Goal: Task Accomplishment & Management: Manage account settings

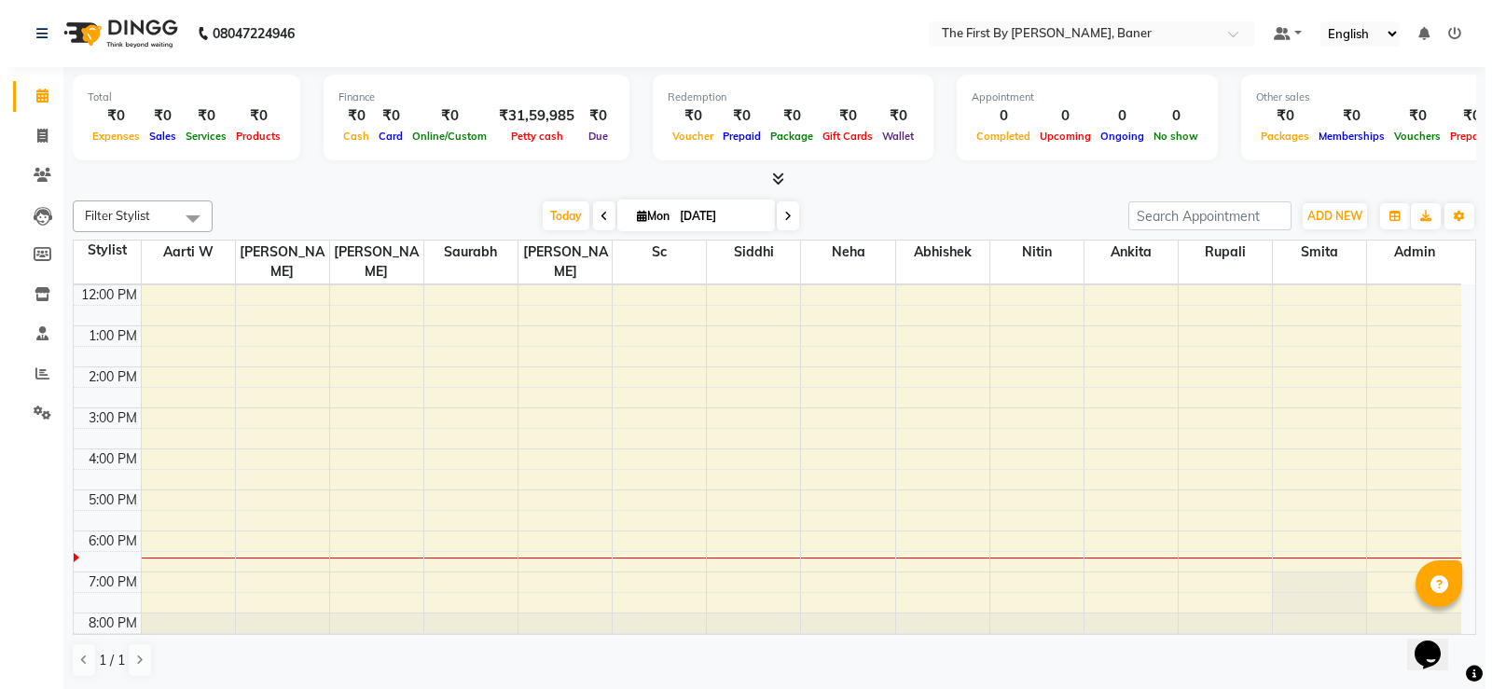
scroll to position [1, 0]
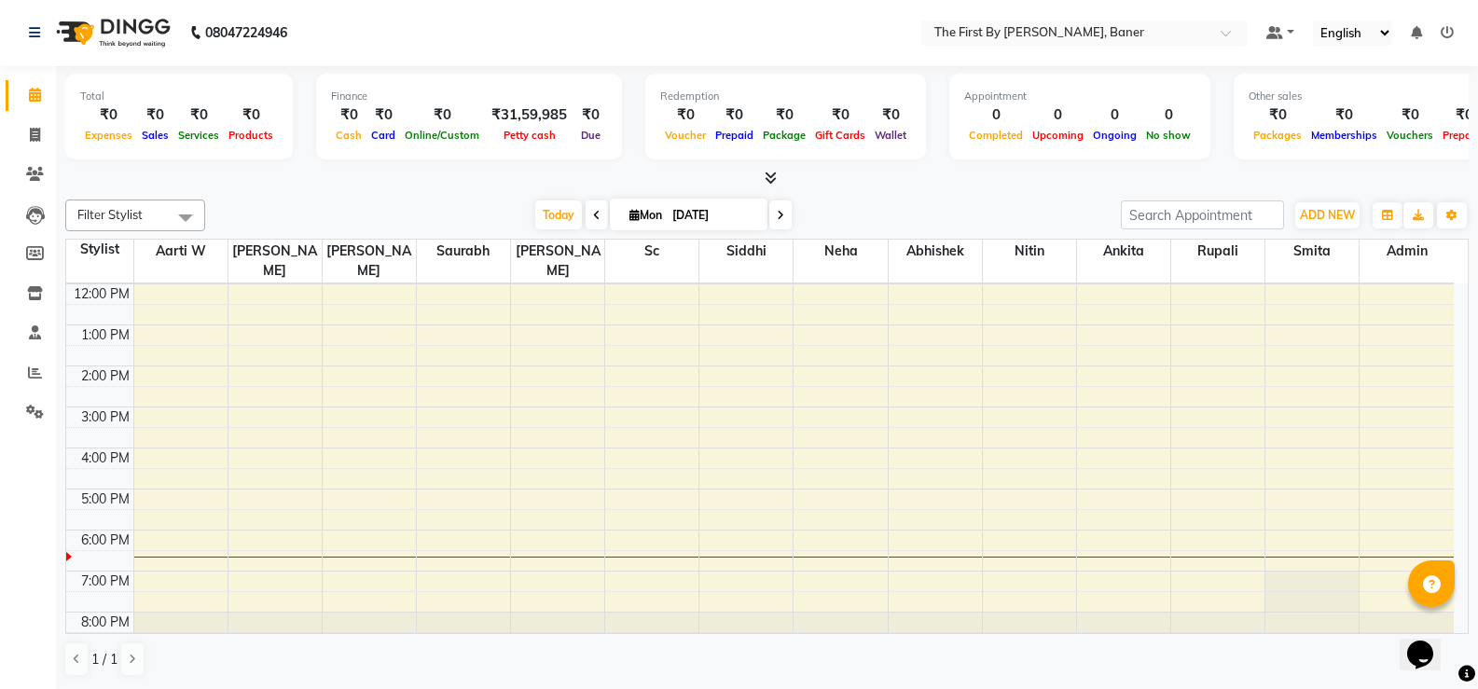
click at [349, 511] on div "8:00 AM 9:00 AM 10:00 AM 11:00 AM 12:00 PM 1:00 PM 2:00 PM 3:00 PM 4:00 PM 5:00…" at bounding box center [760, 386] width 1388 height 532
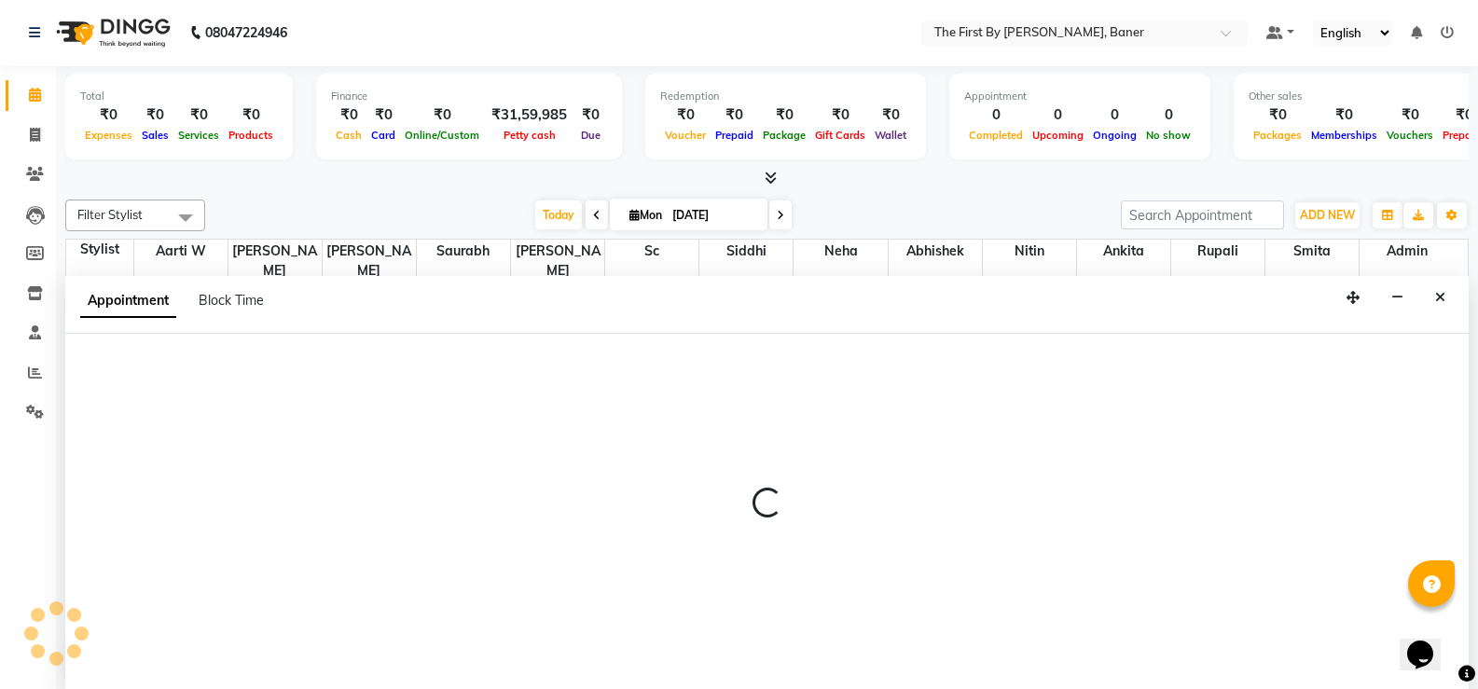
select select "49034"
select select "tentative"
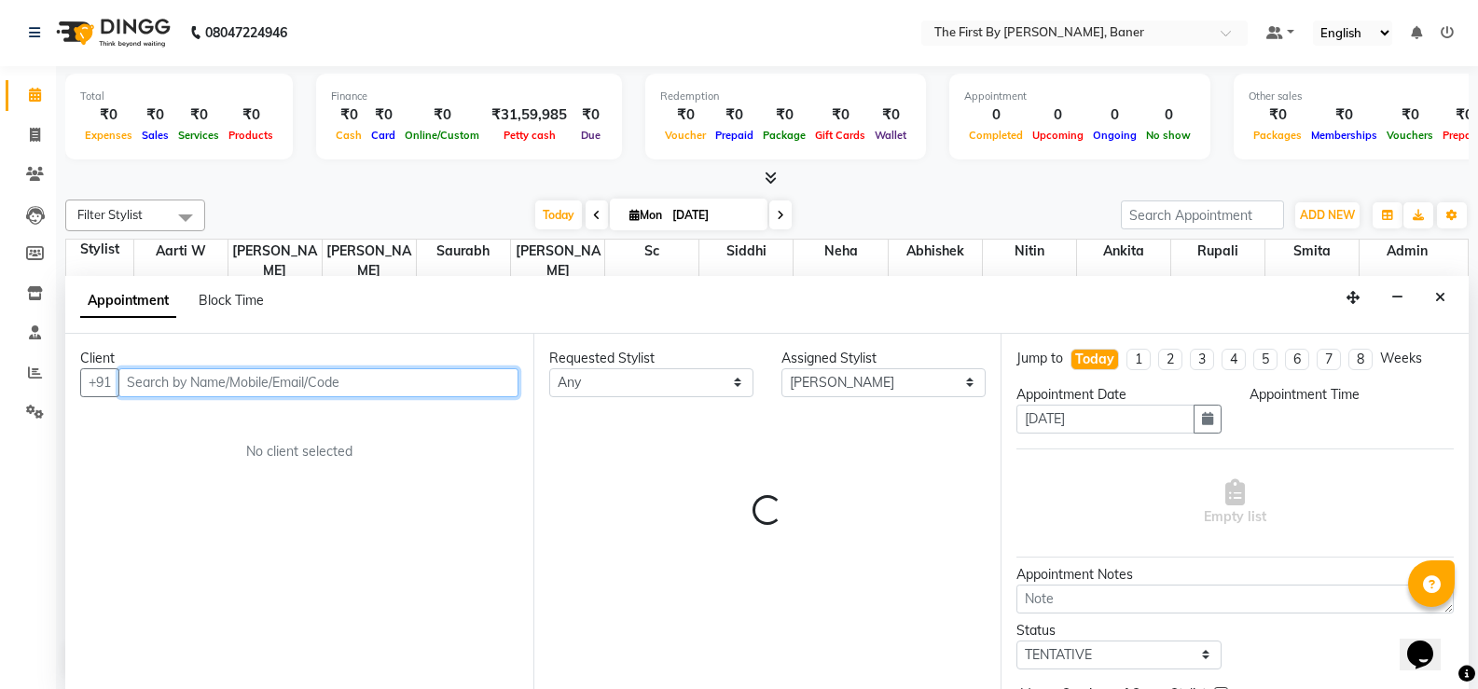
select select "1080"
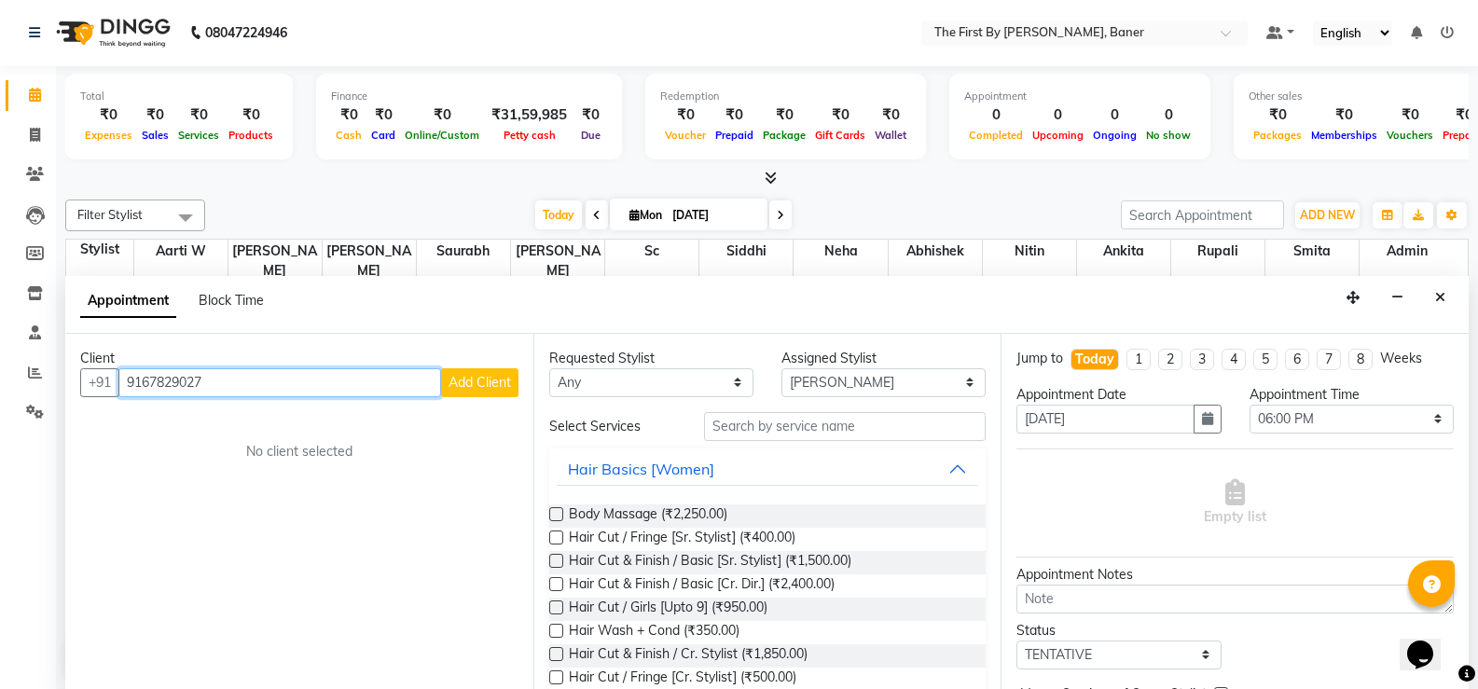
type input "9167829027"
click at [461, 382] on span "Add Client" at bounding box center [480, 382] width 62 height 17
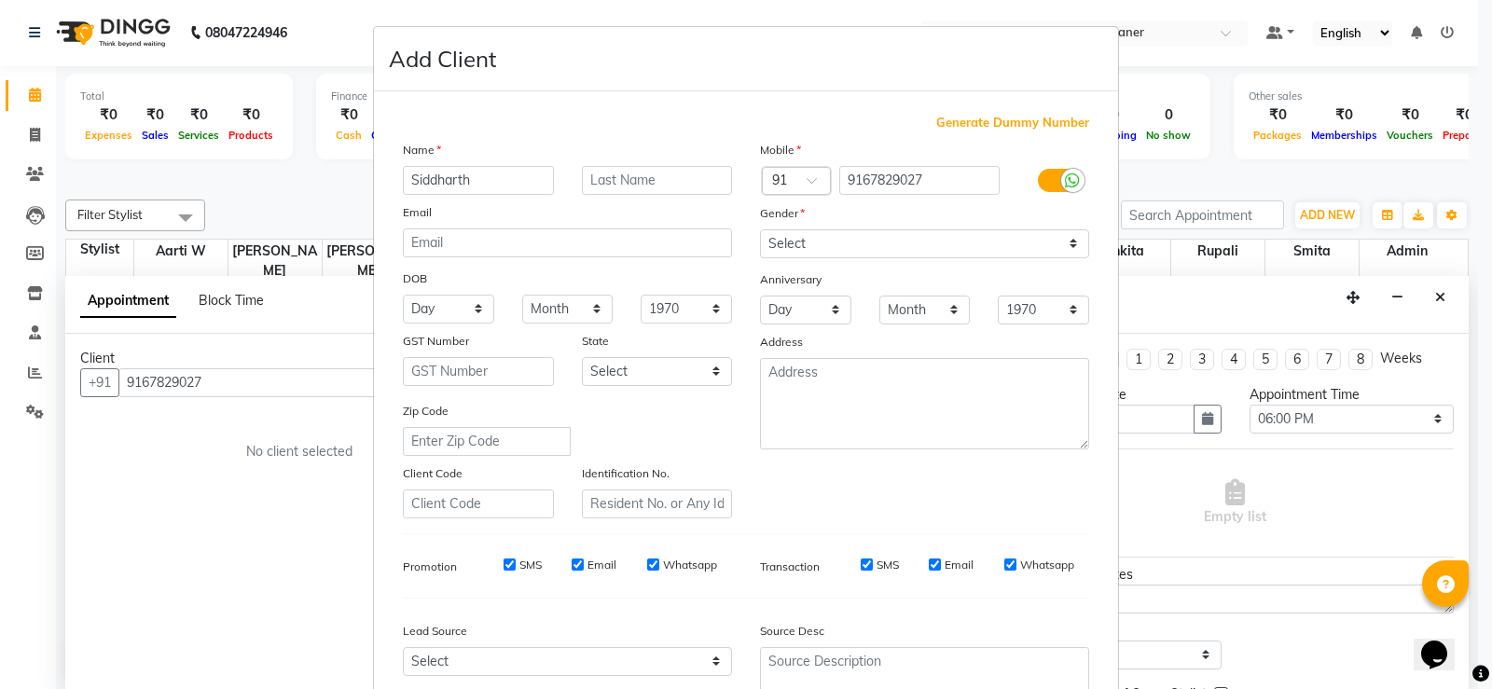
type input "Siddharth"
type input "Deogaokar"
drag, startPoint x: 588, startPoint y: 179, endPoint x: 556, endPoint y: 153, distance: 41.1
click at [552, 156] on div "Name" at bounding box center [567, 153] width 357 height 26
click at [773, 253] on select "Select [DEMOGRAPHIC_DATA] [DEMOGRAPHIC_DATA] Other Prefer Not To Say" at bounding box center [924, 243] width 329 height 29
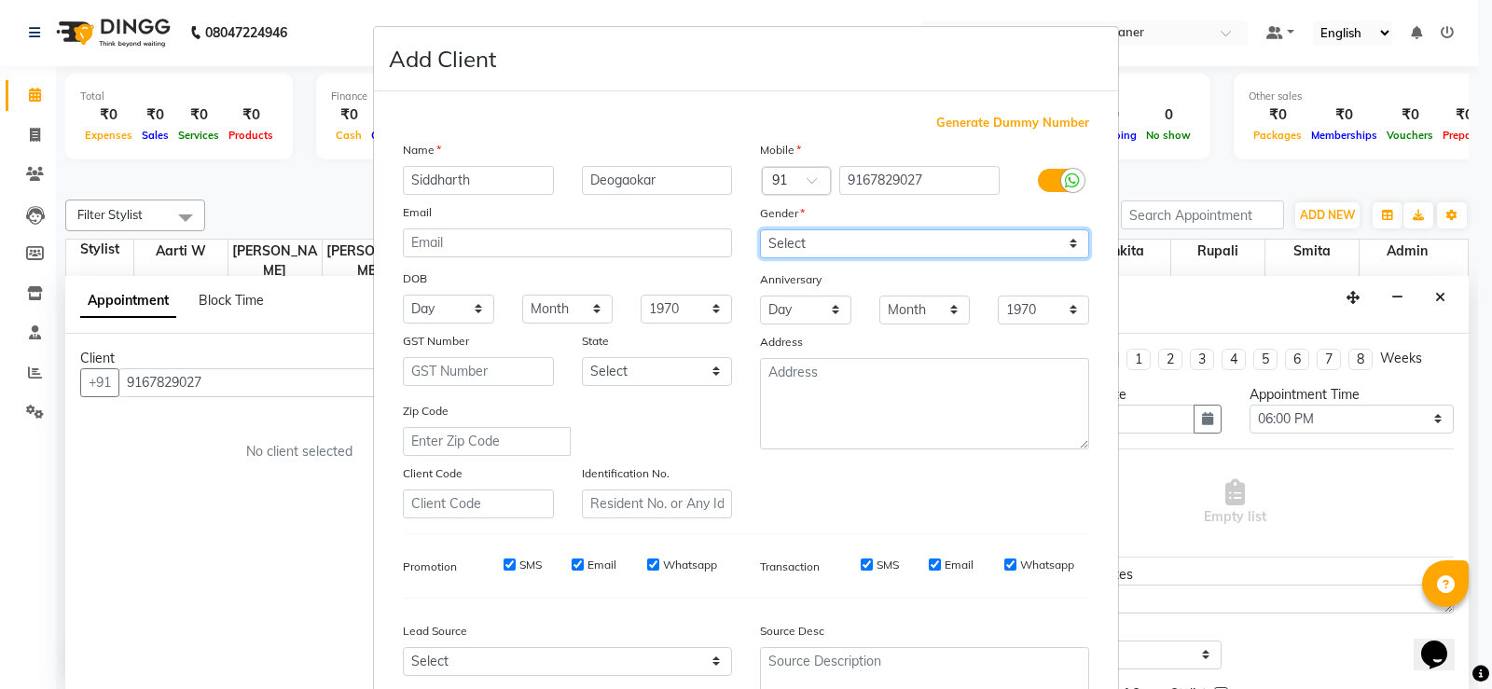
select select "[DEMOGRAPHIC_DATA]"
click at [760, 229] on select "Select [DEMOGRAPHIC_DATA] [DEMOGRAPHIC_DATA] Other Prefer Not To Say" at bounding box center [924, 243] width 329 height 29
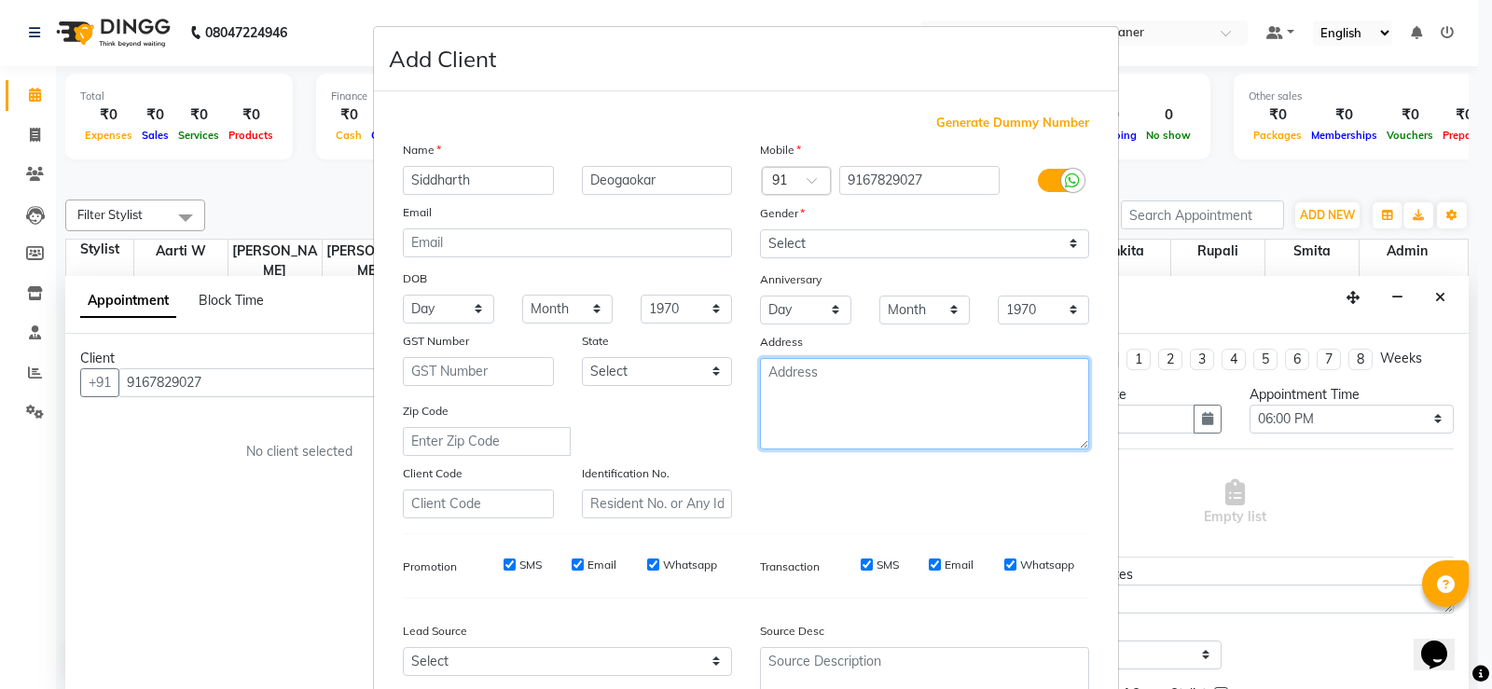
click at [866, 422] on textarea at bounding box center [924, 403] width 329 height 91
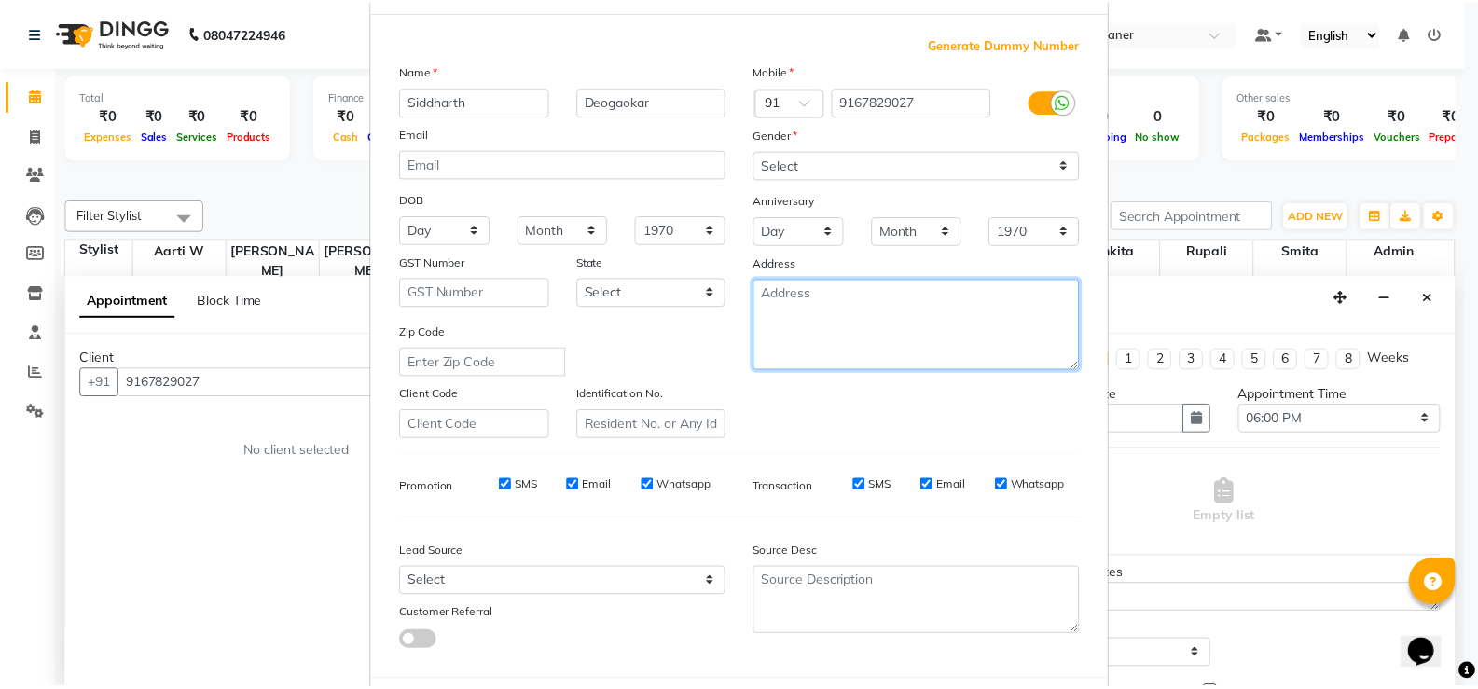
scroll to position [172, 0]
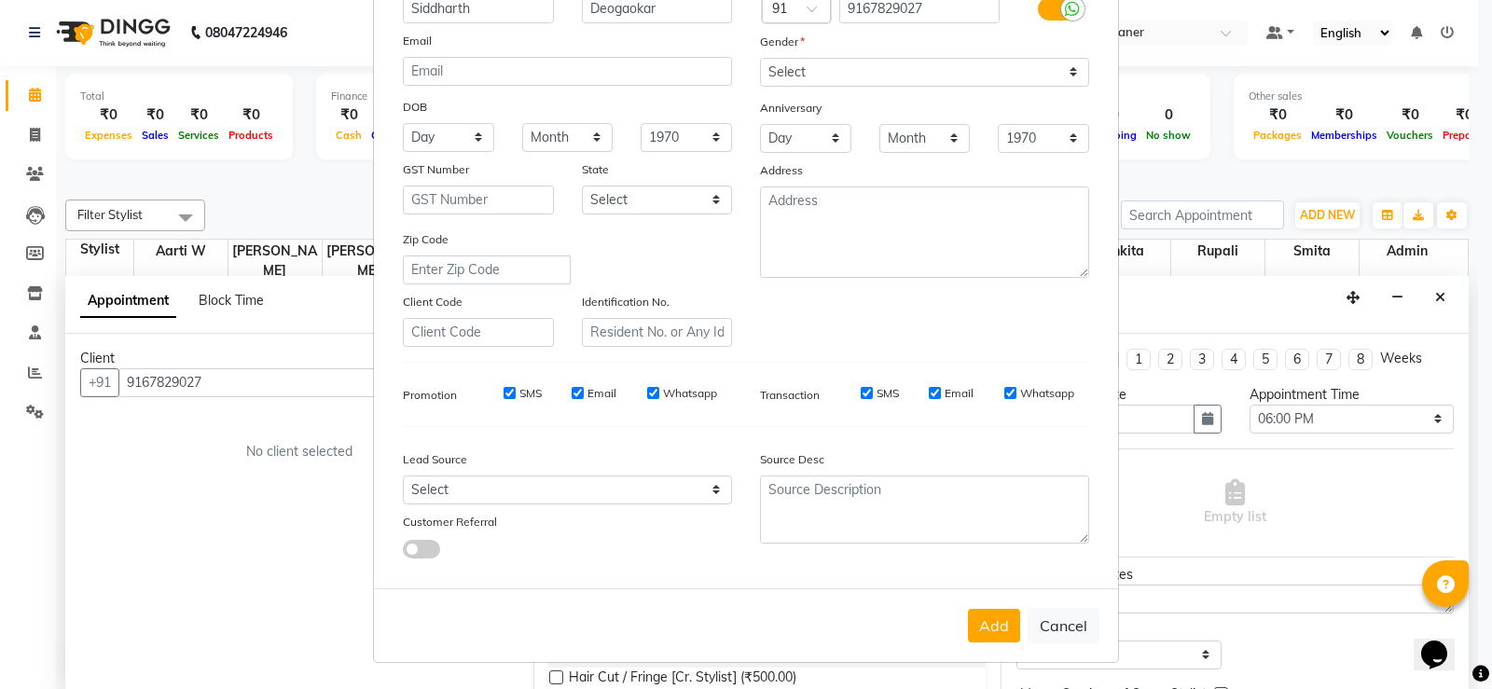
click at [981, 606] on div "Add Cancel" at bounding box center [746, 625] width 744 height 74
click at [982, 613] on button "Add" at bounding box center [994, 626] width 52 height 34
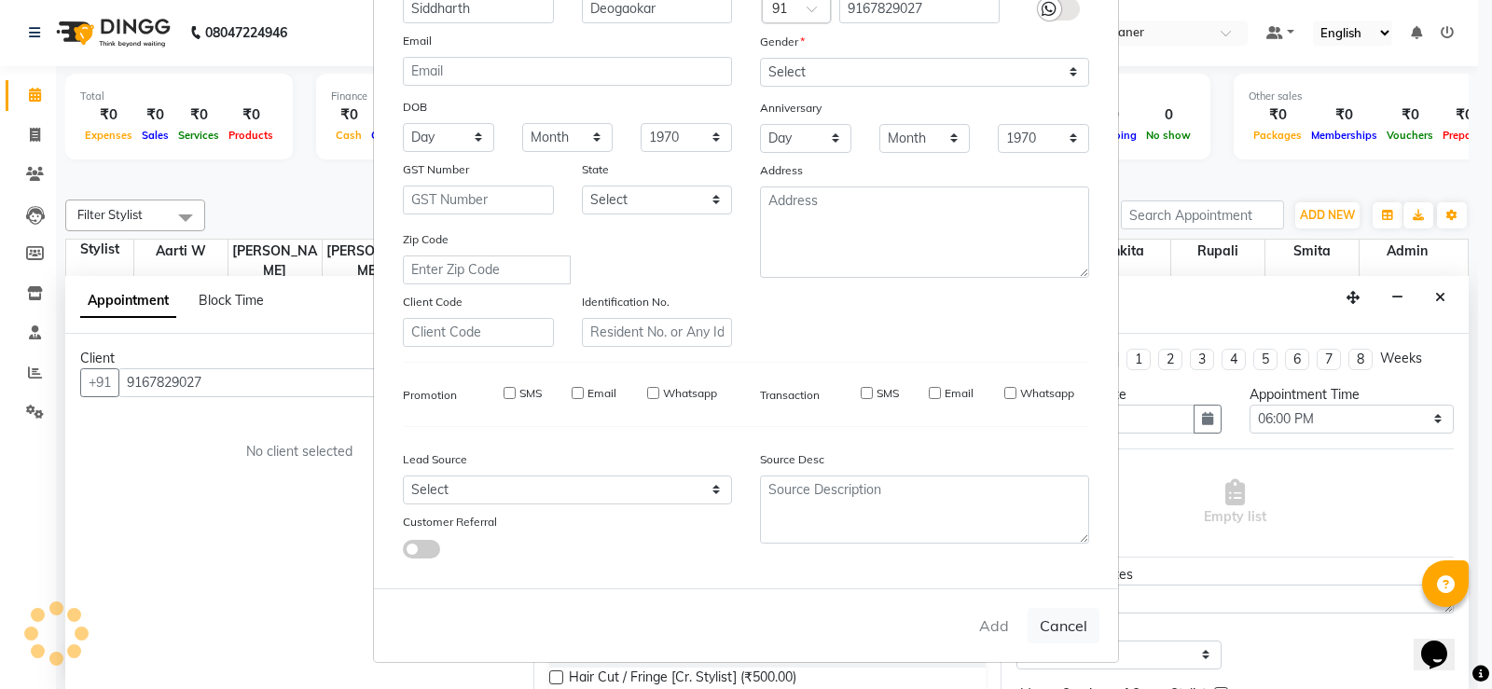
type input "91******27"
select select
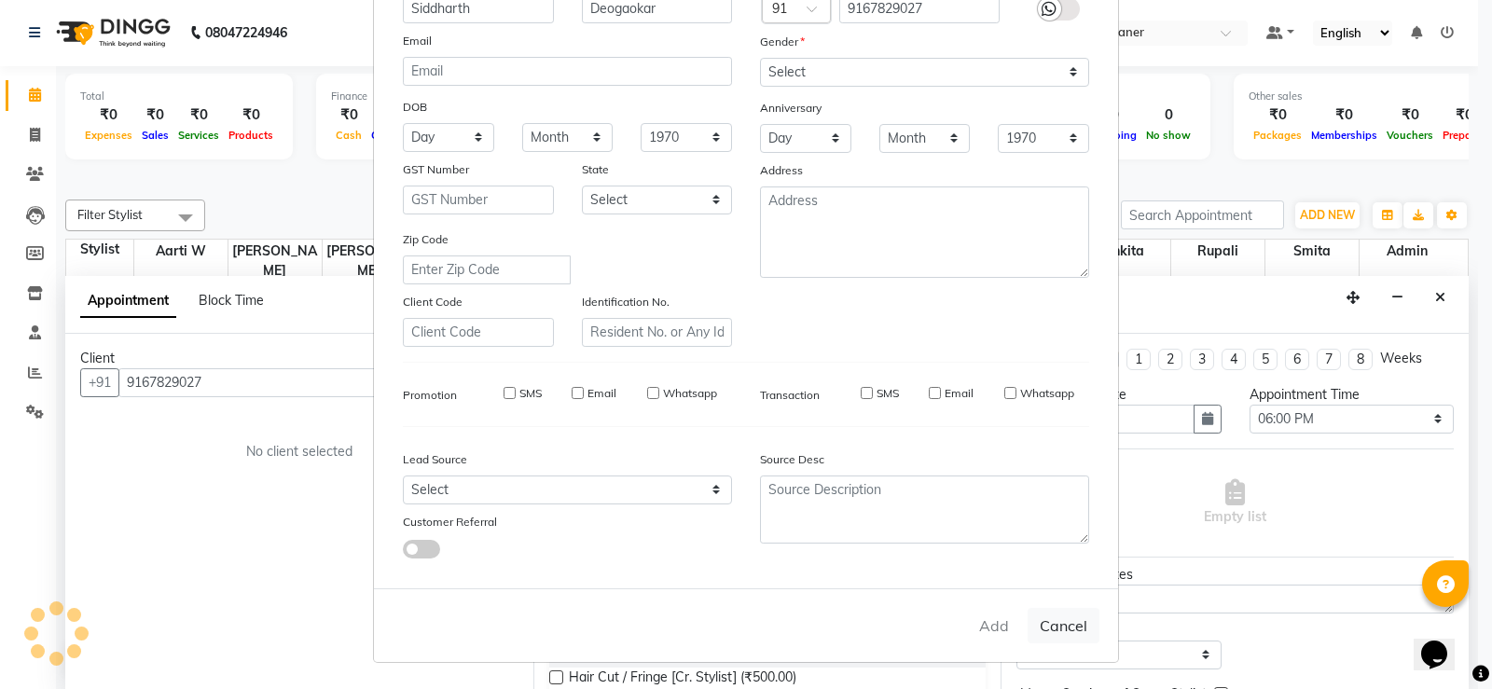
select select
checkbox input "false"
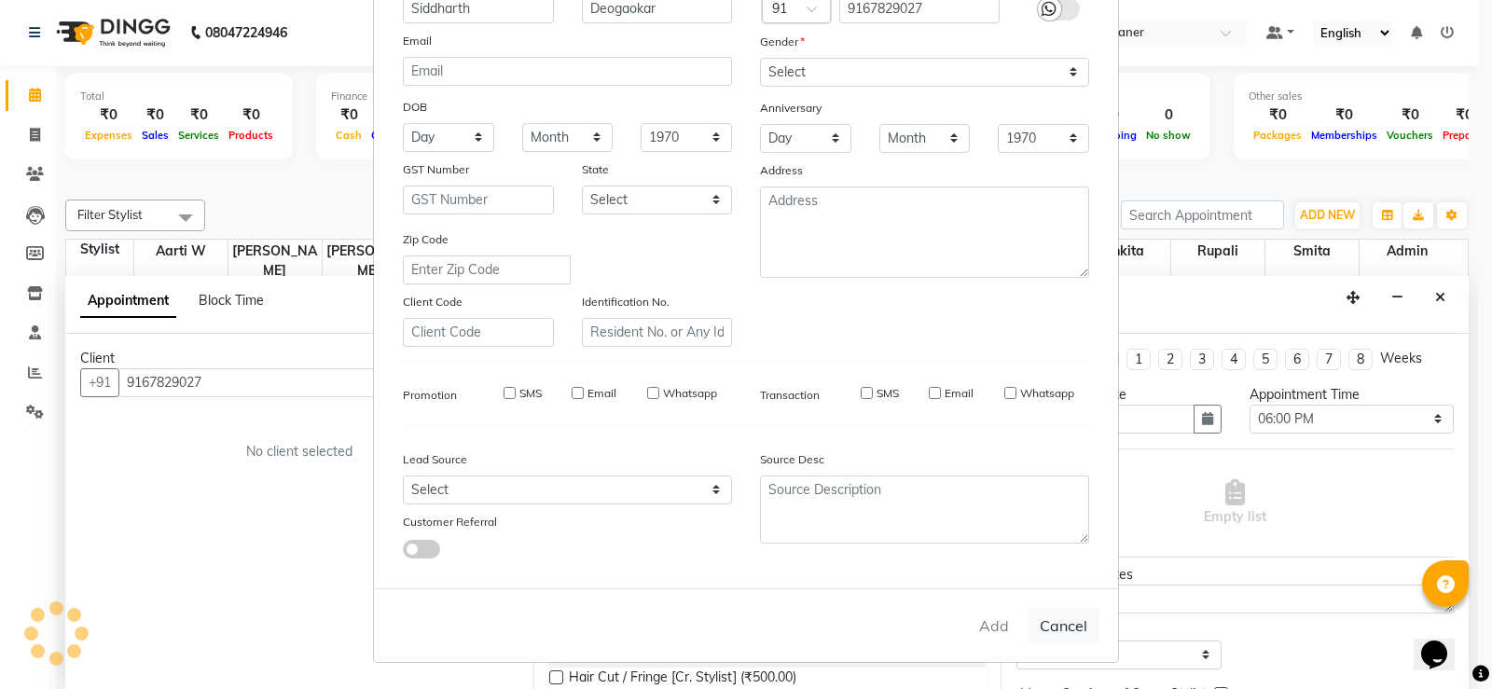
checkbox input "false"
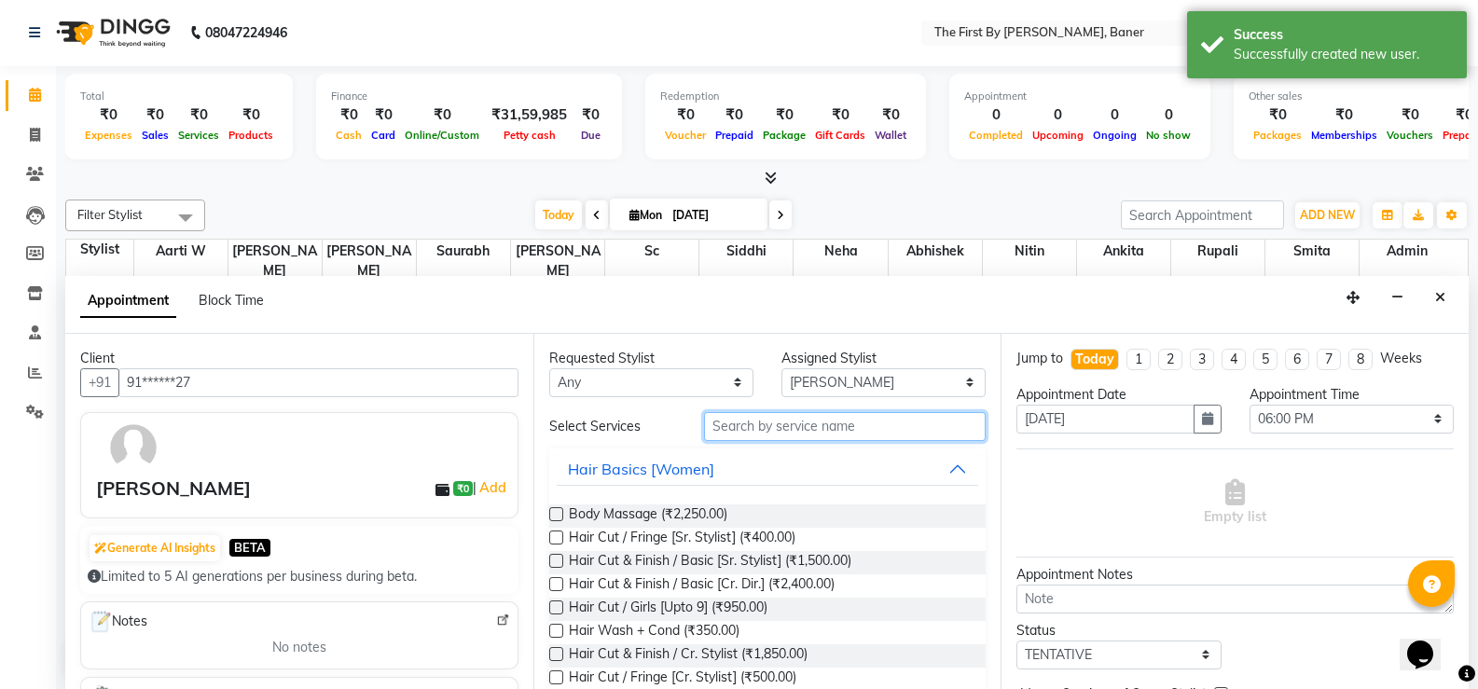
click at [796, 423] on input "text" at bounding box center [845, 426] width 282 height 29
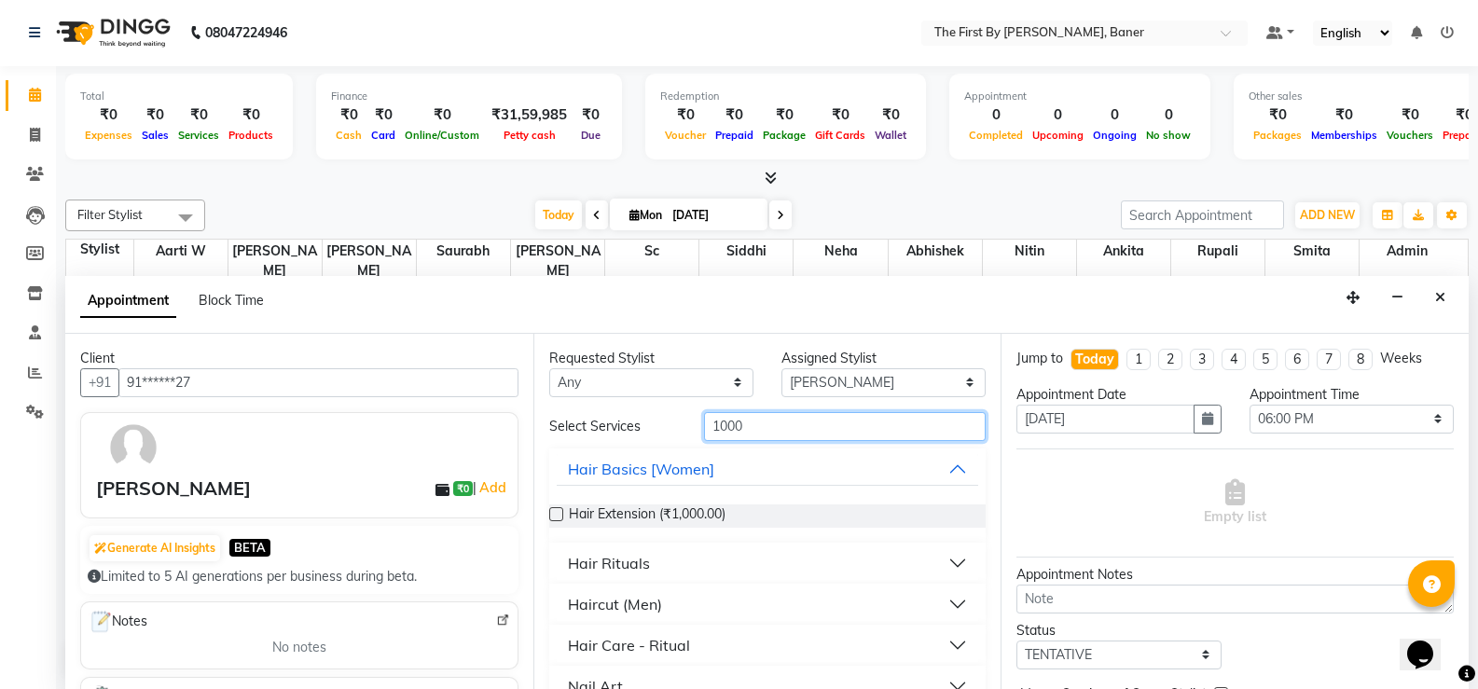
type input "1000"
click at [643, 602] on div "Haircut (Men)" at bounding box center [615, 604] width 94 height 22
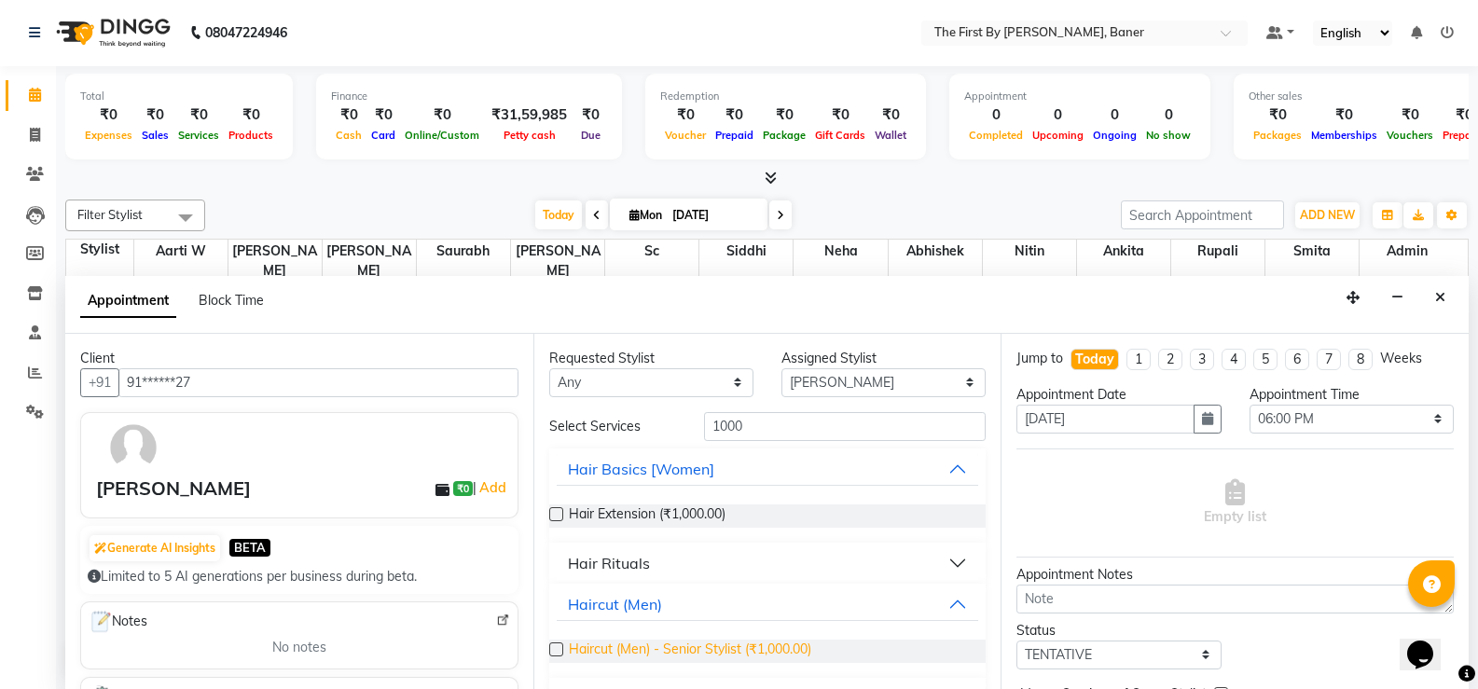
click at [611, 657] on span "Haircut (Men) - Senior Stylist (₹1,000.00)" at bounding box center [690, 651] width 242 height 23
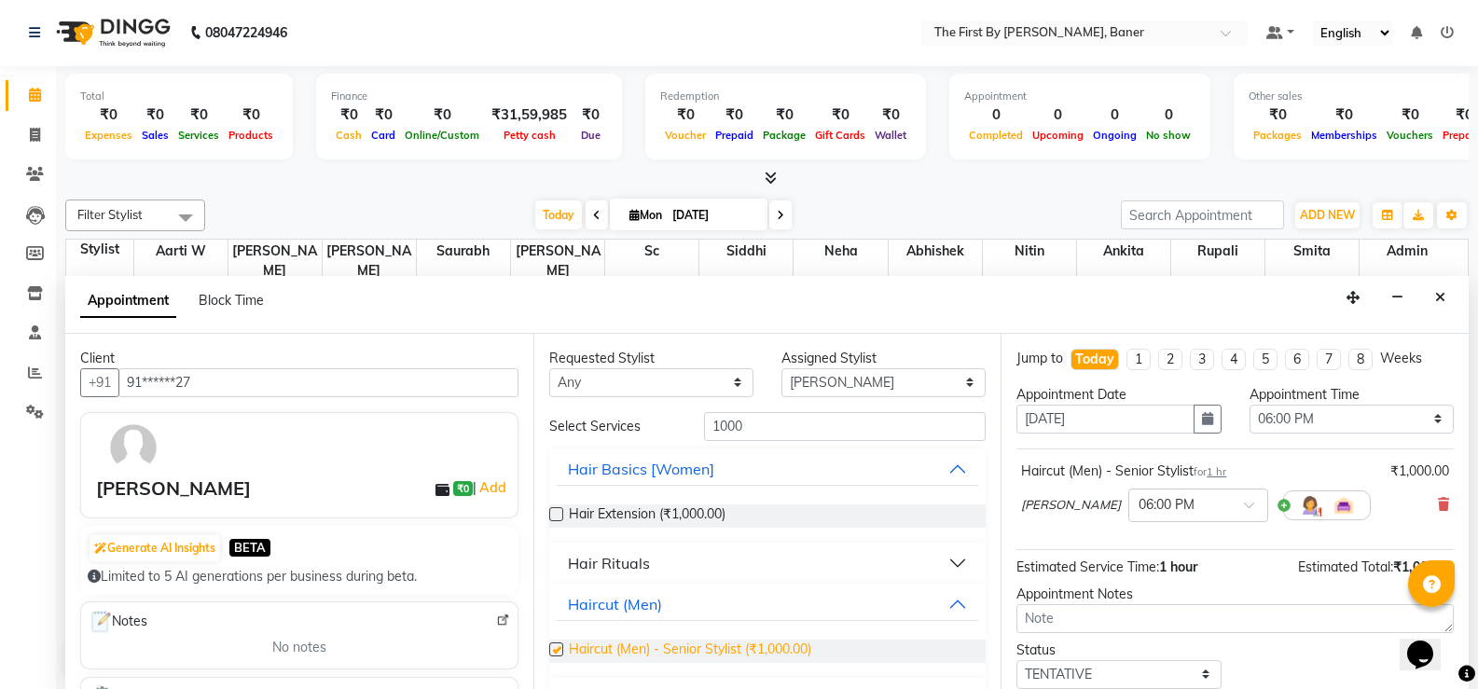
checkbox input "false"
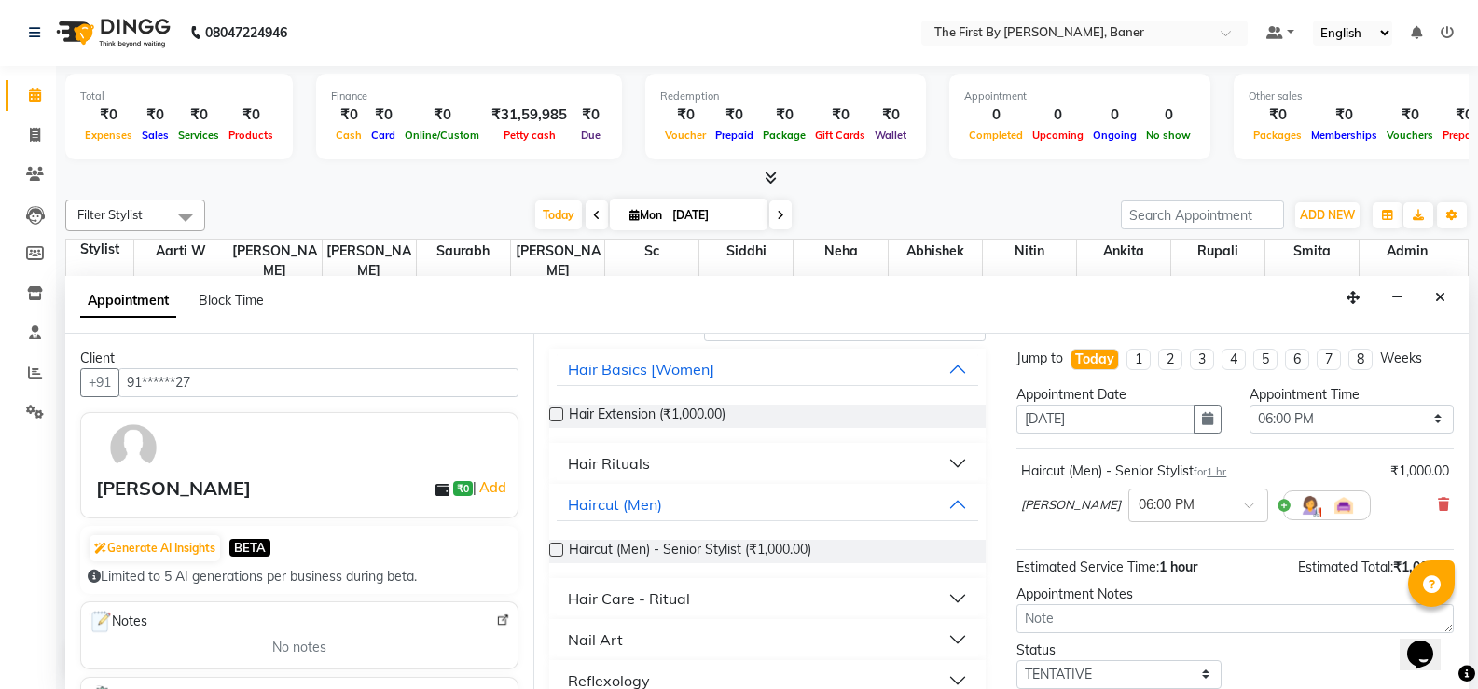
scroll to position [0, 0]
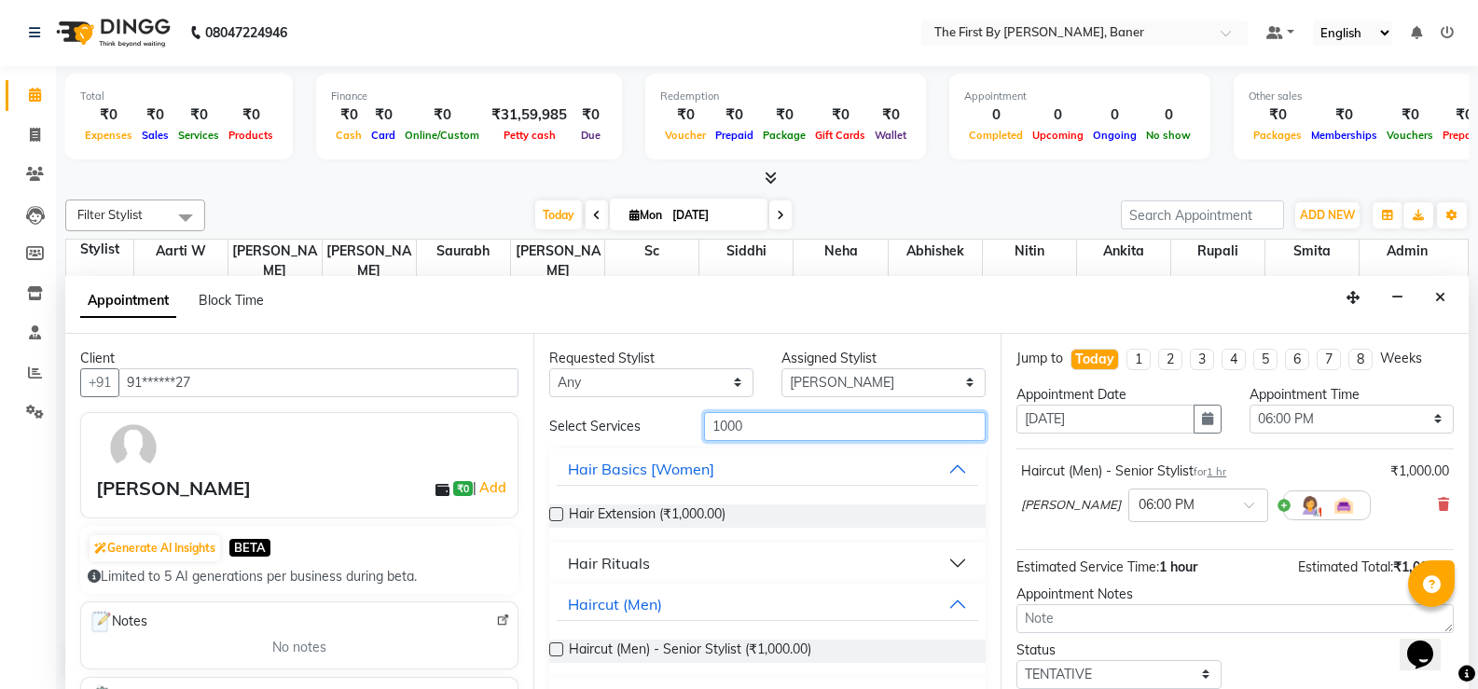
click at [721, 429] on input "1000" at bounding box center [845, 426] width 282 height 29
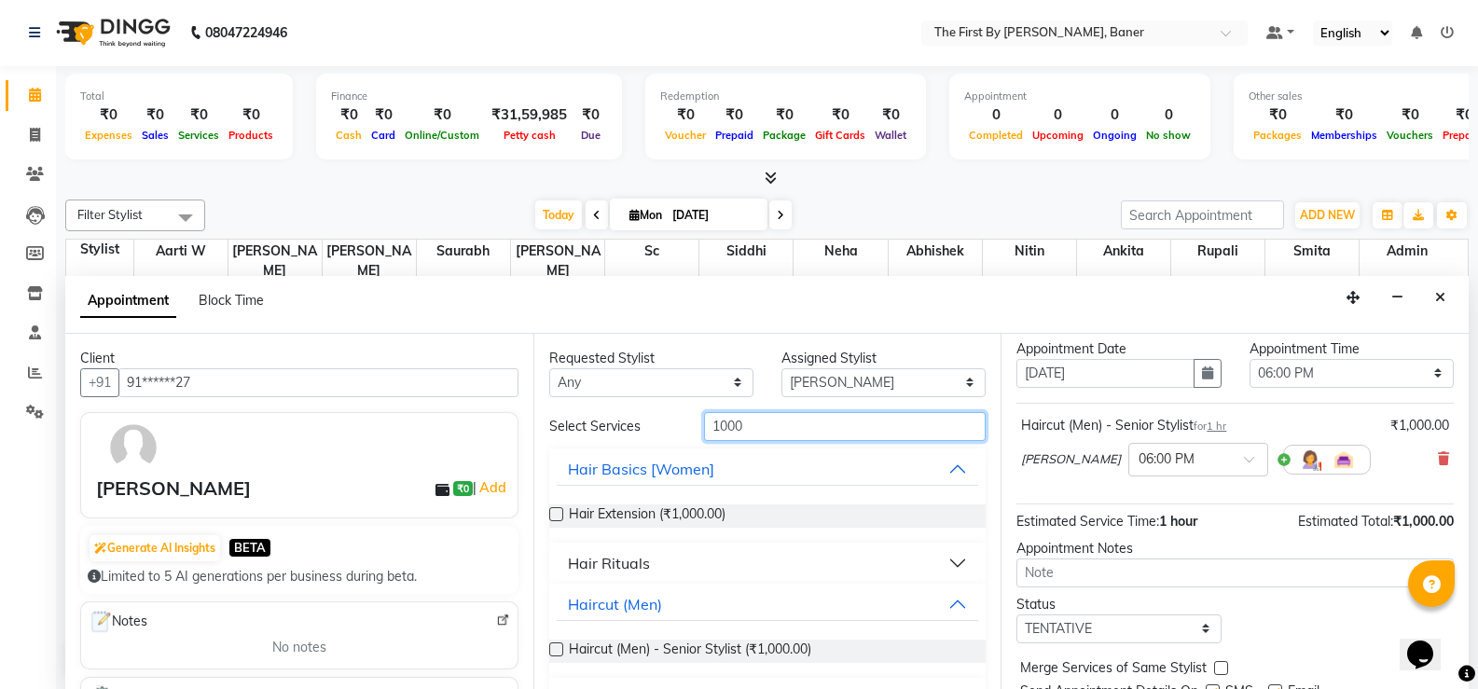
scroll to position [118, 0]
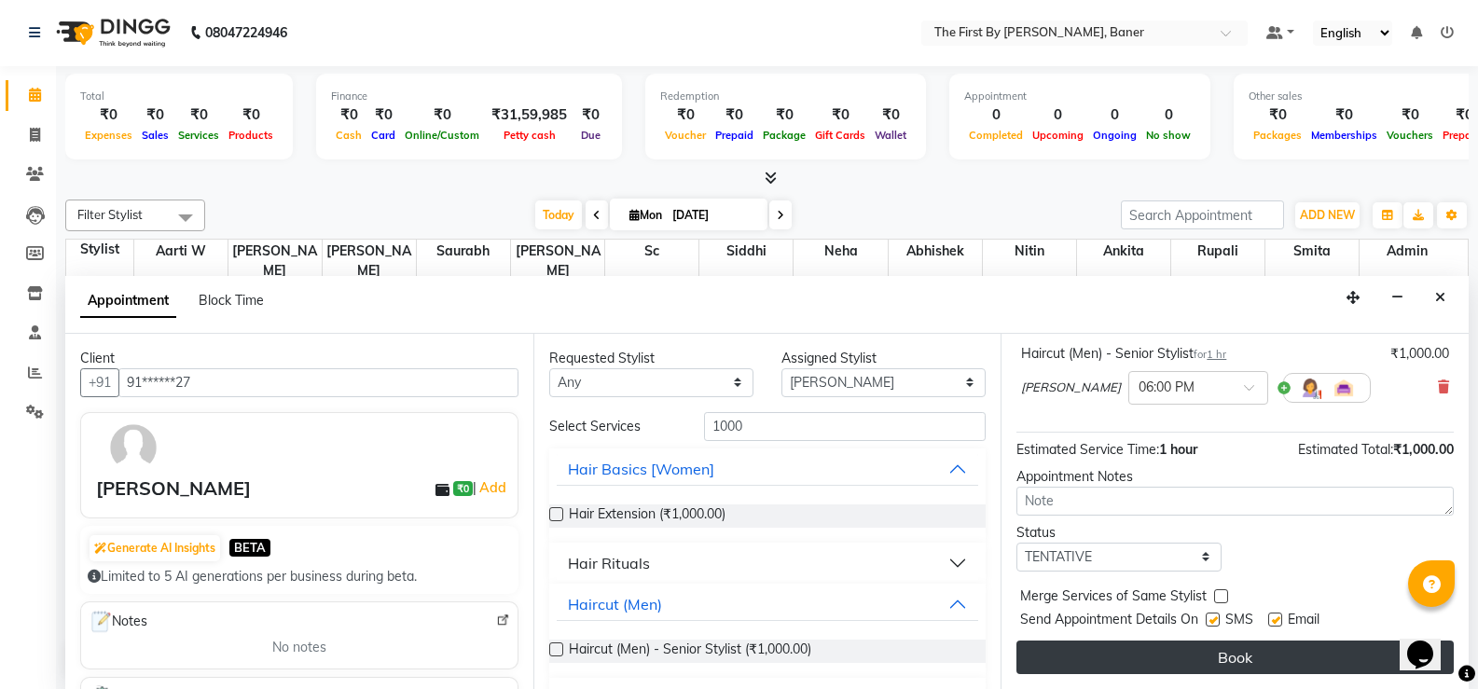
click at [1192, 669] on button "Book" at bounding box center [1234, 658] width 437 height 34
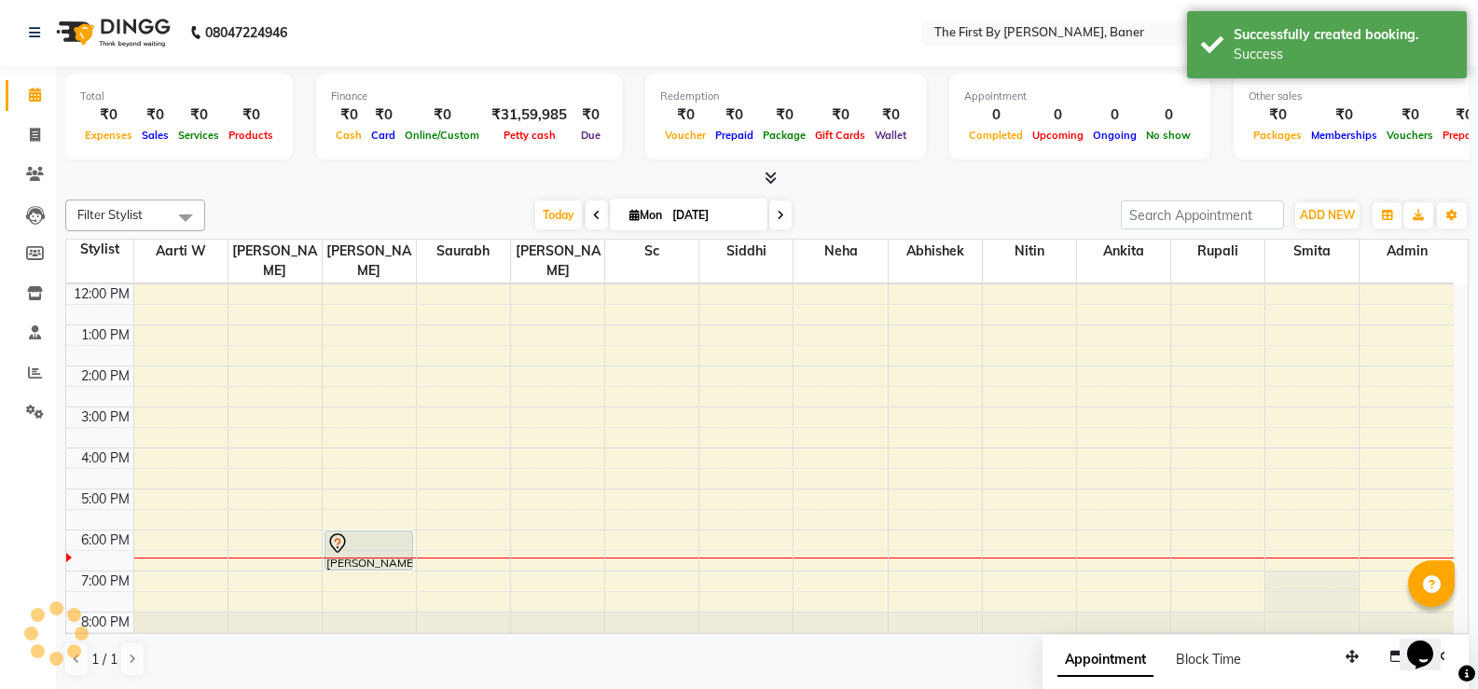
scroll to position [0, 0]
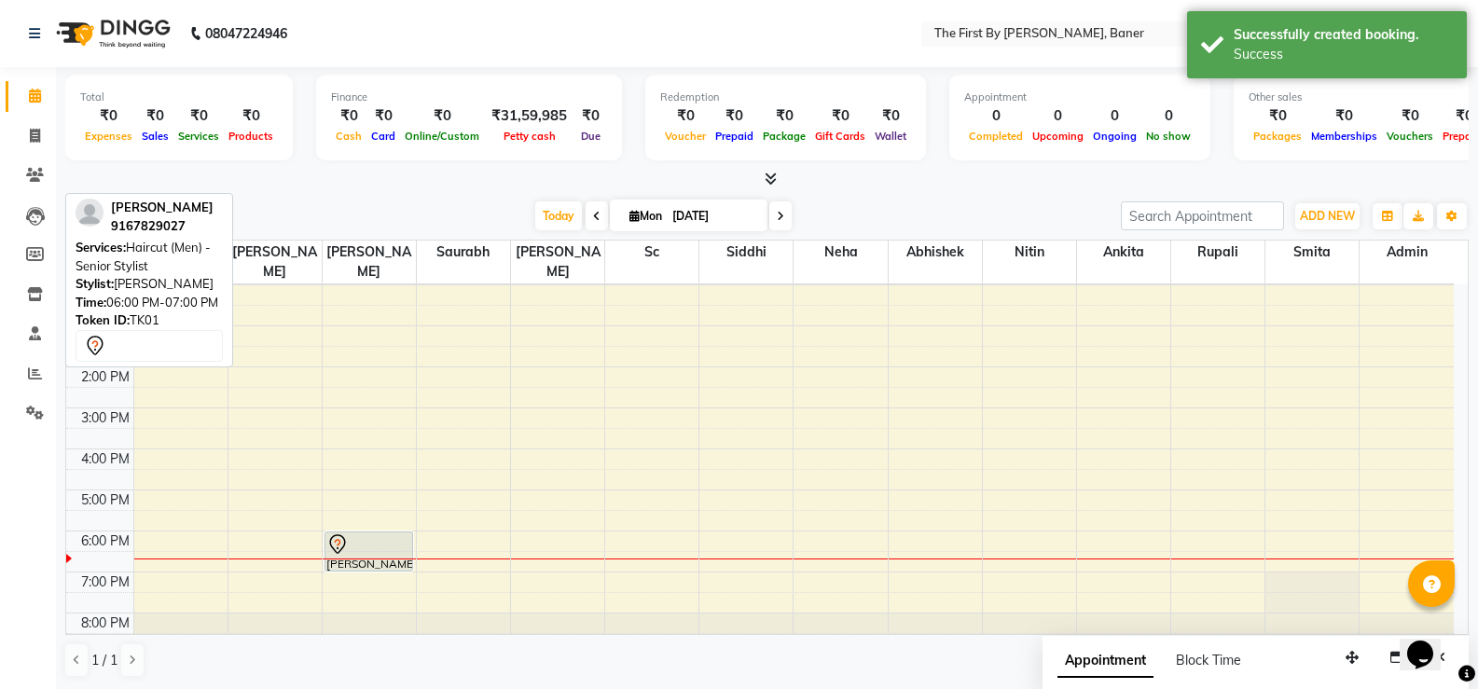
click at [345, 535] on div "[PERSON_NAME], TK01, 06:00 PM-07:00 PM, Haircut (Men) - Senior Stylist" at bounding box center [369, 551] width 88 height 38
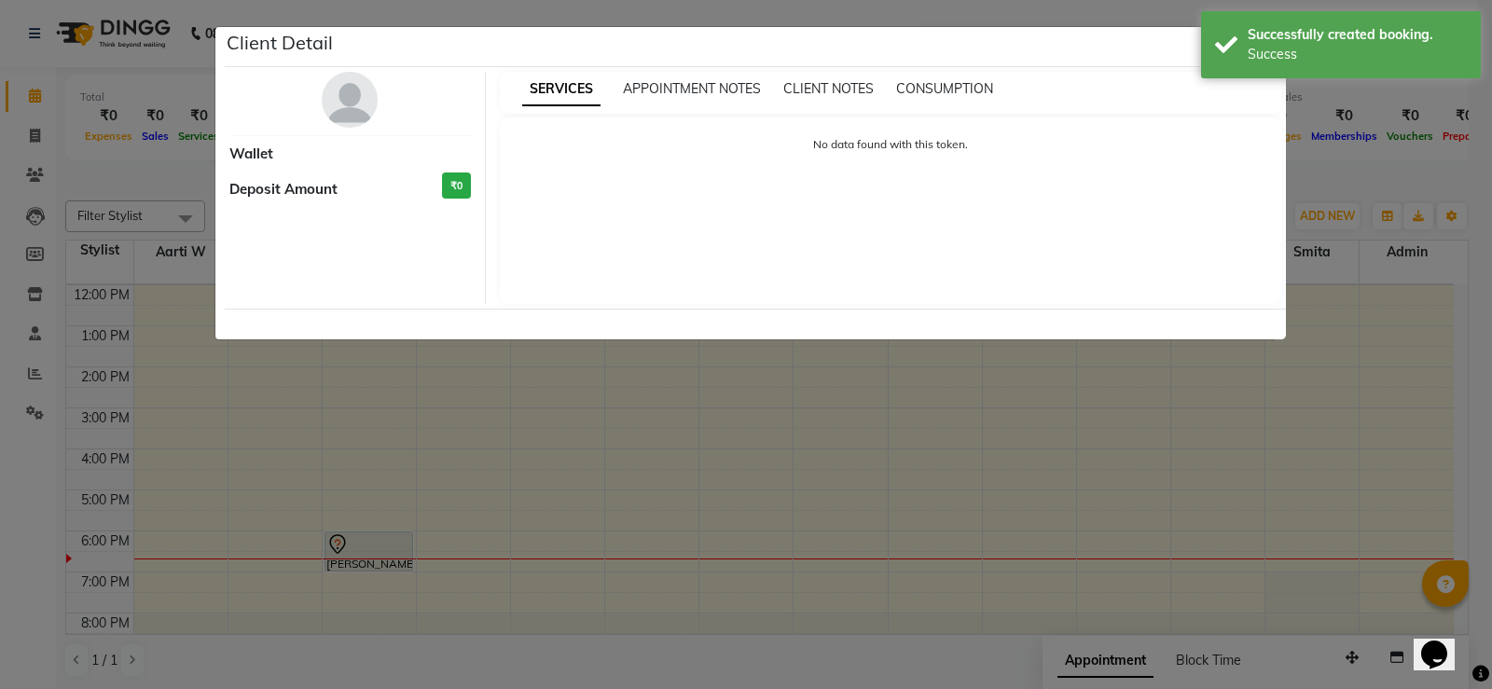
select select "7"
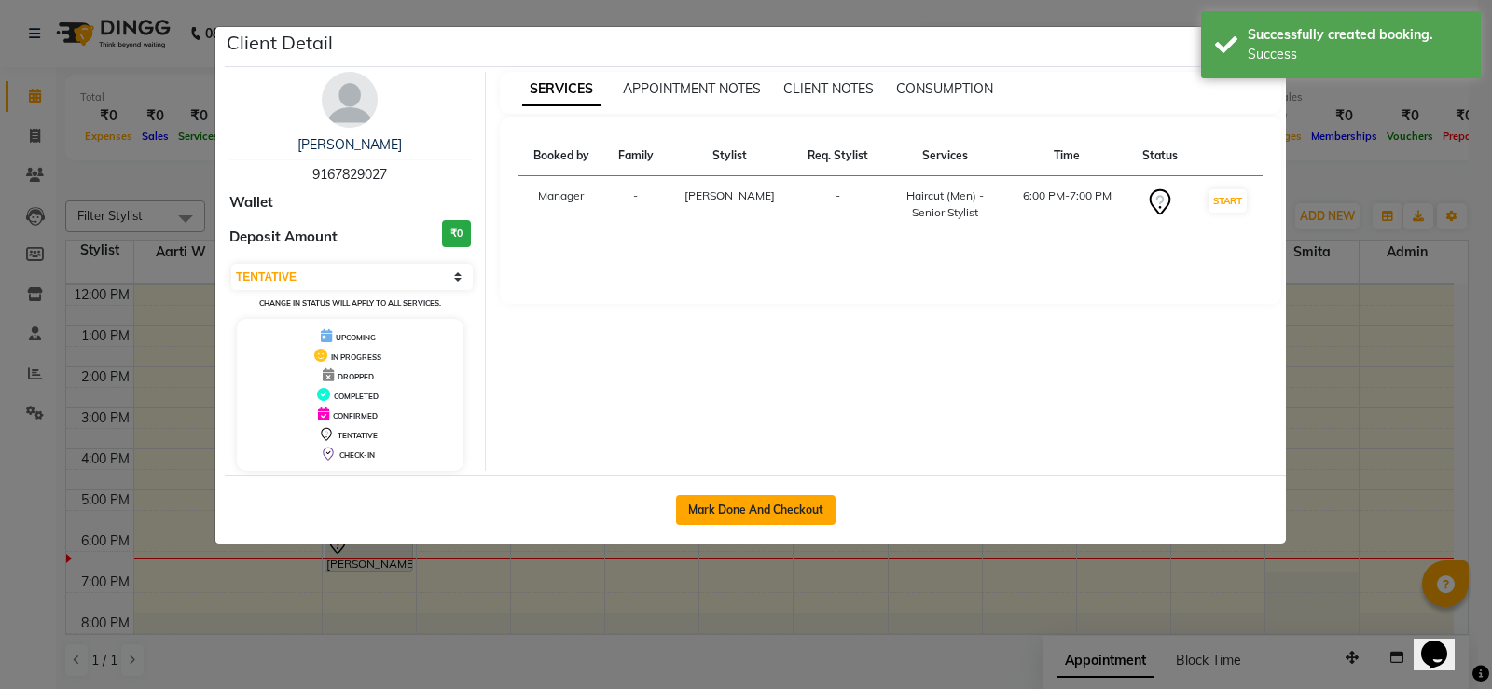
click at [701, 514] on button "Mark Done And Checkout" at bounding box center [755, 510] width 159 height 30
select select "service"
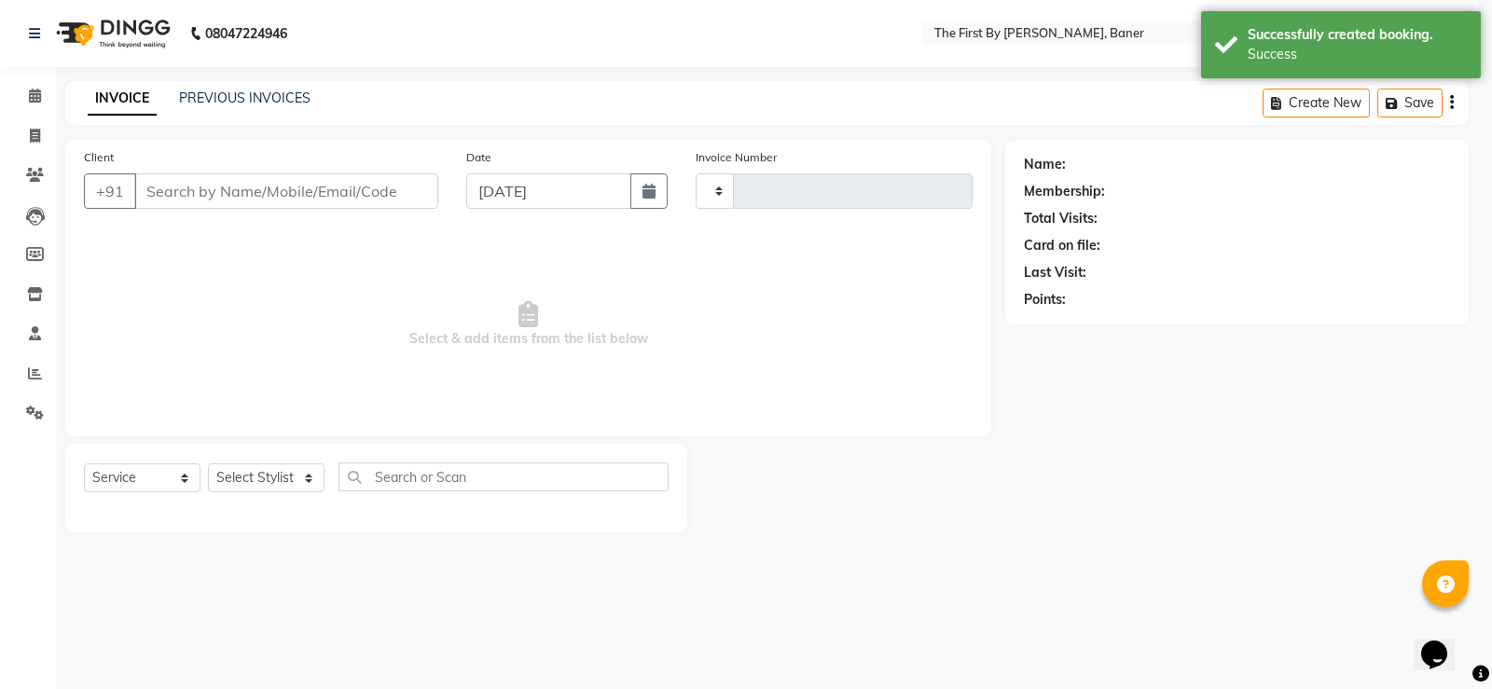
type input "2352"
select select "6411"
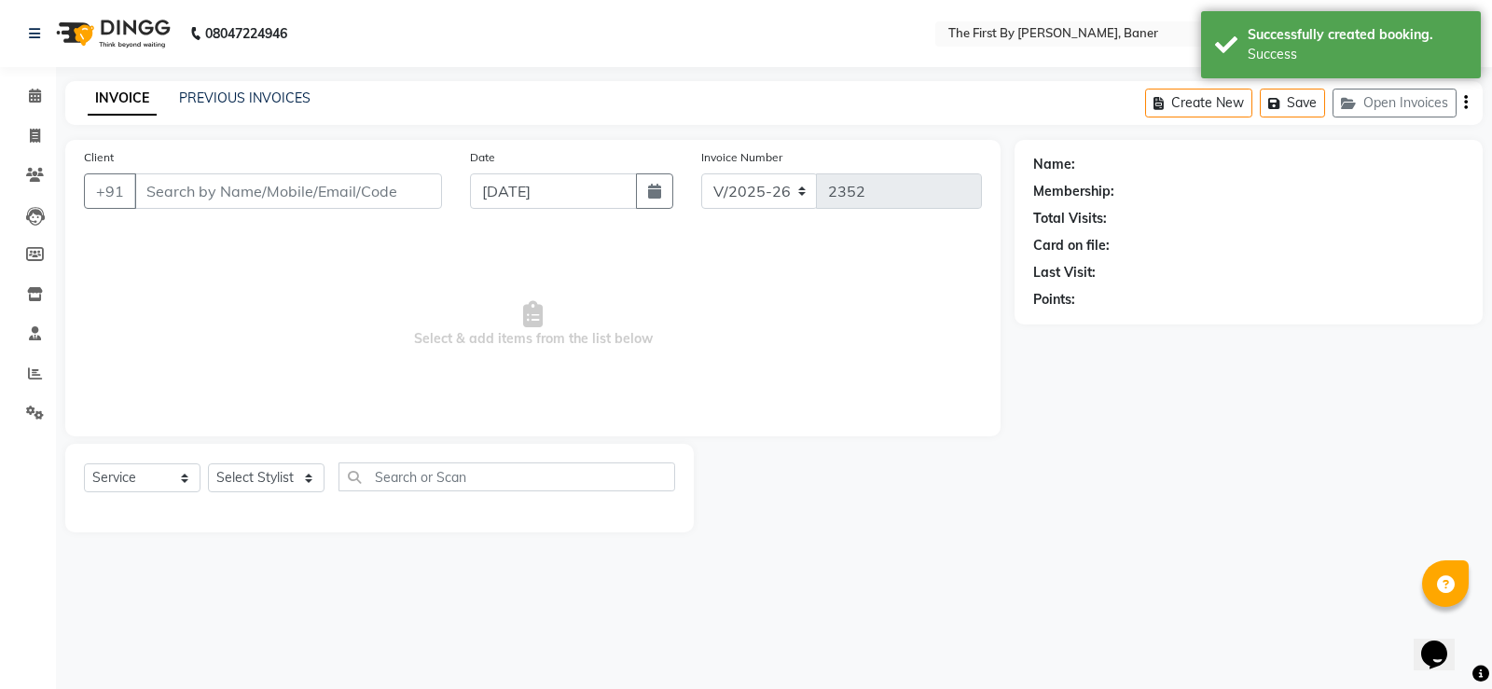
type input "91******27"
select select "49034"
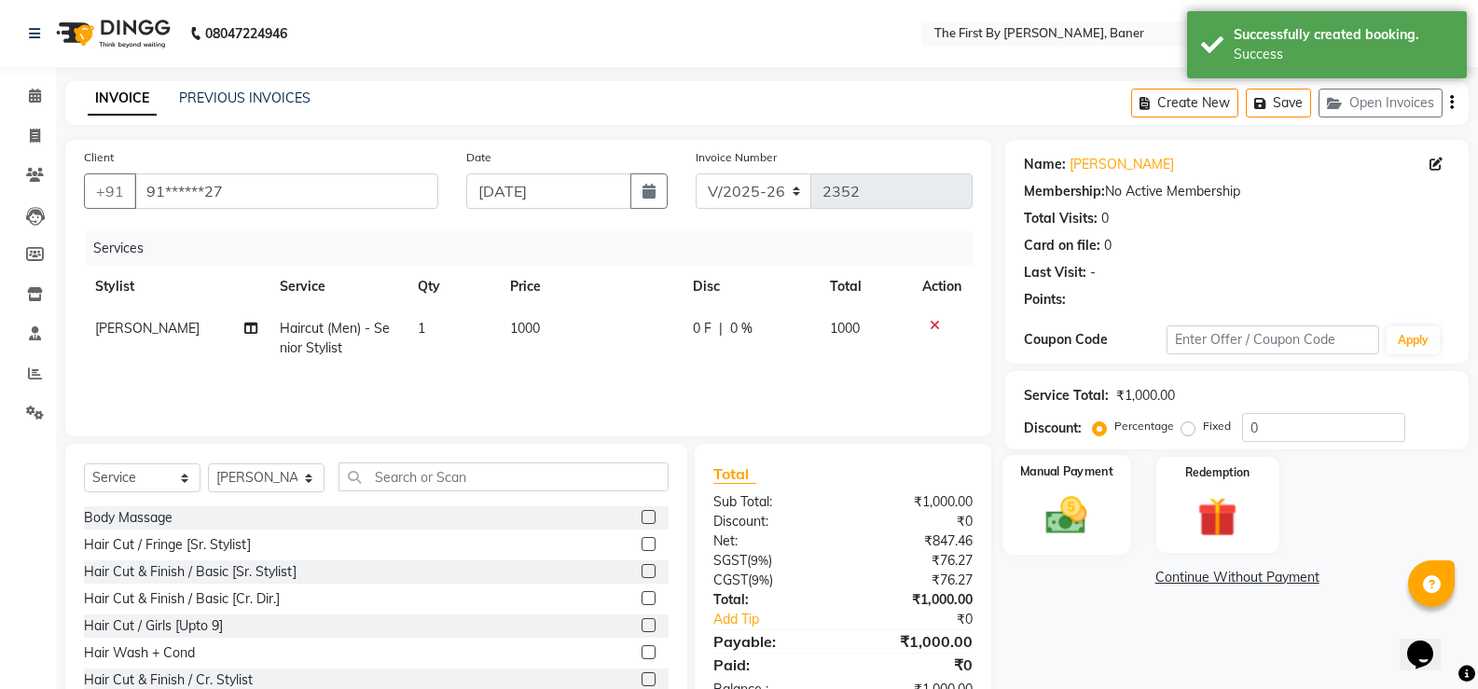
click at [1088, 520] on img at bounding box center [1066, 515] width 66 height 48
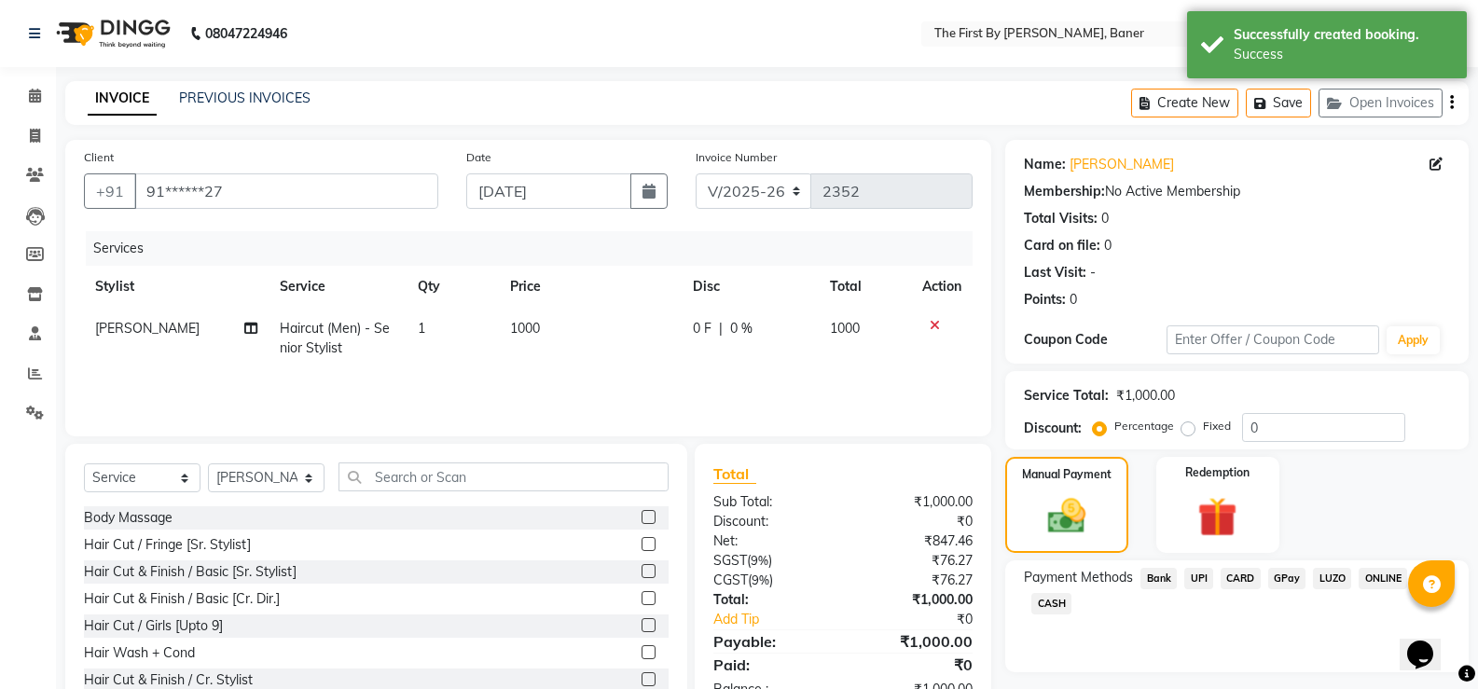
click at [1199, 584] on span "UPI" at bounding box center [1198, 578] width 29 height 21
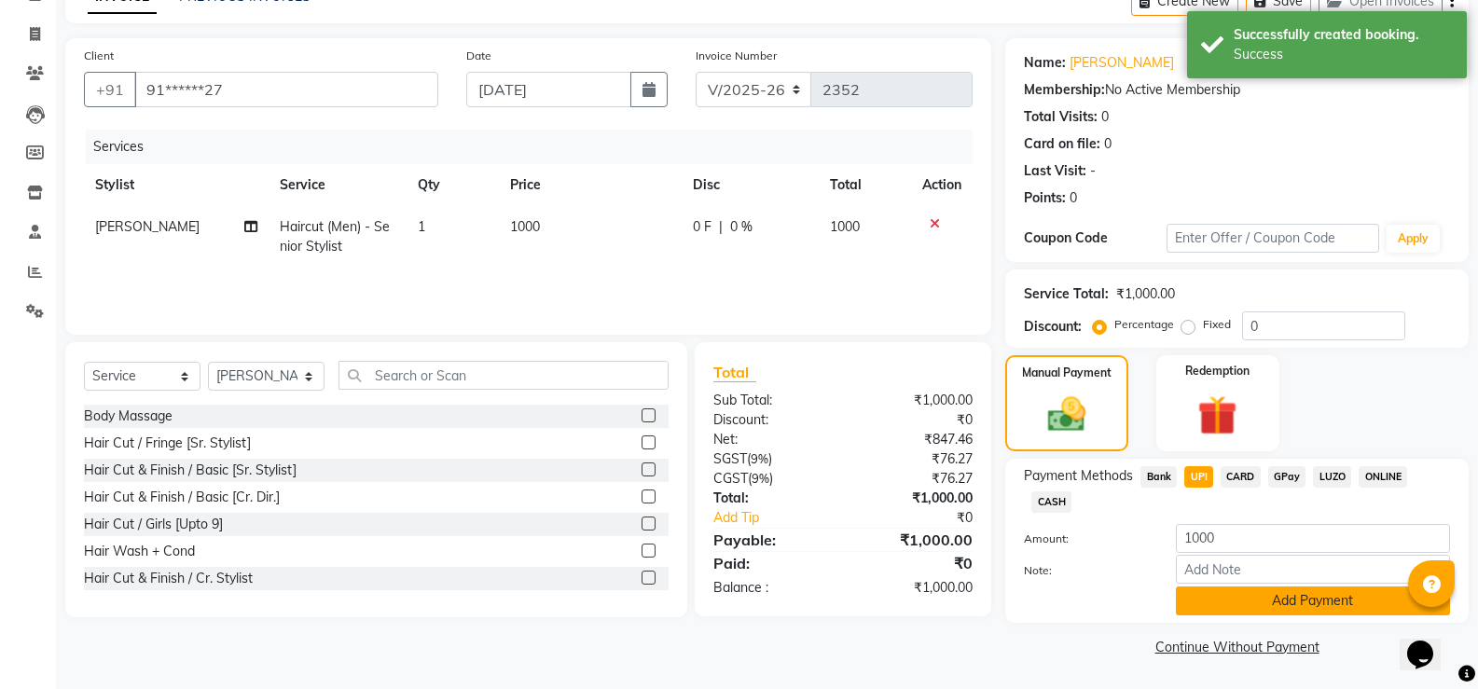
click at [1221, 611] on button "Add Payment" at bounding box center [1313, 601] width 274 height 29
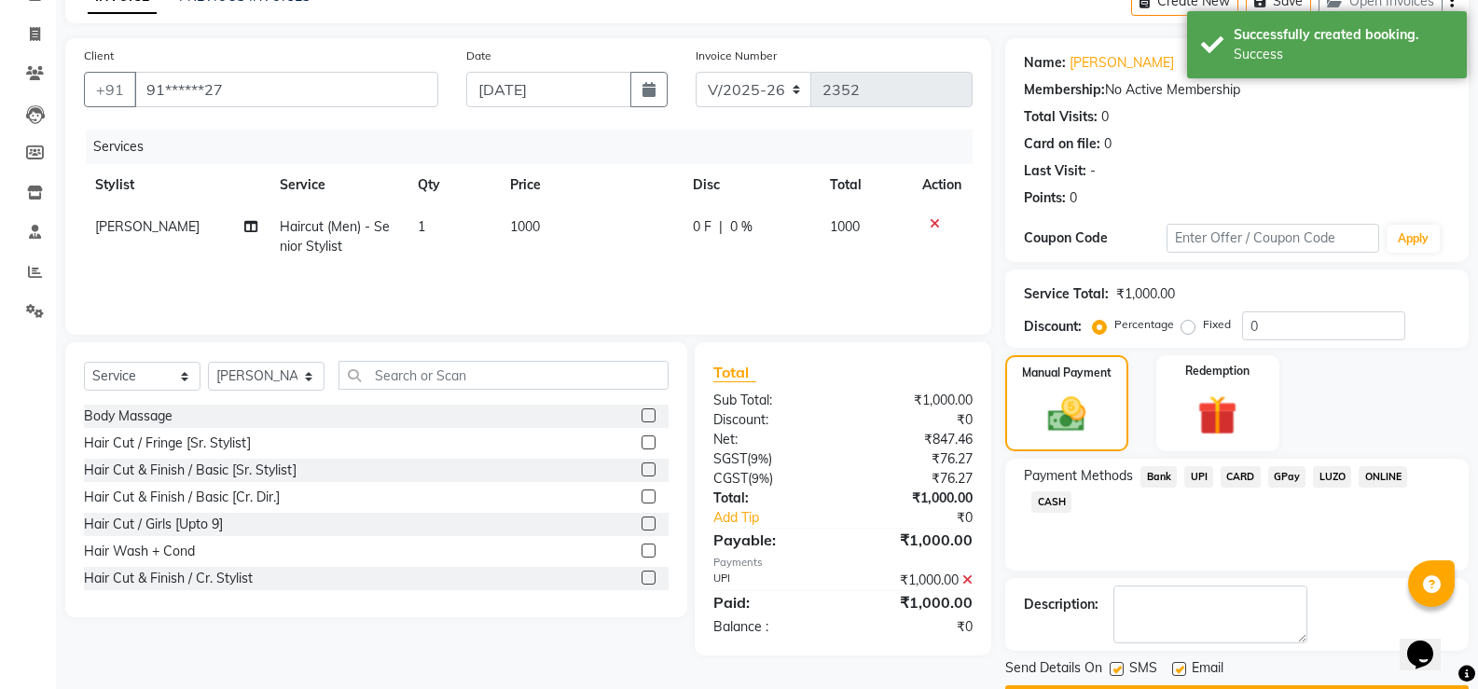
scroll to position [155, 0]
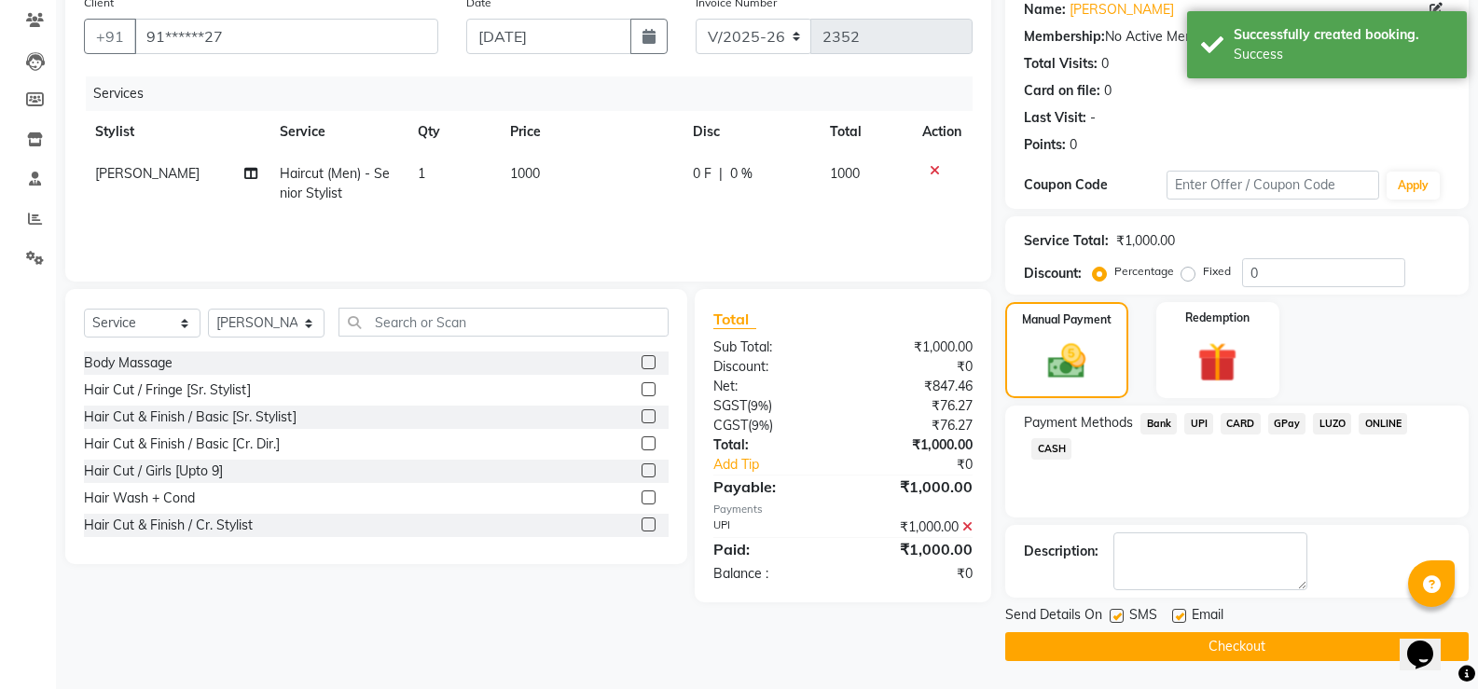
click at [1211, 646] on button "Checkout" at bounding box center [1236, 646] width 463 height 29
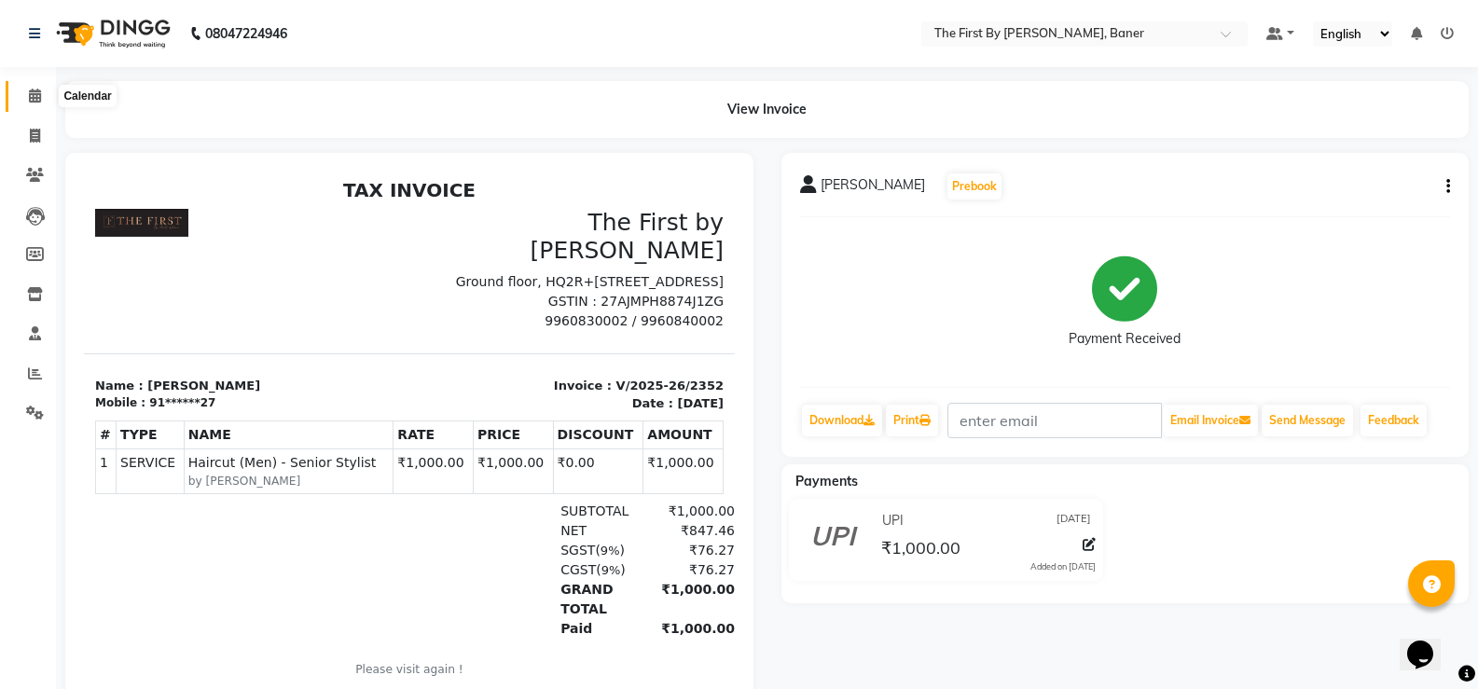
click at [21, 91] on span at bounding box center [35, 96] width 33 height 21
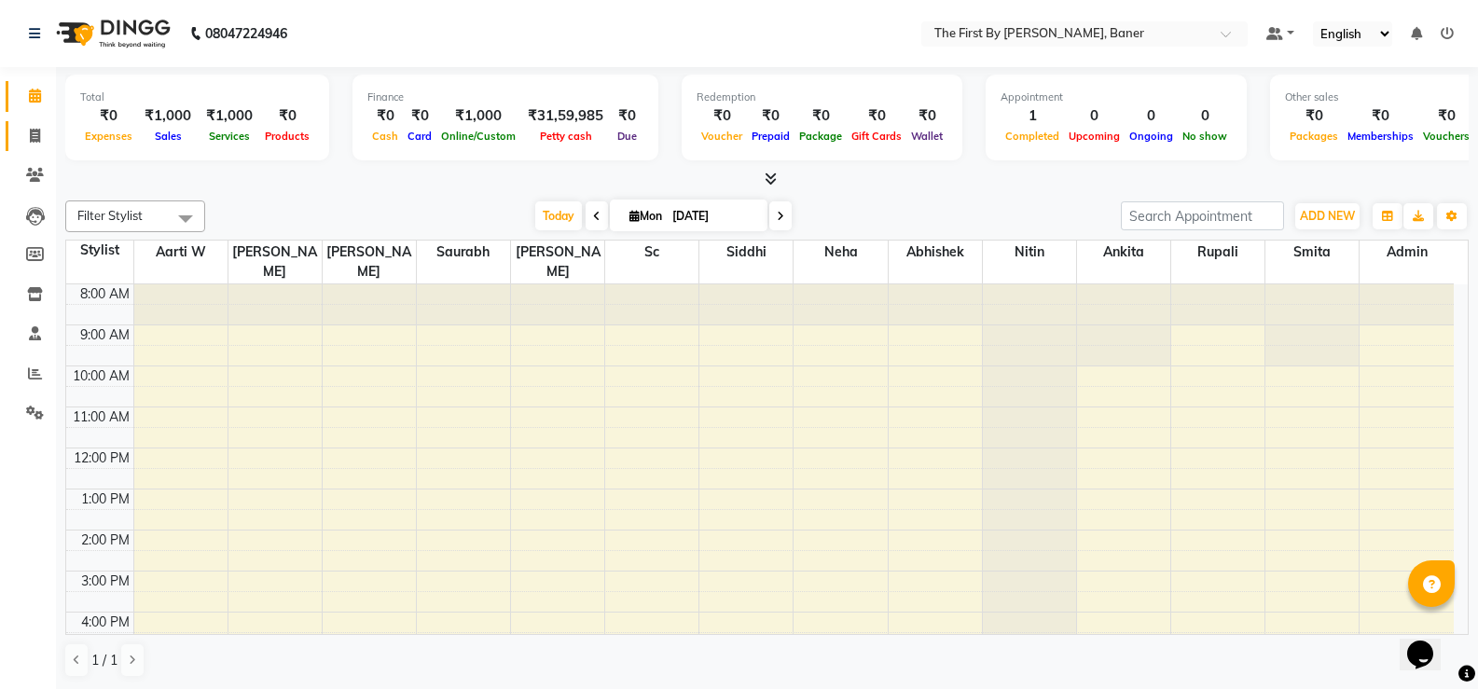
click at [327, 393] on div "8:00 AM 9:00 AM 10:00 AM 11:00 AM 12:00 PM 1:00 PM 2:00 PM 3:00 PM 4:00 PM 5:00…" at bounding box center [760, 550] width 1388 height 532
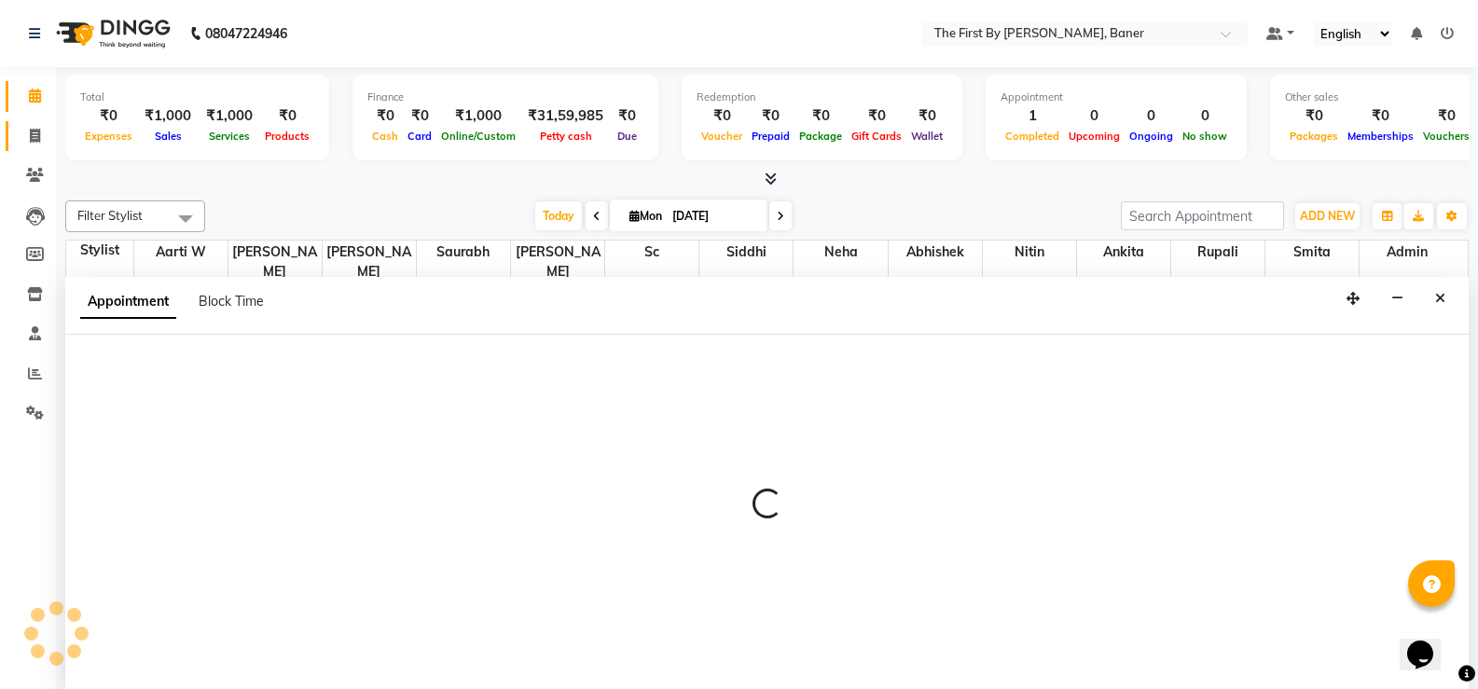
scroll to position [1, 0]
select select "49034"
select select "tentative"
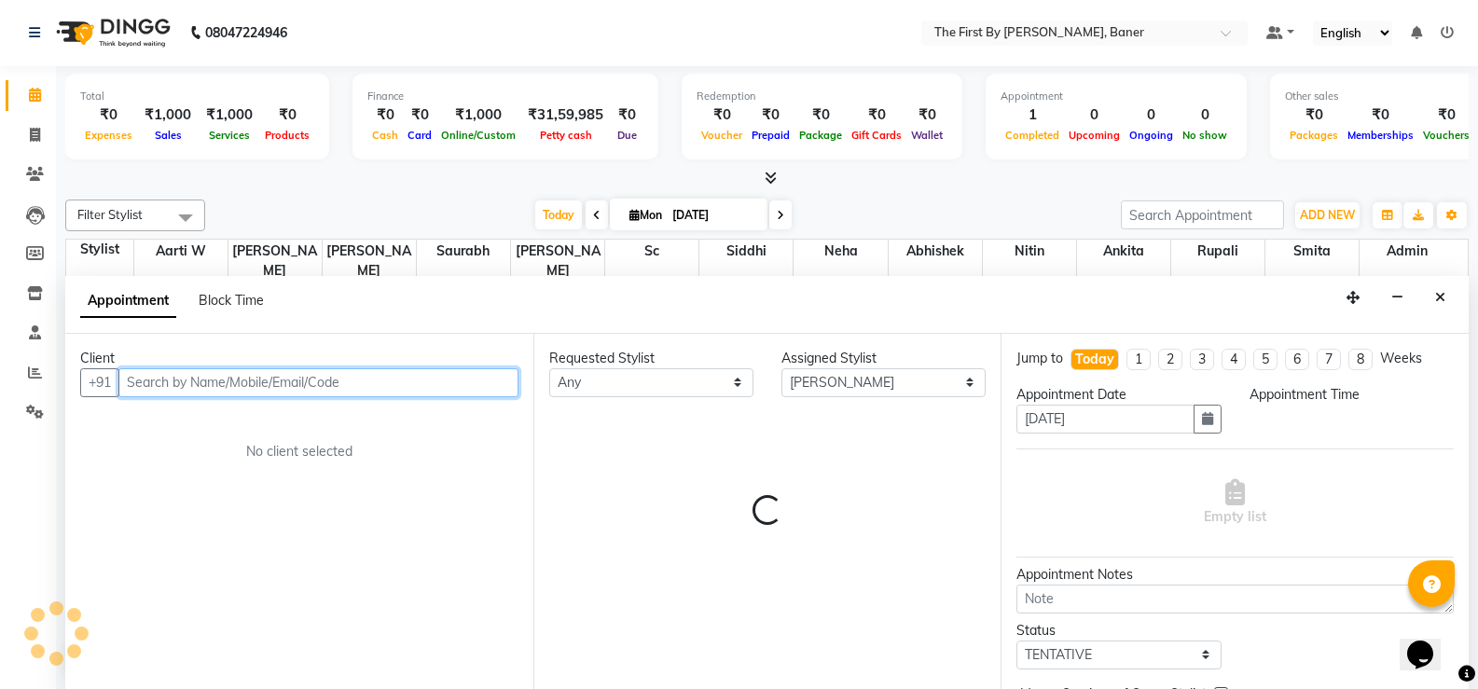
select select "660"
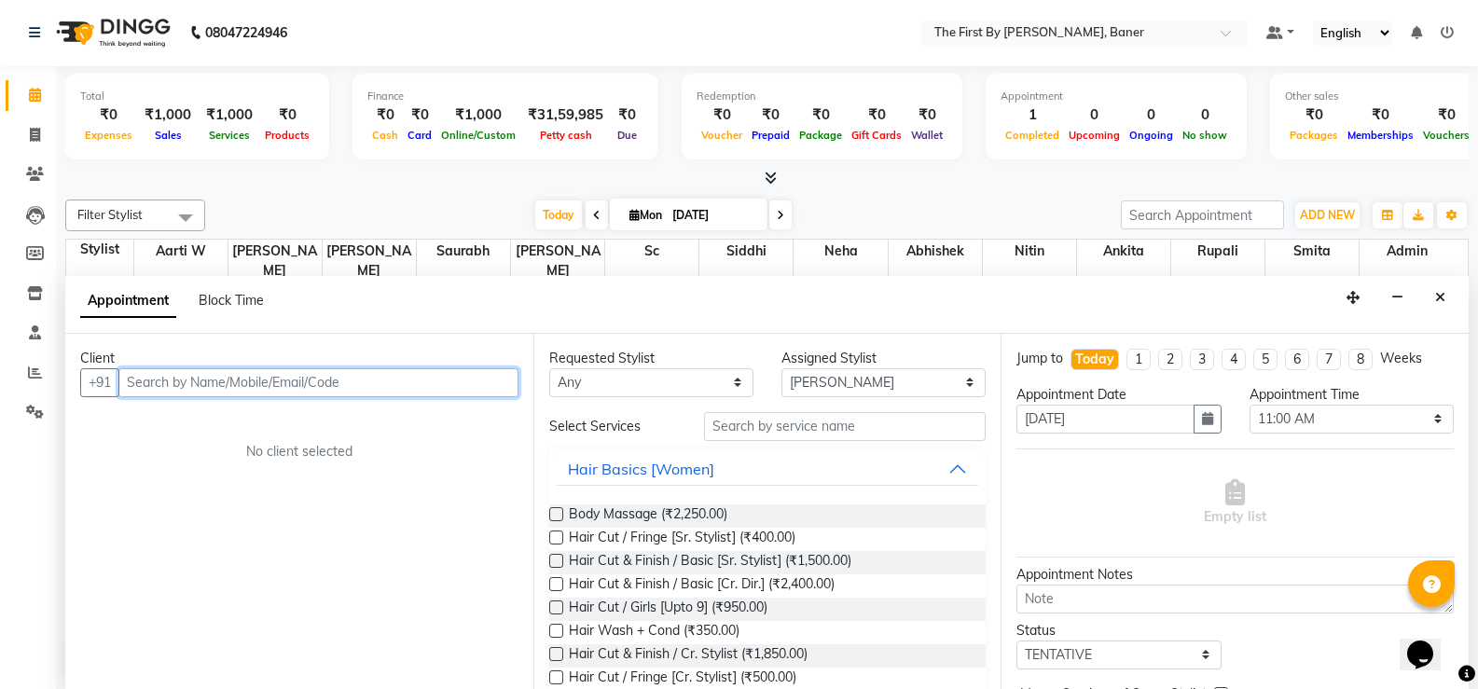
paste input "[PERSON_NAME]"
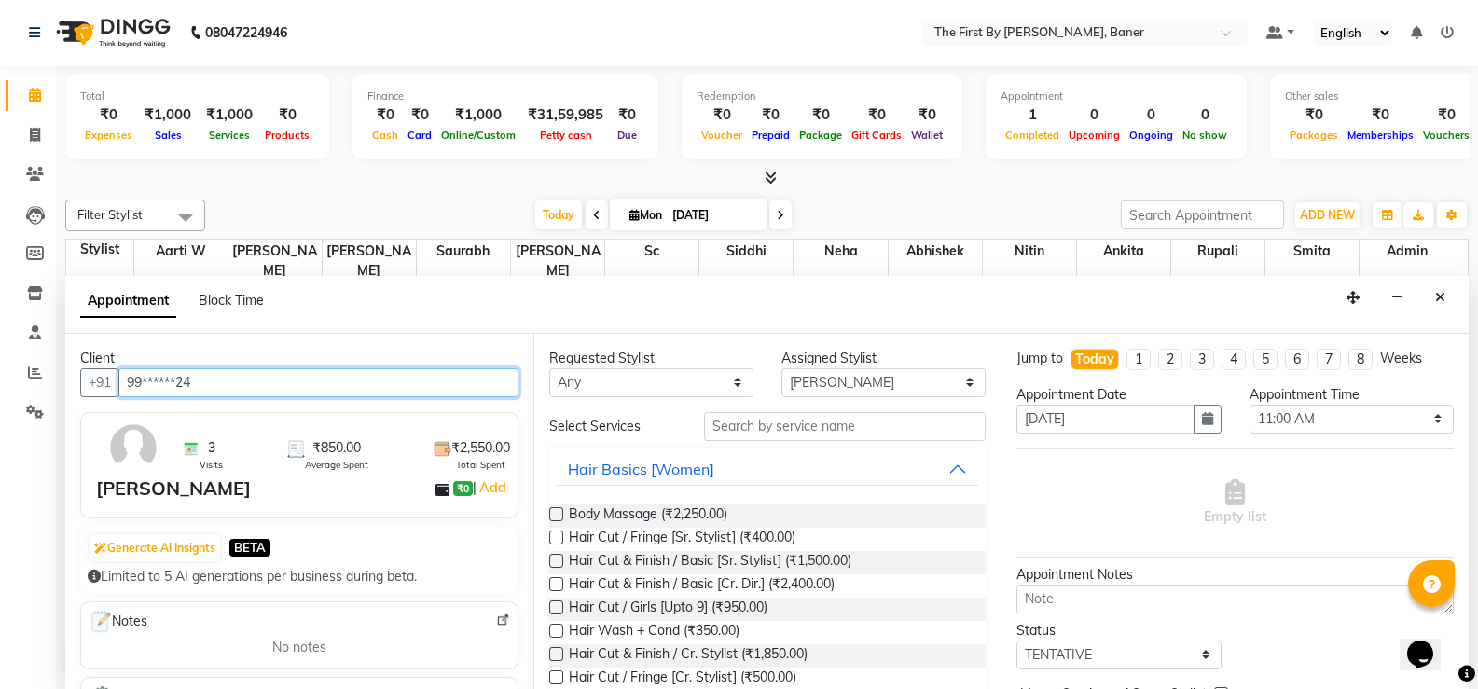
type input "99******24"
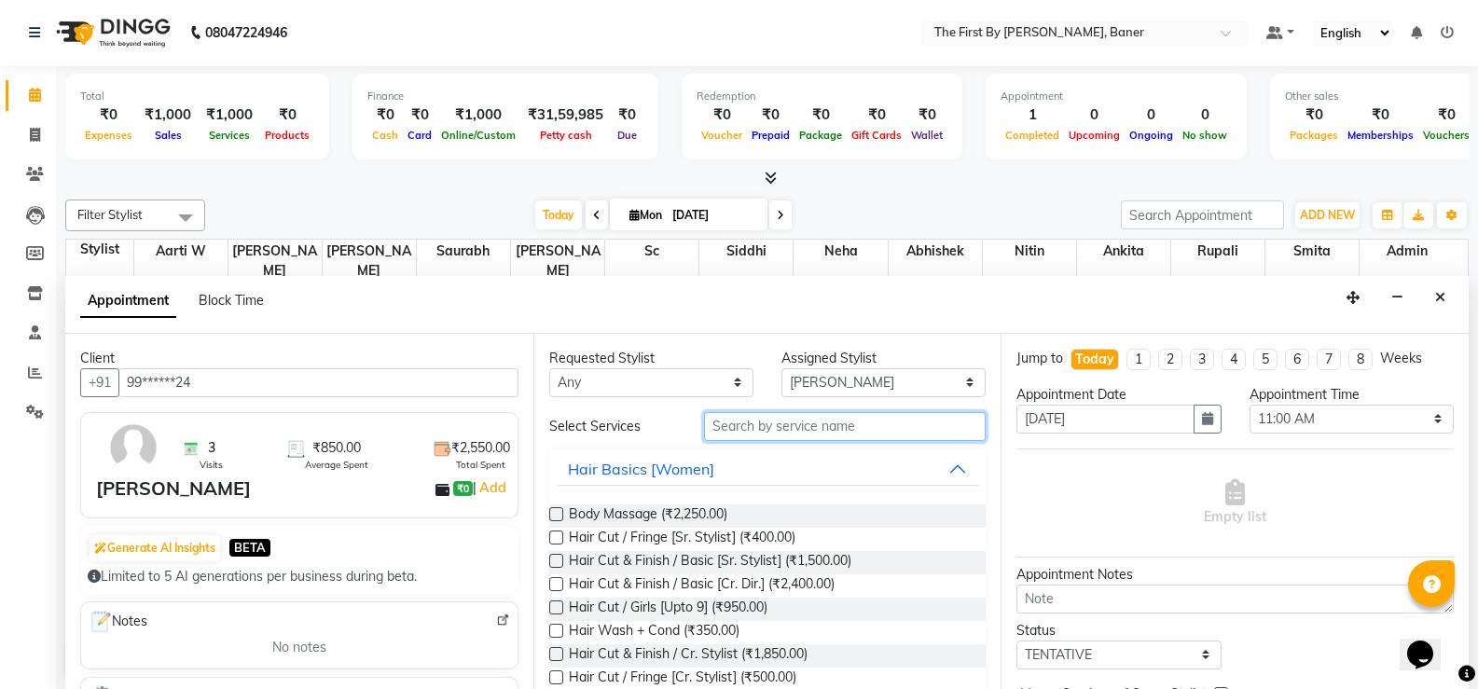
click at [749, 419] on input "text" at bounding box center [845, 426] width 282 height 29
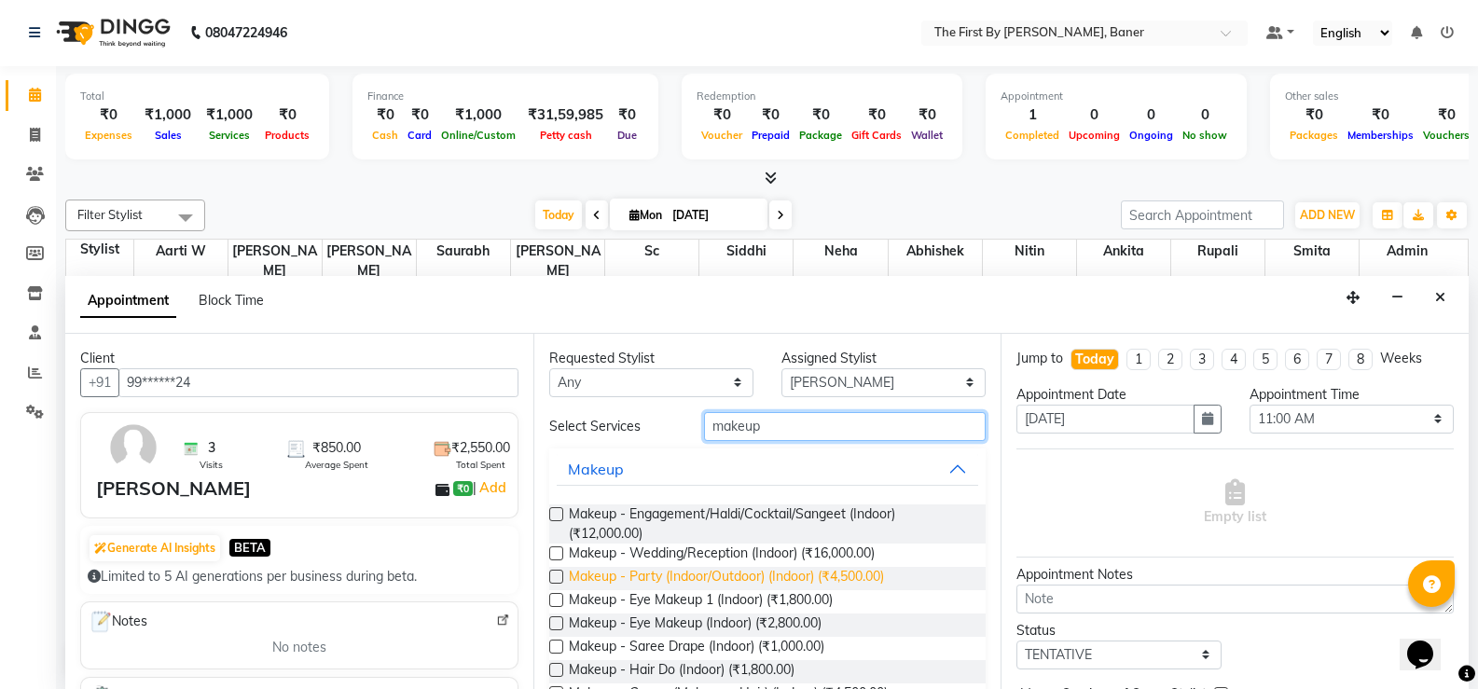
type input "makeup"
click at [762, 577] on span "Makeup - Party (Indoor/Outdoor) (Indoor) (₹4,500.00)" at bounding box center [726, 578] width 315 height 23
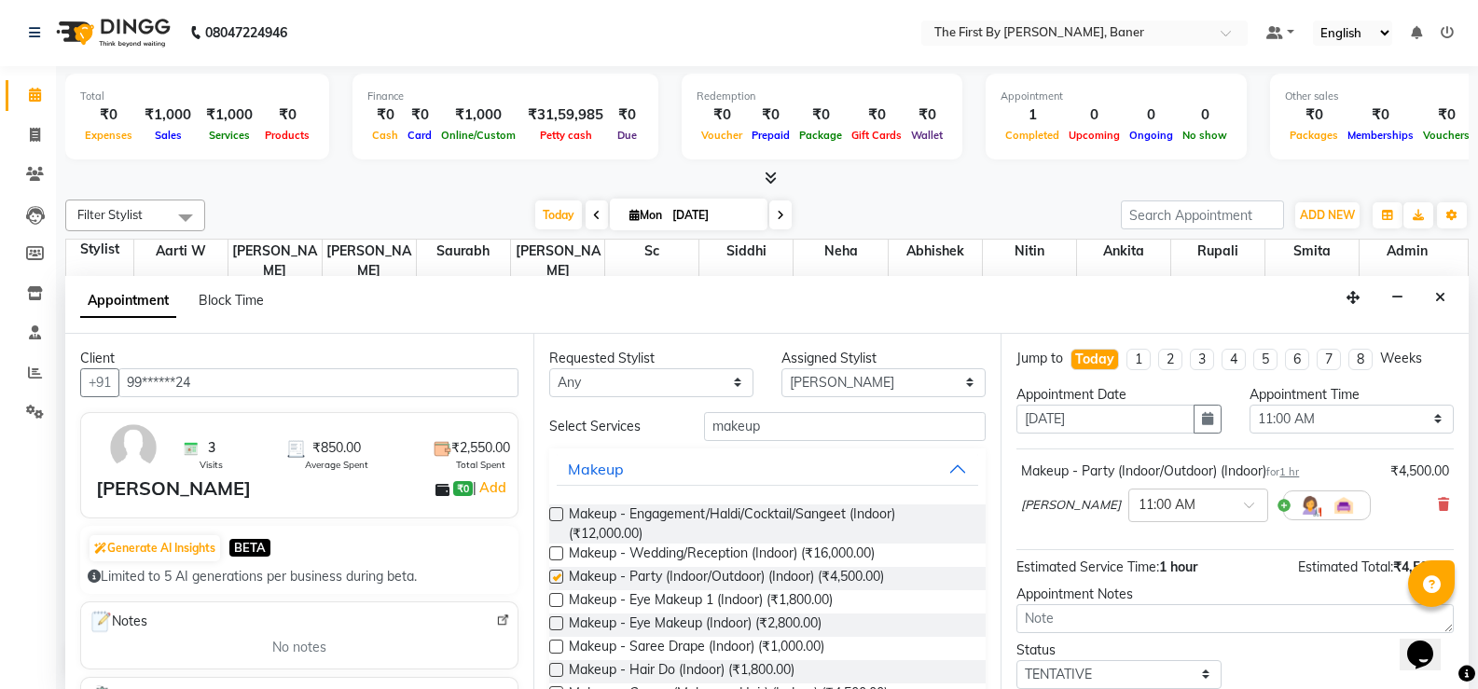
checkbox input "false"
click at [735, 423] on input "makeup" at bounding box center [845, 426] width 282 height 29
click at [1438, 505] on icon at bounding box center [1443, 504] width 11 height 13
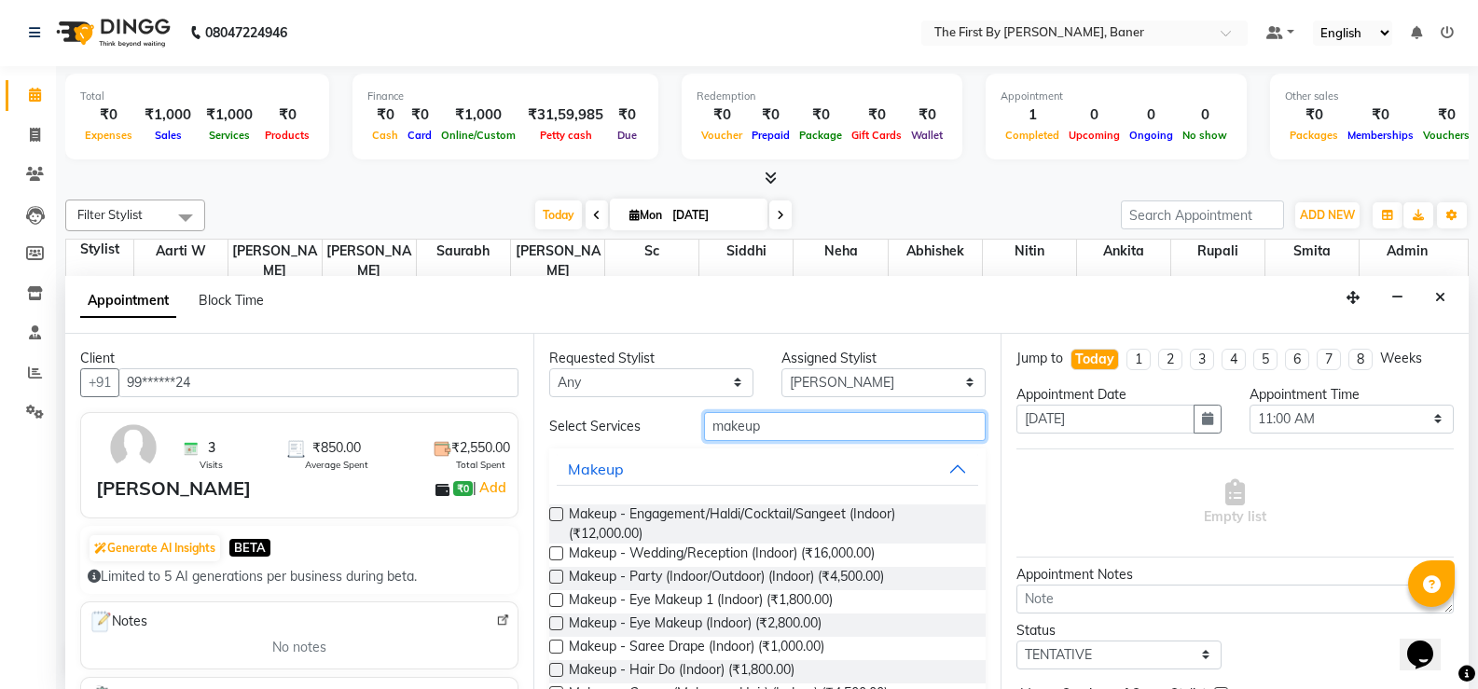
click at [728, 424] on input "makeup" at bounding box center [845, 426] width 282 height 29
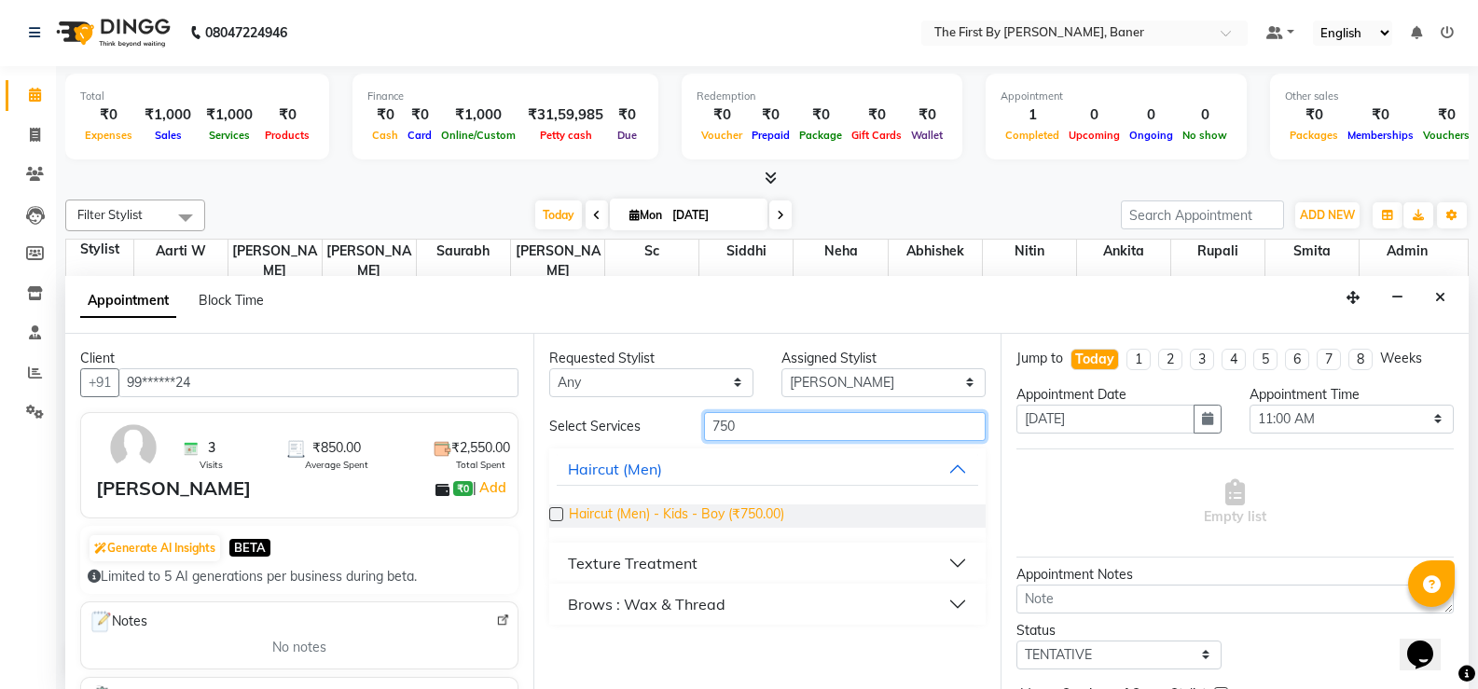
type input "750"
click at [688, 507] on span "Haircut (Men) - Kids - Boy (₹750.00)" at bounding box center [676, 516] width 215 height 23
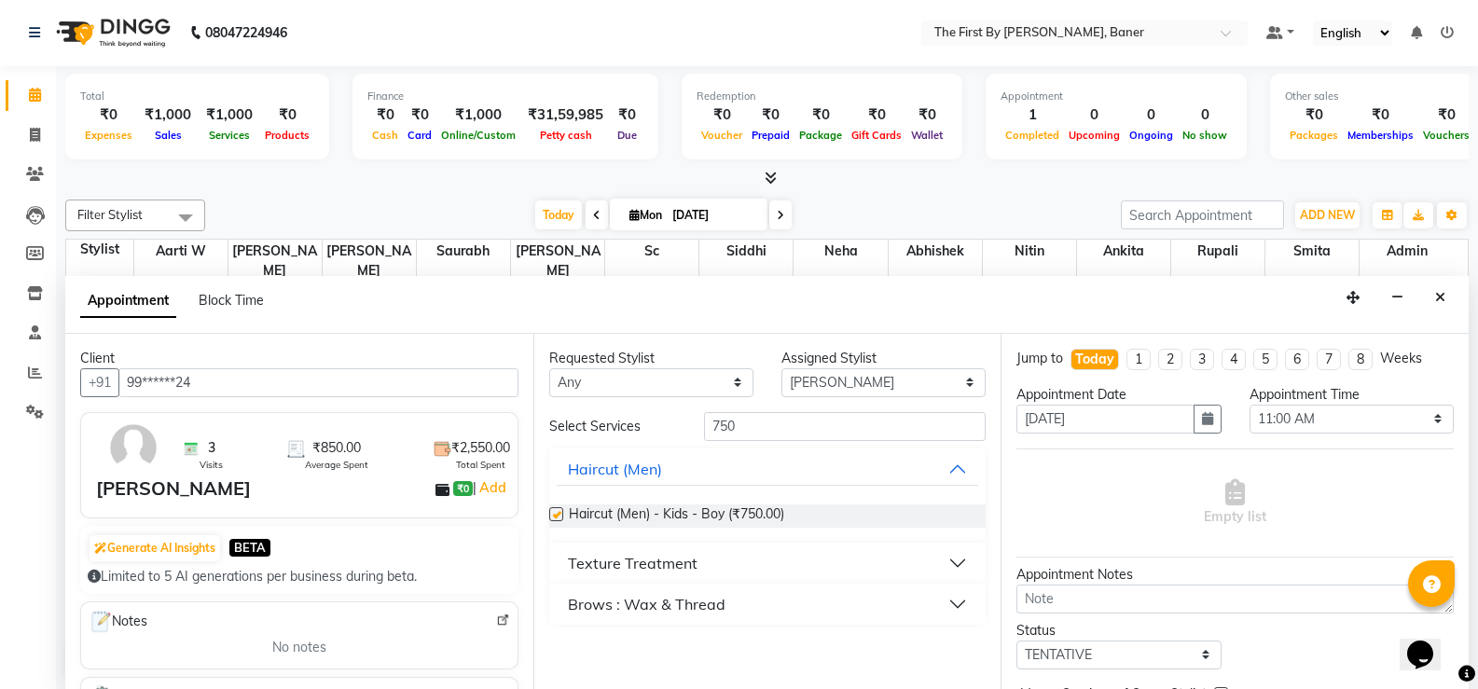
checkbox input "false"
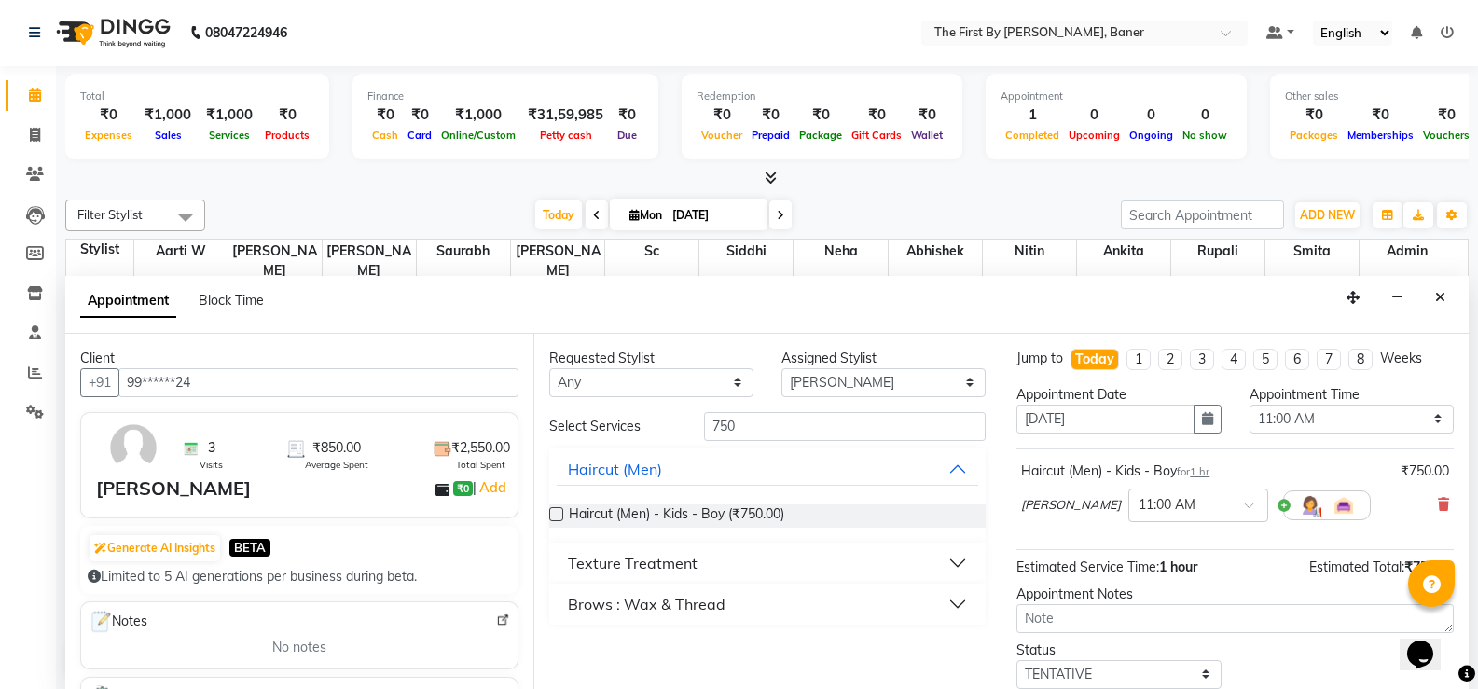
scroll to position [118, 0]
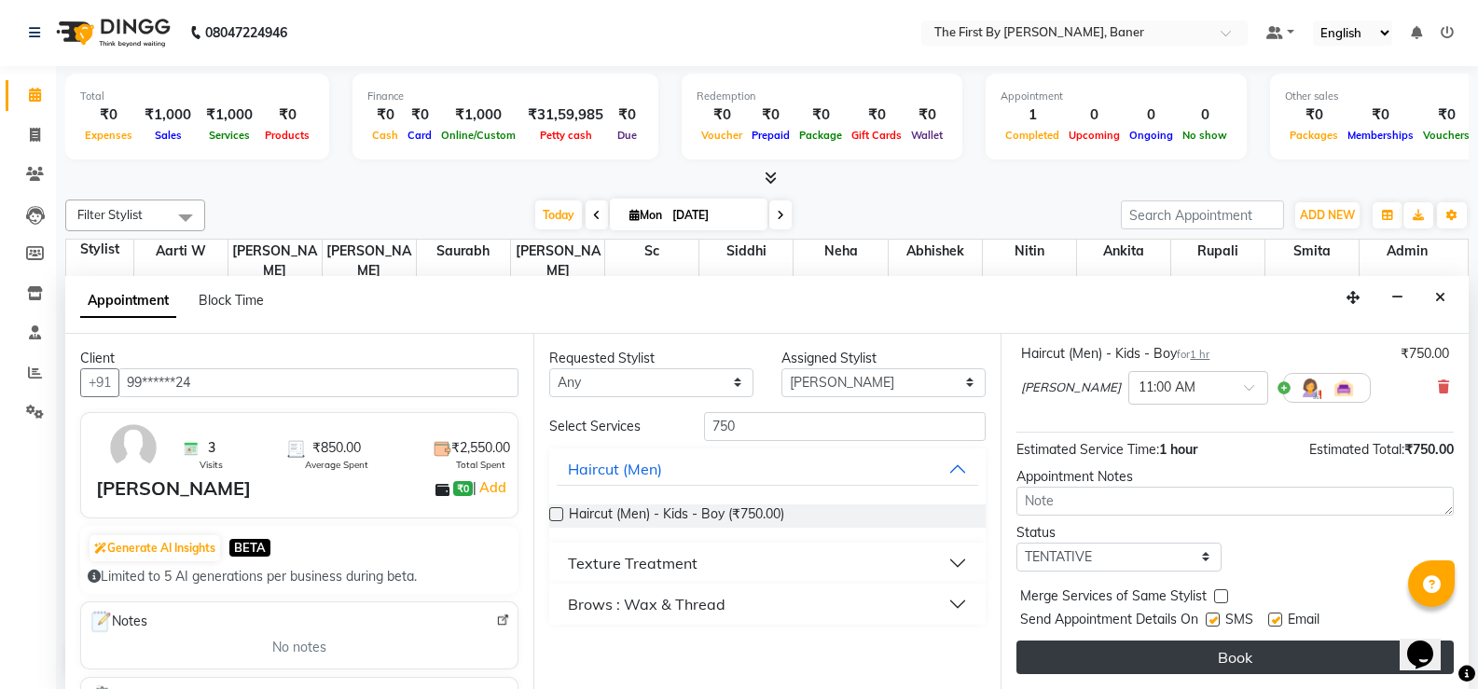
click at [1200, 660] on button "Book" at bounding box center [1234, 658] width 437 height 34
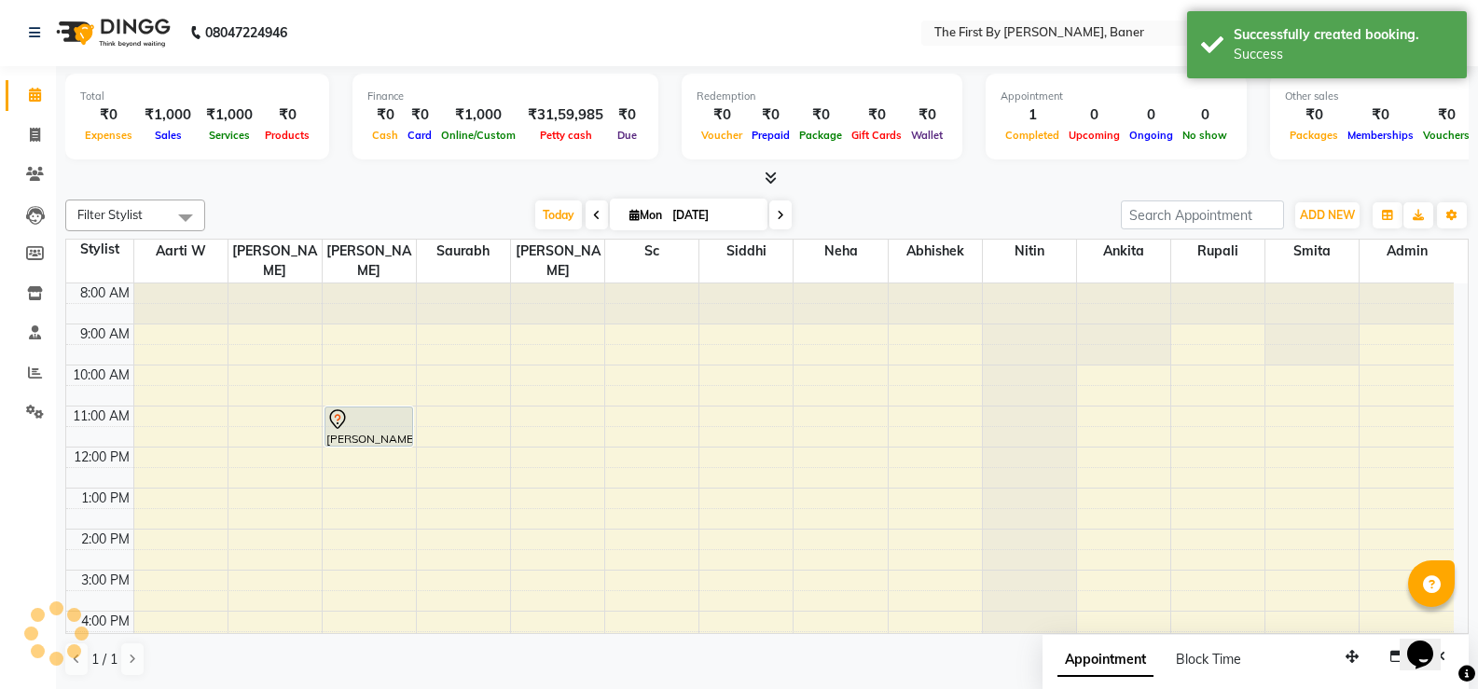
scroll to position [0, 0]
click at [317, 389] on div "8:00 AM 9:00 AM 10:00 AM 11:00 AM 12:00 PM 1:00 PM 2:00 PM 3:00 PM 4:00 PM 5:00…" at bounding box center [760, 550] width 1388 height 532
select select "49038"
select select "tentative"
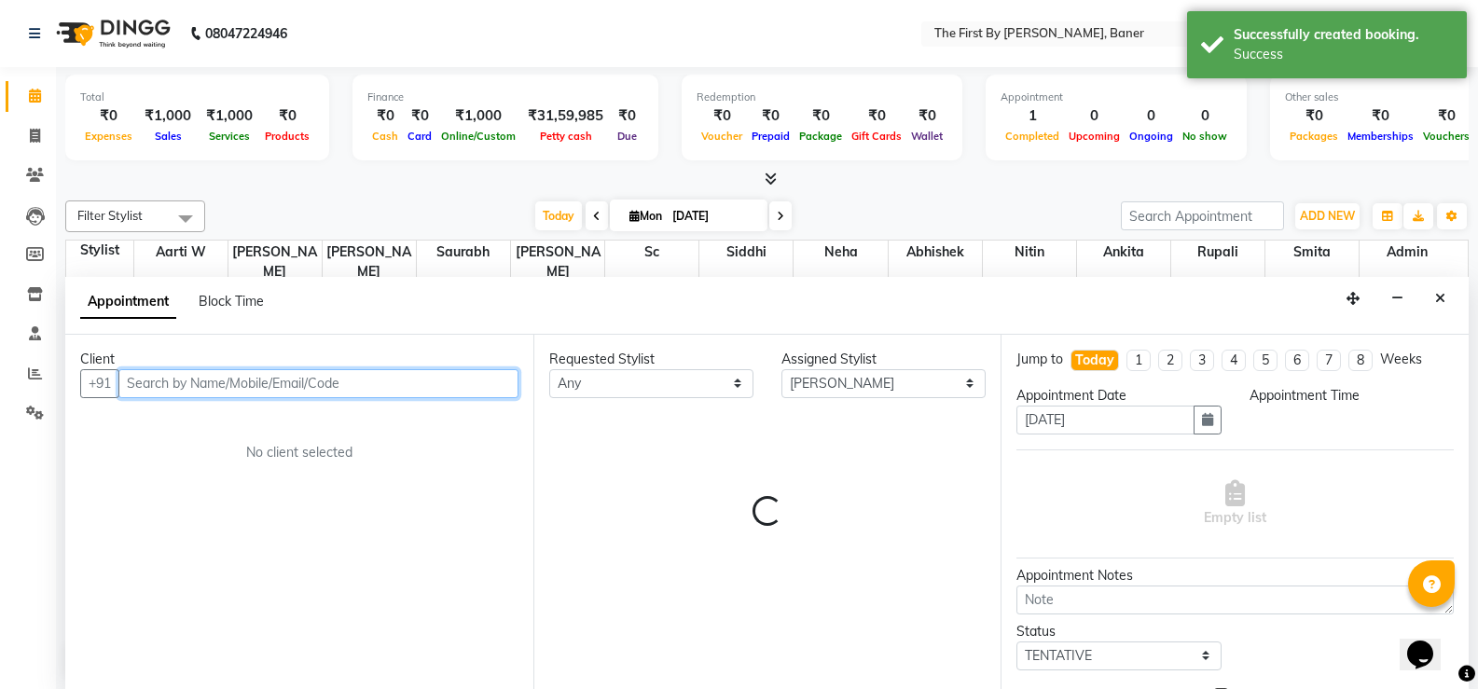
select select "660"
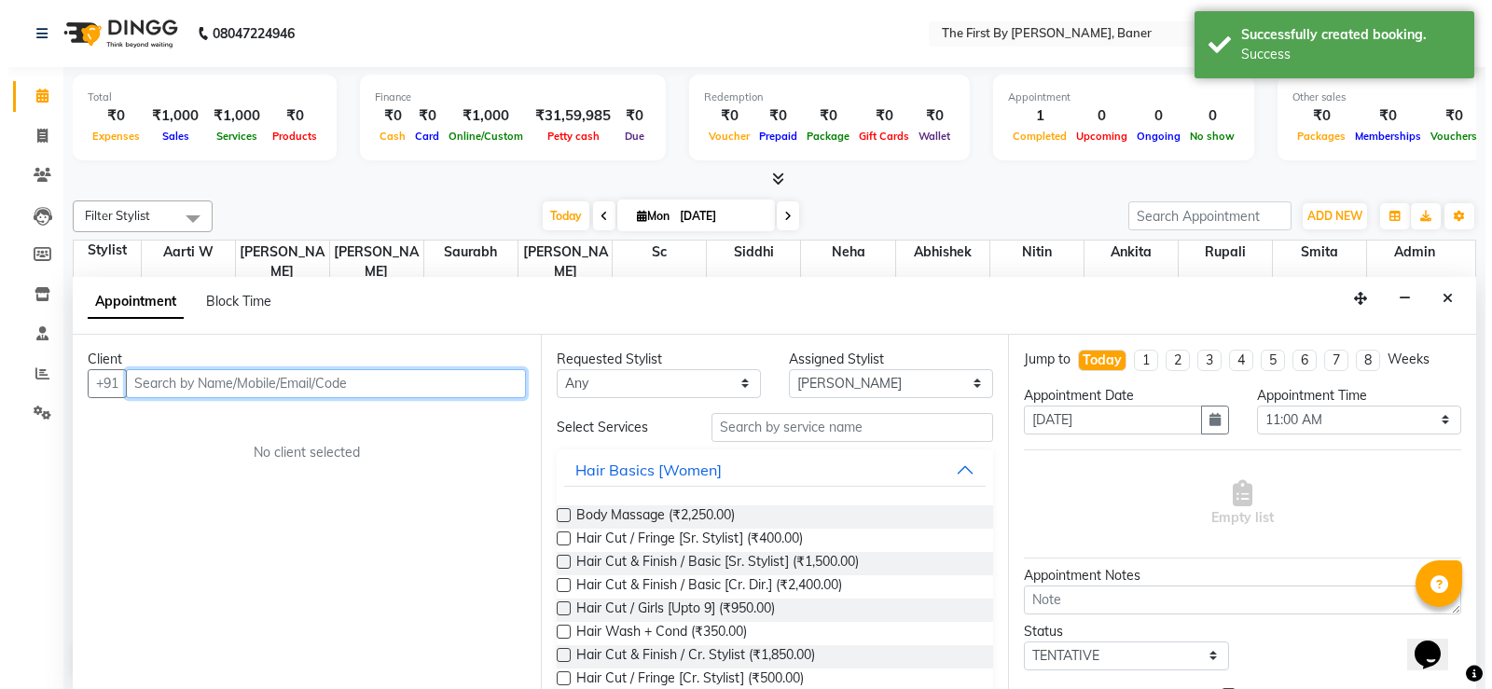
scroll to position [1, 0]
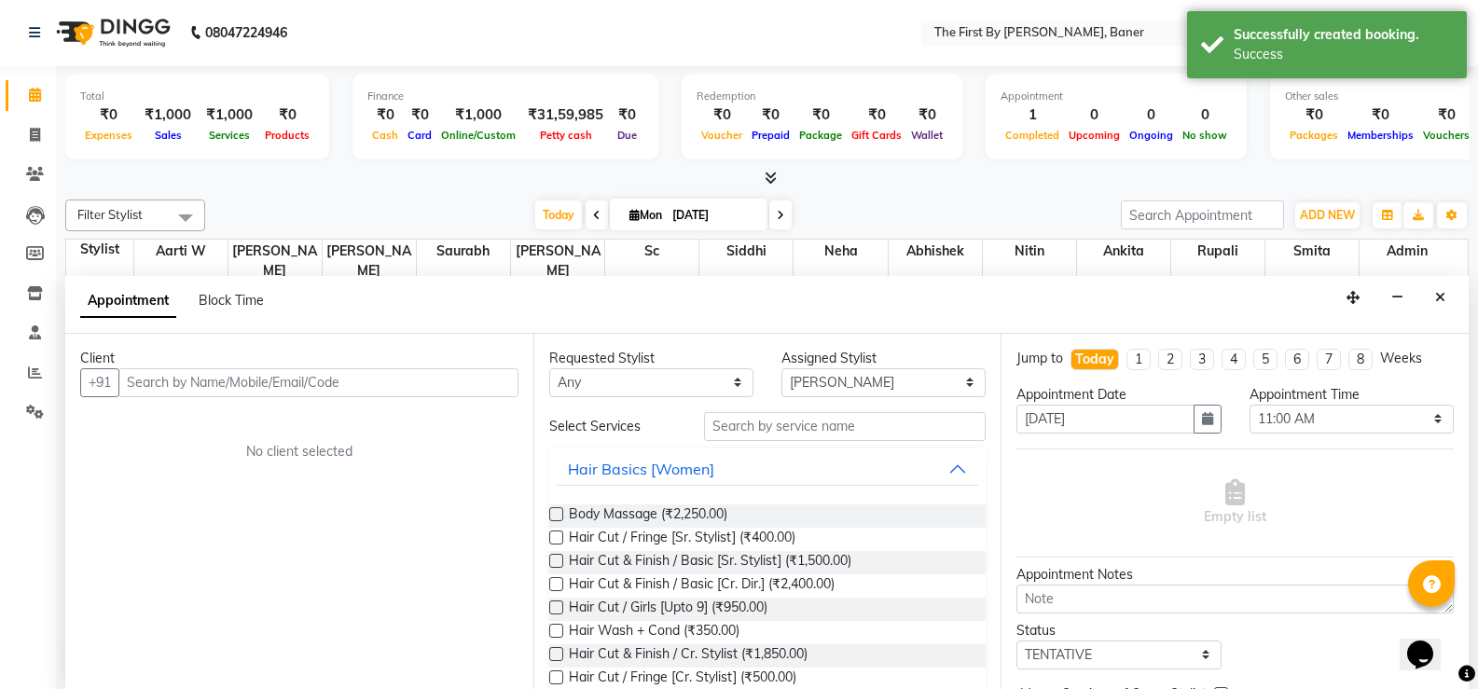
click at [1445, 301] on button "Close" at bounding box center [1440, 297] width 27 height 29
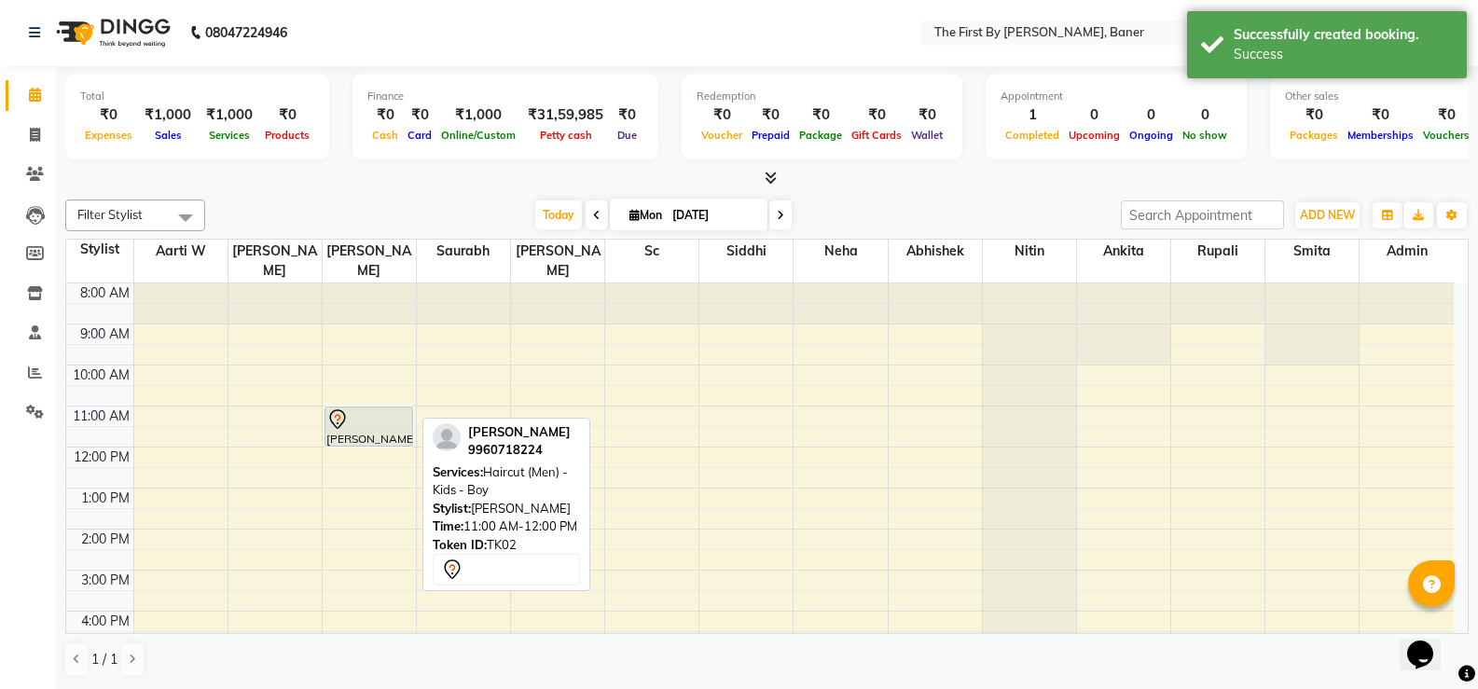
click at [394, 416] on div "[PERSON_NAME], TK02, 11:00 AM-12:00 PM, Haircut (Men) - Kids - Boy" at bounding box center [369, 427] width 88 height 38
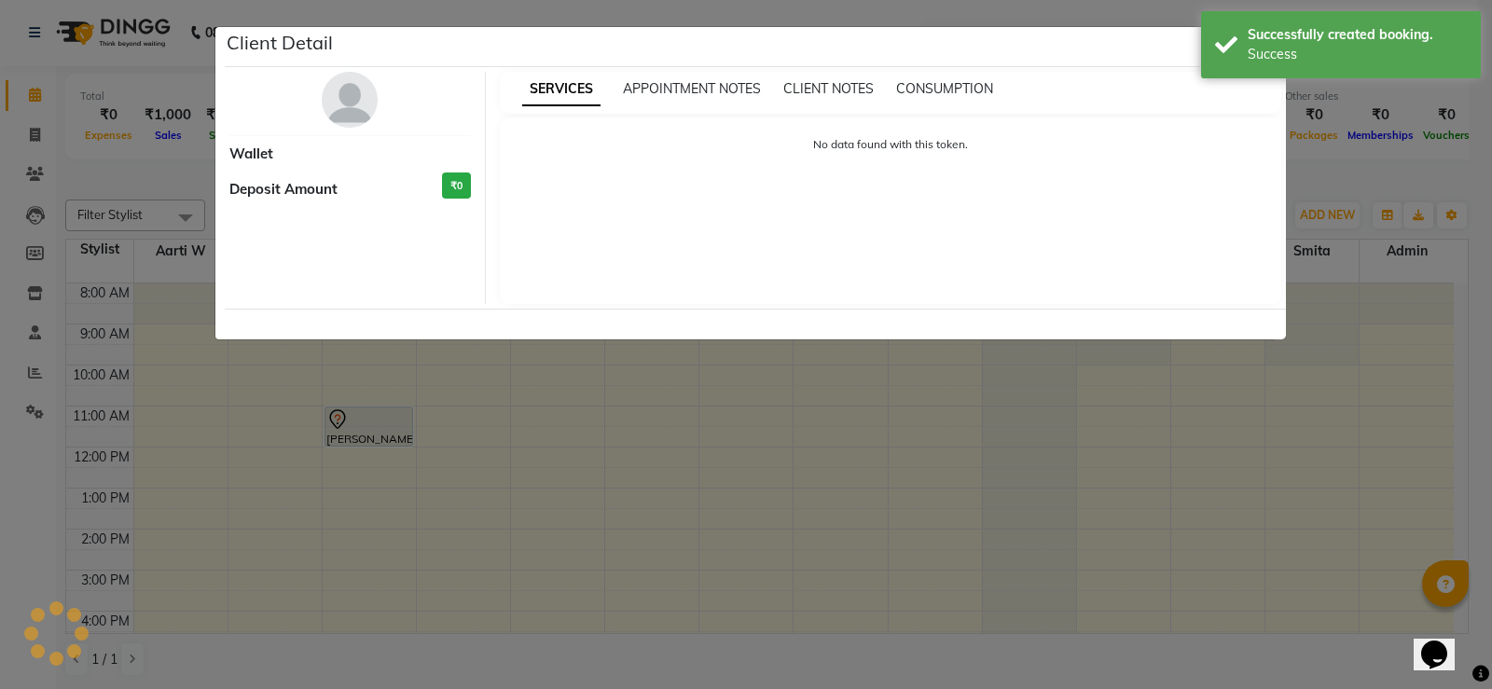
select select "7"
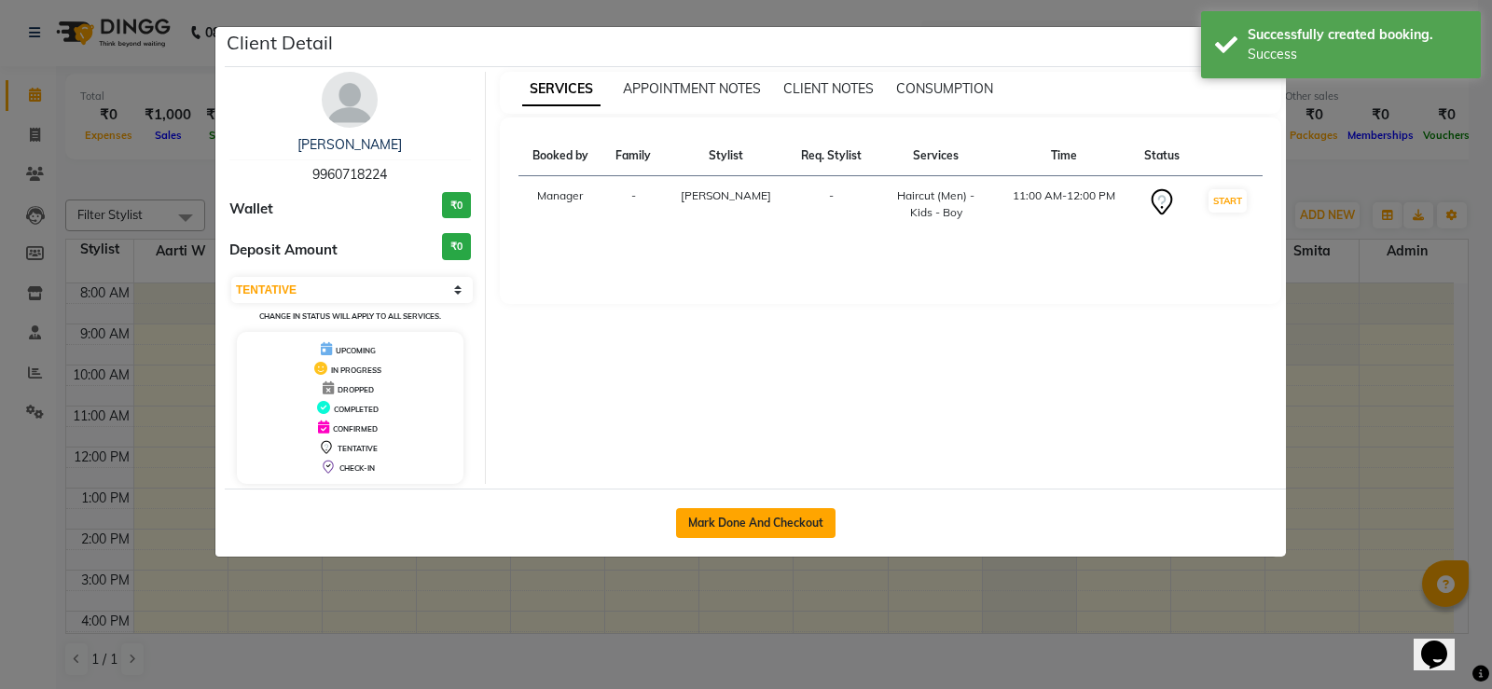
click at [773, 517] on button "Mark Done And Checkout" at bounding box center [755, 523] width 159 height 30
select select "service"
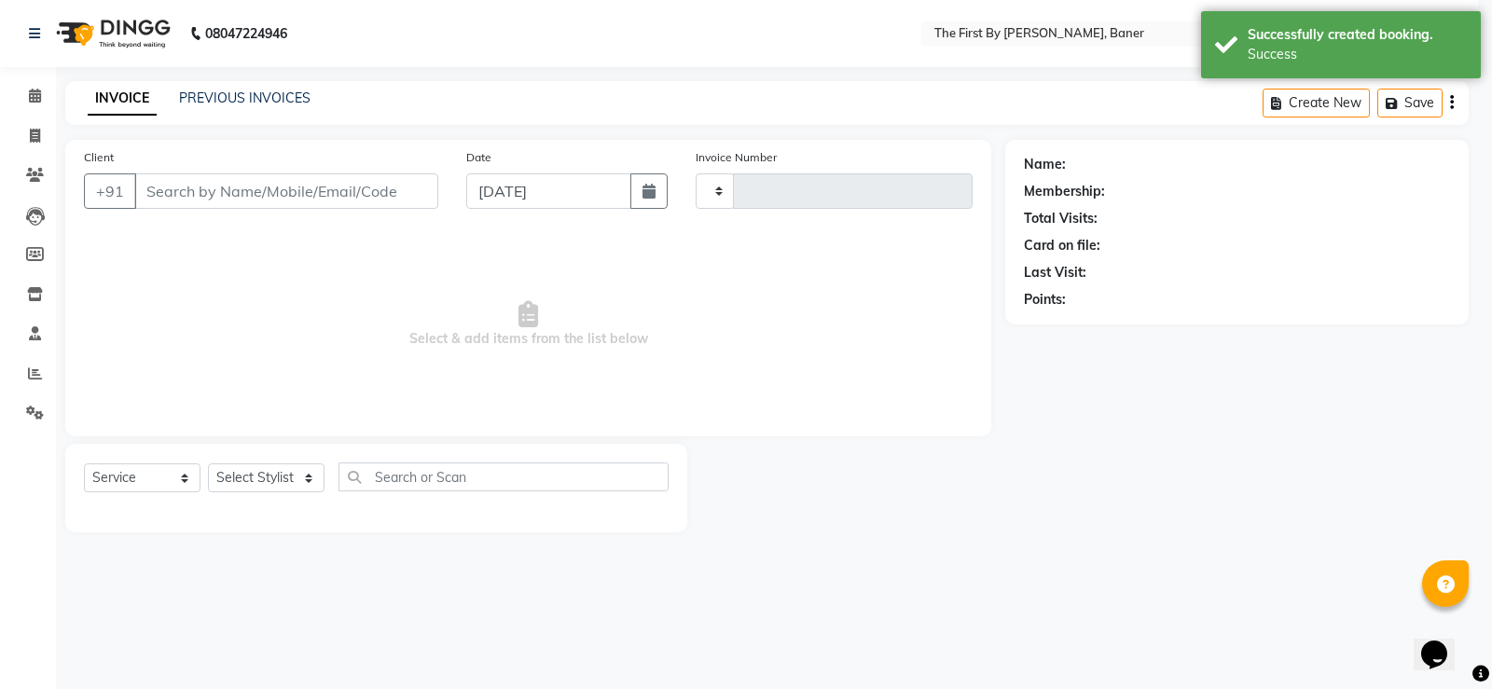
type input "2353"
select select "6411"
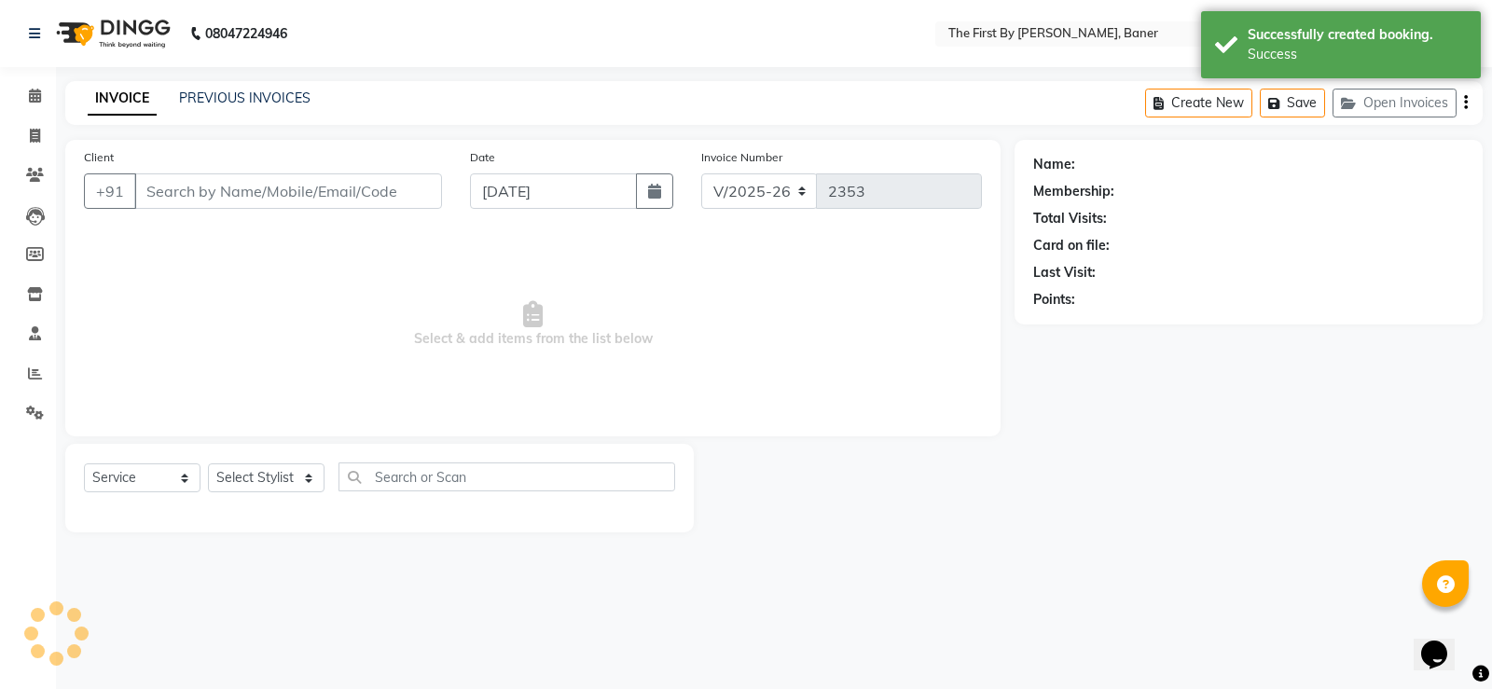
type input "99******24"
select select "49034"
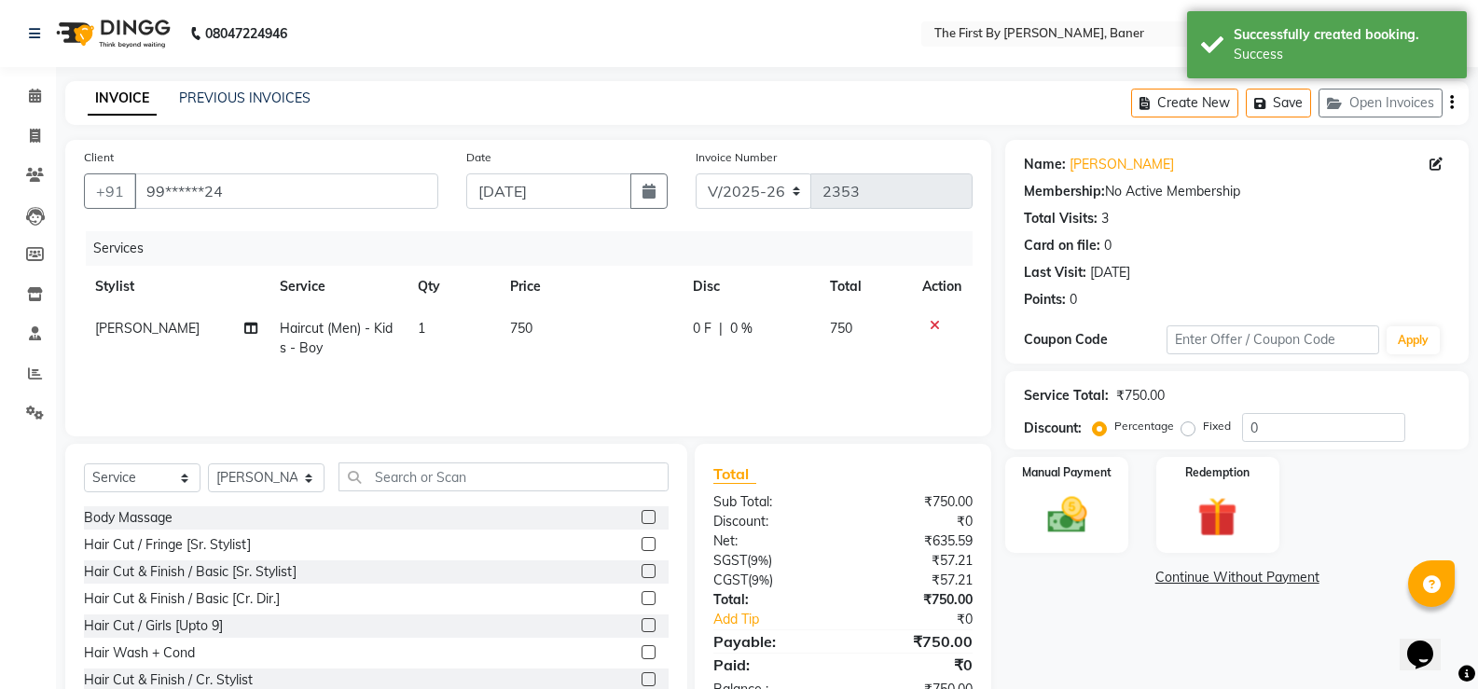
click at [566, 352] on td "750" at bounding box center [590, 339] width 183 height 62
select select "49034"
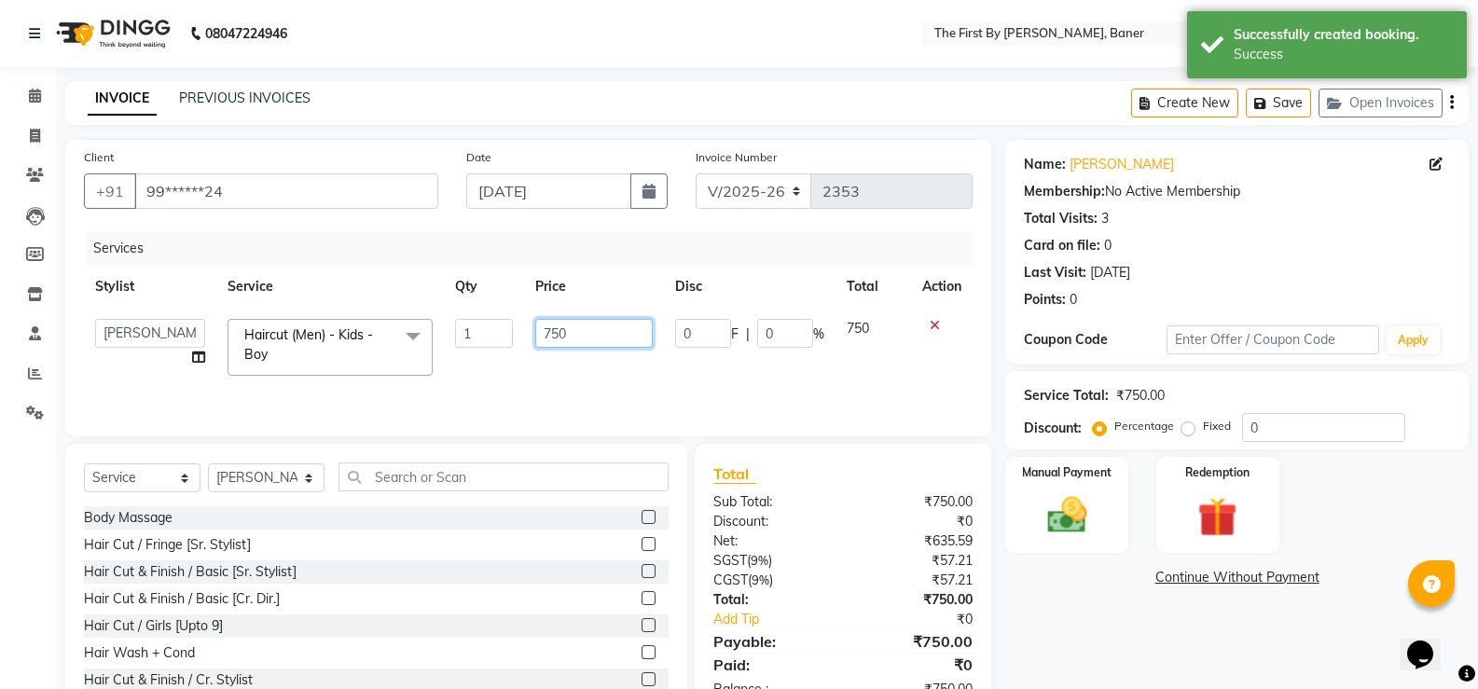
click at [552, 335] on input "750" at bounding box center [593, 333] width 117 height 29
click at [553, 337] on input "750" at bounding box center [593, 333] width 117 height 29
type input "800"
drag, startPoint x: 605, startPoint y: 358, endPoint x: 775, endPoint y: 413, distance: 178.4
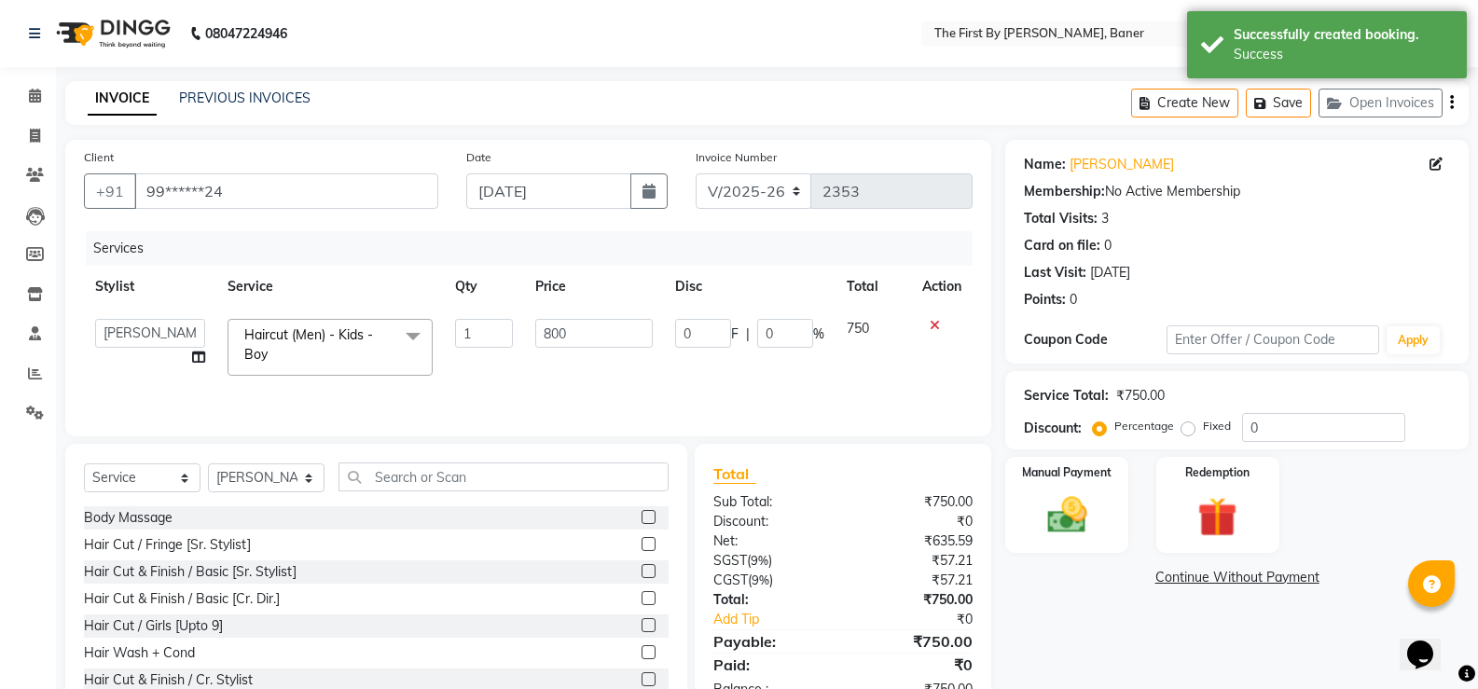
click at [612, 368] on td "800" at bounding box center [593, 347] width 139 height 79
select select "49034"
click at [1056, 504] on img at bounding box center [1066, 515] width 66 height 48
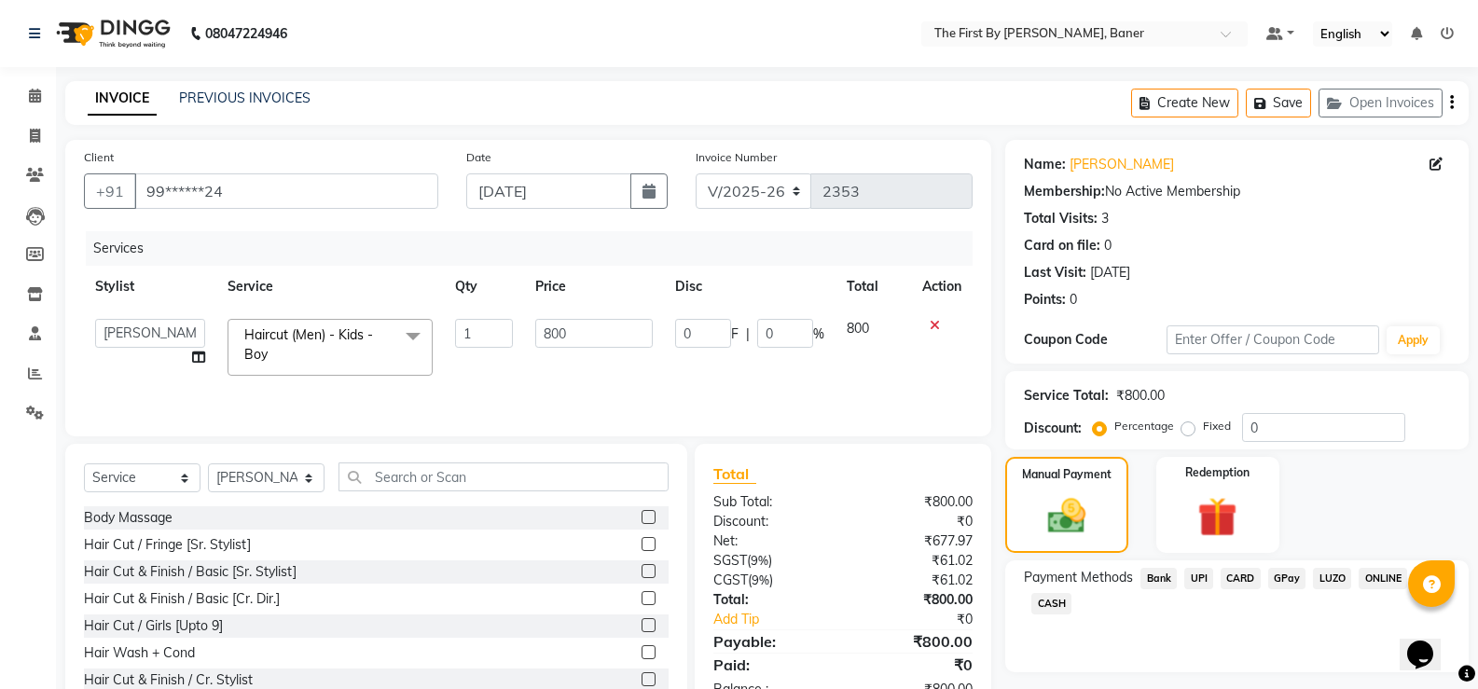
click at [1206, 582] on span "UPI" at bounding box center [1198, 578] width 29 height 21
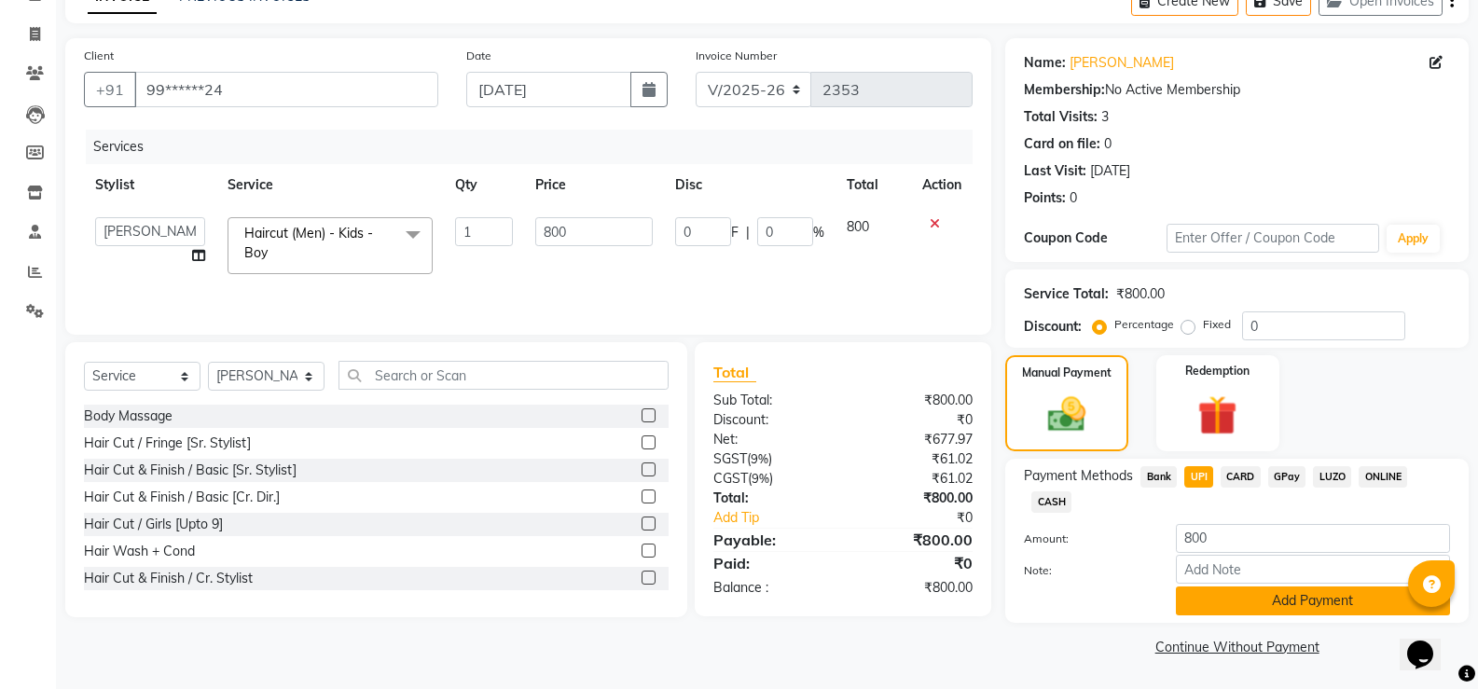
click at [1212, 604] on button "Add Payment" at bounding box center [1313, 601] width 274 height 29
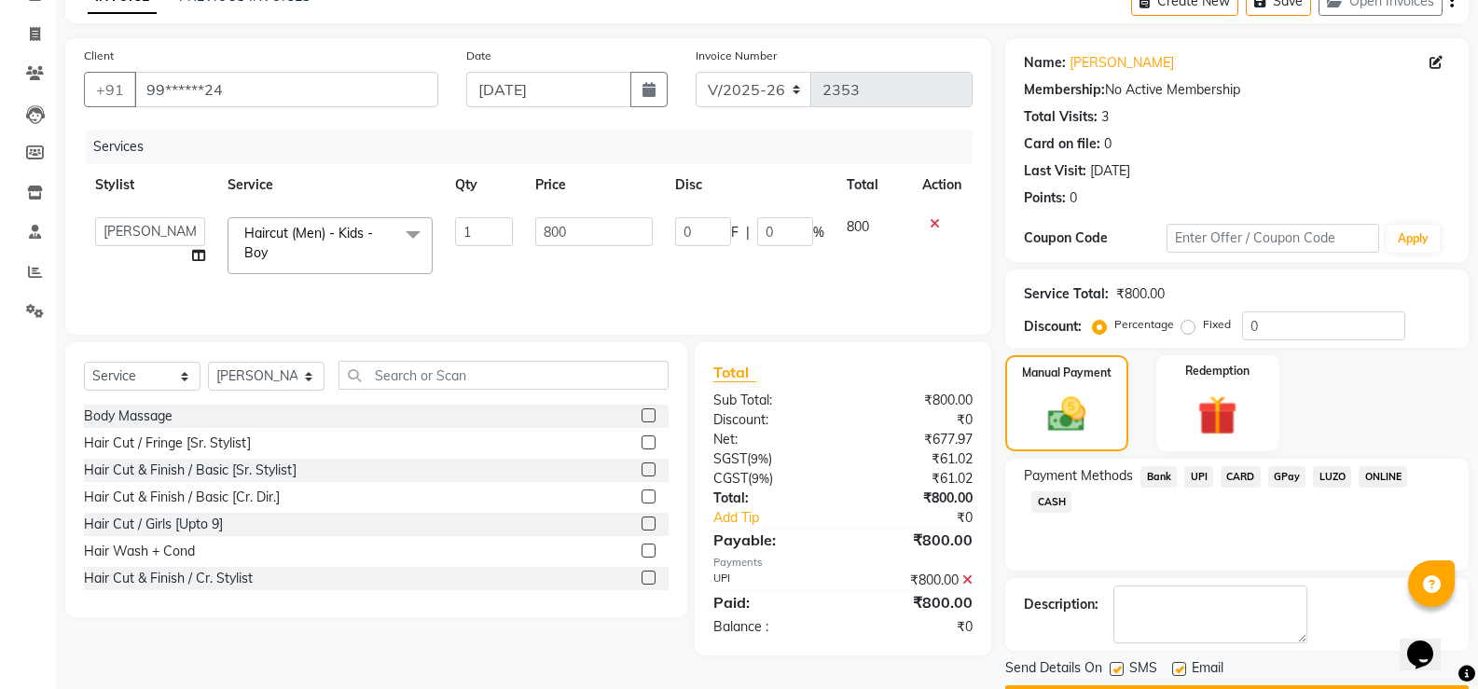
scroll to position [155, 0]
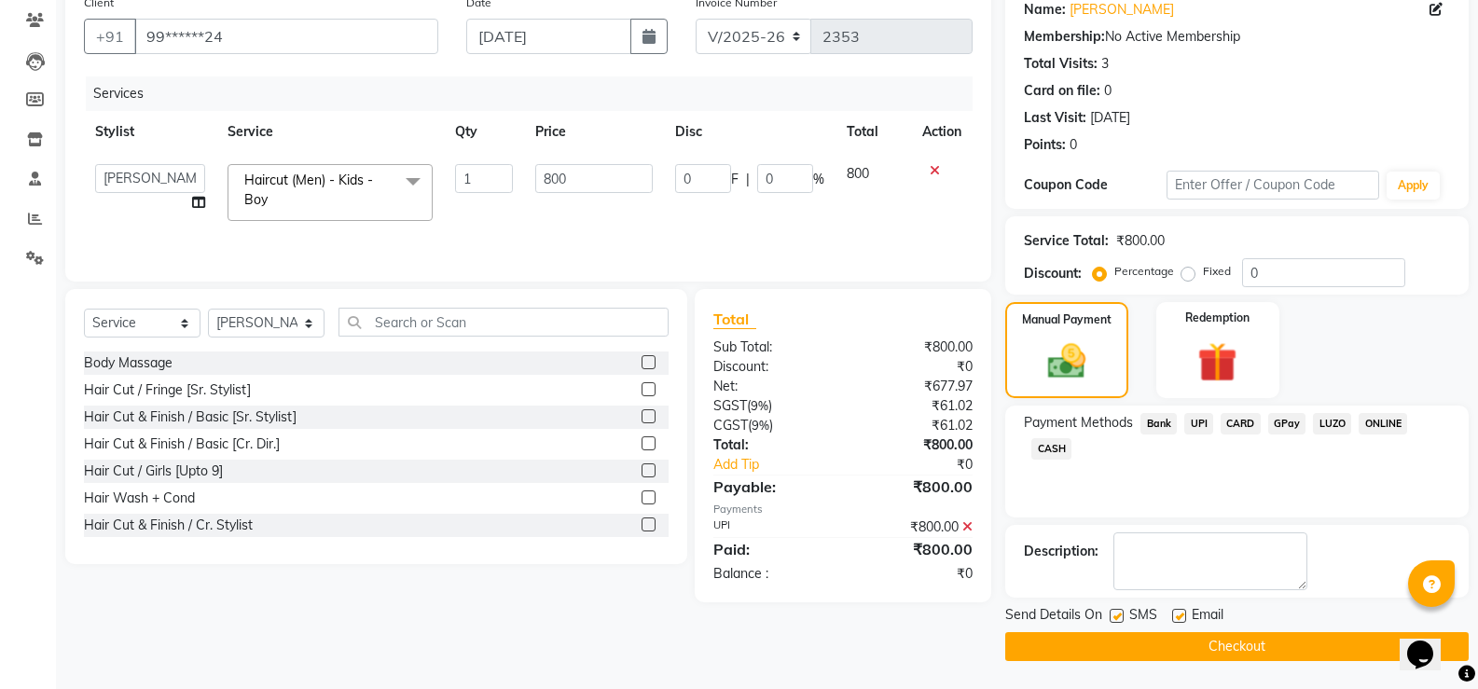
click at [1221, 647] on button "Checkout" at bounding box center [1236, 646] width 463 height 29
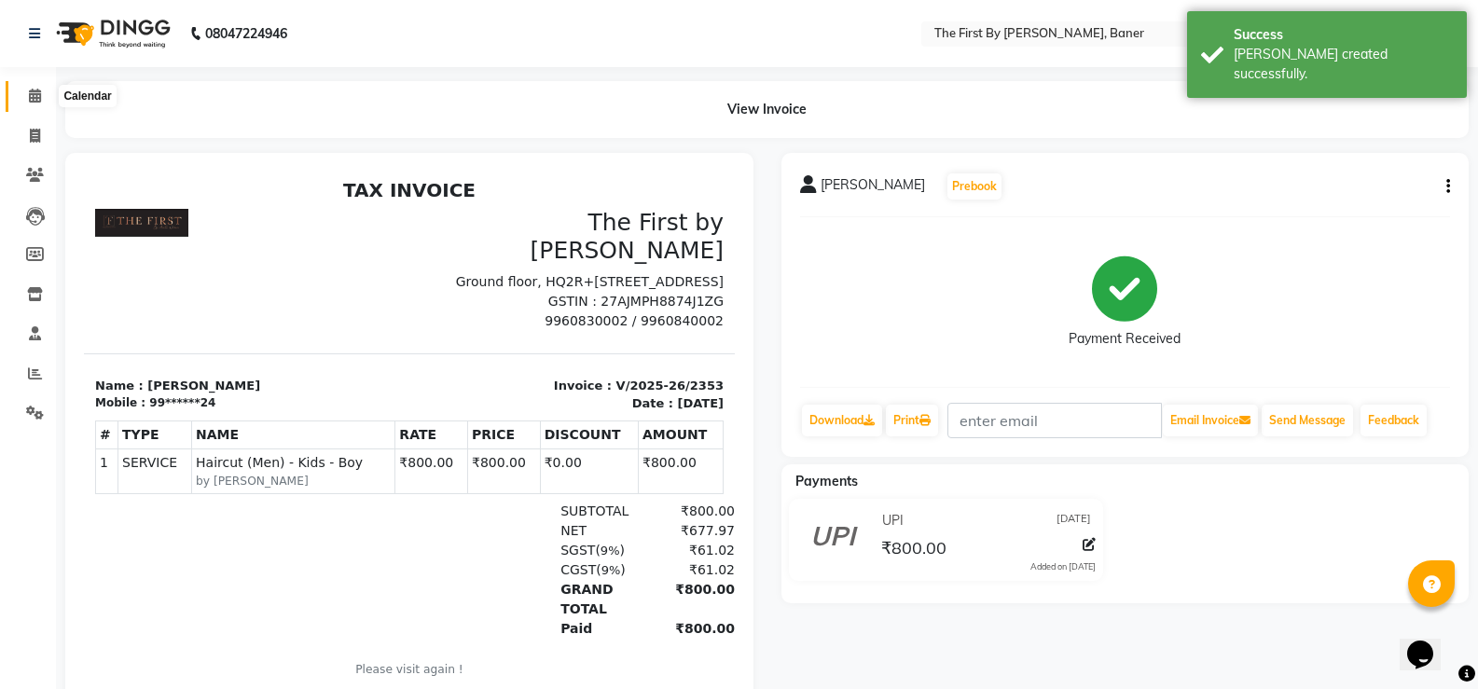
click at [38, 95] on icon at bounding box center [35, 96] width 12 height 14
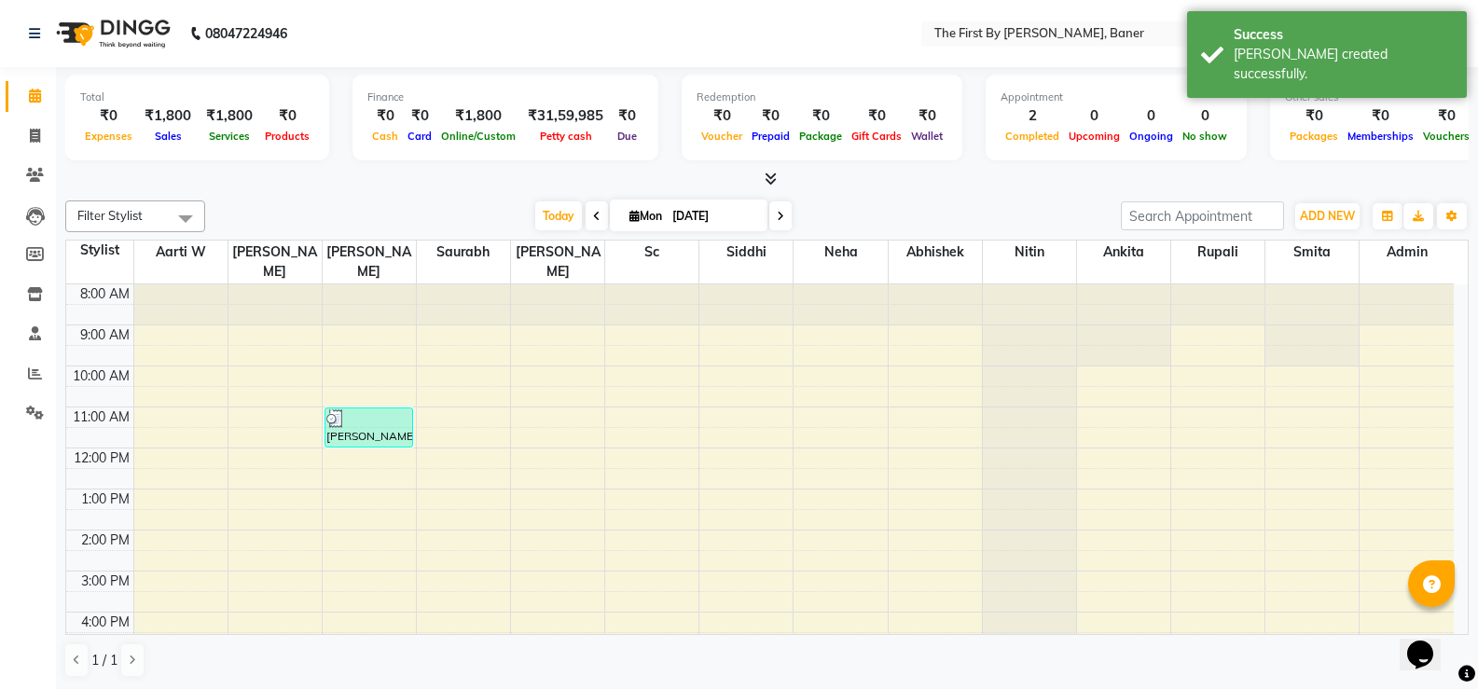
click at [716, 417] on div "8:00 AM 9:00 AM 10:00 AM 11:00 AM 12:00 PM 1:00 PM 2:00 PM 3:00 PM 4:00 PM 5:00…" at bounding box center [760, 550] width 1388 height 532
select select "49105"
select select "tentative"
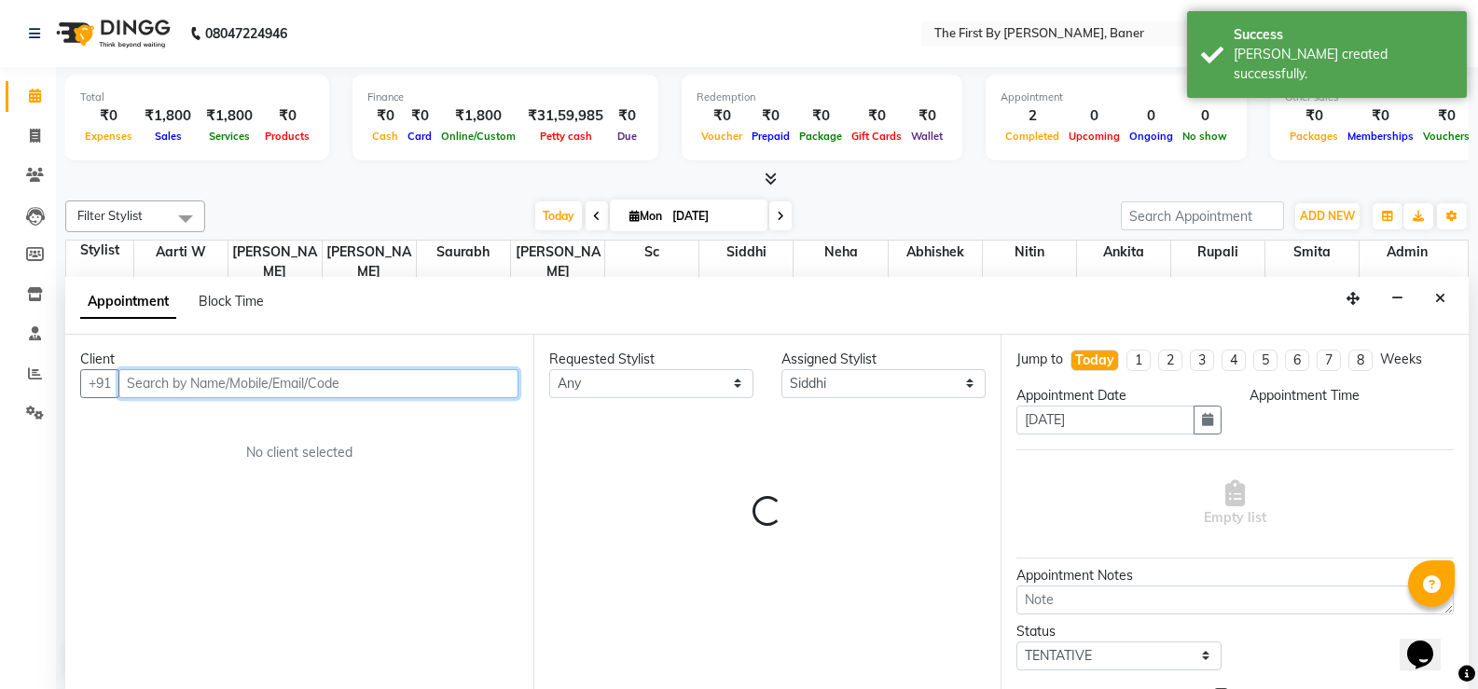
scroll to position [1, 0]
select select "690"
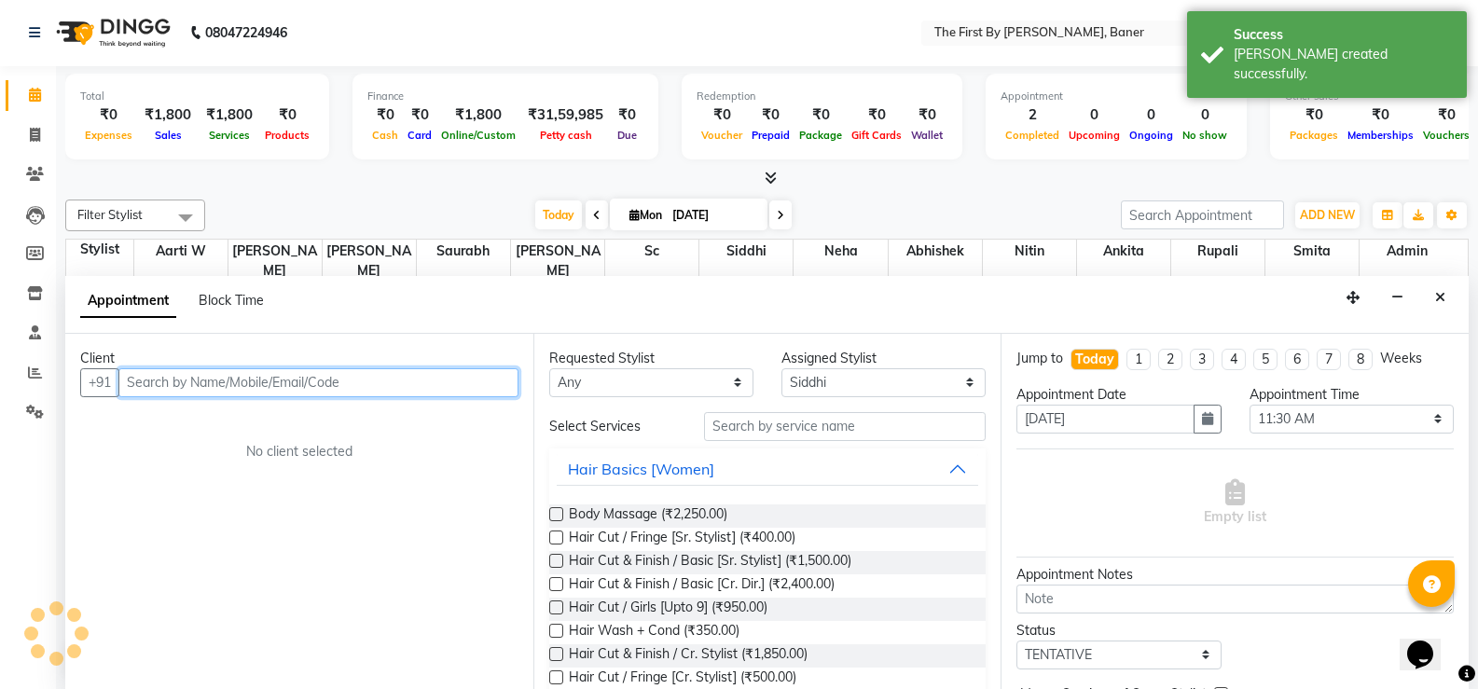
paste input "[PERSON_NAME]"
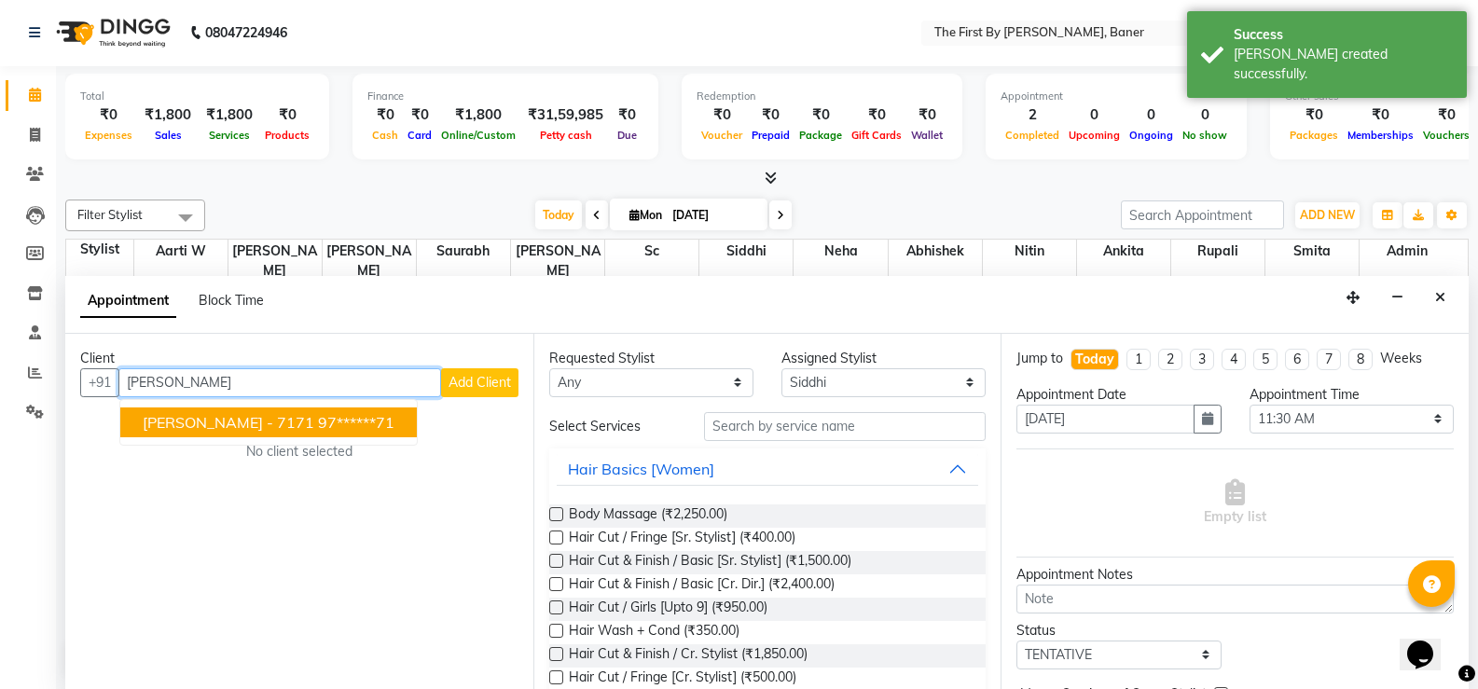
drag, startPoint x: 152, startPoint y: 415, endPoint x: 166, endPoint y: 422, distance: 15.9
click at [157, 417] on span "[PERSON_NAME] - 7171" at bounding box center [229, 422] width 172 height 19
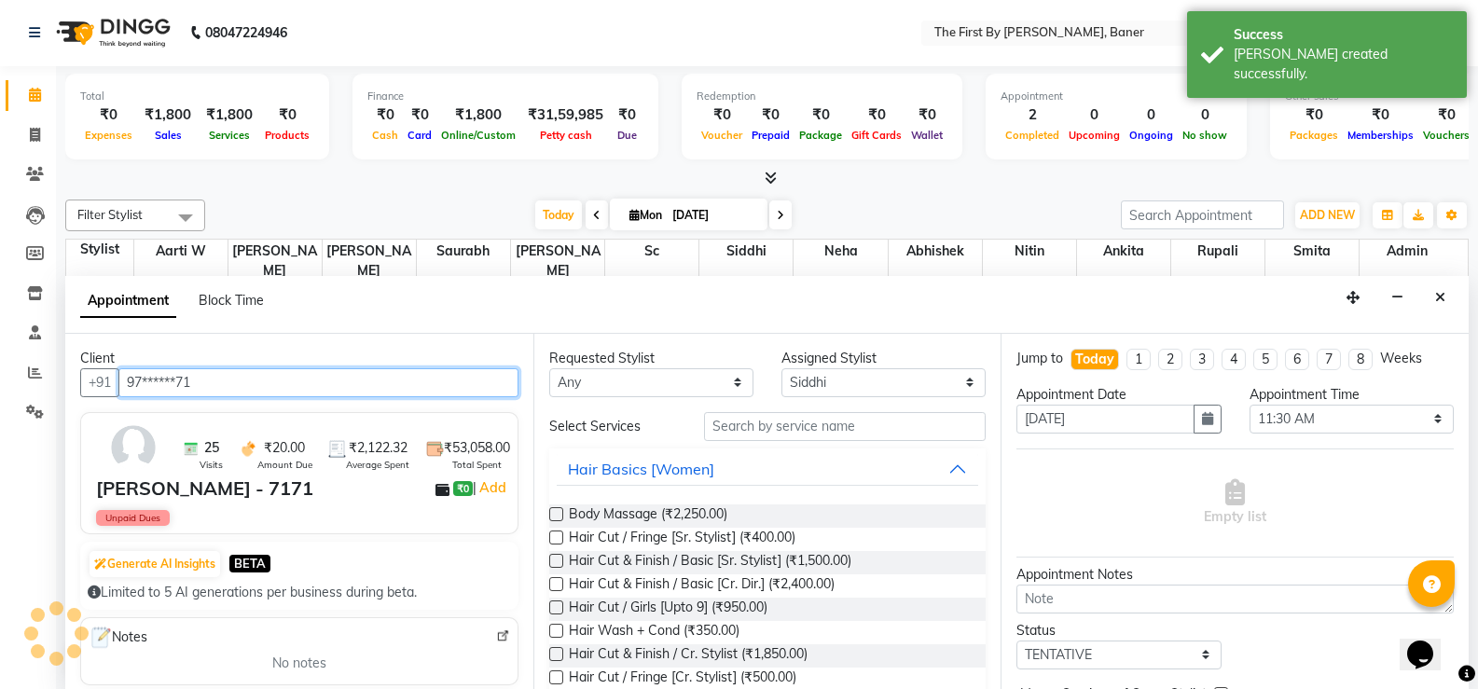
type input "97******71"
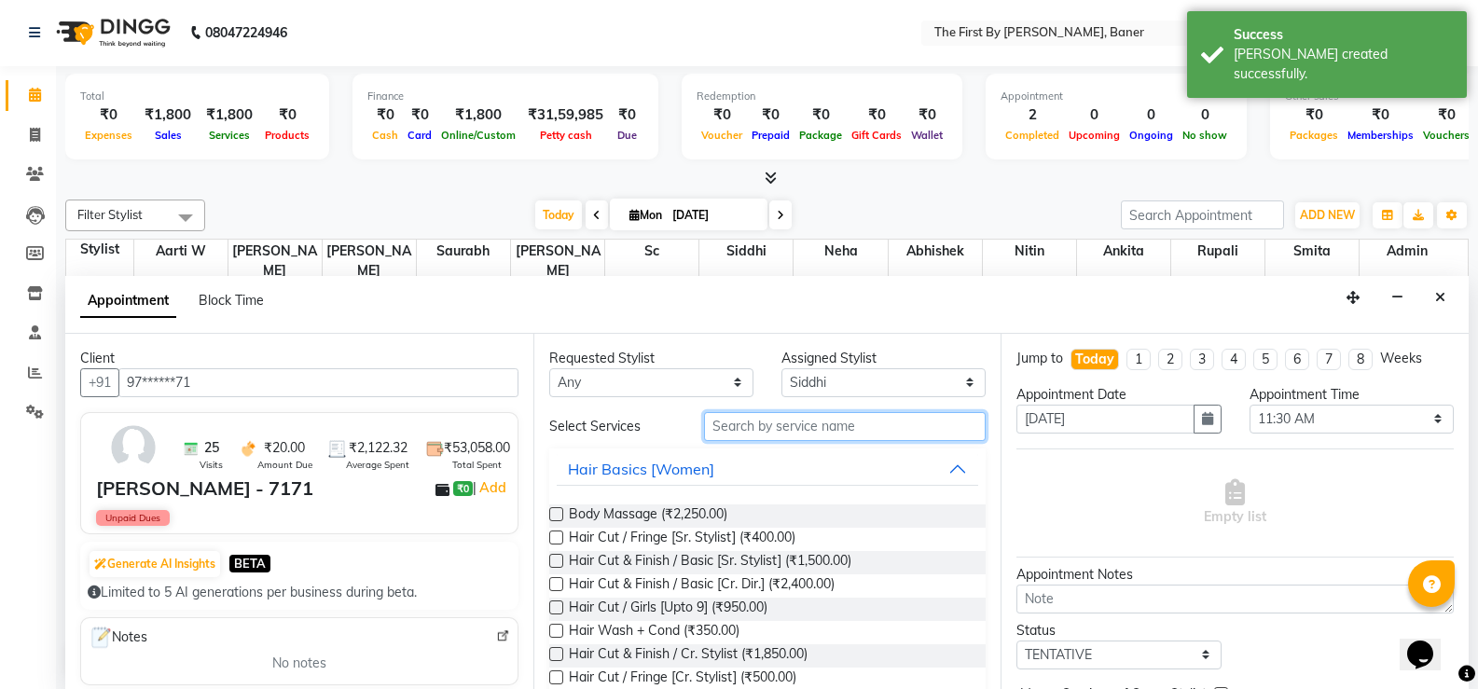
click at [711, 436] on input "text" at bounding box center [845, 426] width 282 height 29
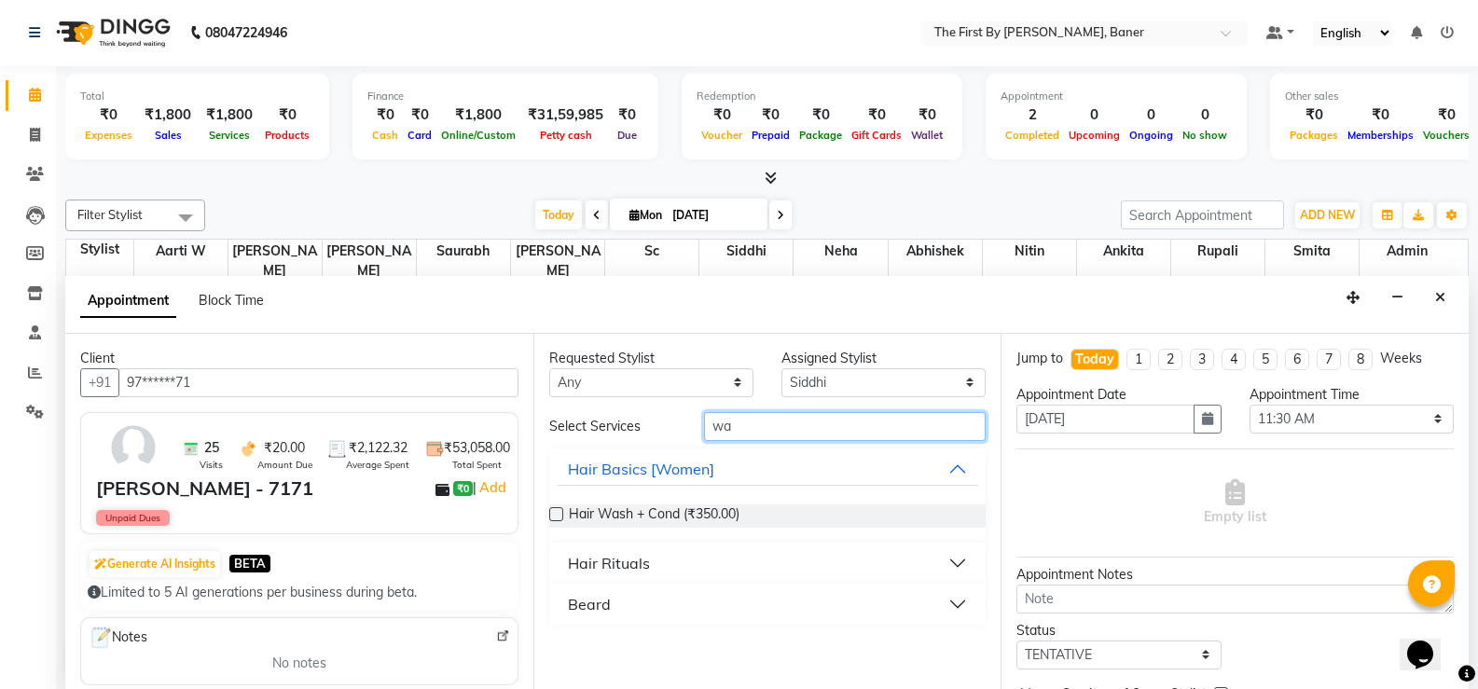
type input "w"
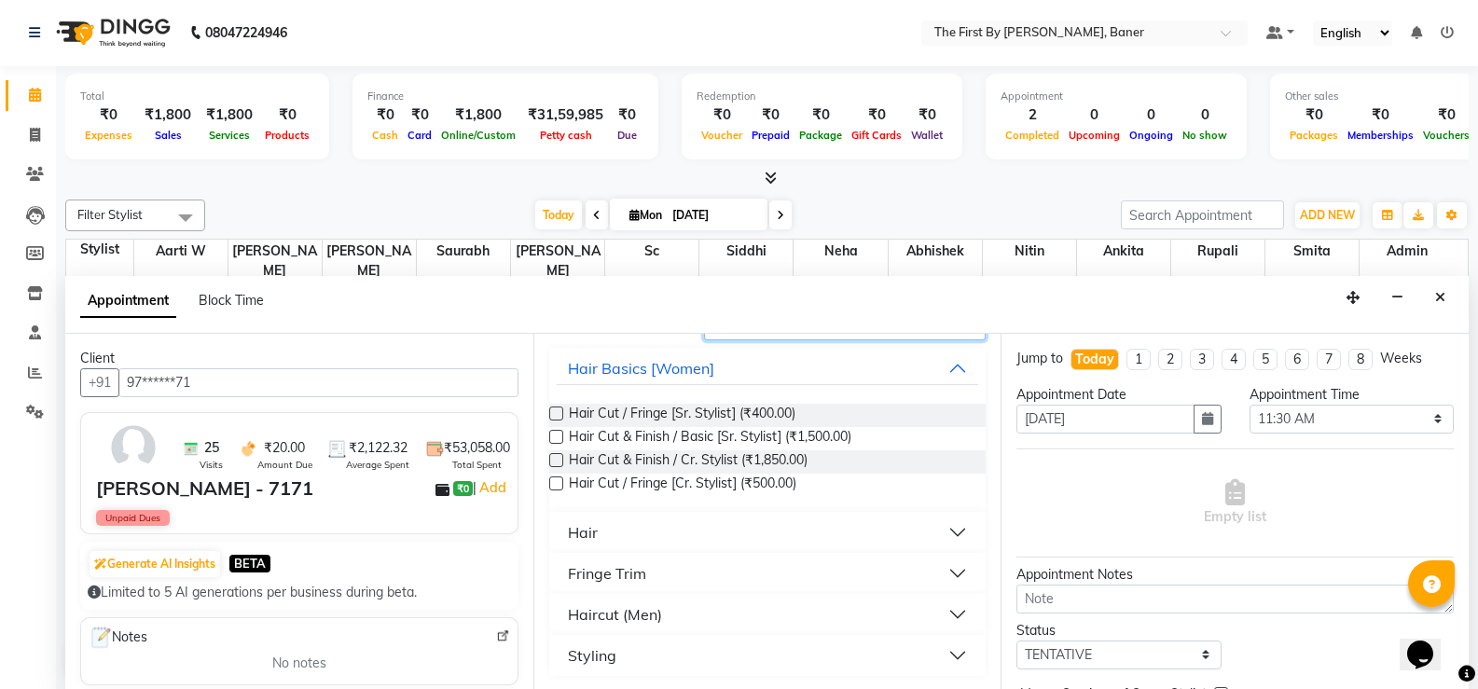
scroll to position [103, 0]
type input "sty"
click at [587, 647] on div "Styling" at bounding box center [592, 654] width 48 height 22
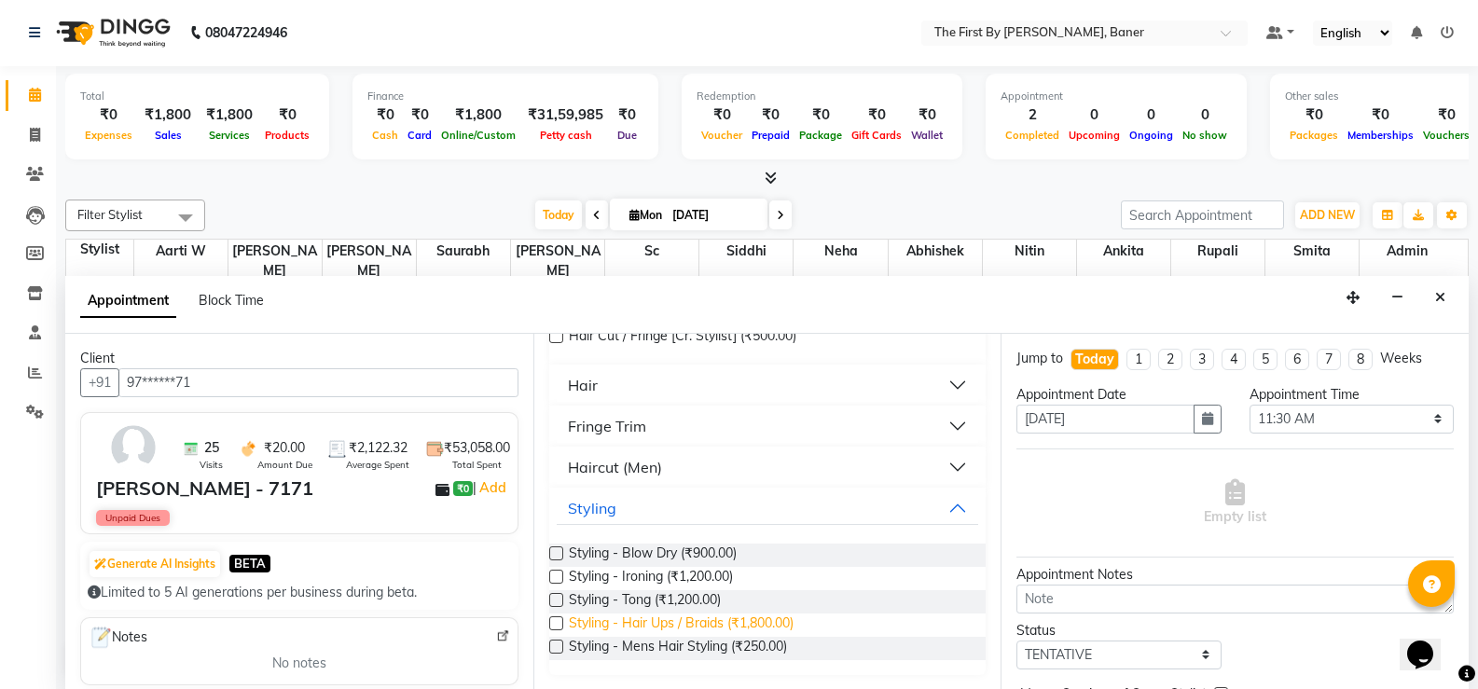
click at [726, 630] on span "Styling - Hair Ups / Braids (₹1,800.00)" at bounding box center [681, 625] width 225 height 23
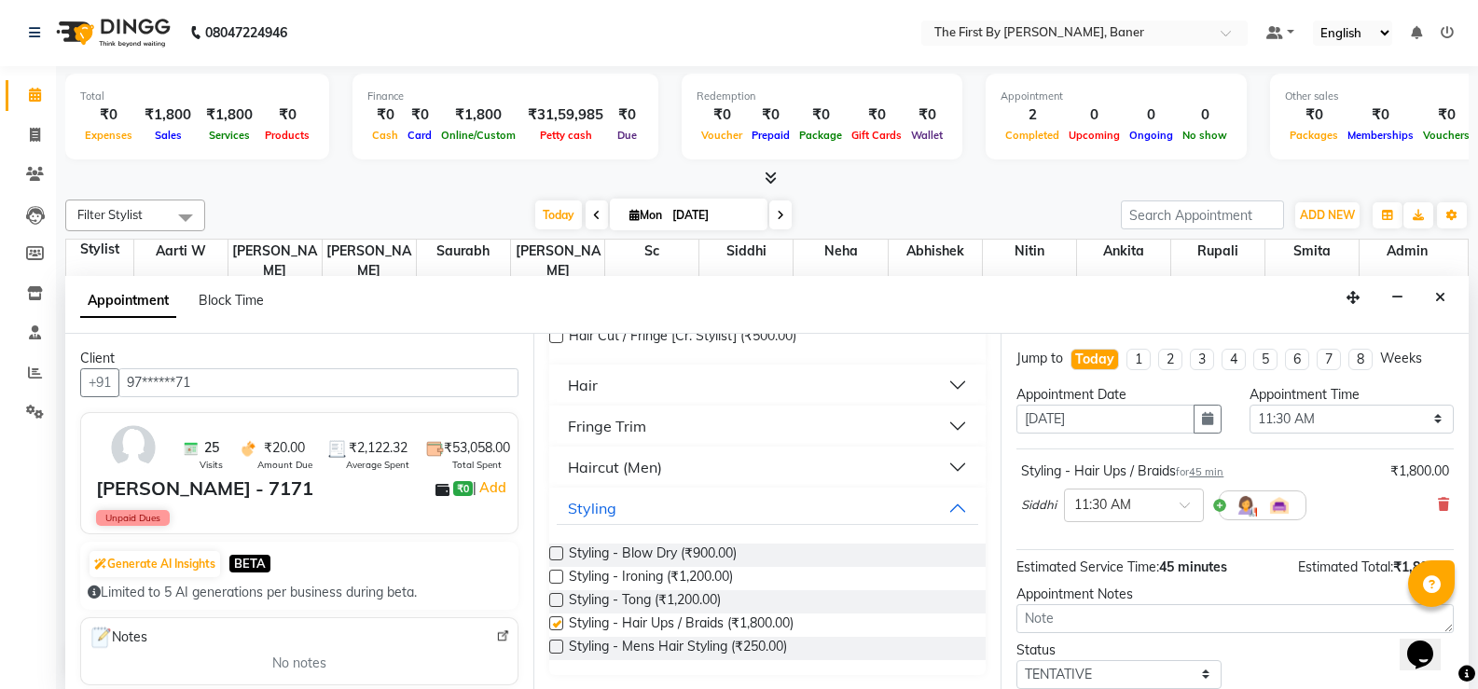
checkbox input "false"
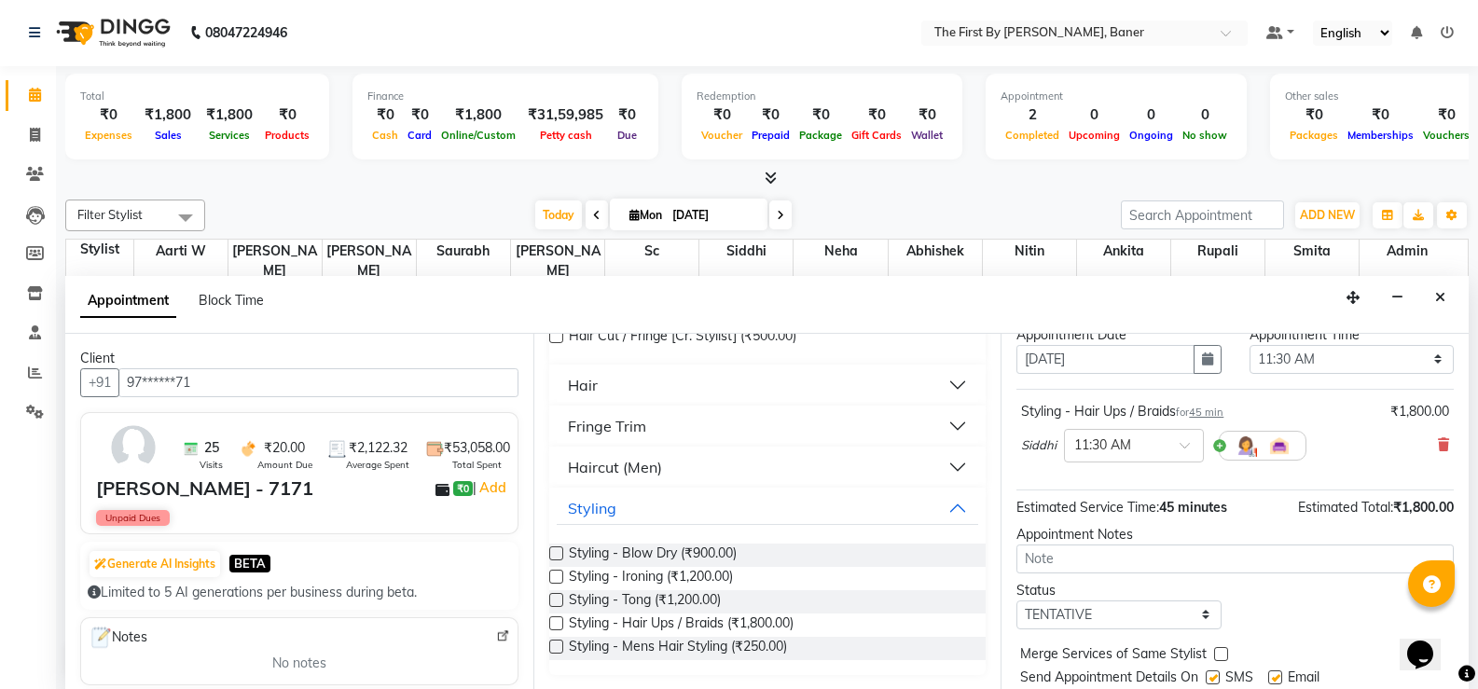
scroll to position [118, 0]
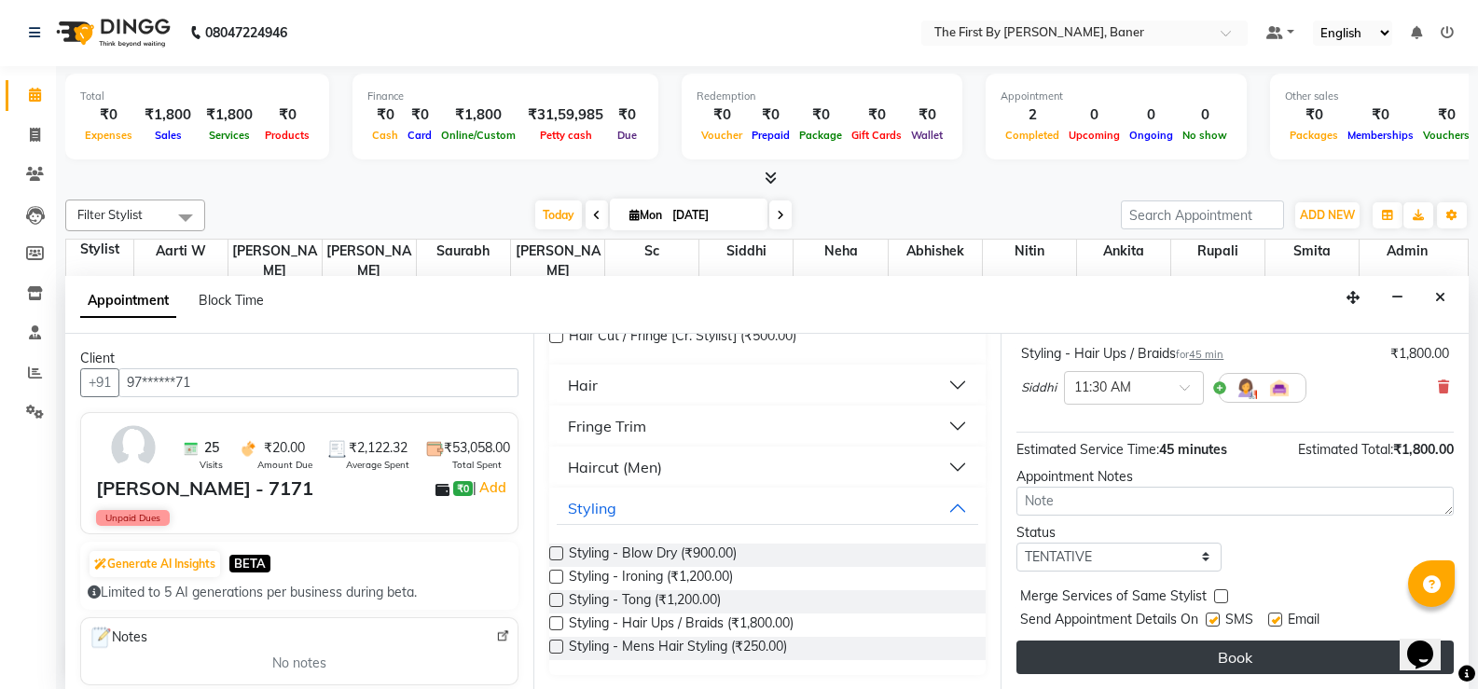
click at [1206, 659] on button "Book" at bounding box center [1234, 658] width 437 height 34
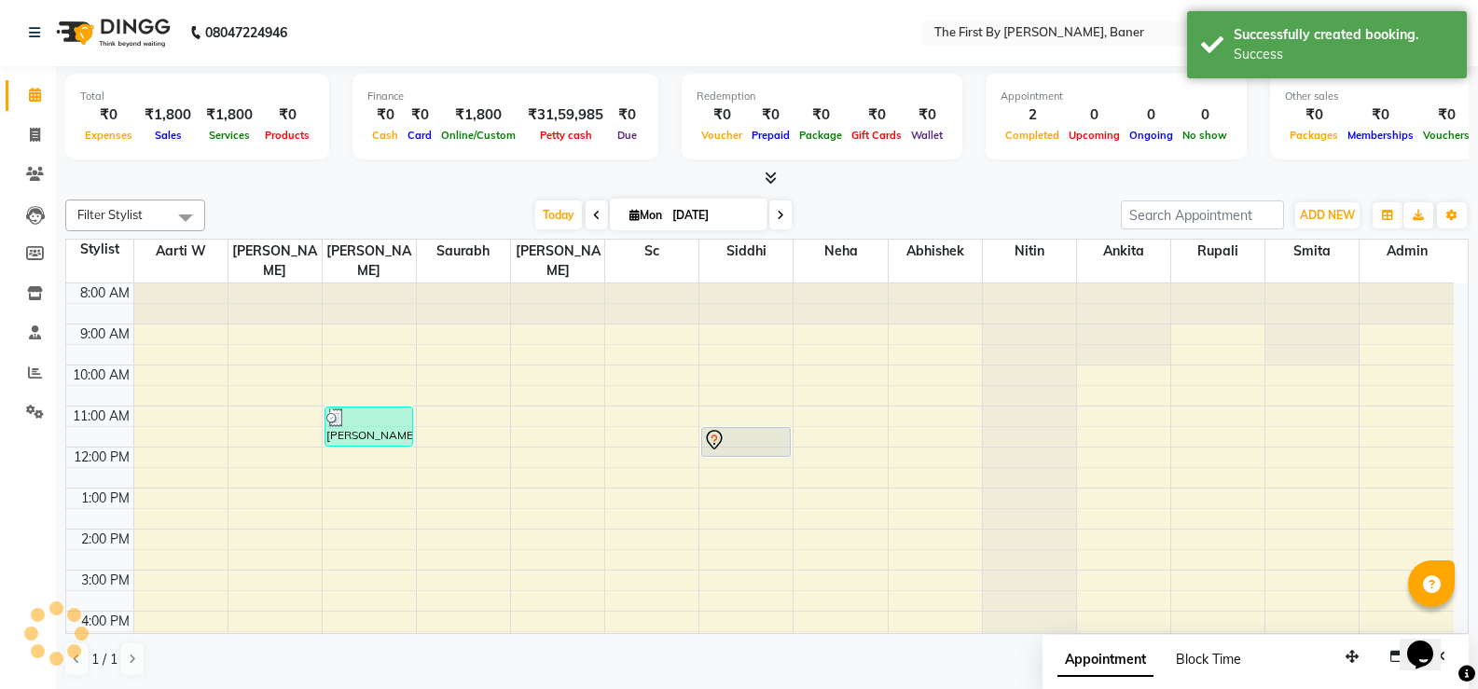
scroll to position [0, 0]
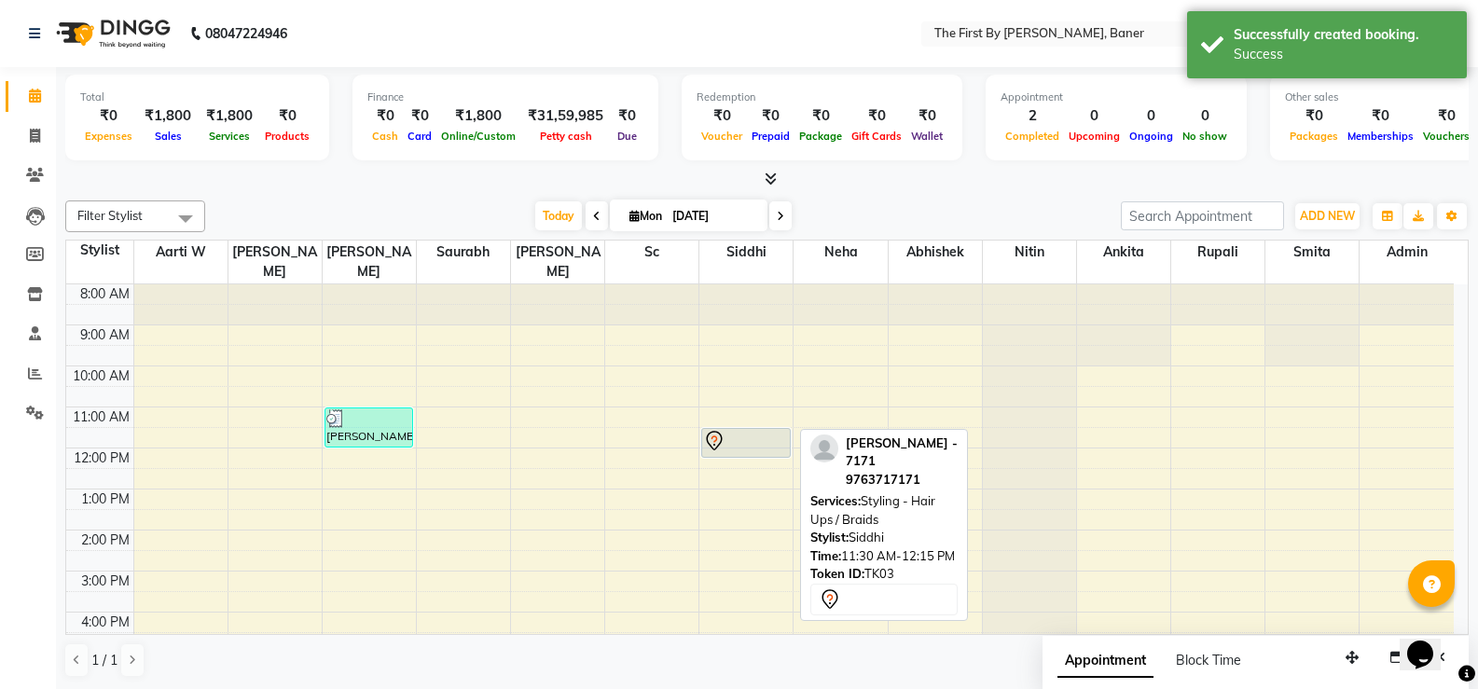
click at [741, 430] on div at bounding box center [746, 441] width 86 height 22
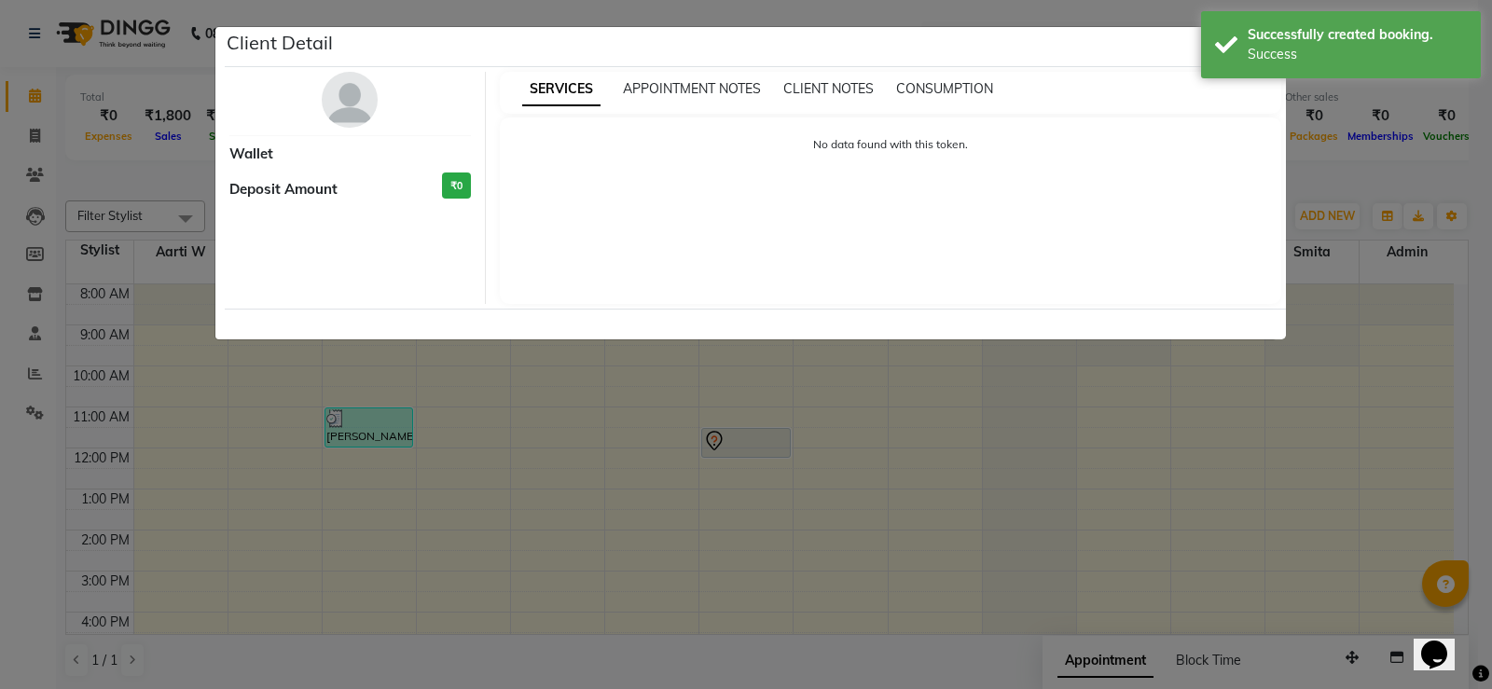
select select "7"
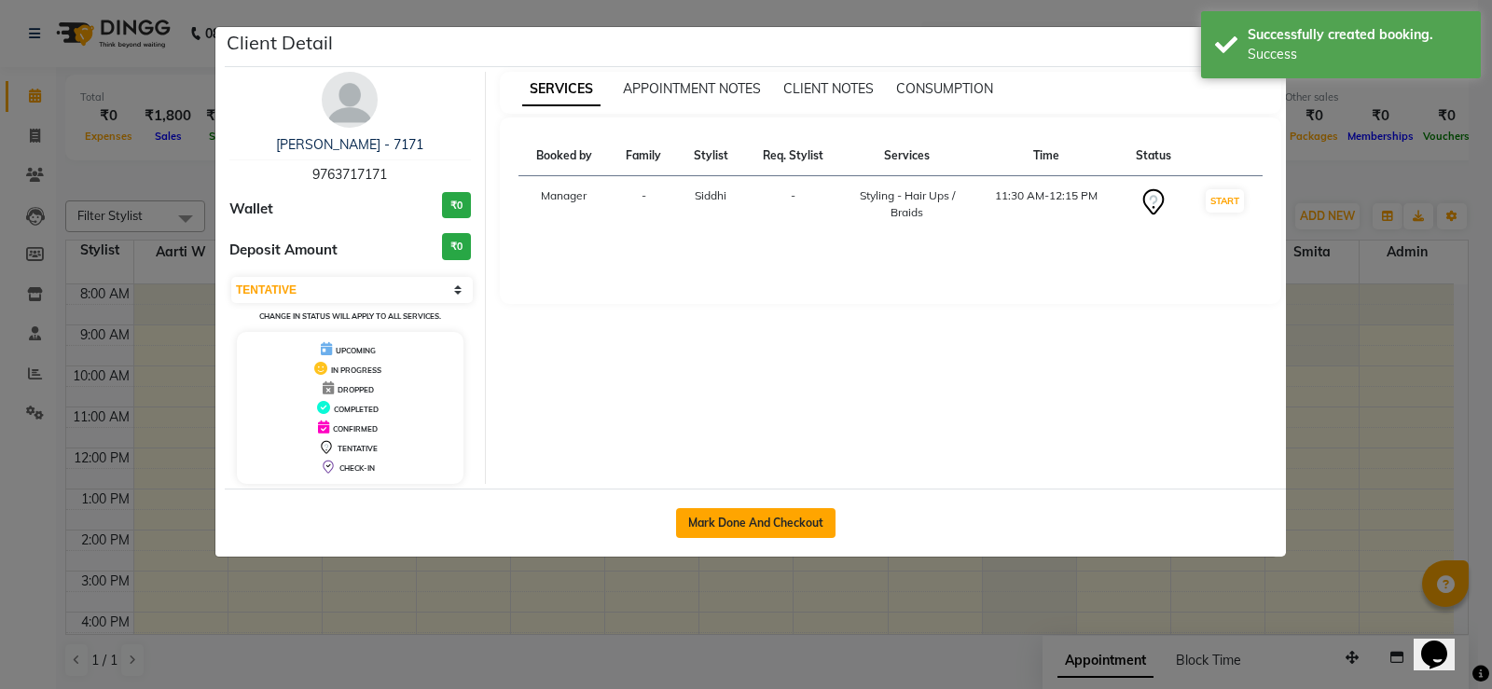
click at [766, 537] on button "Mark Done And Checkout" at bounding box center [755, 523] width 159 height 30
select select "6411"
select select "service"
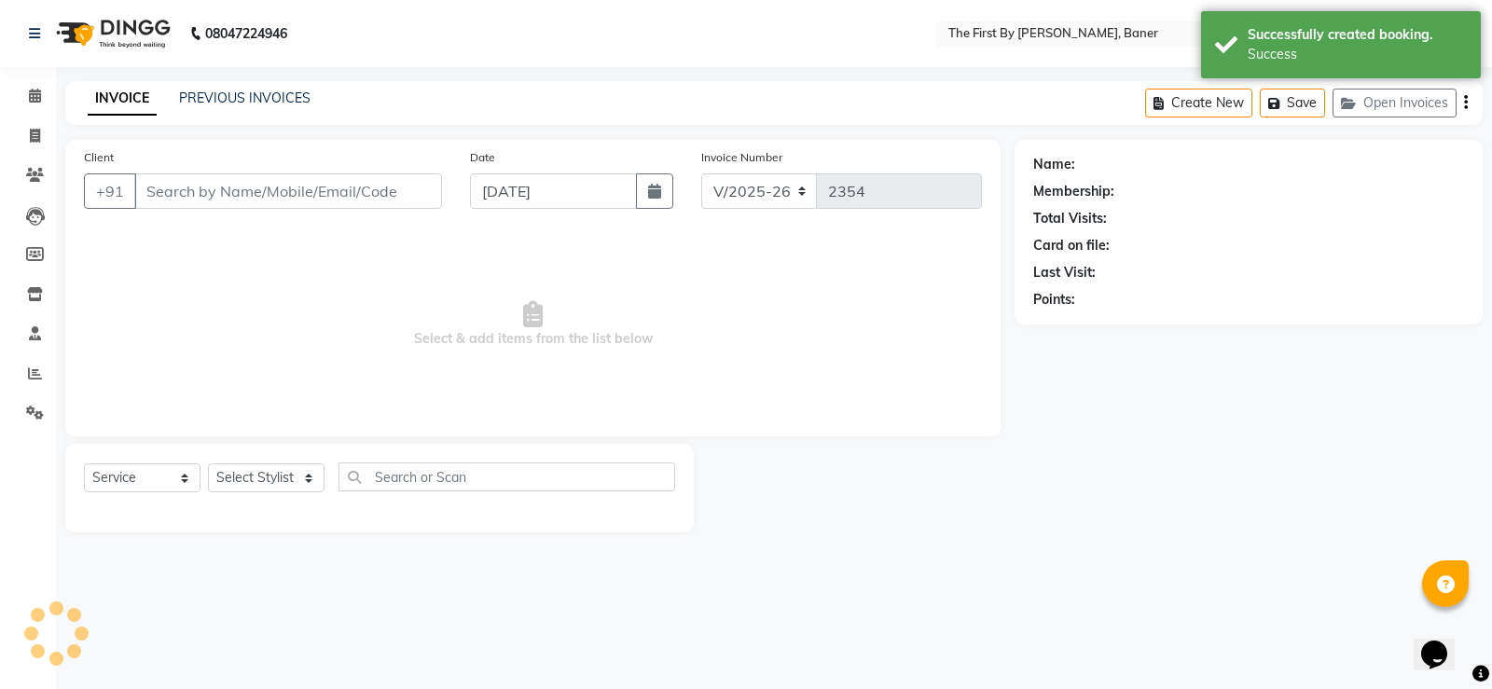
type input "97******71"
select select "49105"
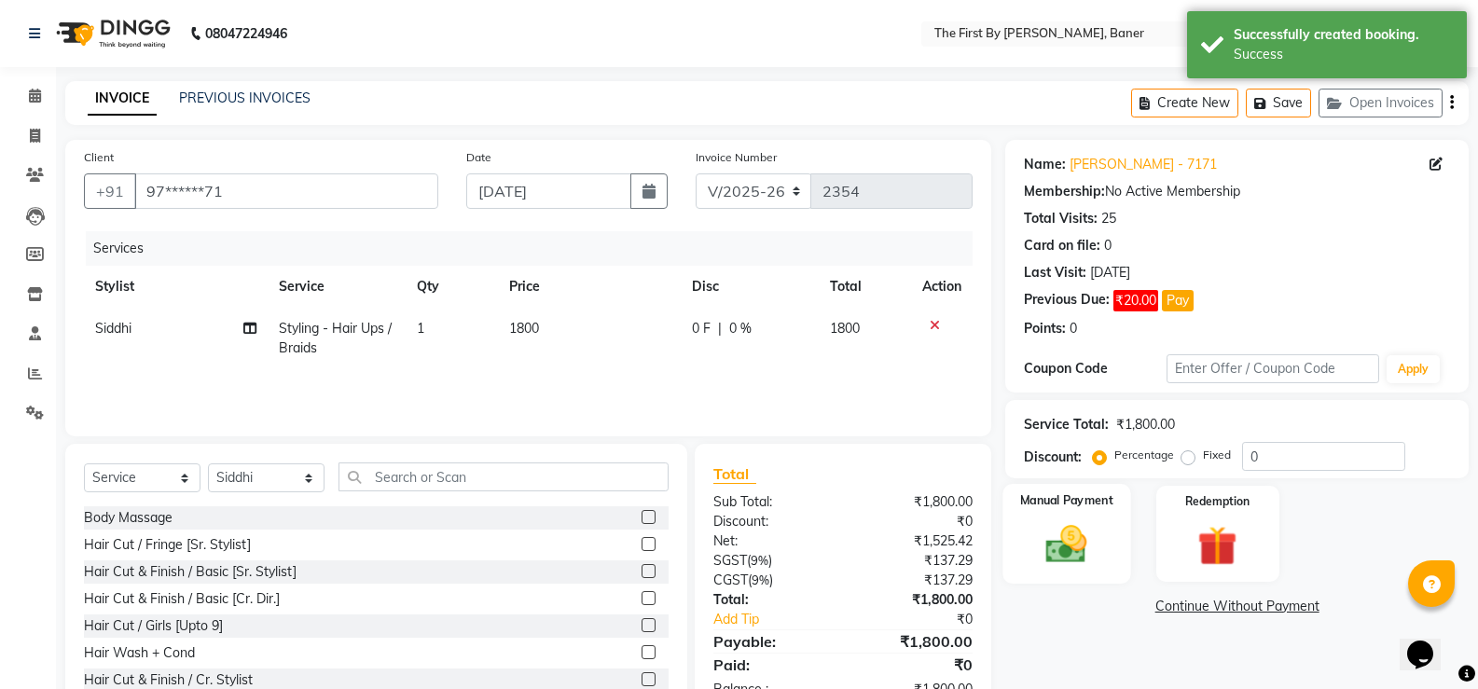
click at [1081, 555] on img at bounding box center [1066, 544] width 66 height 48
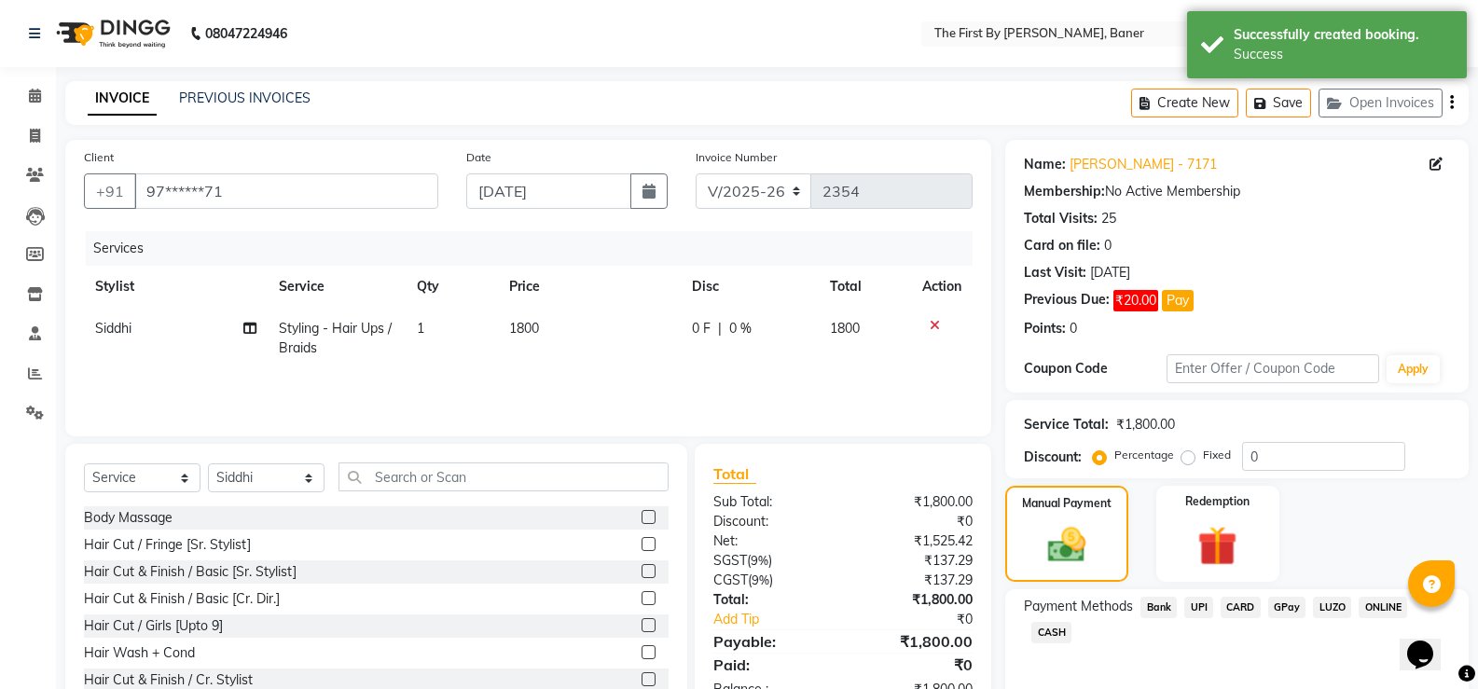
scroll to position [78, 0]
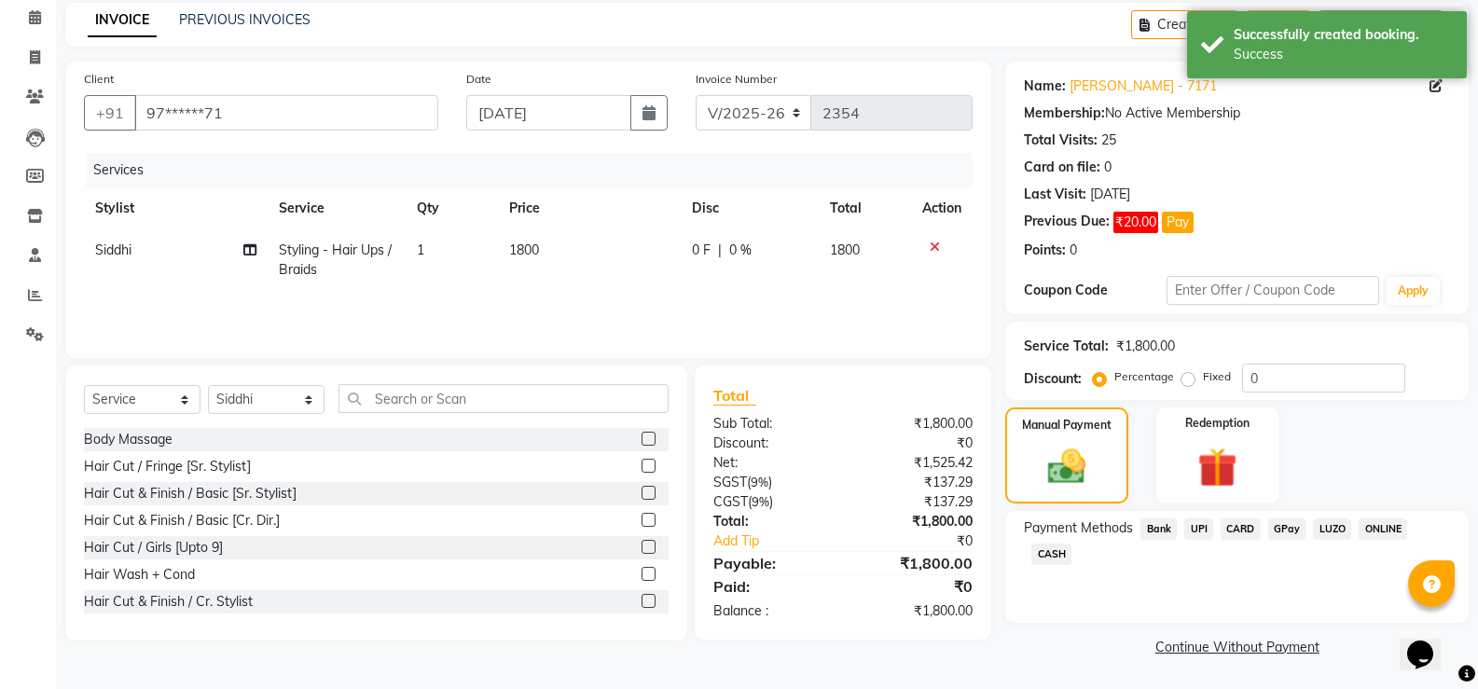
click at [1206, 532] on span "UPI" at bounding box center [1198, 529] width 29 height 21
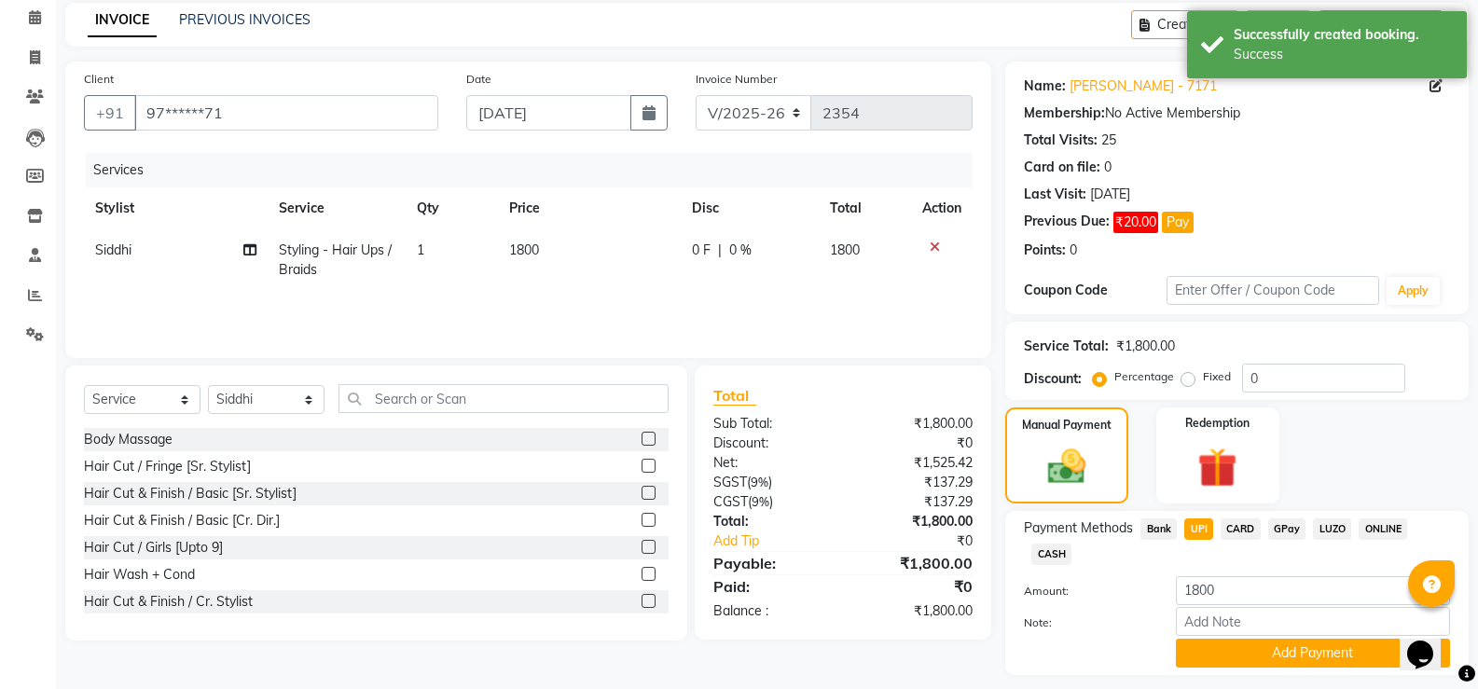
click at [1224, 529] on span "CARD" at bounding box center [1241, 529] width 40 height 21
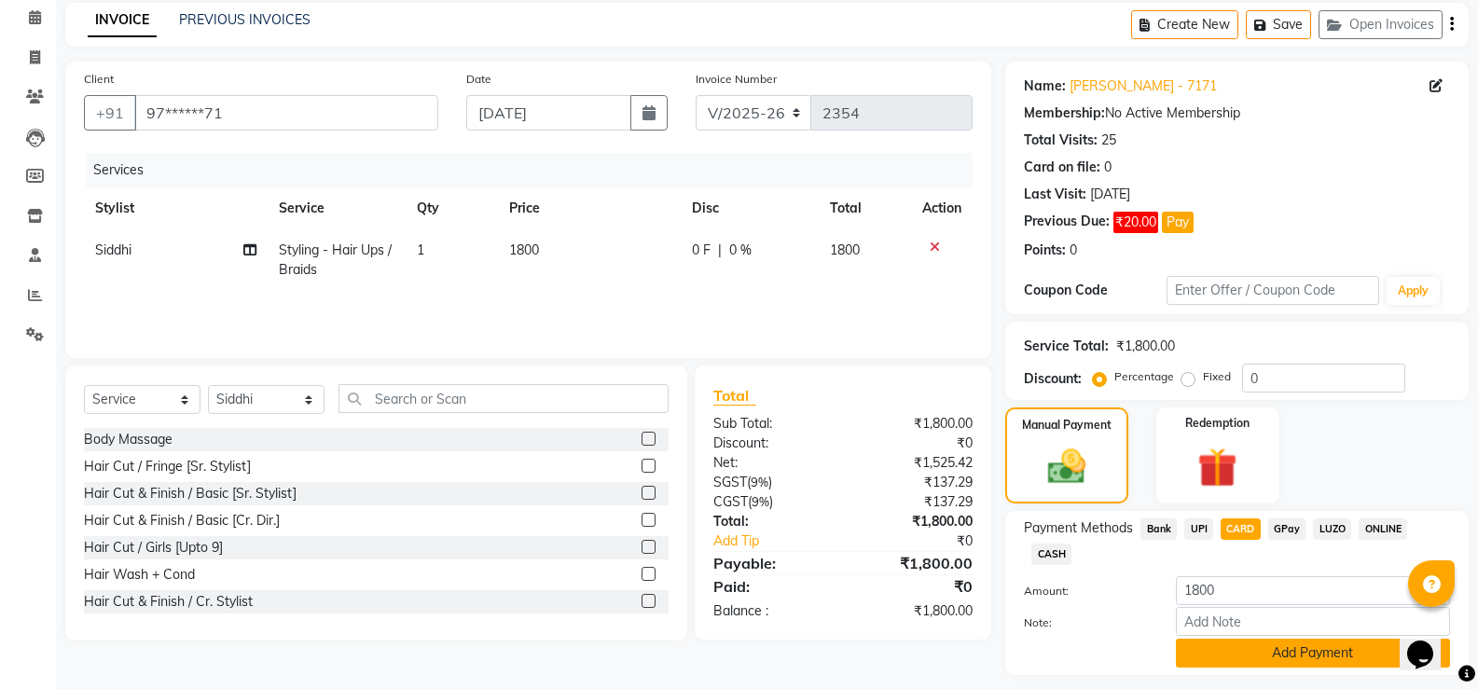
click at [1293, 651] on button "Add Payment" at bounding box center [1313, 653] width 274 height 29
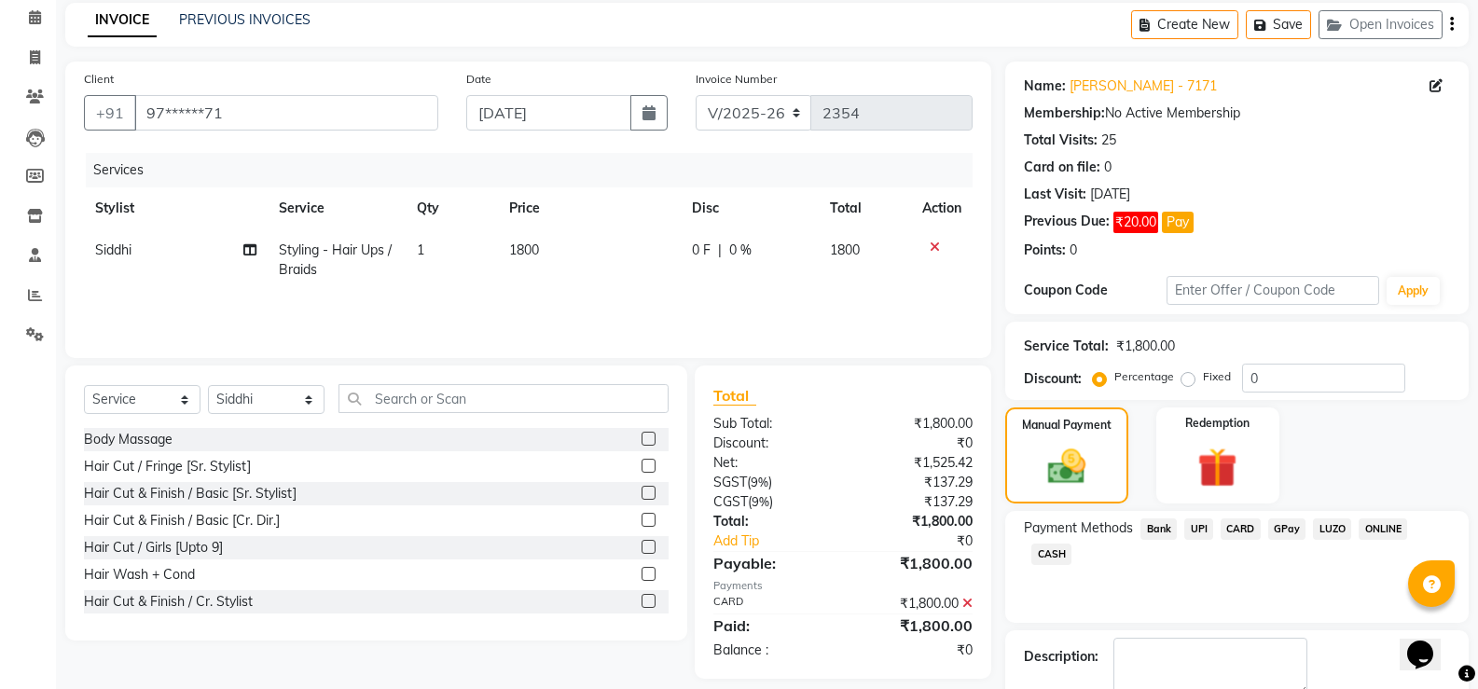
scroll to position [184, 0]
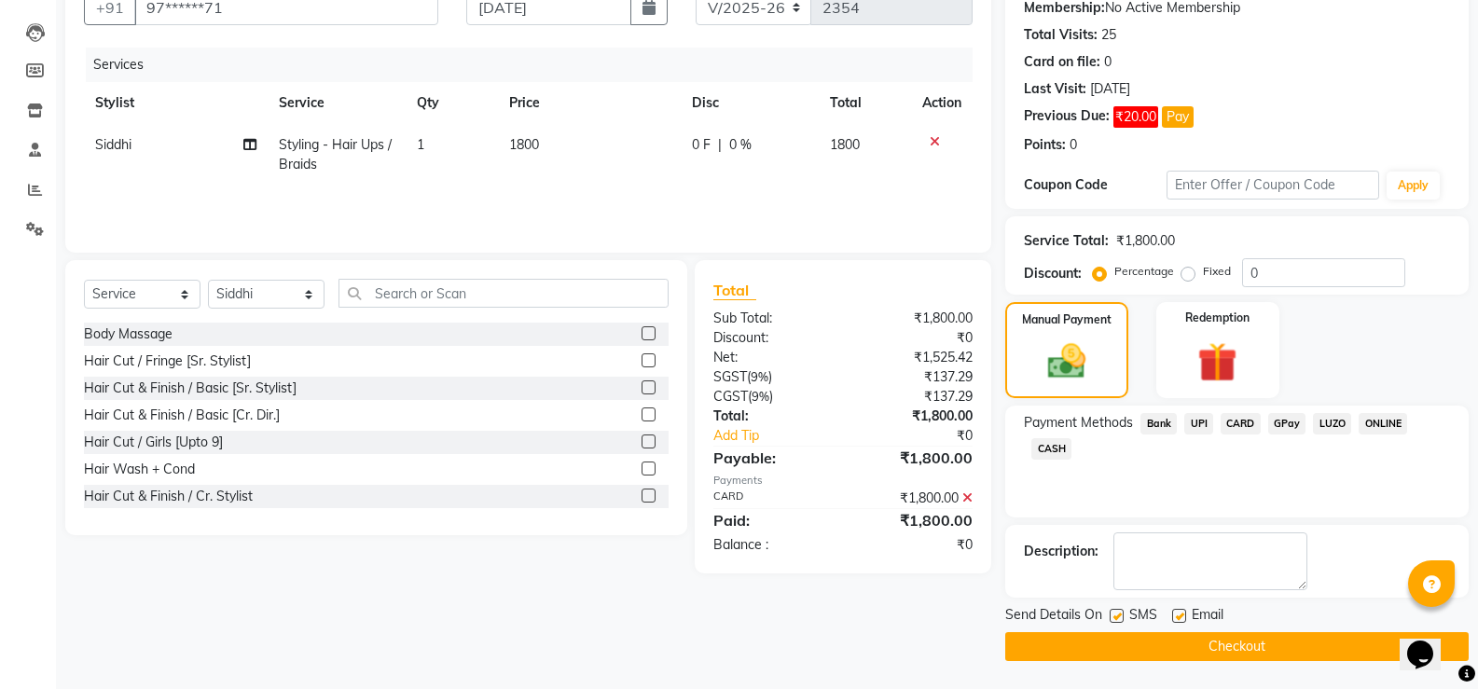
click at [1289, 659] on button "Checkout" at bounding box center [1236, 646] width 463 height 29
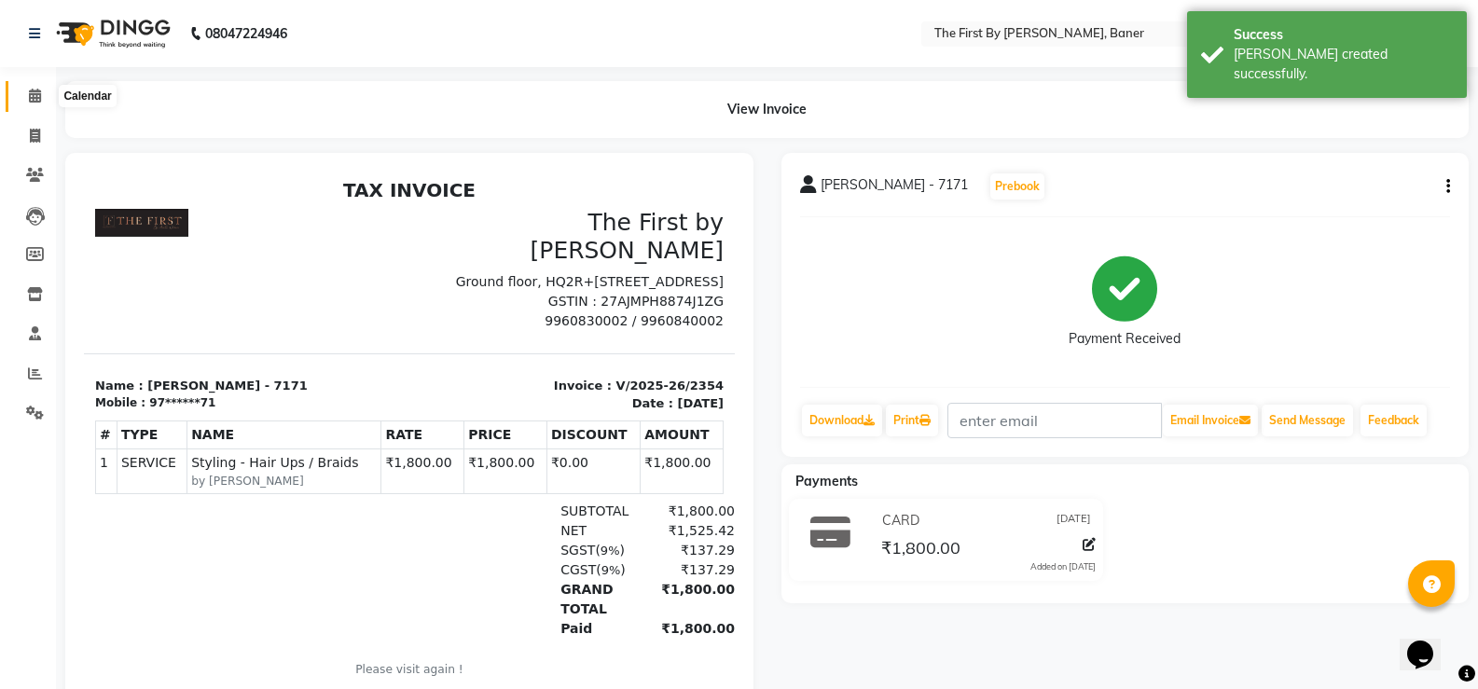
click at [21, 101] on span at bounding box center [35, 96] width 33 height 21
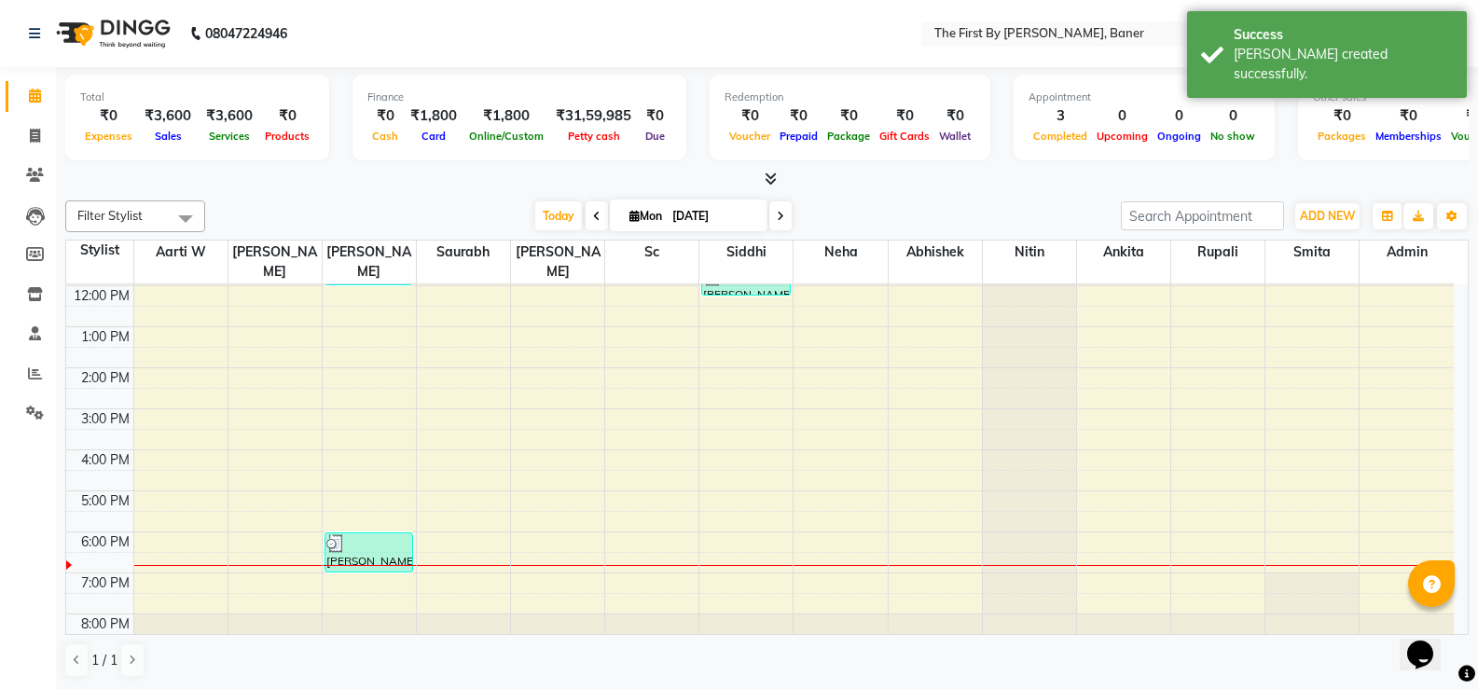
scroll to position [163, 0]
click at [629, 394] on div "8:00 AM 9:00 AM 10:00 AM 11:00 AM 12:00 PM 1:00 PM 2:00 PM 3:00 PM 4:00 PM 5:00…" at bounding box center [760, 387] width 1388 height 532
select select "49041"
select select "900"
select select "tentative"
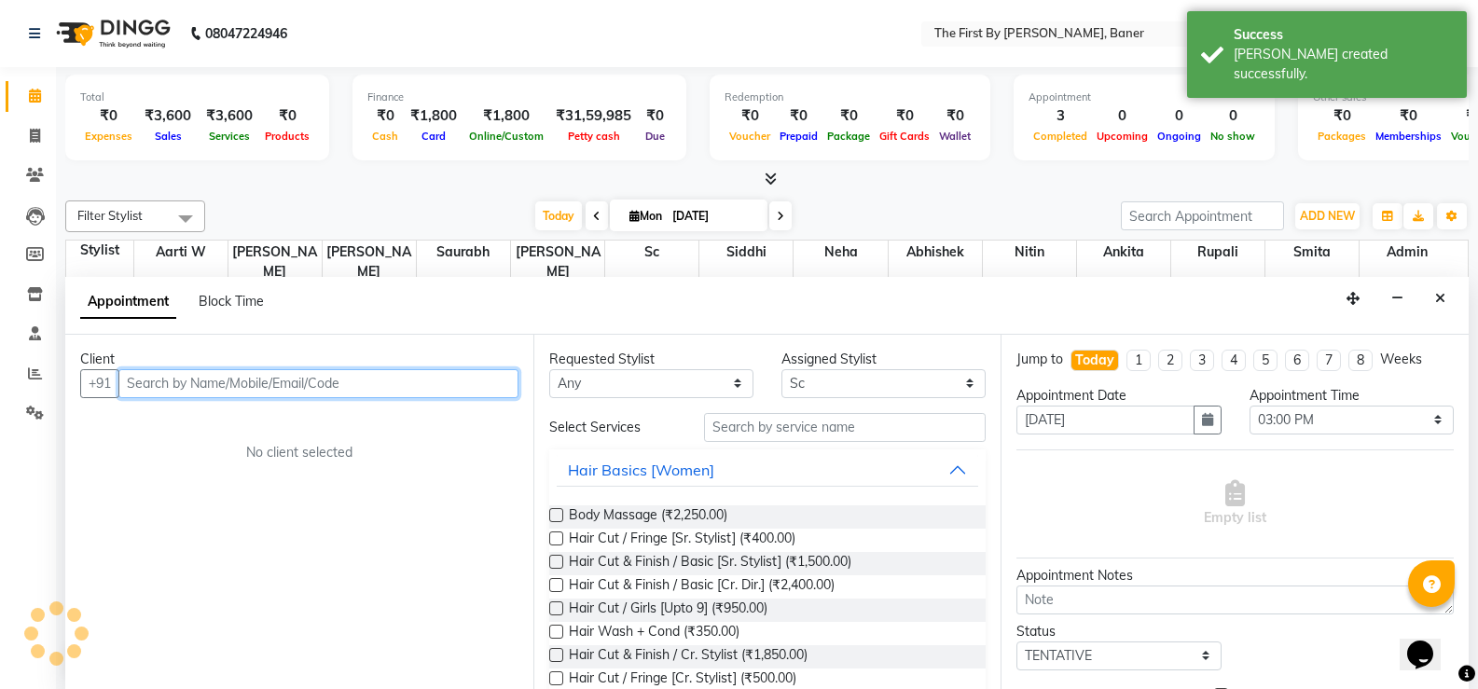
scroll to position [1, 0]
paste input "[PERSON_NAME]"
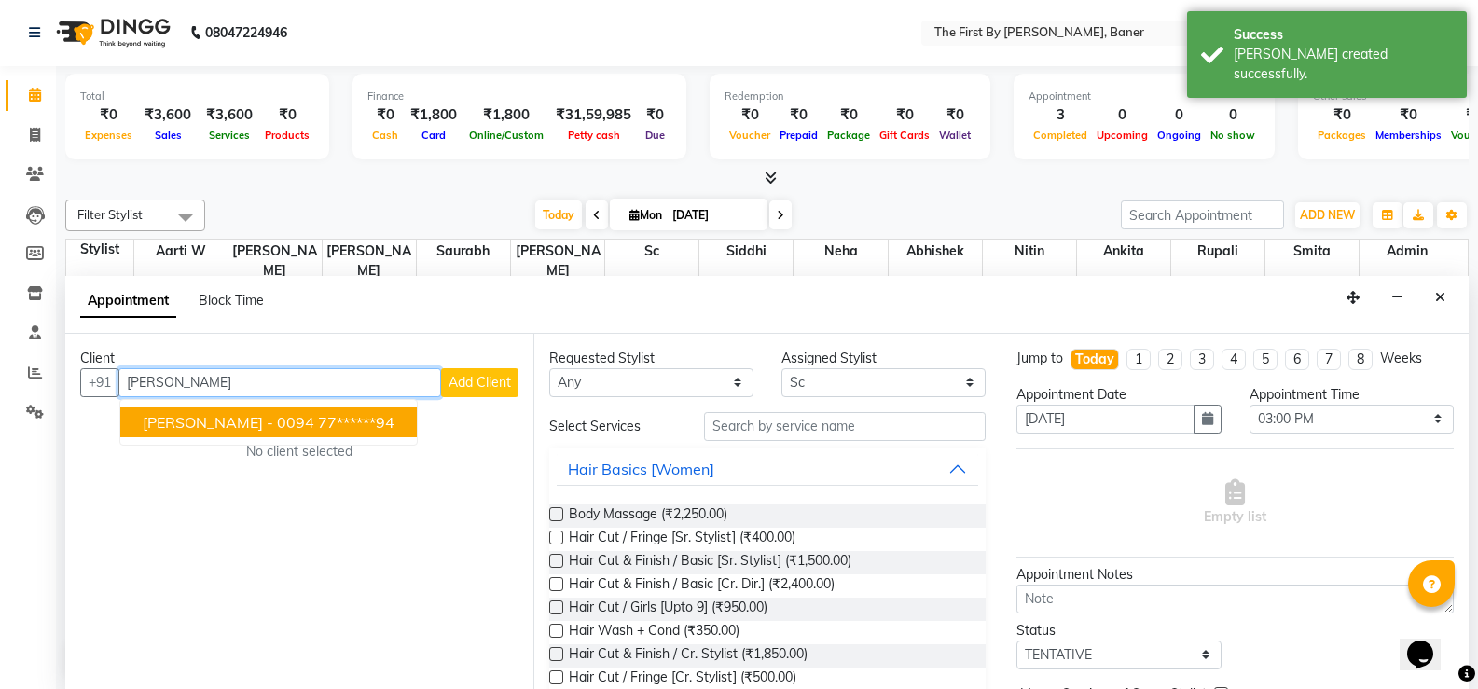
drag, startPoint x: 274, startPoint y: 426, endPoint x: 287, endPoint y: 427, distance: 13.1
click at [276, 427] on span "[PERSON_NAME] - 0094" at bounding box center [229, 422] width 172 height 19
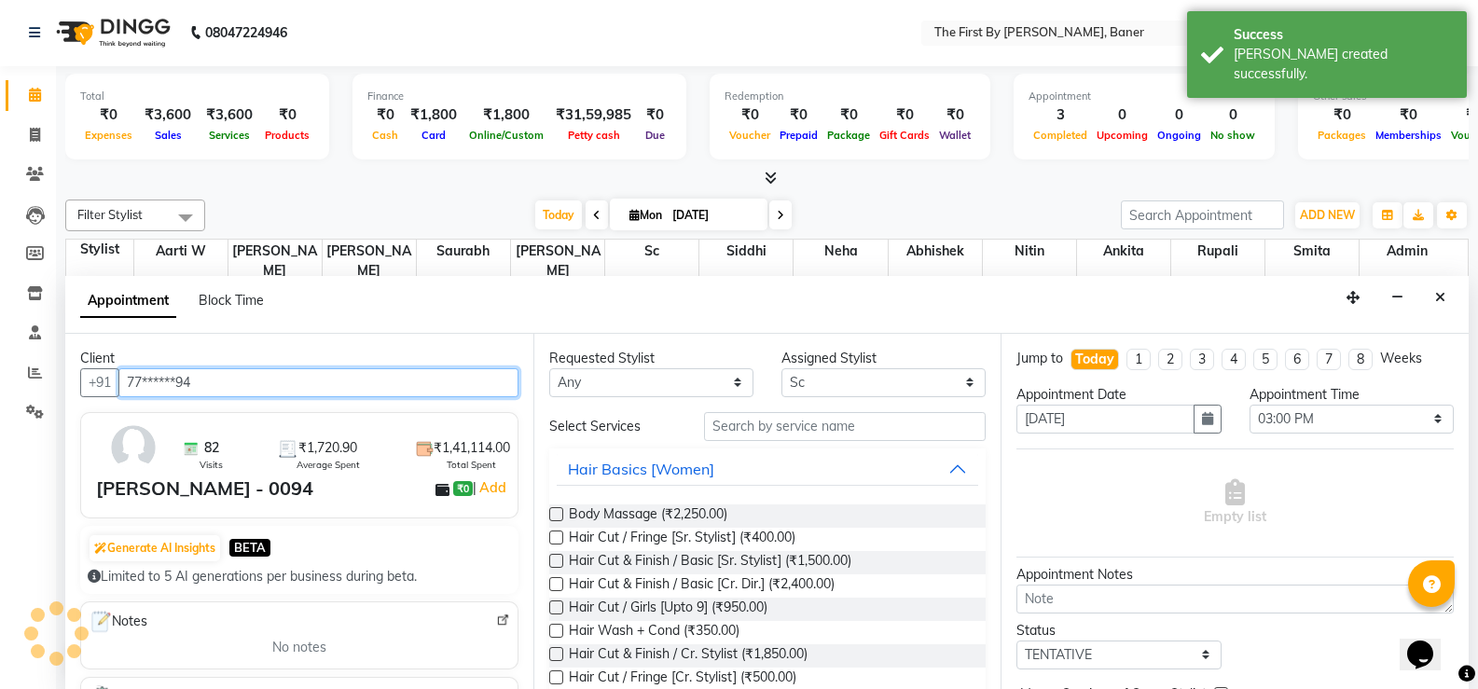
type input "77******94"
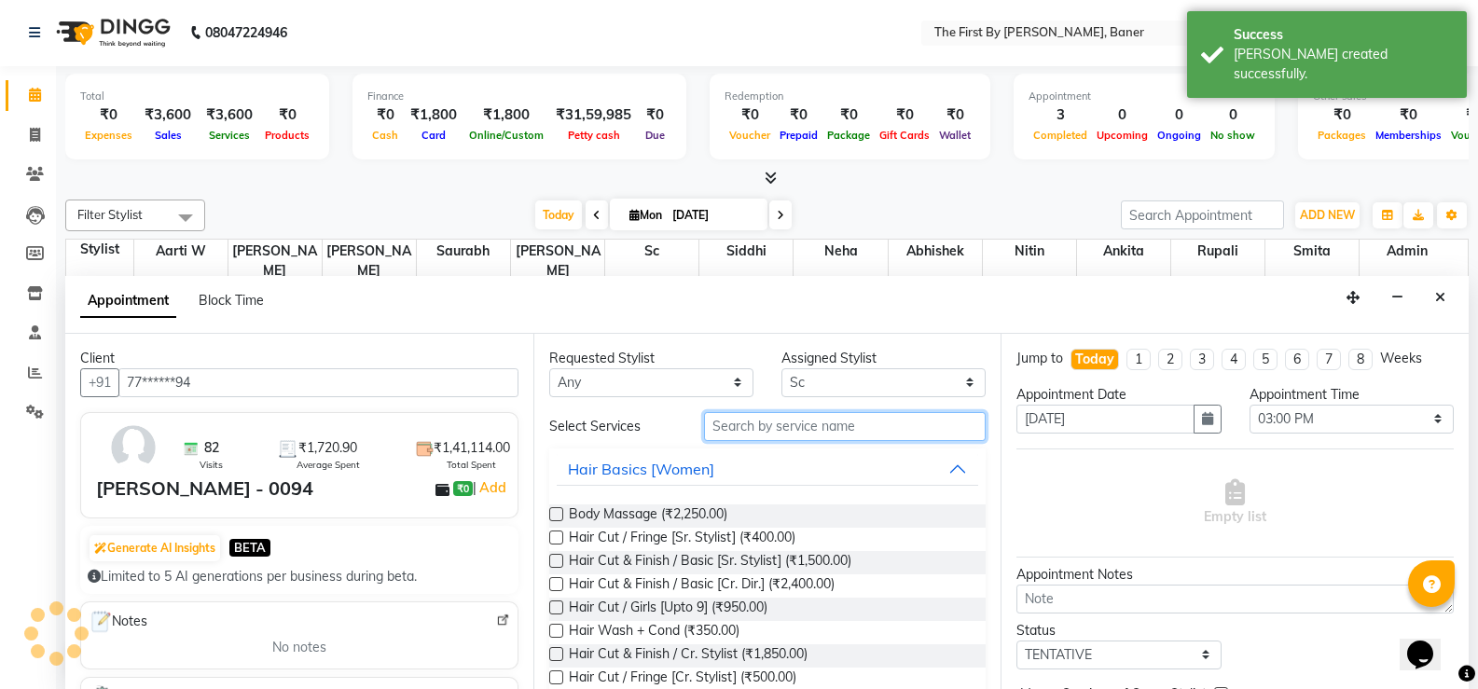
click at [710, 428] on input "text" at bounding box center [845, 426] width 282 height 29
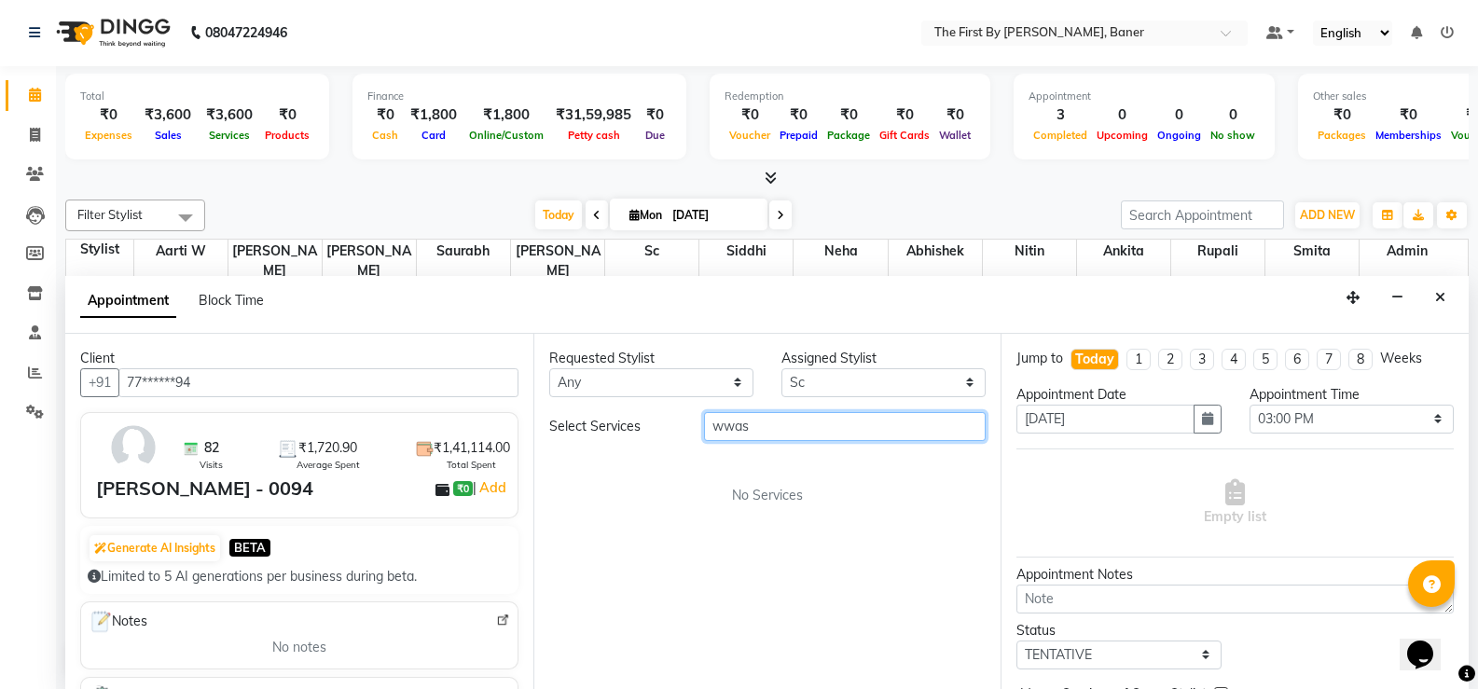
click at [740, 422] on input "wwas" at bounding box center [845, 426] width 282 height 29
click at [733, 421] on input "wwas" at bounding box center [845, 426] width 282 height 29
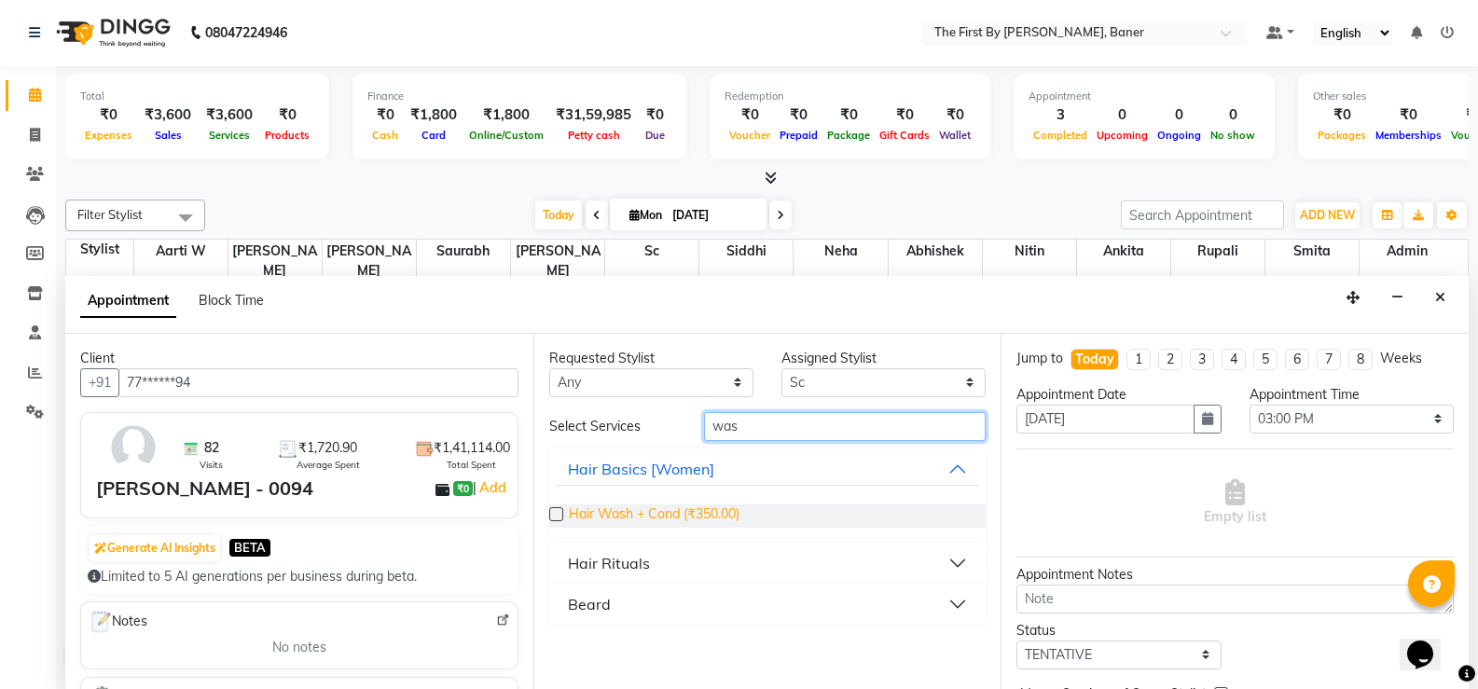
type input "was"
drag, startPoint x: 677, startPoint y: 506, endPoint x: 725, endPoint y: 445, distance: 77.8
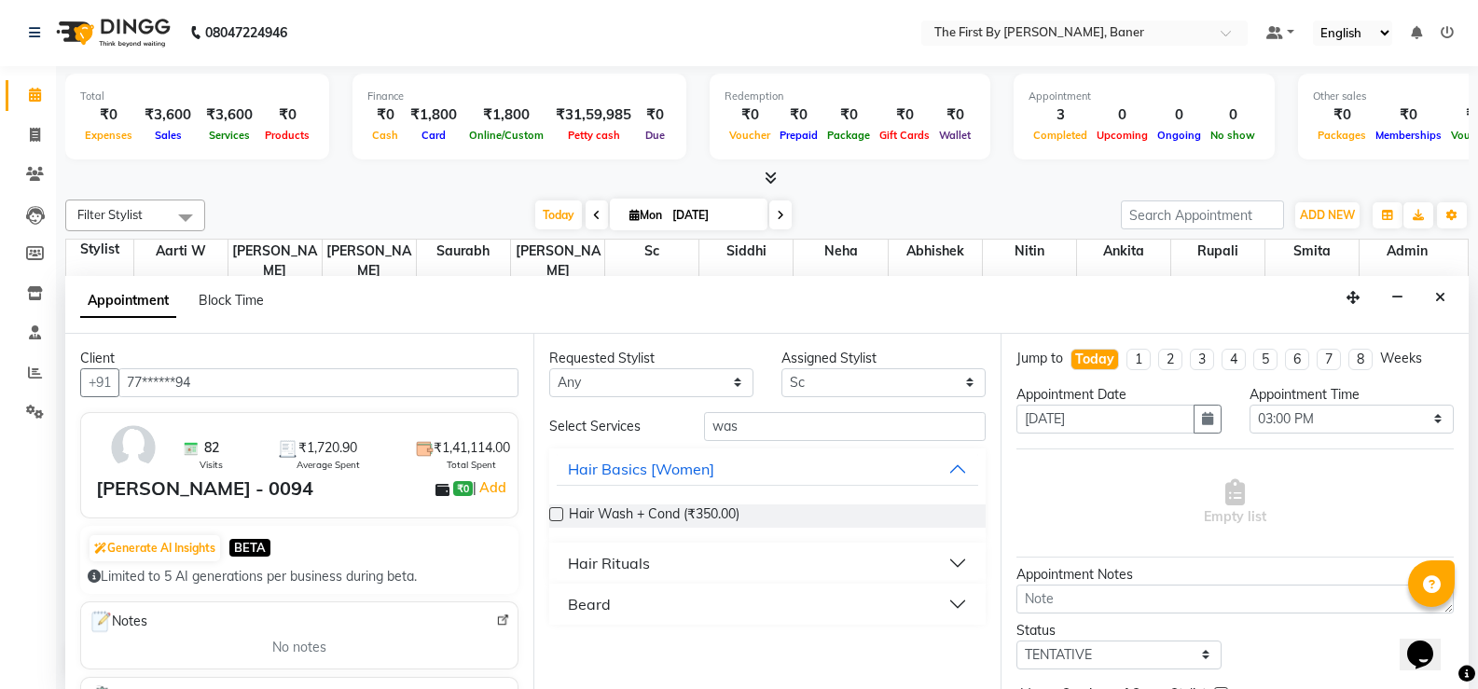
click at [678, 506] on span "Hair Wash + Cond (₹350.00)" at bounding box center [654, 516] width 171 height 23
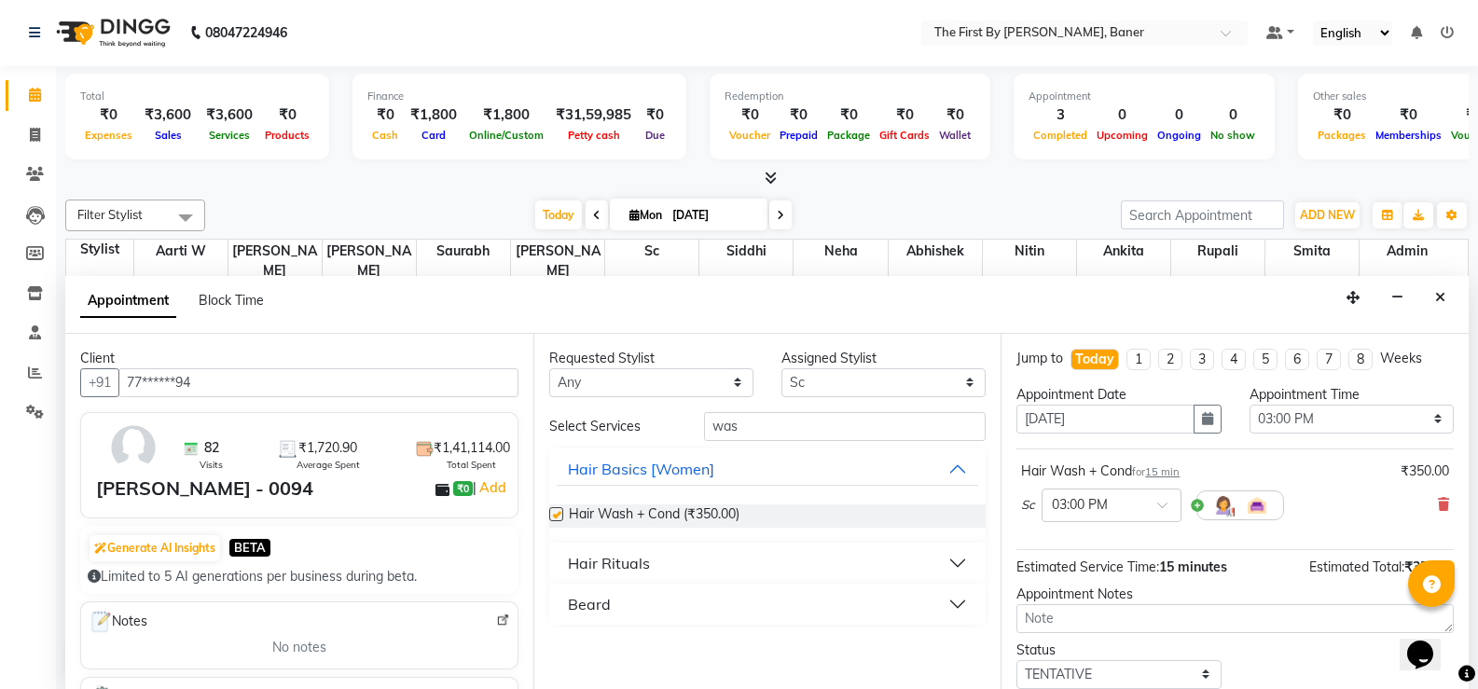
checkbox input "false"
click at [726, 433] on input "was" at bounding box center [845, 426] width 282 height 29
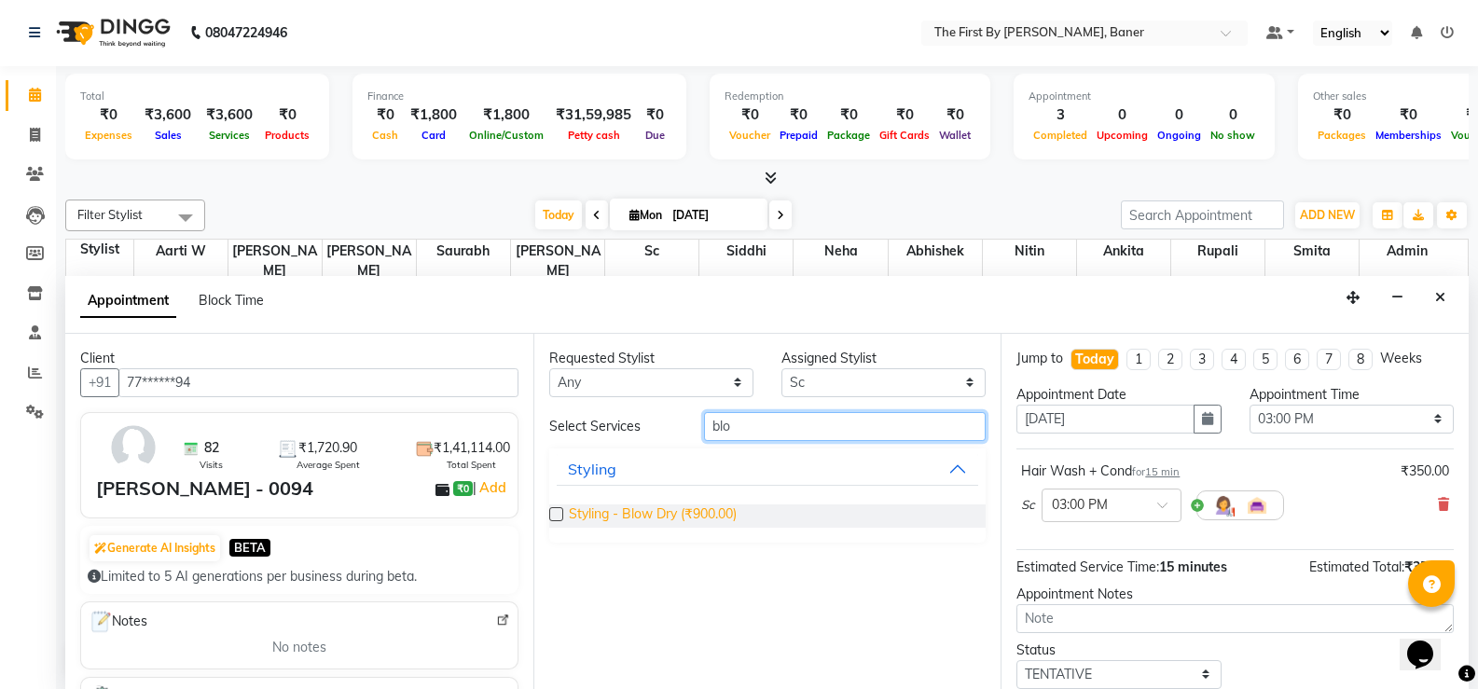
type input "blo"
click at [717, 518] on span "Styling - Blow Dry (₹900.00)" at bounding box center [653, 516] width 168 height 23
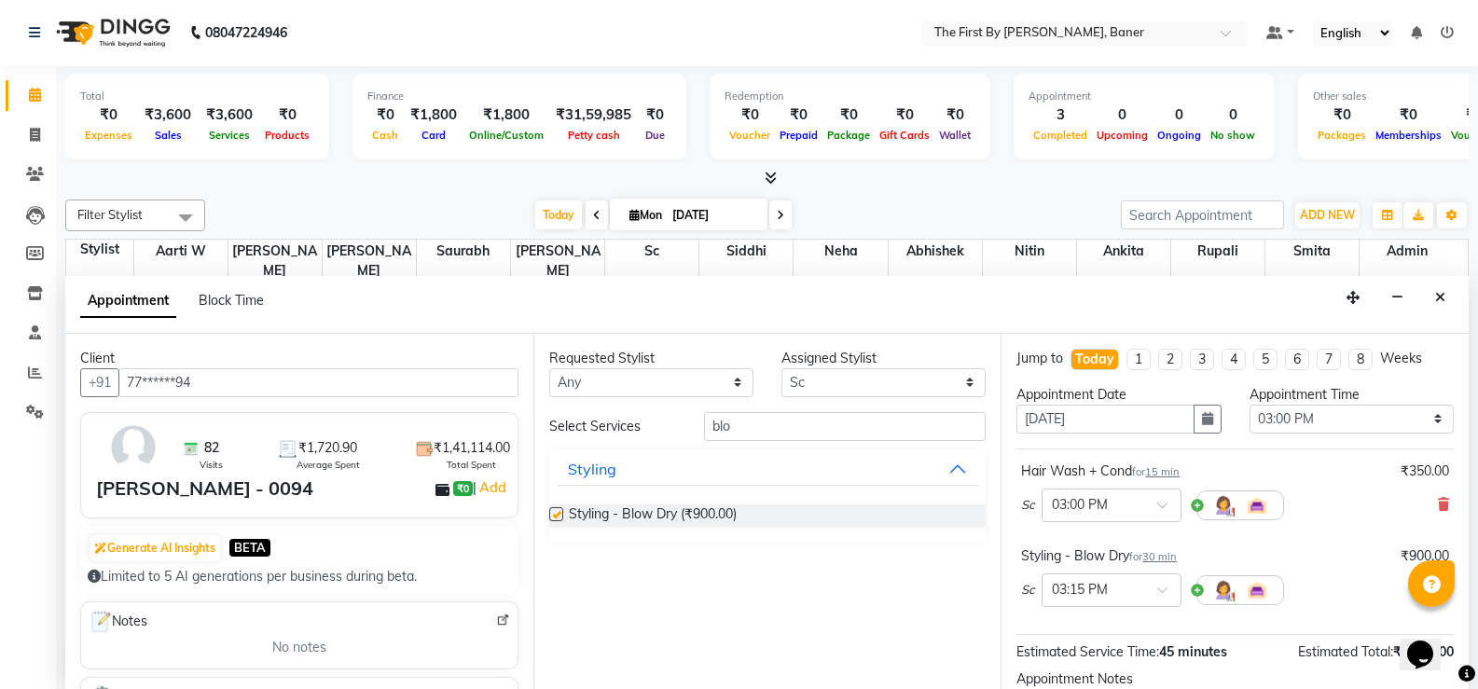
checkbox input "false"
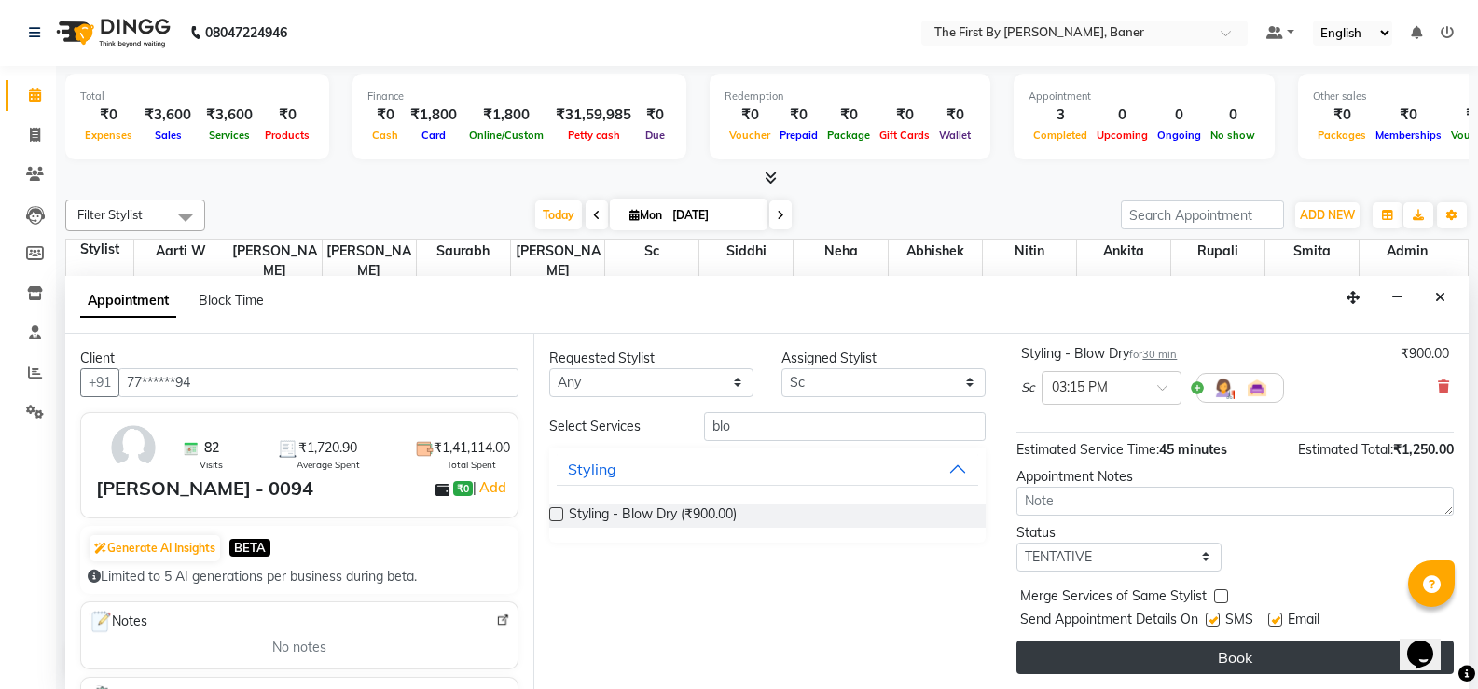
drag, startPoint x: 1234, startPoint y: 631, endPoint x: 1229, endPoint y: 650, distance: 19.2
click at [1233, 633] on div "Jump to [DATE] 1 2 3 4 5 6 7 8 Weeks Appointment Date [DATE] Appointment Time S…" at bounding box center [1235, 511] width 468 height 355
click at [1228, 659] on button "Book" at bounding box center [1234, 658] width 437 height 34
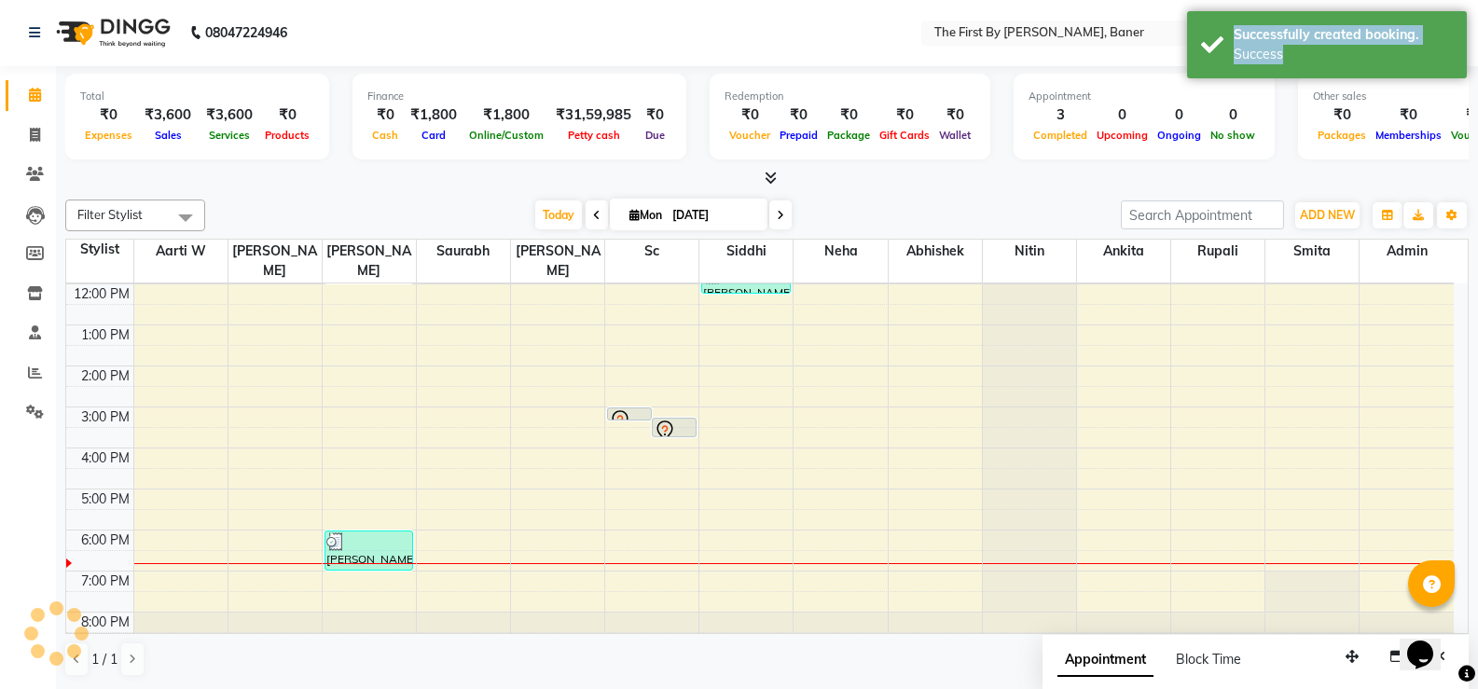
scroll to position [0, 0]
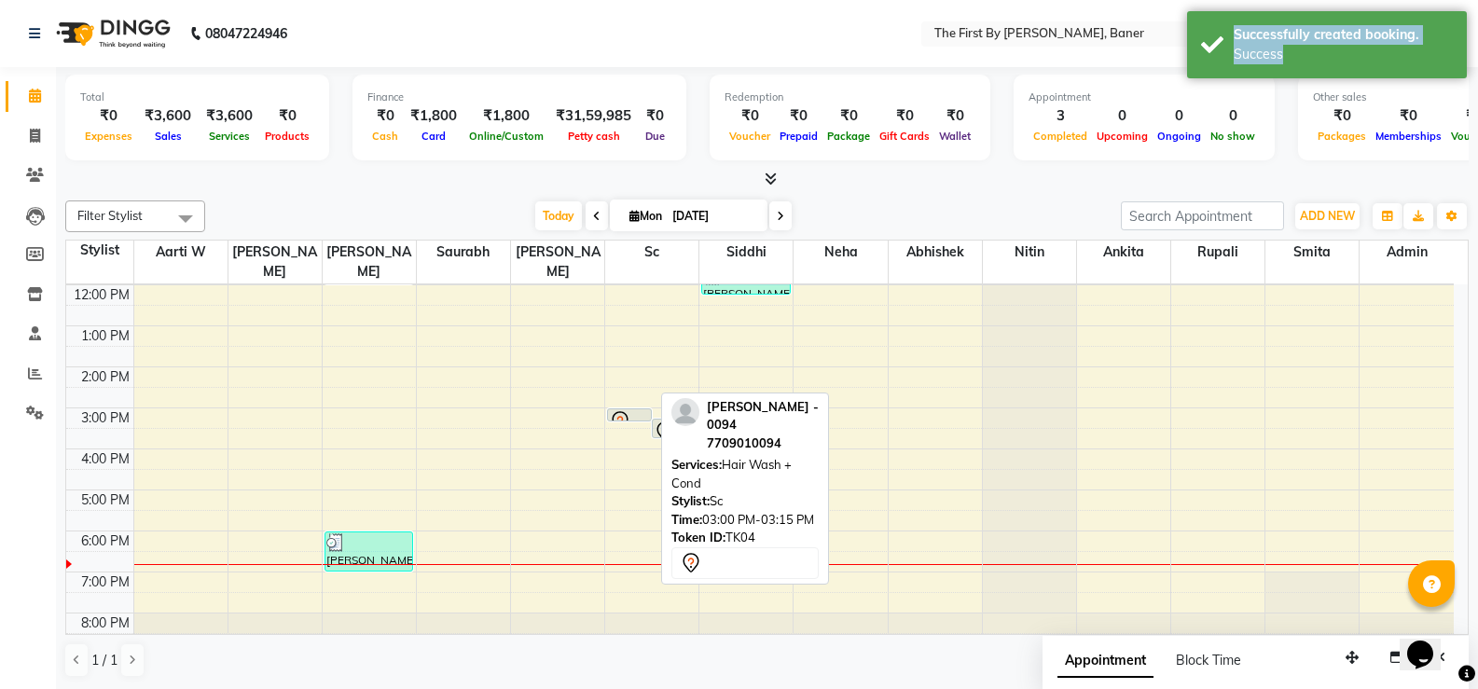
click at [629, 410] on icon at bounding box center [620, 421] width 22 height 22
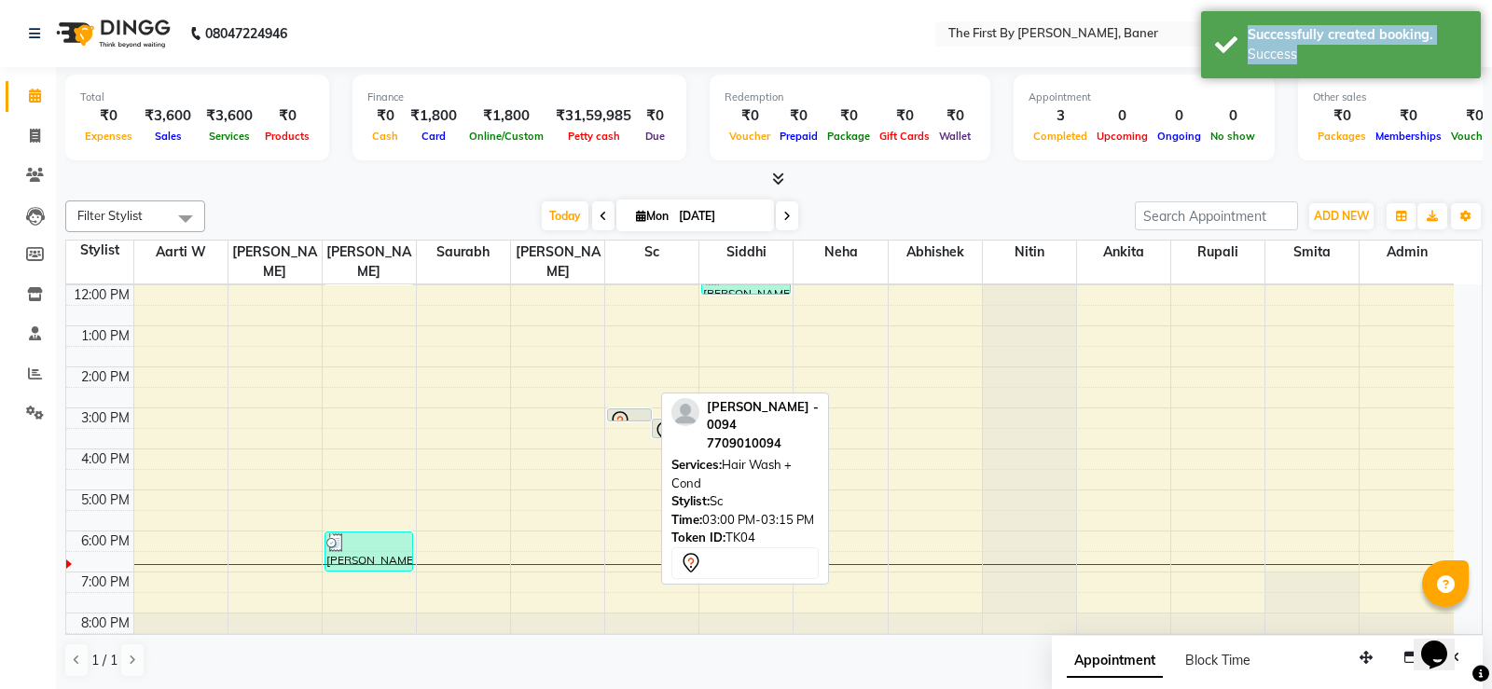
select select "7"
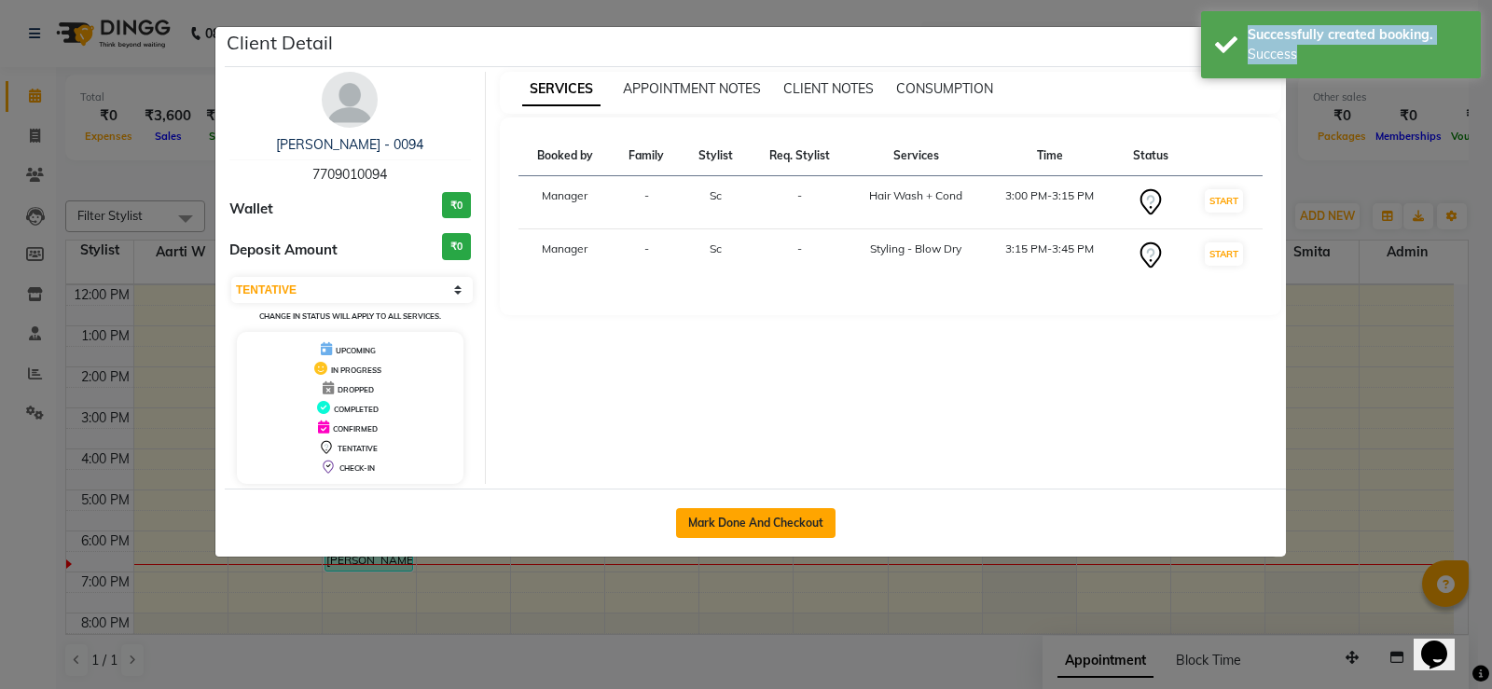
click at [760, 522] on button "Mark Done And Checkout" at bounding box center [755, 523] width 159 height 30
select select "6411"
select select "service"
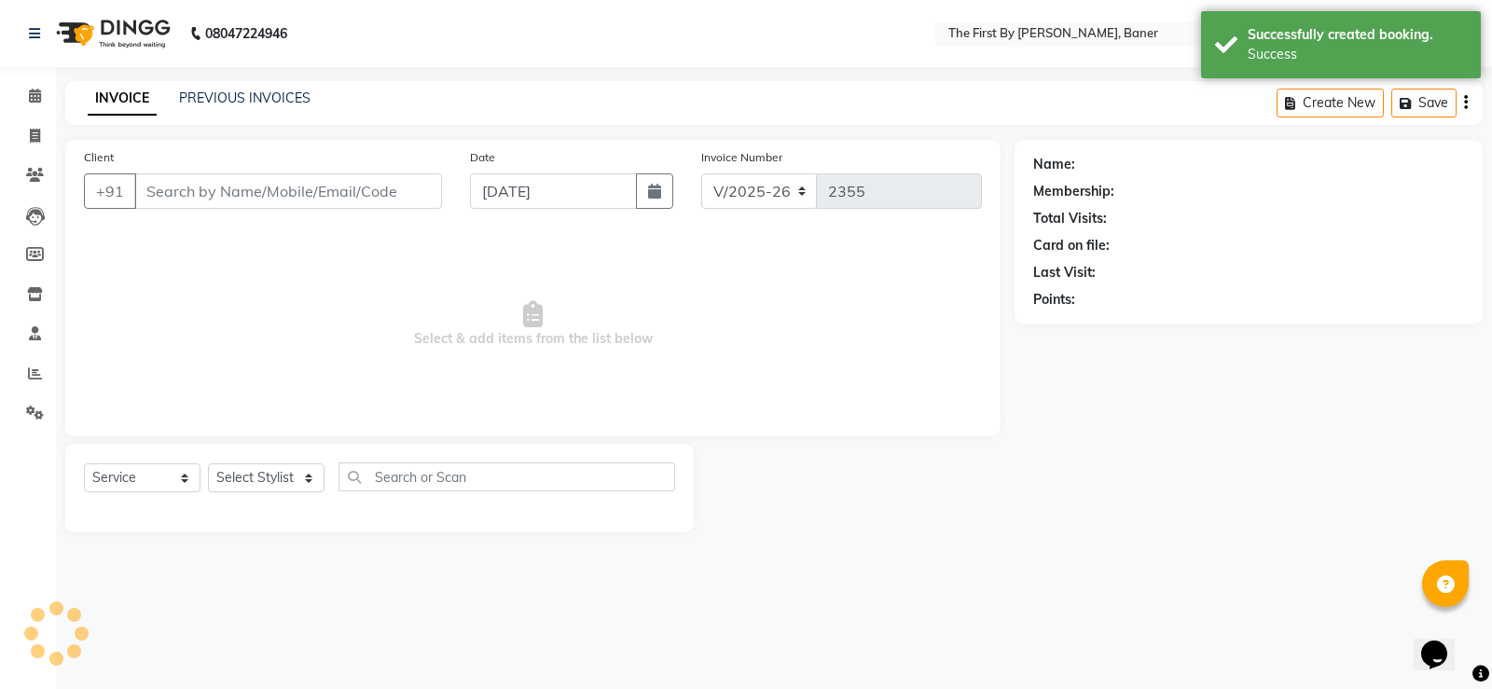
type input "77******94"
select select "49041"
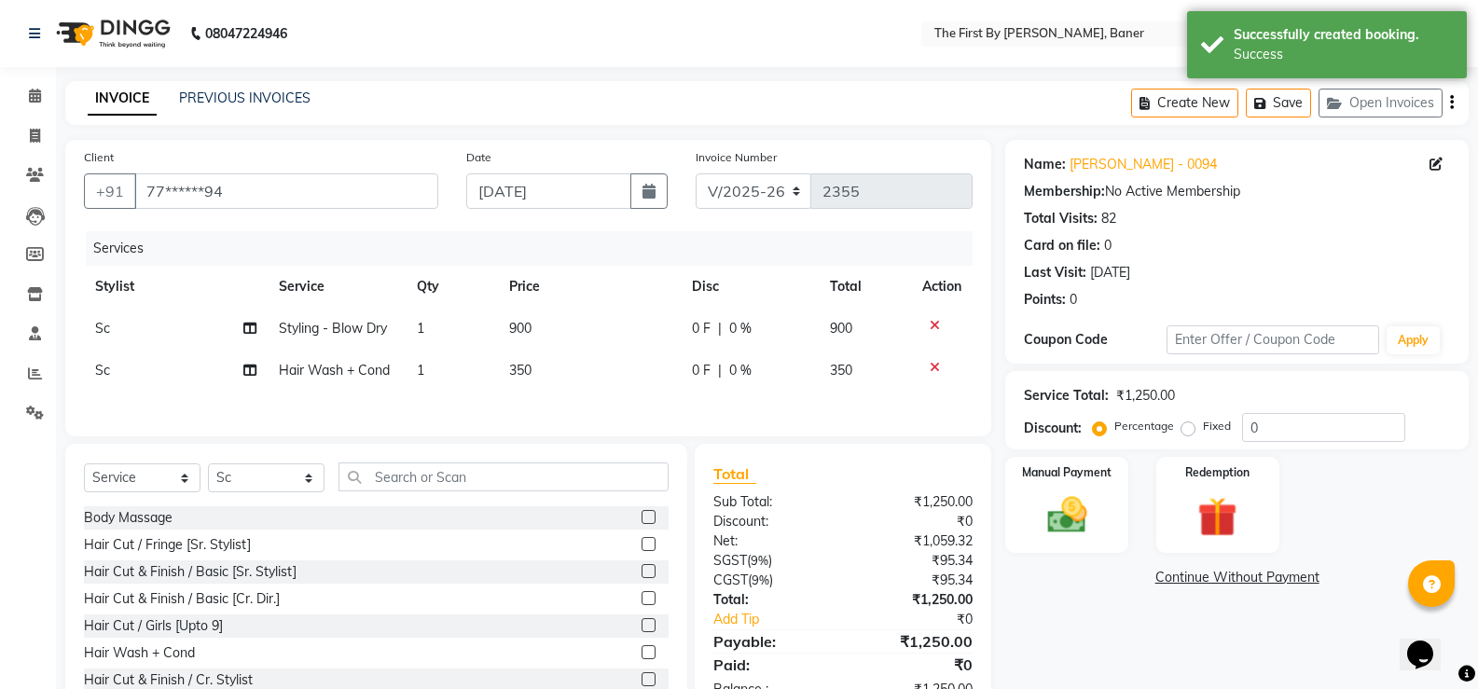
click at [538, 371] on td "350" at bounding box center [590, 371] width 184 height 42
select select "49041"
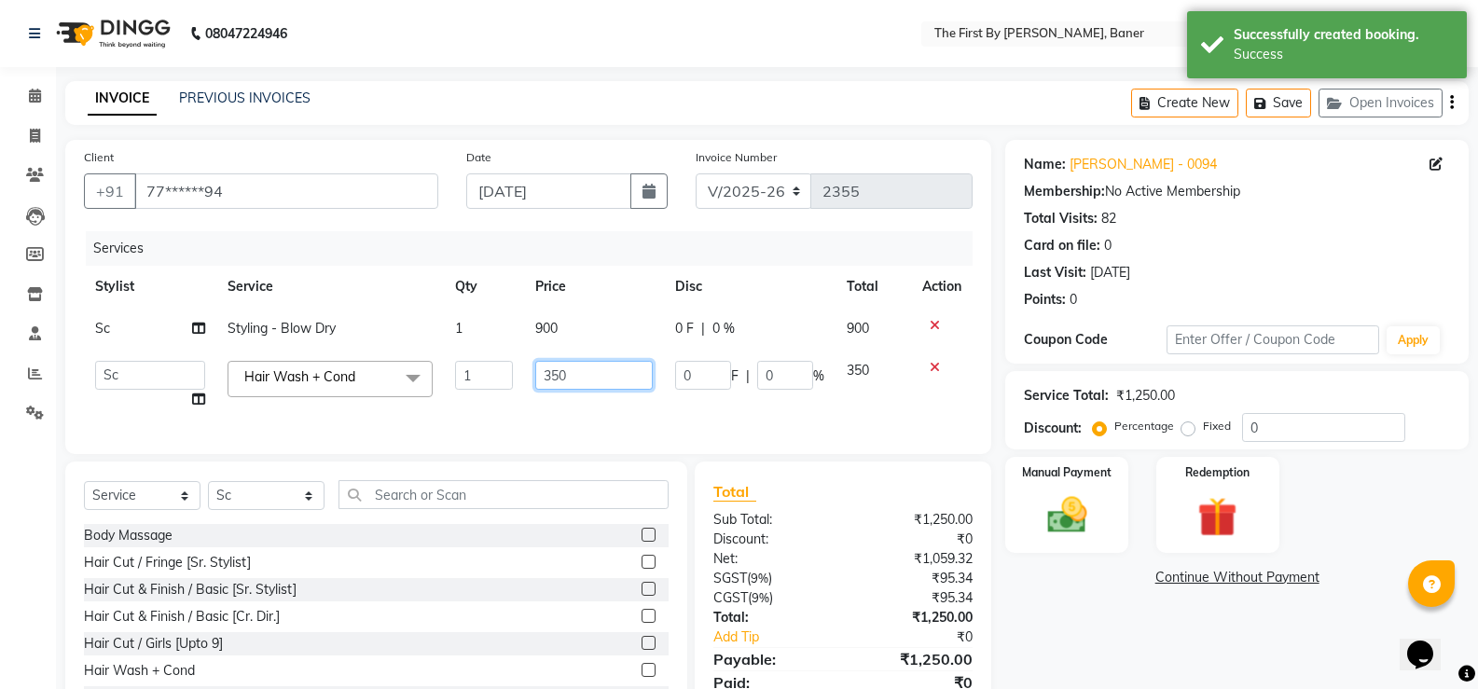
click at [538, 369] on input "350" at bounding box center [593, 375] width 117 height 29
type input "550"
click at [566, 409] on div "Services Stylist Service Qty Price Disc Total Action Sc Styling - Blow Dry 1 90…" at bounding box center [528, 333] width 889 height 204
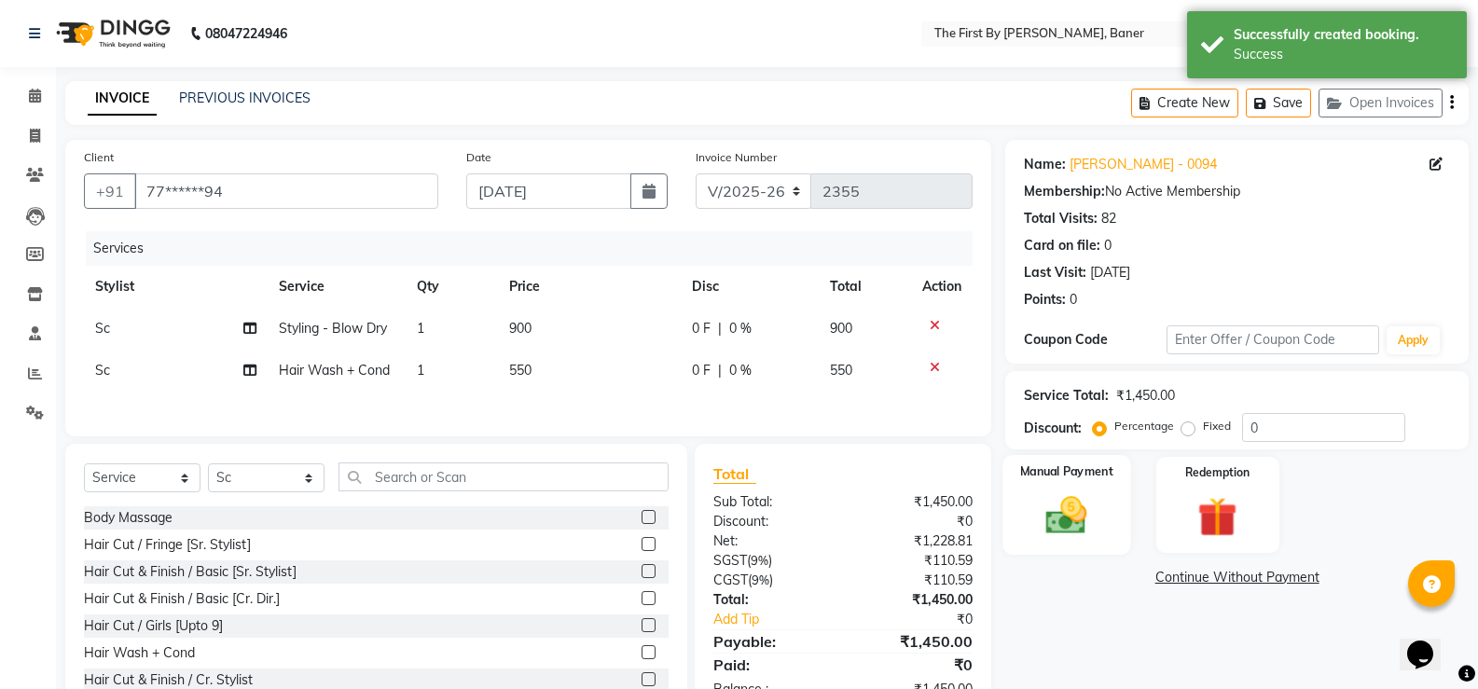
click at [1084, 539] on img at bounding box center [1066, 515] width 66 height 48
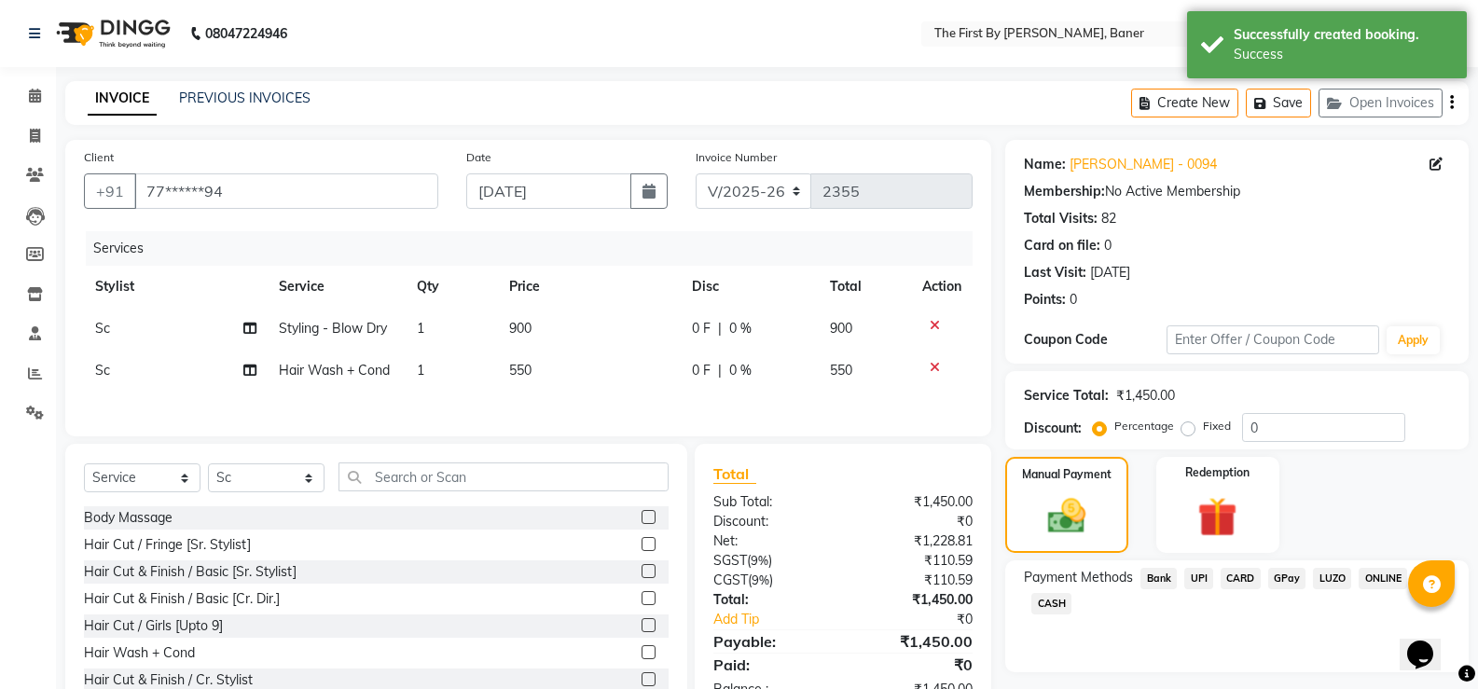
scroll to position [61, 0]
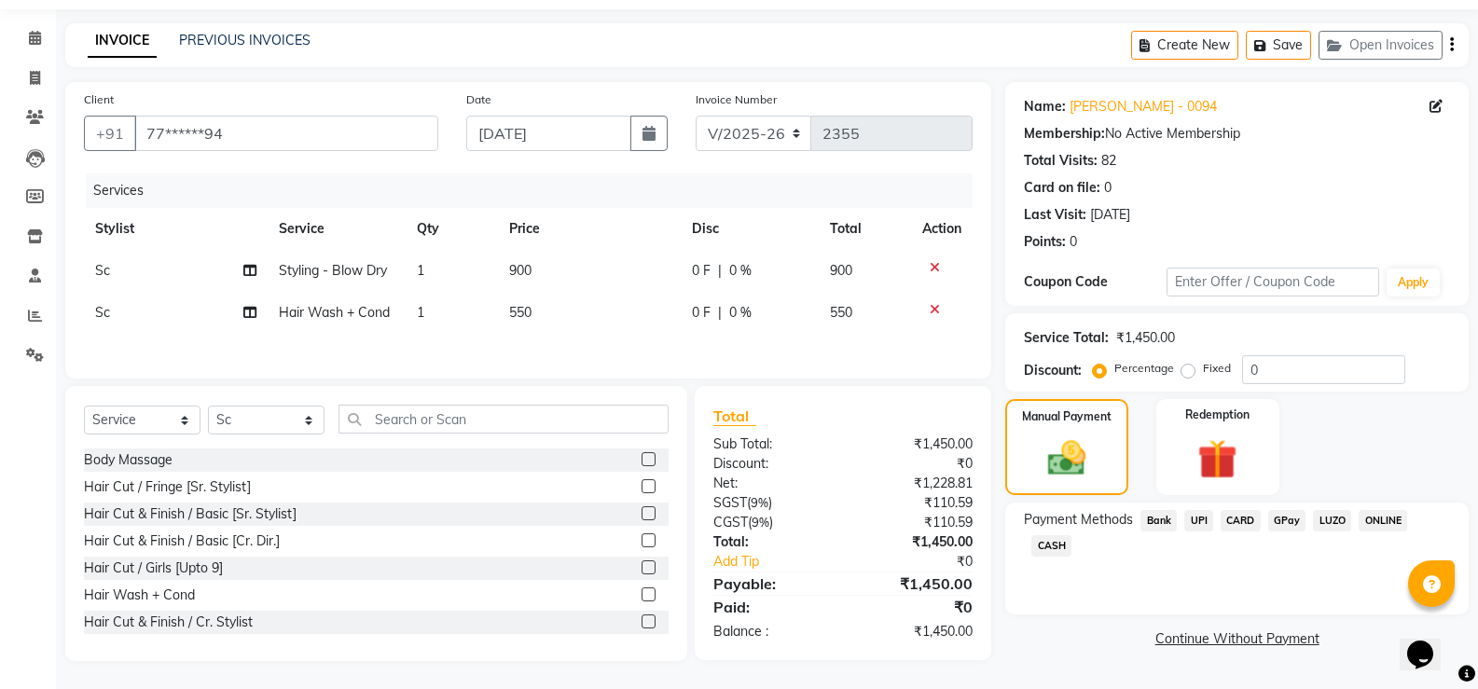
click at [1202, 519] on span "UPI" at bounding box center [1198, 520] width 29 height 21
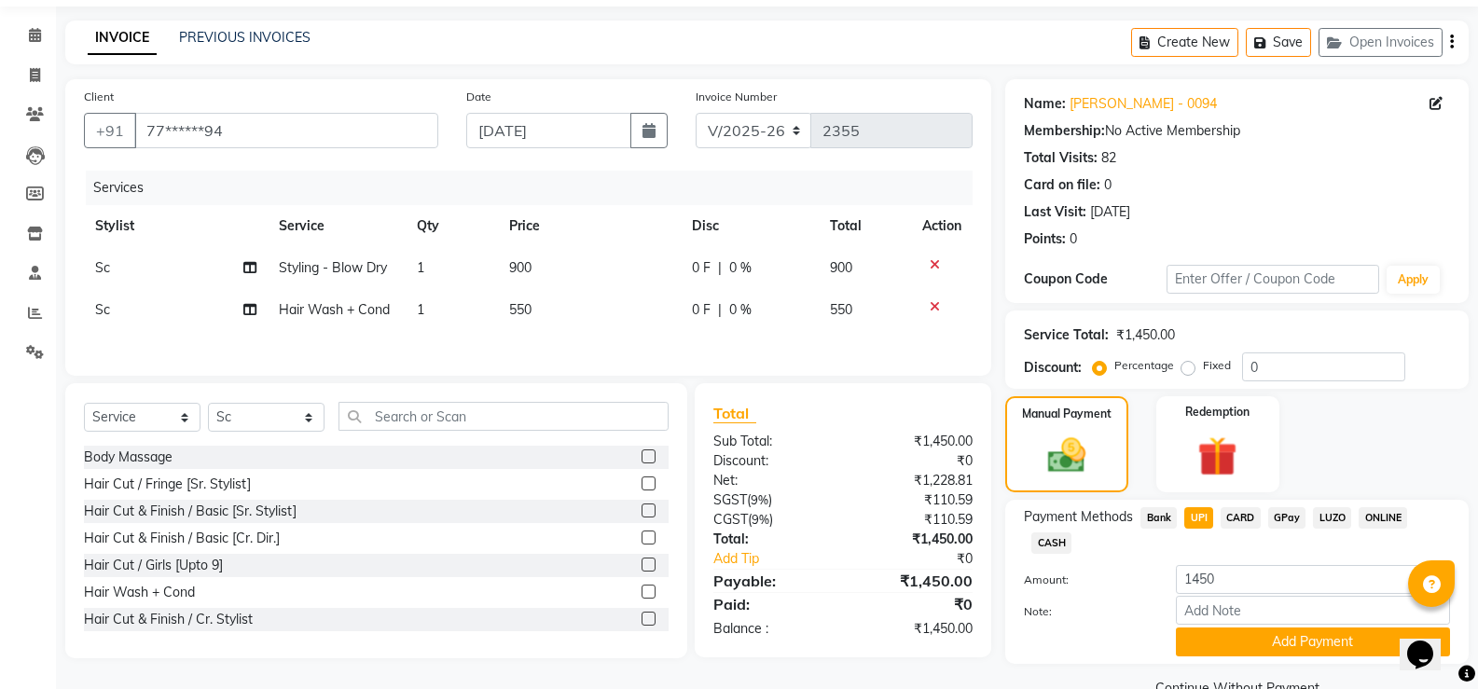
scroll to position [102, 0]
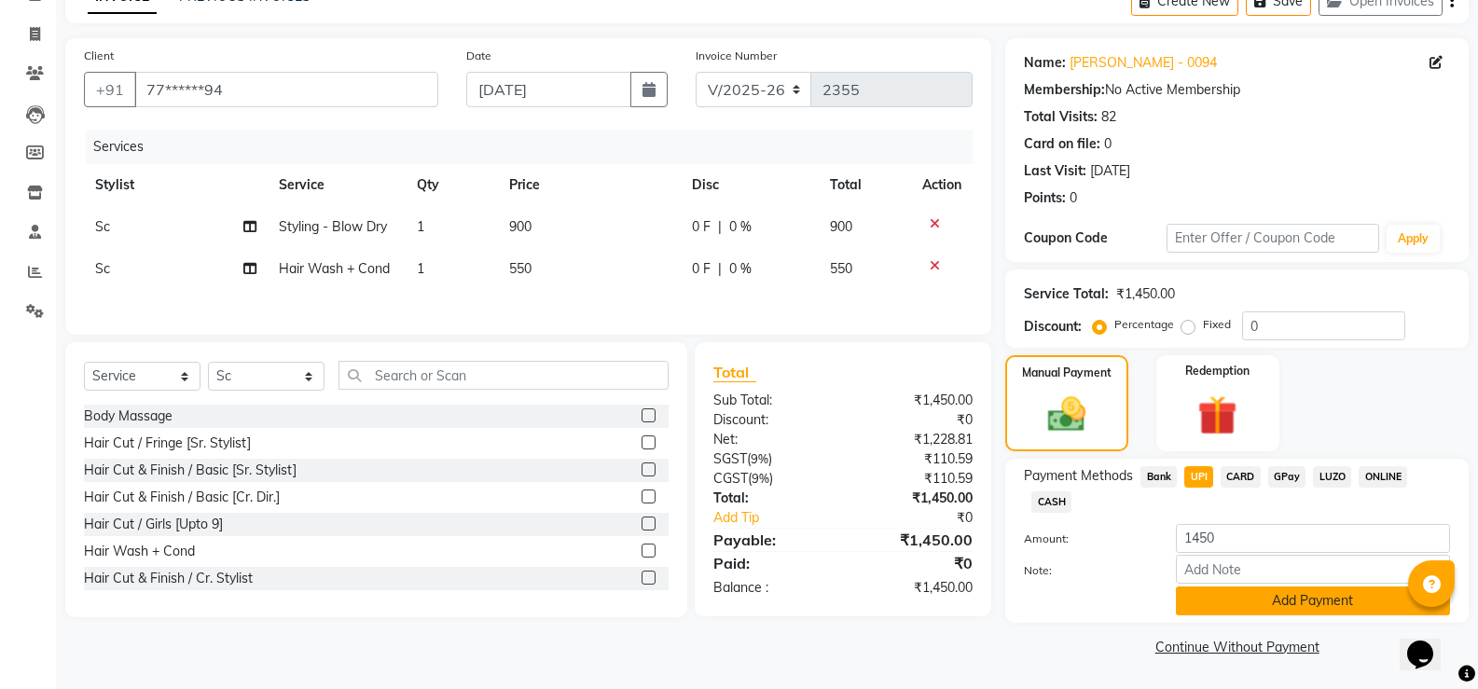
click at [1227, 614] on button "Add Payment" at bounding box center [1313, 601] width 274 height 29
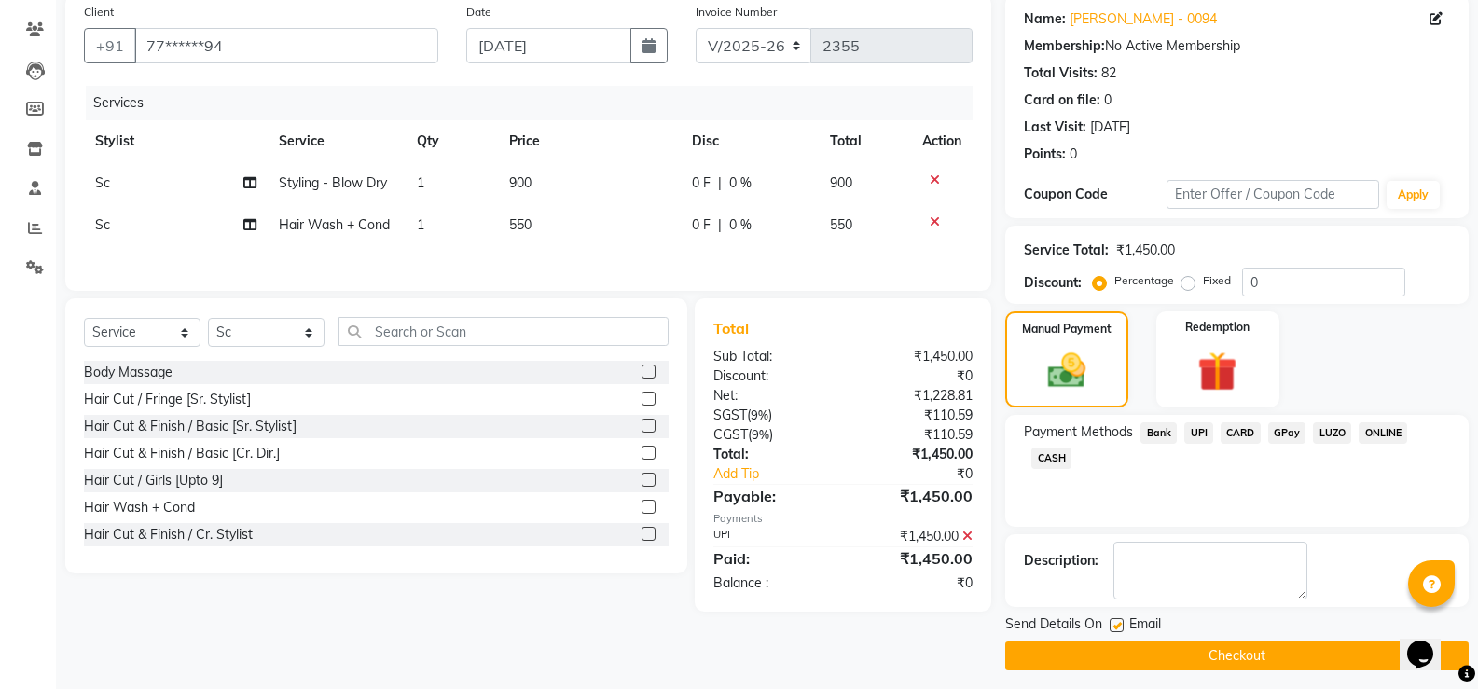
scroll to position [155, 0]
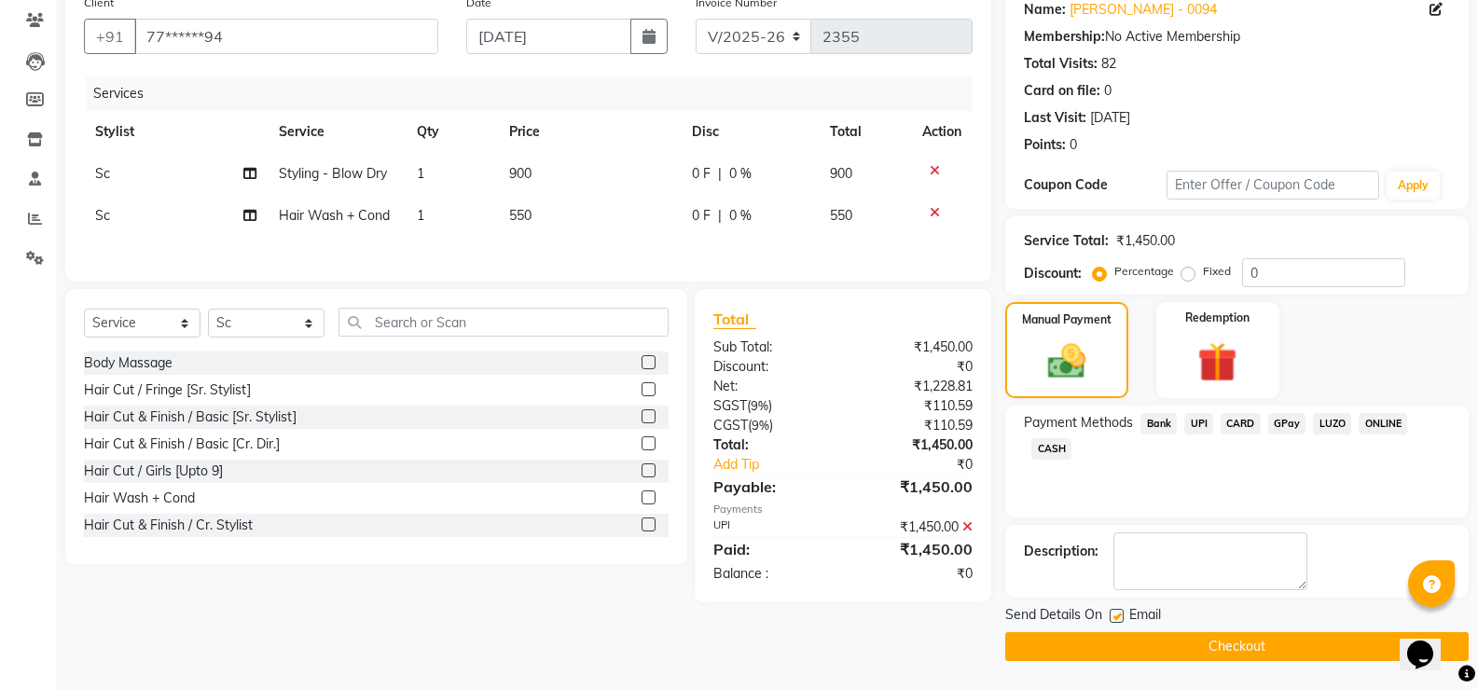
click at [1217, 639] on button "Checkout" at bounding box center [1236, 646] width 463 height 29
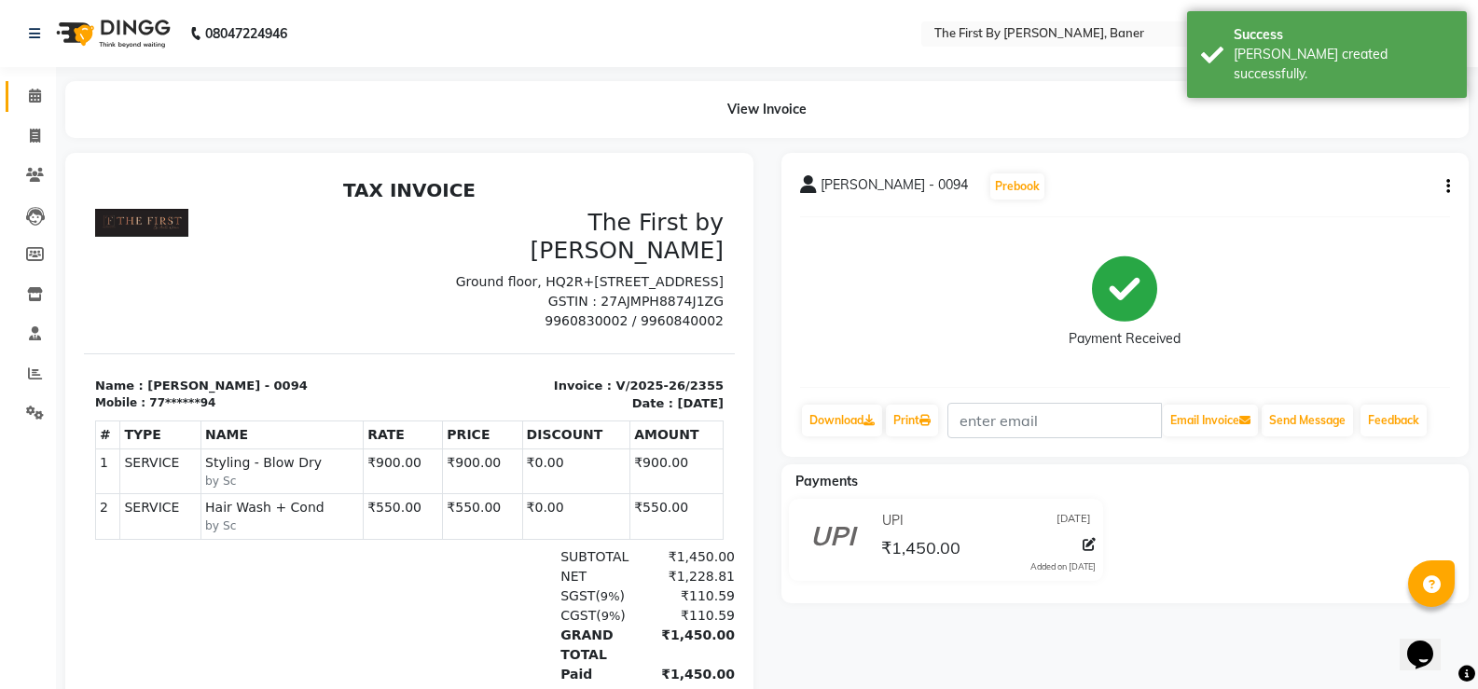
click at [11, 107] on link "Calendar" at bounding box center [28, 96] width 45 height 31
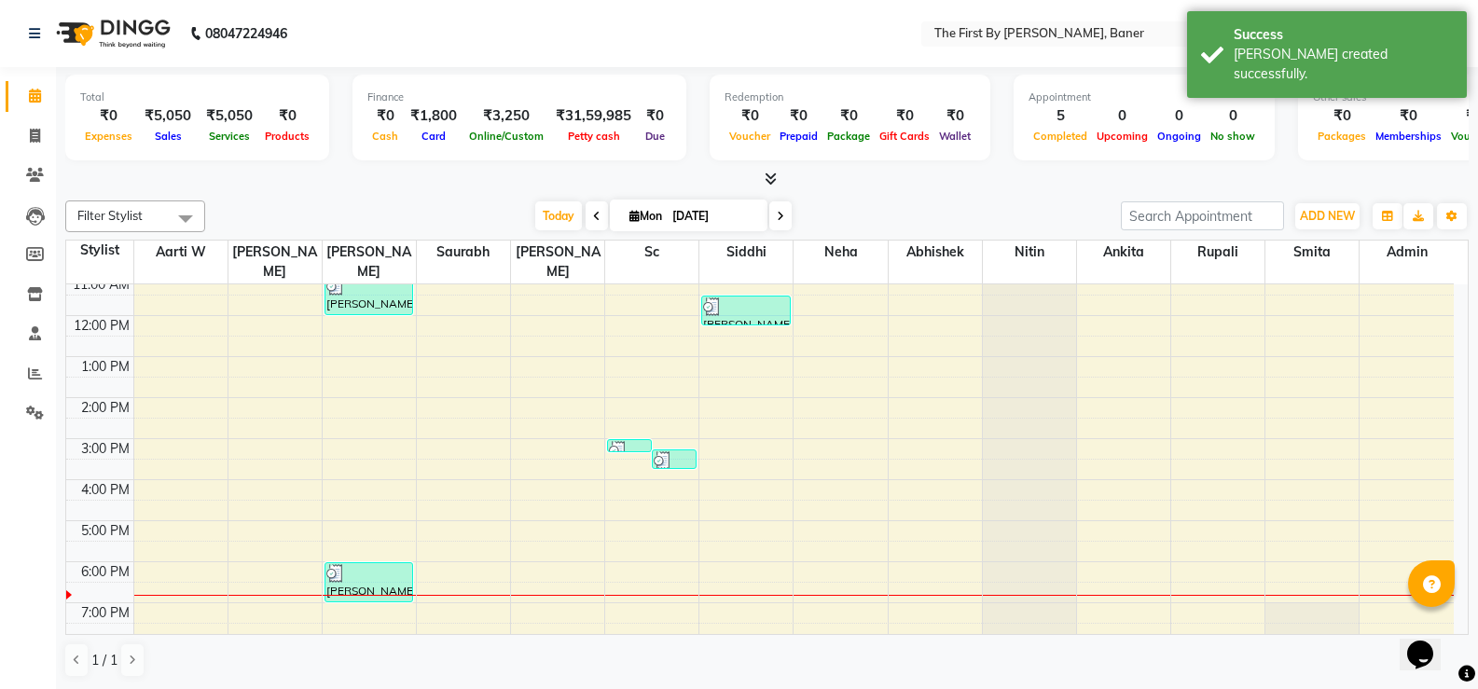
scroll to position [163, 0]
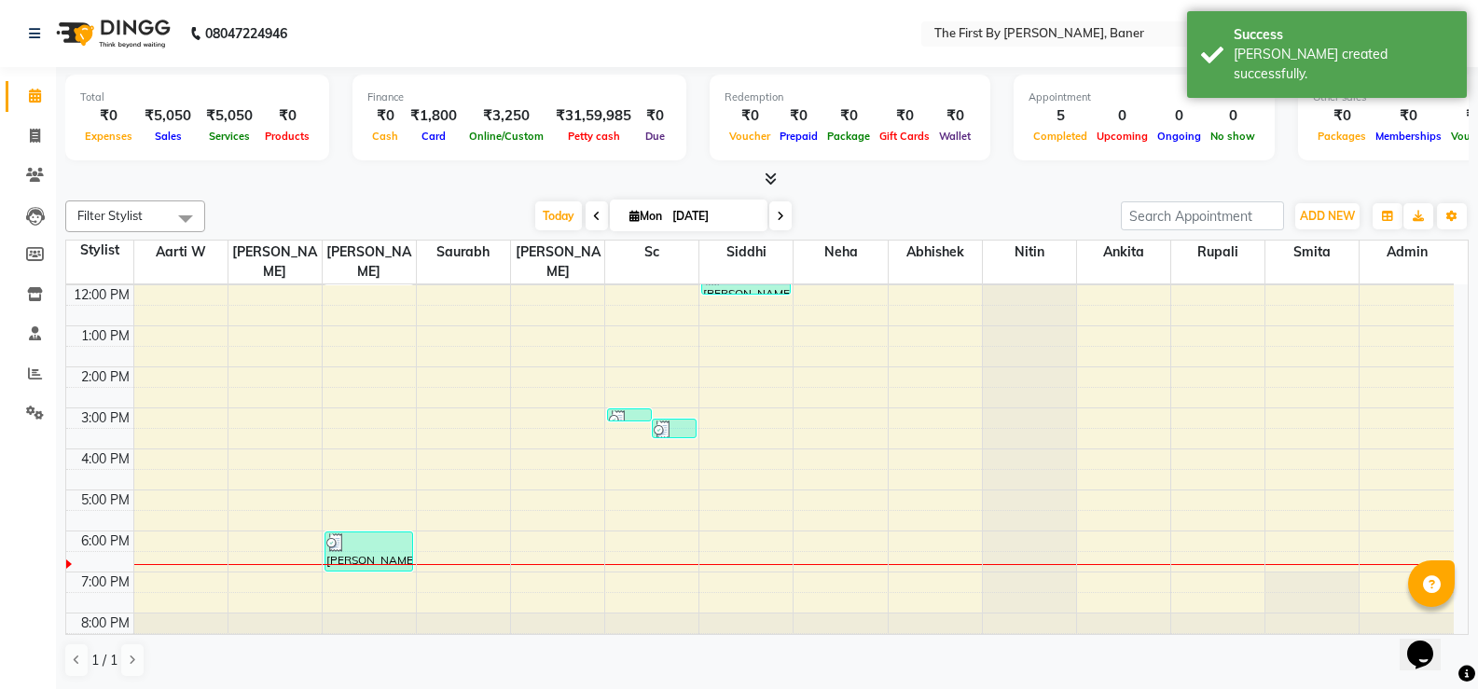
click at [707, 435] on div "8:00 AM 9:00 AM 10:00 AM 11:00 AM 12:00 PM 1:00 PM 2:00 PM 3:00 PM 4:00 PM 5:00…" at bounding box center [760, 387] width 1388 height 532
select select "49105"
select select "tentative"
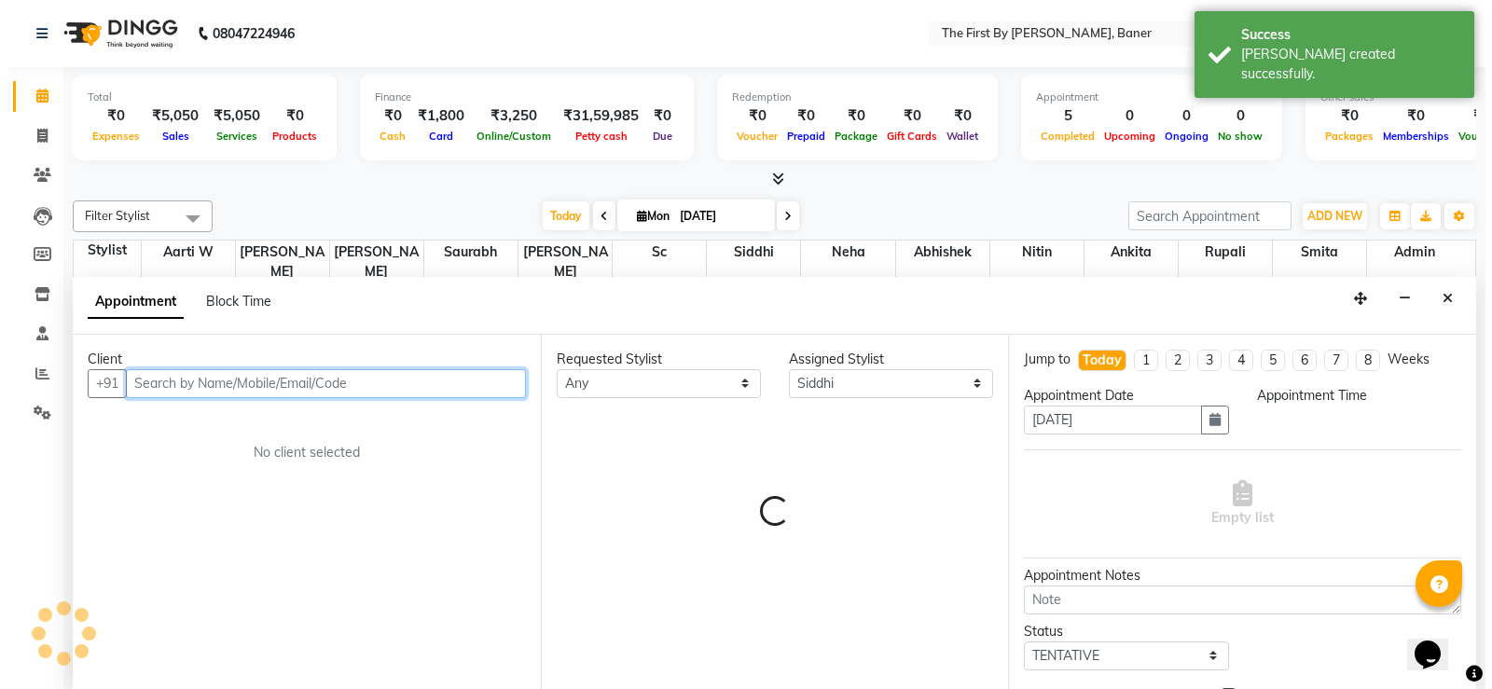
scroll to position [1, 0]
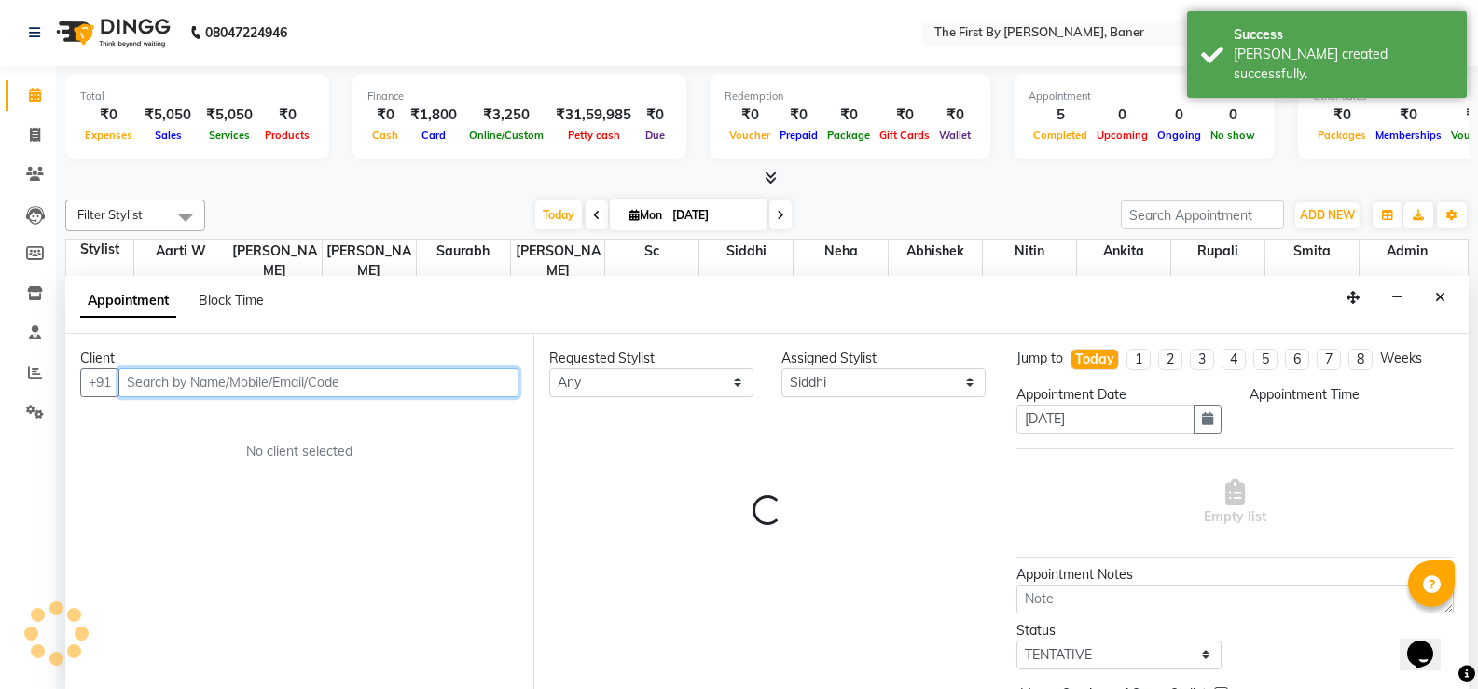
select select "960"
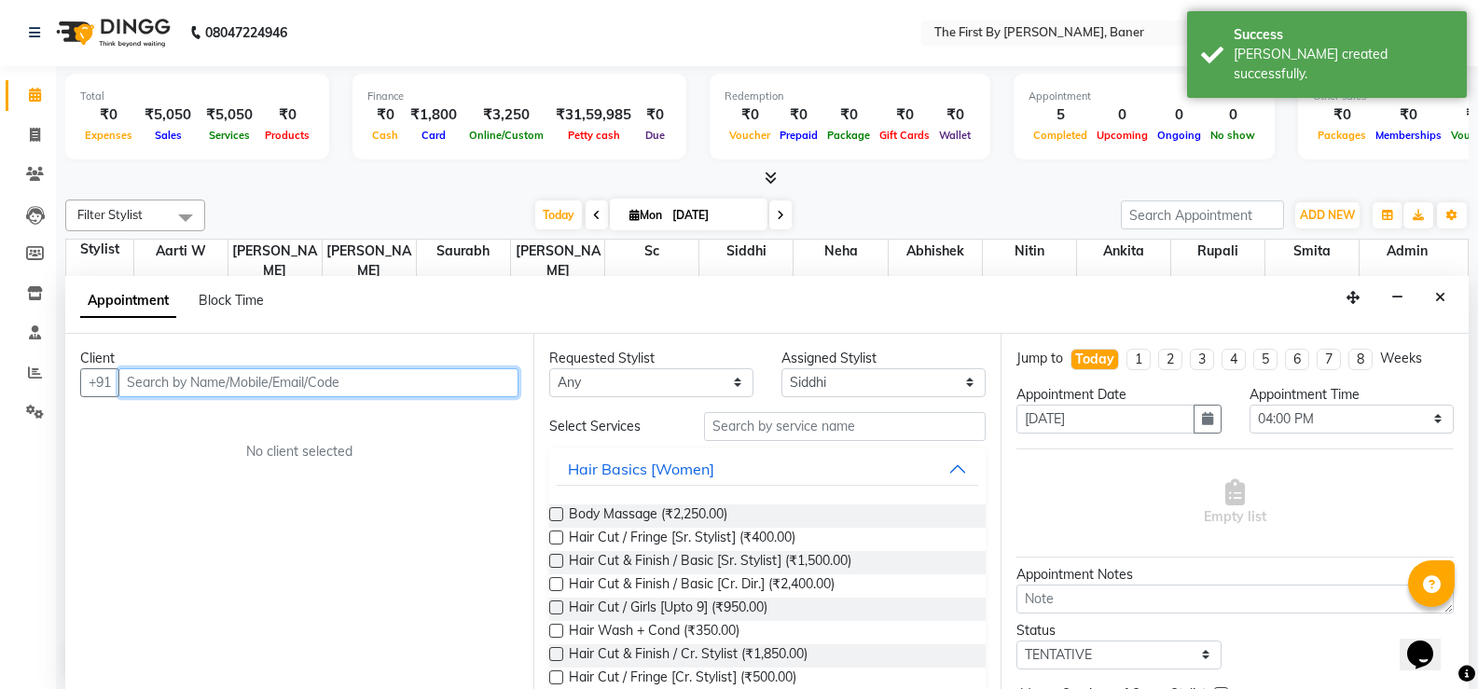
click at [199, 388] on input "text" at bounding box center [318, 382] width 400 height 29
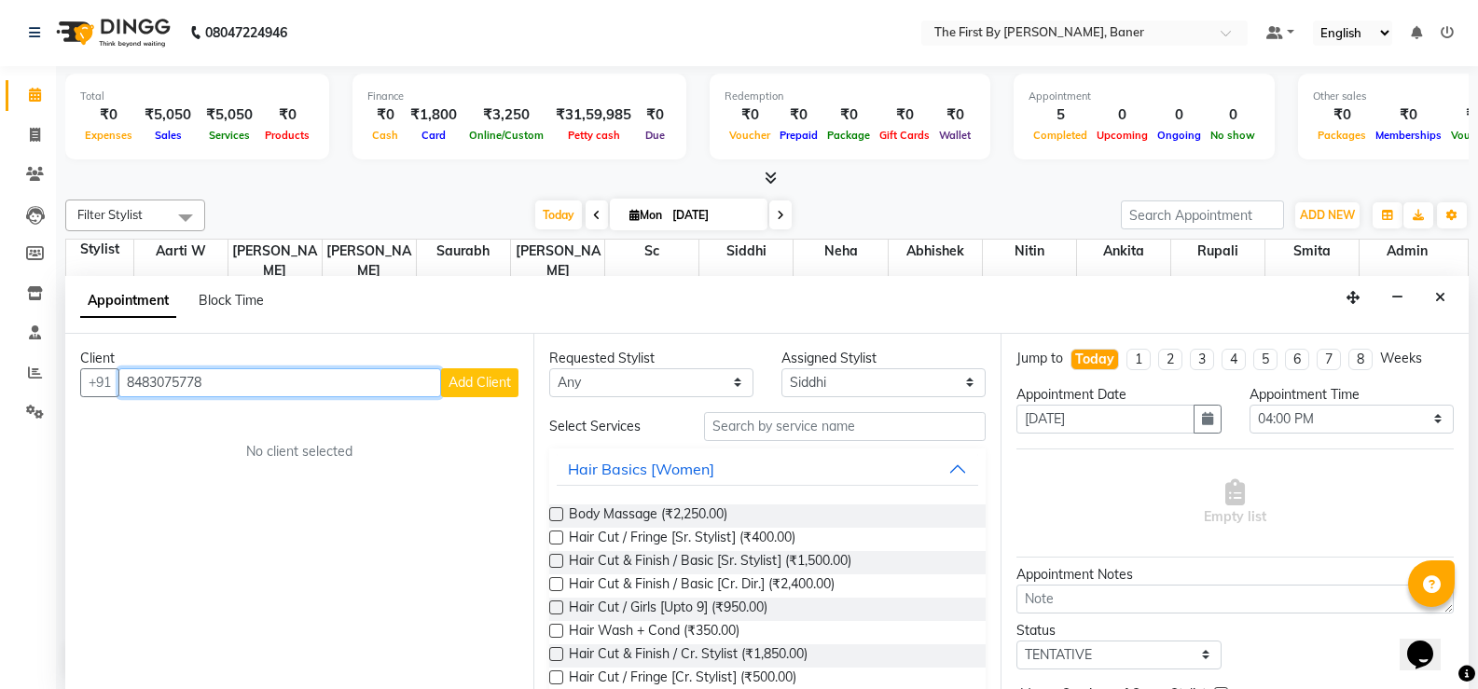
type input "8483075778"
click at [477, 385] on span "Add Client" at bounding box center [480, 382] width 62 height 17
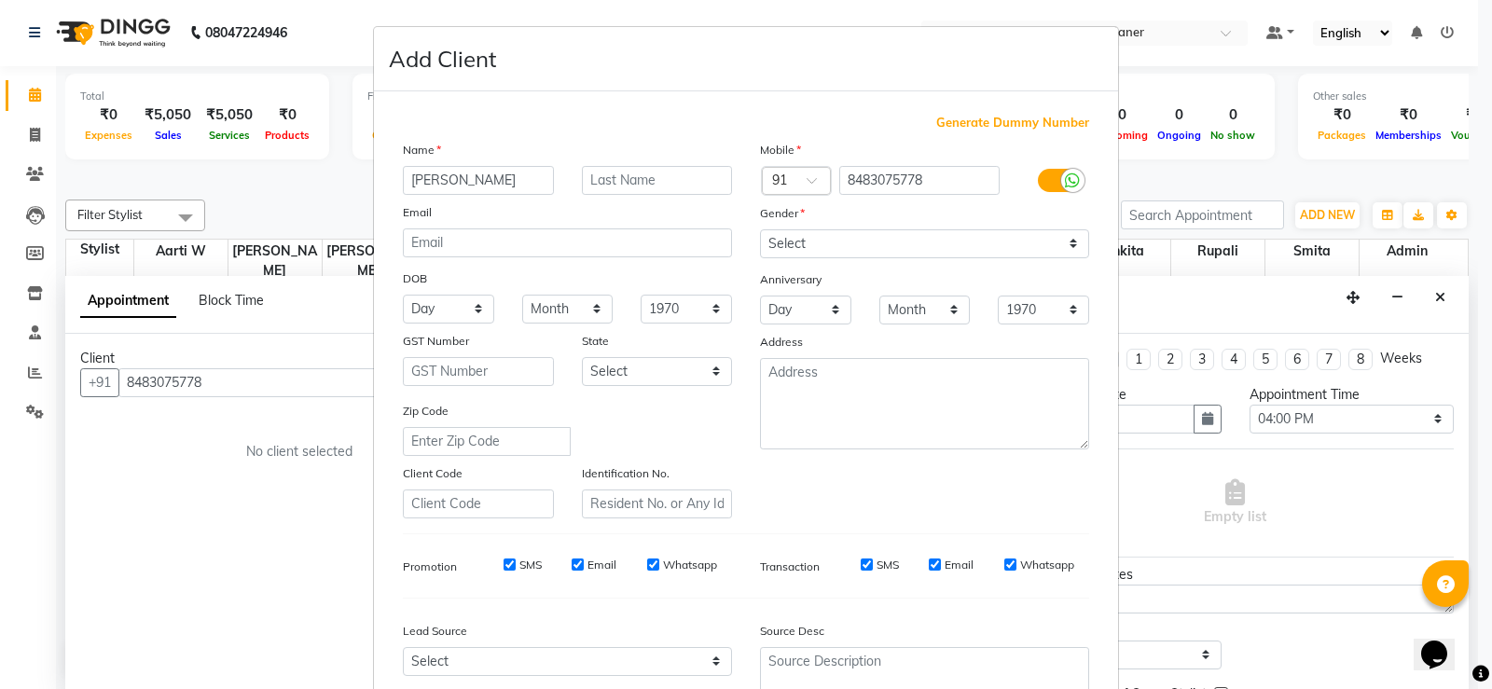
type input "[PERSON_NAME]"
drag, startPoint x: 823, startPoint y: 244, endPoint x: 817, endPoint y: 257, distance: 14.2
click at [823, 245] on select "Select [DEMOGRAPHIC_DATA] [DEMOGRAPHIC_DATA] Other Prefer Not To Say" at bounding box center [924, 243] width 329 height 29
select select "[DEMOGRAPHIC_DATA]"
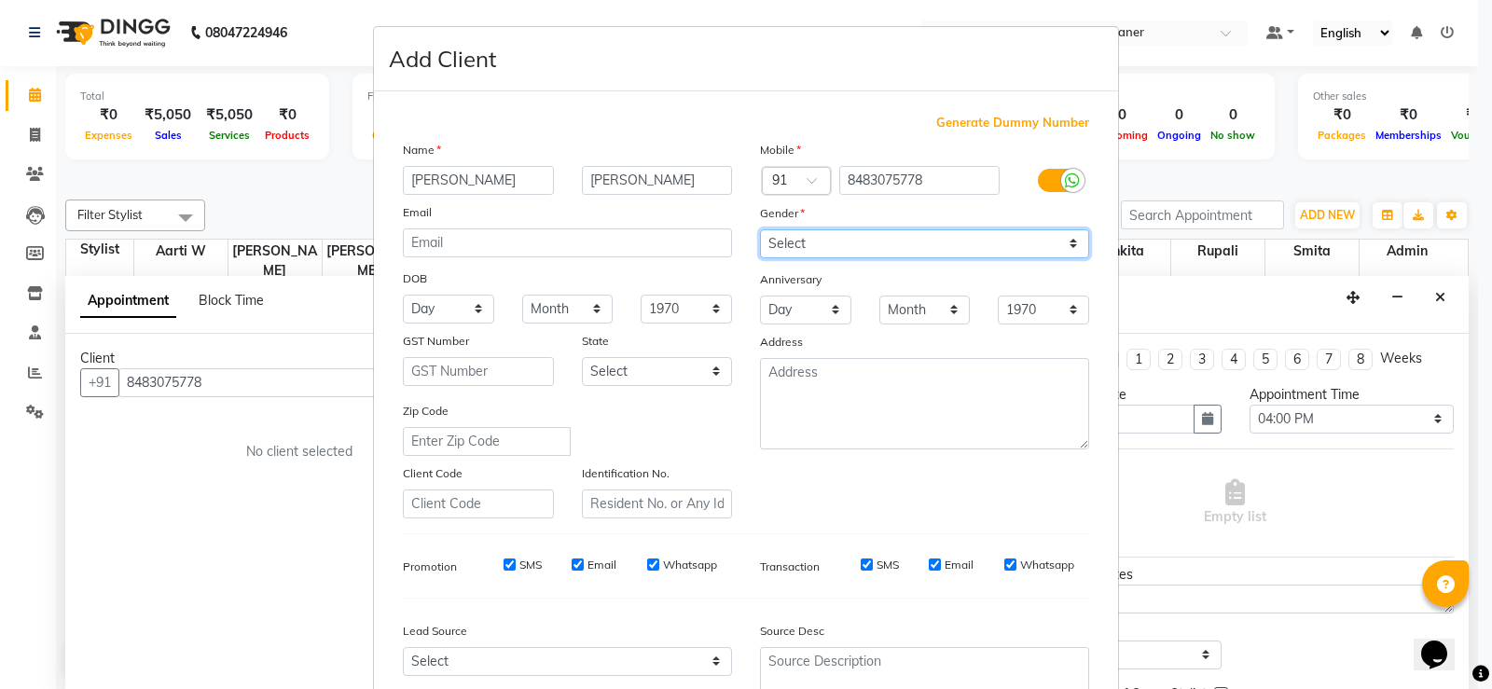
click at [760, 229] on select "Select [DEMOGRAPHIC_DATA] [DEMOGRAPHIC_DATA] Other Prefer Not To Say" at bounding box center [924, 243] width 329 height 29
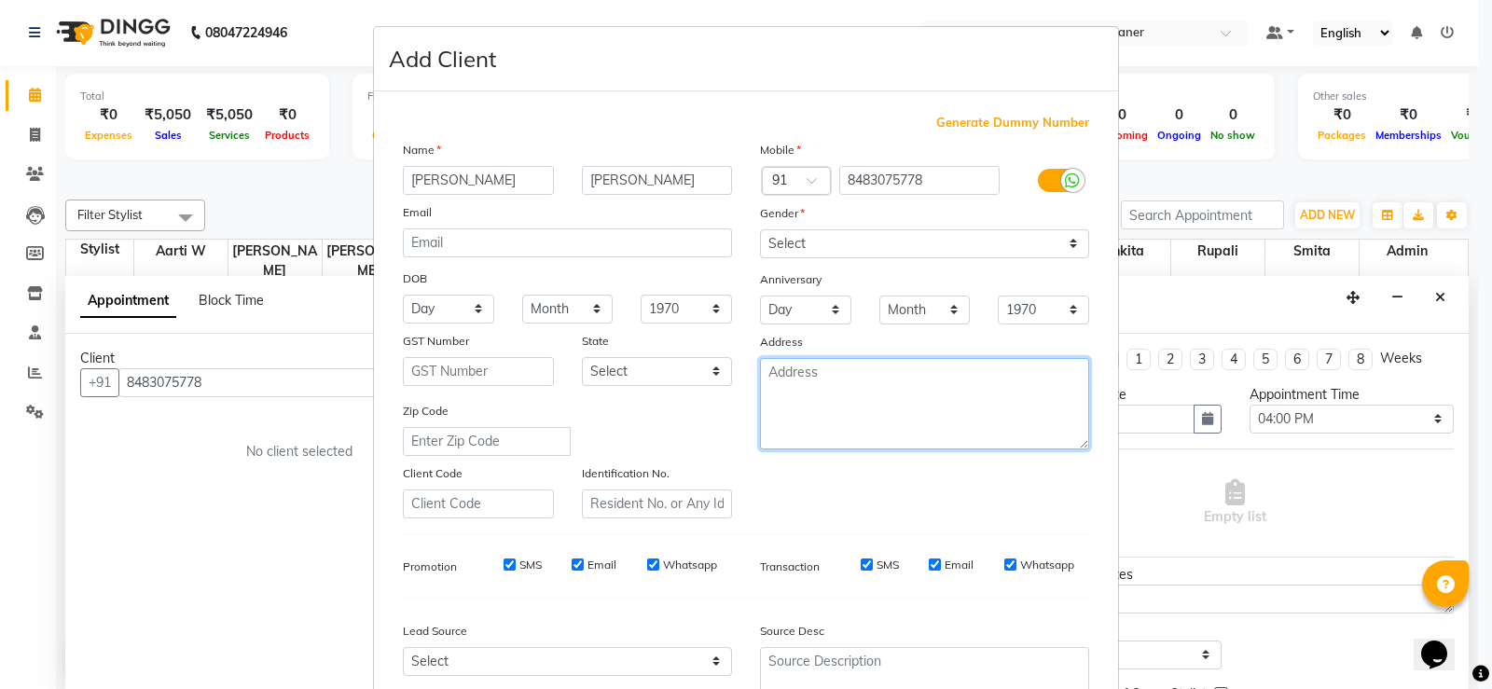
drag, startPoint x: 826, startPoint y: 384, endPoint x: 836, endPoint y: 403, distance: 20.9
click at [829, 391] on textarea at bounding box center [924, 403] width 329 height 91
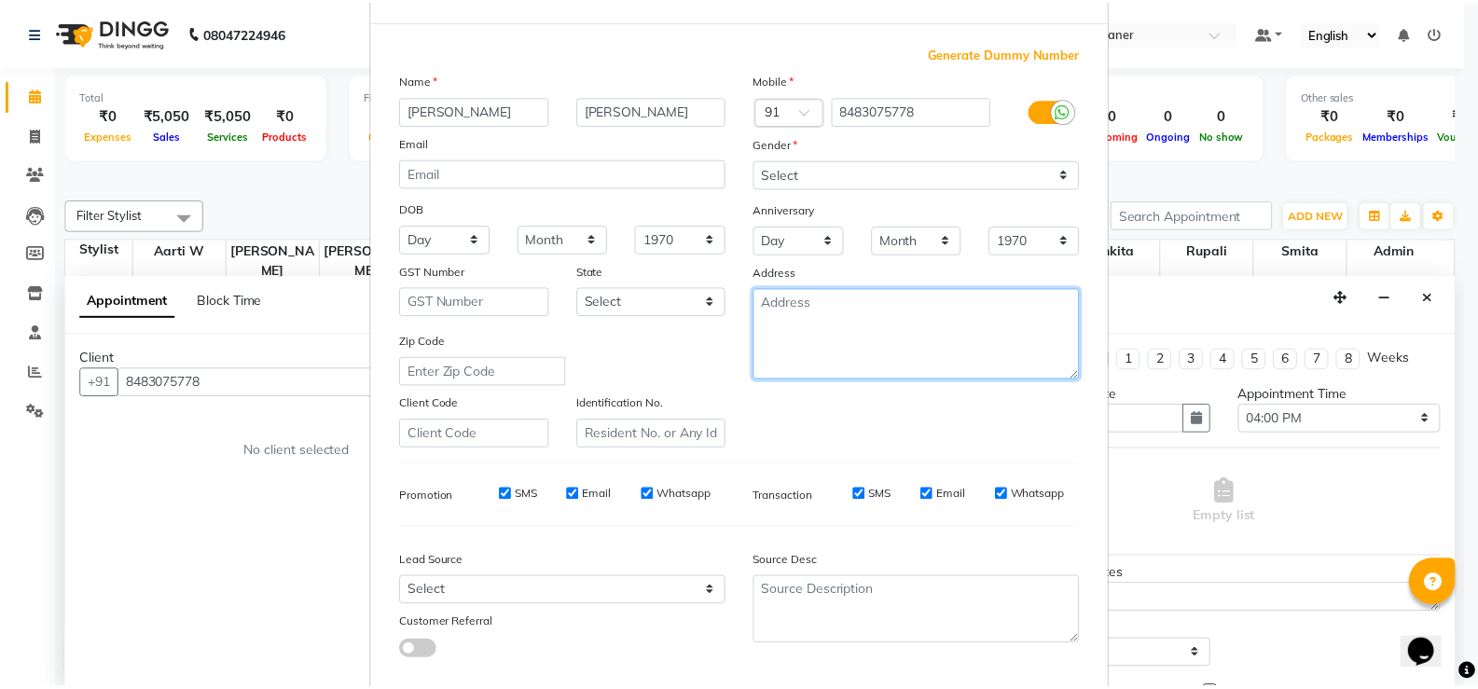
scroll to position [172, 0]
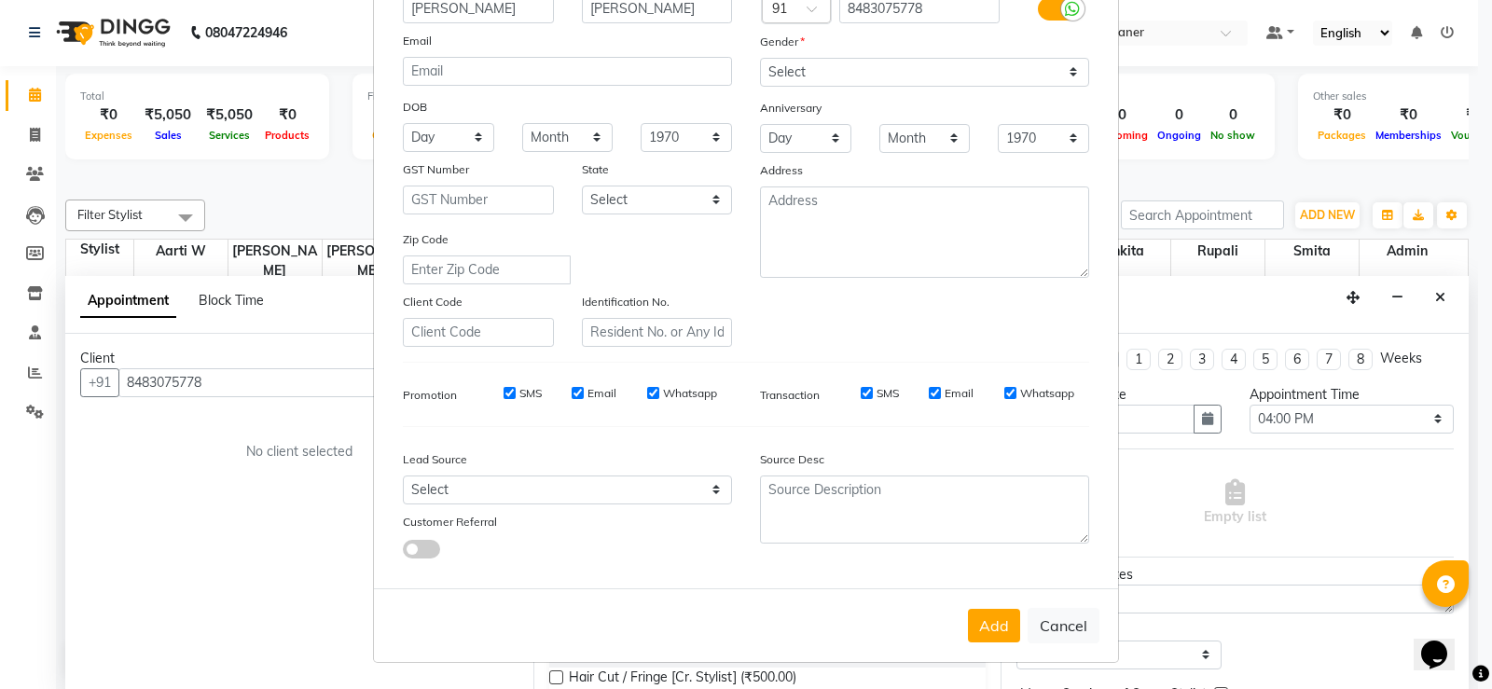
click at [985, 629] on button "Add" at bounding box center [994, 626] width 52 height 34
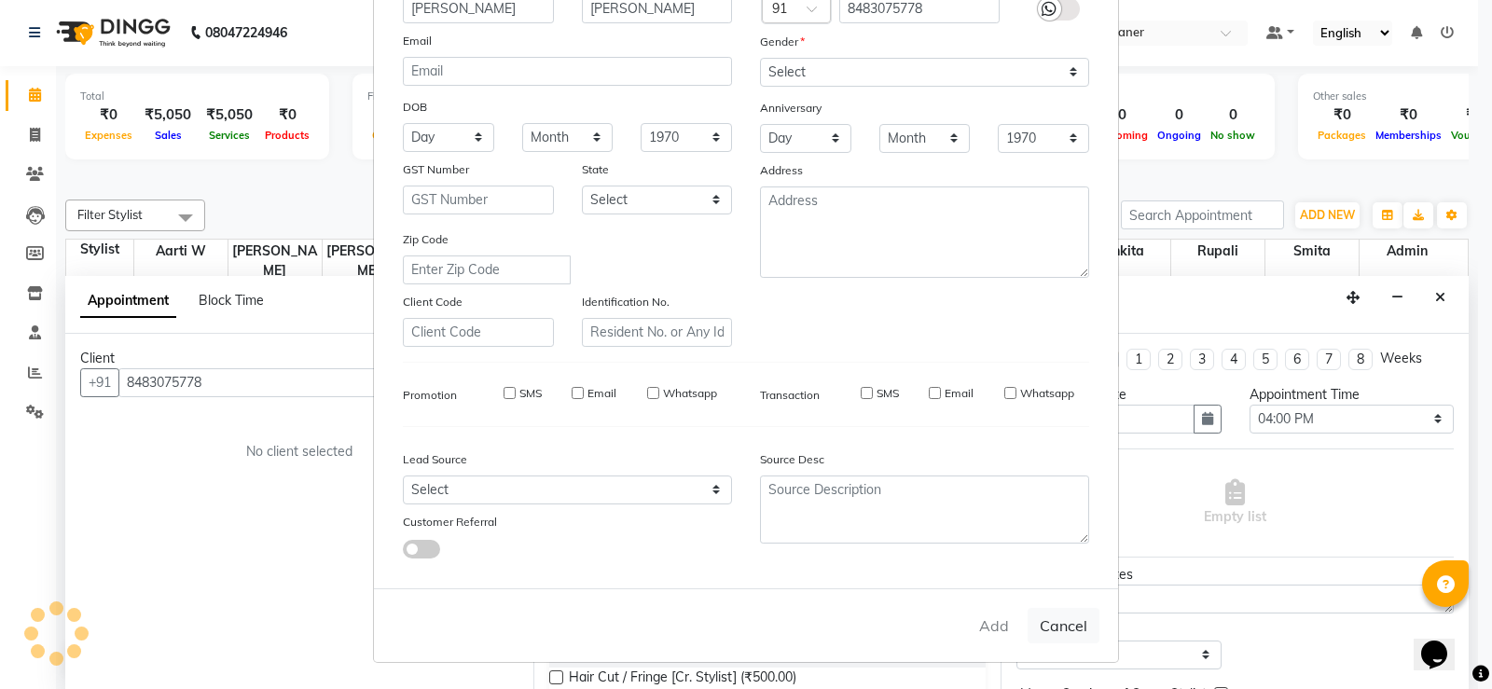
type input "84******78"
select select
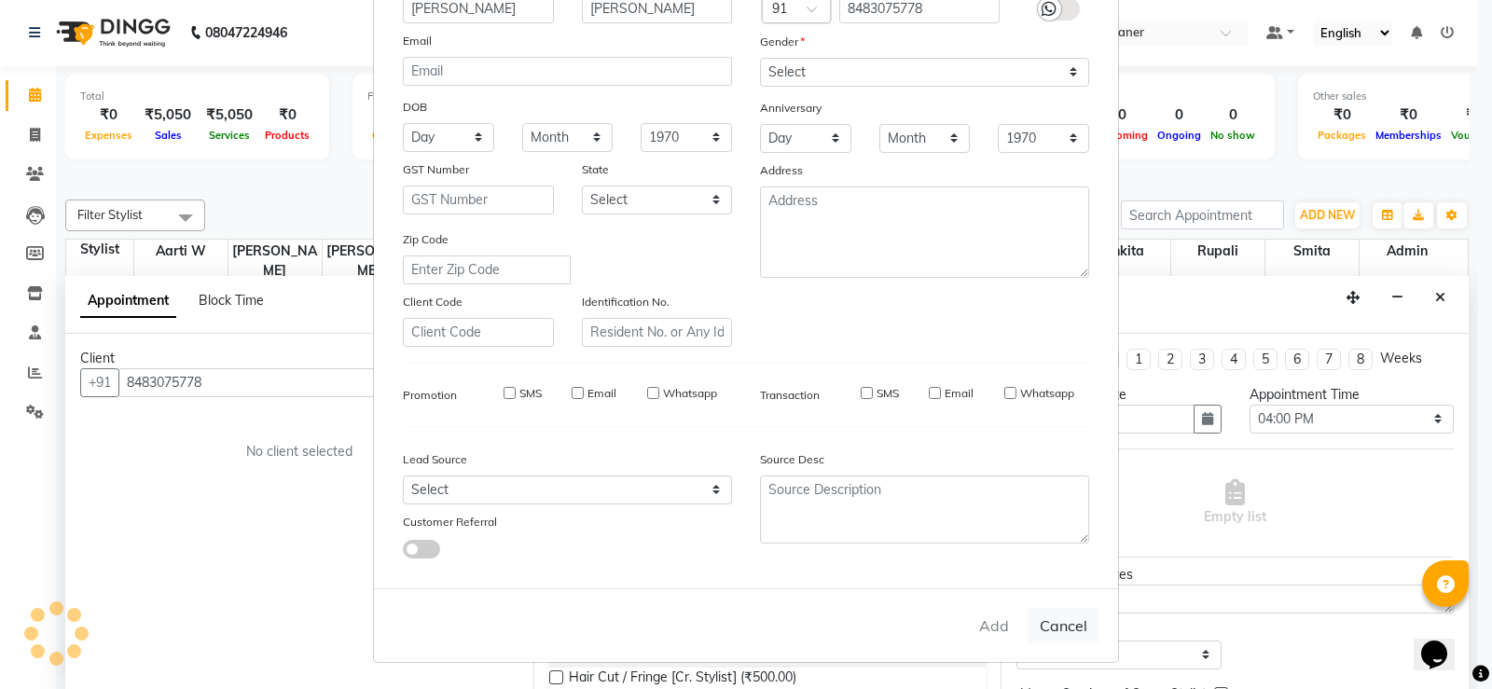
select select
checkbox input "false"
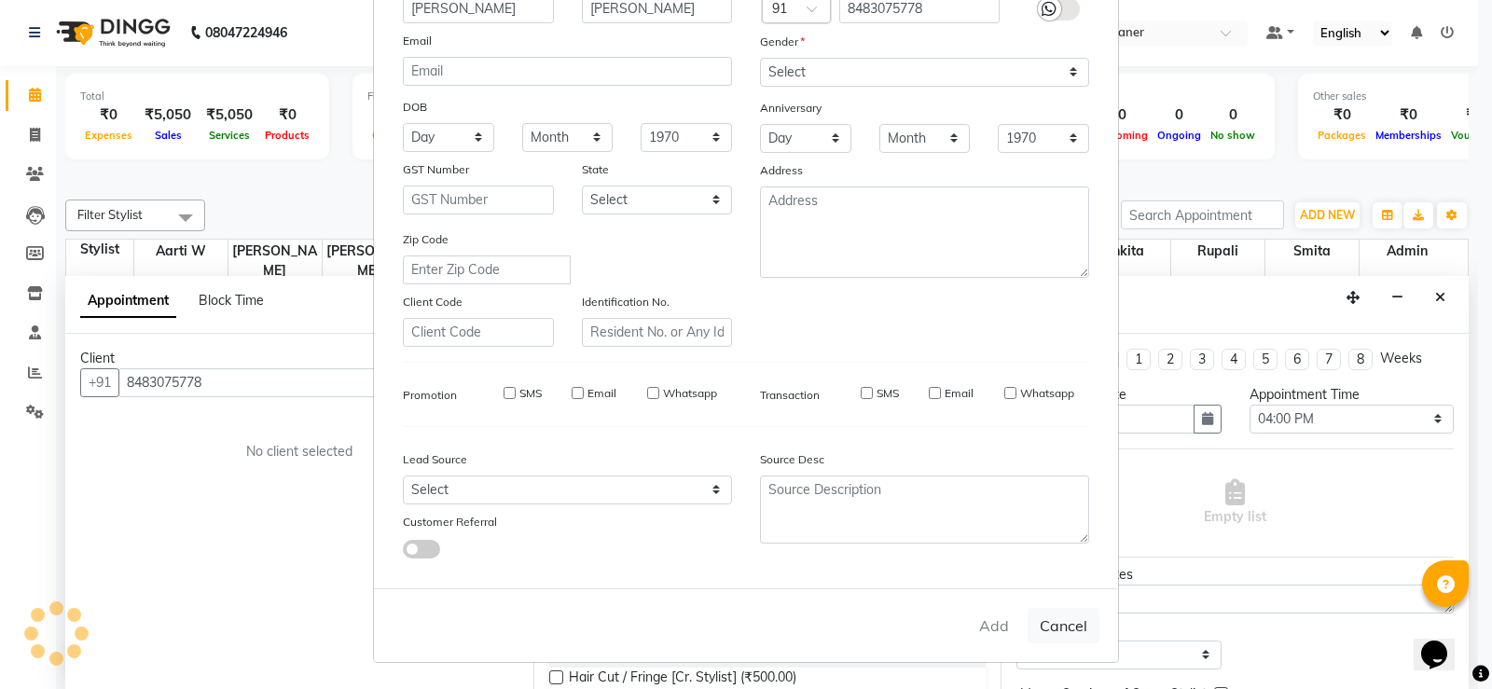
checkbox input "false"
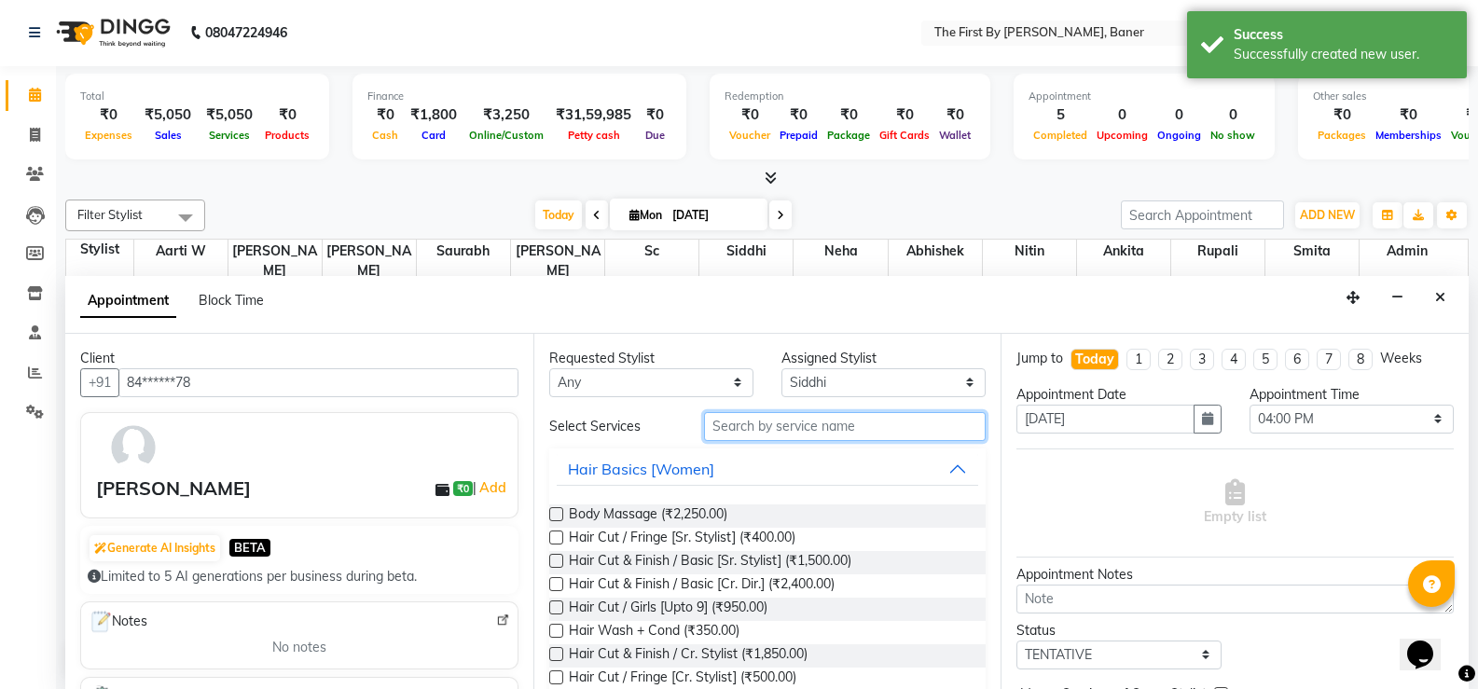
click at [810, 421] on input "text" at bounding box center [845, 426] width 282 height 29
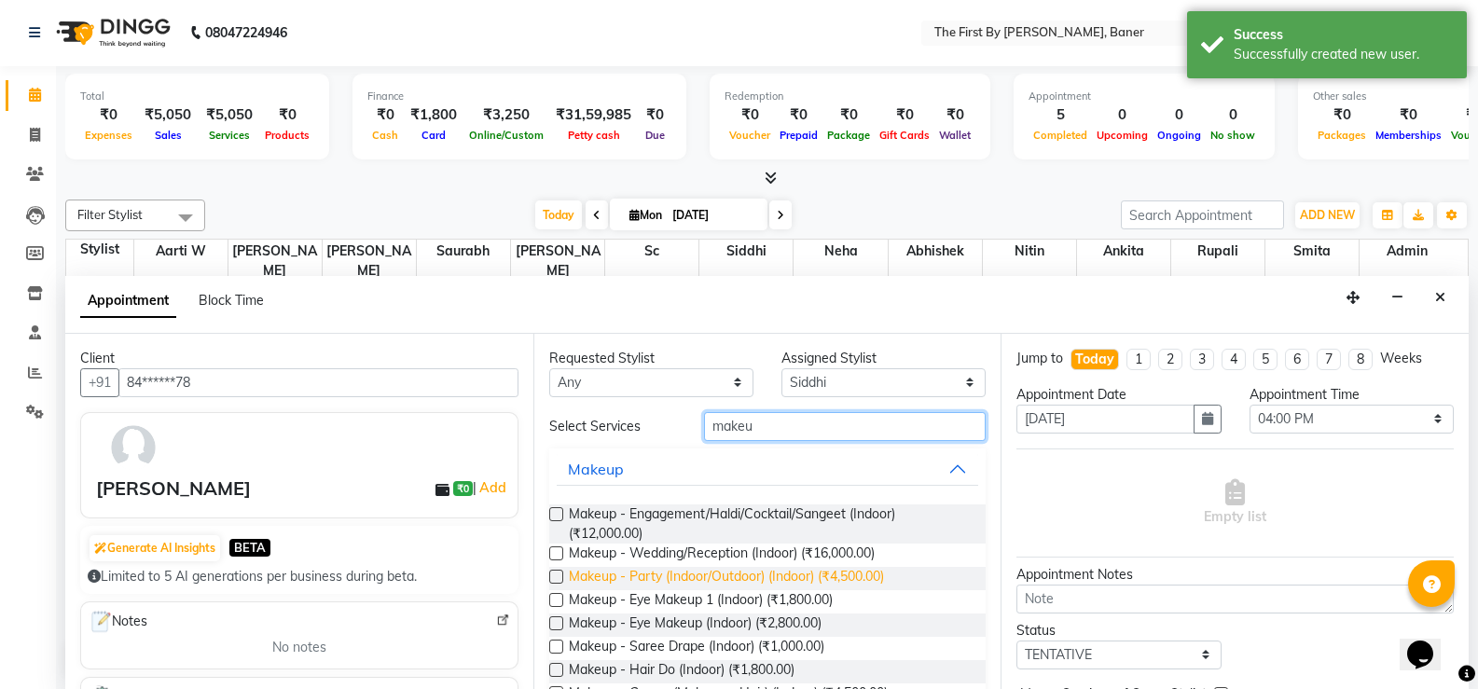
type input "makeu"
click at [818, 581] on span "Makeup - Party (Indoor/Outdoor) (Indoor) (₹4,500.00)" at bounding box center [726, 578] width 315 height 23
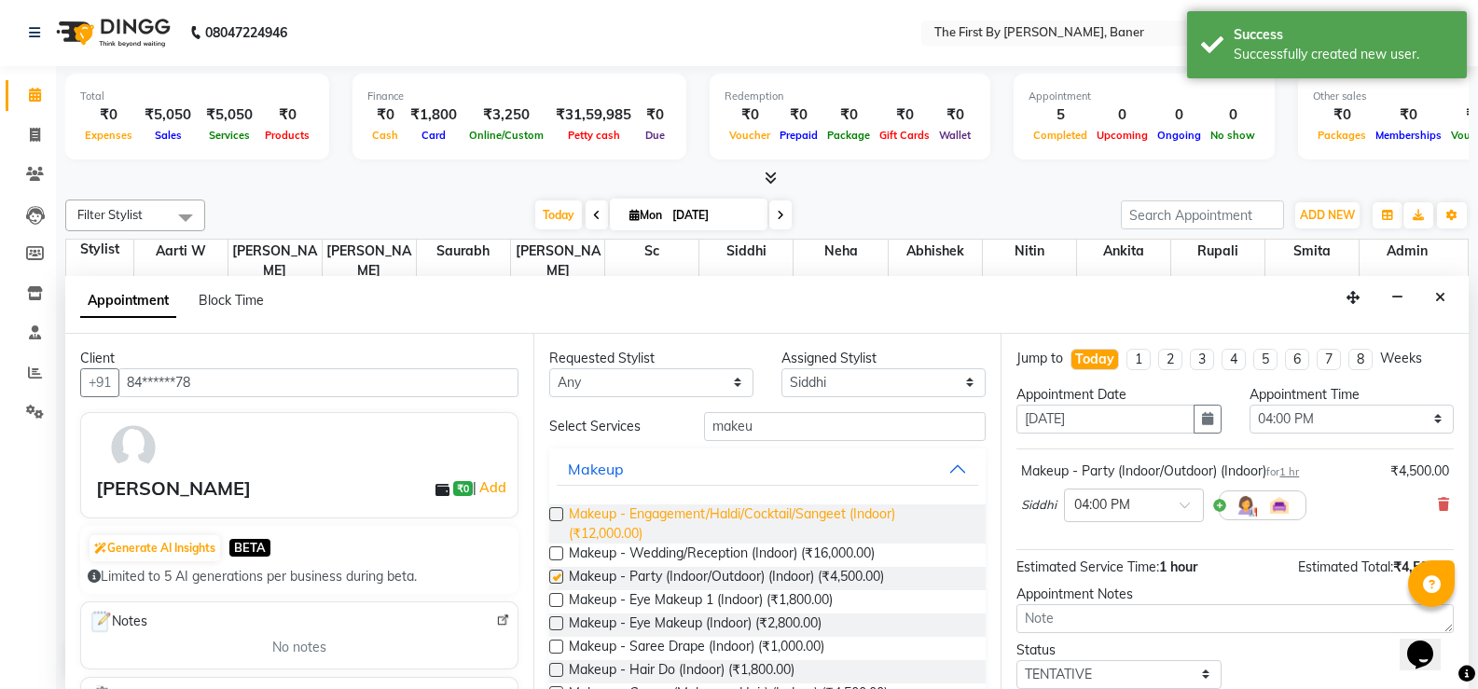
checkbox input "false"
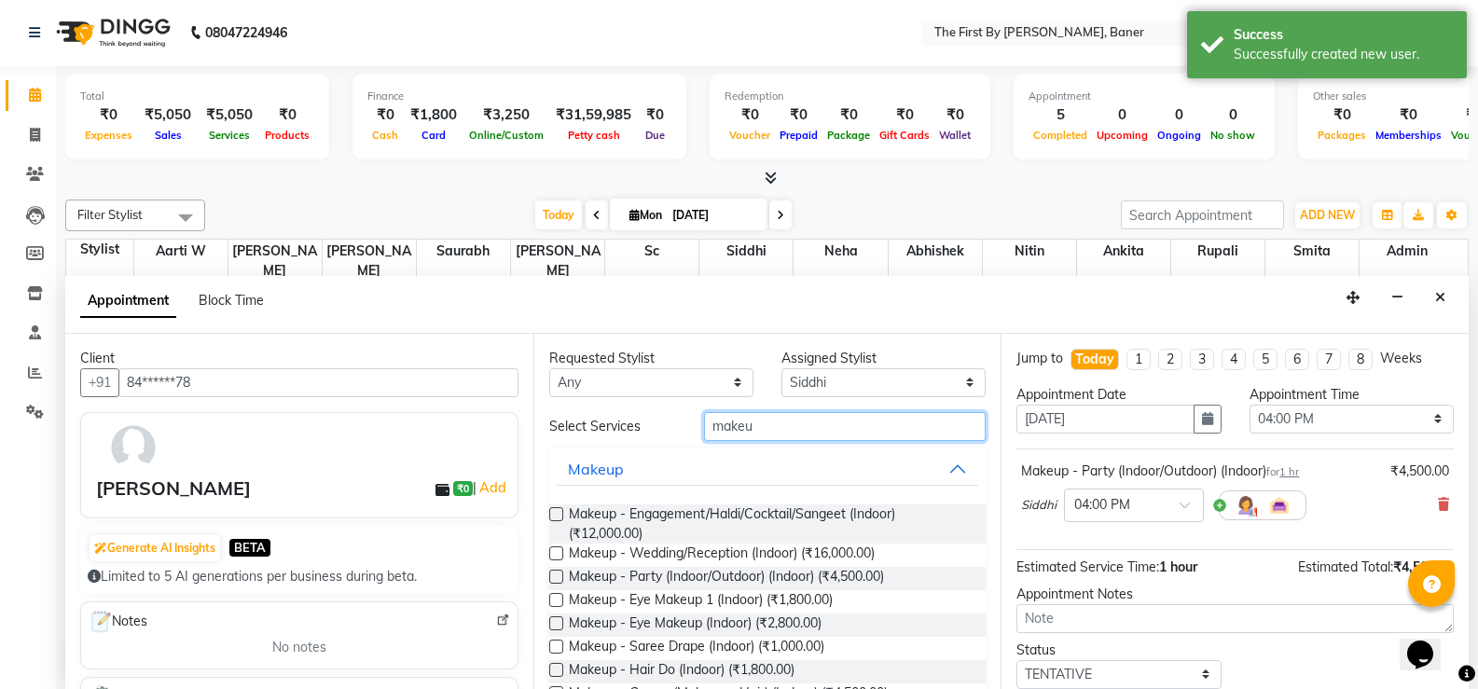
click at [724, 432] on input "makeu" at bounding box center [845, 426] width 282 height 29
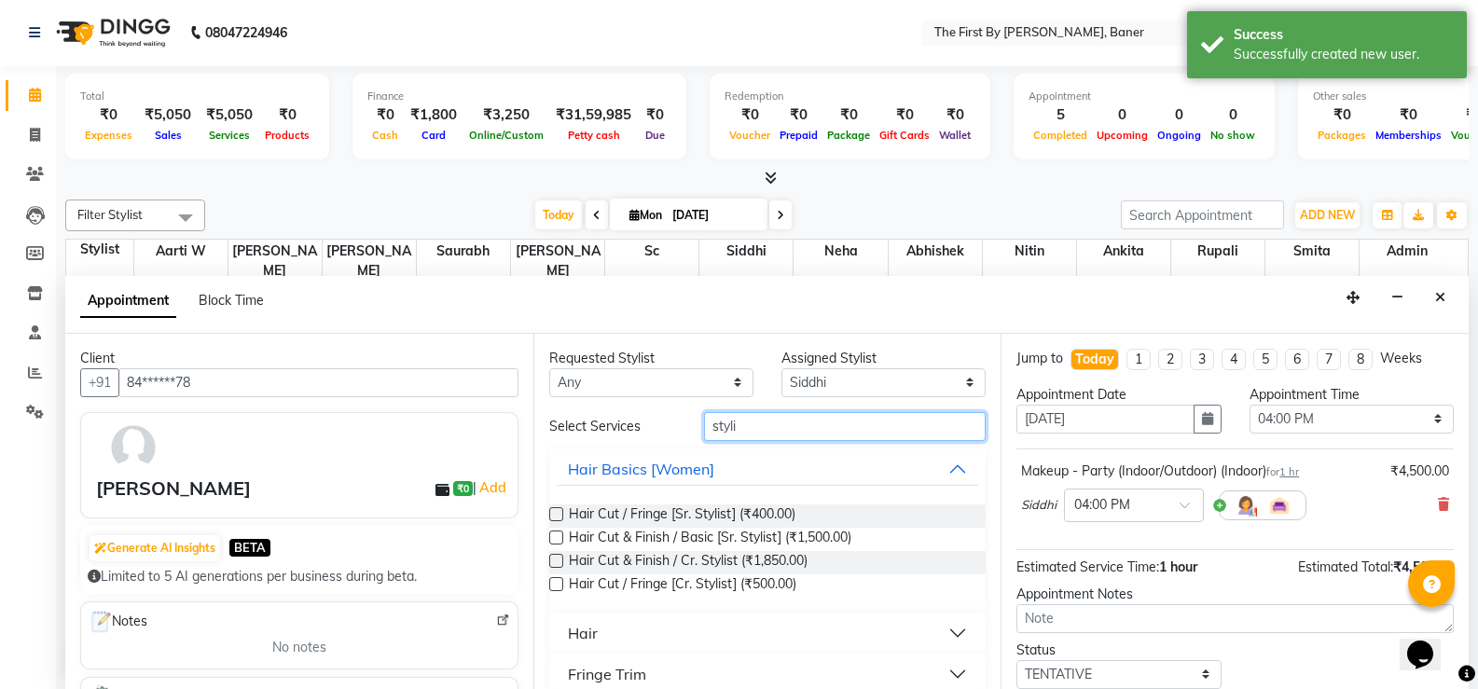
scroll to position [103, 0]
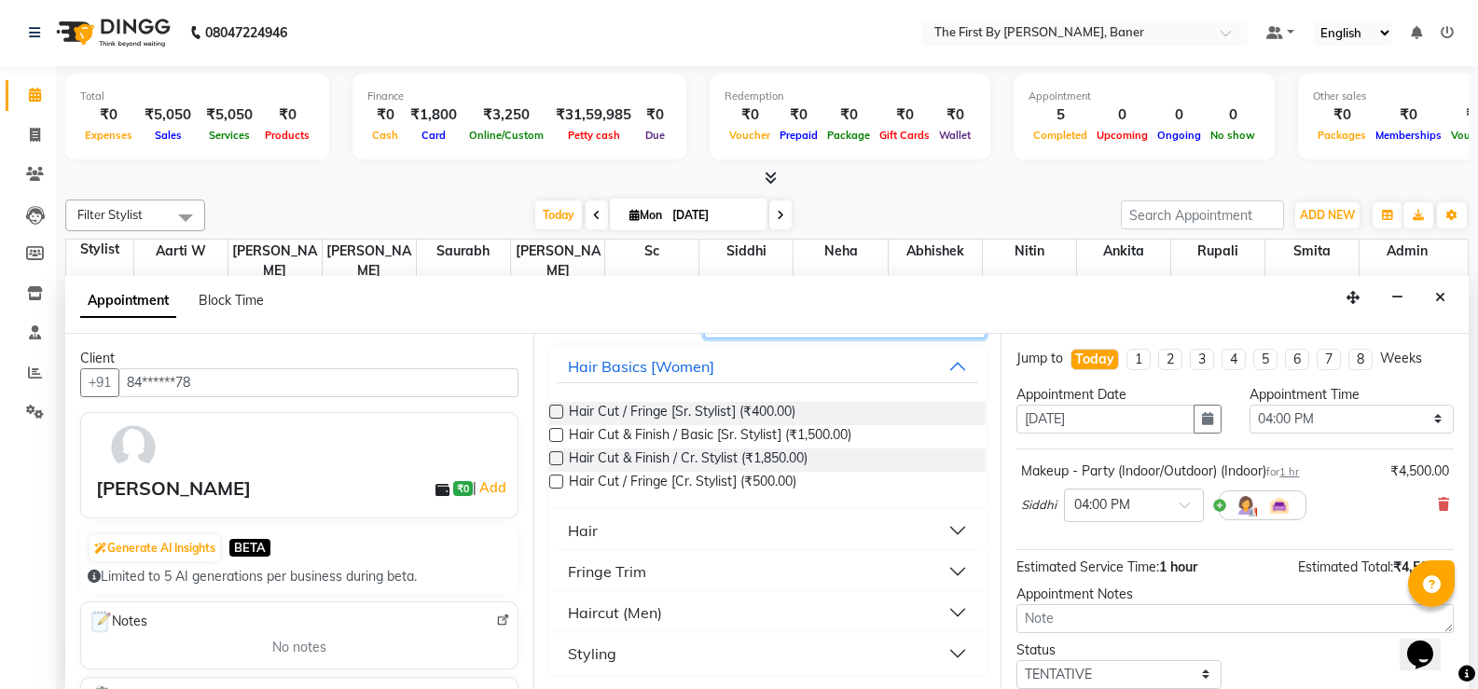
type input "styli"
click at [585, 648] on div "Styling" at bounding box center [592, 654] width 48 height 22
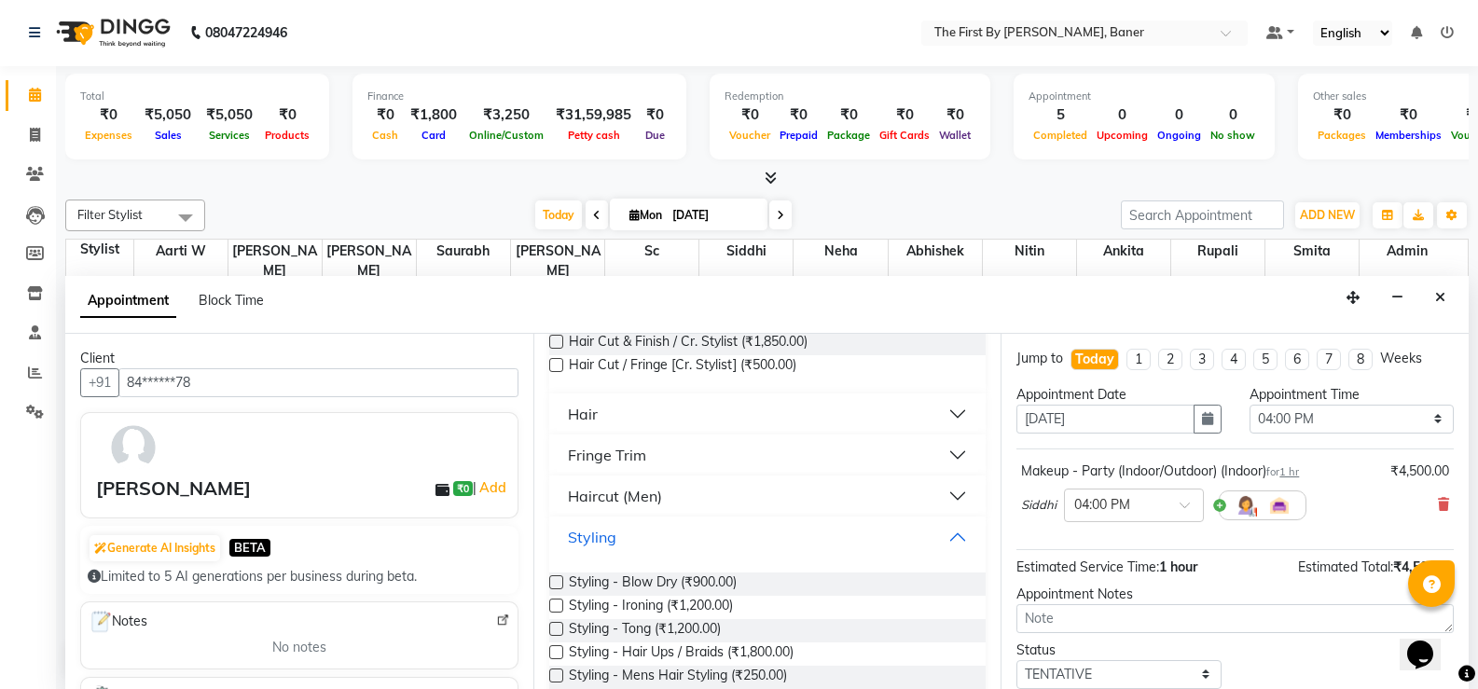
scroll to position [243, 0]
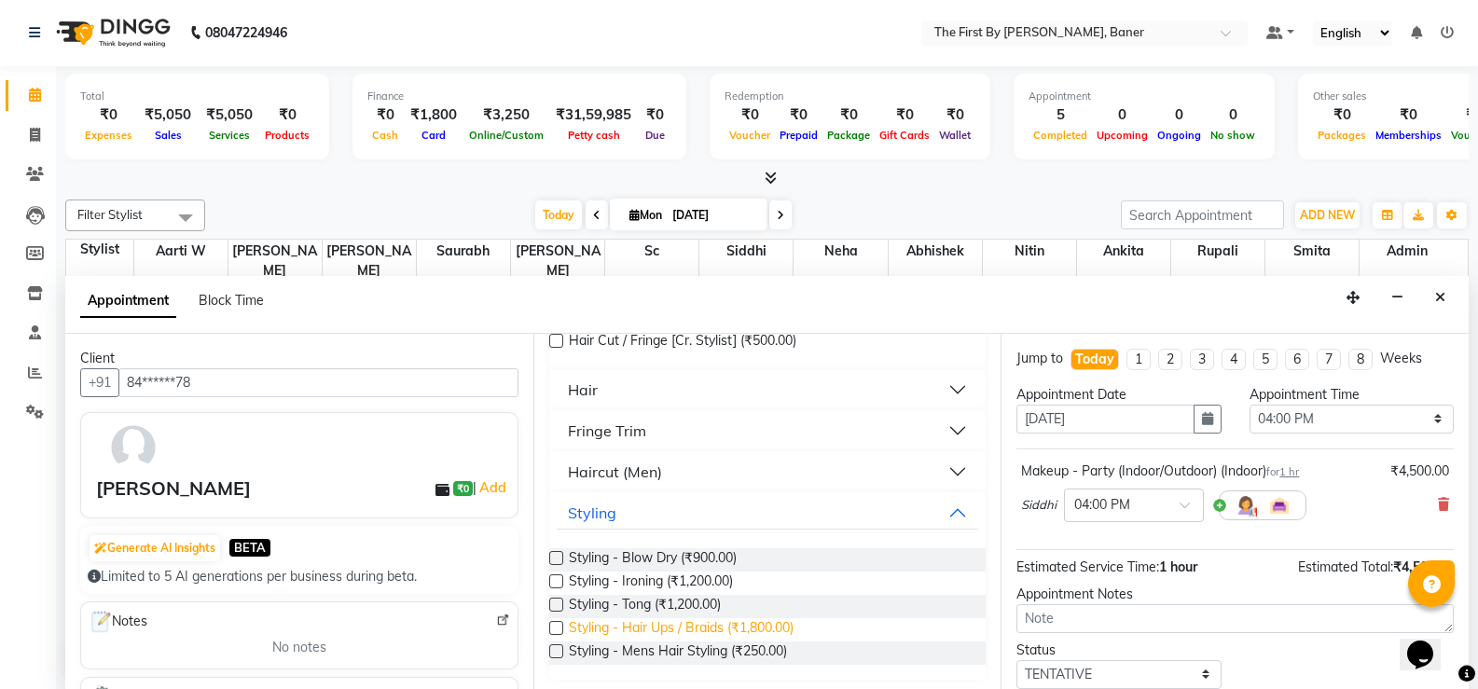
click at [738, 625] on span "Styling - Hair Ups / Braids (₹1,800.00)" at bounding box center [681, 629] width 225 height 23
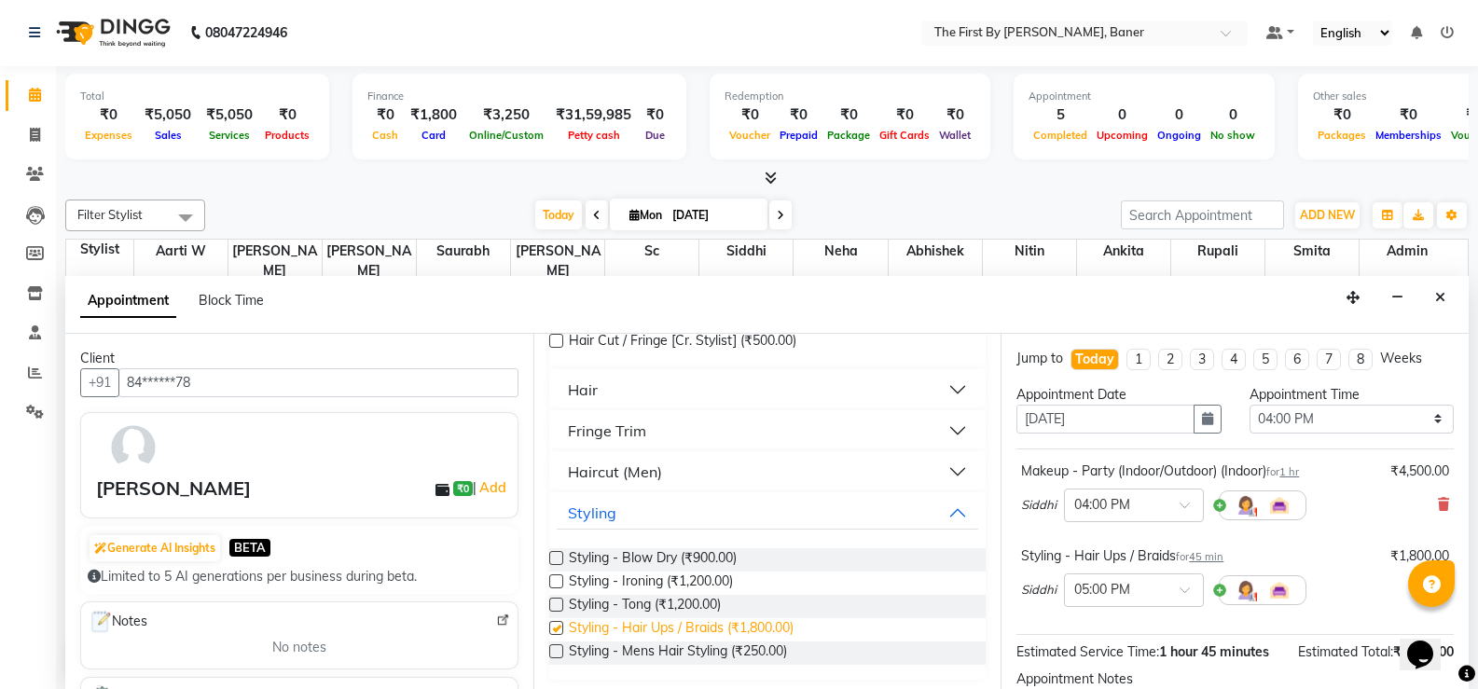
checkbox input "false"
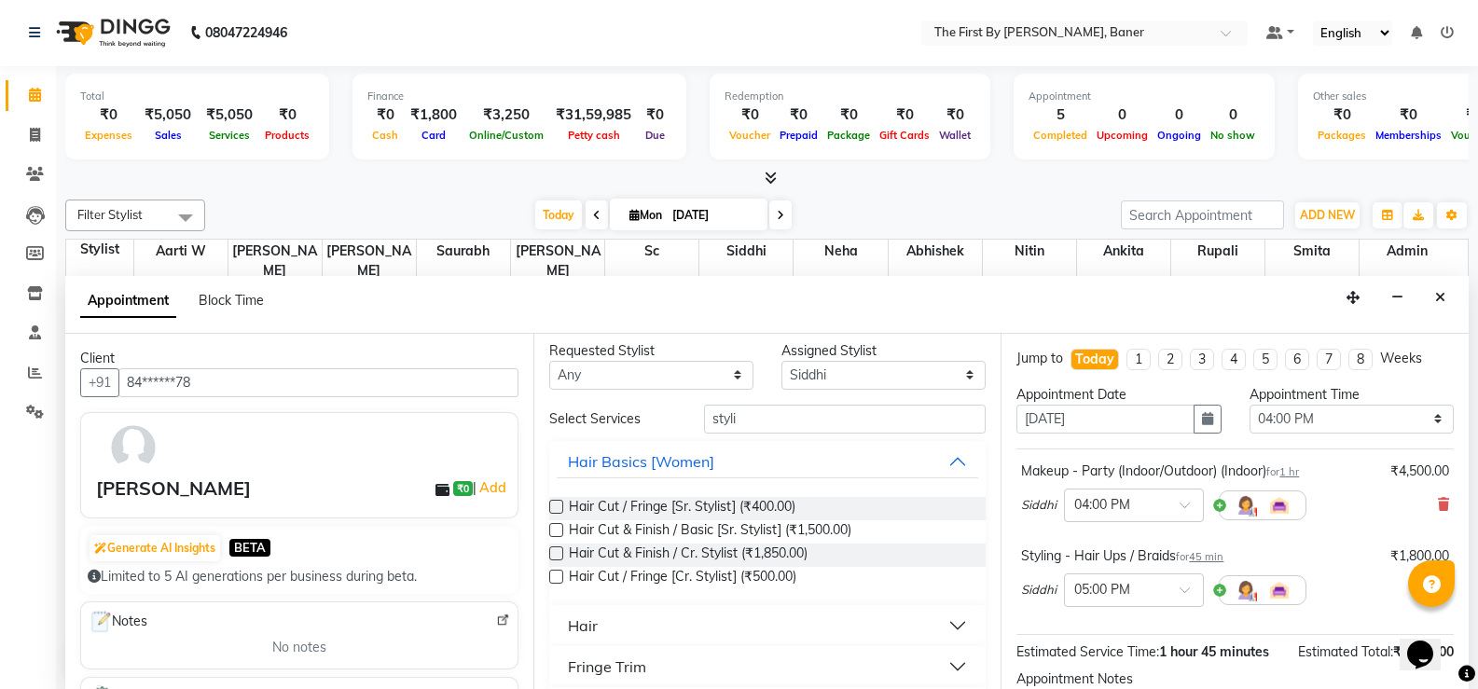
scroll to position [0, 0]
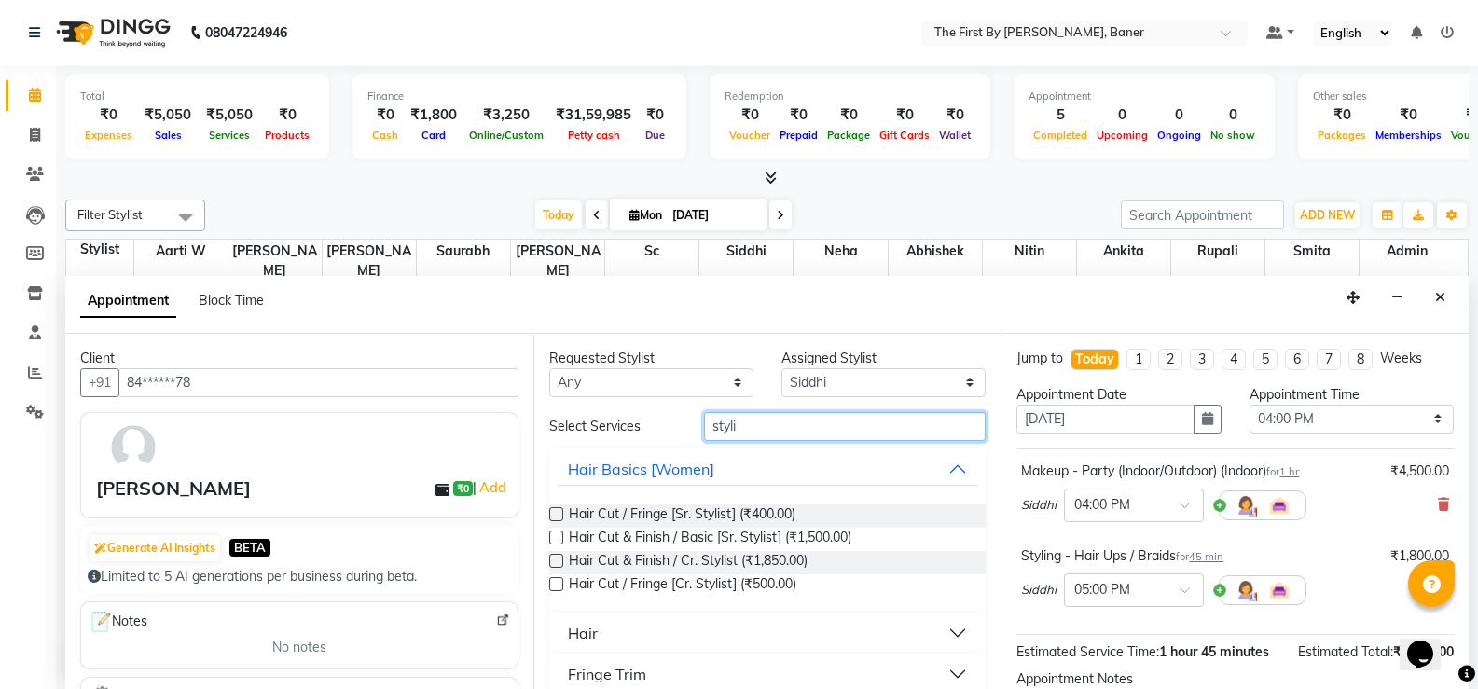
click at [709, 424] on input "styli" at bounding box center [845, 426] width 282 height 29
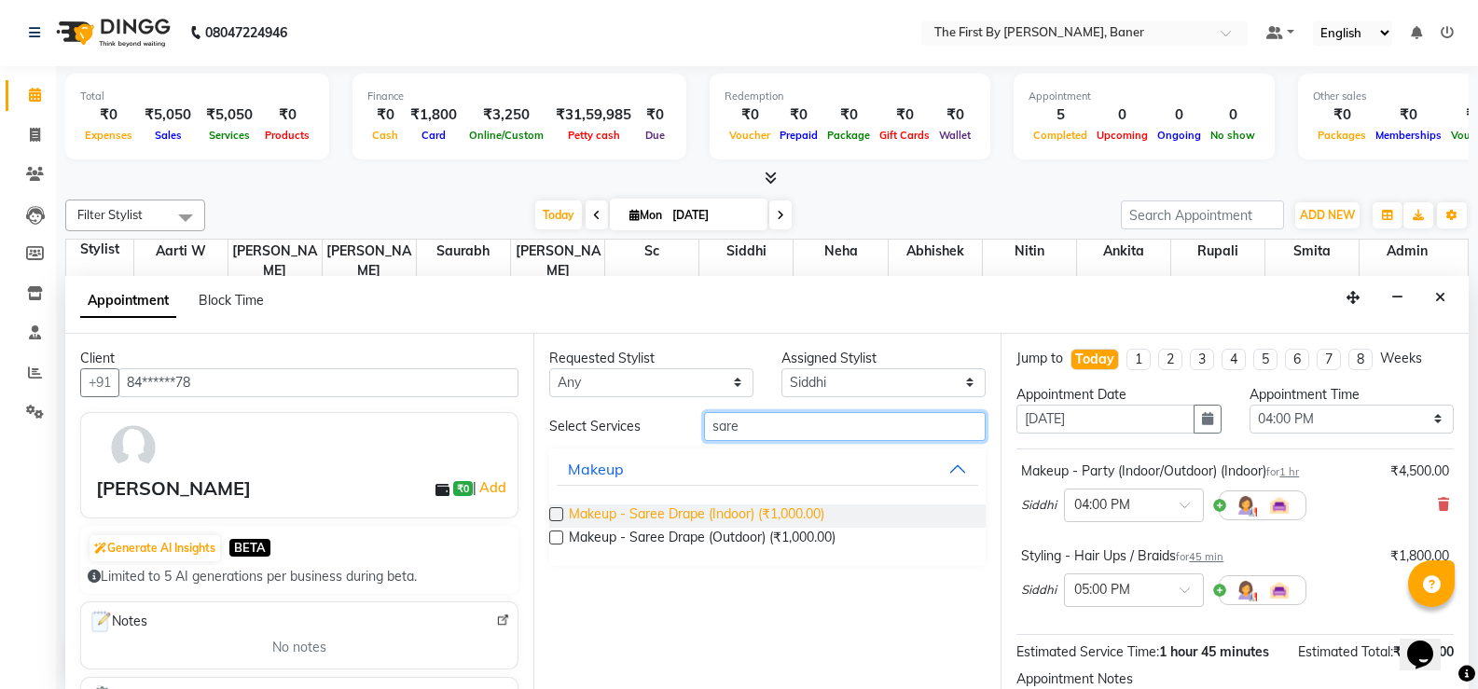
type input "sare"
click at [711, 507] on span "Makeup - Saree Drape (Indoor) (₹1,000.00)" at bounding box center [697, 516] width 256 height 23
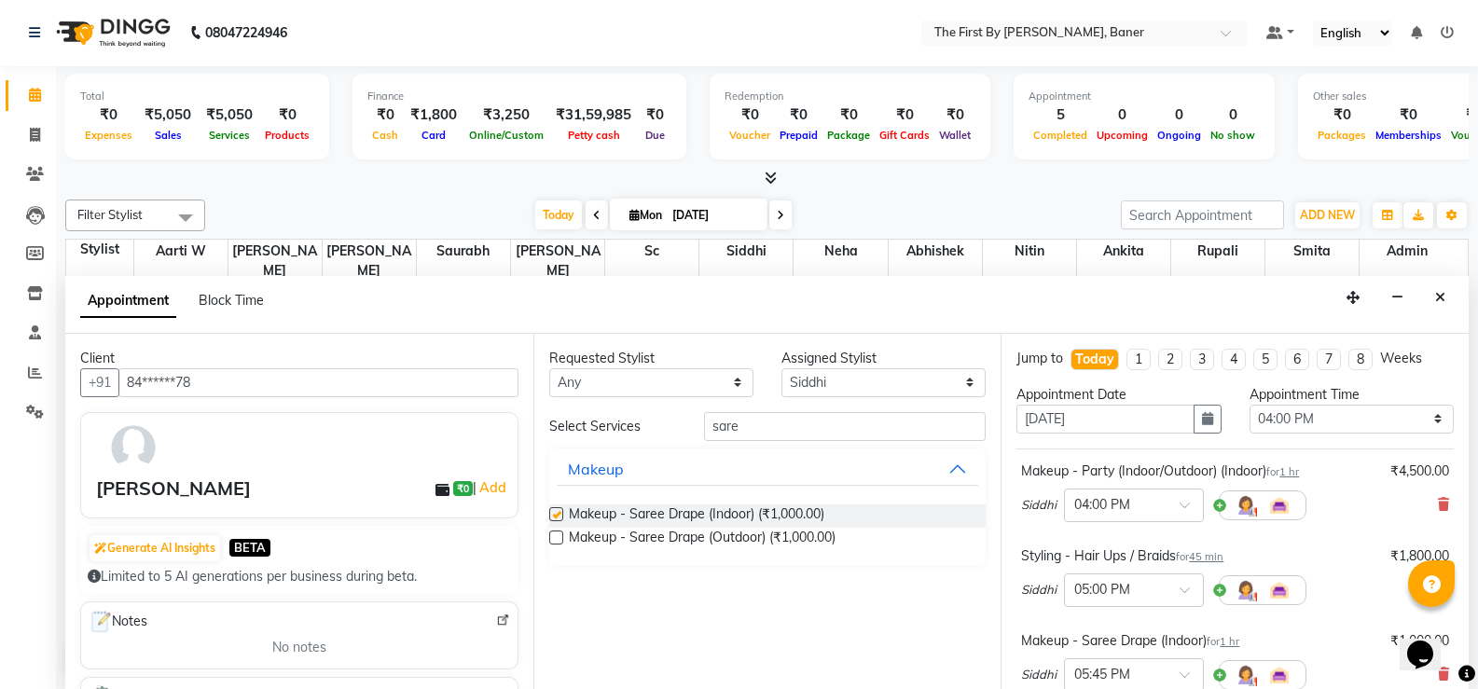
checkbox input "false"
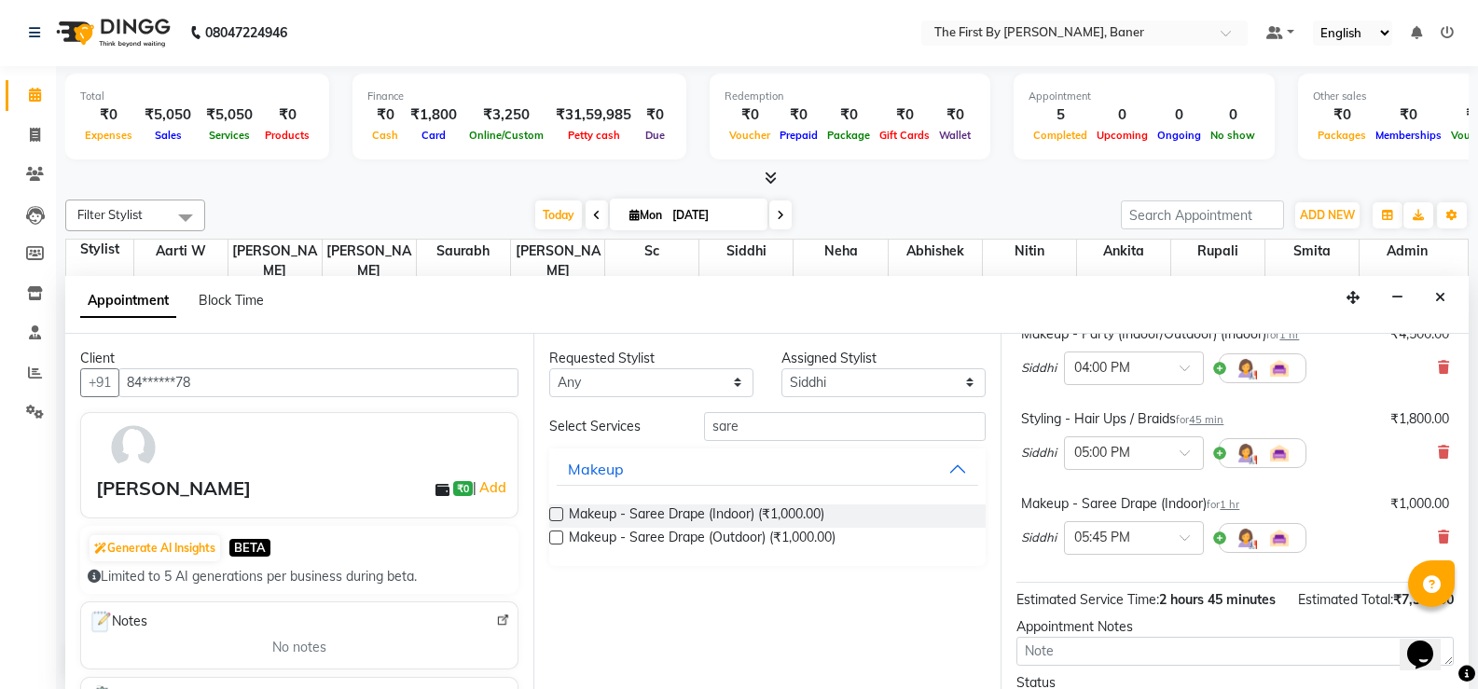
scroll to position [307, 0]
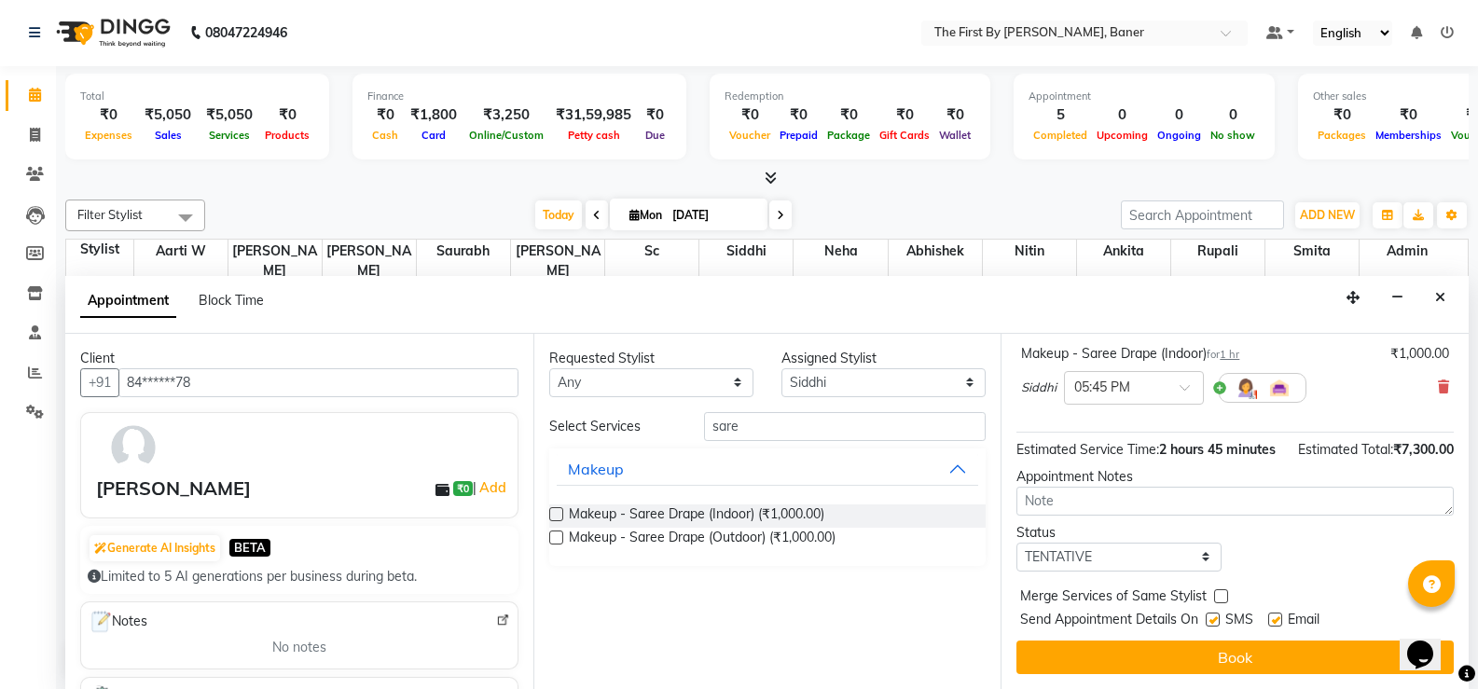
drag, startPoint x: 1209, startPoint y: 618, endPoint x: 1284, endPoint y: 625, distance: 75.8
click at [1214, 618] on label at bounding box center [1213, 620] width 14 height 14
click at [1214, 618] on input "checkbox" at bounding box center [1212, 621] width 12 height 12
checkbox input "false"
click at [1311, 626] on span "Email" at bounding box center [1304, 621] width 32 height 23
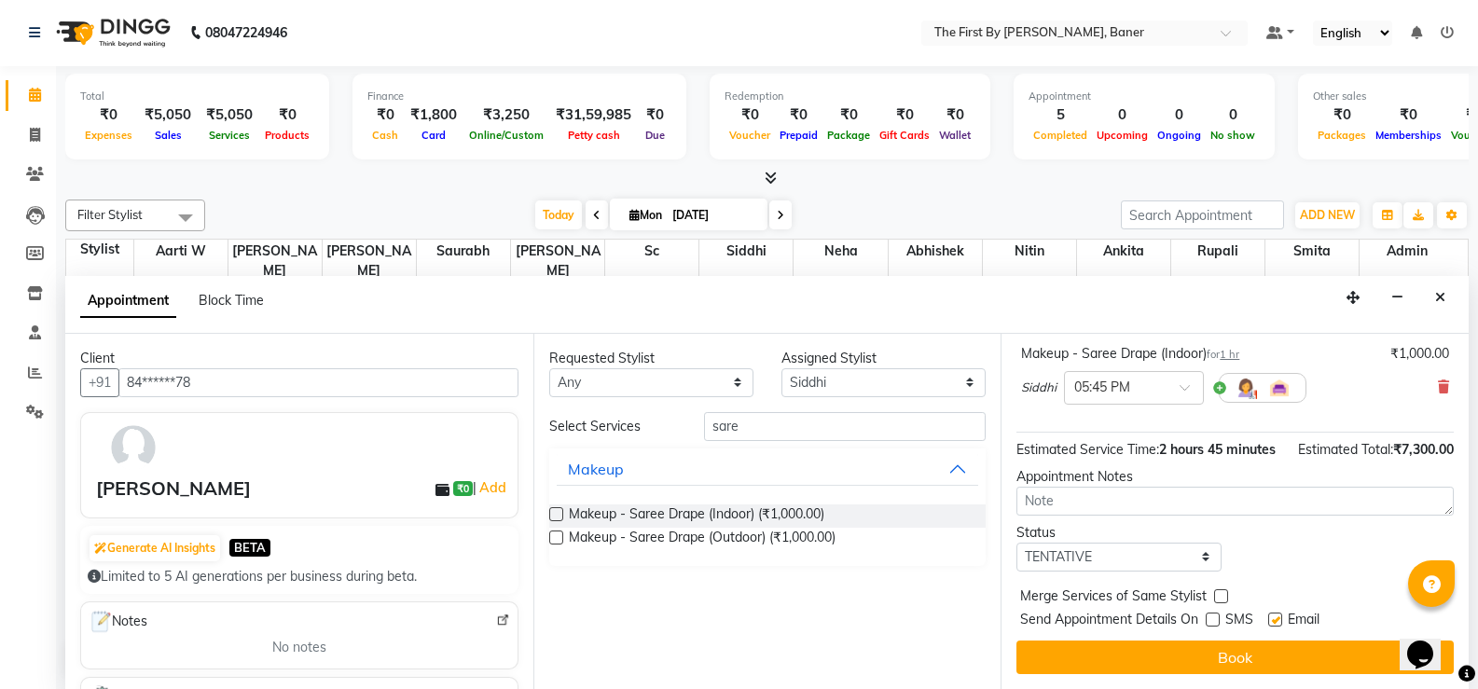
drag, startPoint x: 1291, startPoint y: 620, endPoint x: 1284, endPoint y: 663, distance: 43.4
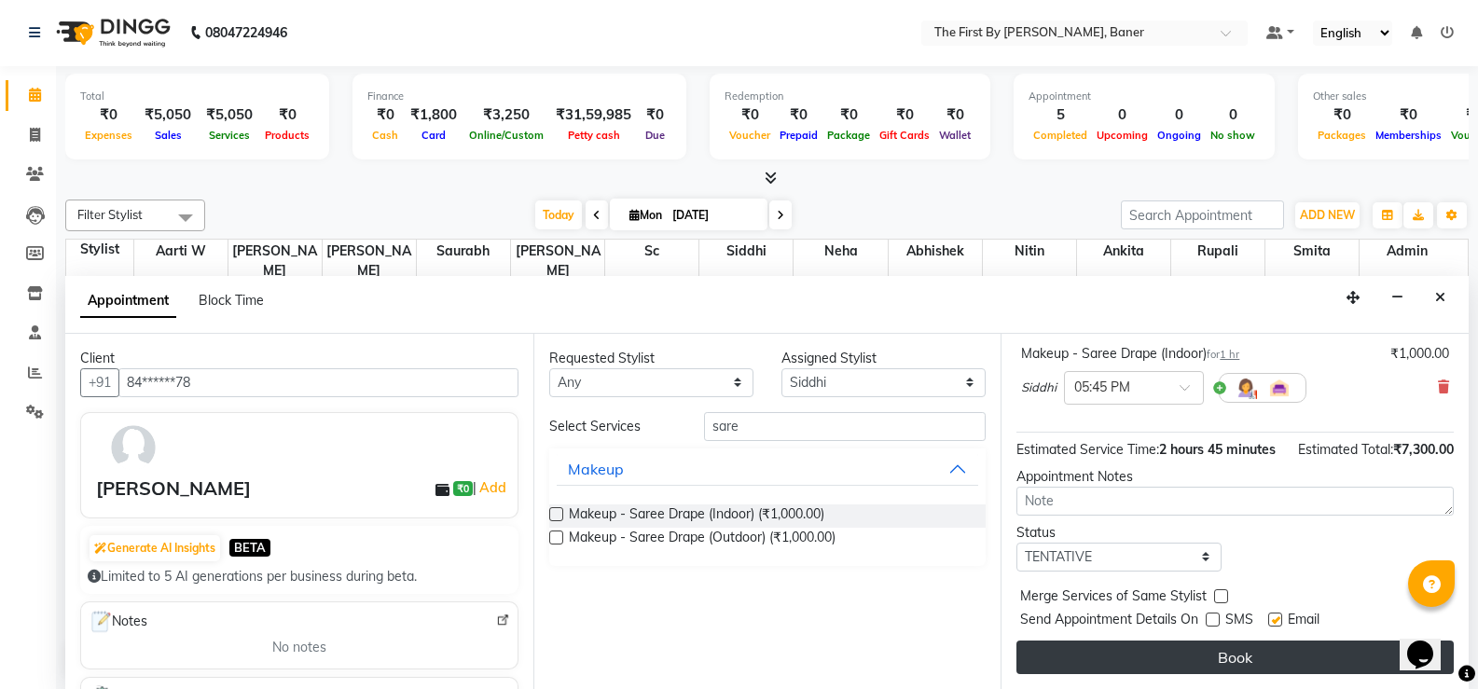
click at [1291, 621] on span "Email" at bounding box center [1304, 621] width 32 height 23
click at [1284, 663] on button "Book" at bounding box center [1234, 658] width 437 height 34
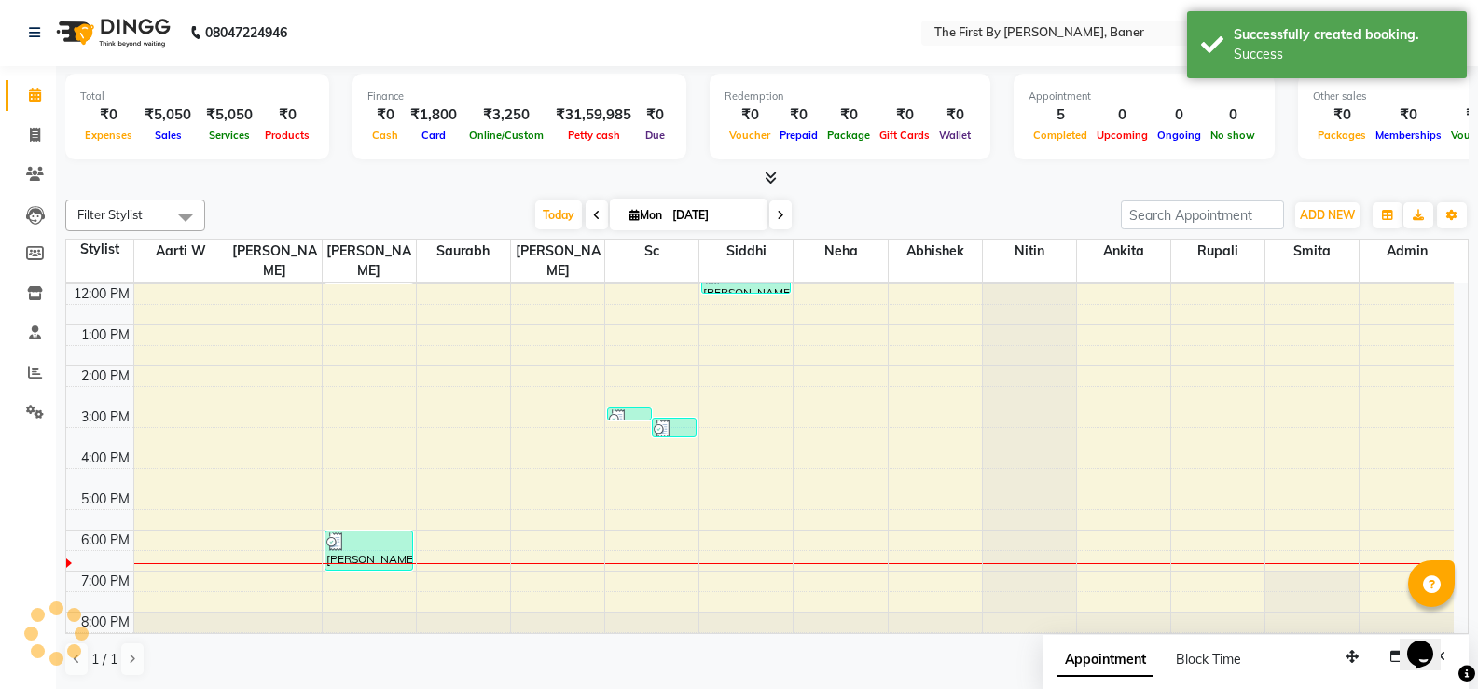
scroll to position [0, 0]
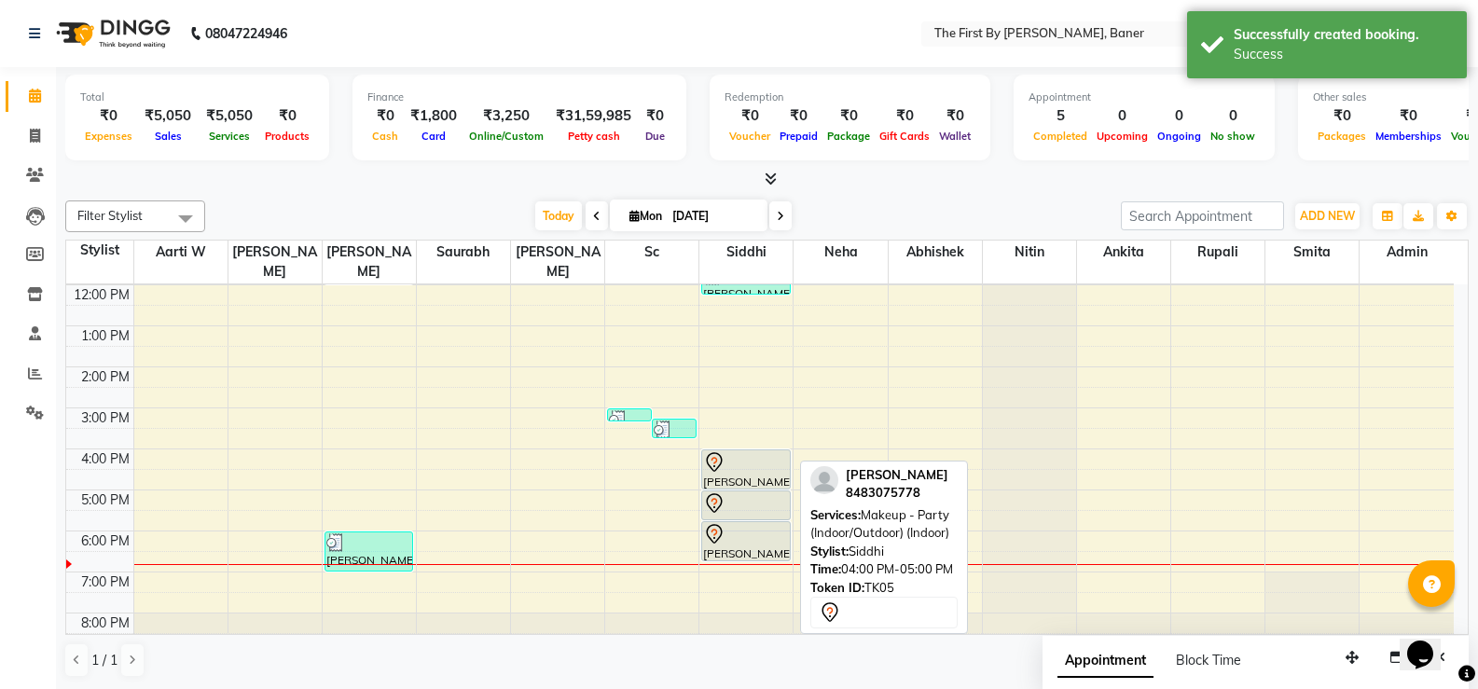
click at [755, 451] on div at bounding box center [746, 462] width 86 height 22
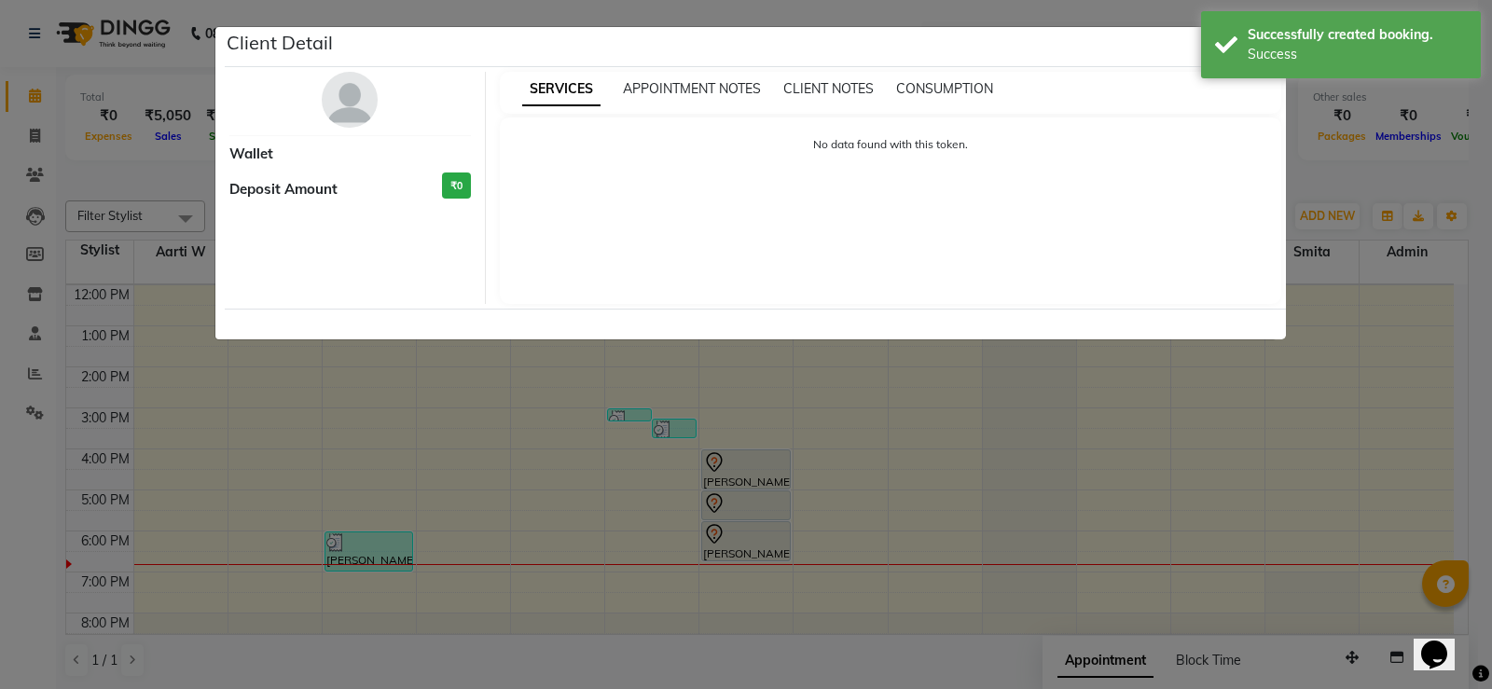
select select "7"
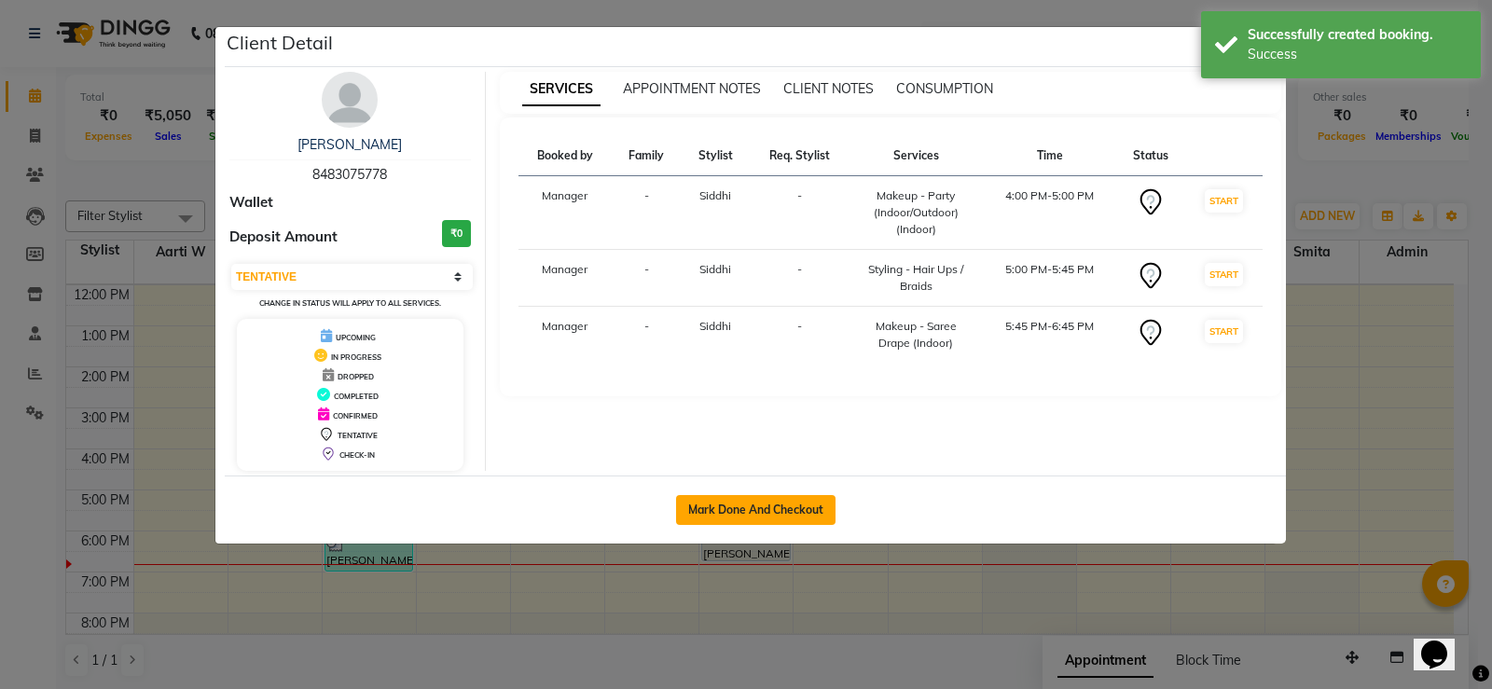
click at [805, 506] on button "Mark Done And Checkout" at bounding box center [755, 510] width 159 height 30
select select "6411"
select select "service"
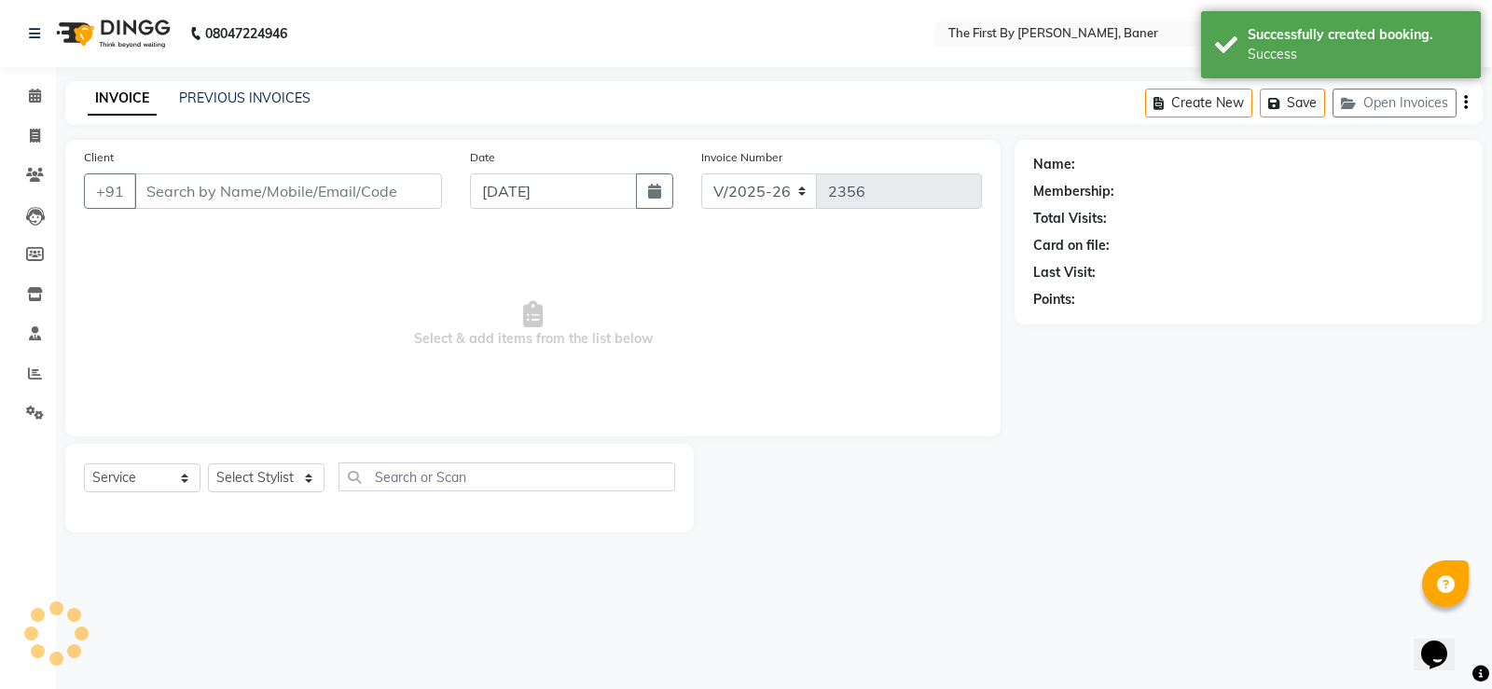
type input "84******78"
select select "49105"
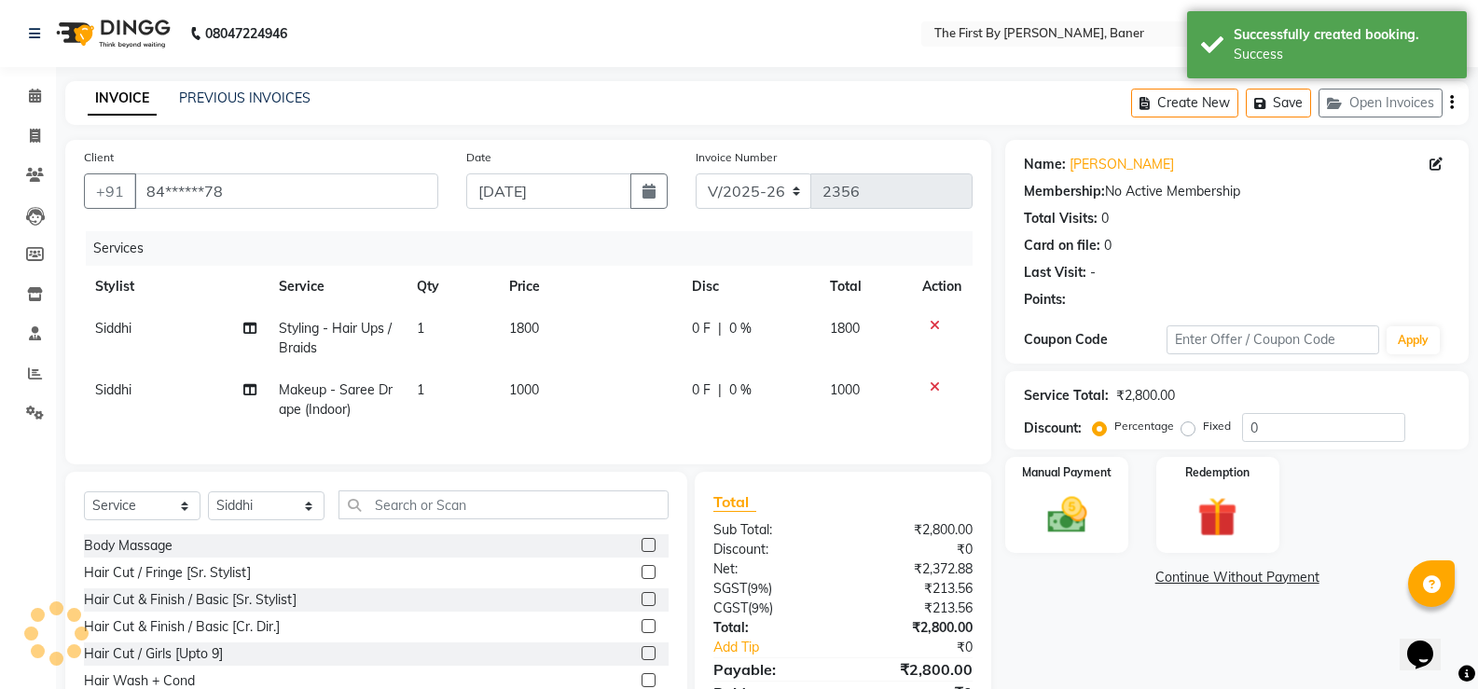
click at [3, 92] on li "Calendar" at bounding box center [28, 96] width 56 height 40
click at [36, 95] on icon at bounding box center [35, 96] width 12 height 14
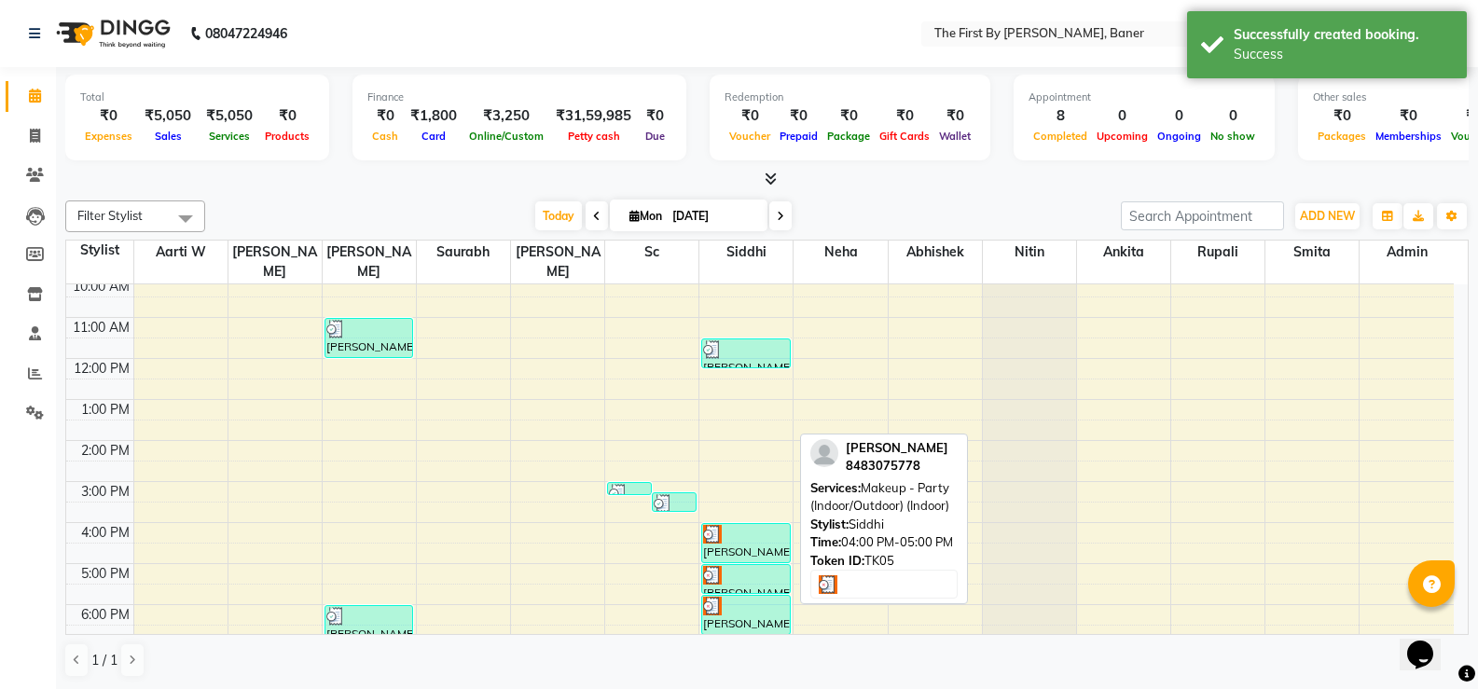
scroll to position [163, 0]
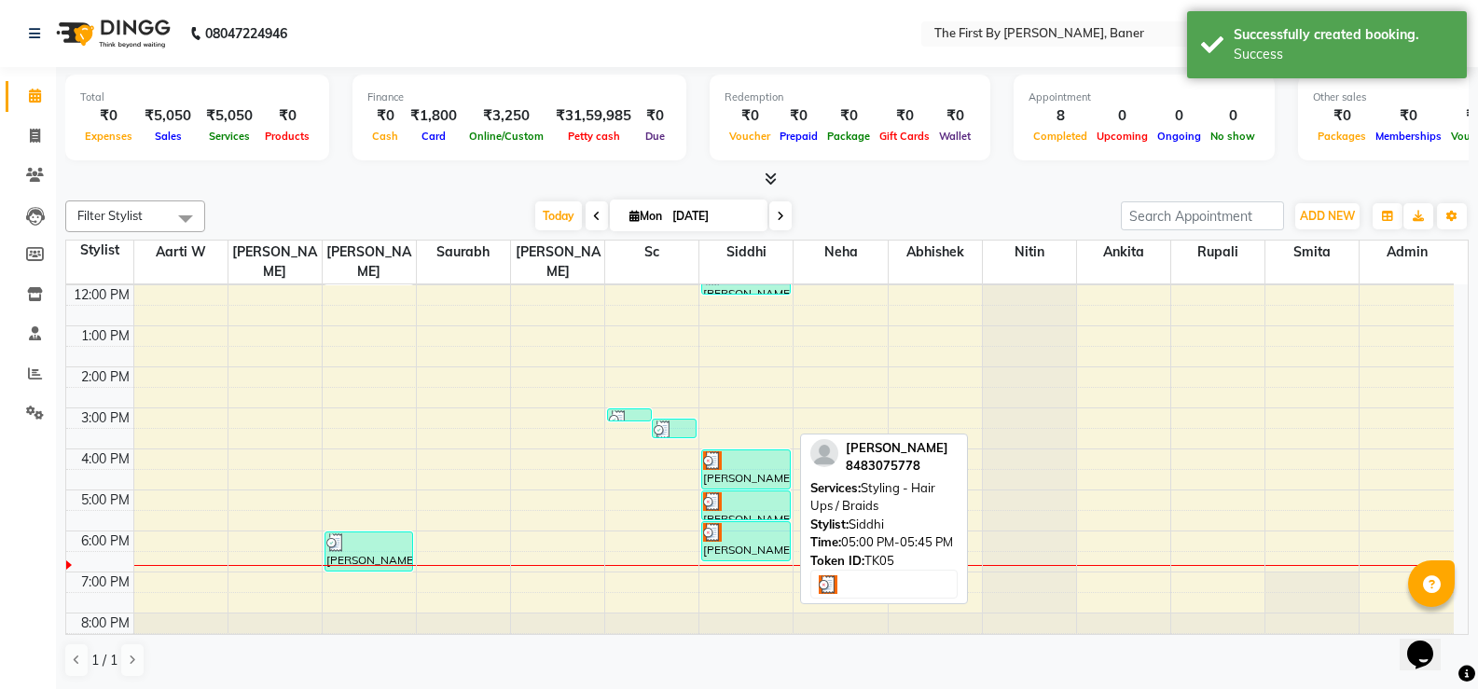
click at [716, 493] on div "[PERSON_NAME], TK05, 05:00 PM-05:45 PM, Styling - Hair Ups / Braids" at bounding box center [746, 505] width 88 height 28
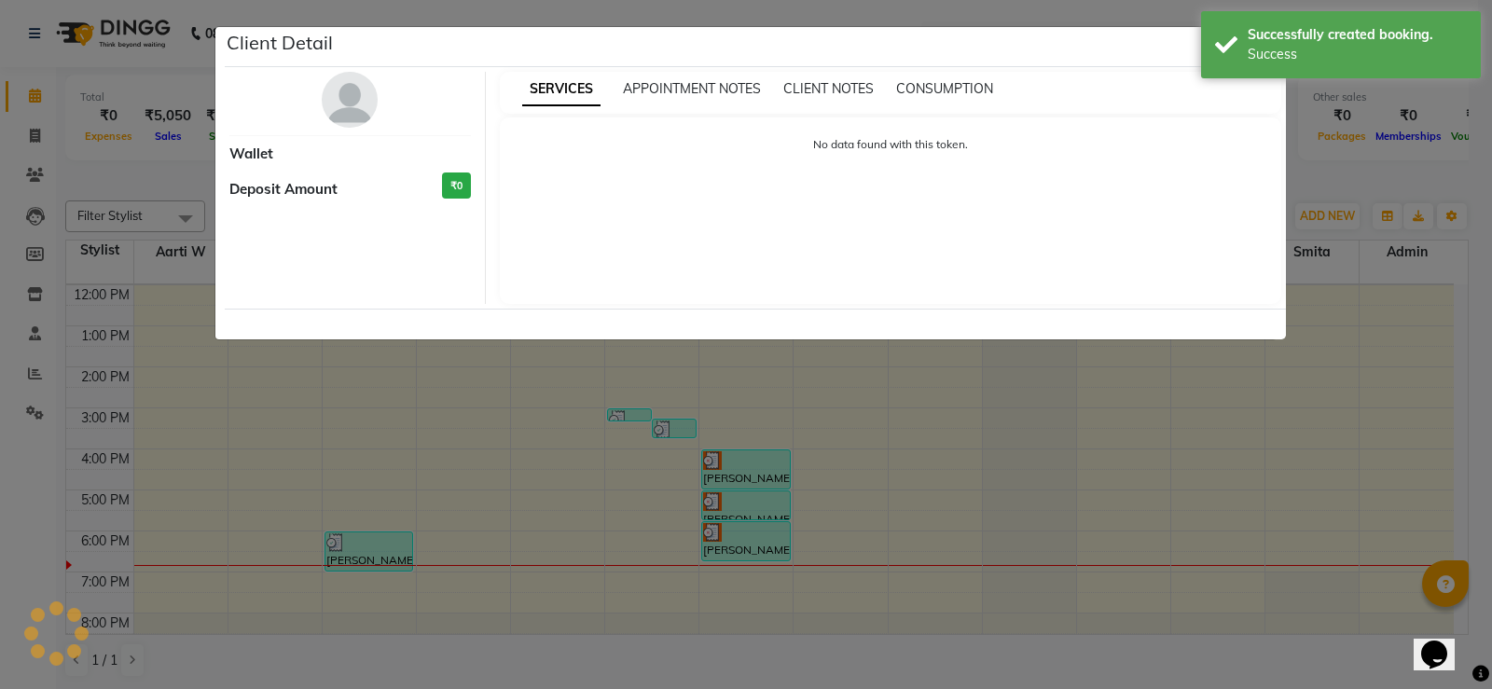
select select "3"
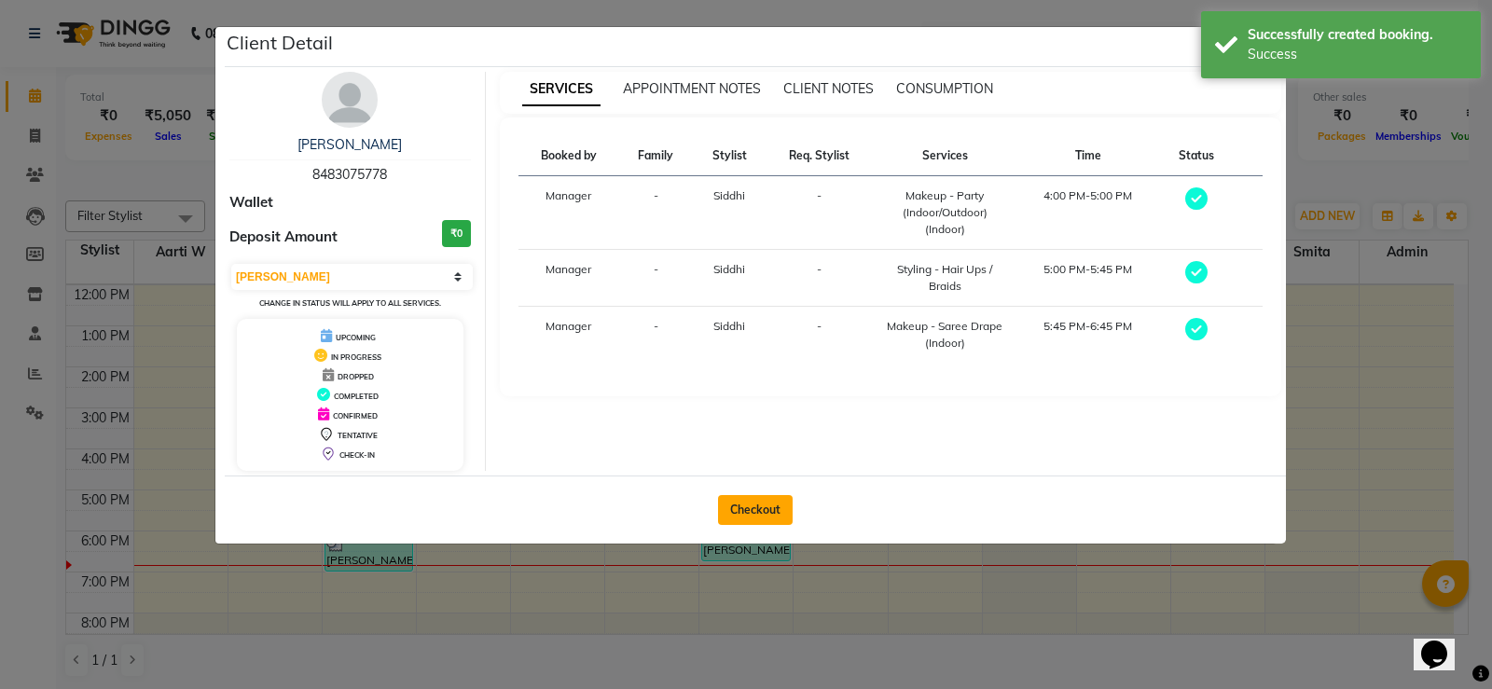
click at [775, 516] on button "Checkout" at bounding box center [755, 510] width 75 height 30
select select "6411"
select select "service"
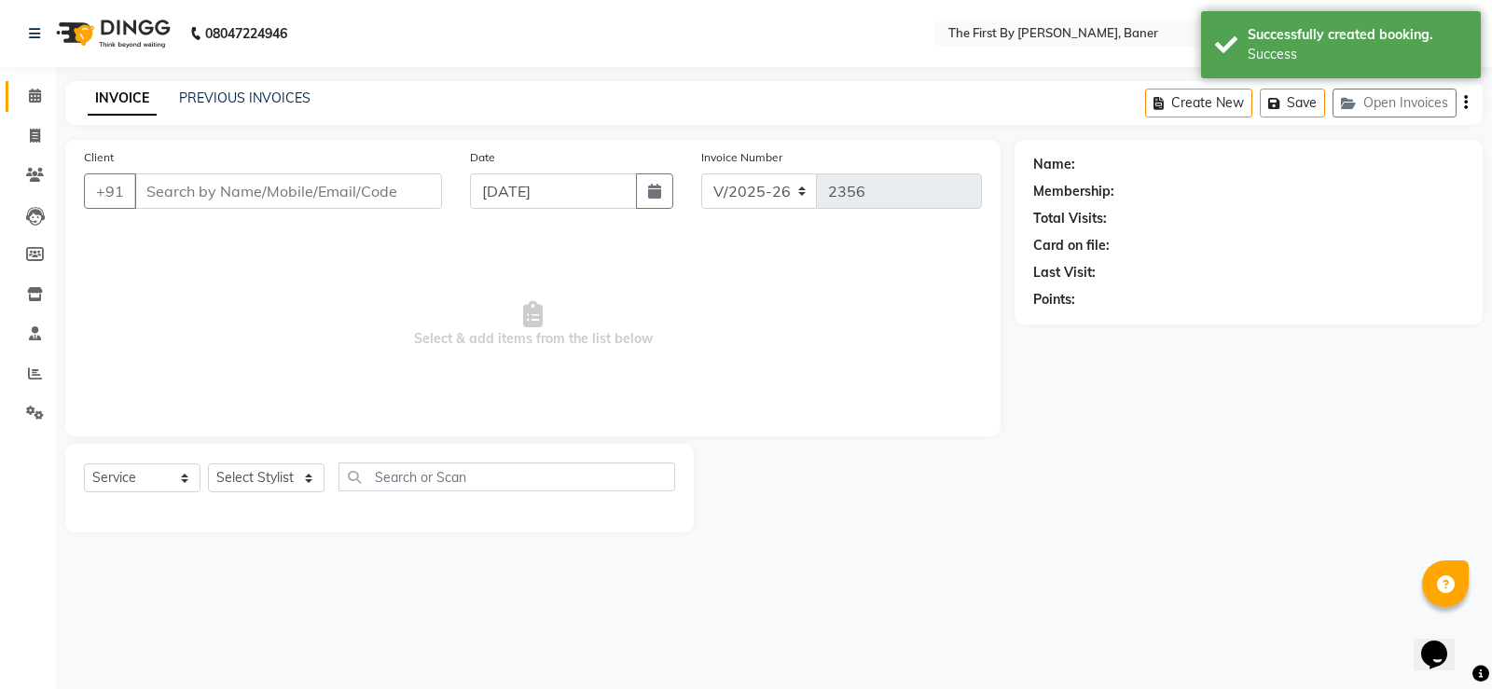
type input "84******78"
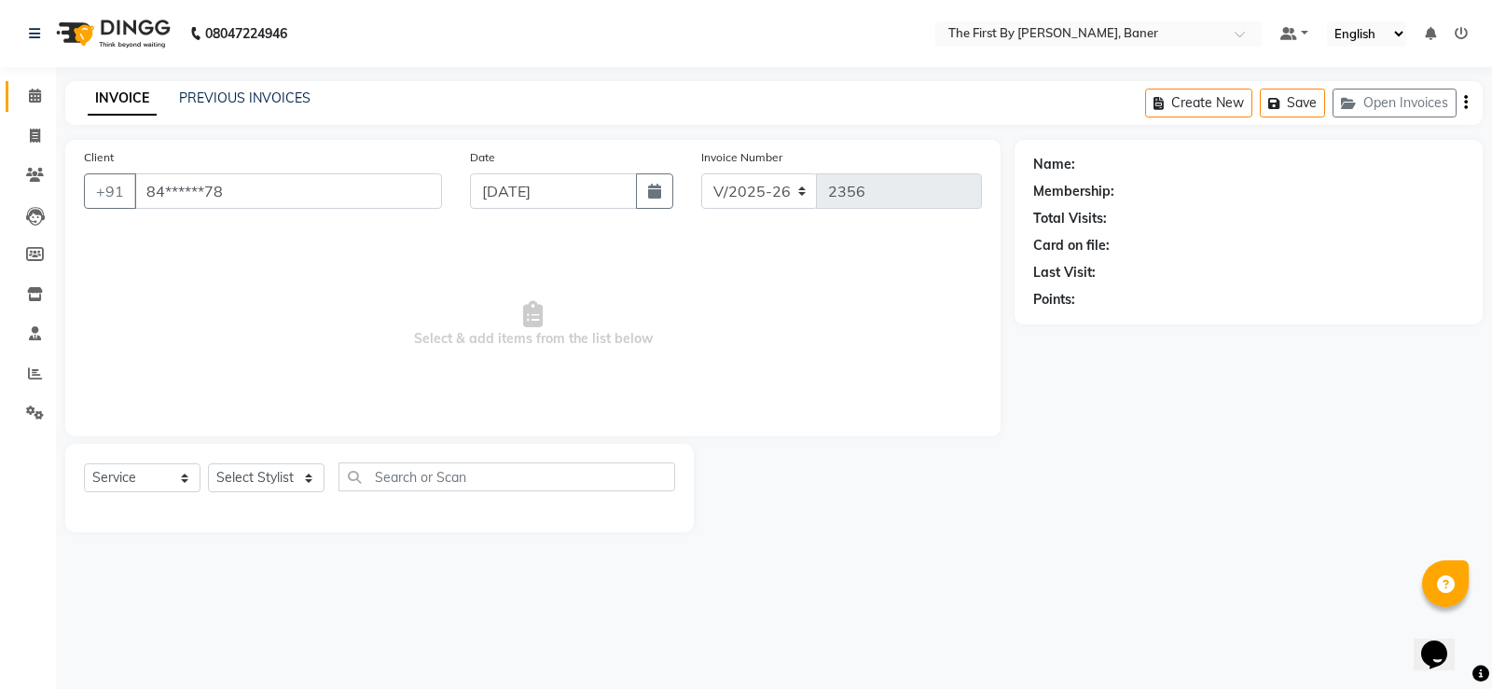
select select "49105"
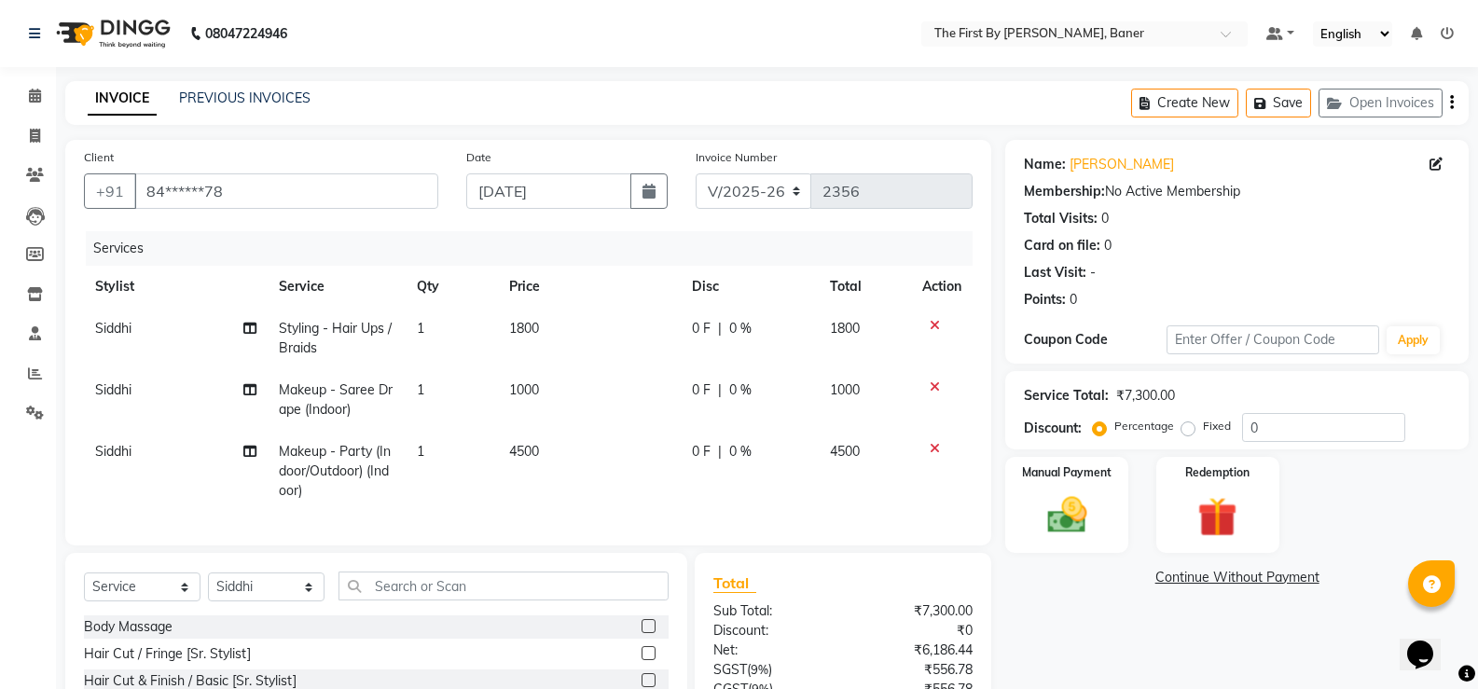
click at [588, 497] on td "4500" at bounding box center [590, 471] width 184 height 81
select select "49105"
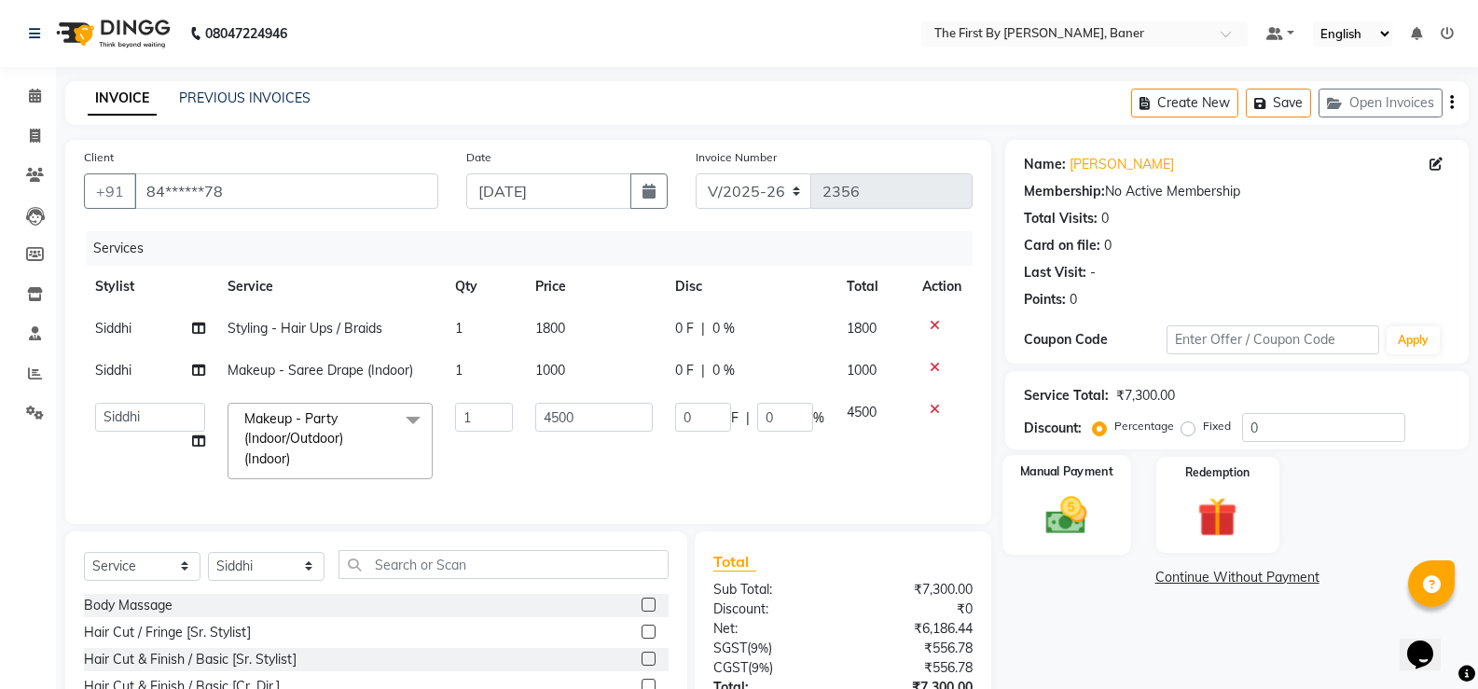
click at [1042, 508] on img at bounding box center [1066, 515] width 66 height 48
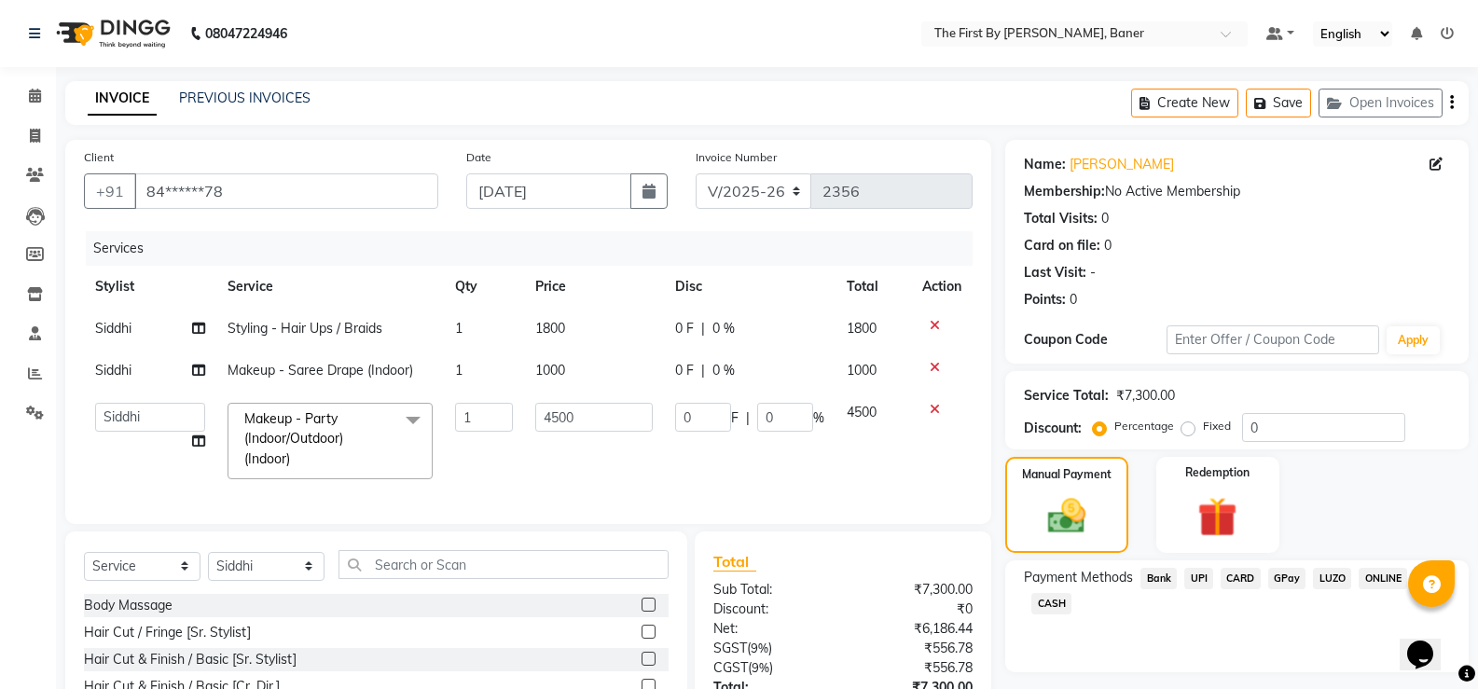
scroll to position [159, 0]
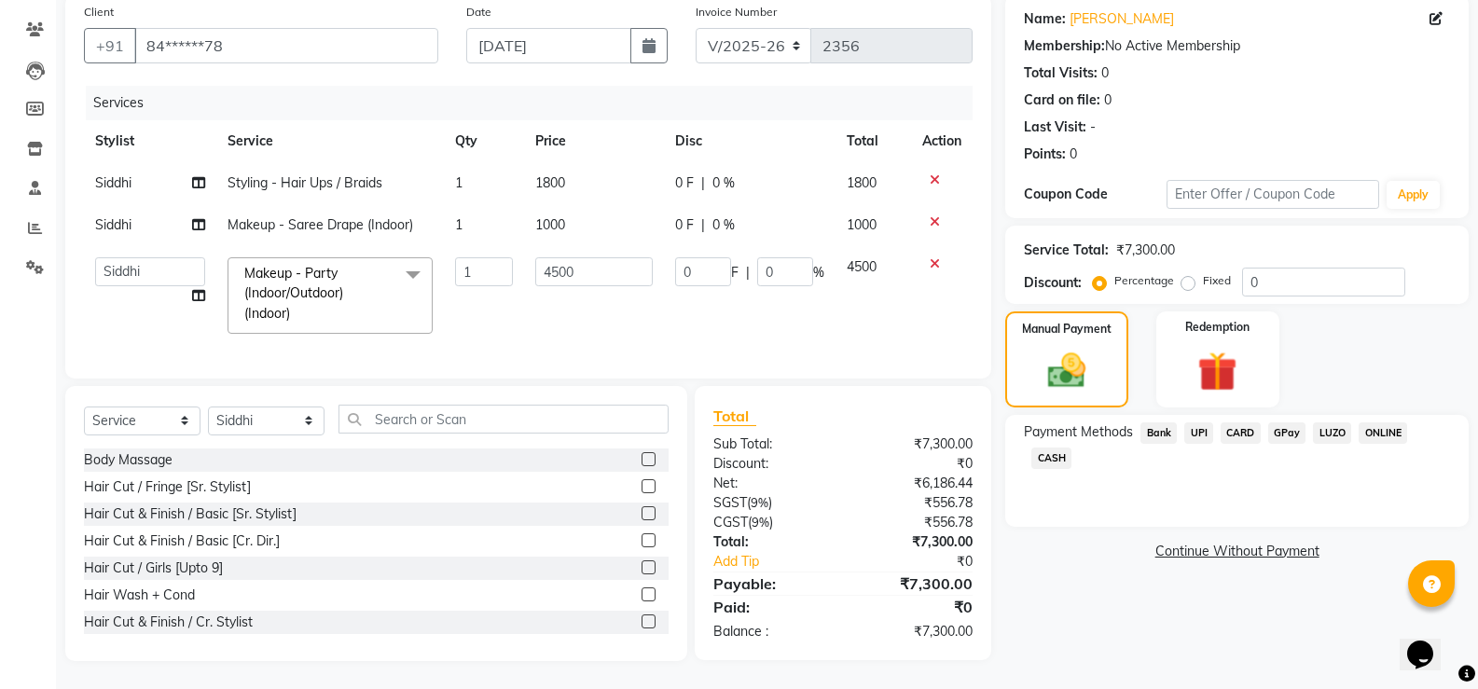
click at [1184, 422] on span "UPI" at bounding box center [1198, 432] width 29 height 21
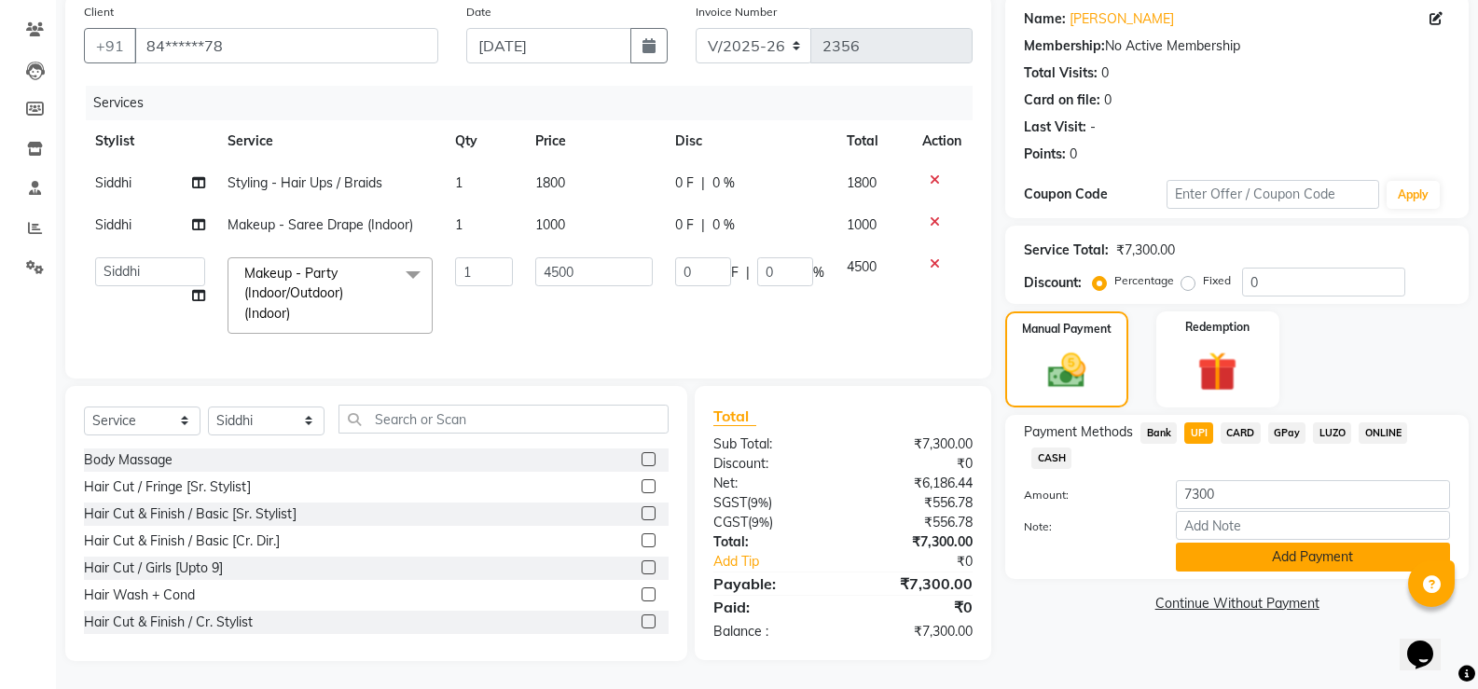
click at [1230, 543] on button "Add Payment" at bounding box center [1313, 557] width 274 height 29
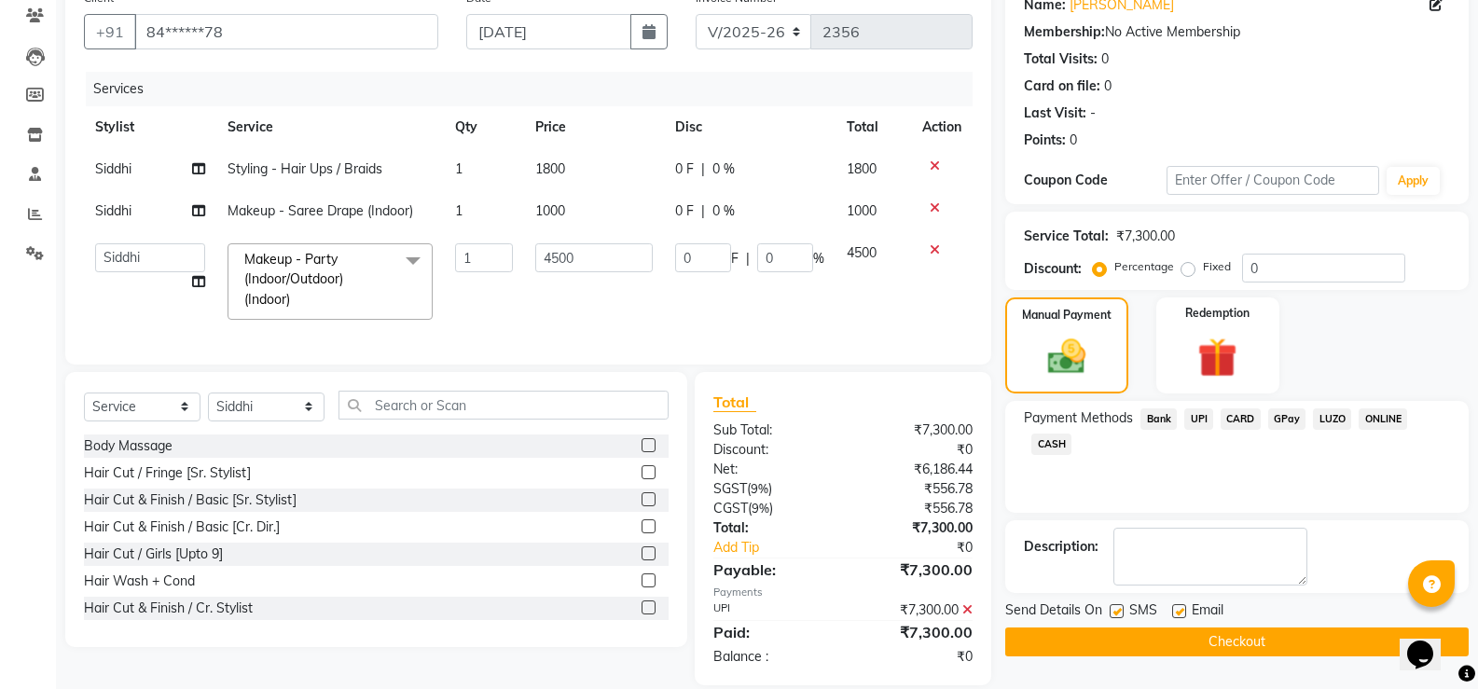
scroll to position [198, 0]
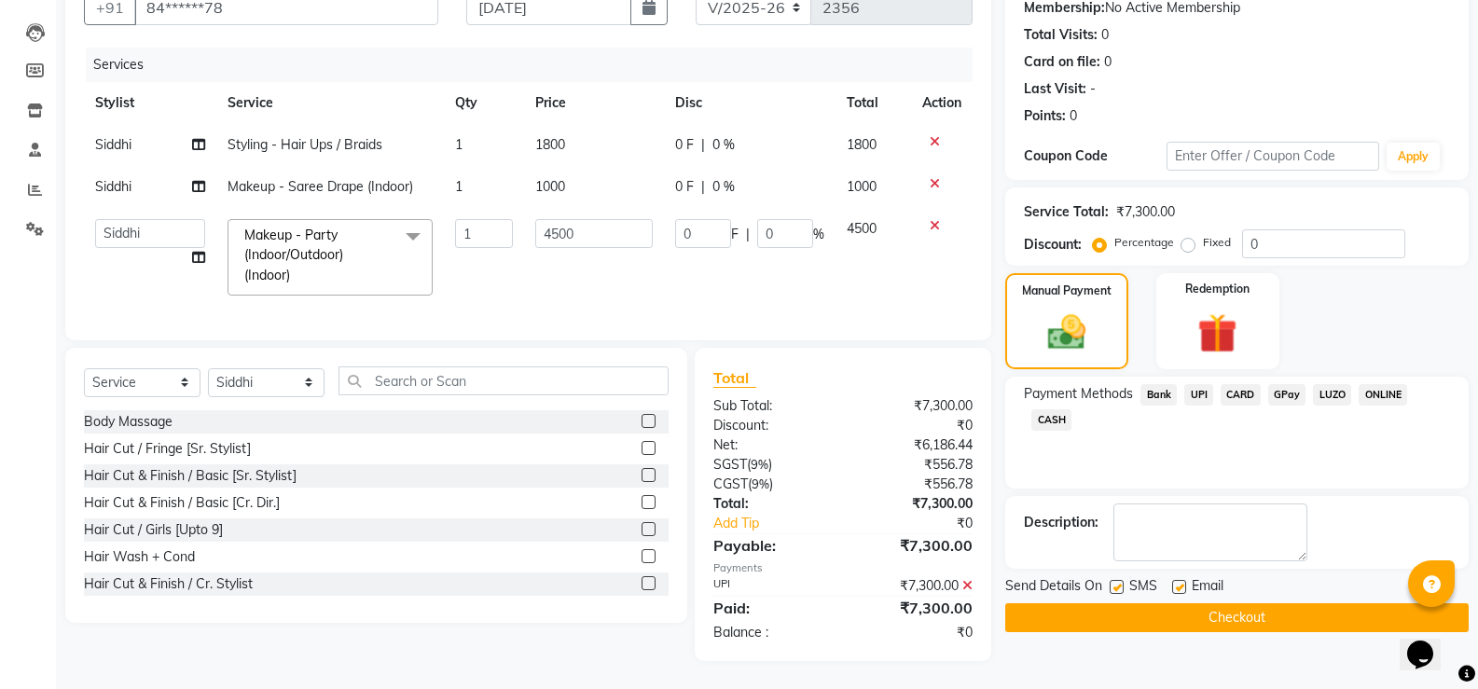
click at [1183, 580] on label at bounding box center [1179, 587] width 14 height 14
click at [1183, 582] on input "checkbox" at bounding box center [1178, 588] width 12 height 12
checkbox input "false"
click at [1105, 576] on div "Send Details On SMS Email" at bounding box center [1236, 587] width 463 height 23
click at [1114, 580] on label at bounding box center [1117, 587] width 14 height 14
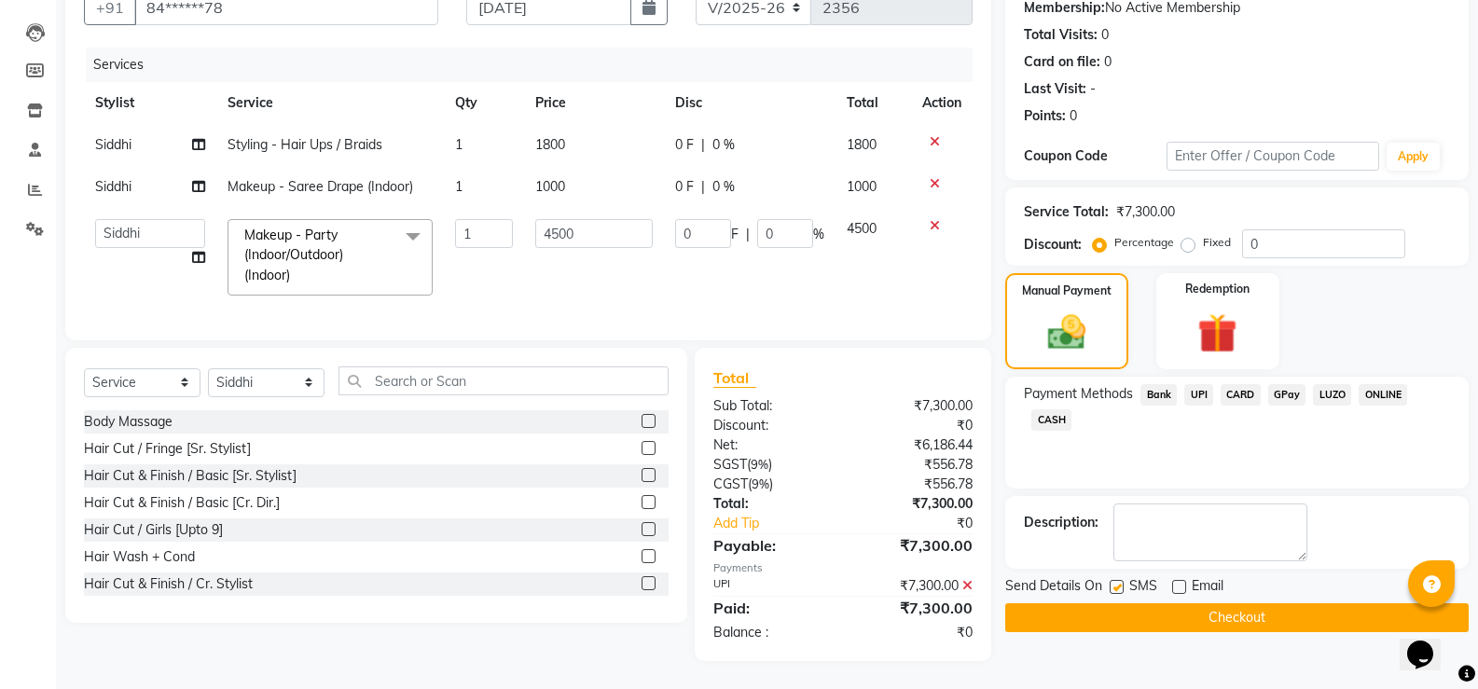
click at [1114, 582] on input "checkbox" at bounding box center [1116, 588] width 12 height 12
checkbox input "false"
click at [1123, 603] on button "Checkout" at bounding box center [1236, 617] width 463 height 29
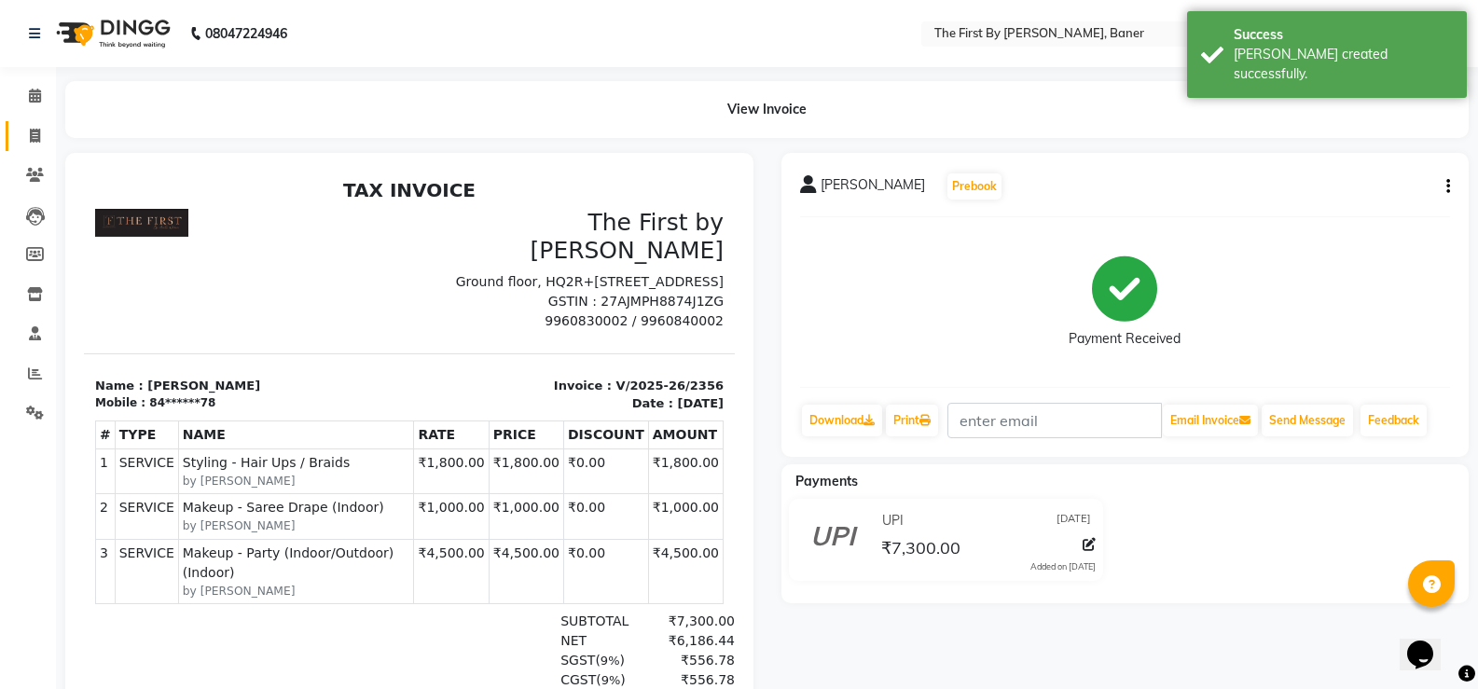
click at [34, 127] on span at bounding box center [35, 136] width 33 height 21
select select "6411"
select select "service"
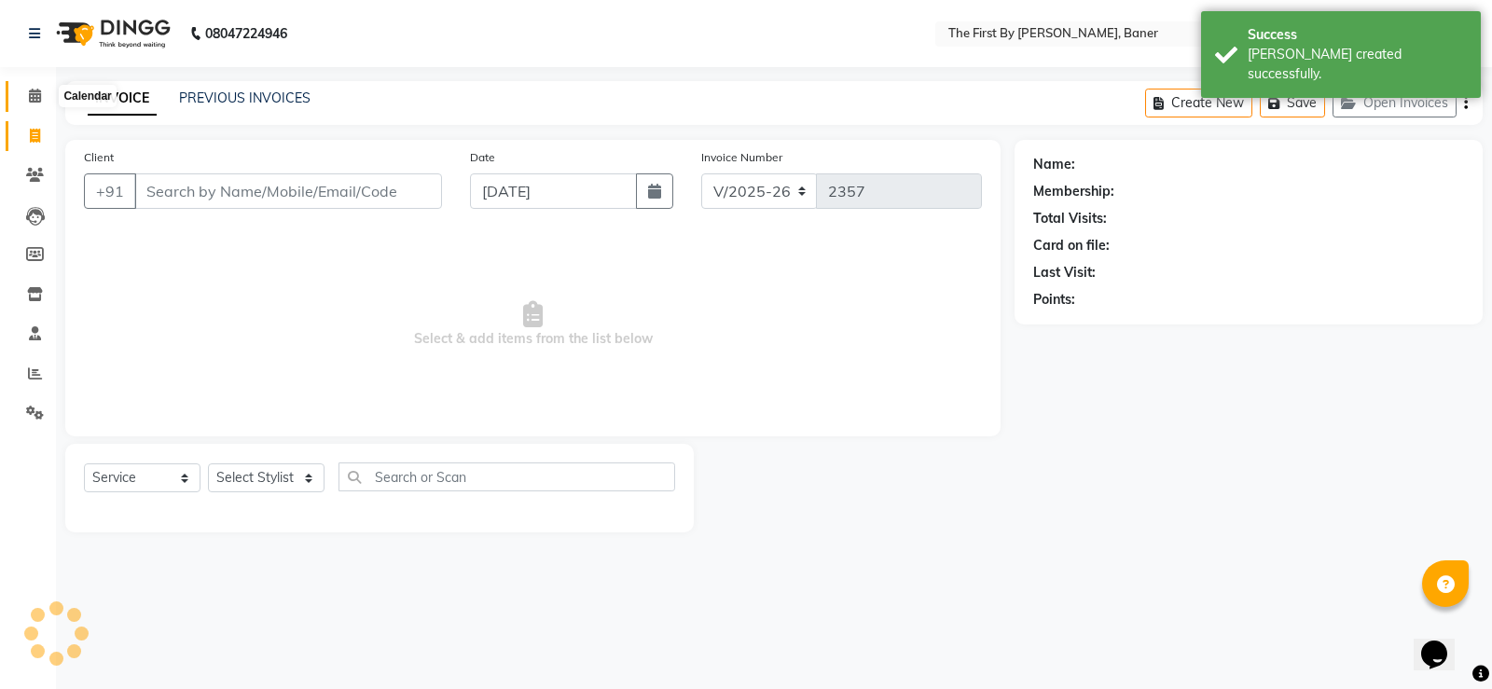
click at [29, 99] on icon at bounding box center [35, 96] width 12 height 14
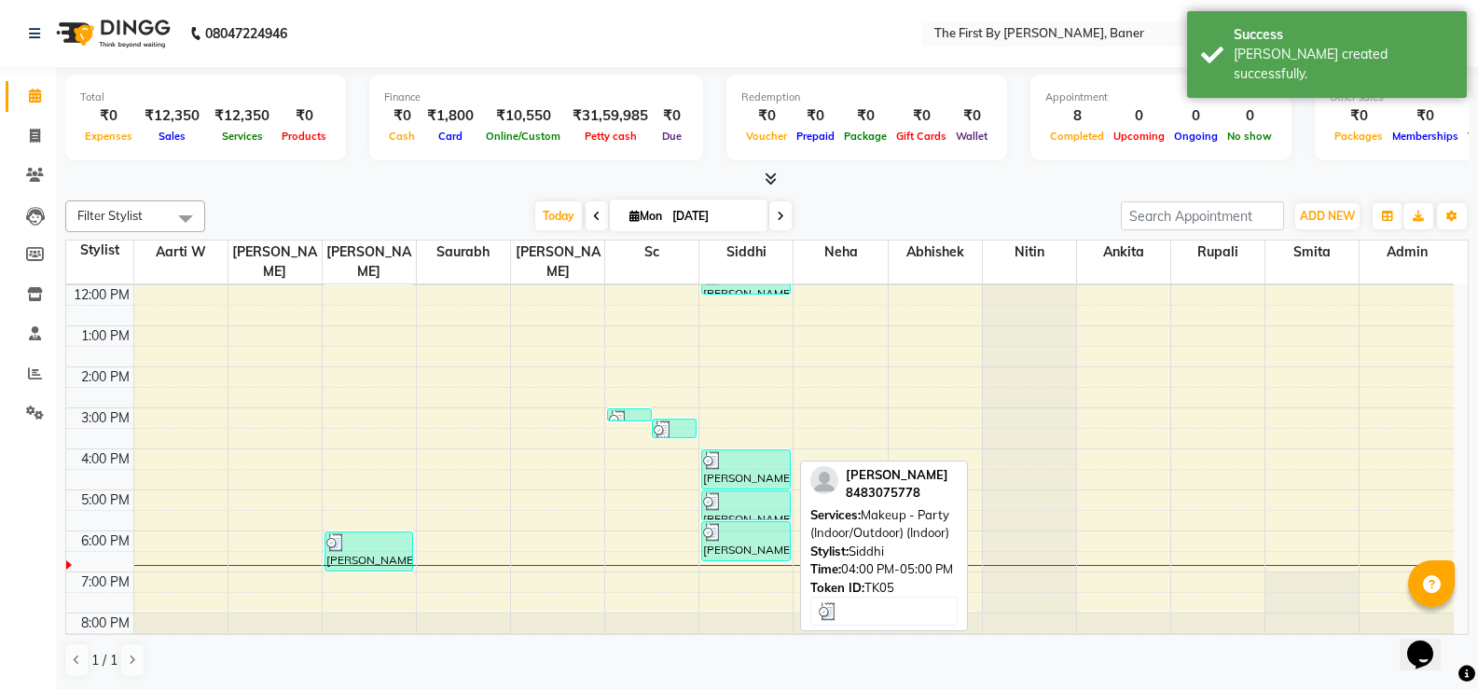
scroll to position [1, 0]
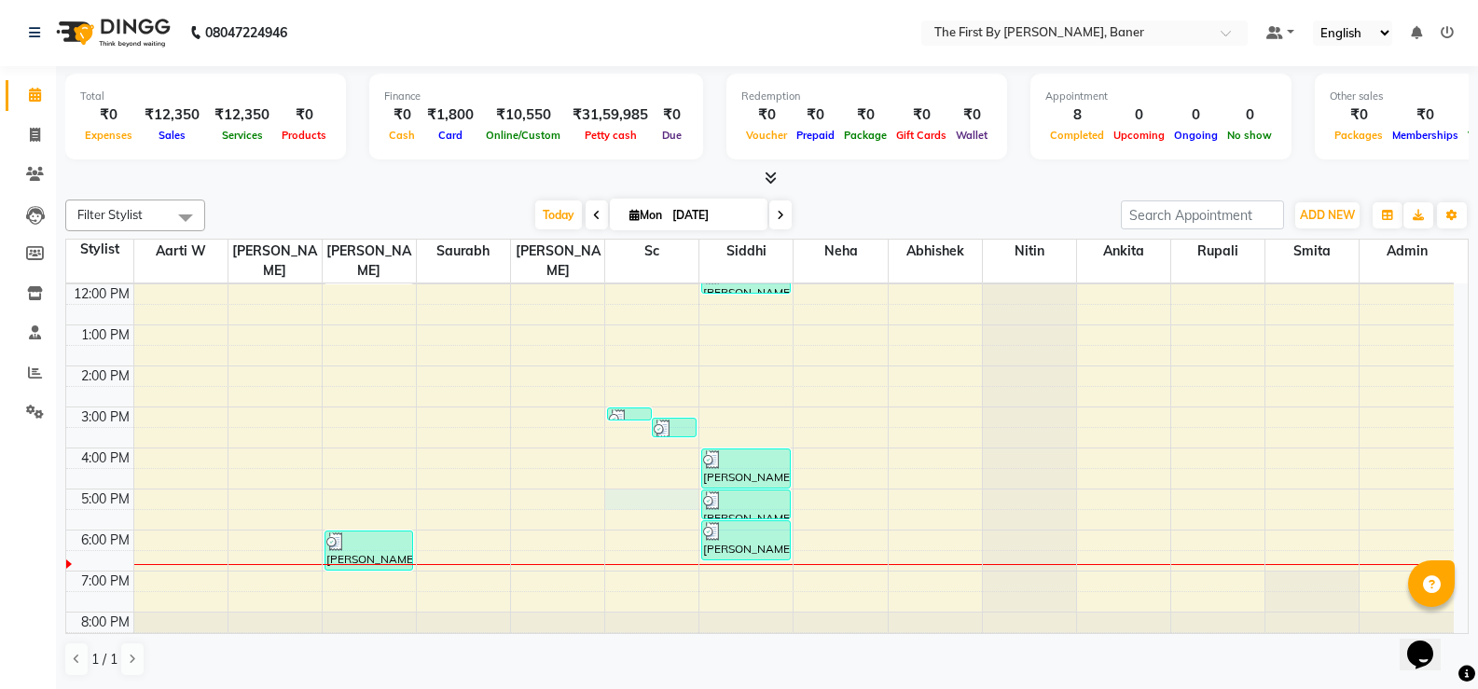
click at [629, 476] on div "8:00 AM 9:00 AM 10:00 AM 11:00 AM 12:00 PM 1:00 PM 2:00 PM 3:00 PM 4:00 PM 5:00…" at bounding box center [760, 386] width 1388 height 532
select select "49041"
select select "1020"
select select "tentative"
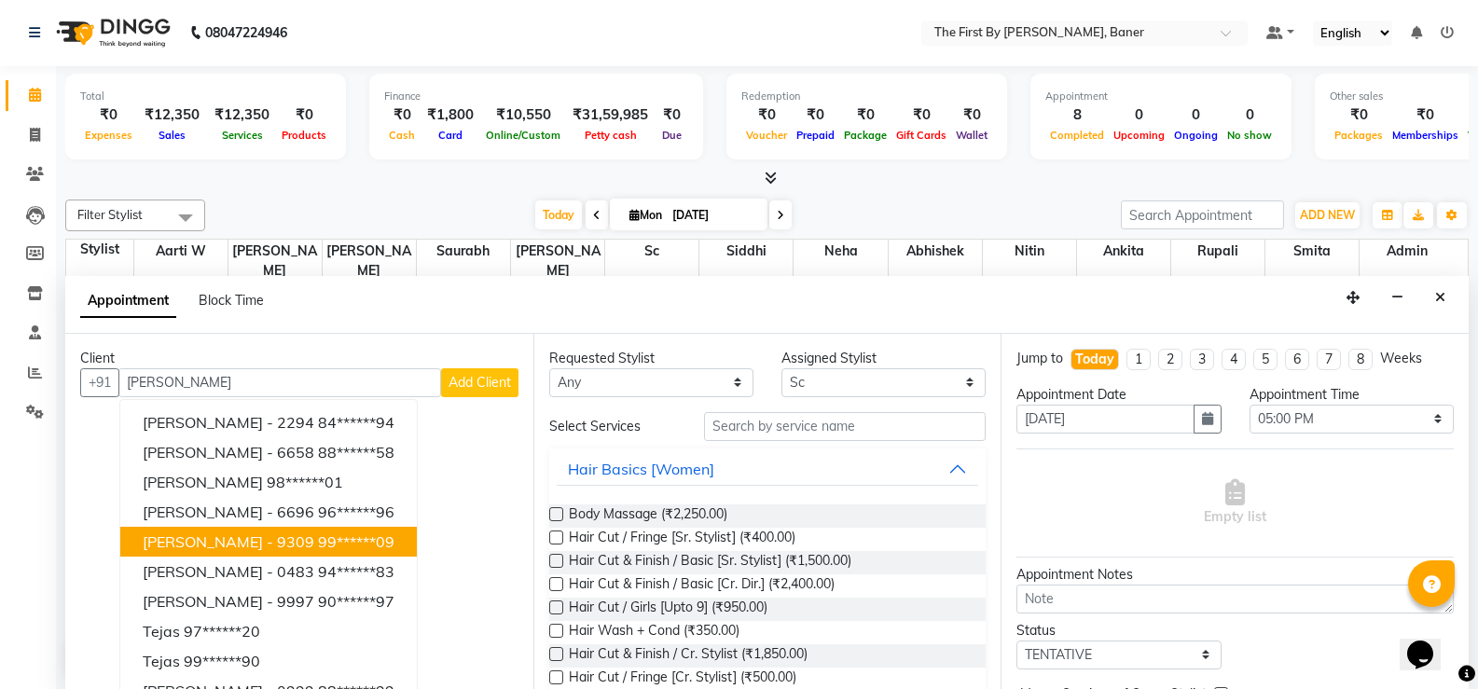
click at [183, 539] on span "[PERSON_NAME] - 9309" at bounding box center [229, 541] width 172 height 19
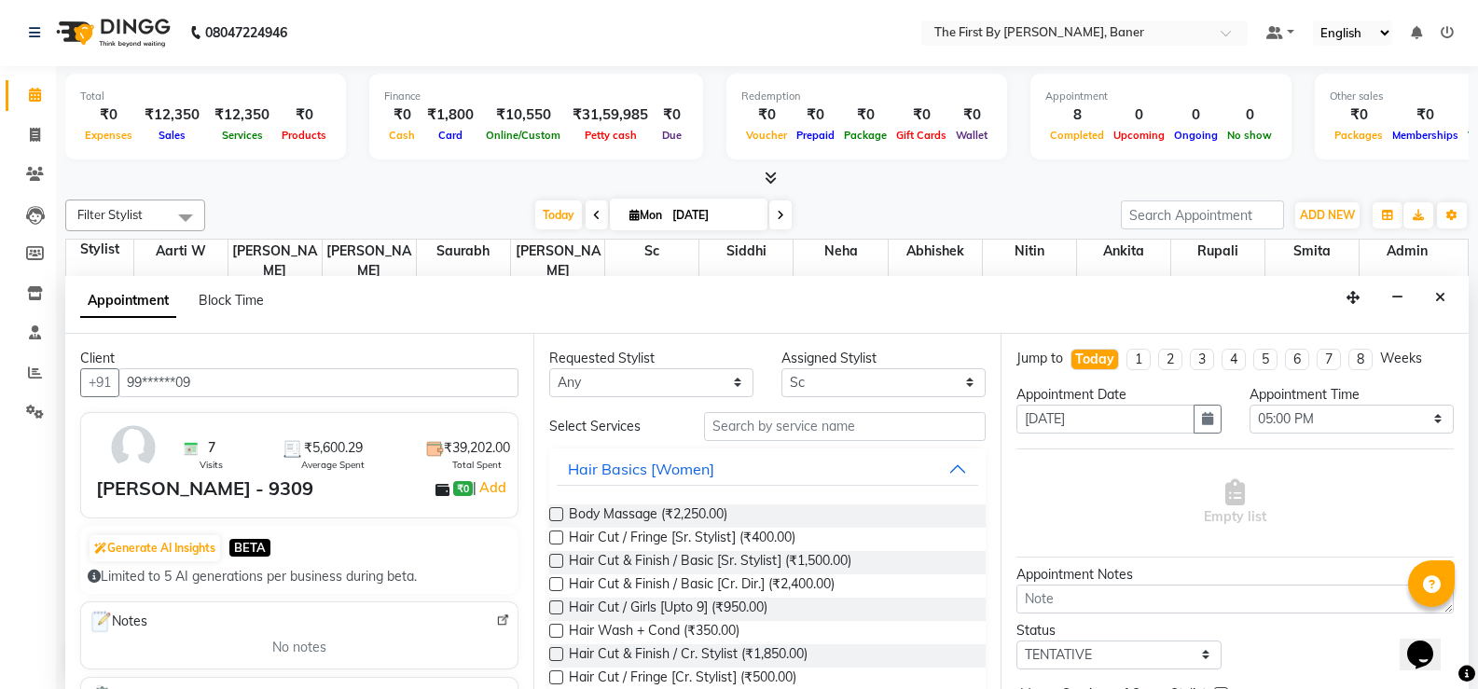
type input "99******09"
click at [740, 426] on input "text" at bounding box center [845, 426] width 282 height 29
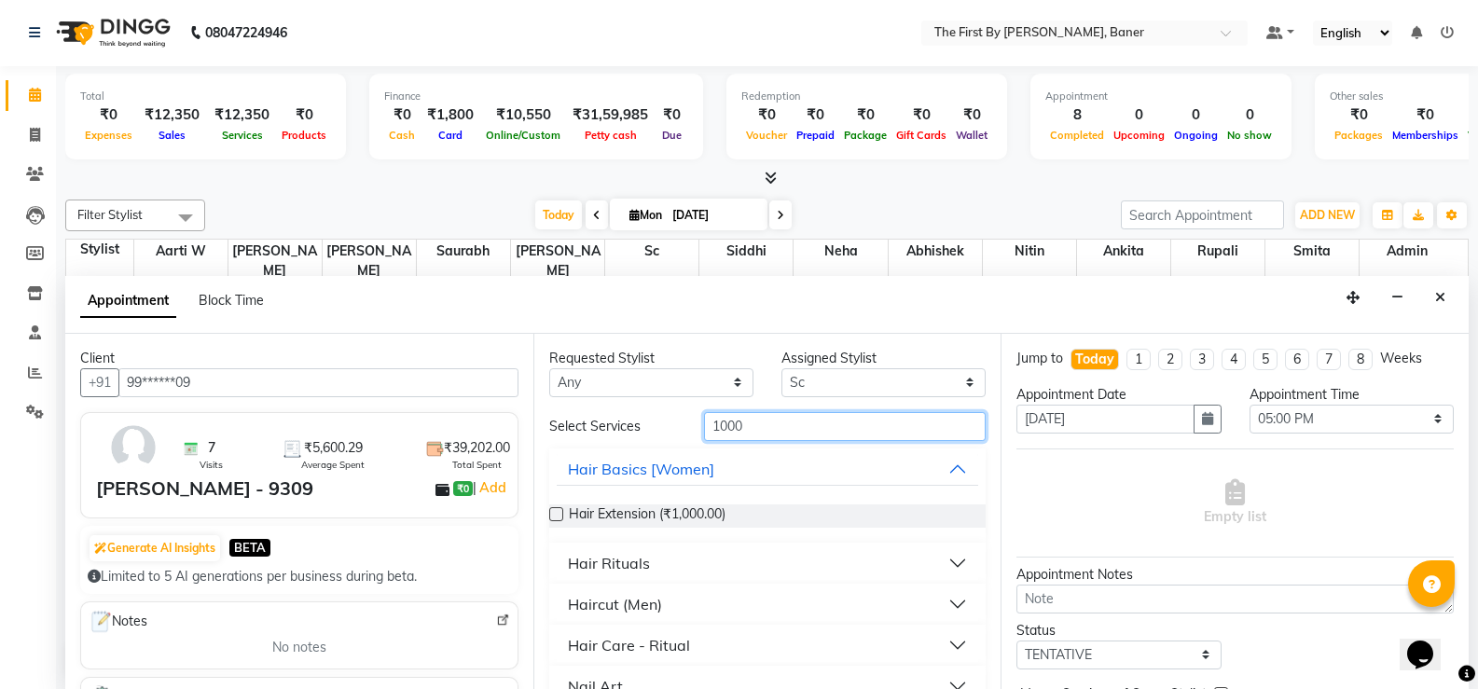
type input "1000"
click at [613, 597] on div "Haircut (Men)" at bounding box center [615, 604] width 94 height 22
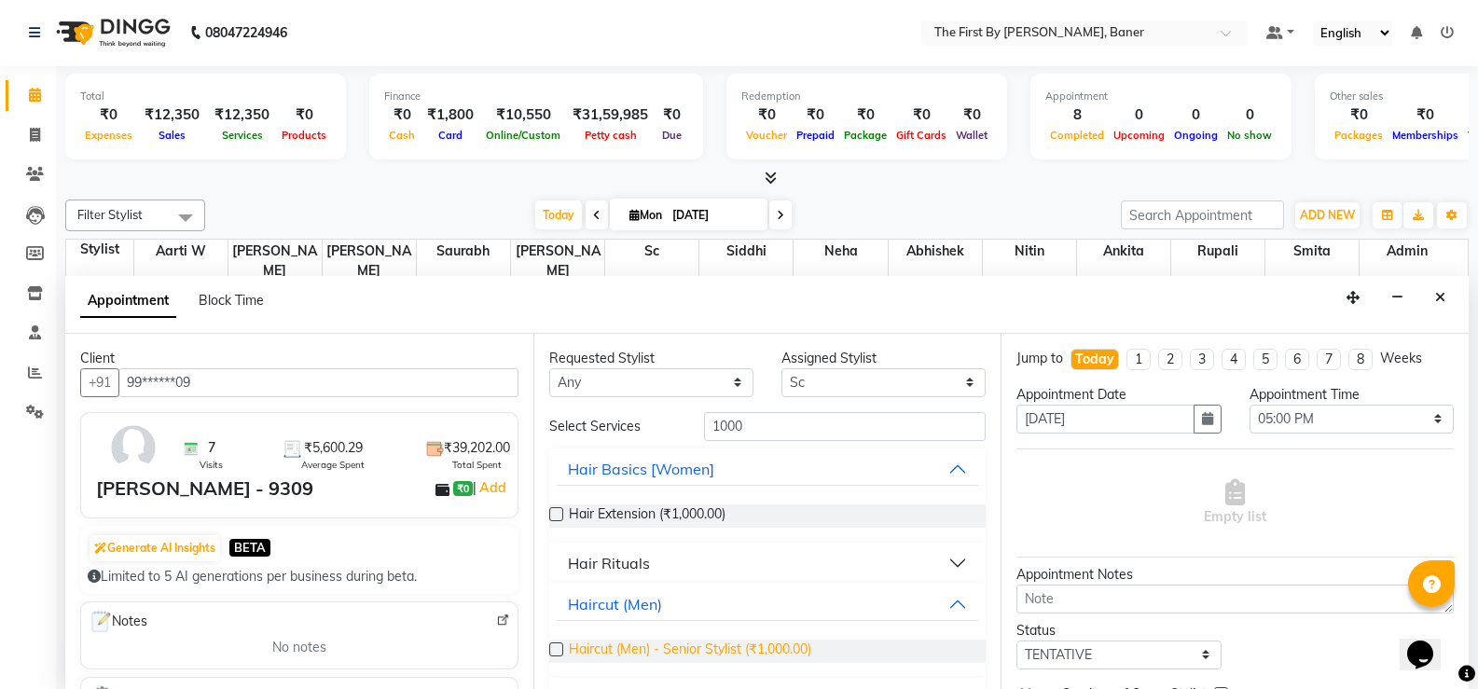
click at [653, 659] on span "Haircut (Men) - Senior Stylist (₹1,000.00)" at bounding box center [690, 651] width 242 height 23
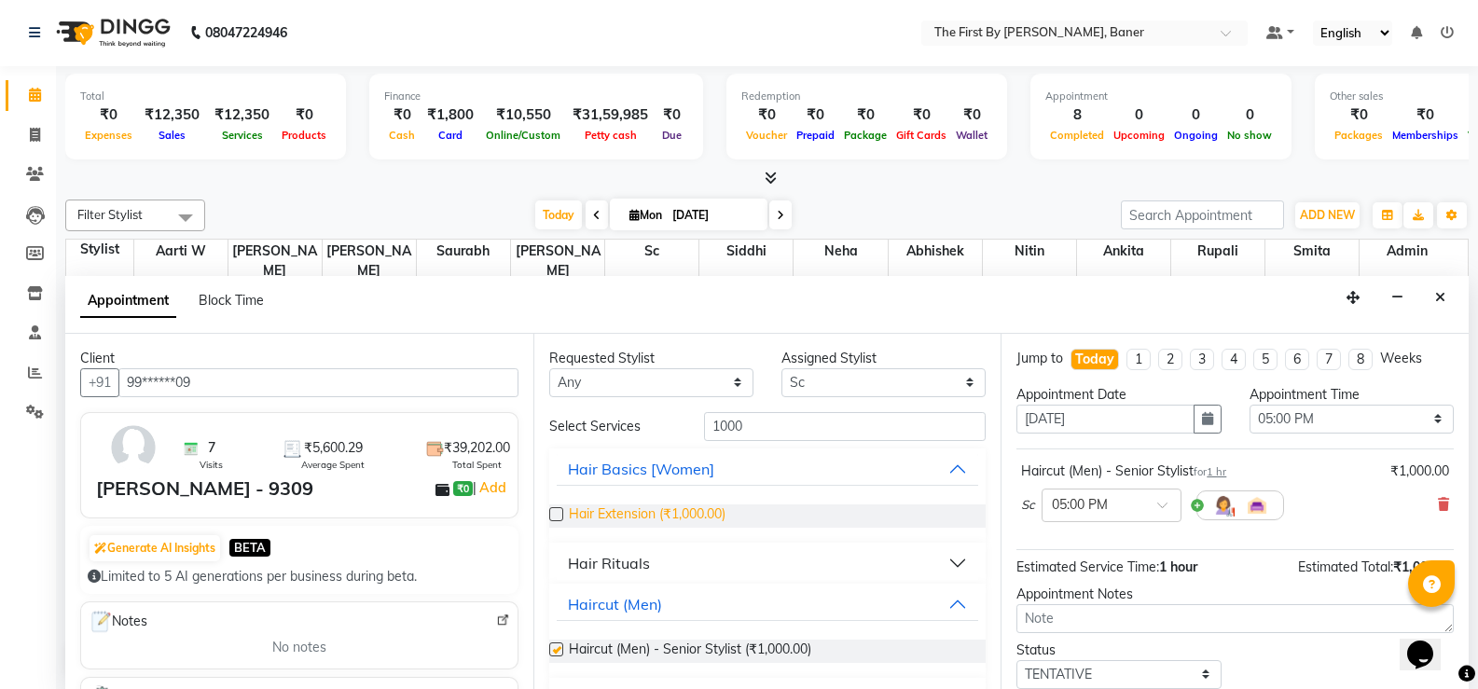
checkbox input "false"
click at [713, 410] on div "Requested Stylist Any Aarti W Abhishek Admin [PERSON_NAME] [PERSON_NAME] Neha N…" at bounding box center [767, 511] width 468 height 355
drag, startPoint x: 713, startPoint y: 410, endPoint x: 716, endPoint y: 431, distance: 20.7
click at [713, 411] on div "Requested Stylist Any Aarti W Abhishek Admin [PERSON_NAME] [PERSON_NAME] Neha N…" at bounding box center [767, 511] width 468 height 355
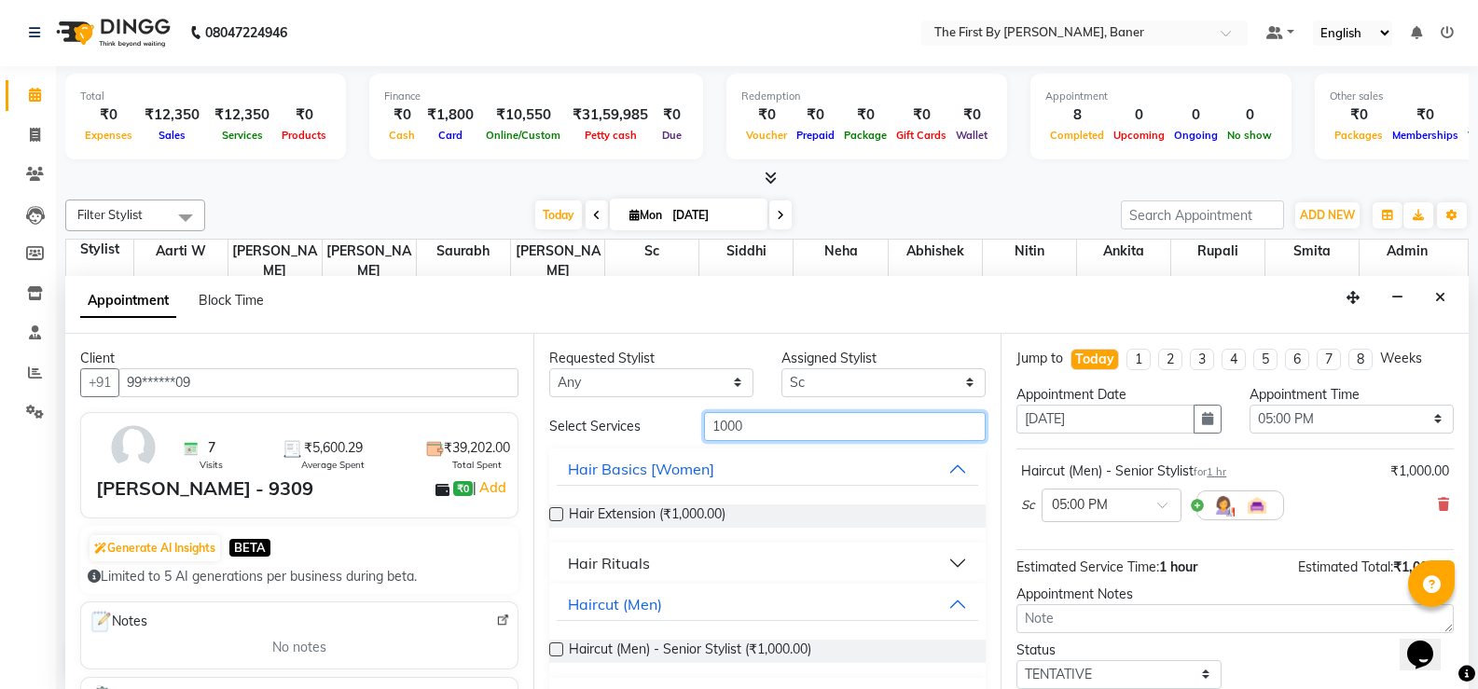
click at [716, 431] on input "1000" at bounding box center [845, 426] width 282 height 29
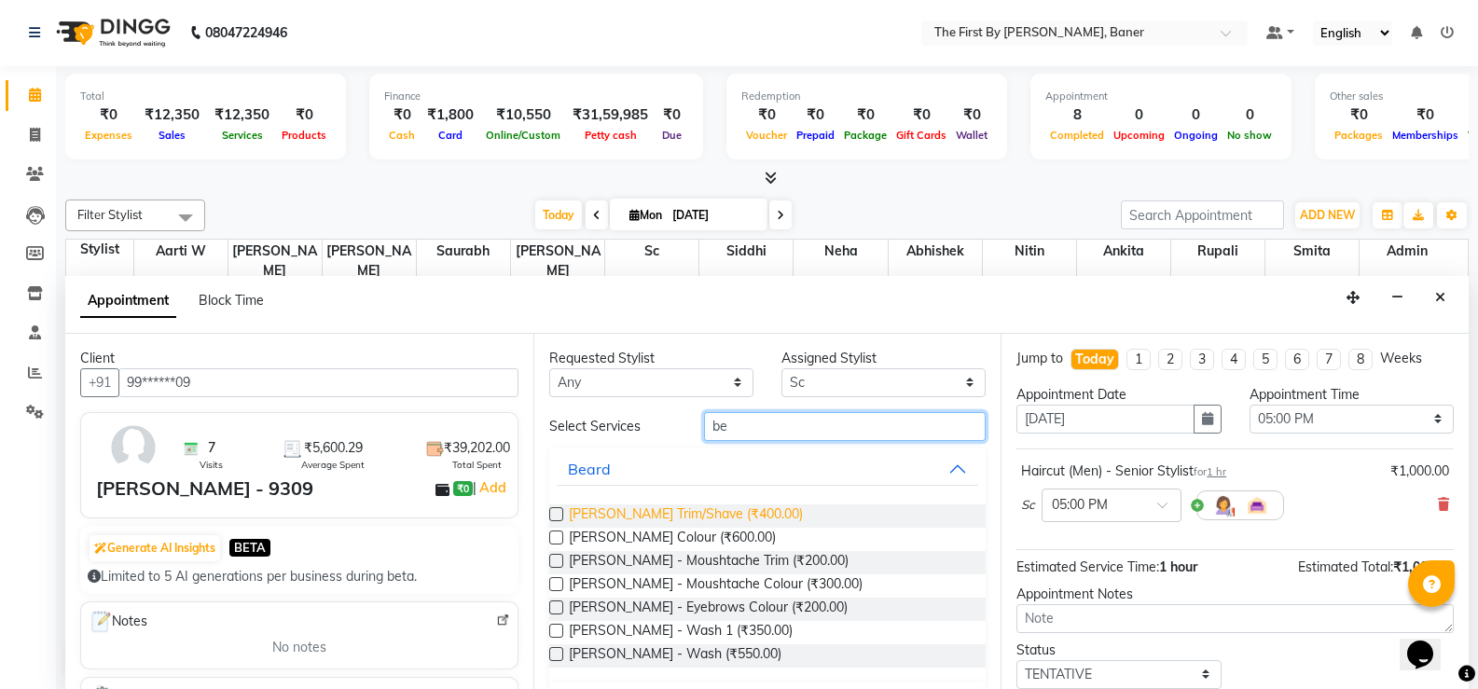
type input "be"
click at [705, 508] on span "[PERSON_NAME] Trim/Shave (₹400.00)" at bounding box center [686, 516] width 234 height 23
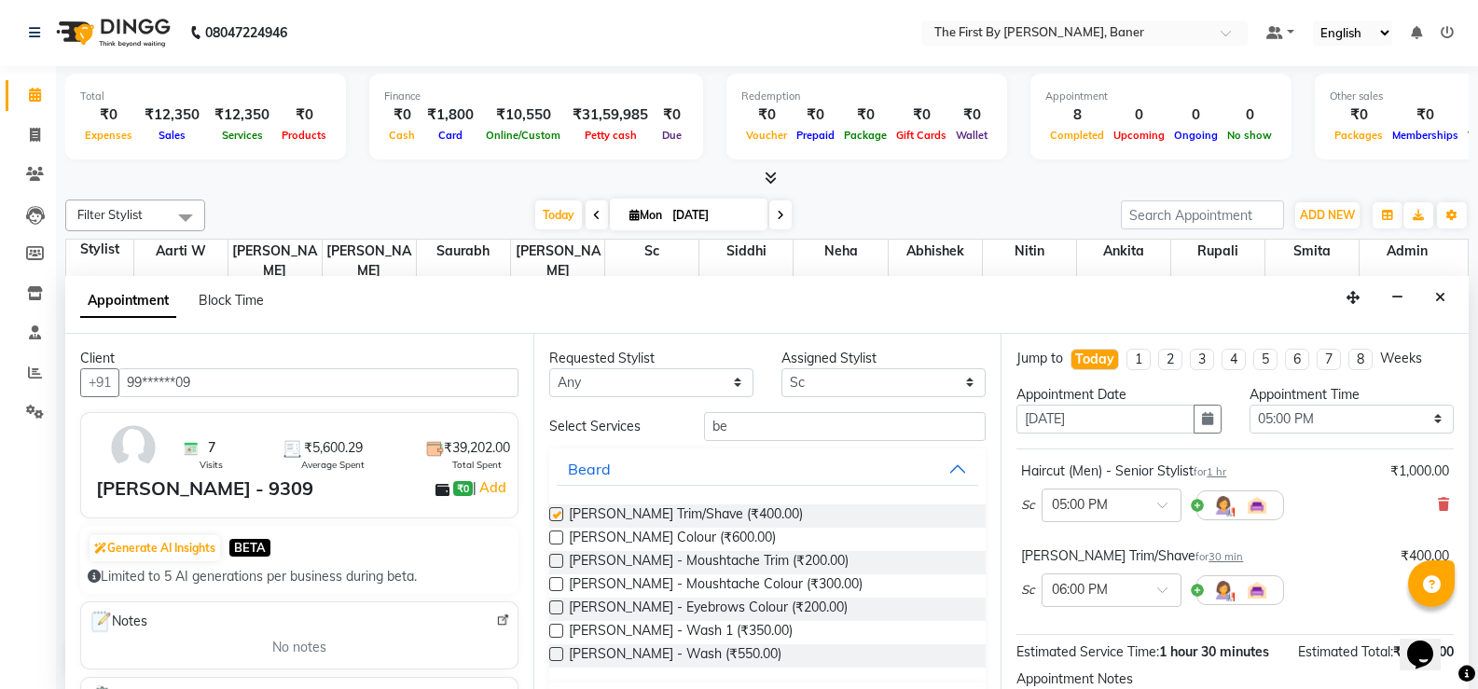
checkbox input "false"
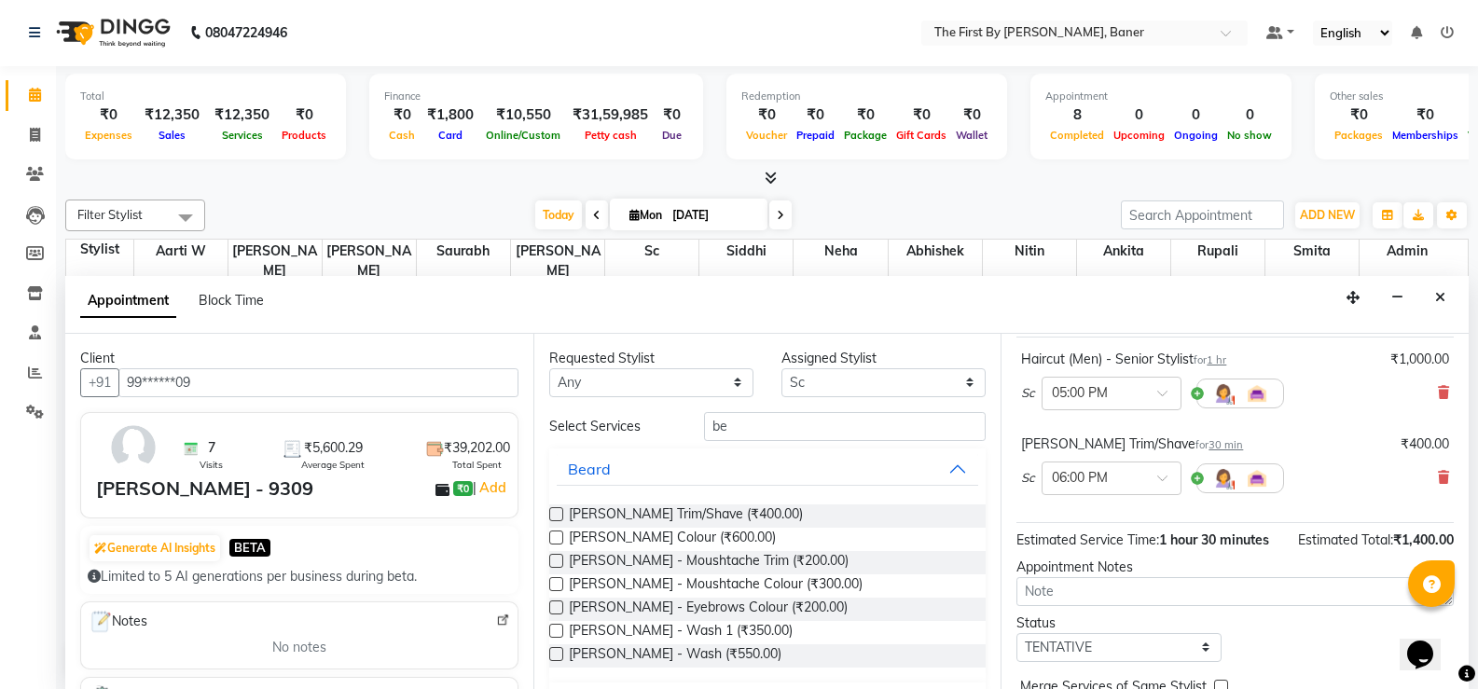
scroll to position [202, 0]
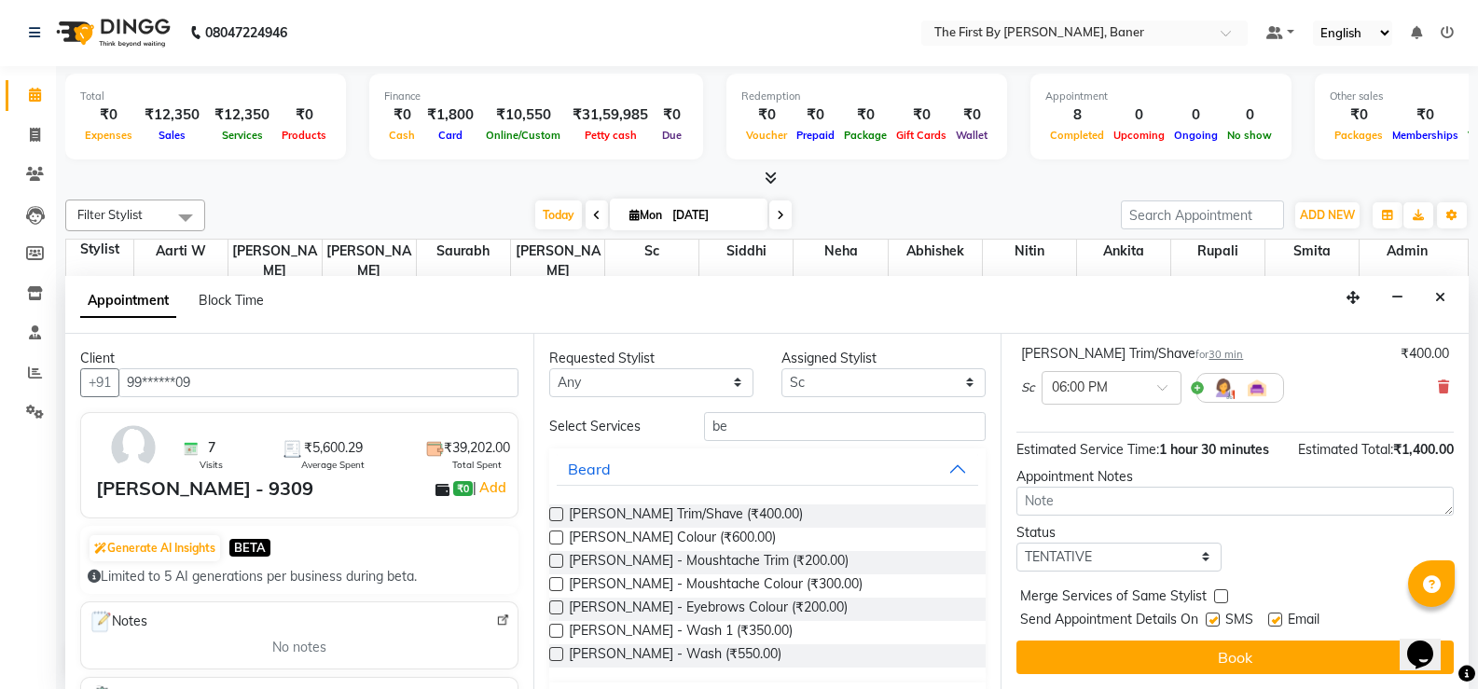
drag, startPoint x: 1227, startPoint y: 624, endPoint x: 1225, endPoint y: 636, distance: 12.3
click at [1226, 626] on span "SMS" at bounding box center [1239, 621] width 28 height 23
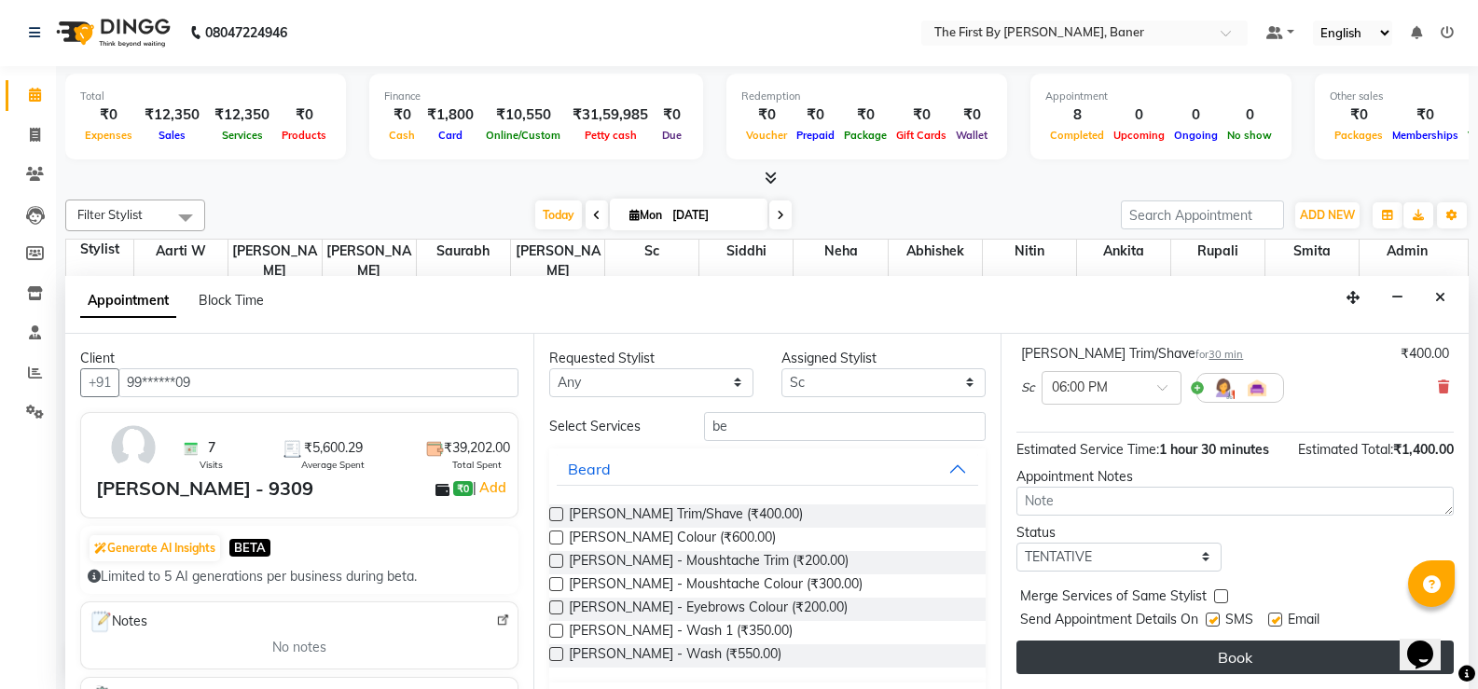
click at [1223, 655] on button "Book" at bounding box center [1234, 658] width 437 height 34
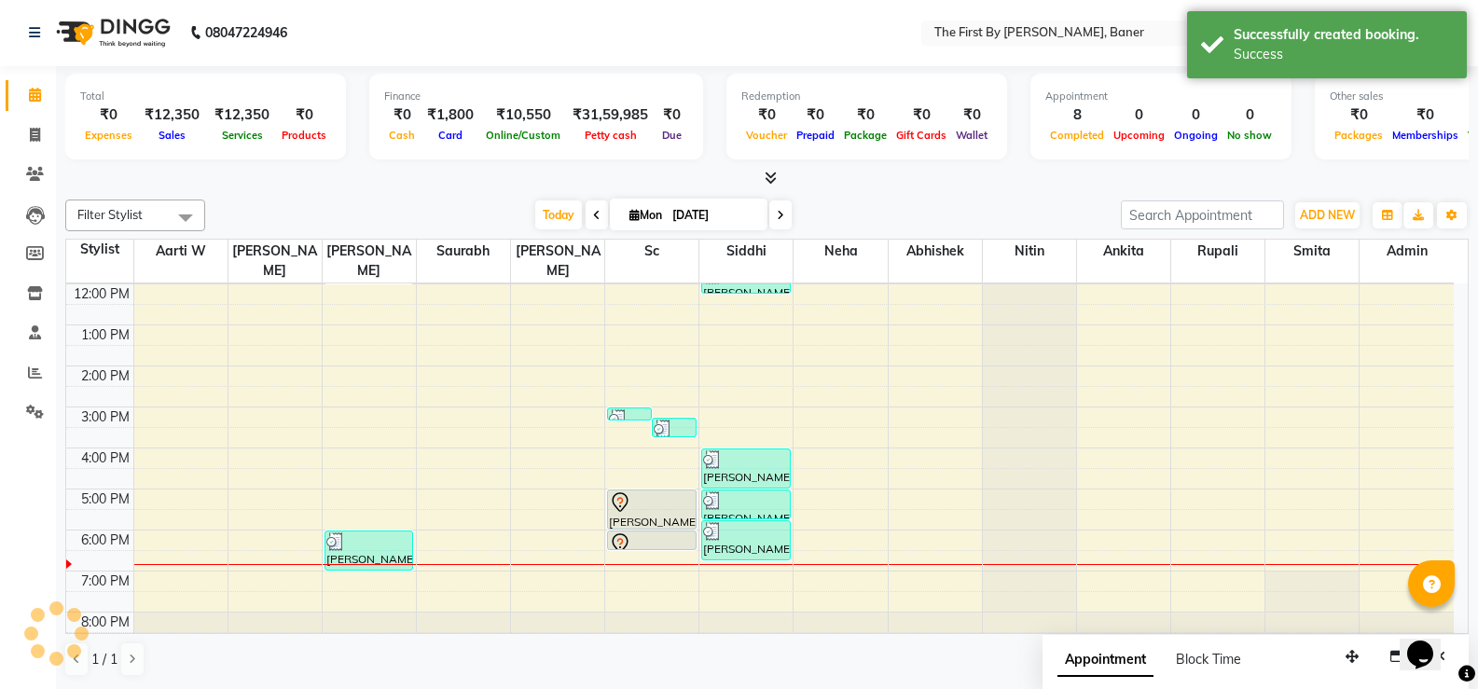
scroll to position [0, 0]
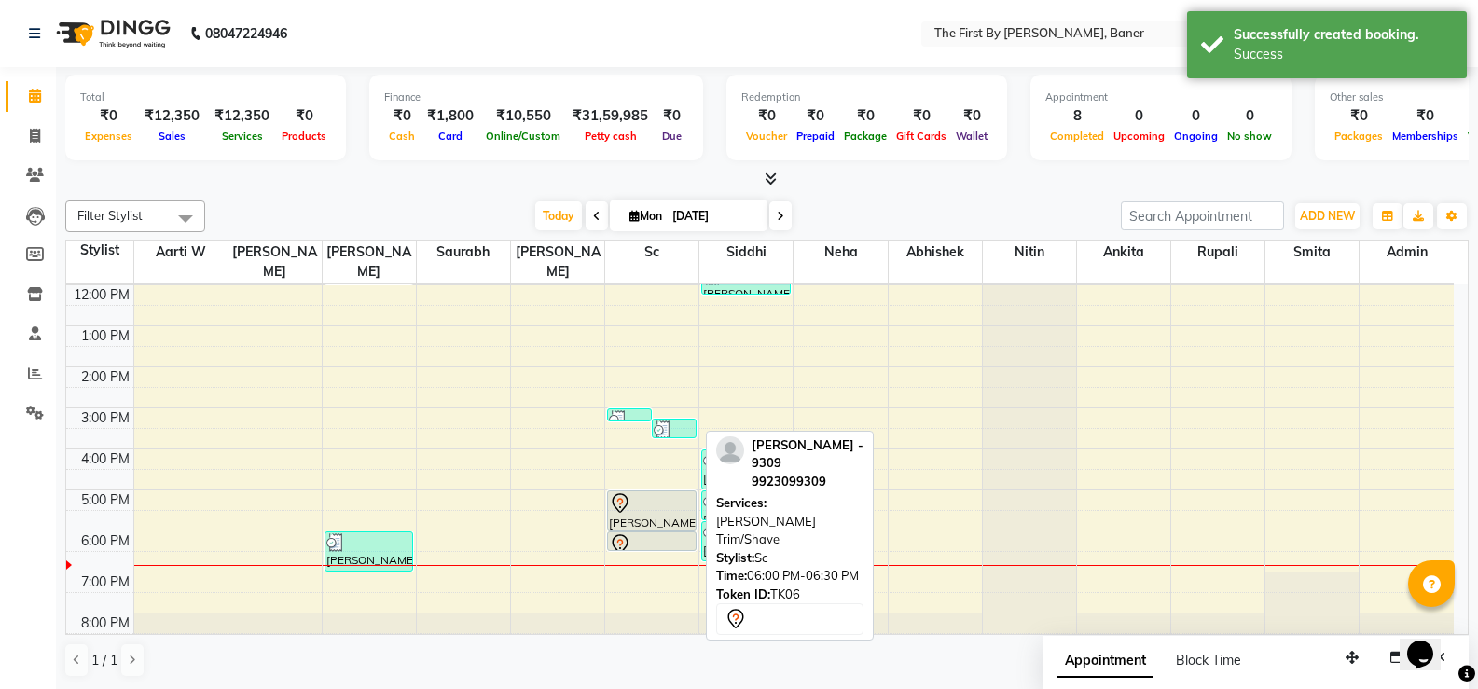
click at [621, 533] on icon at bounding box center [620, 544] width 22 height 22
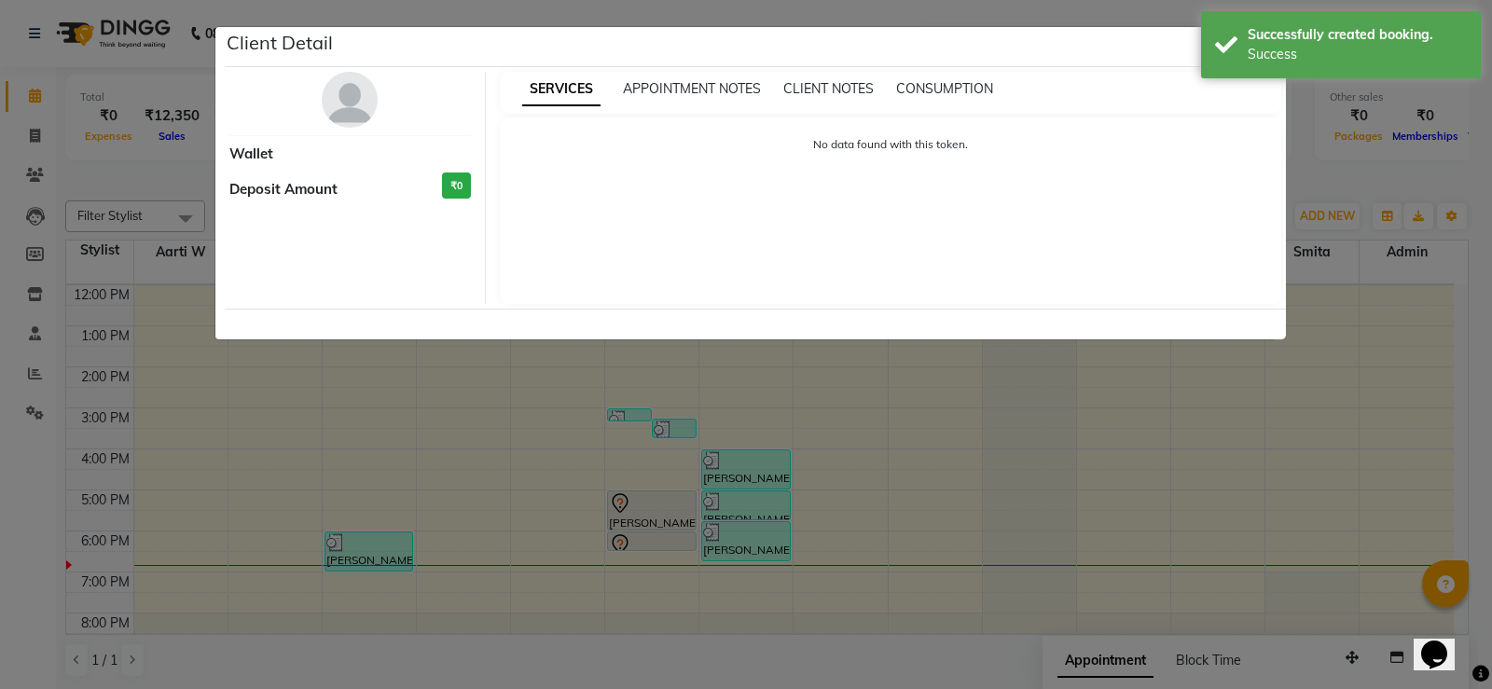
select select "7"
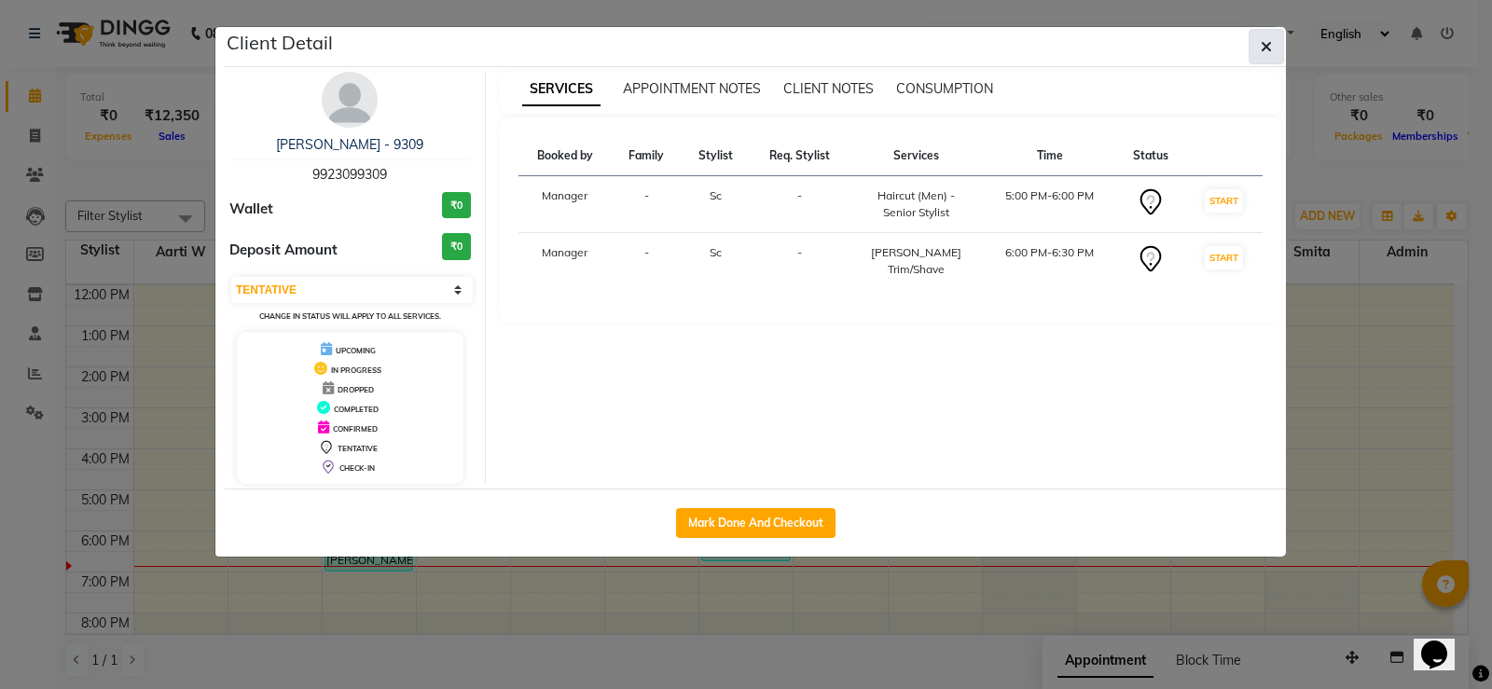
click at [1260, 35] on button "button" at bounding box center [1266, 46] width 35 height 35
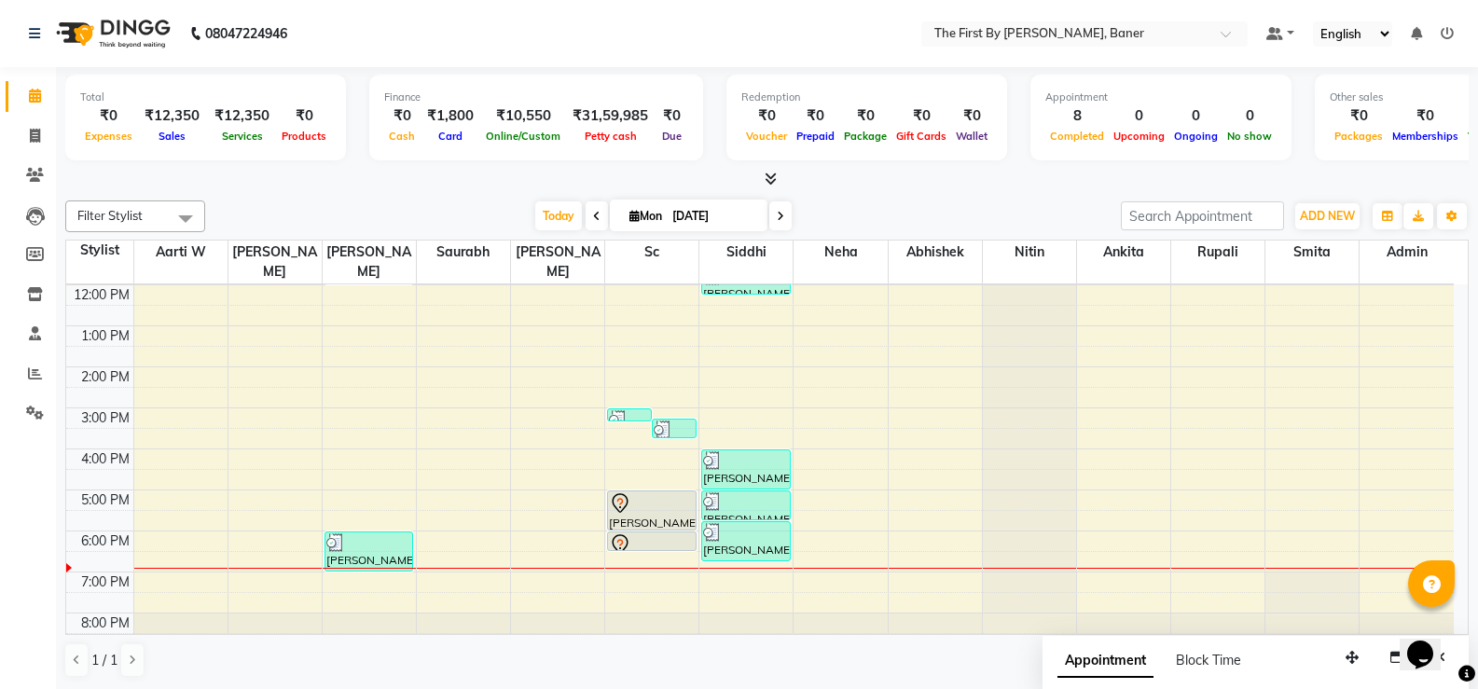
click at [533, 498] on div "8:00 AM 9:00 AM 10:00 AM 11:00 AM 12:00 PM 1:00 PM 2:00 PM 3:00 PM 4:00 PM 5:00…" at bounding box center [760, 387] width 1388 height 532
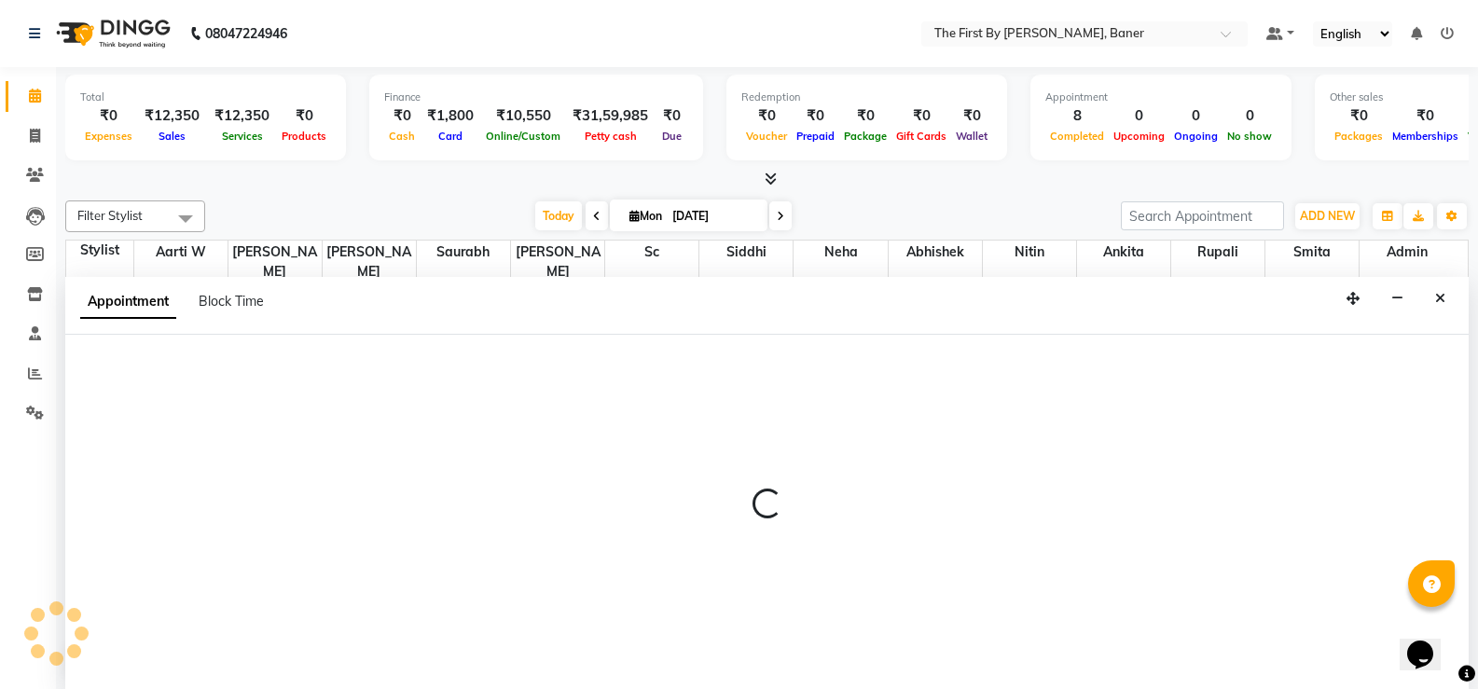
scroll to position [1, 0]
select select "49040"
select select "tentative"
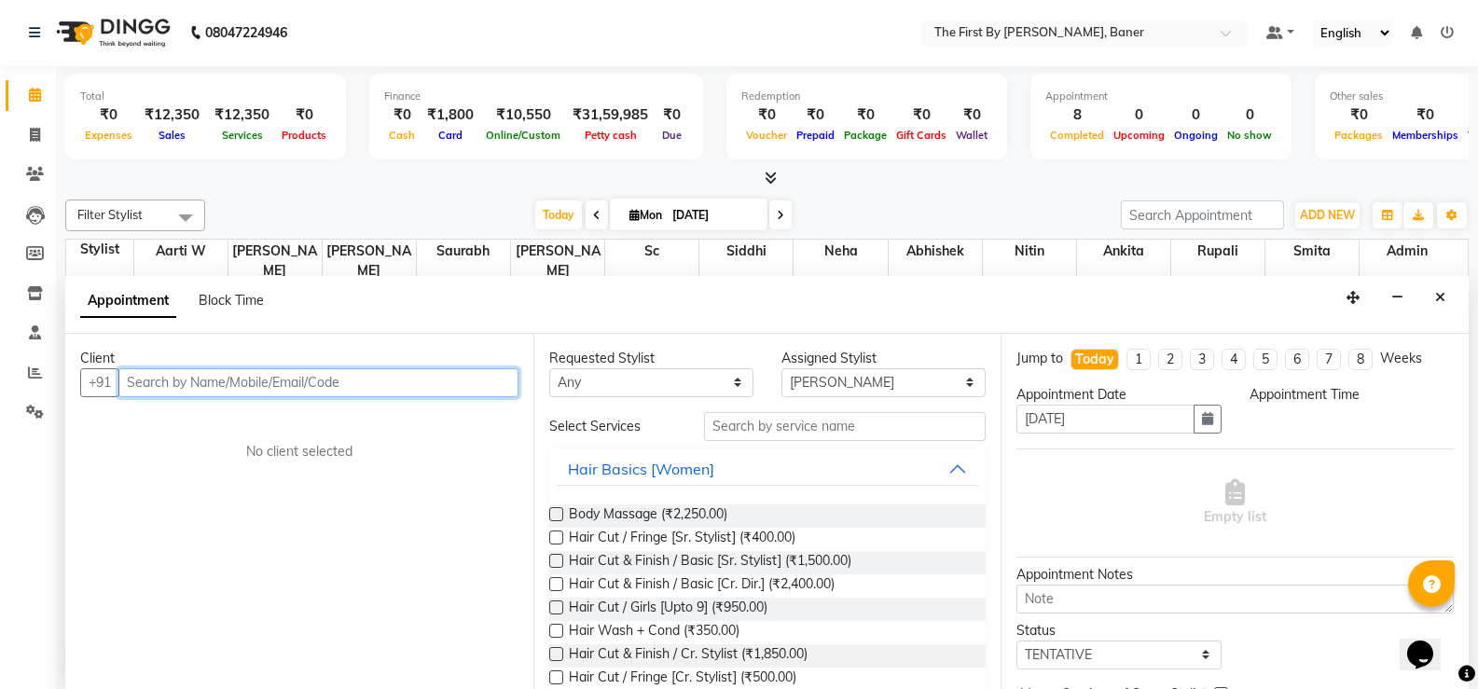
select select "1050"
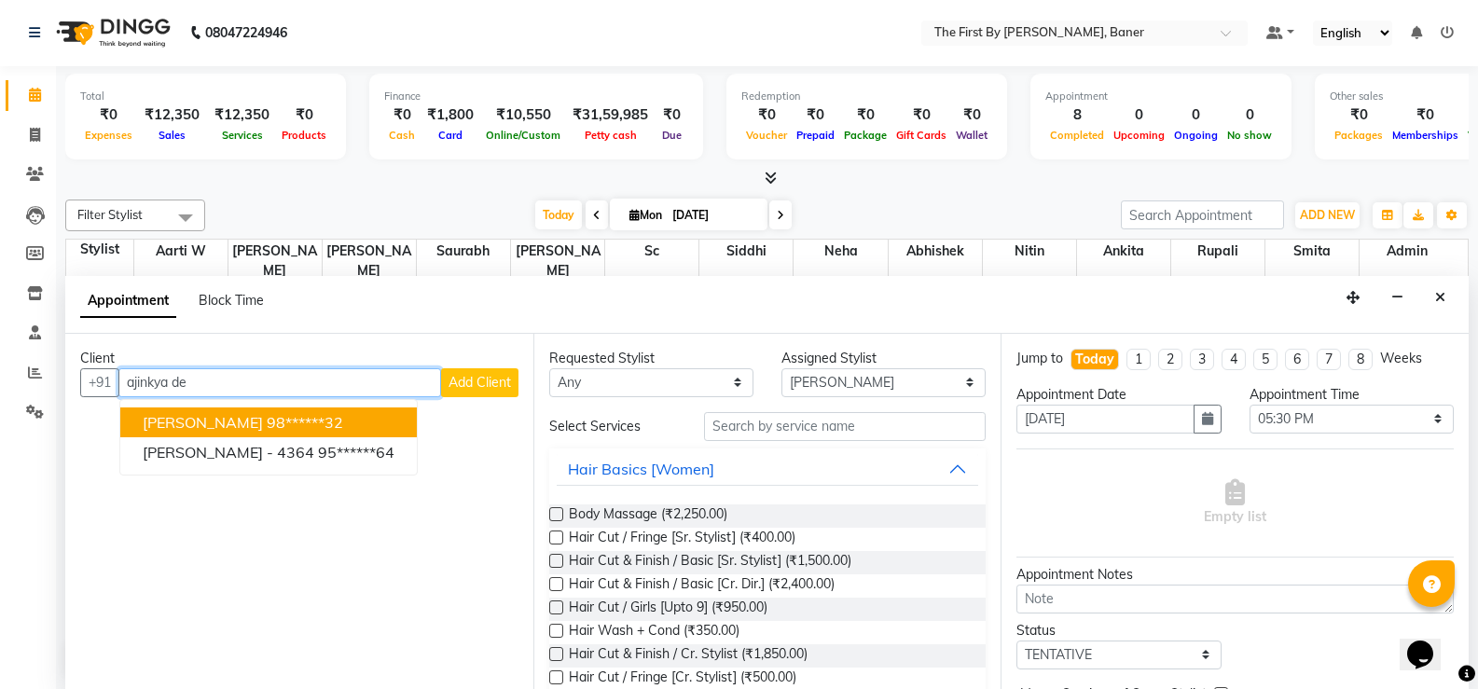
click at [202, 430] on span "[PERSON_NAME]" at bounding box center [203, 422] width 120 height 19
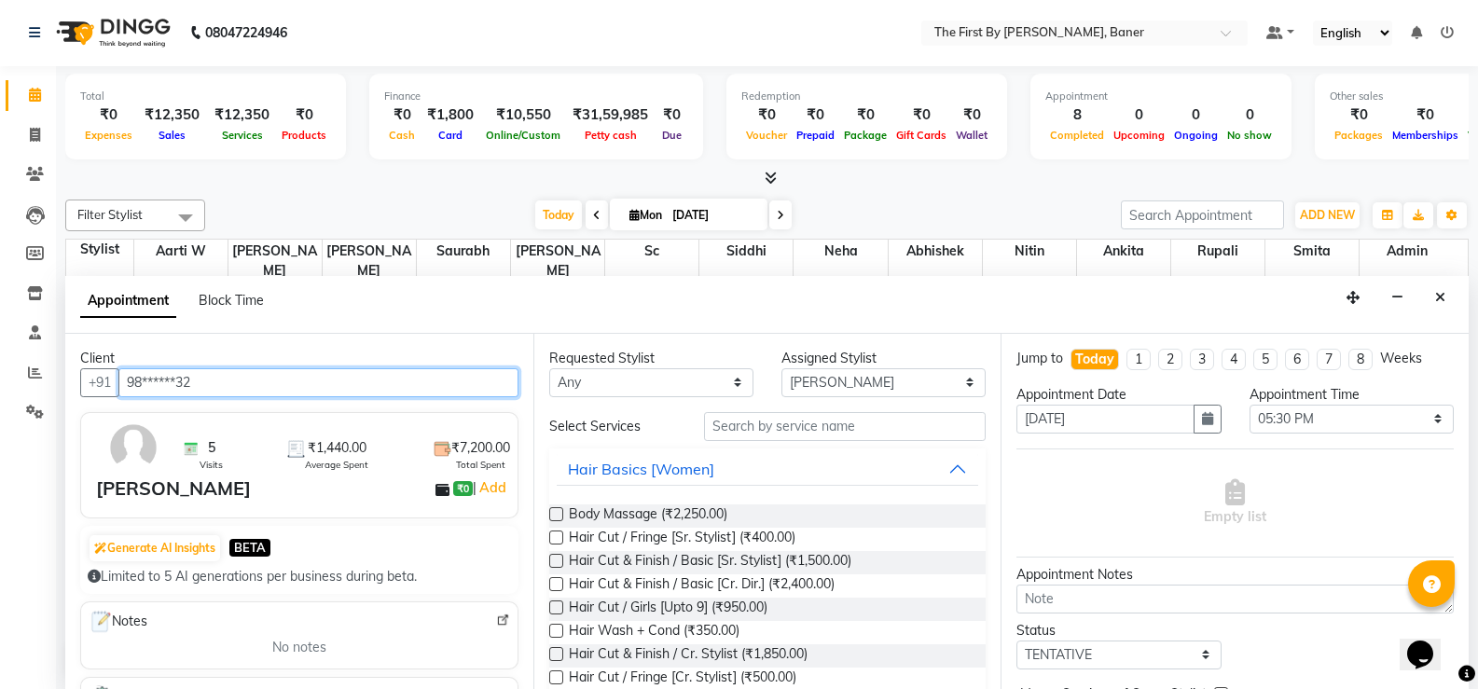
type input "98******32"
click at [754, 459] on button "Hair Basics [Women]" at bounding box center [768, 469] width 422 height 34
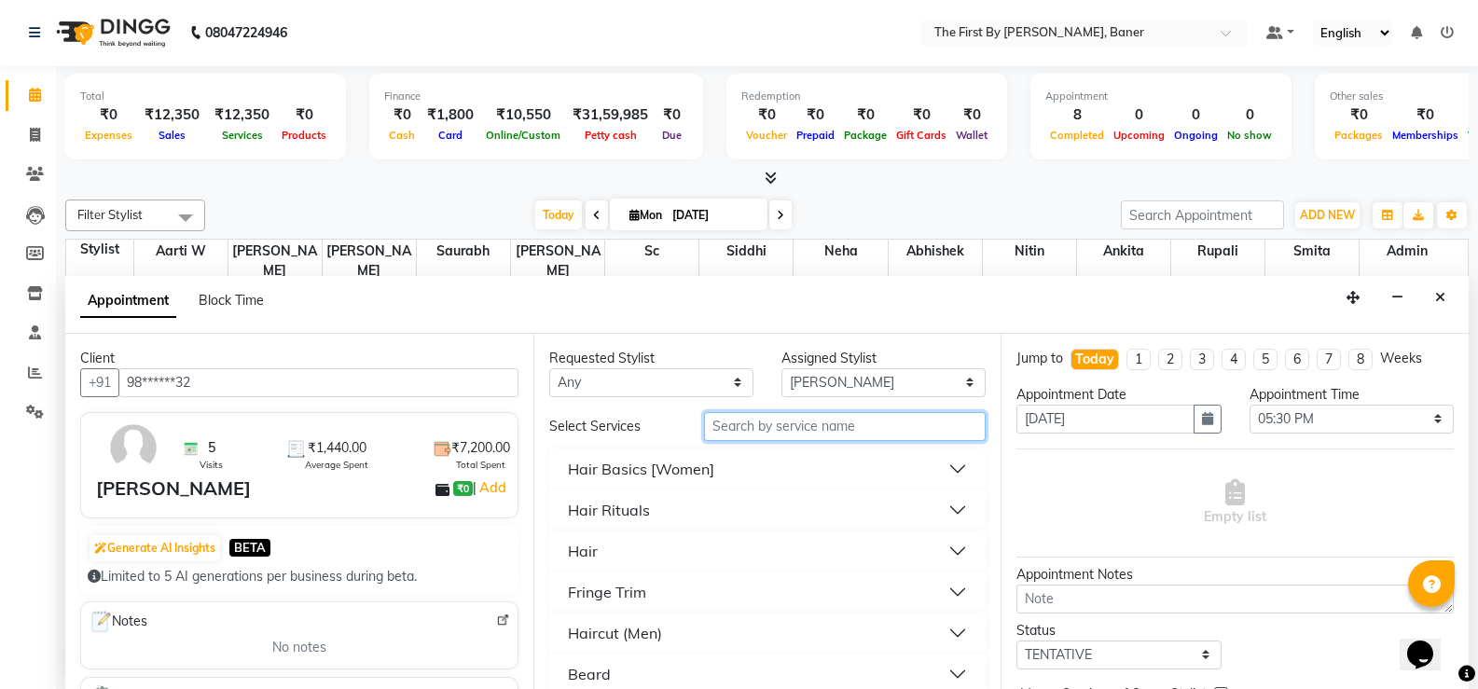
click at [749, 421] on input "text" at bounding box center [845, 426] width 282 height 29
type input "1000"
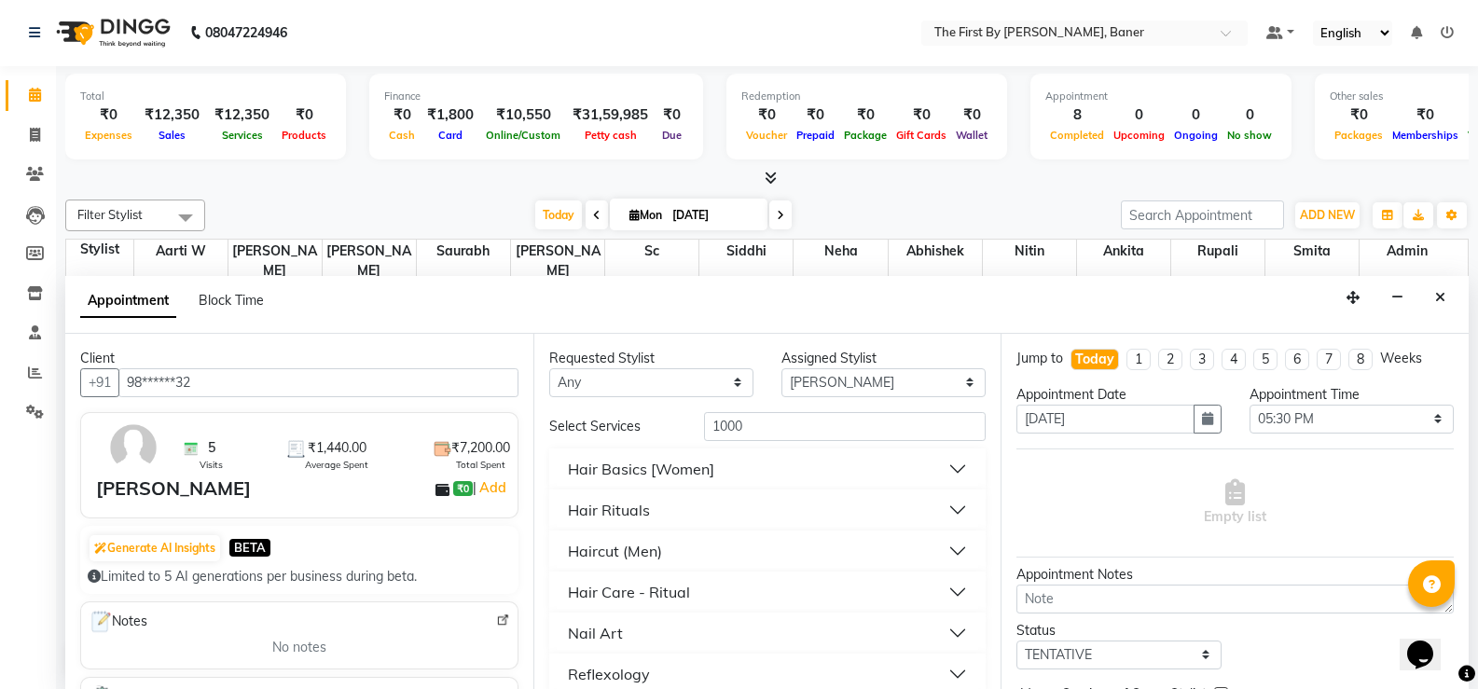
click at [635, 592] on div "Hair Care - Ritual" at bounding box center [629, 592] width 122 height 22
click at [624, 645] on span "Hair Care - Ritual - Quick Fix Hair Care (₹1,000.00)" at bounding box center [721, 639] width 304 height 23
checkbox input "false"
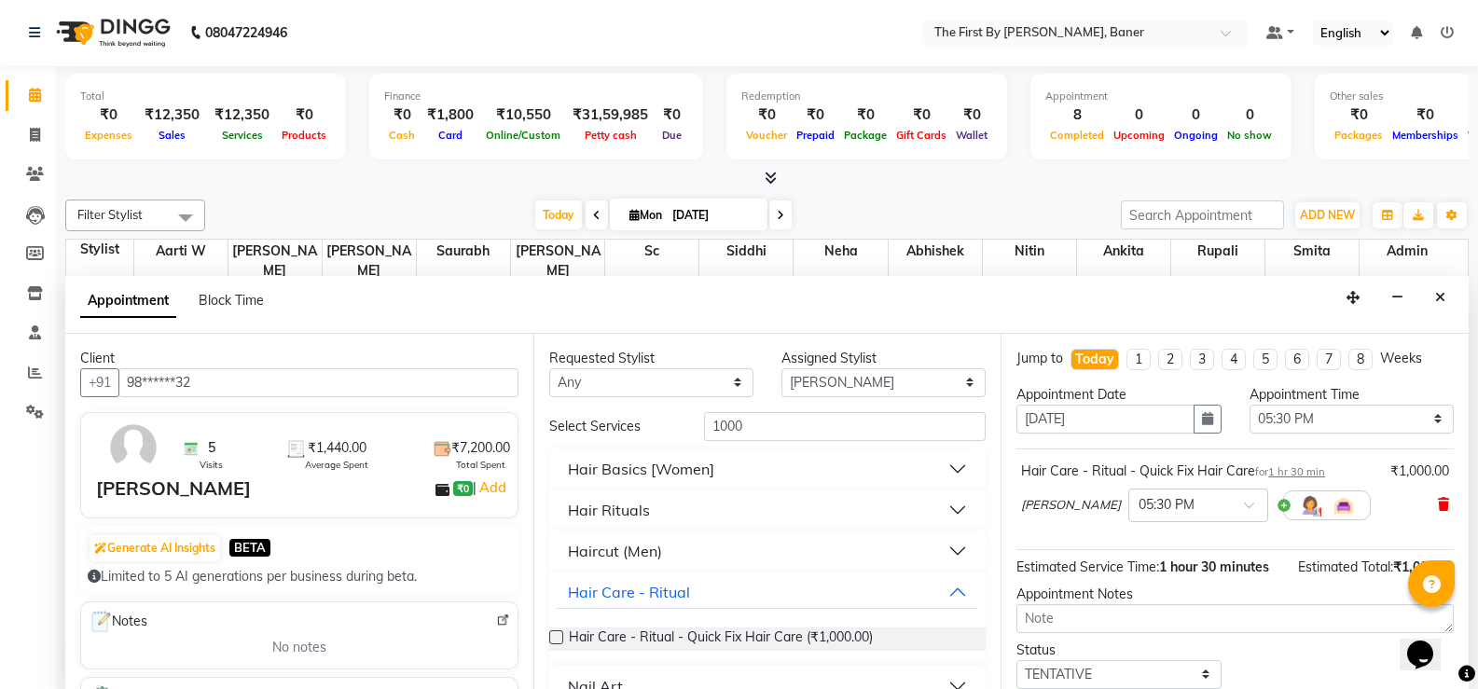
click at [1421, 511] on div "[PERSON_NAME] × 05:30 PM" at bounding box center [1235, 505] width 428 height 48
click at [1438, 508] on icon at bounding box center [1443, 504] width 11 height 13
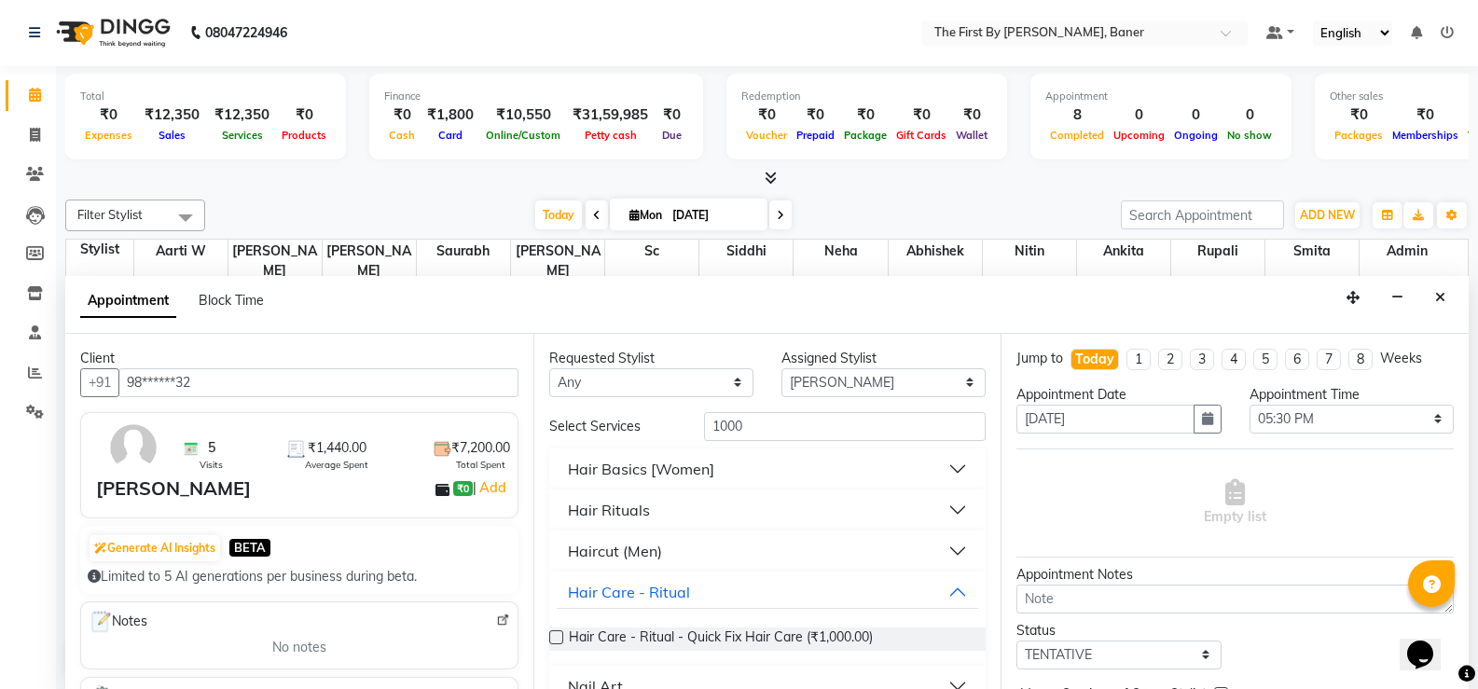
drag, startPoint x: 596, startPoint y: 547, endPoint x: 696, endPoint y: 601, distance: 113.1
click at [598, 547] on div "Haircut (Men)" at bounding box center [615, 551] width 94 height 22
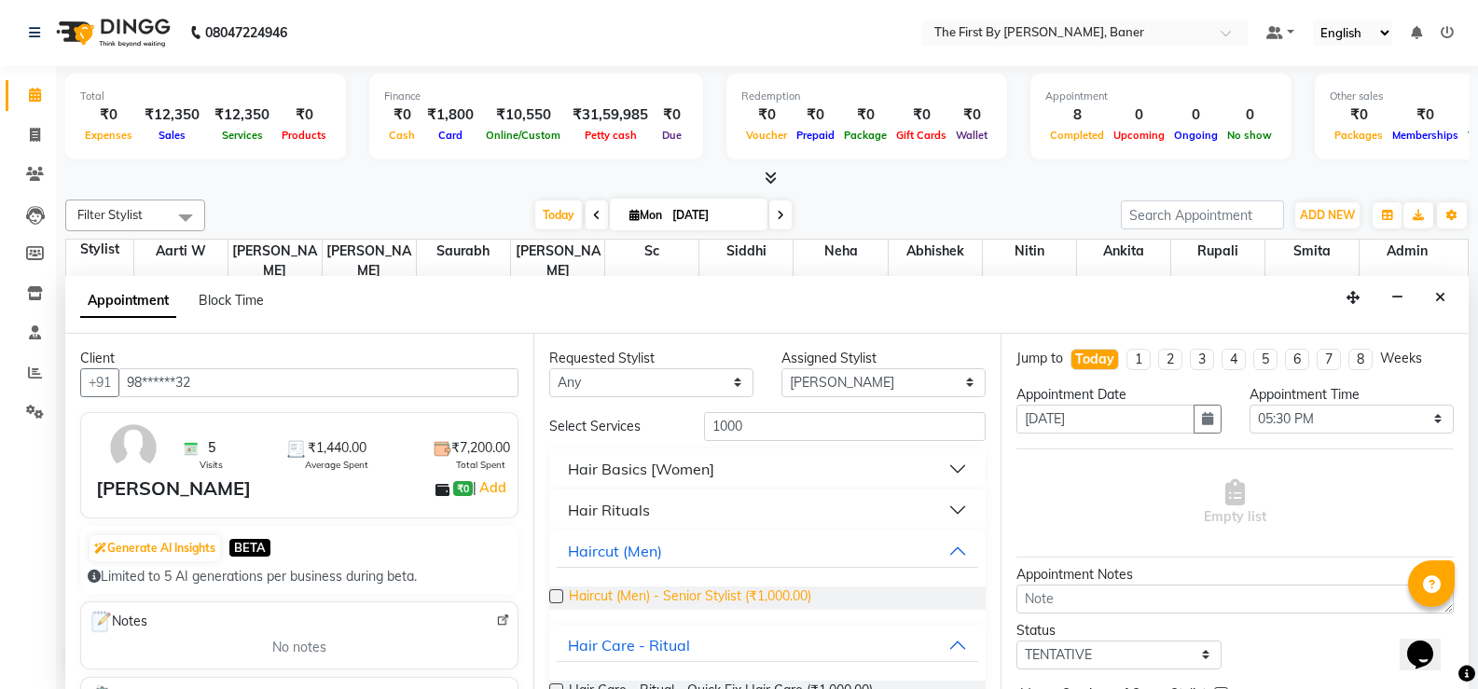
click at [698, 603] on span "Haircut (Men) - Senior Stylist (₹1,000.00)" at bounding box center [690, 598] width 242 height 23
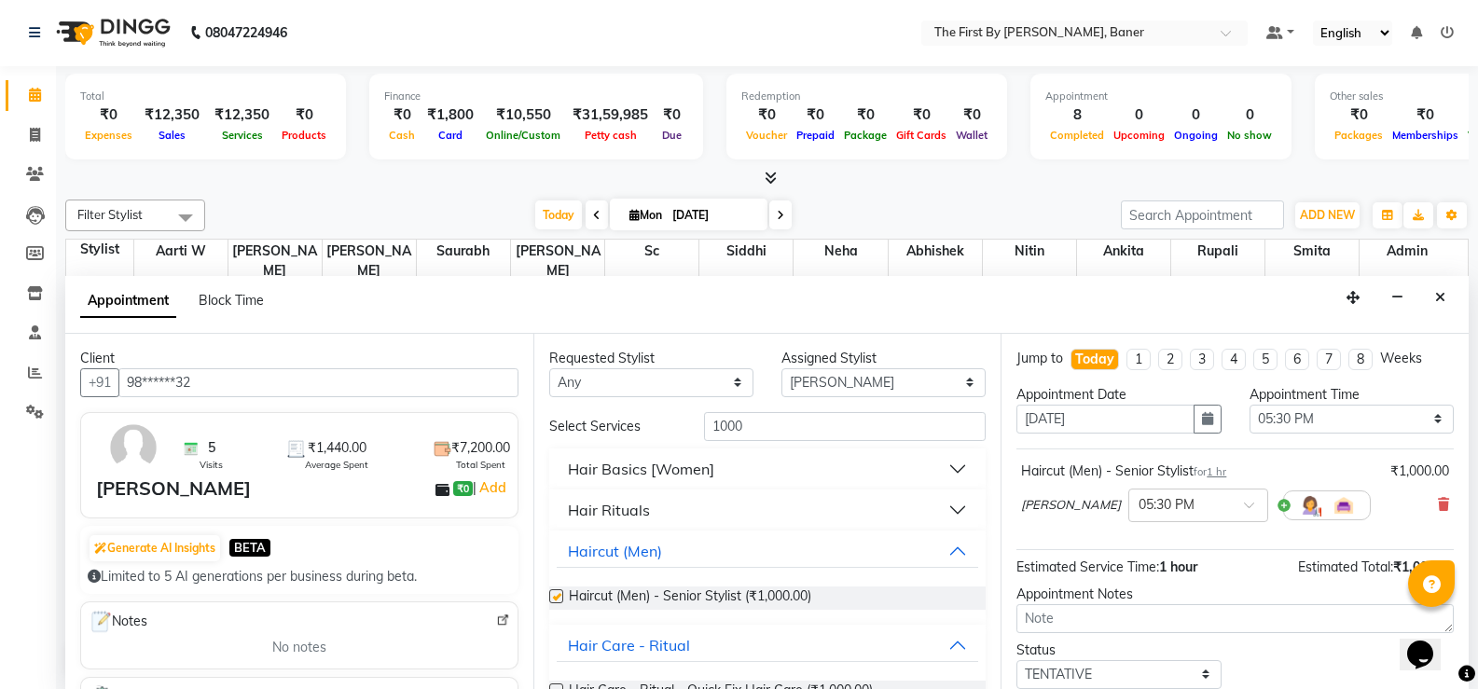
checkbox input "false"
click at [722, 422] on input "1000" at bounding box center [845, 426] width 282 height 29
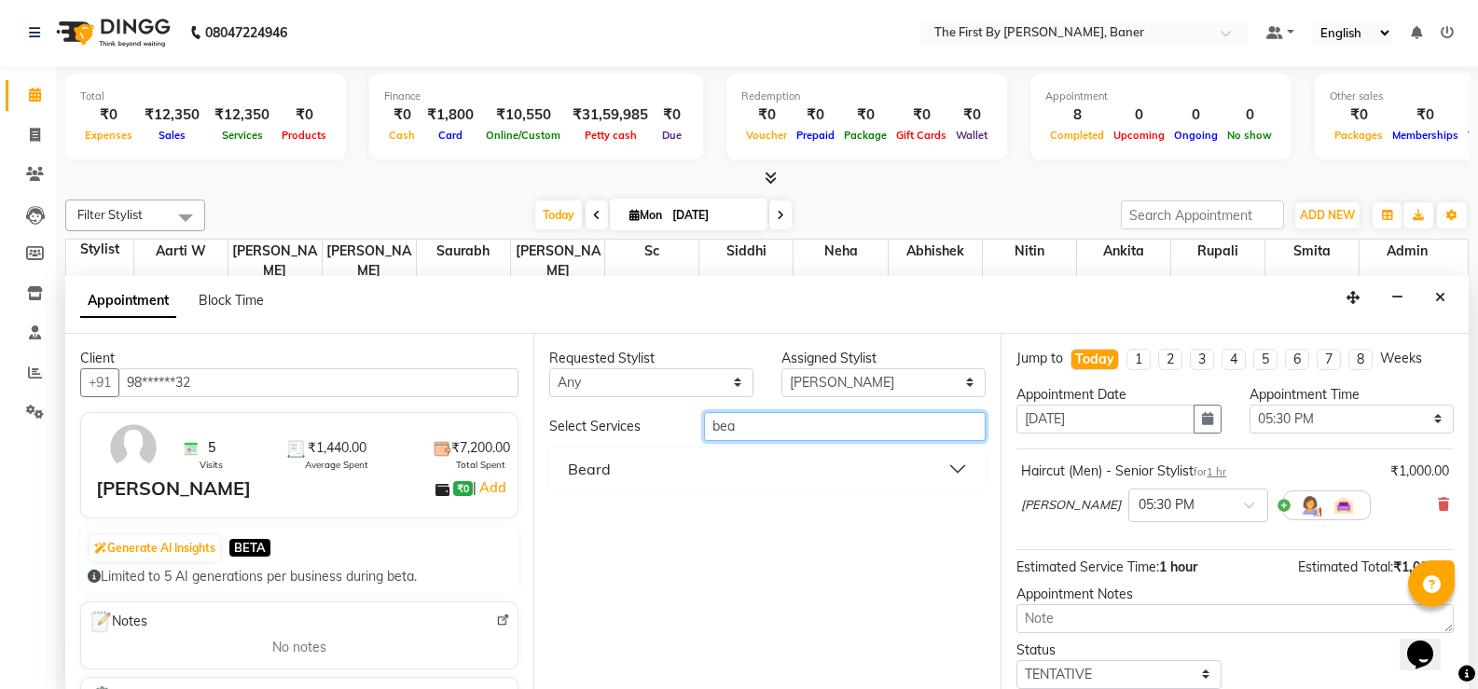
type input "bea"
drag, startPoint x: 595, startPoint y: 468, endPoint x: 605, endPoint y: 487, distance: 21.3
click at [595, 470] on div "Beard" at bounding box center [589, 469] width 43 height 22
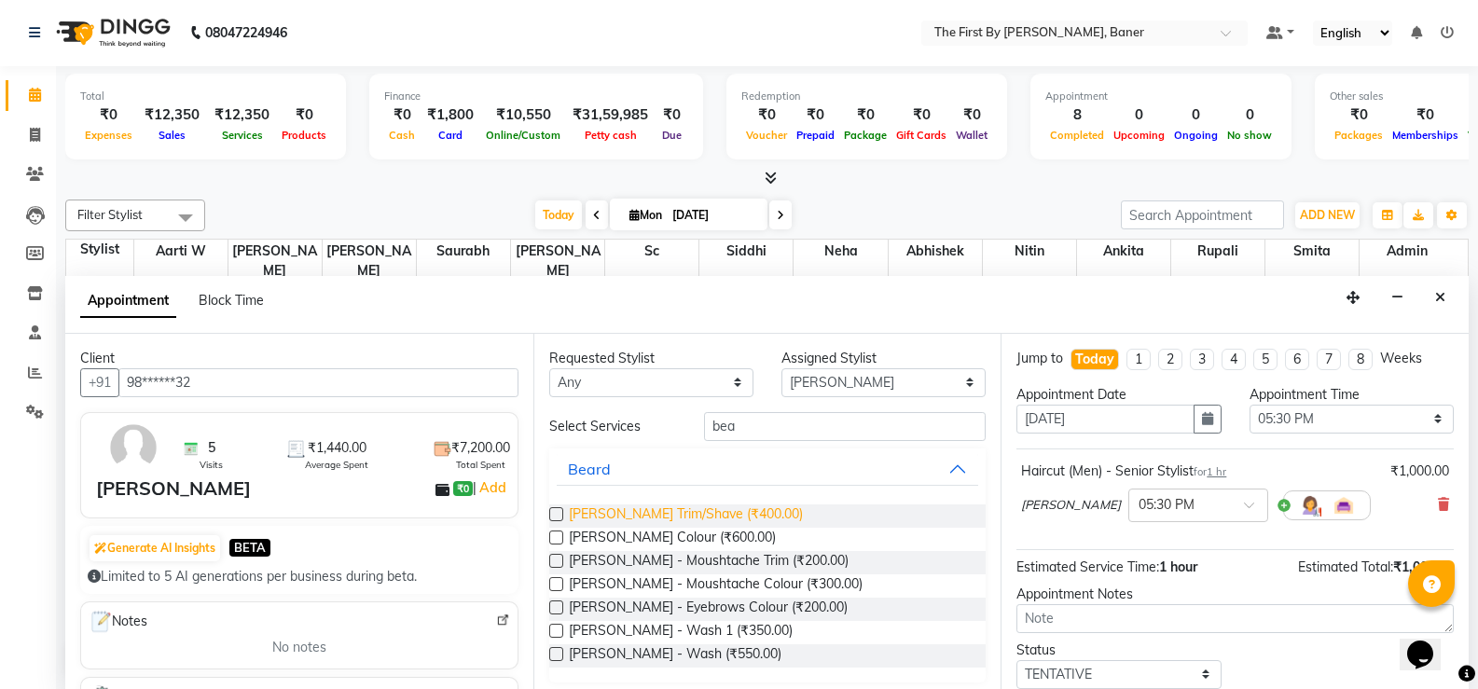
click at [651, 517] on span "[PERSON_NAME] Trim/Shave (₹400.00)" at bounding box center [686, 516] width 234 height 23
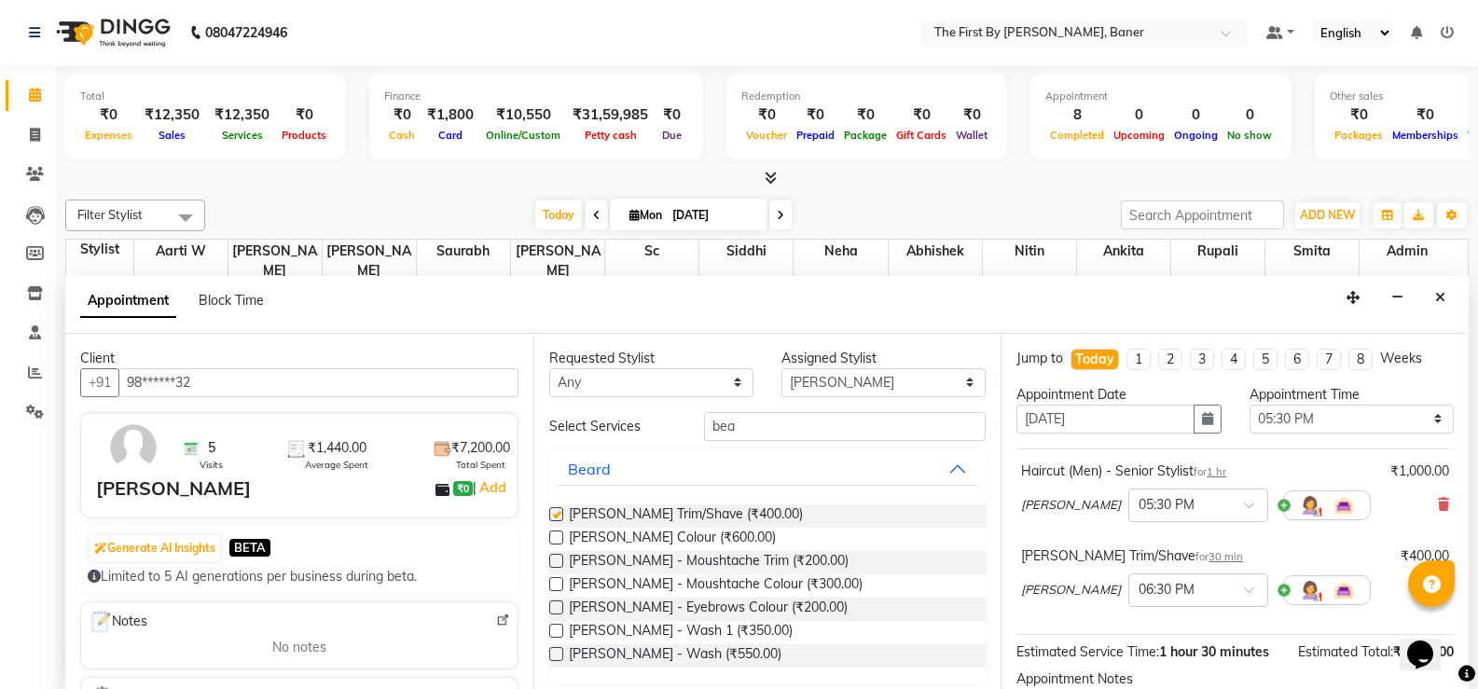
checkbox input "false"
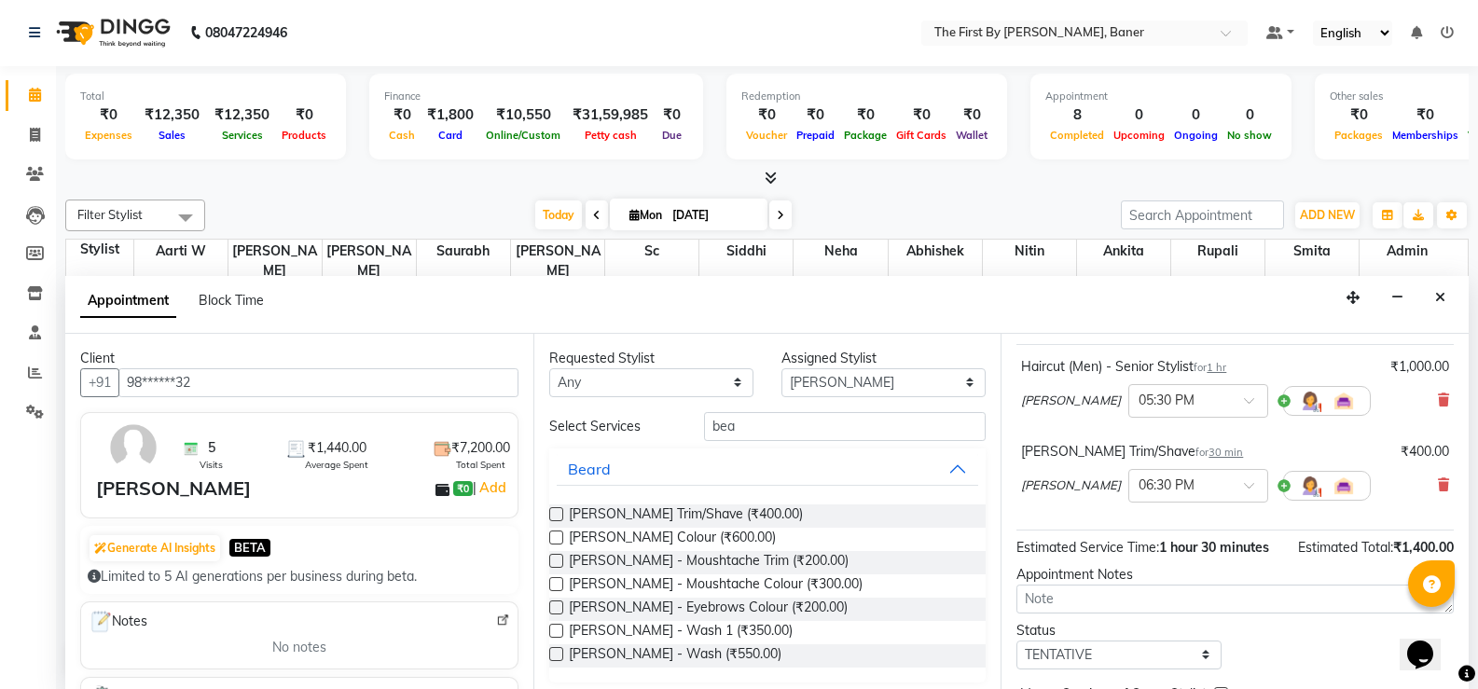
scroll to position [202, 0]
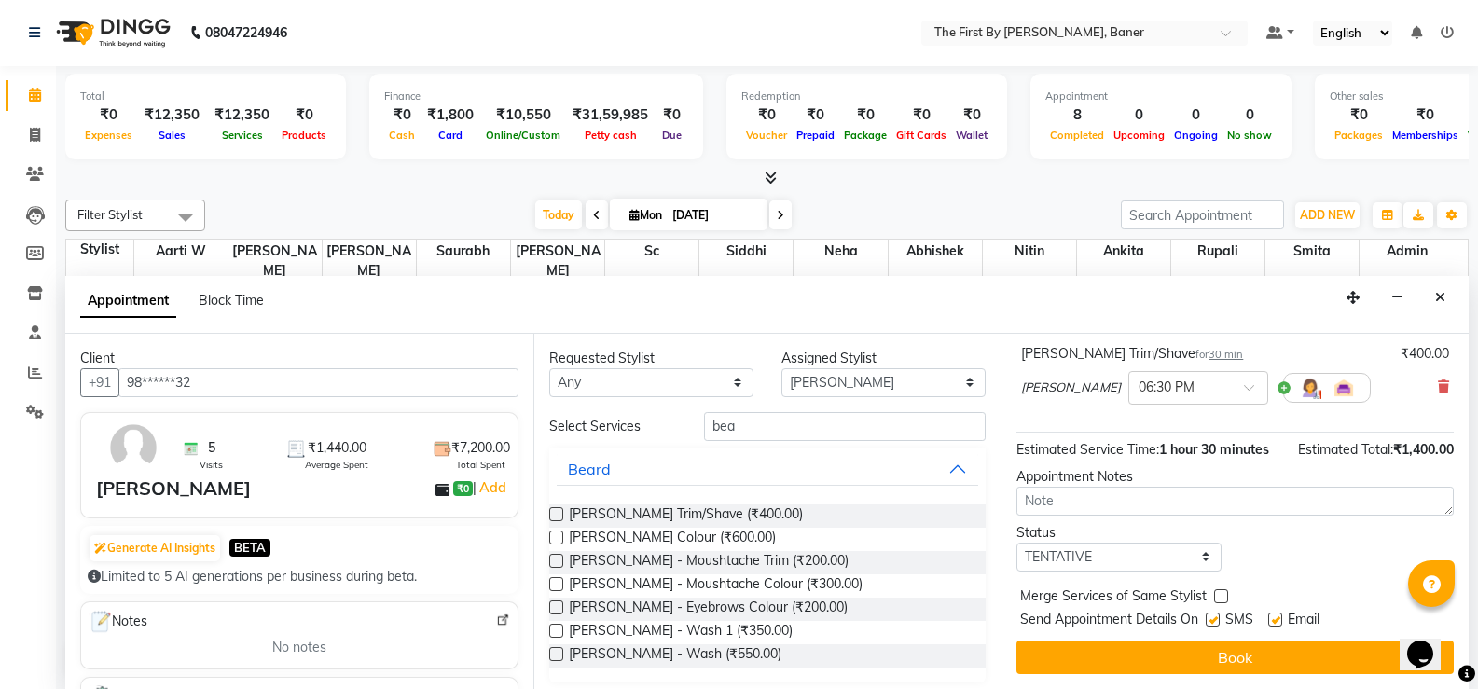
click at [1169, 654] on button "Book" at bounding box center [1234, 658] width 437 height 34
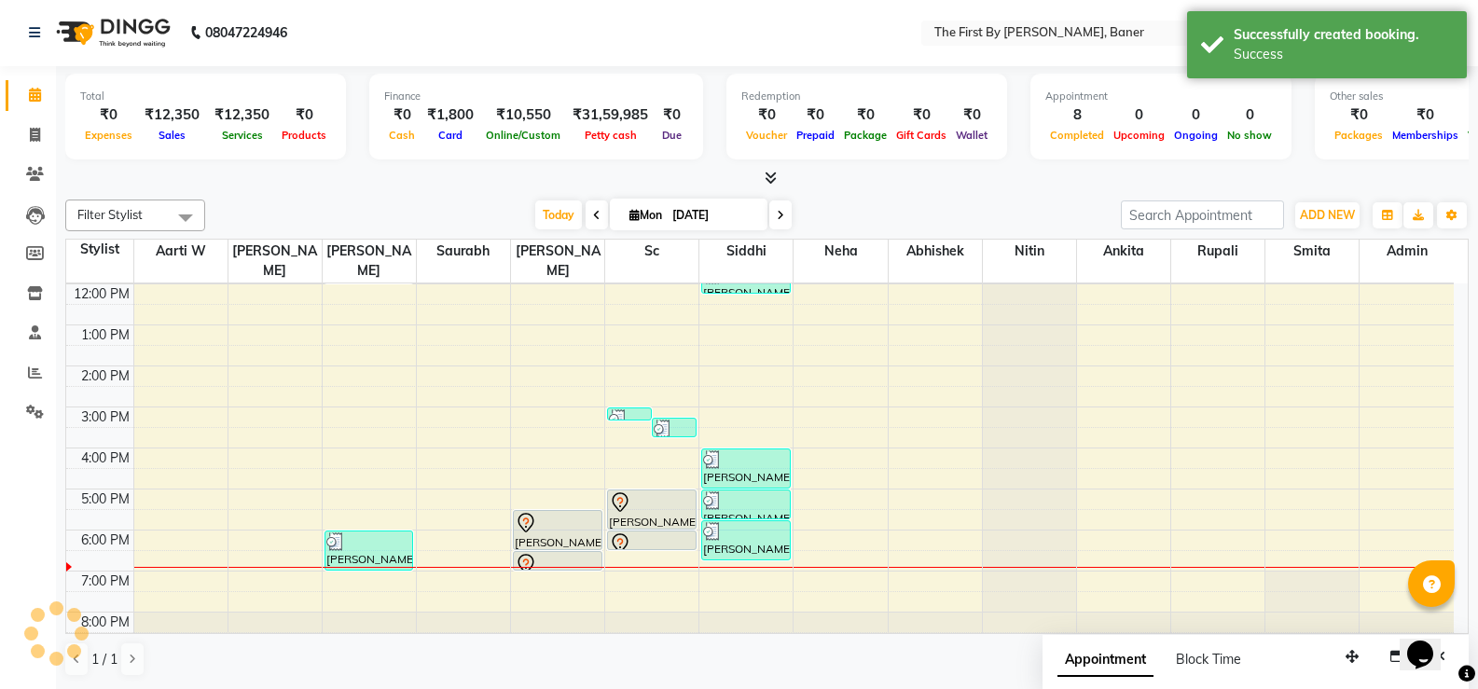
scroll to position [0, 0]
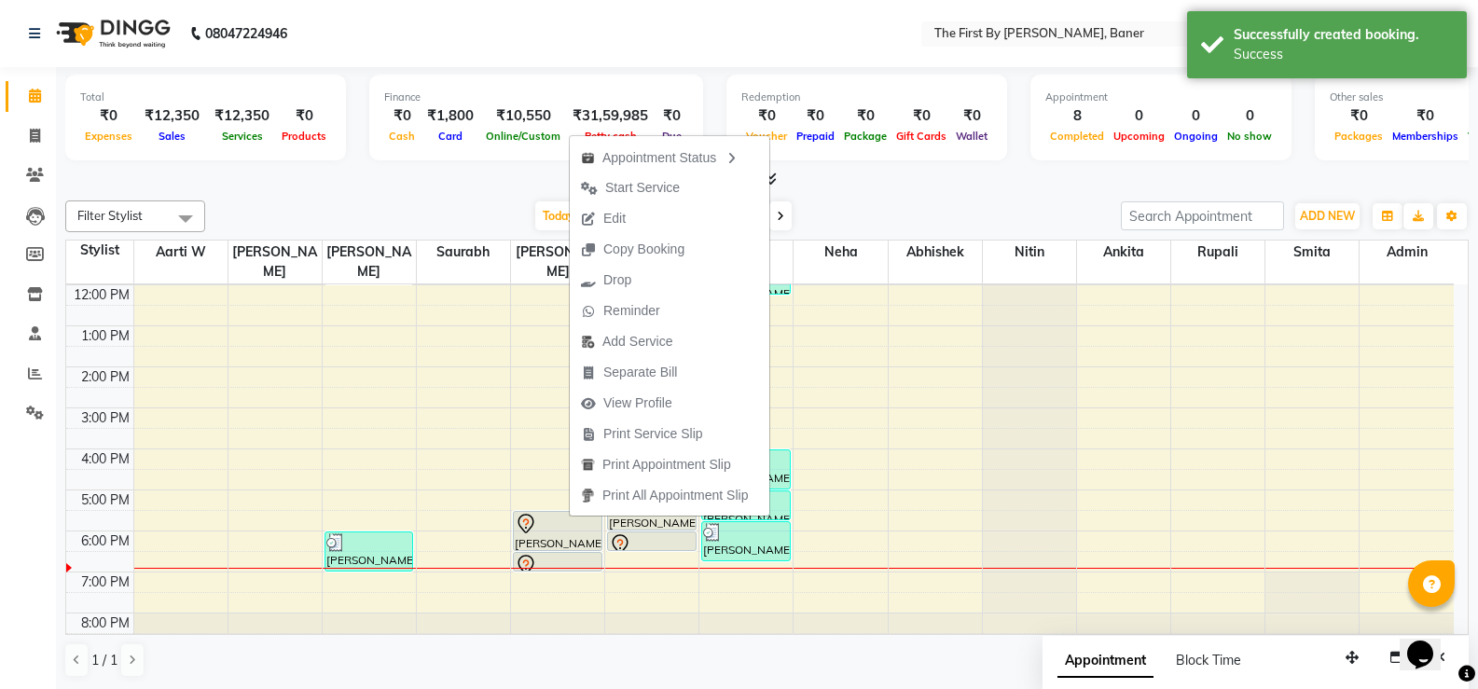
click at [629, 193] on span "Start Service" at bounding box center [642, 188] width 75 height 20
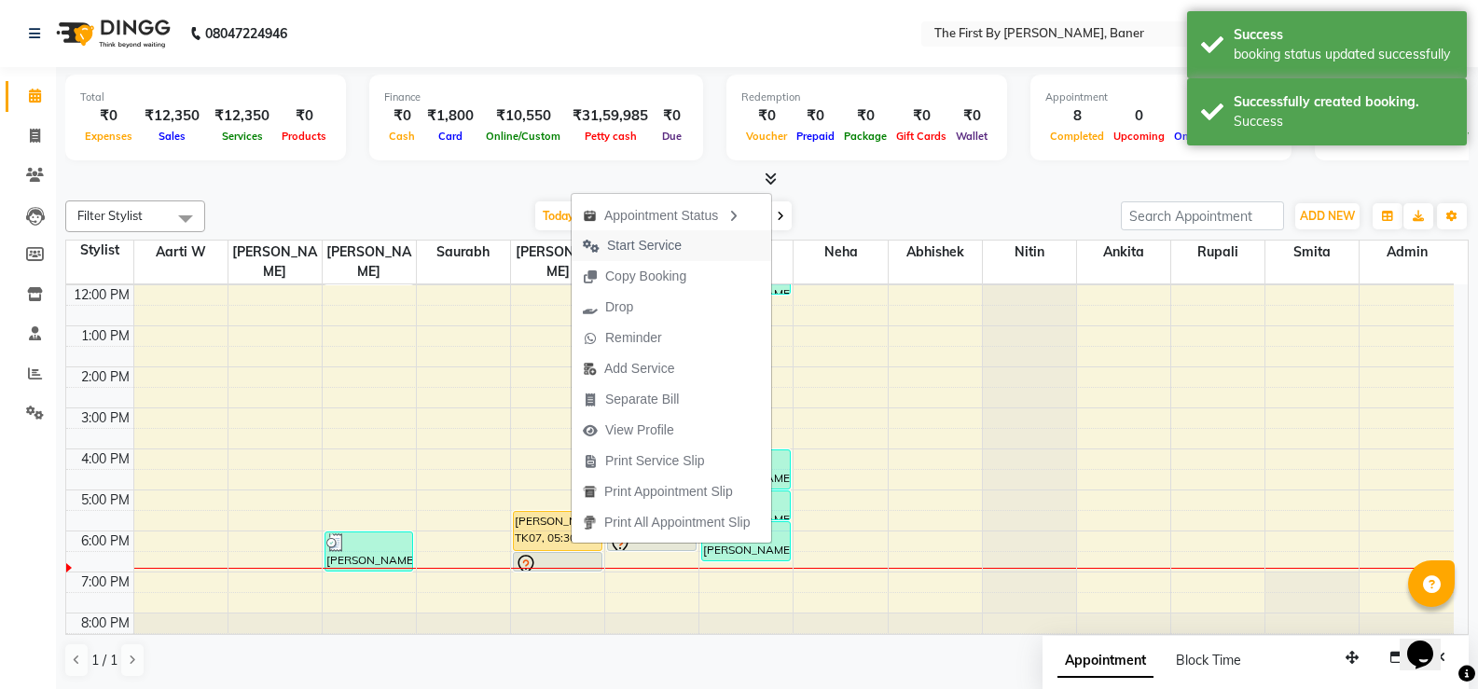
click at [642, 244] on span "Start Service" at bounding box center [644, 246] width 75 height 20
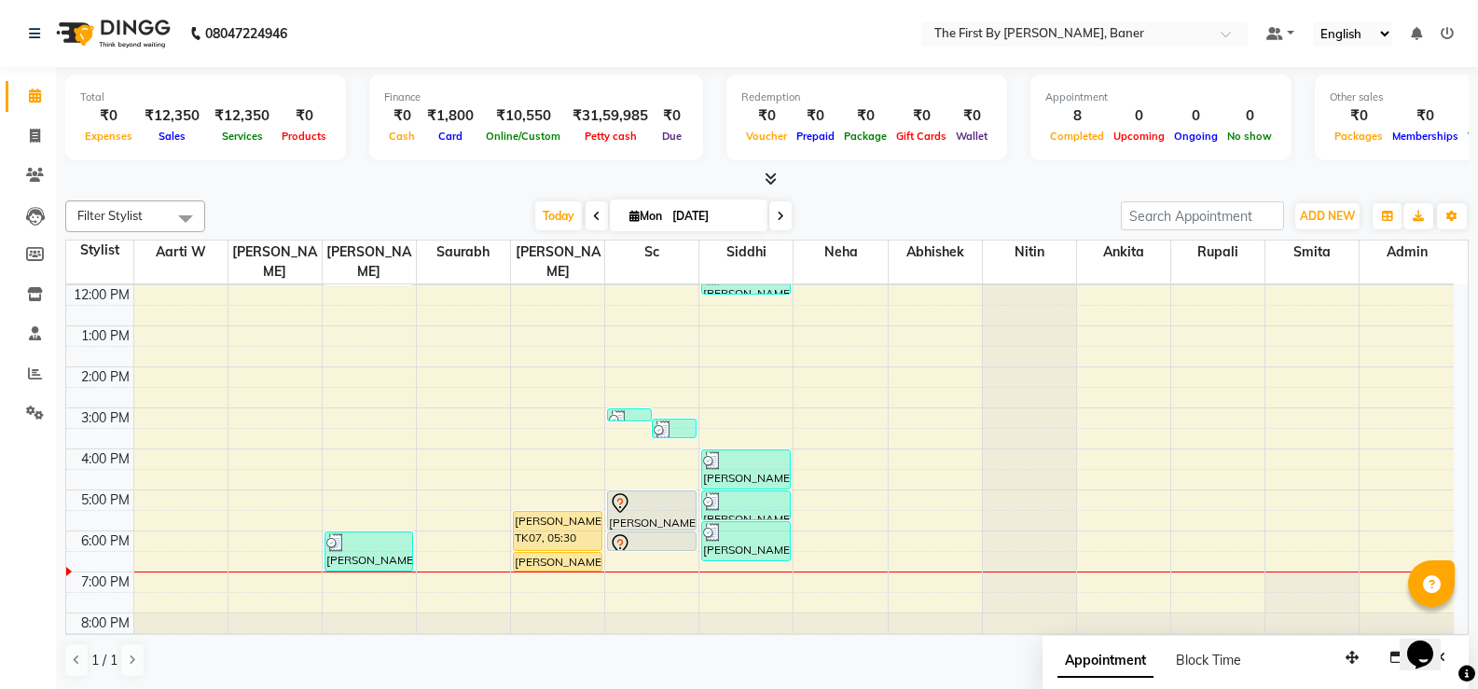
click at [511, 510] on td at bounding box center [793, 520] width 1321 height 21
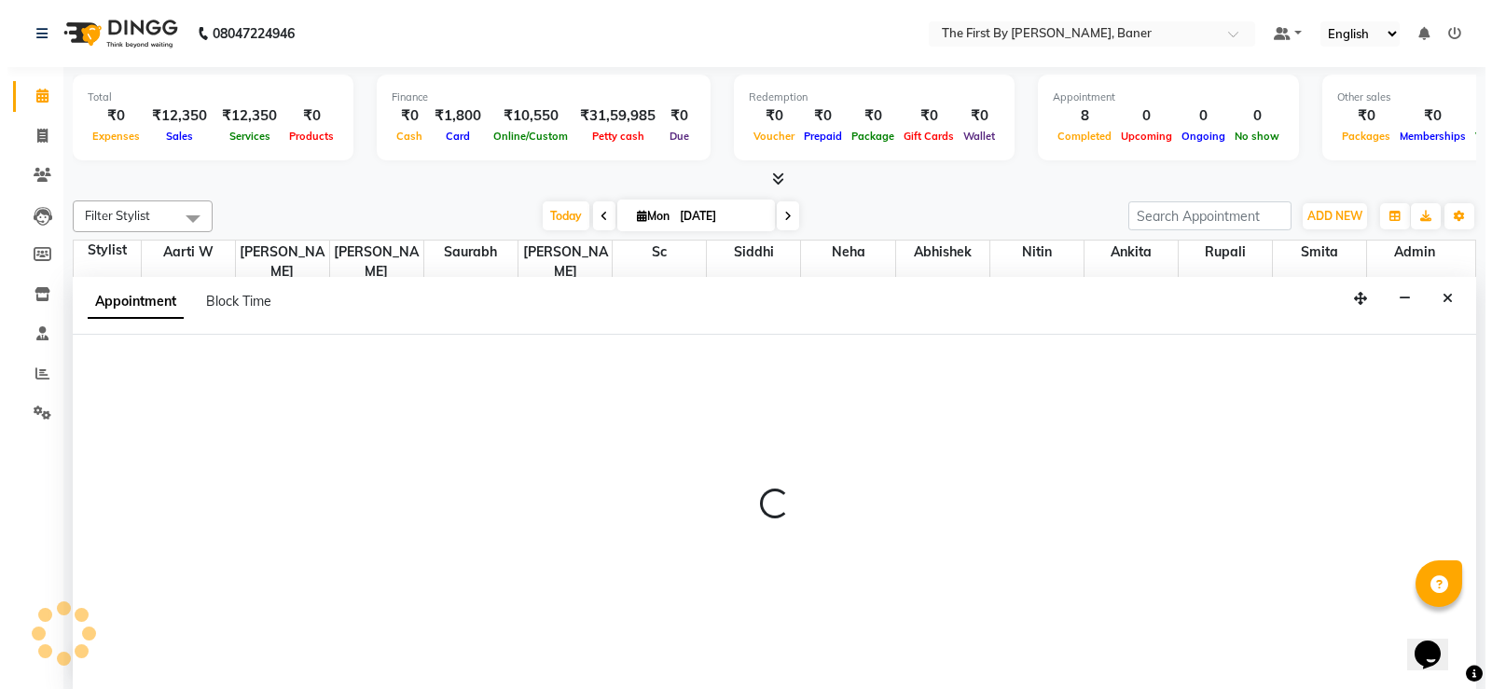
scroll to position [1, 0]
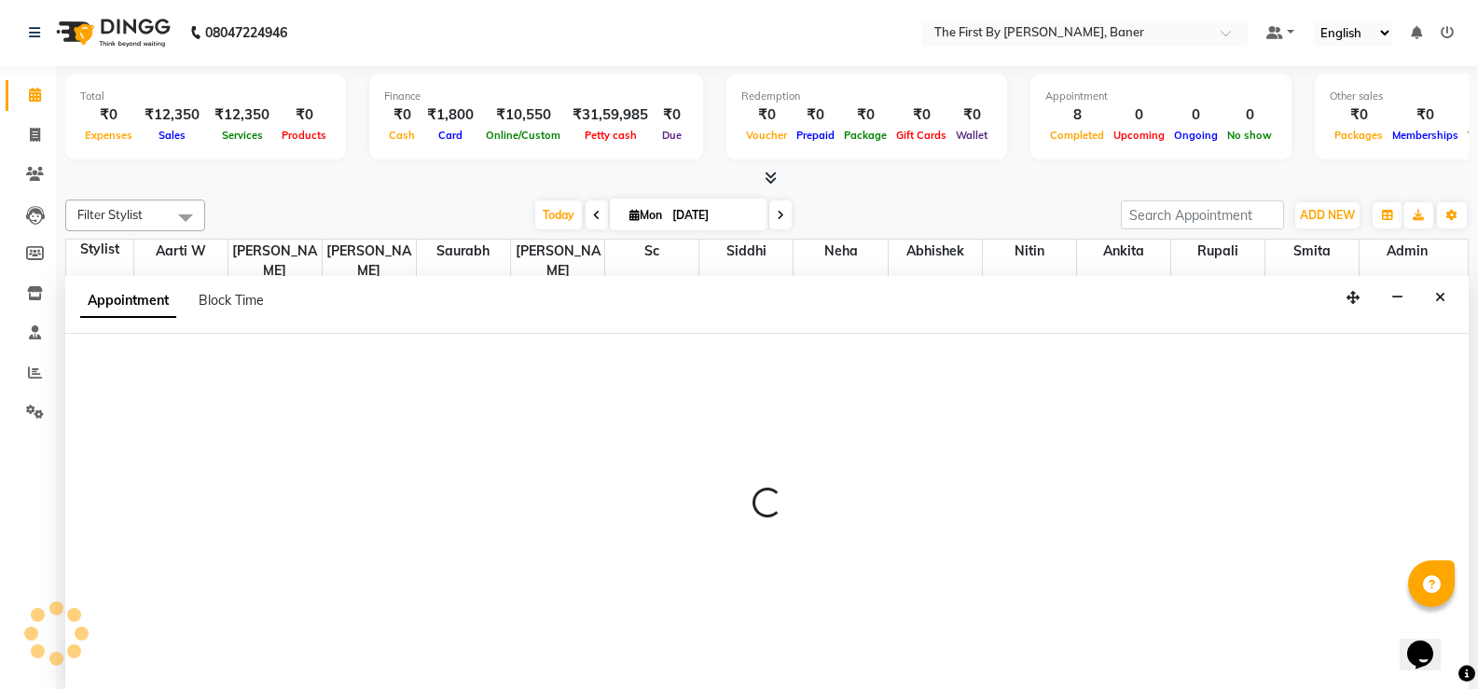
select select "49037"
select select "1050"
select select "tentative"
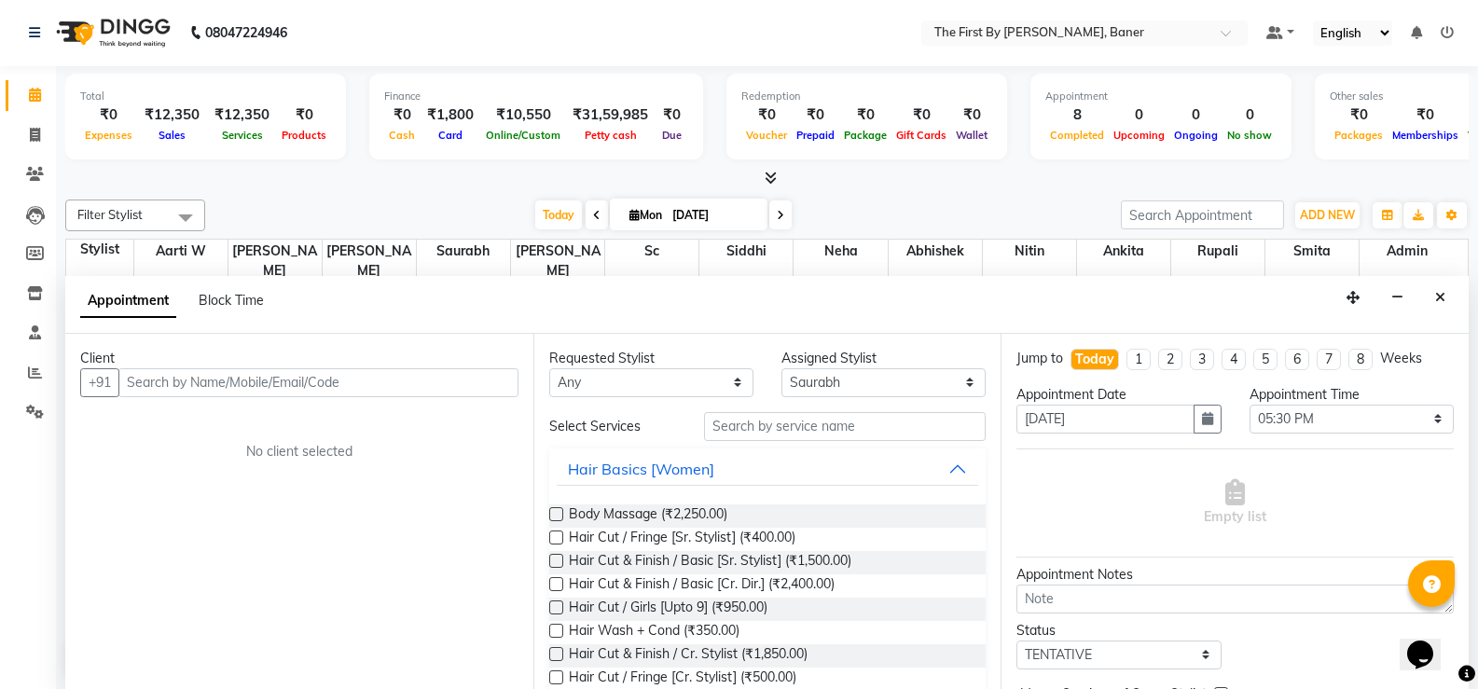
drag, startPoint x: 1452, startPoint y: 297, endPoint x: 1410, endPoint y: 311, distance: 43.9
click at [1452, 298] on button "Close" at bounding box center [1440, 297] width 27 height 29
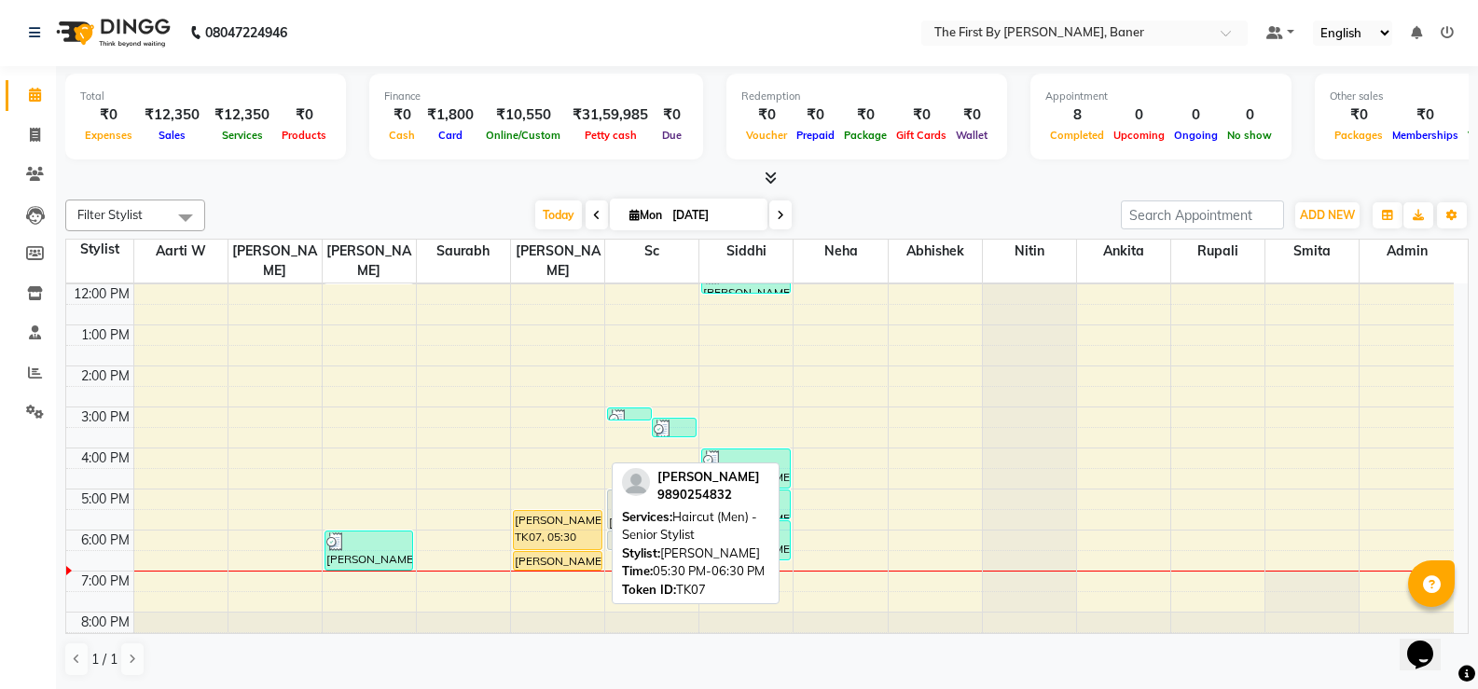
click at [563, 517] on div "[PERSON_NAME], TK07, 05:30 PM-06:30 PM, Haircut (Men) - Senior Stylist" at bounding box center [558, 530] width 88 height 38
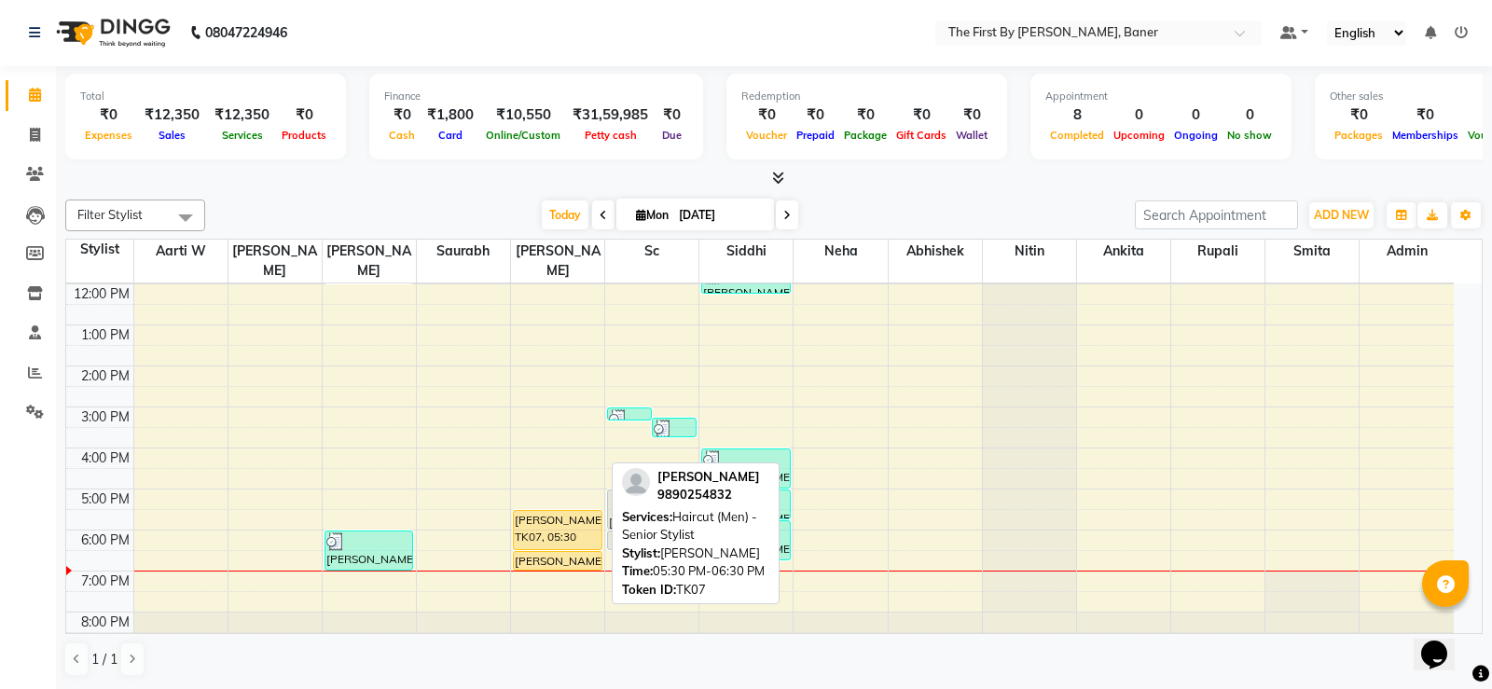
select select "1"
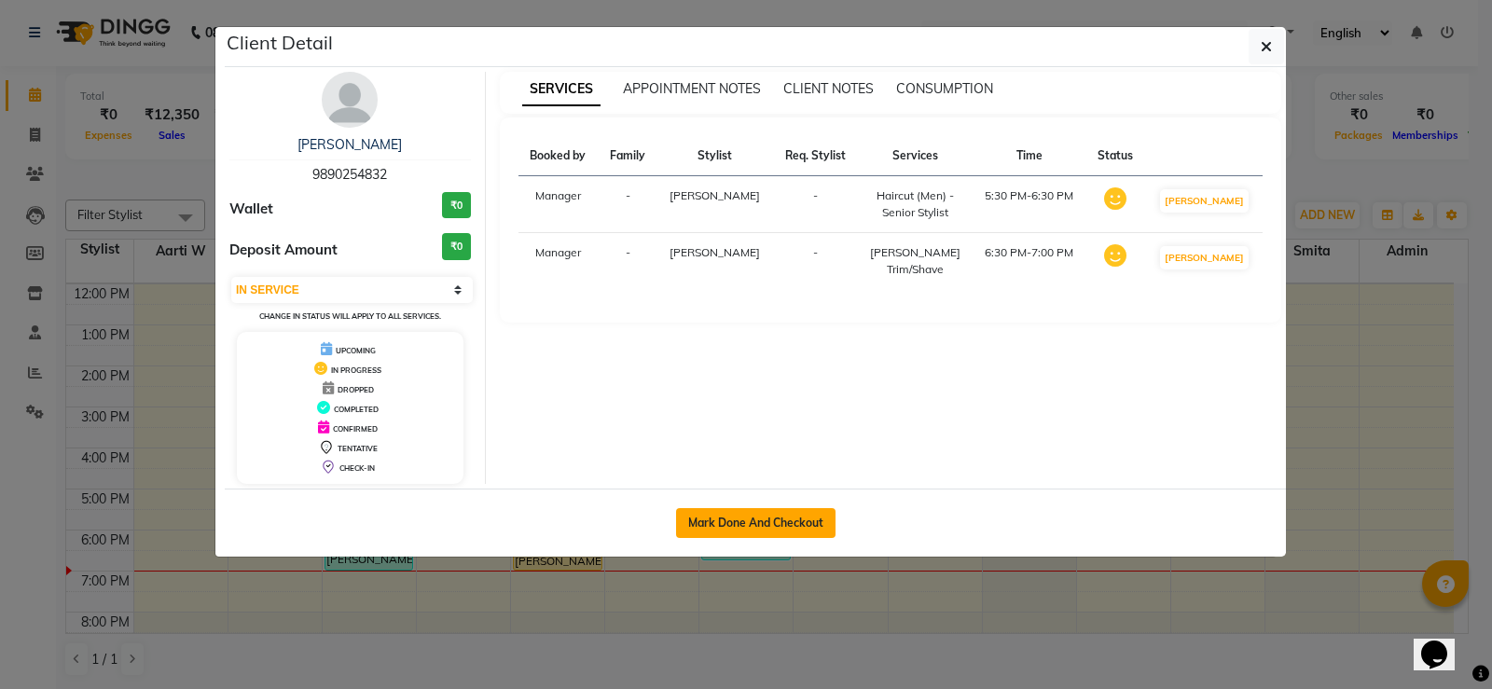
click at [744, 530] on button "Mark Done And Checkout" at bounding box center [755, 523] width 159 height 30
select select "service"
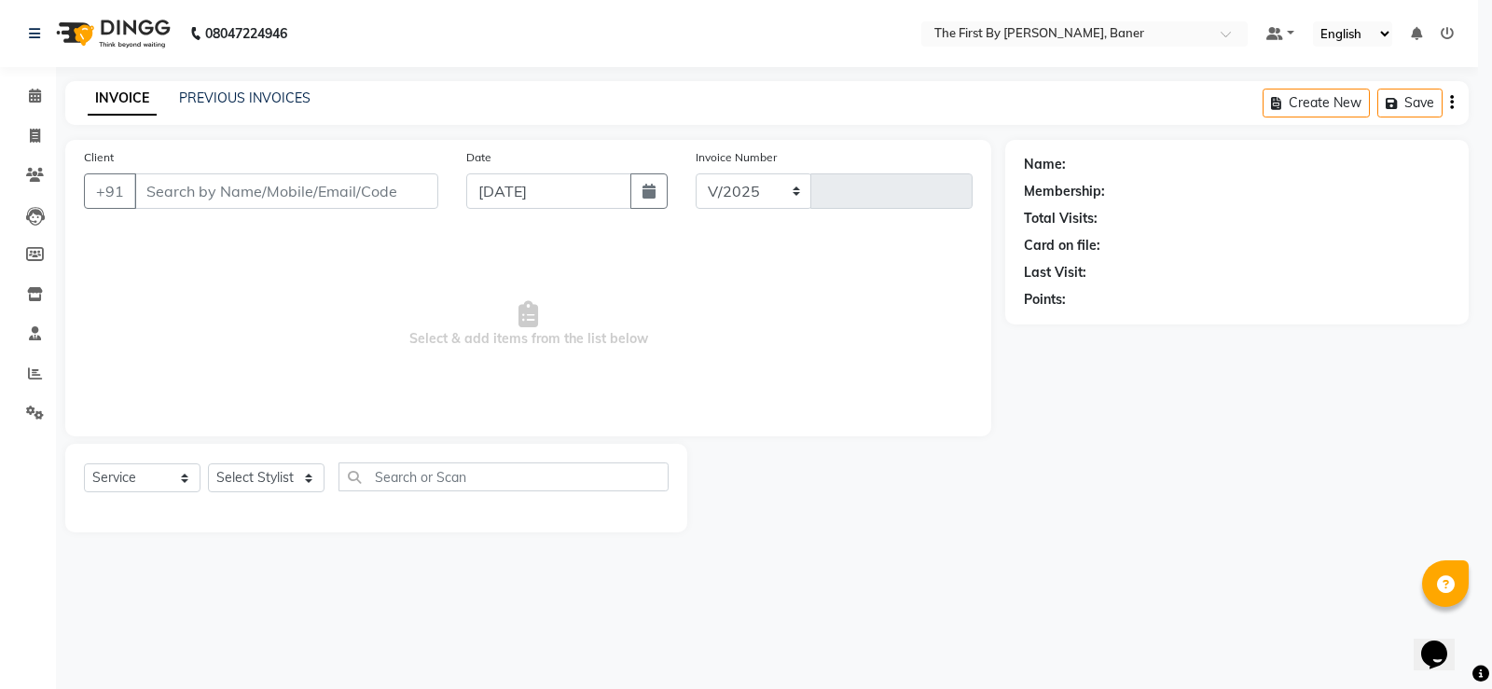
select select "6411"
type input "2357"
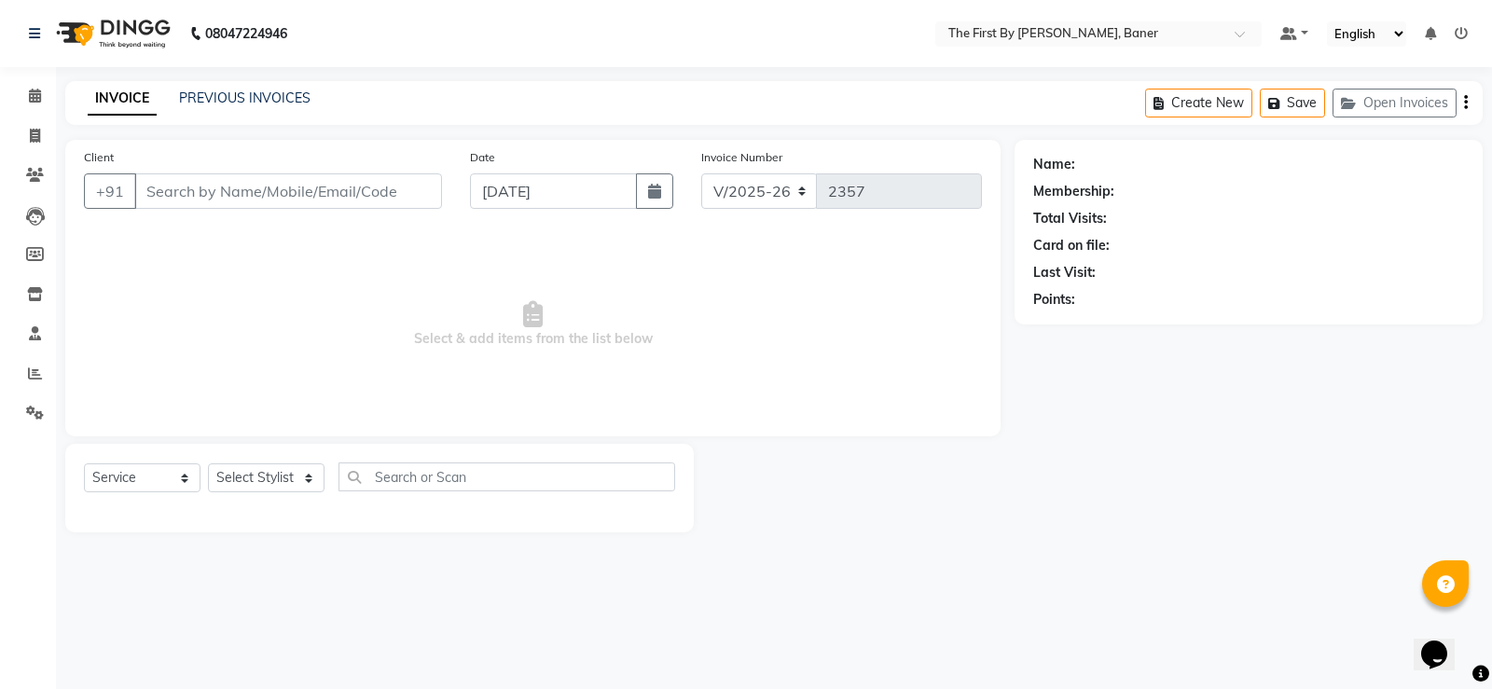
type input "98******32"
select select "49040"
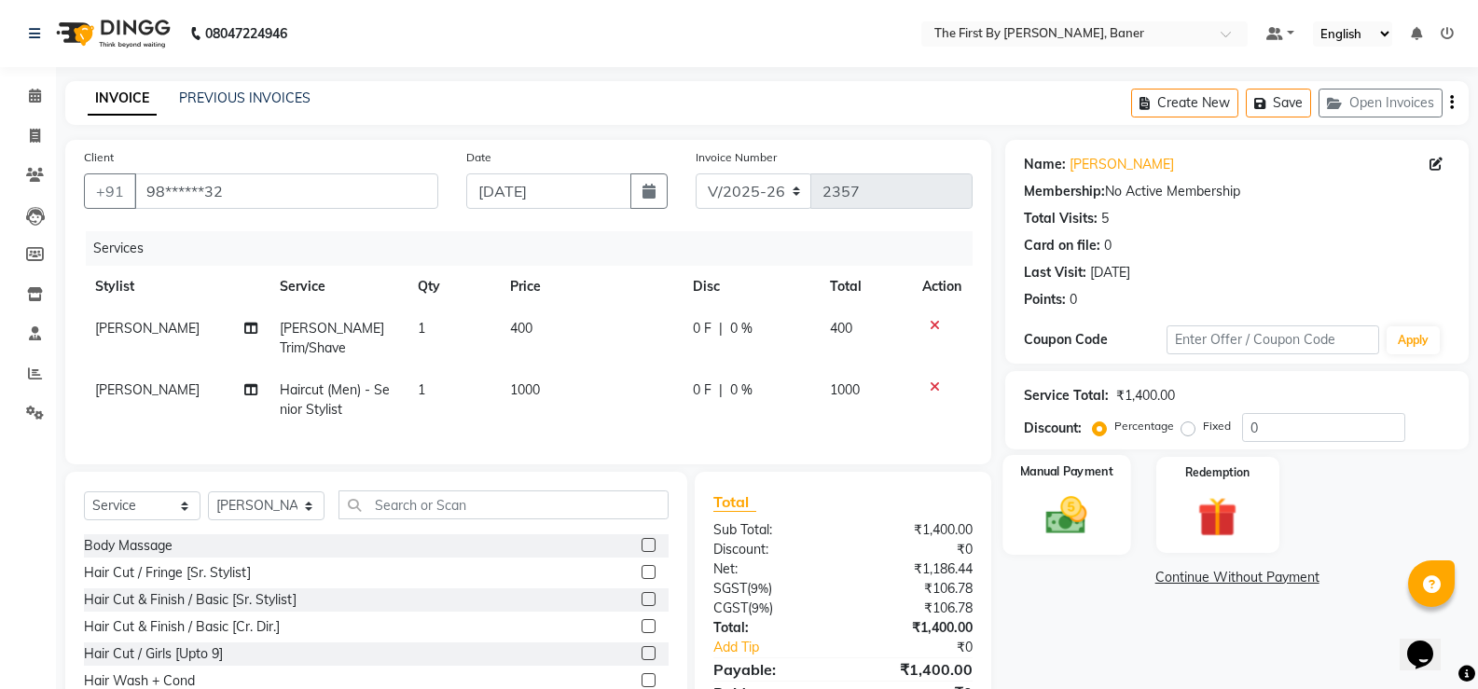
click at [1106, 546] on div "Manual Payment" at bounding box center [1067, 505] width 128 height 100
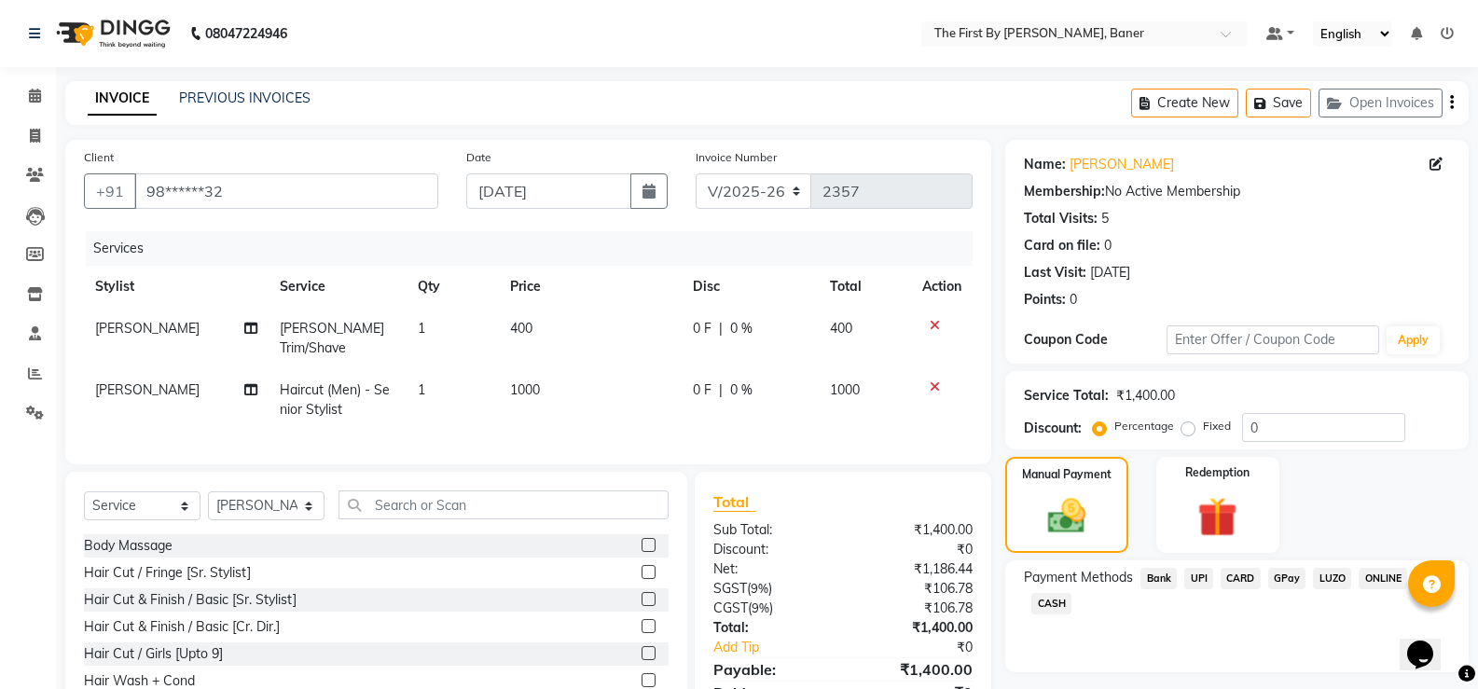
drag, startPoint x: 1190, startPoint y: 580, endPoint x: 1200, endPoint y: 579, distance: 10.3
click at [1190, 579] on span "UPI" at bounding box center [1198, 578] width 29 height 21
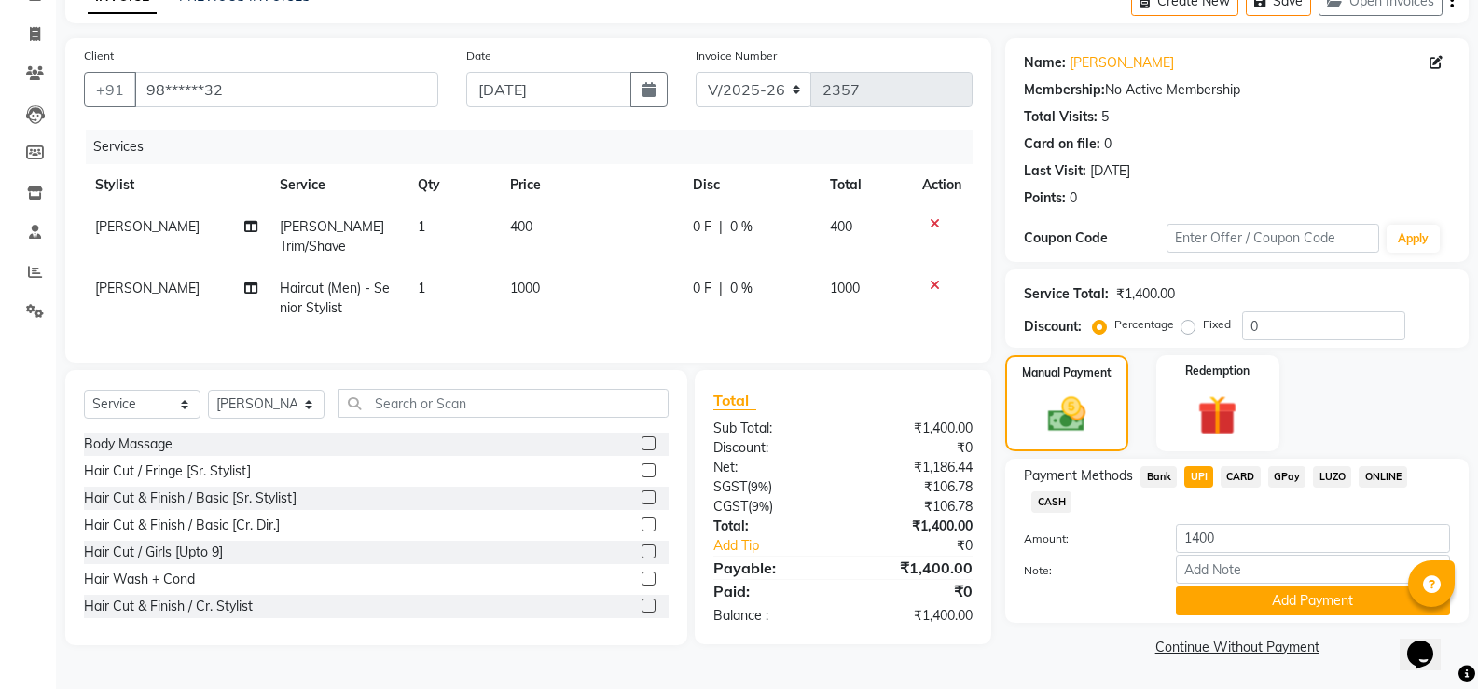
click at [1228, 593] on button "Add Payment" at bounding box center [1313, 601] width 274 height 29
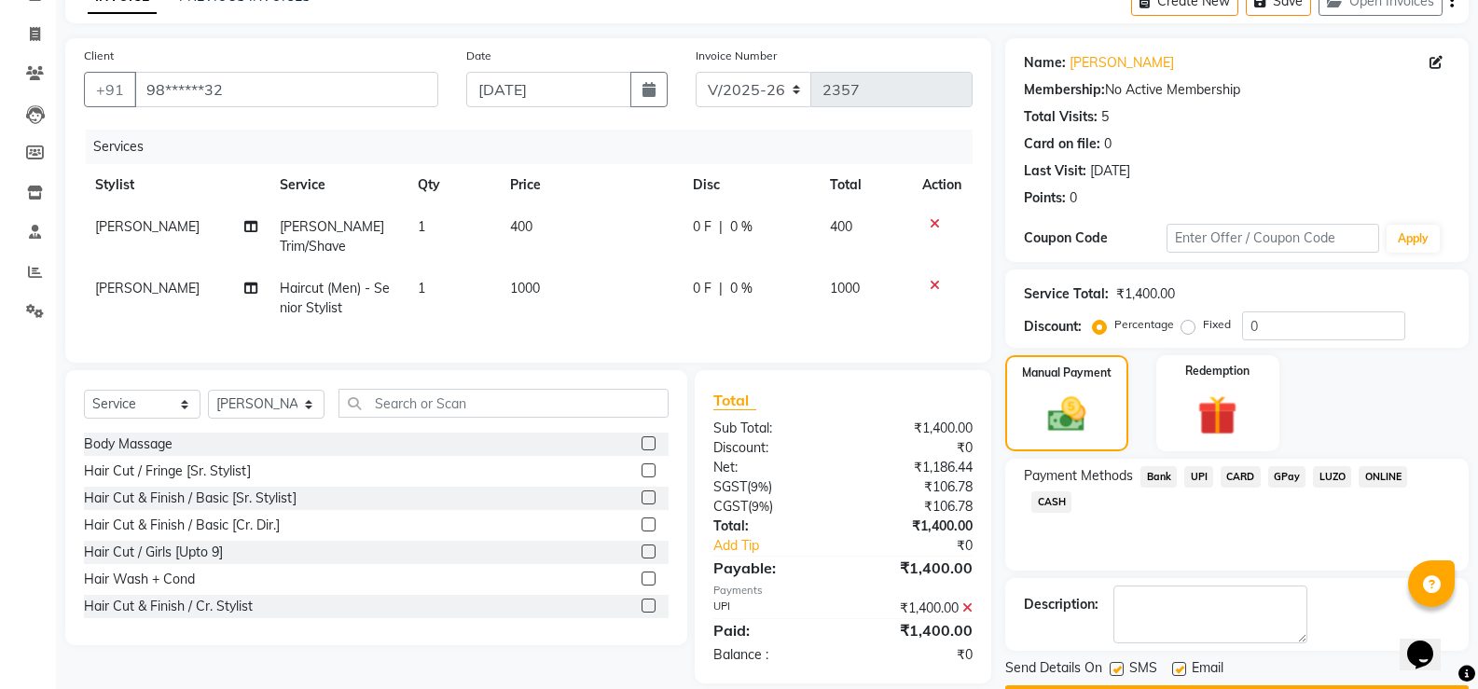
scroll to position [155, 0]
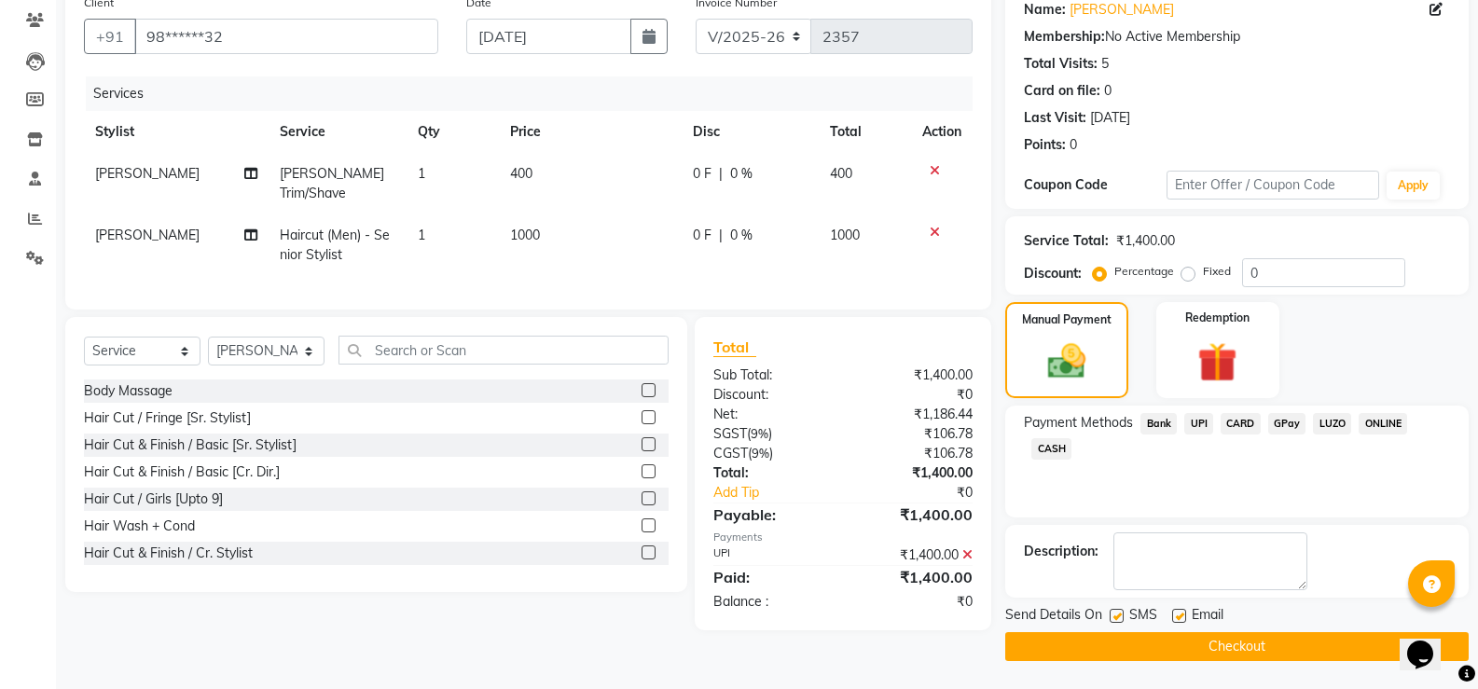
click at [1243, 635] on button "Checkout" at bounding box center [1236, 646] width 463 height 29
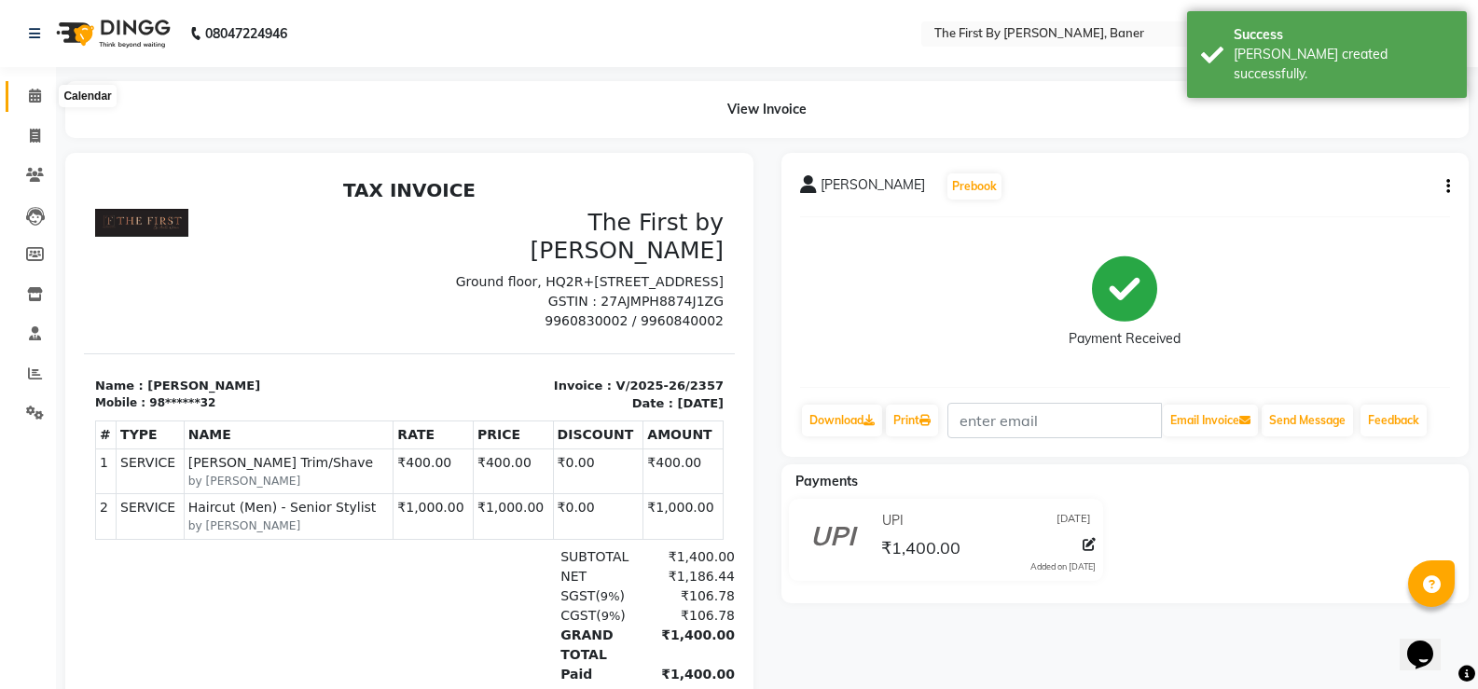
click at [35, 92] on icon at bounding box center [35, 96] width 12 height 14
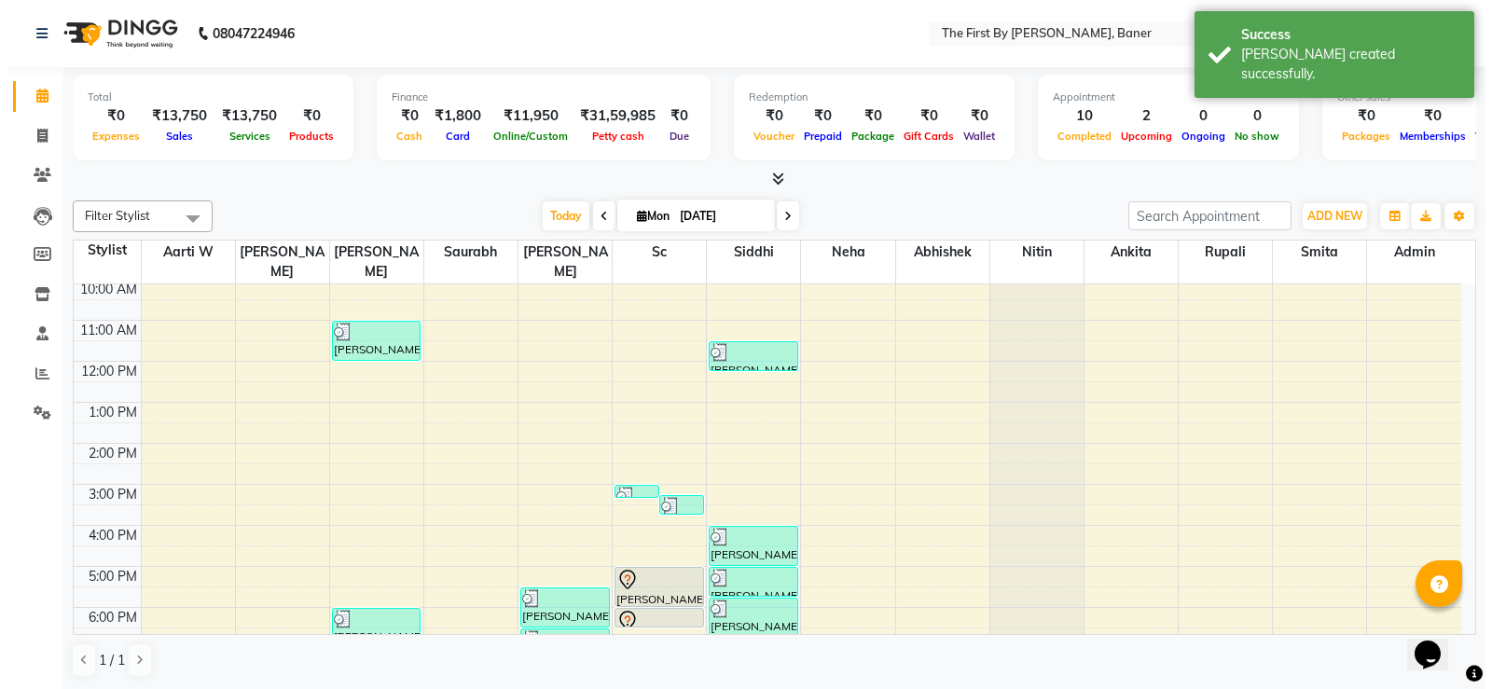
scroll to position [163, 0]
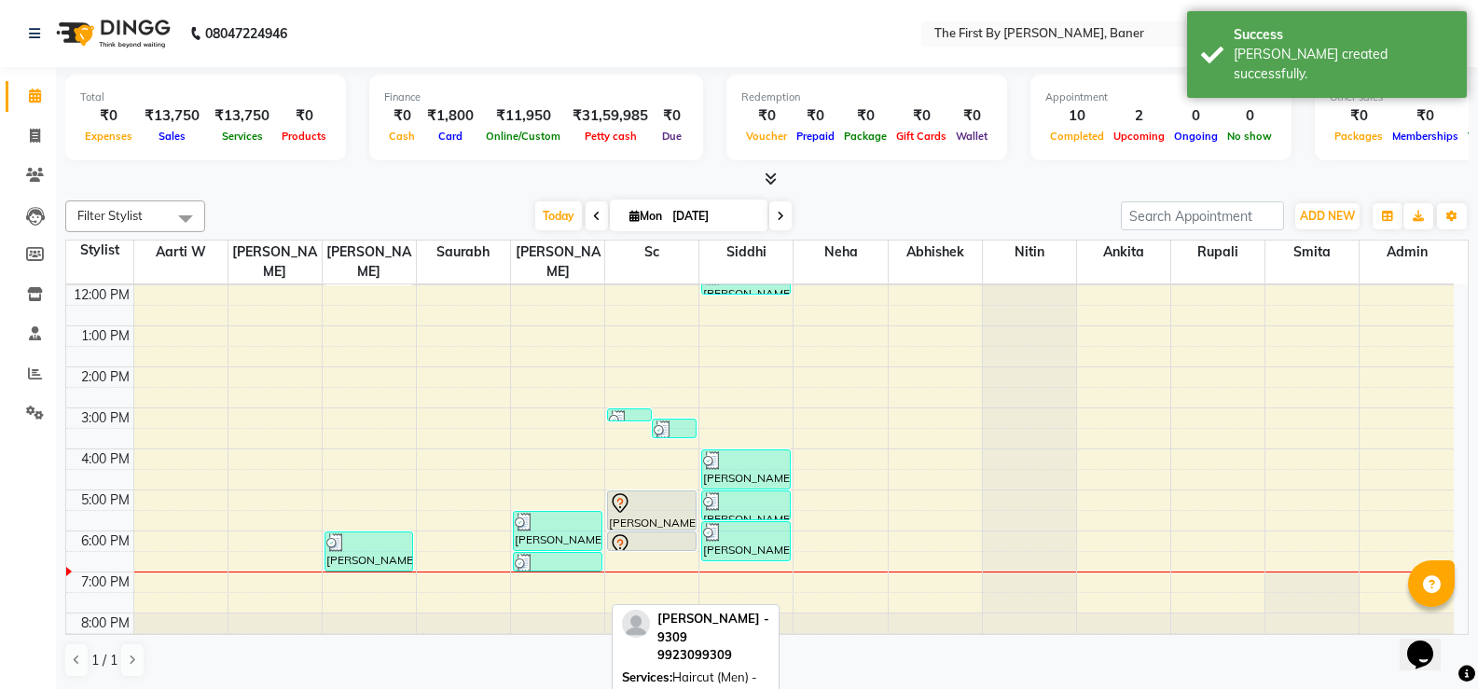
click at [656, 497] on div "[PERSON_NAME] - 9309, TK06, 05:00 PM-06:00 PM, Haircut (Men) - Senior Stylist" at bounding box center [652, 510] width 88 height 38
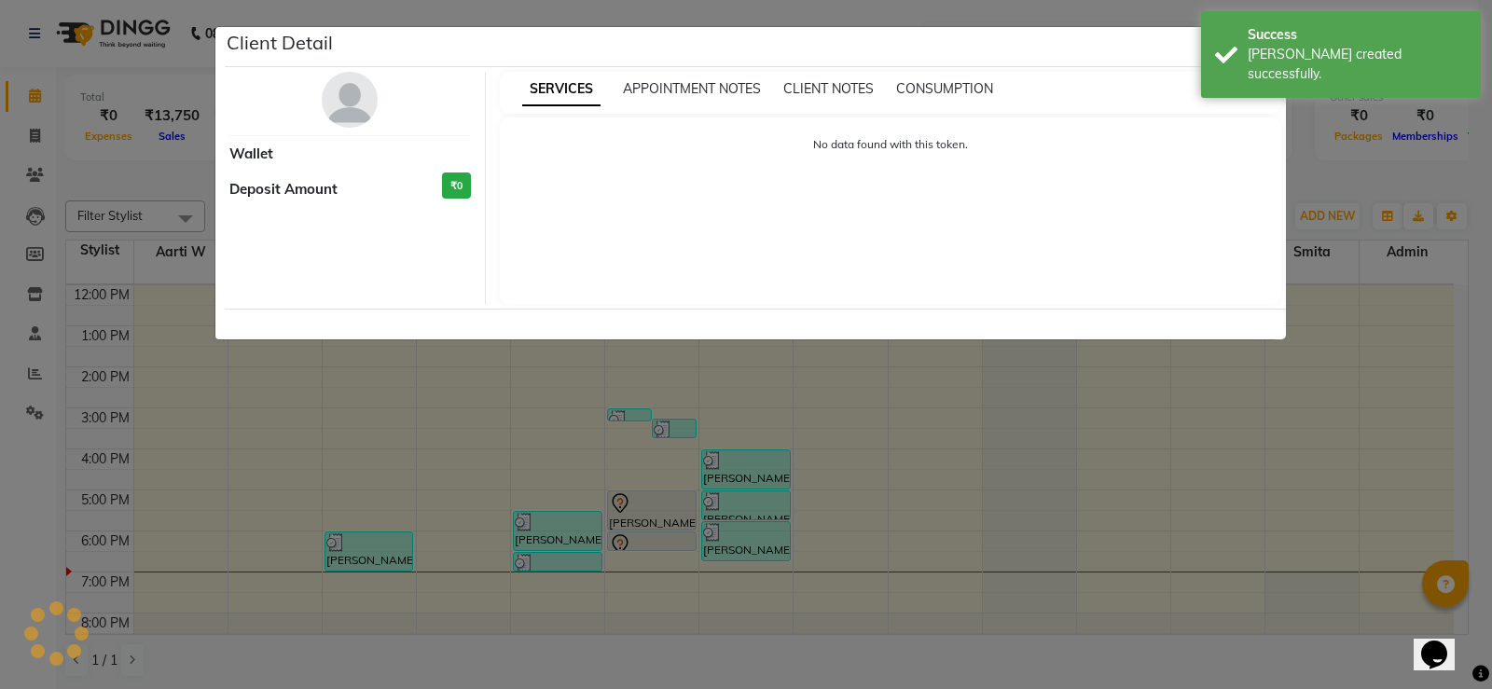
select select "7"
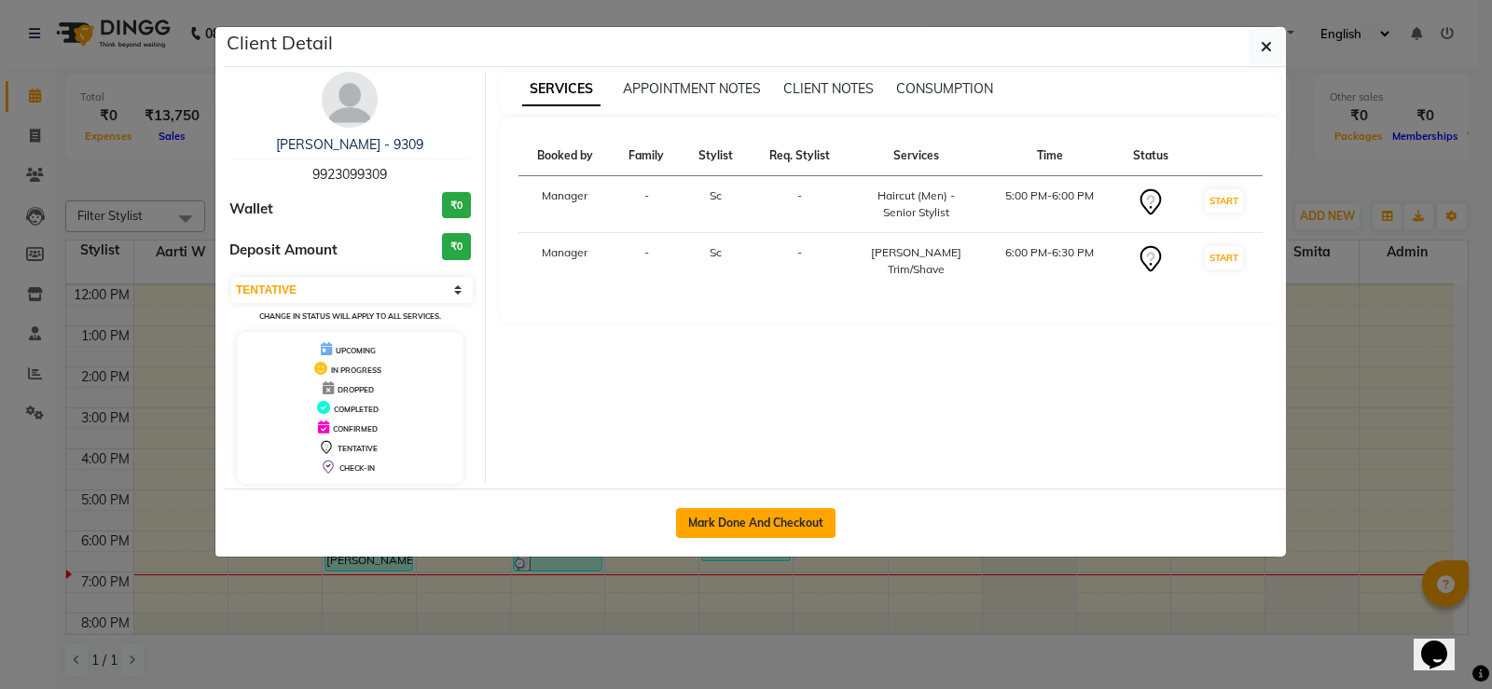
click at [796, 512] on button "Mark Done And Checkout" at bounding box center [755, 523] width 159 height 30
select select "service"
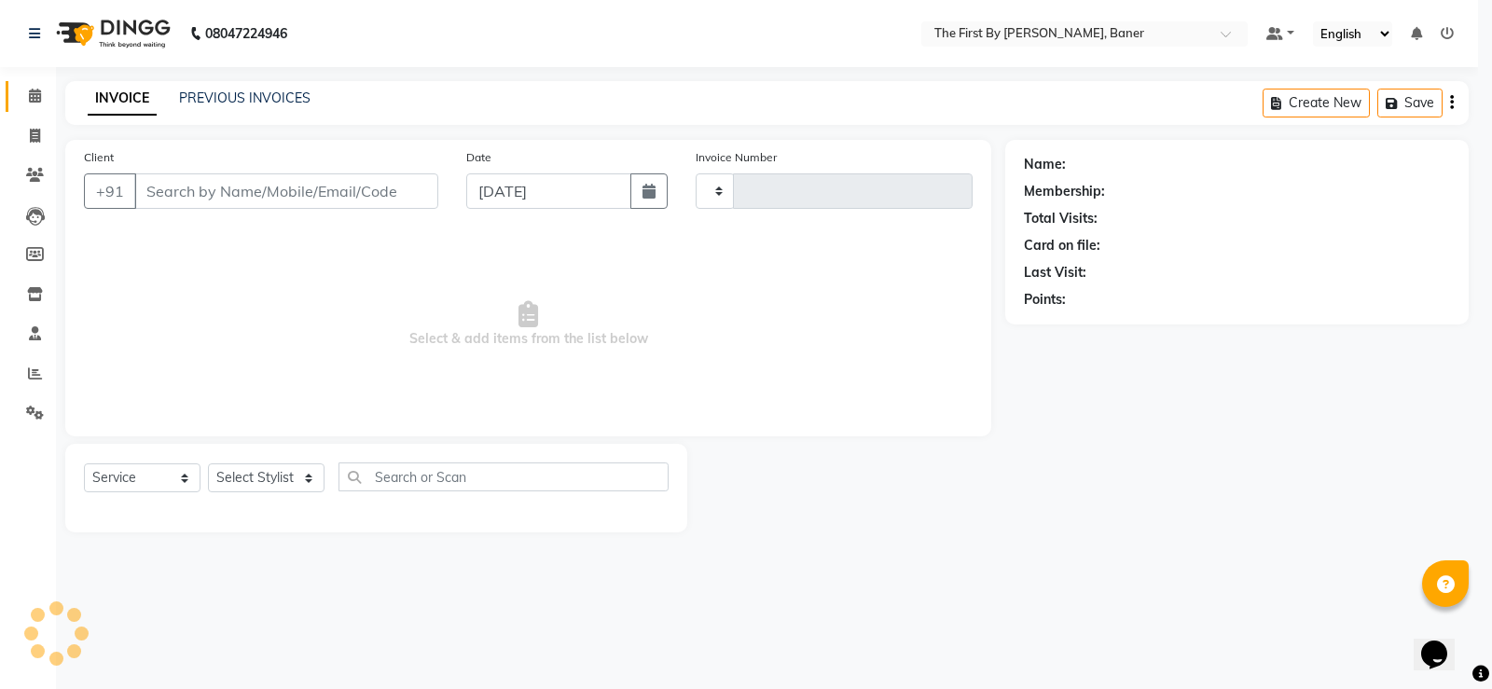
type input "2358"
select select "6411"
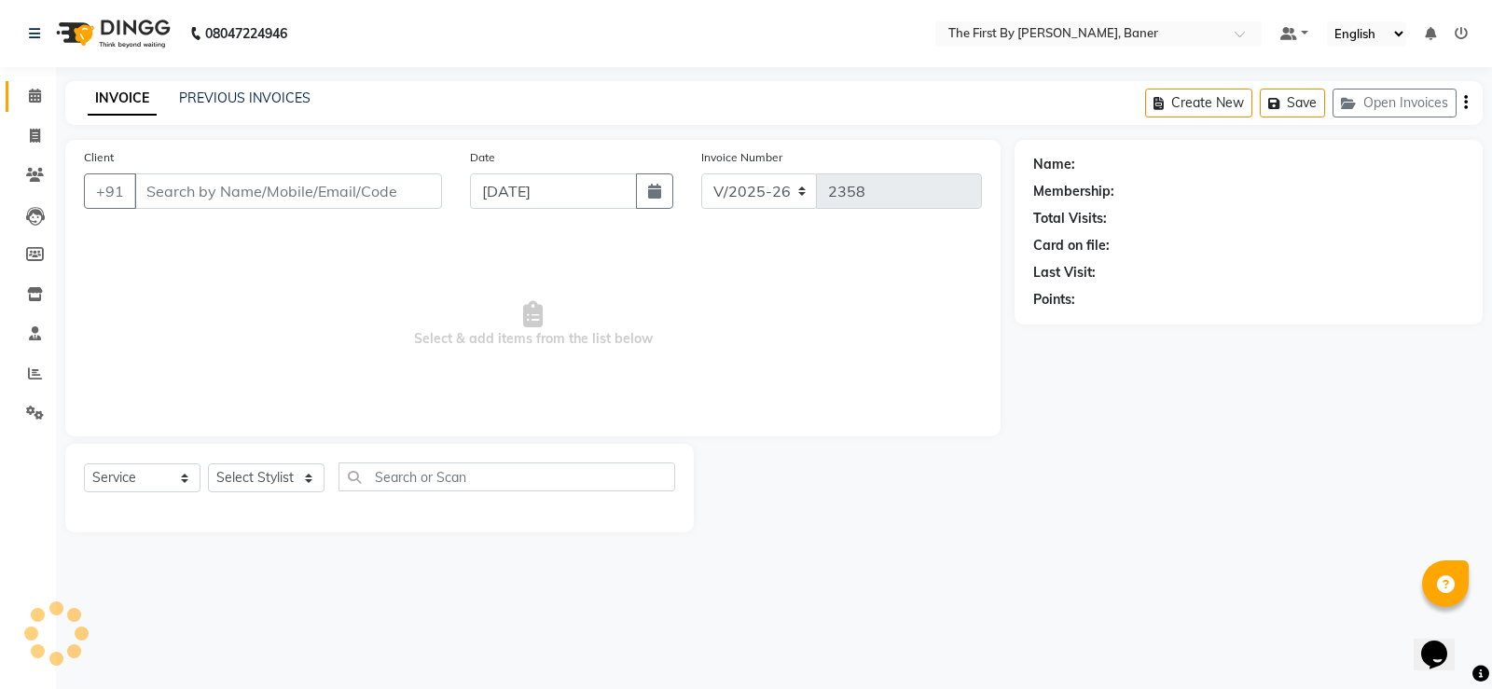
type input "99******09"
select select "49041"
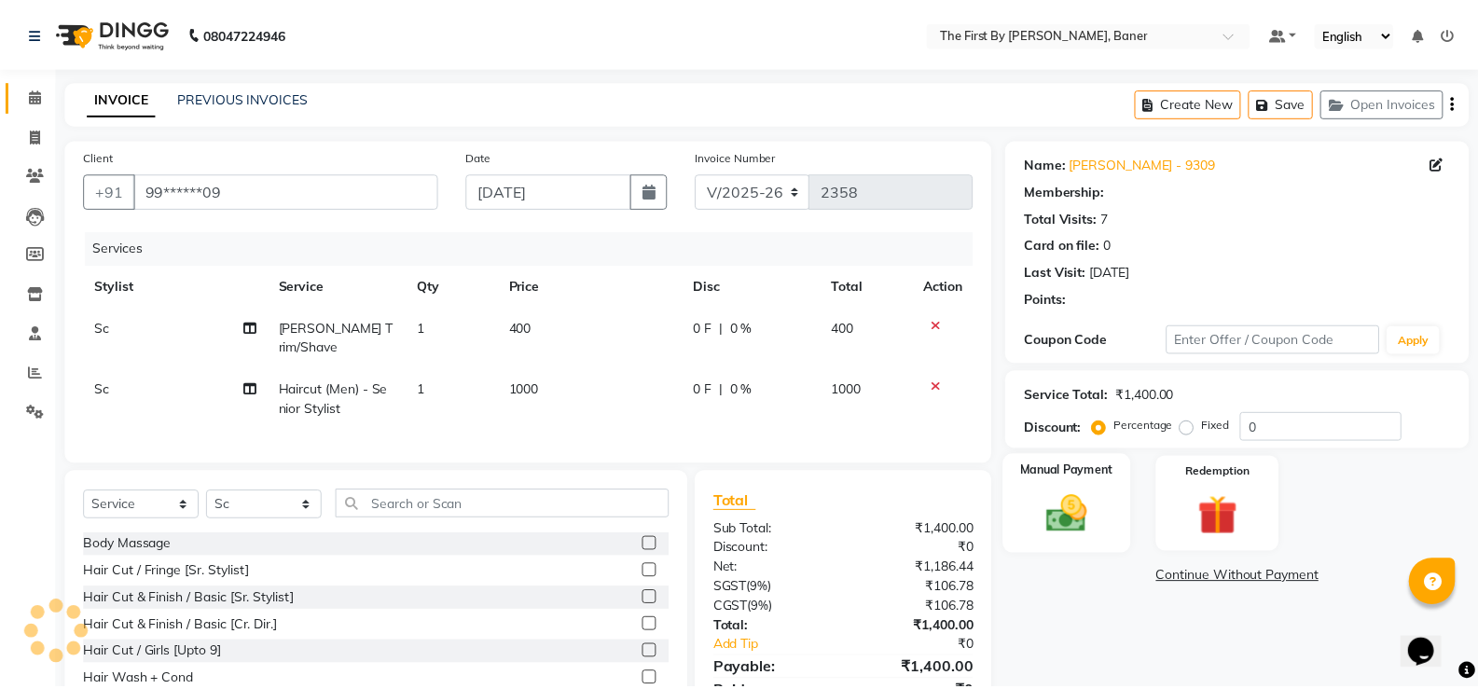
scroll to position [100, 0]
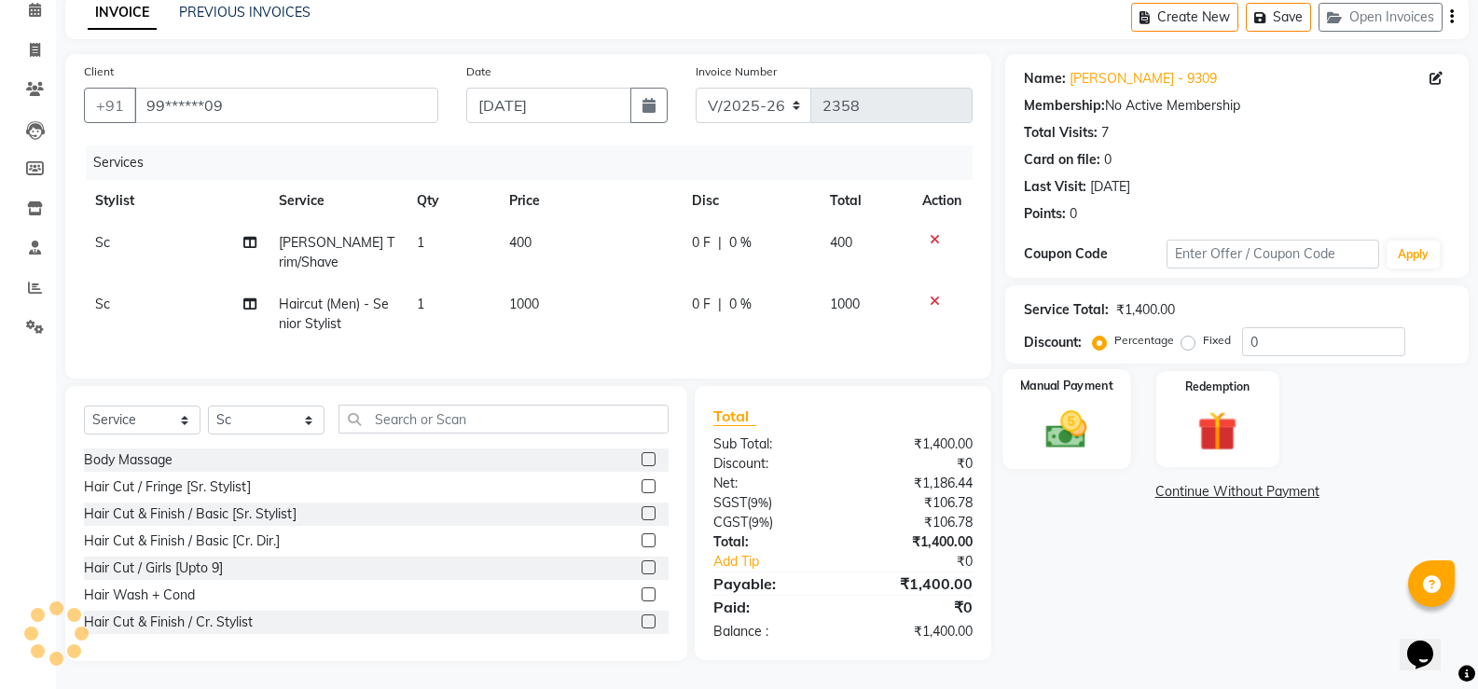
click at [1097, 430] on img at bounding box center [1066, 430] width 66 height 48
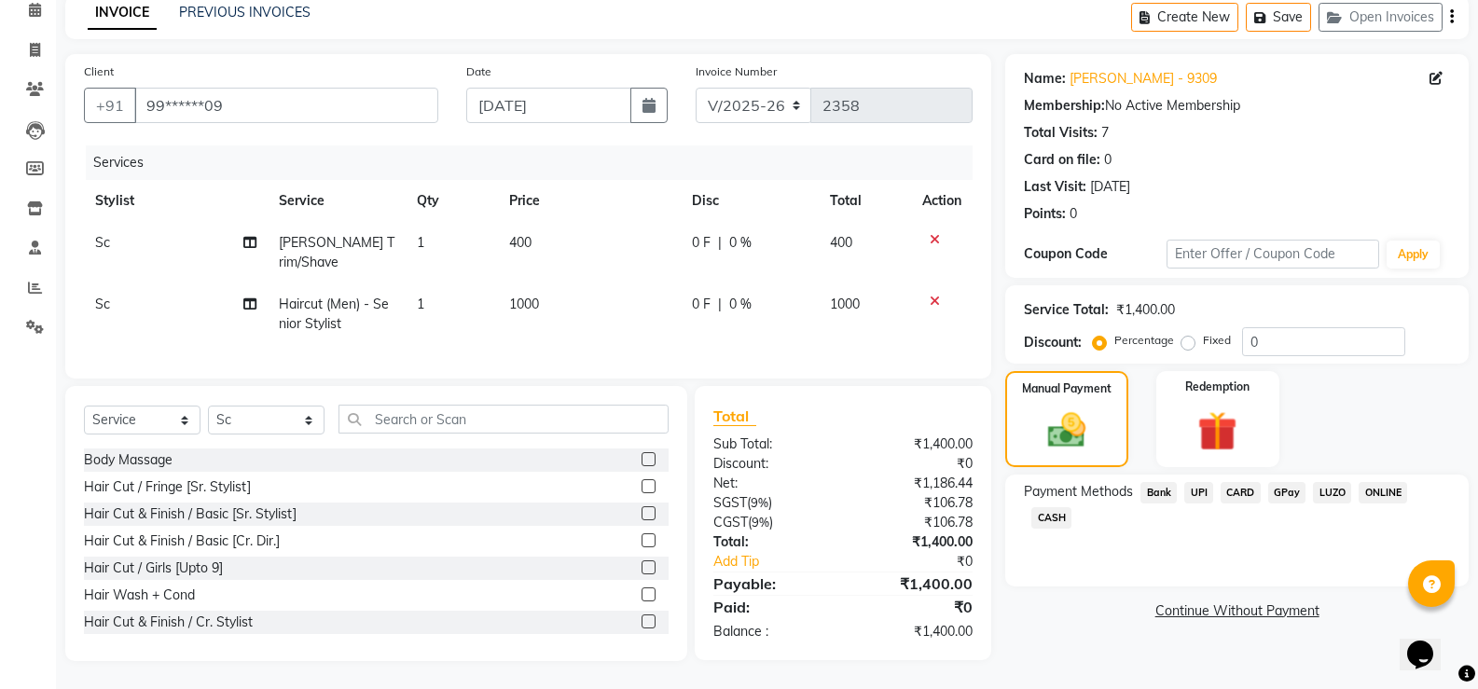
click at [1196, 482] on span "UPI" at bounding box center [1198, 492] width 29 height 21
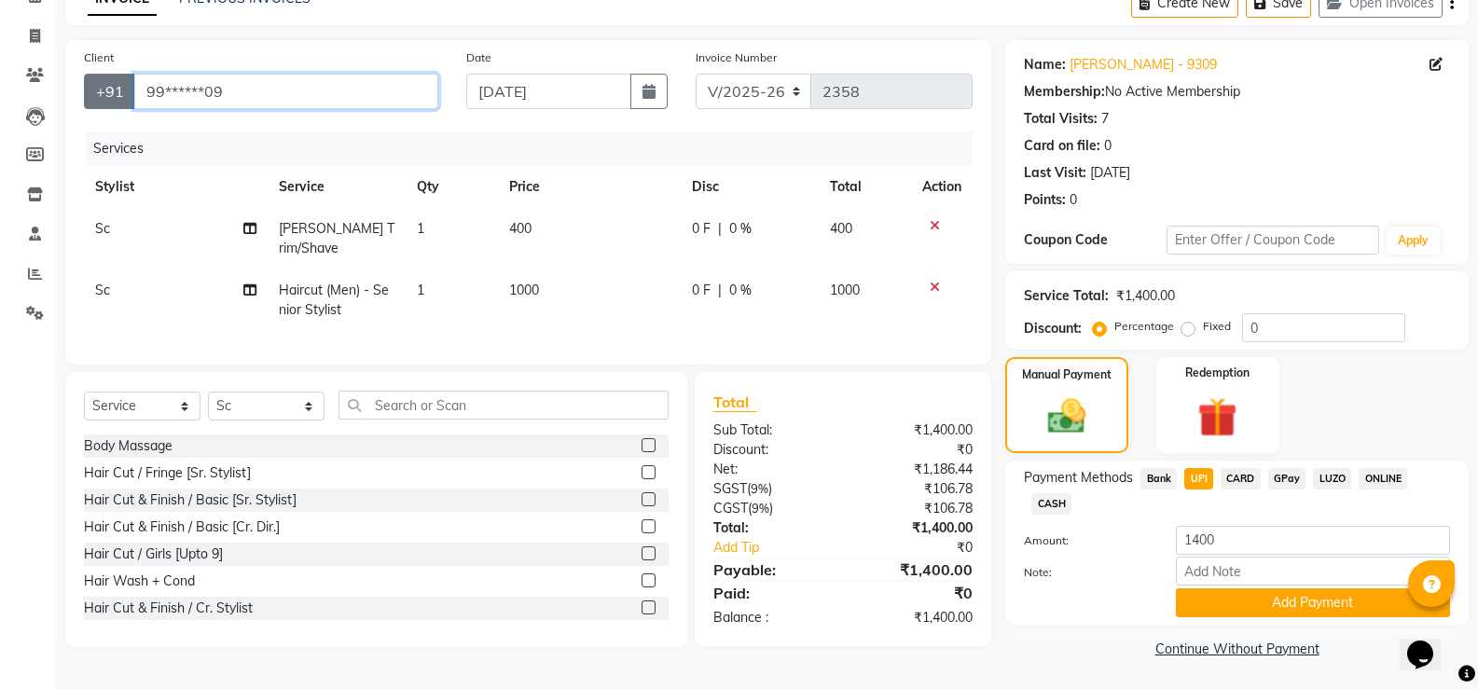
drag, startPoint x: 228, startPoint y: 84, endPoint x: 87, endPoint y: 101, distance: 141.8
click at [93, 101] on div "+91 99******09" at bounding box center [261, 91] width 354 height 35
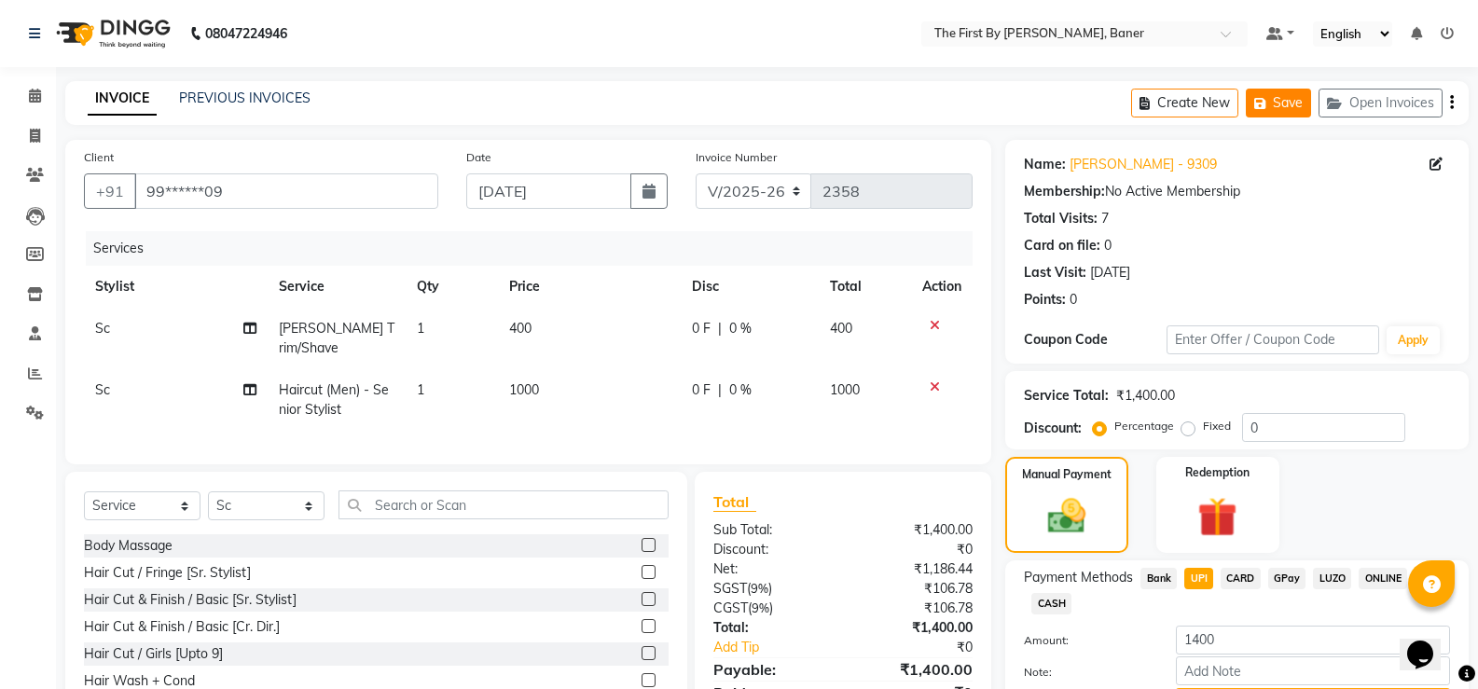
click at [1261, 110] on button "Save" at bounding box center [1278, 103] width 65 height 29
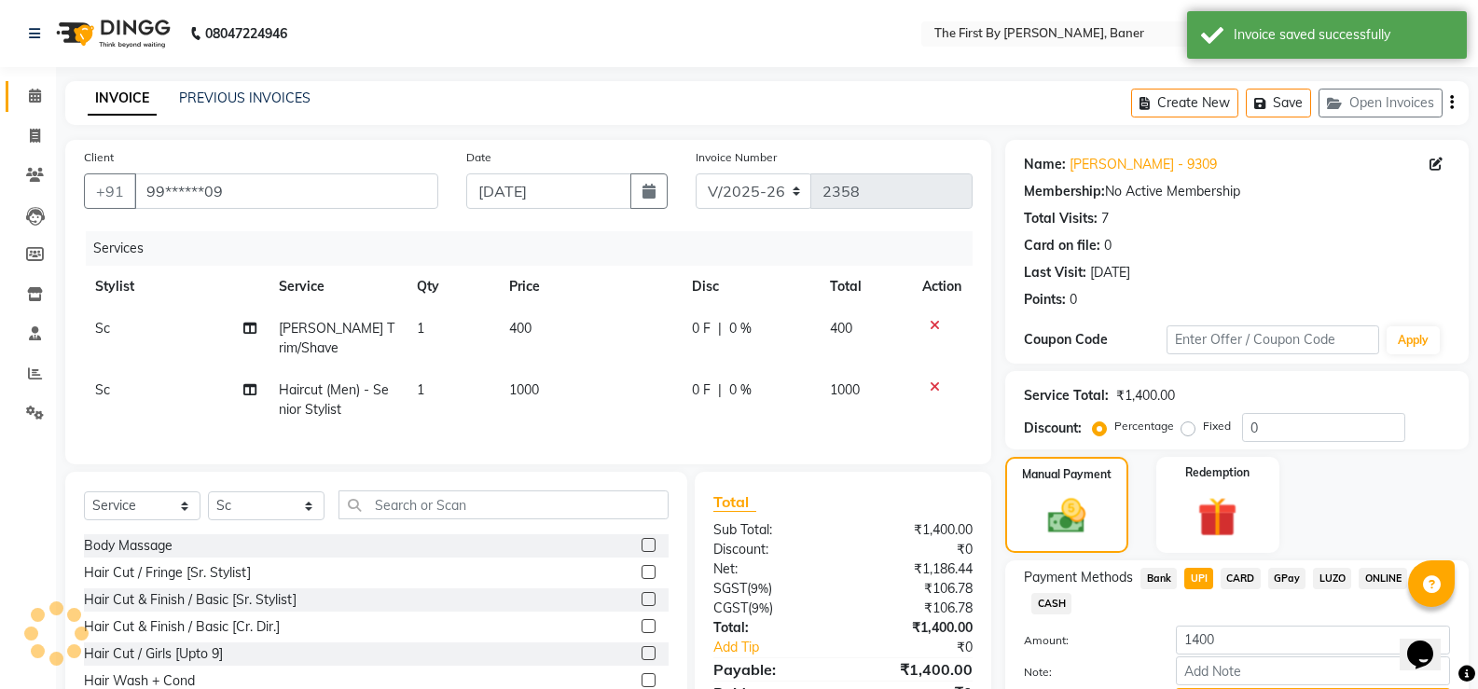
click at [14, 101] on link "Calendar" at bounding box center [28, 96] width 45 height 31
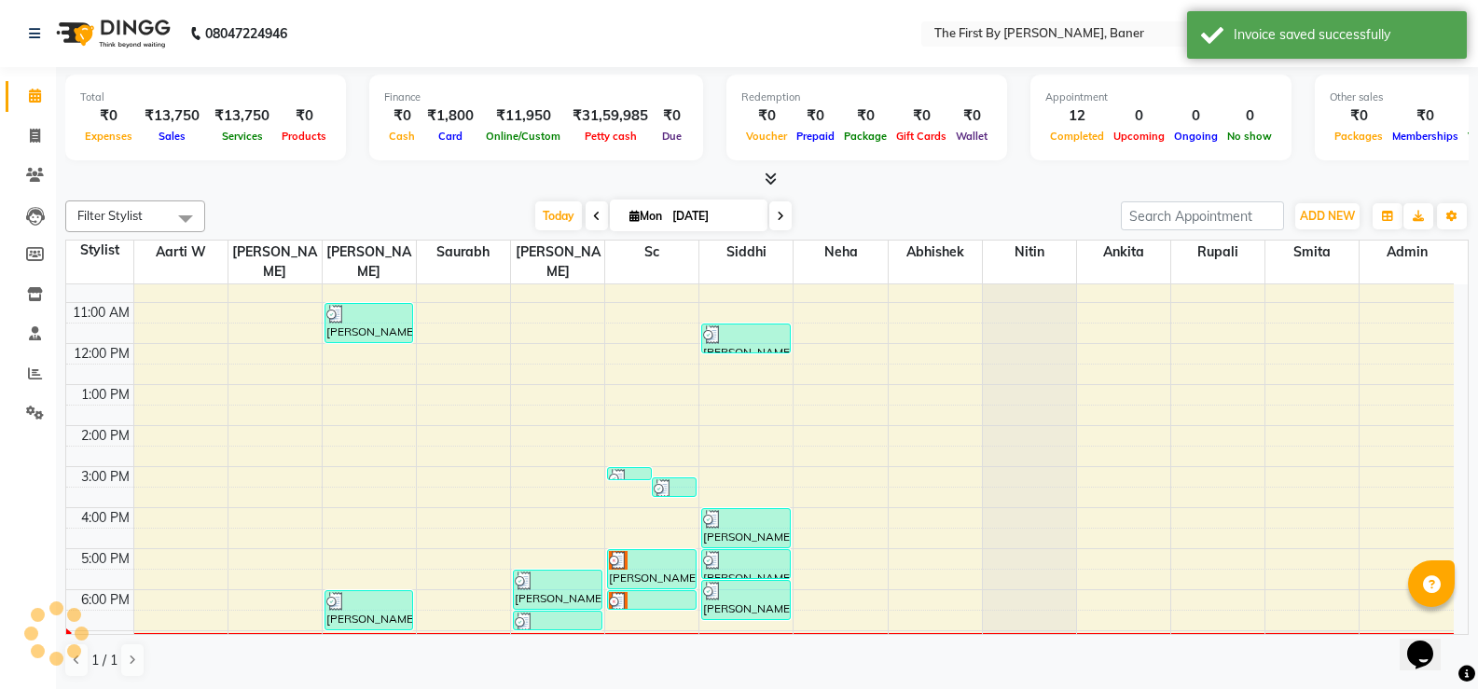
scroll to position [163, 0]
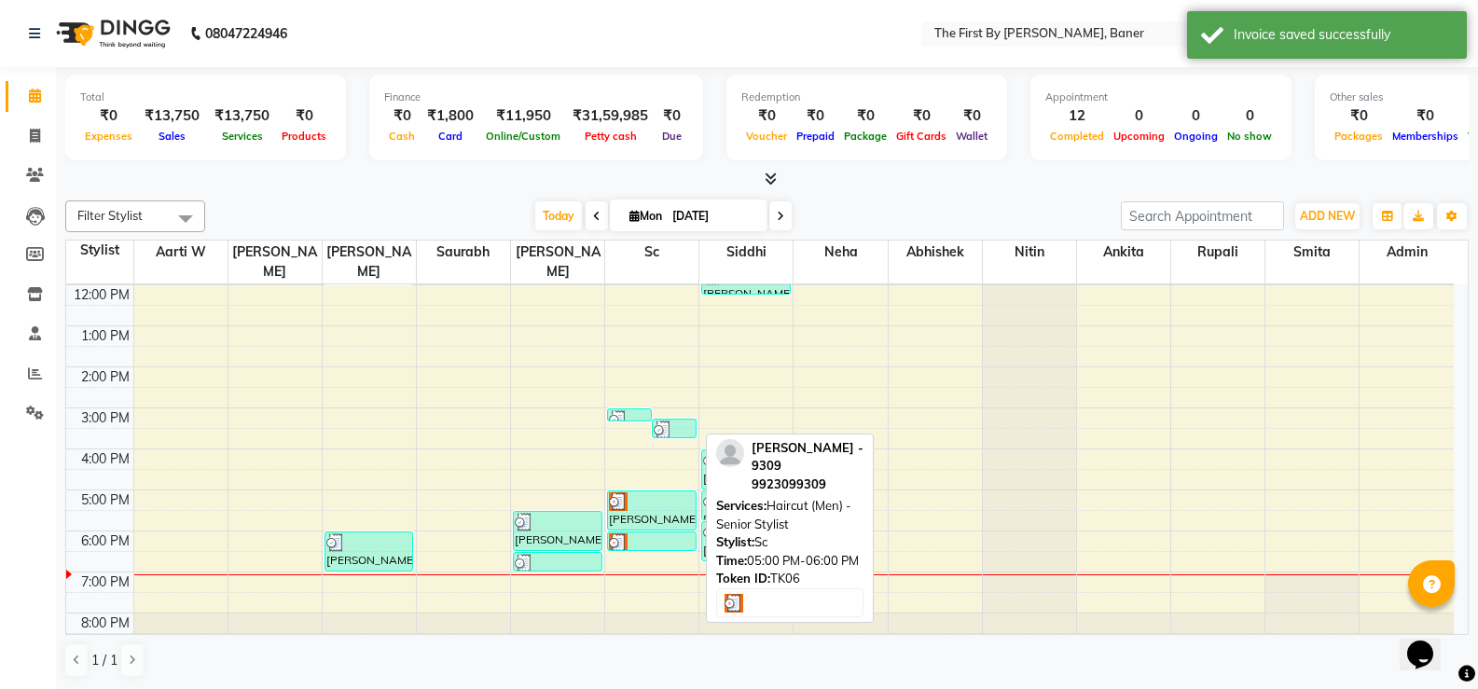
click at [627, 491] on div "[PERSON_NAME] - 9309, TK06, 05:00 PM-06:00 PM, Haircut (Men) - Senior Stylist" at bounding box center [652, 510] width 88 height 38
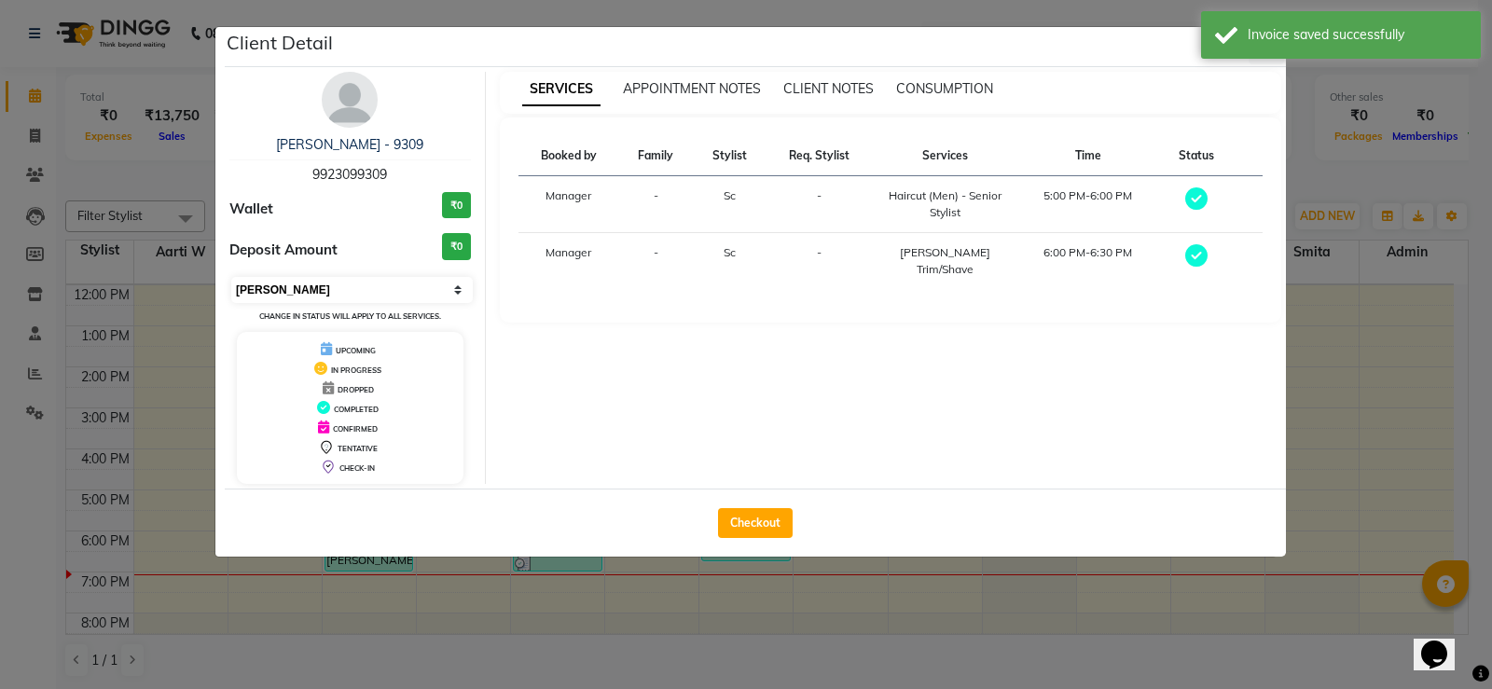
click at [323, 294] on select "Select MARK DONE UPCOMING" at bounding box center [352, 290] width 242 height 26
select select "5"
click at [231, 277] on select "Select MARK DONE UPCOMING" at bounding box center [352, 290] width 242 height 26
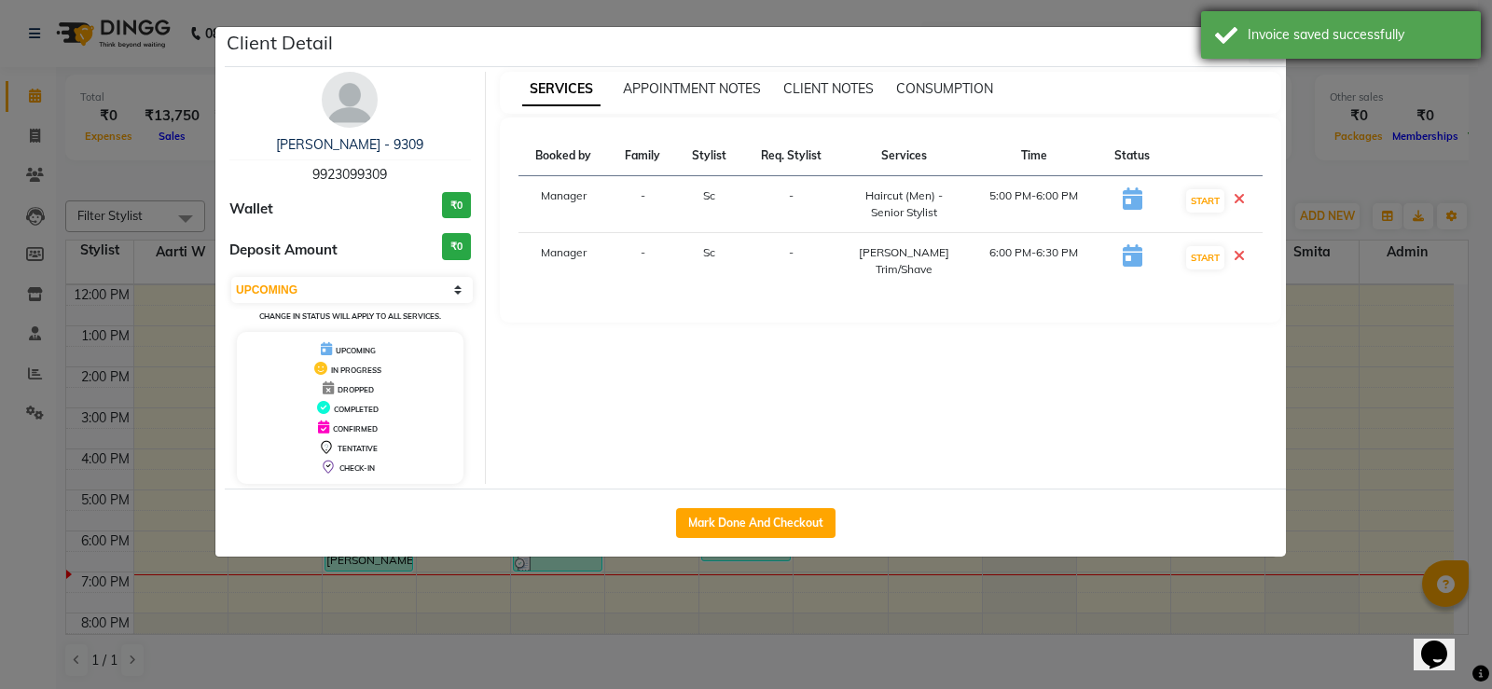
click at [1256, 53] on div "Invoice saved successfully" at bounding box center [1341, 35] width 280 height 48
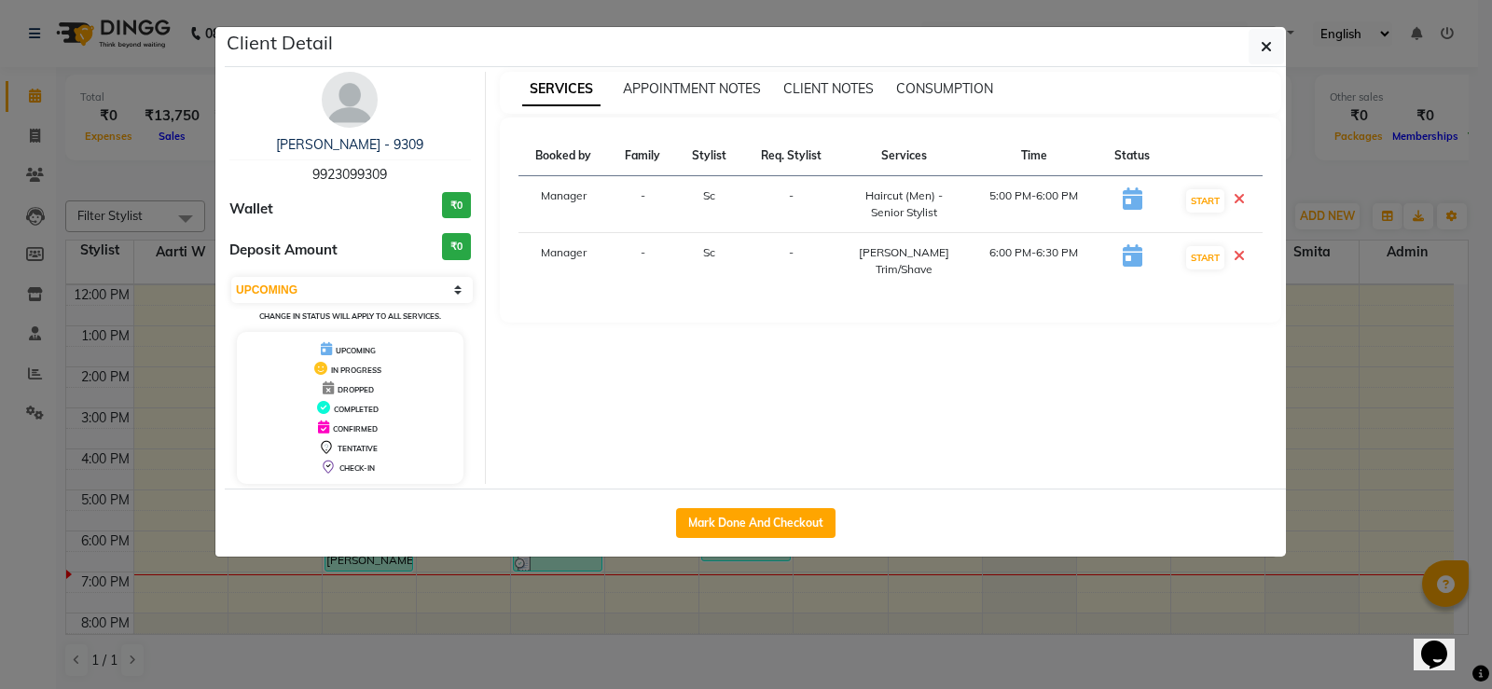
drag, startPoint x: 1269, startPoint y: 46, endPoint x: 1254, endPoint y: 79, distance: 36.7
click at [1269, 50] on icon "button" at bounding box center [1266, 46] width 11 height 15
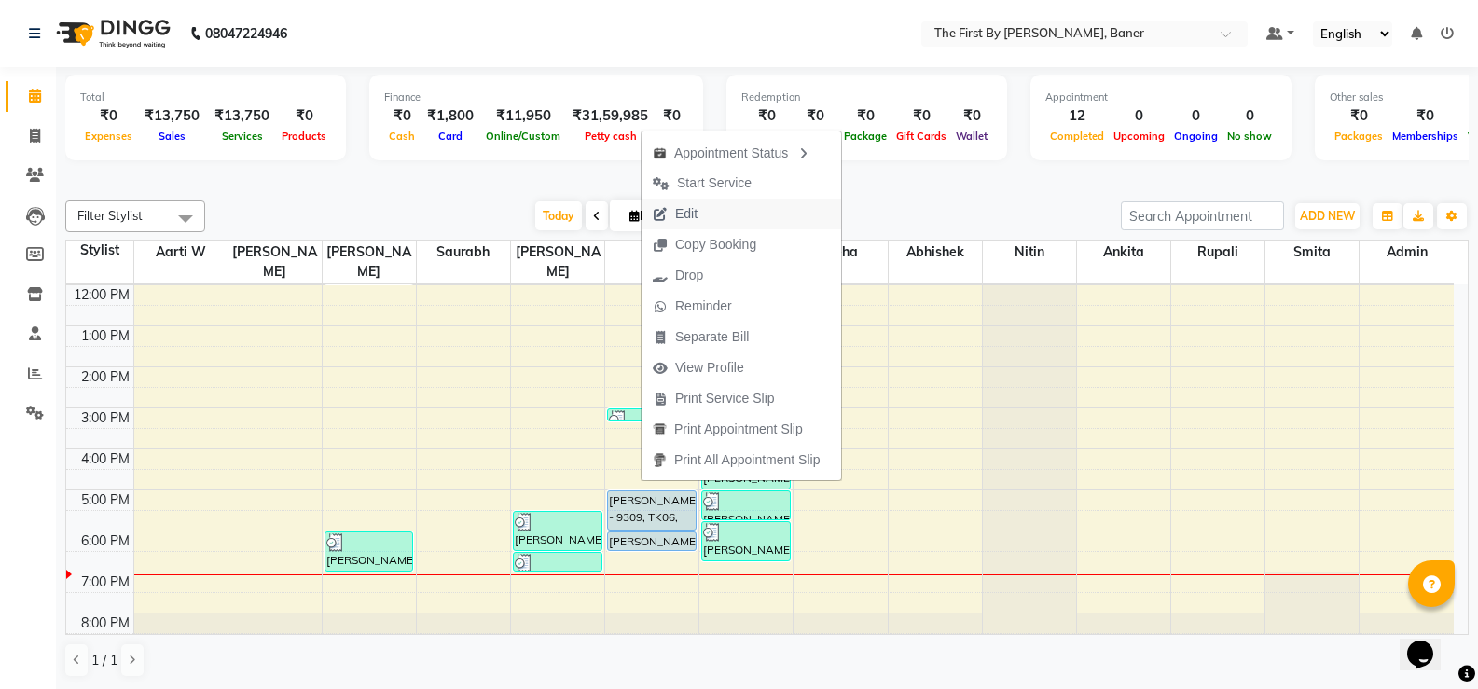
click at [679, 213] on span "Edit" at bounding box center [686, 214] width 22 height 20
select select "upcoming"
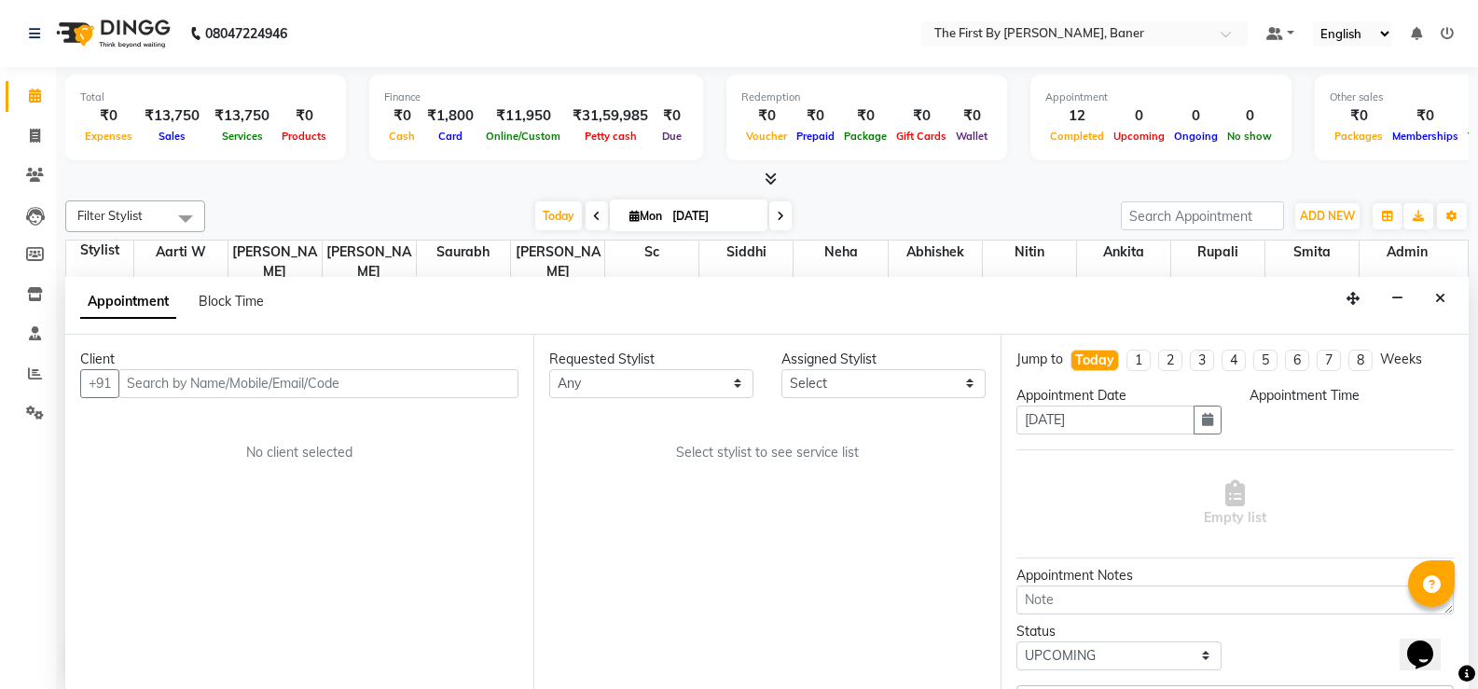
select select "49041"
select select "1020"
select select "3211"
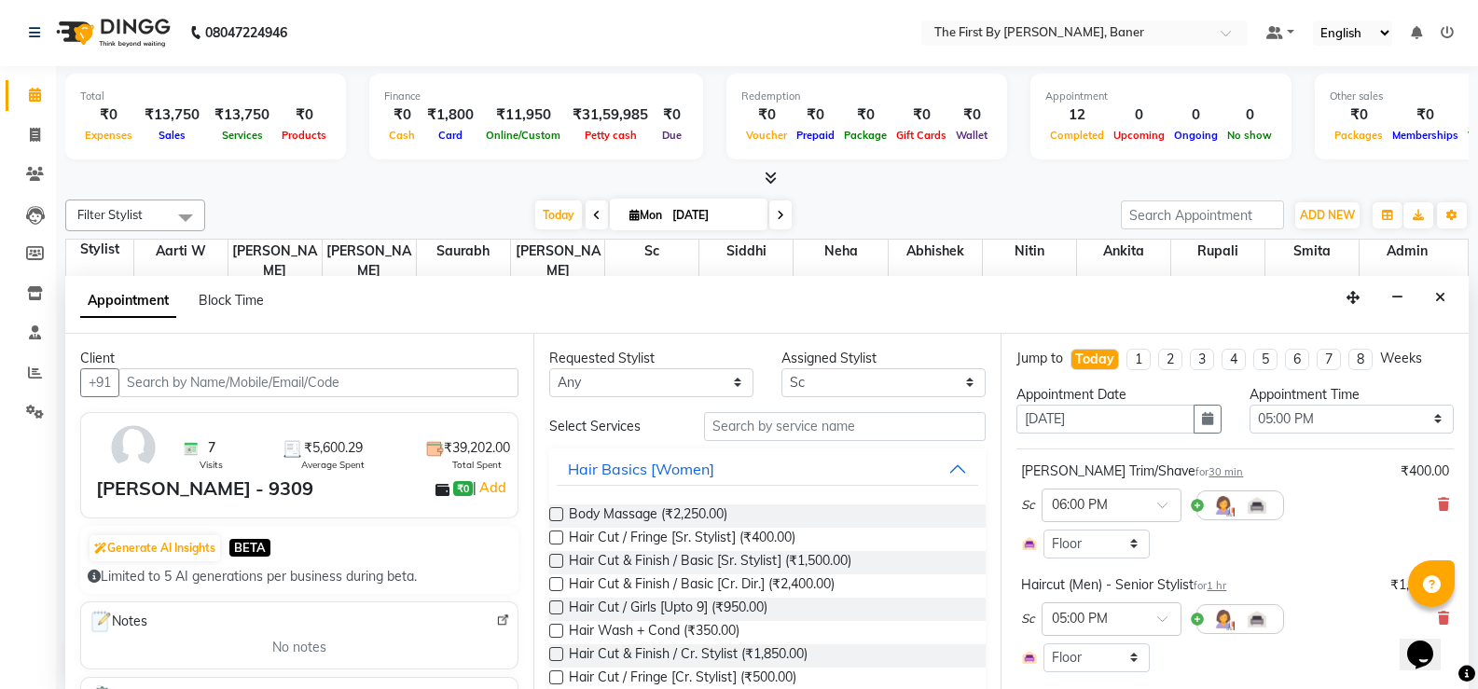
click at [227, 381] on input "text" at bounding box center [318, 382] width 400 height 29
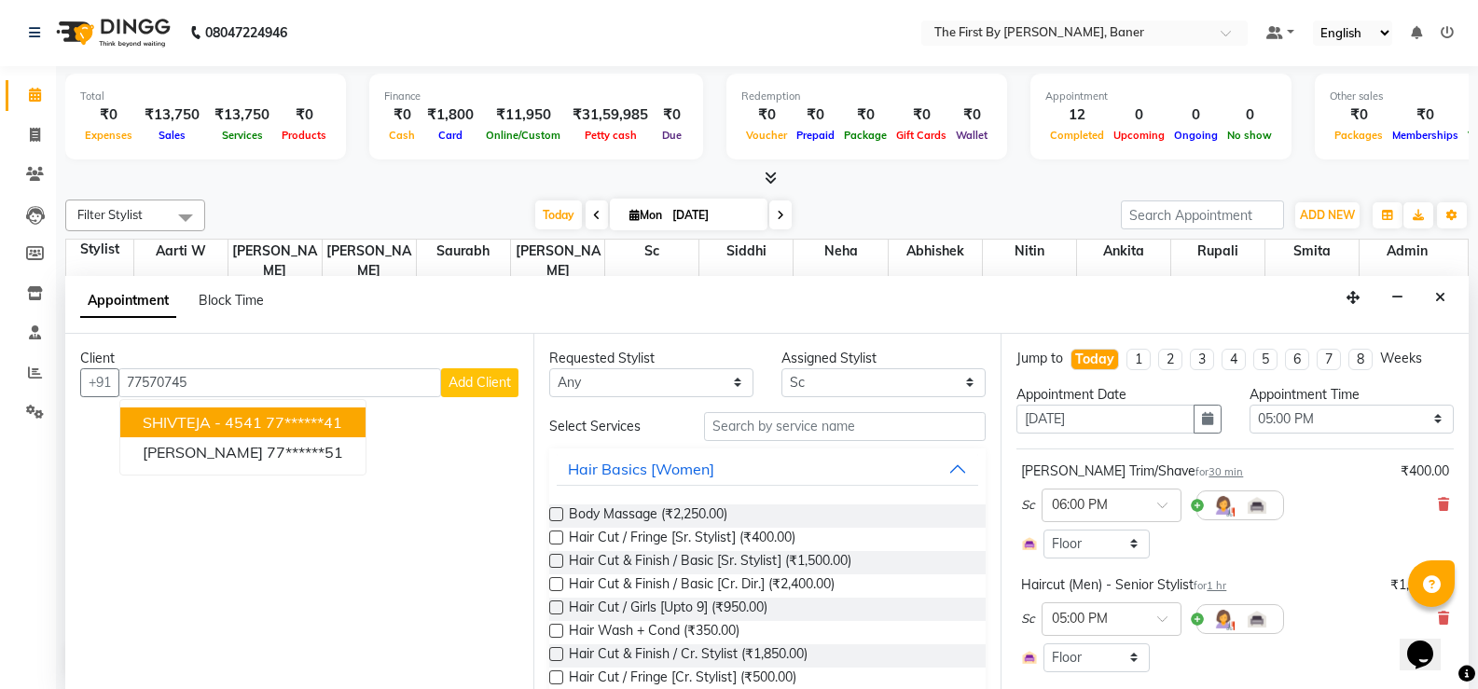
click at [199, 424] on span "SHIVTEJA - 4541" at bounding box center [202, 422] width 119 height 19
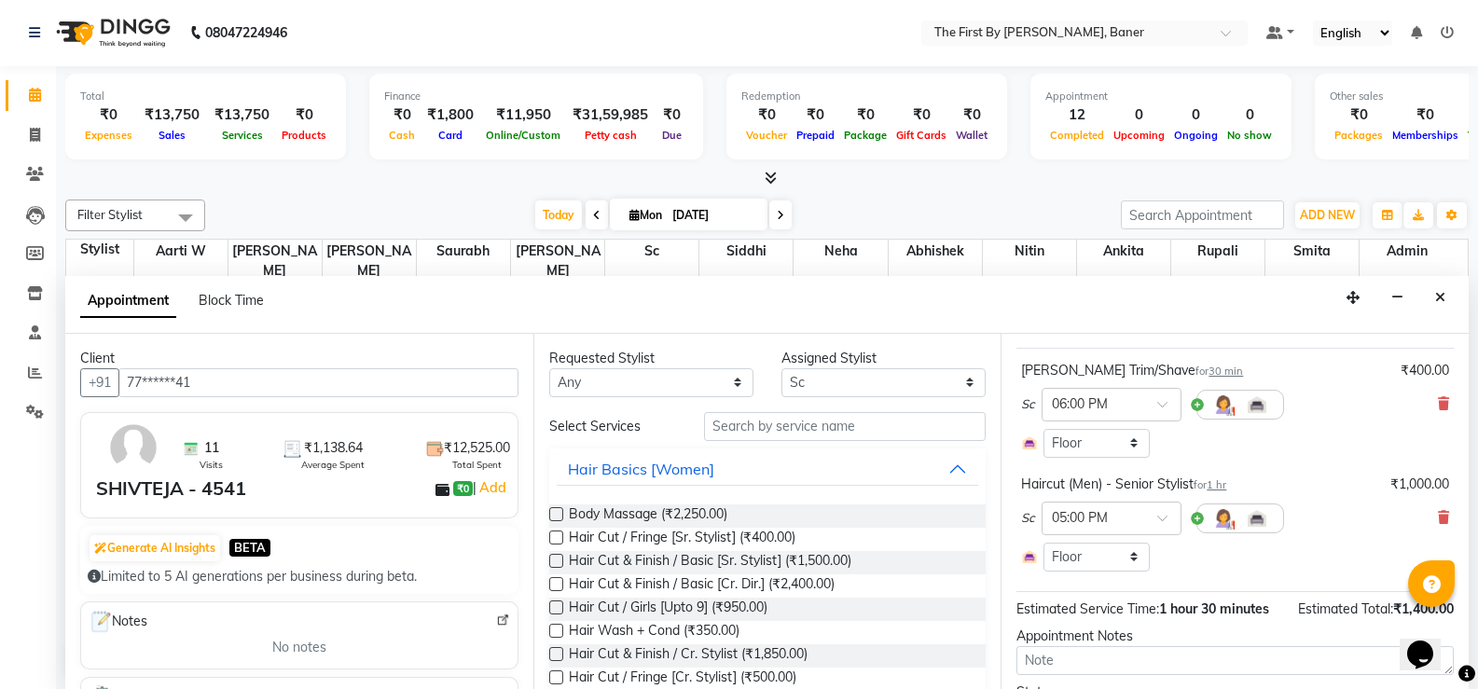
scroll to position [206, 0]
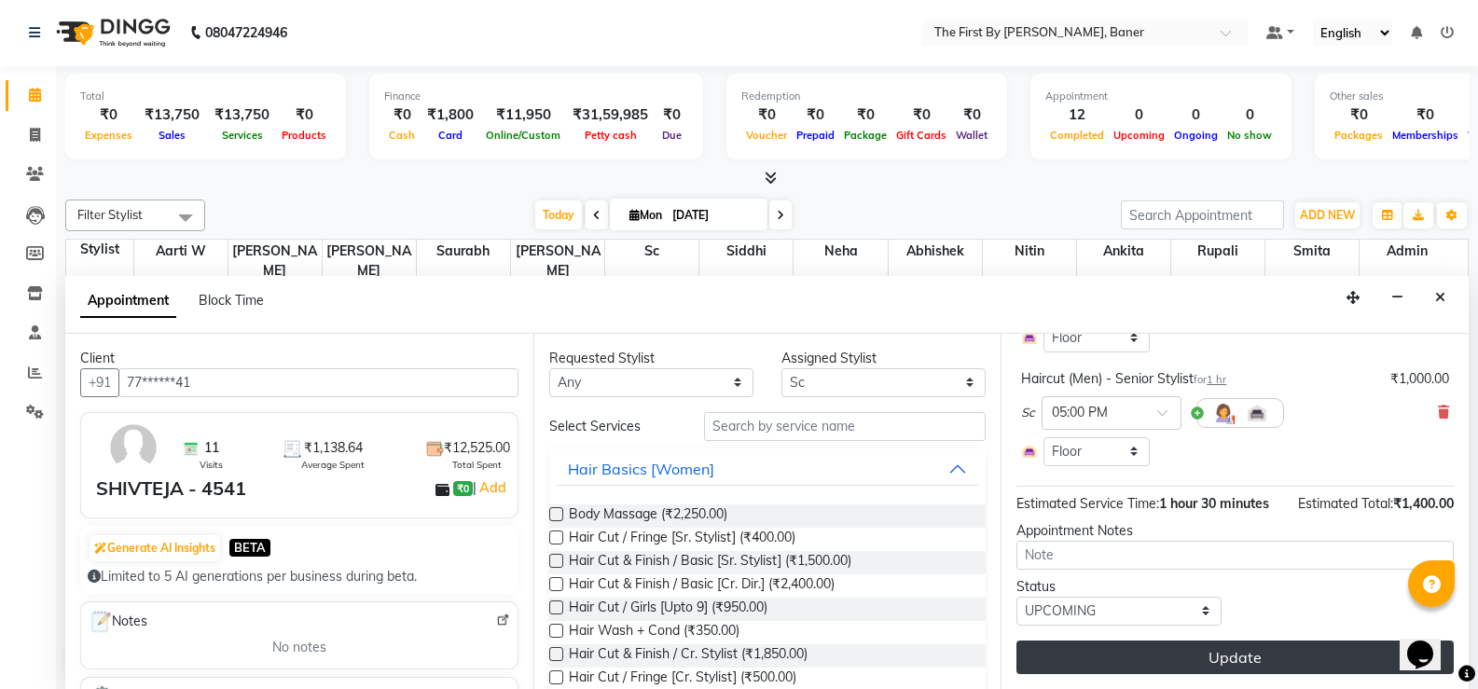
type input "77******41"
click at [1206, 659] on button "Update" at bounding box center [1234, 658] width 437 height 34
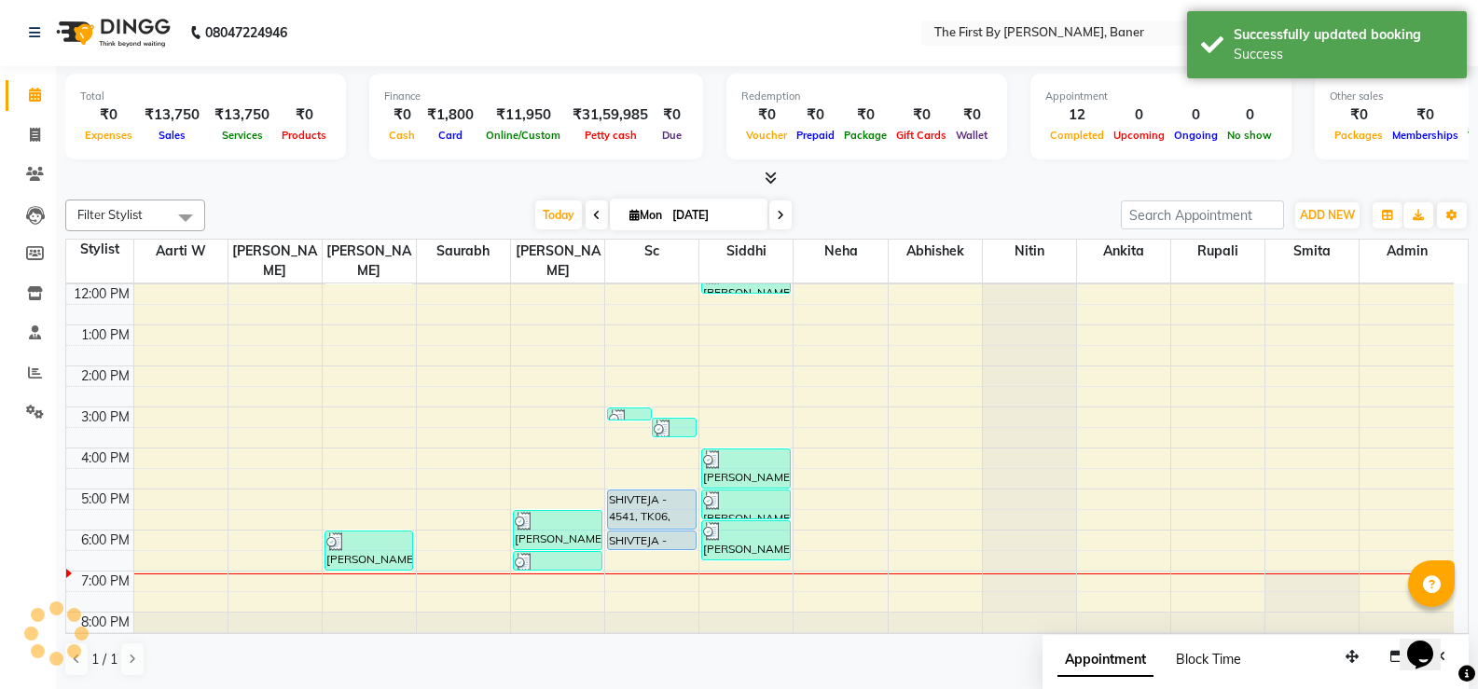
scroll to position [0, 0]
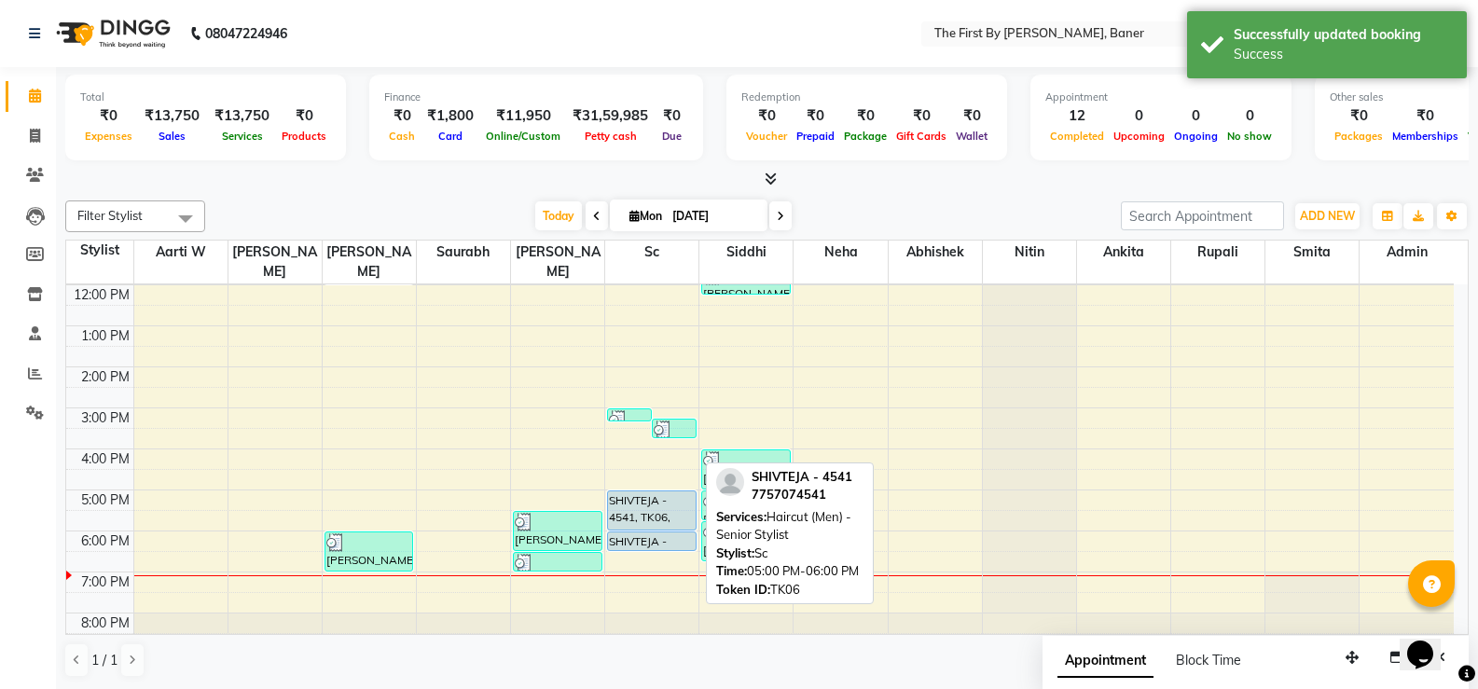
click at [655, 491] on div "SHIVTEJA - 4541, TK06, 05:00 PM-06:00 PM, Haircut (Men) - Senior Stylist" at bounding box center [652, 510] width 88 height 38
select select "5"
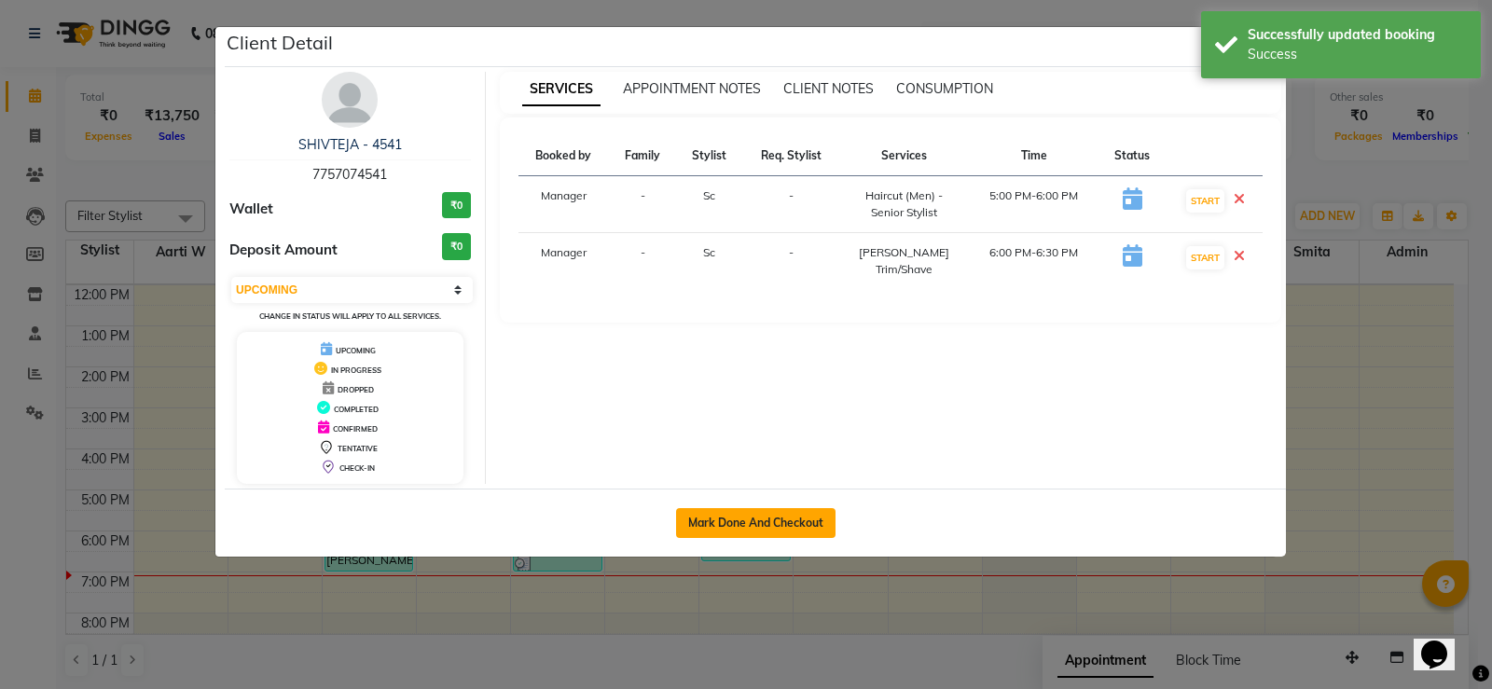
click at [798, 518] on button "Mark Done And Checkout" at bounding box center [755, 523] width 159 height 30
select select "service"
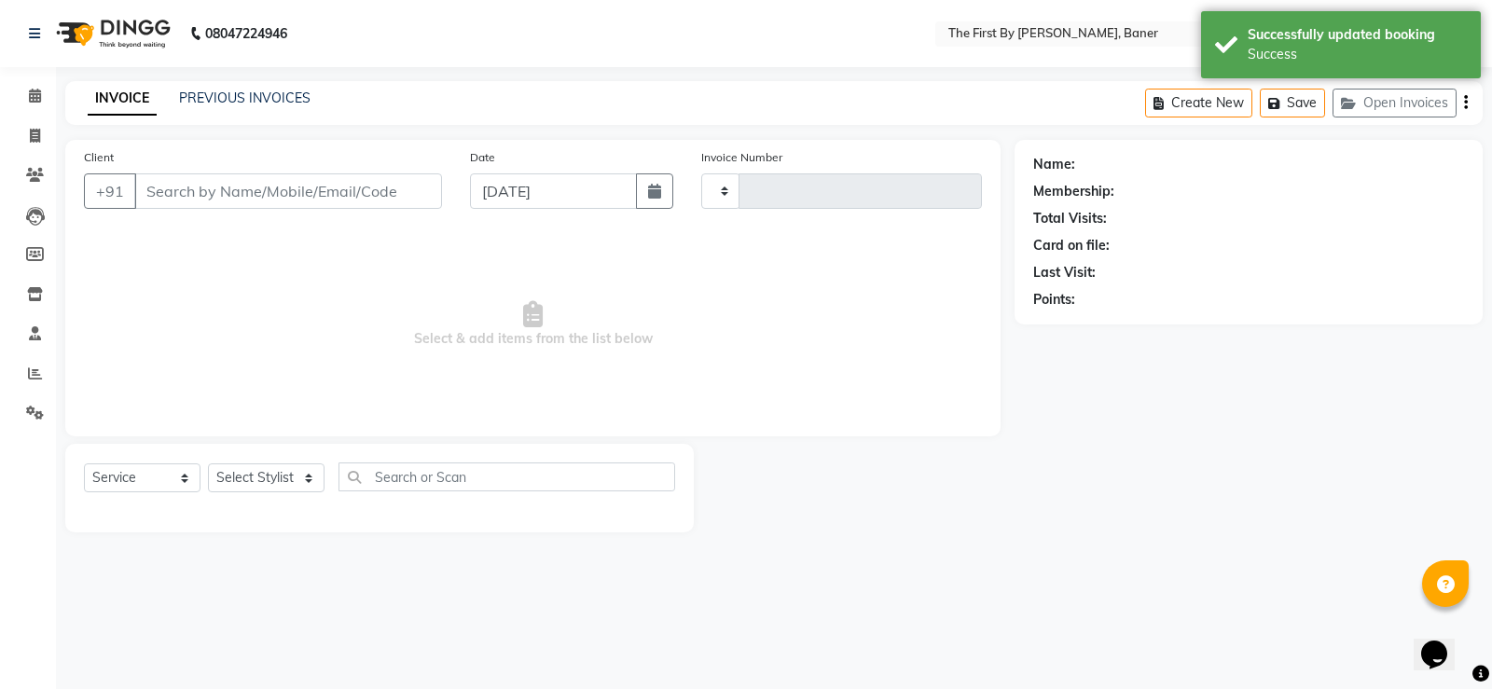
type input "2358"
select select "6411"
type input "77******41"
select select "49041"
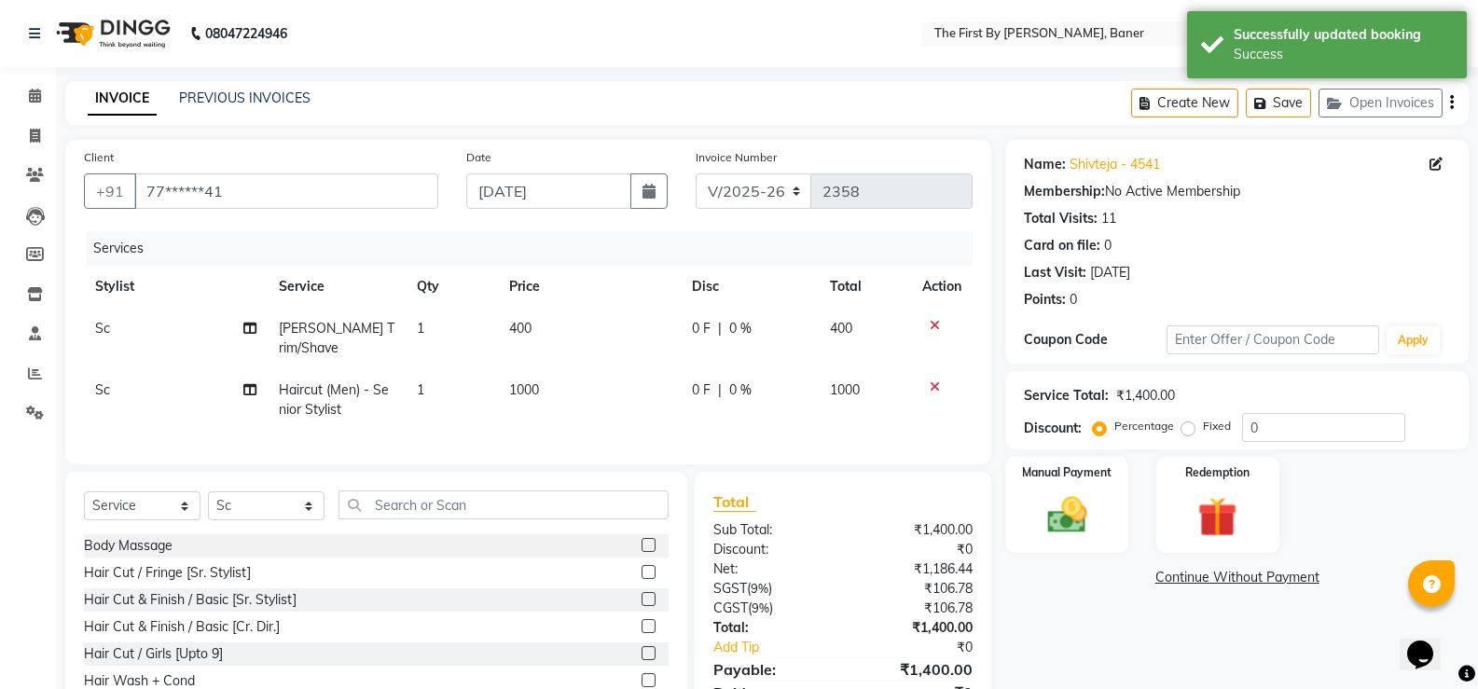
scroll to position [100, 0]
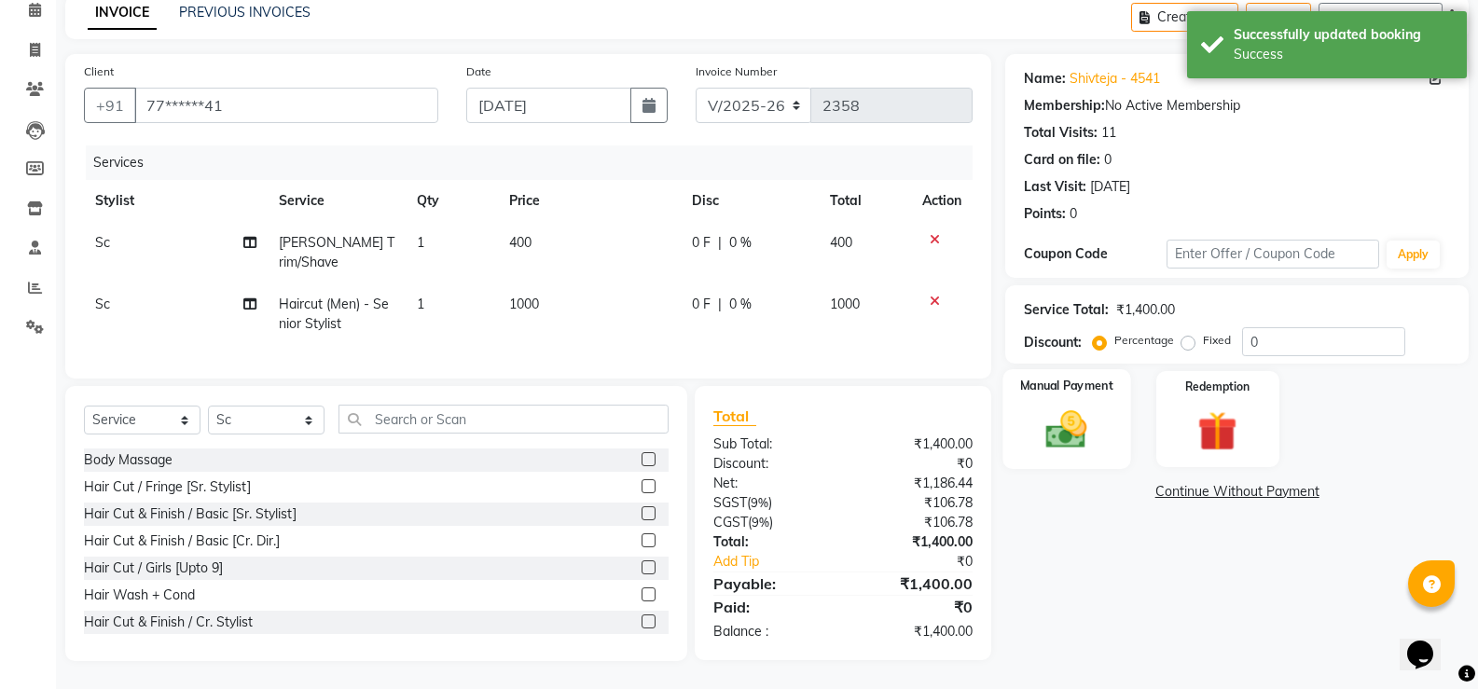
drag, startPoint x: 1057, startPoint y: 411, endPoint x: 1095, endPoint y: 445, distance: 50.9
click at [1058, 412] on img at bounding box center [1066, 430] width 66 height 48
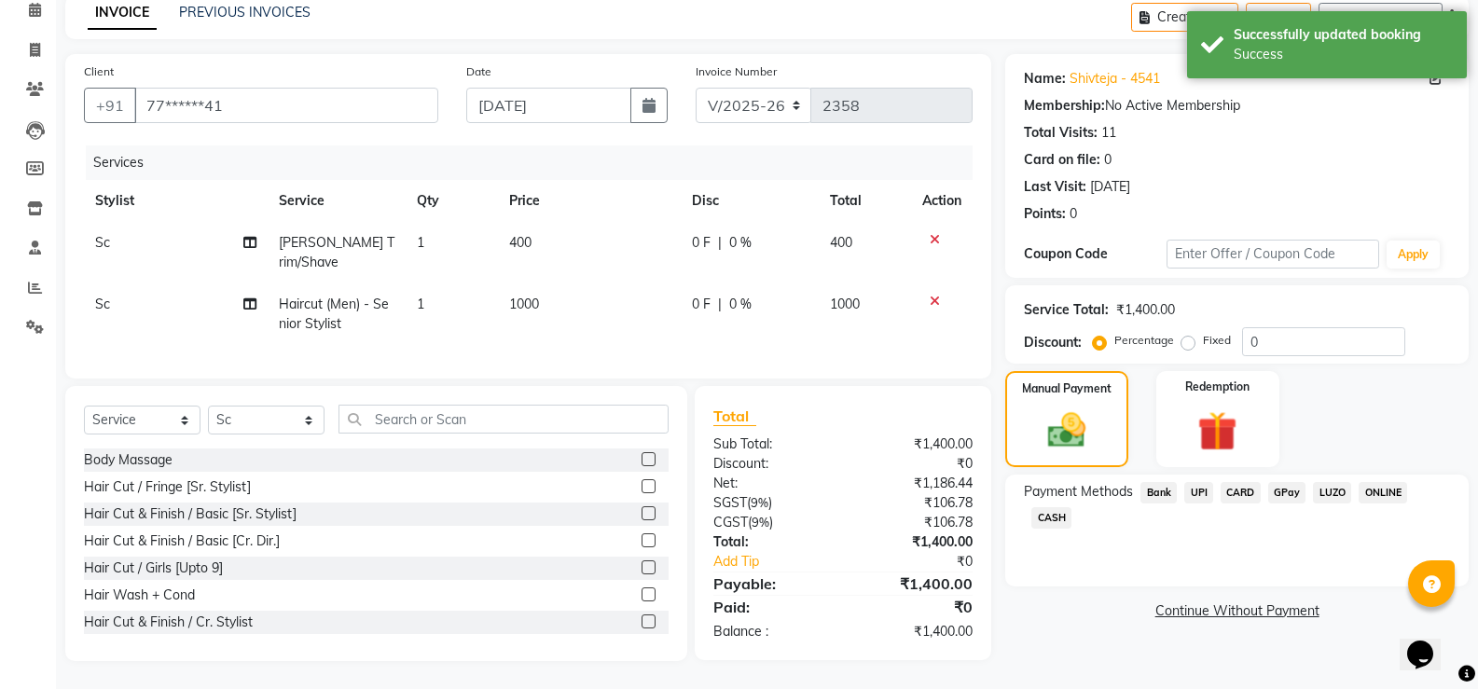
click at [1196, 484] on span "UPI" at bounding box center [1198, 492] width 29 height 21
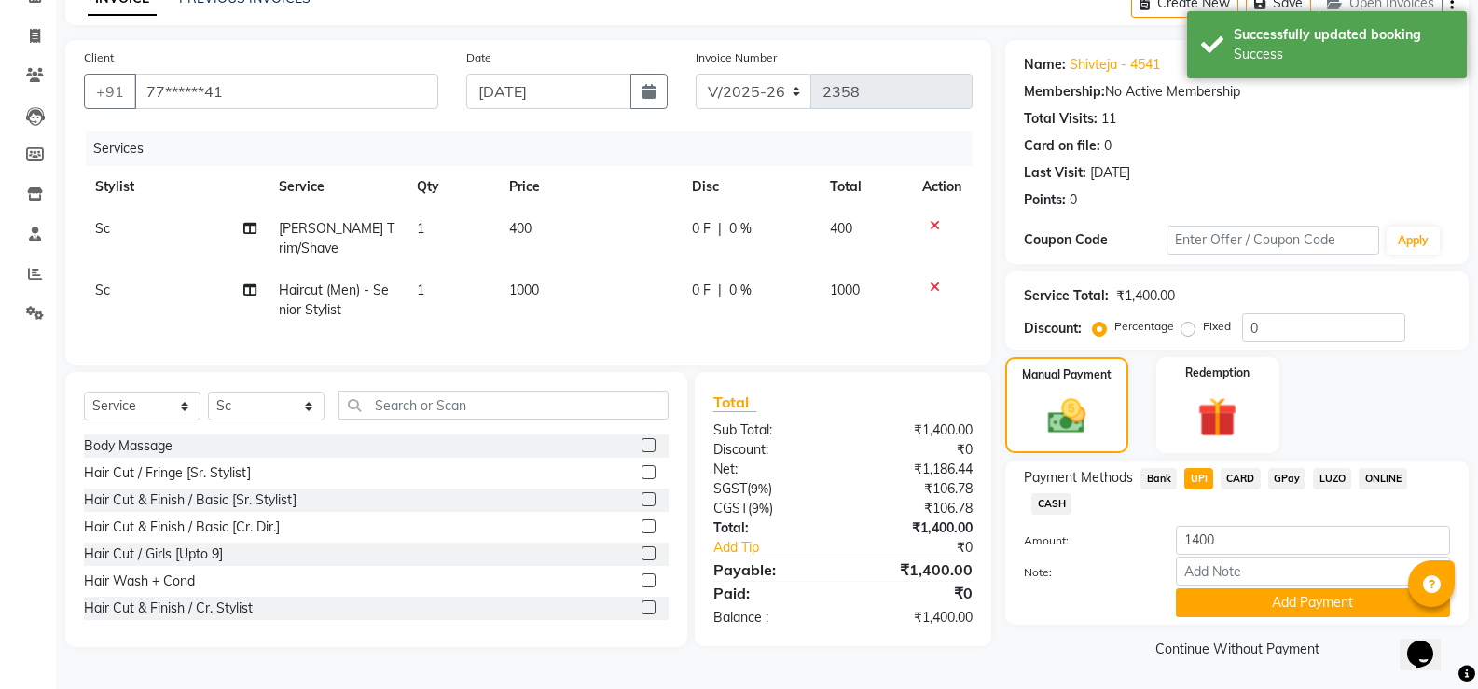
scroll to position [102, 0]
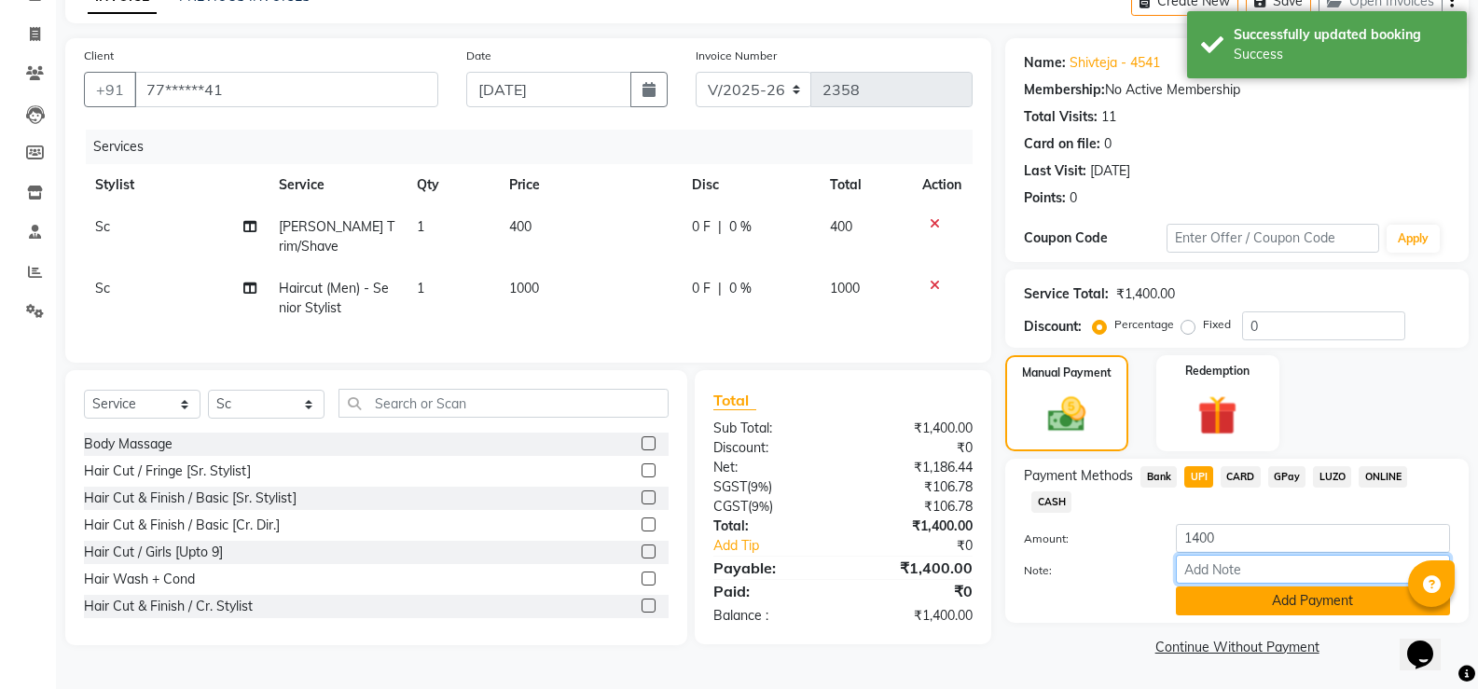
drag, startPoint x: 1218, startPoint y: 583, endPoint x: 1222, endPoint y: 595, distance: 12.7
click at [1221, 591] on div "Amount: 1400 Note: Add Payment" at bounding box center [1237, 569] width 426 height 91
click at [1229, 606] on button "Add Payment" at bounding box center [1313, 601] width 274 height 29
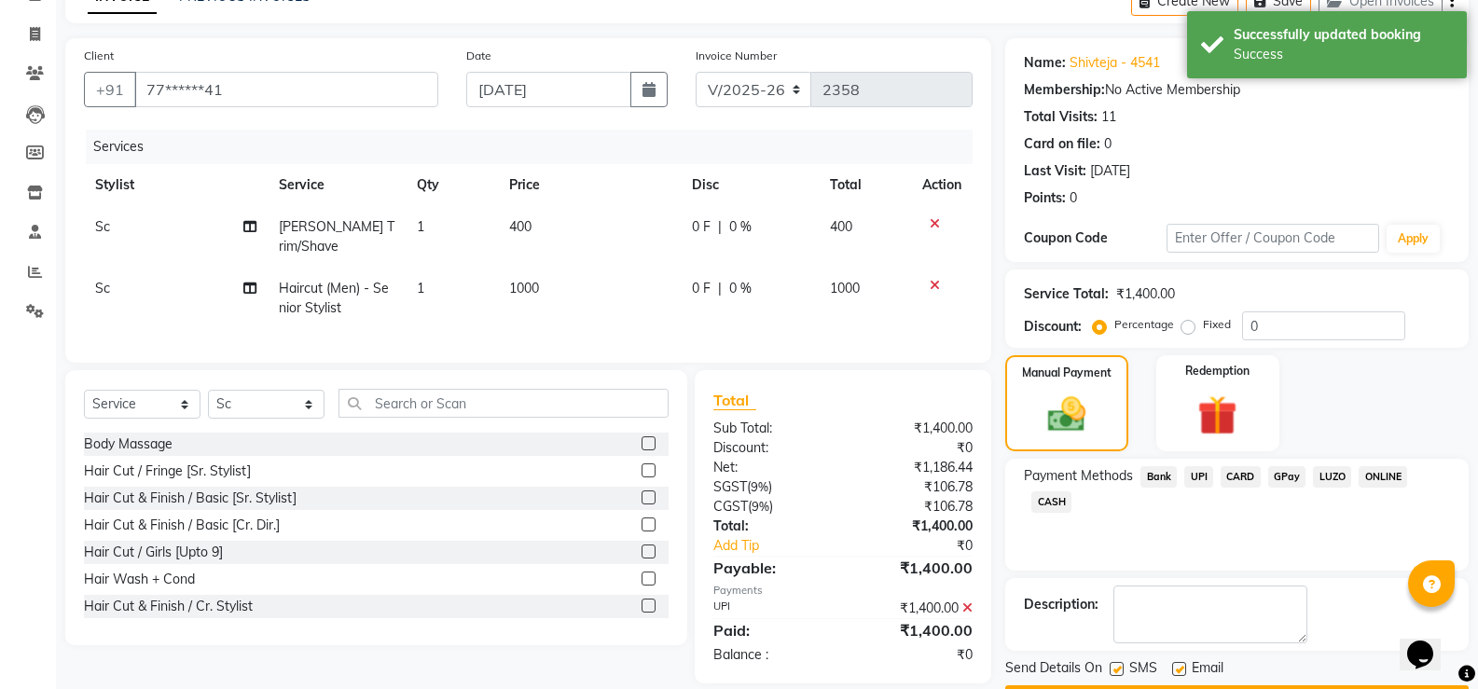
scroll to position [155, 0]
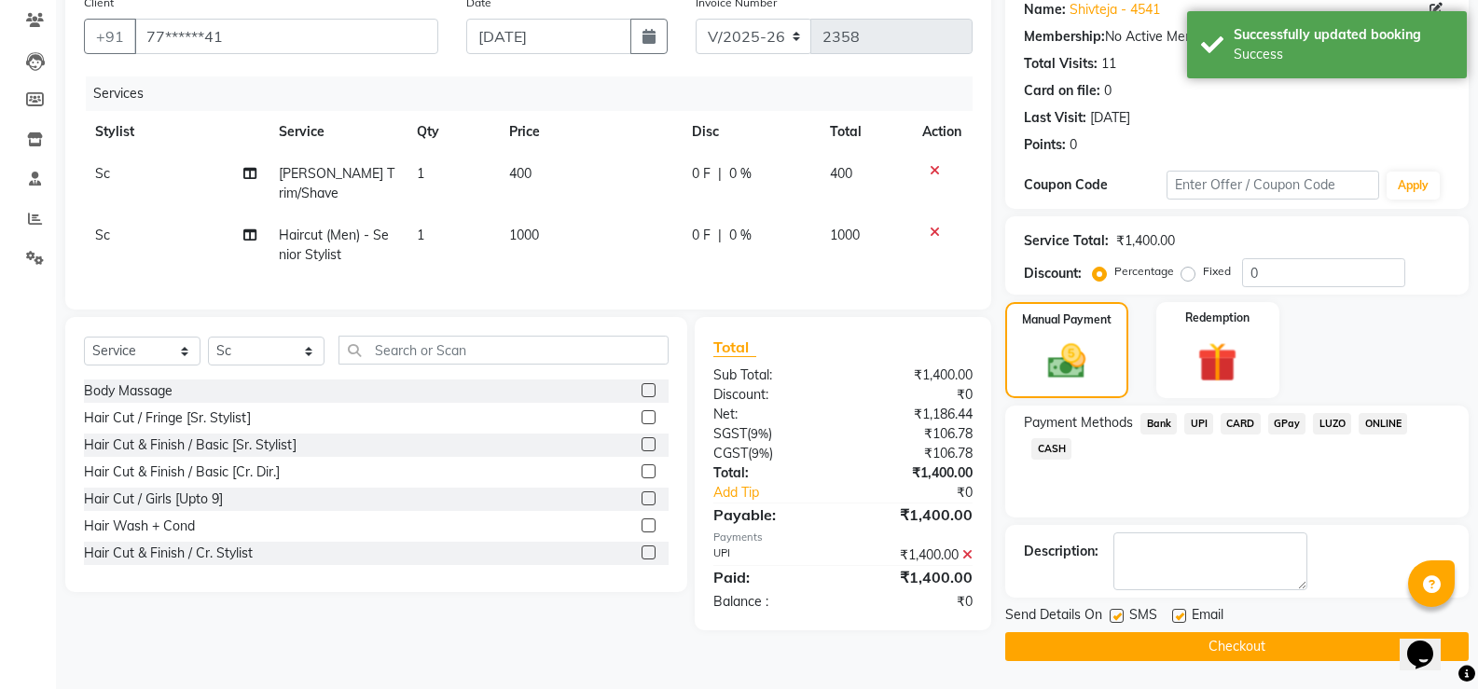
click at [1216, 640] on button "Checkout" at bounding box center [1236, 646] width 463 height 29
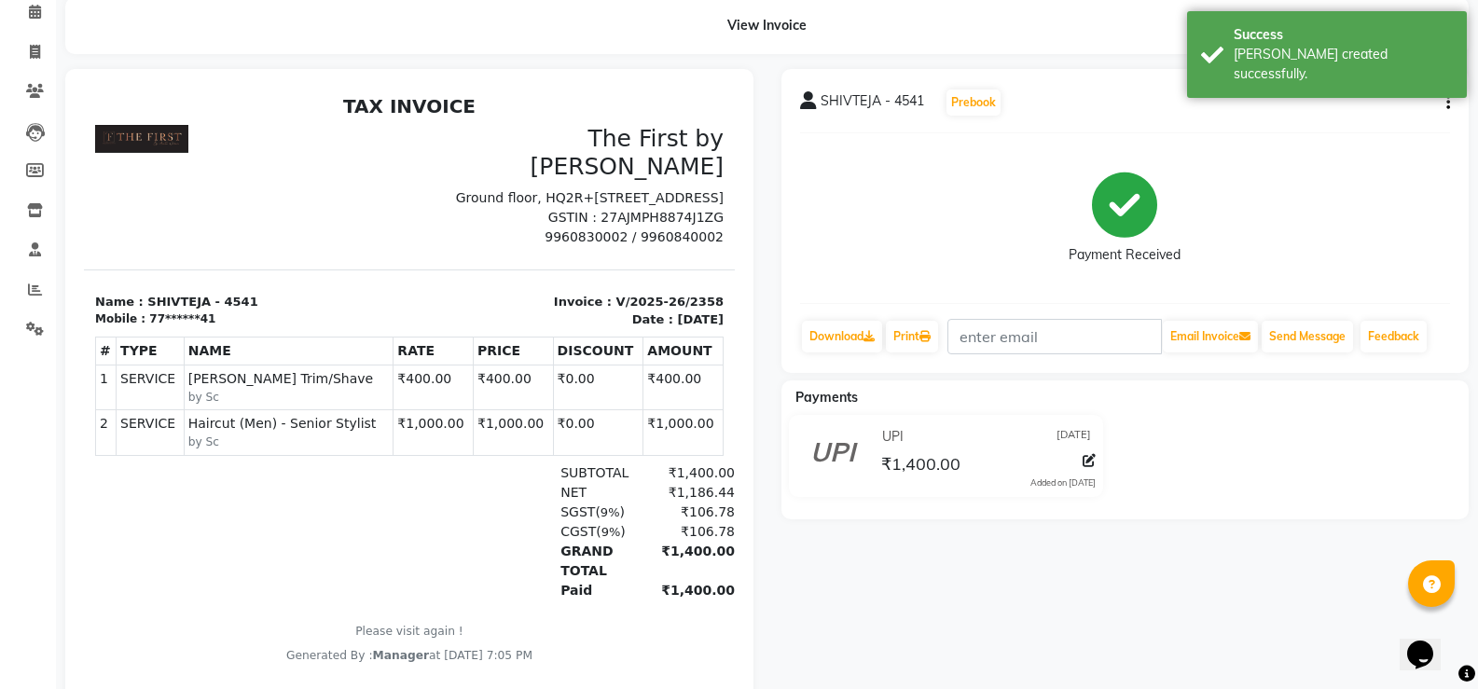
scroll to position [63, 0]
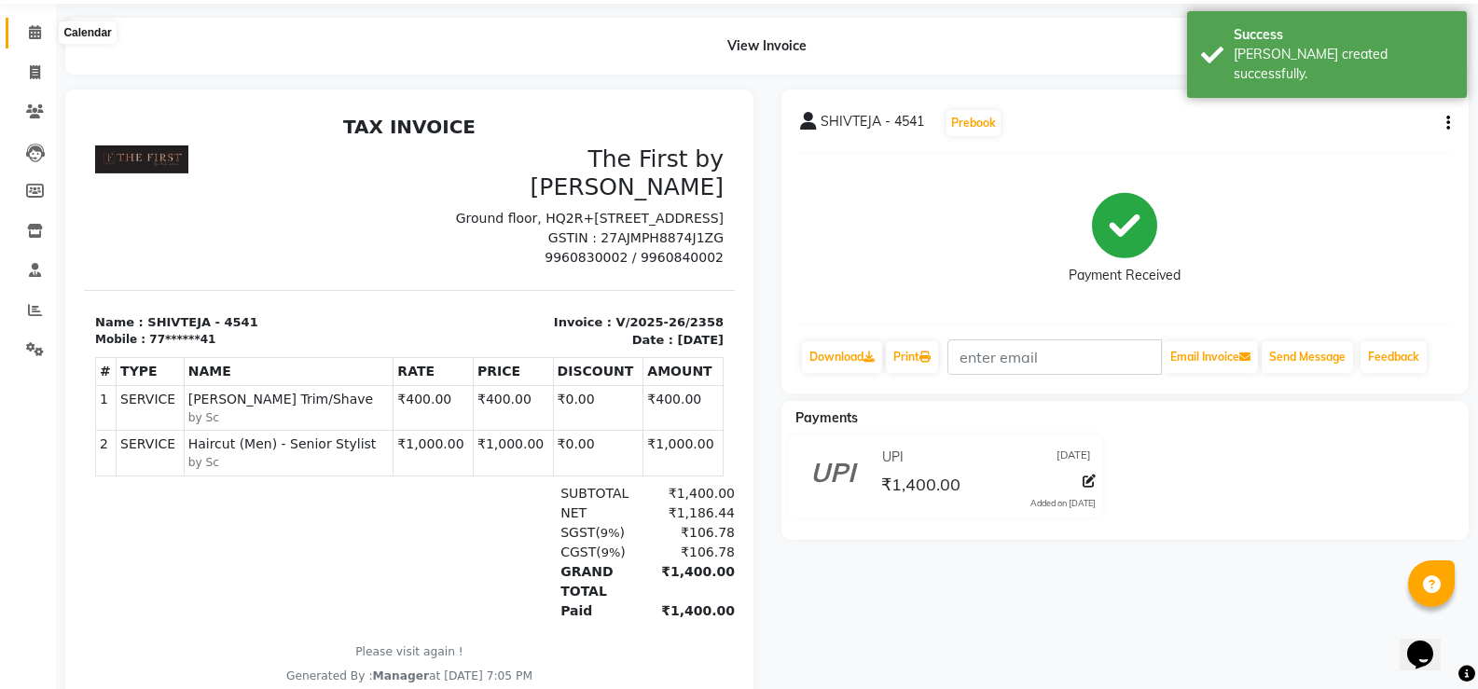
click at [35, 32] on icon at bounding box center [35, 32] width 12 height 14
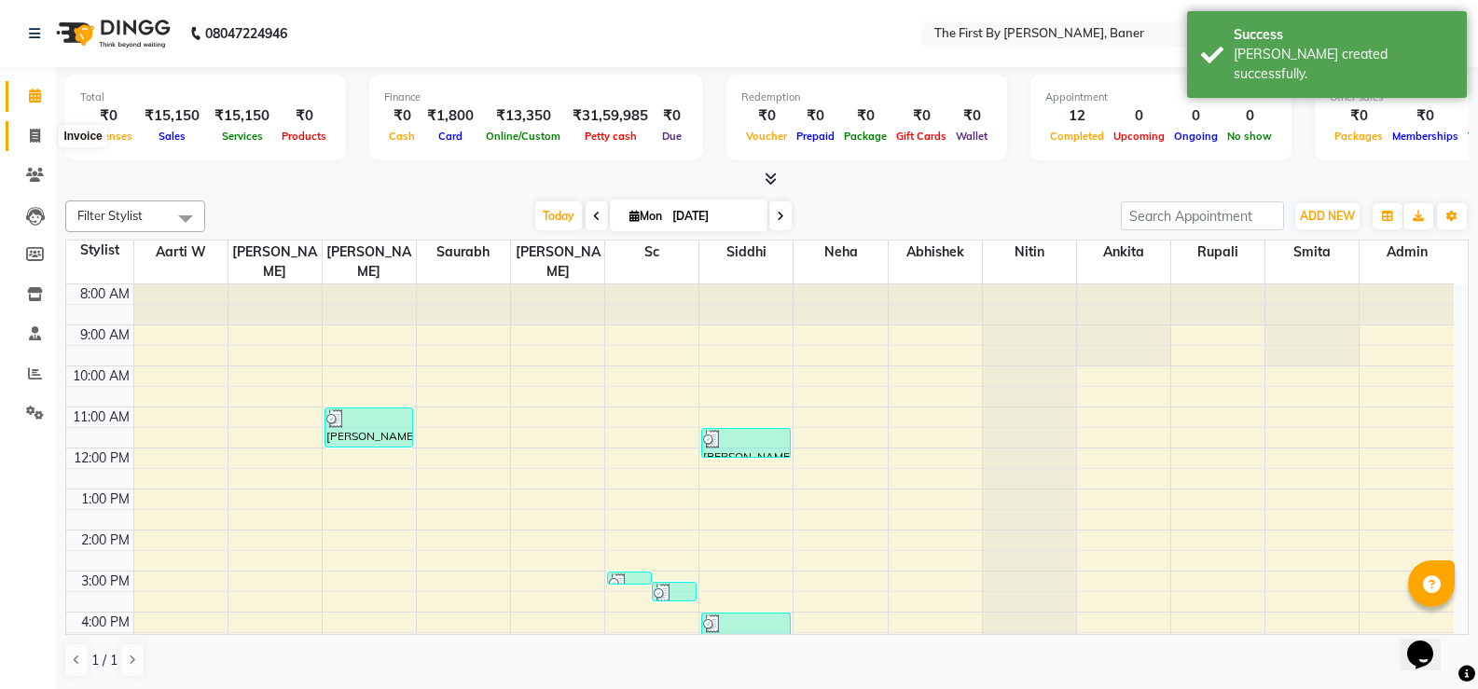
drag, startPoint x: 21, startPoint y: 141, endPoint x: 105, endPoint y: 143, distance: 84.9
click at [23, 142] on span at bounding box center [35, 136] width 33 height 21
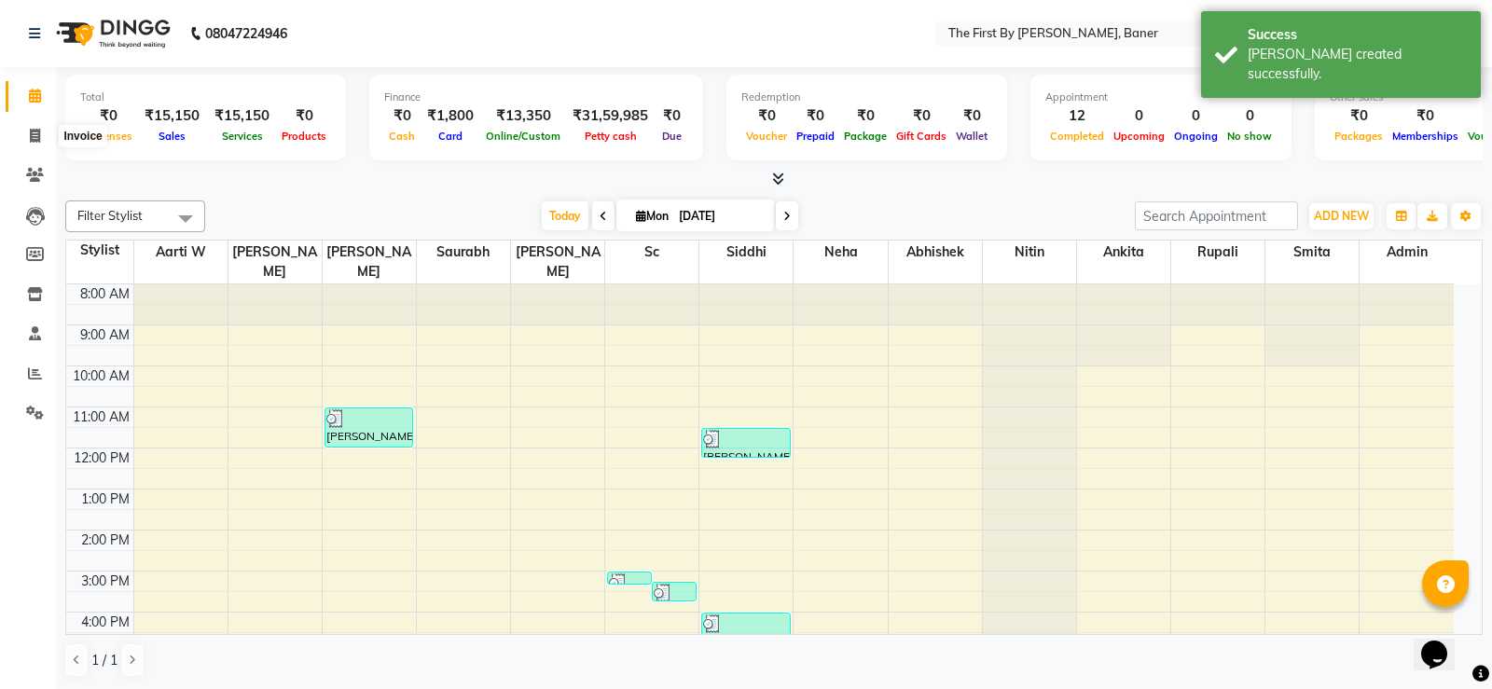
select select "6411"
select select "service"
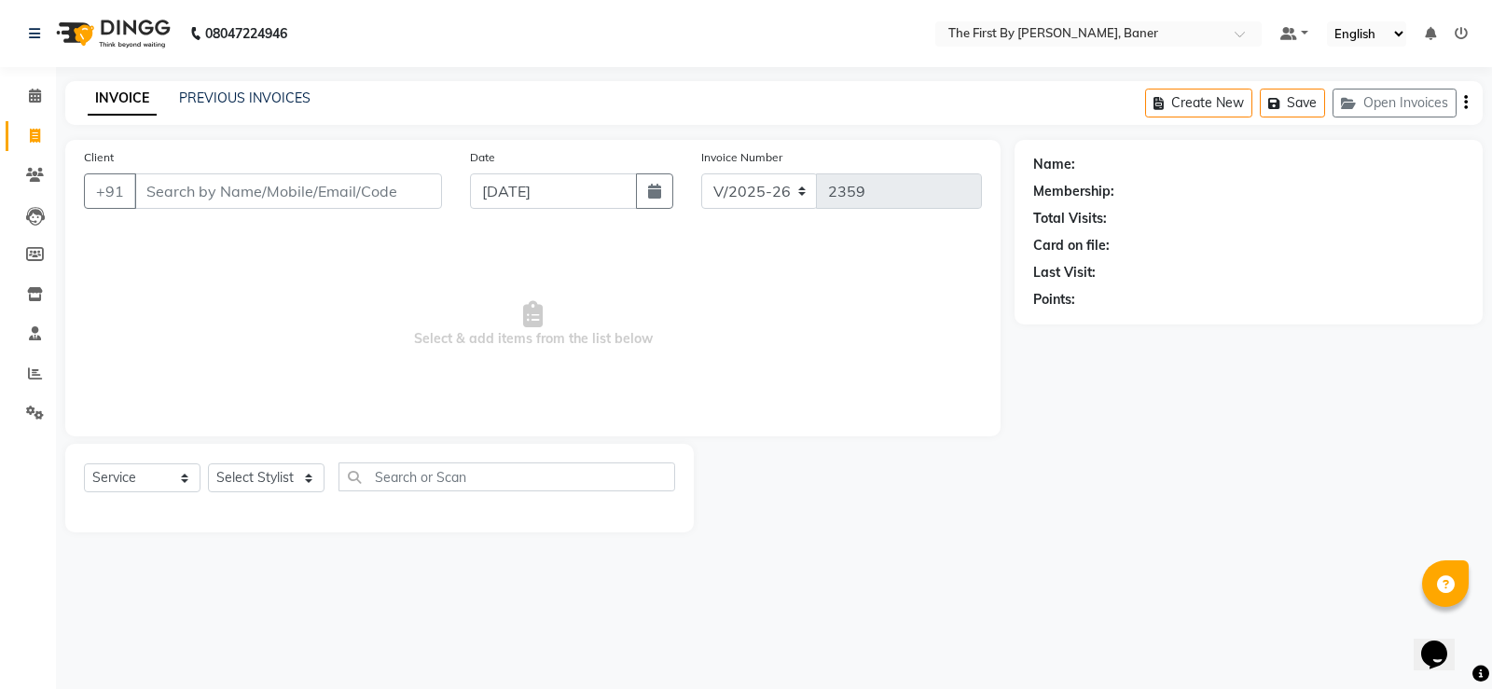
click at [302, 108] on div "INVOICE PREVIOUS INVOICES" at bounding box center [199, 99] width 268 height 21
drag, startPoint x: 299, startPoint y: 105, endPoint x: 307, endPoint y: 113, distance: 10.6
click at [299, 107] on div "PREVIOUS INVOICES" at bounding box center [244, 99] width 131 height 20
click at [246, 102] on link "PREVIOUS INVOICES" at bounding box center [244, 98] width 131 height 17
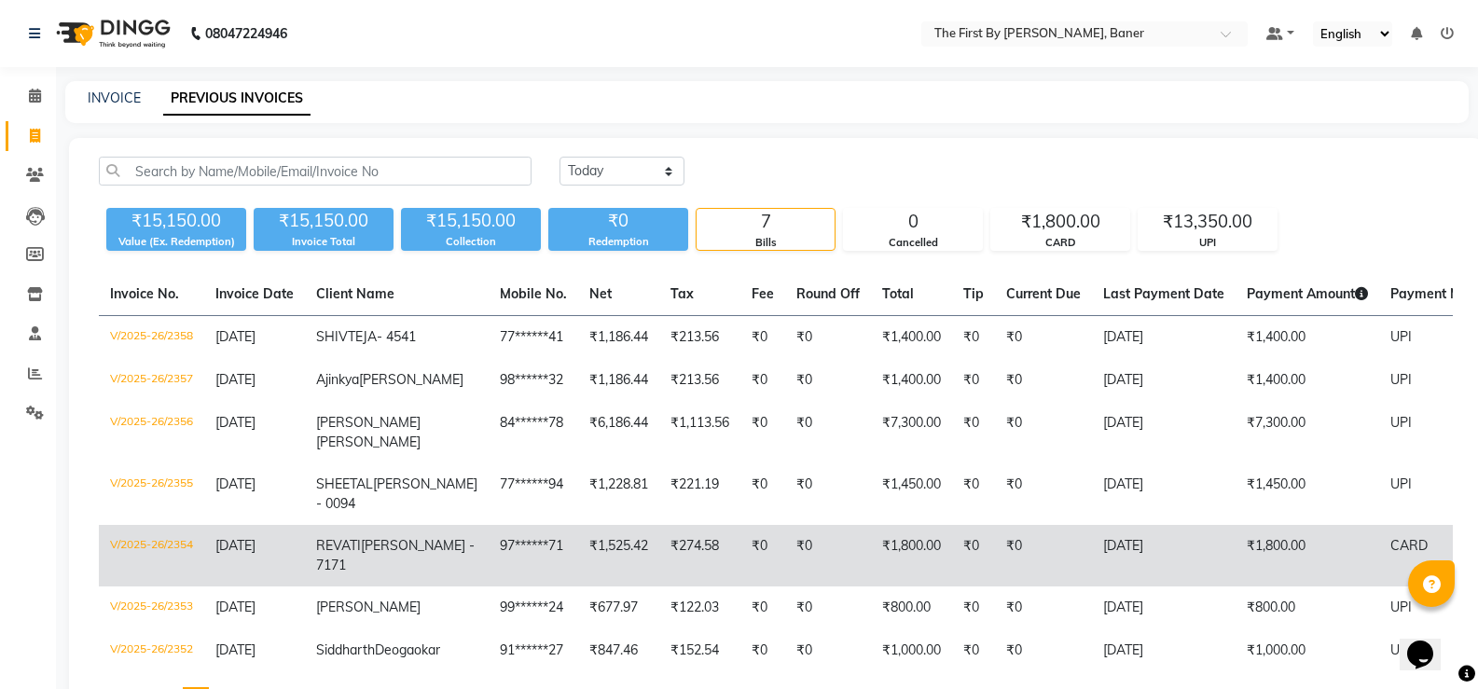
scroll to position [187, 0]
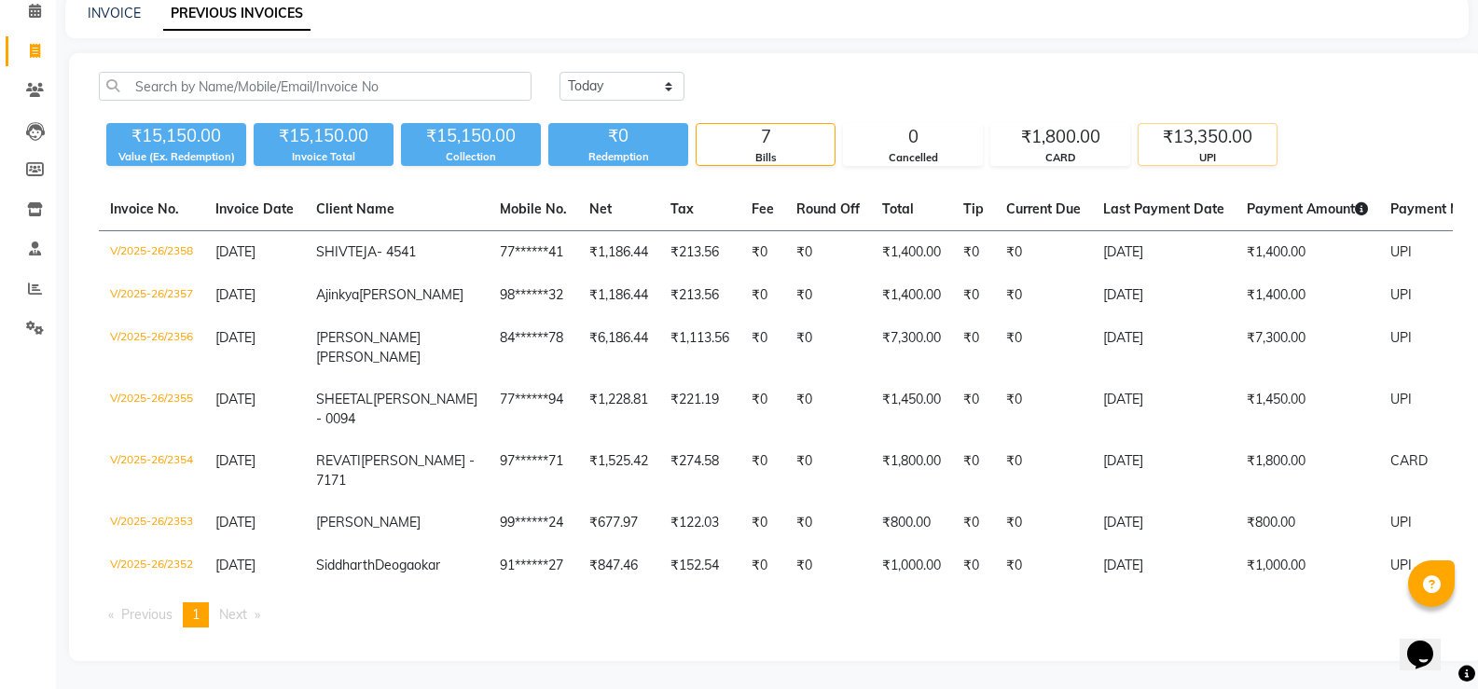
click at [1218, 124] on div "₹13,350.00" at bounding box center [1208, 137] width 138 height 26
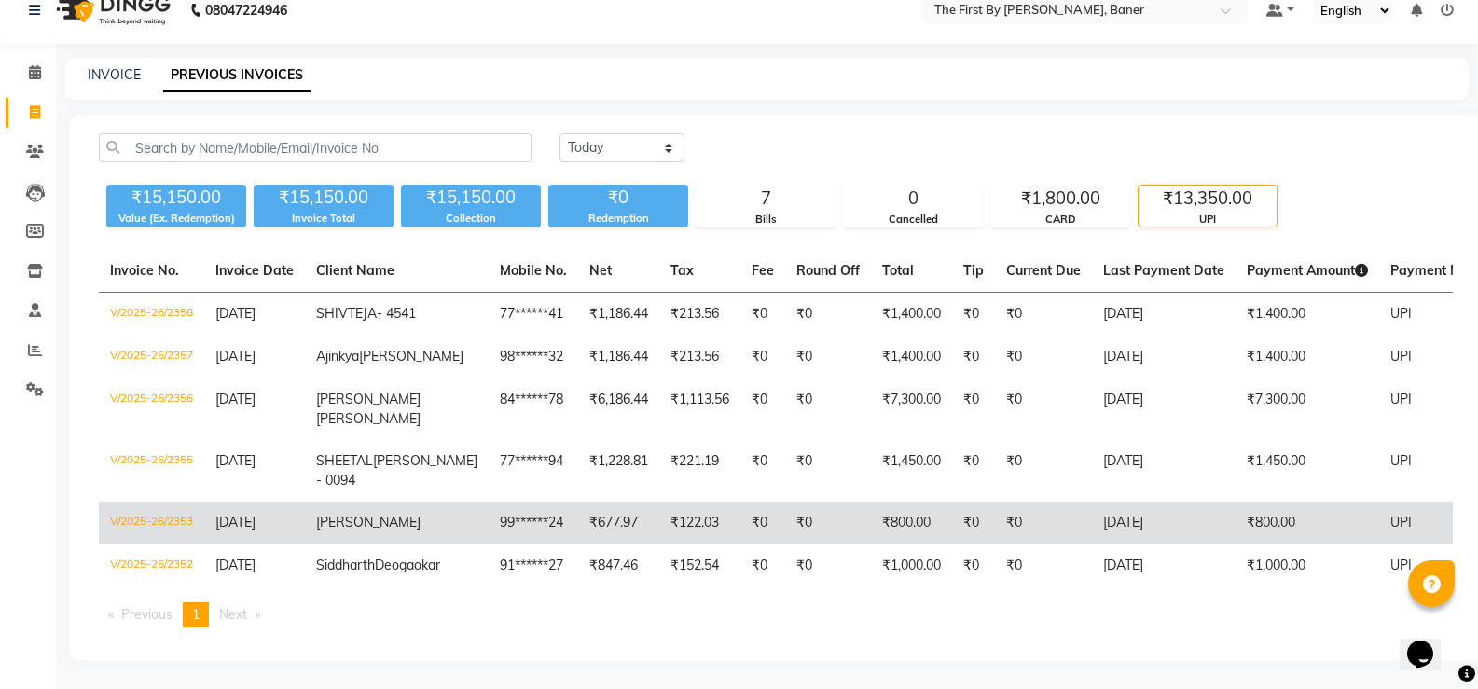
click at [871, 502] on td "₹800.00" at bounding box center [911, 523] width 81 height 43
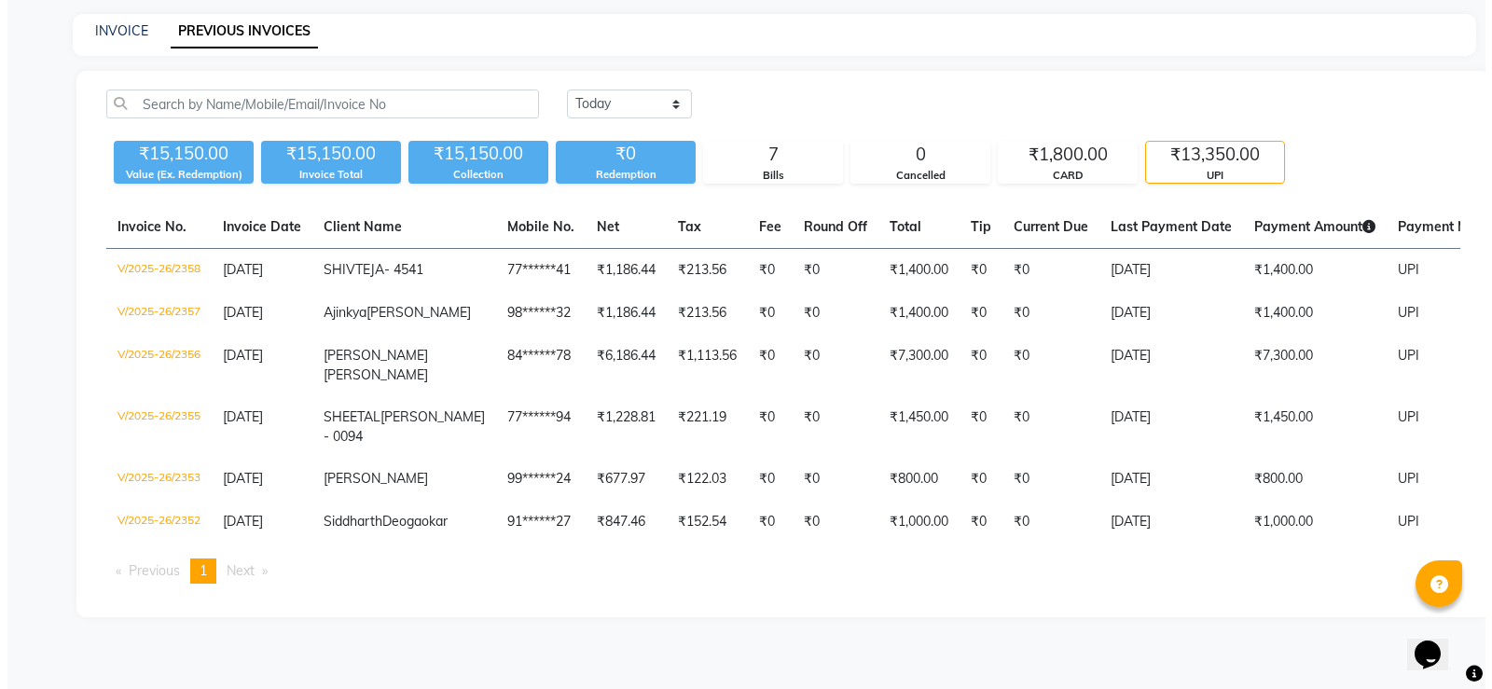
scroll to position [0, 0]
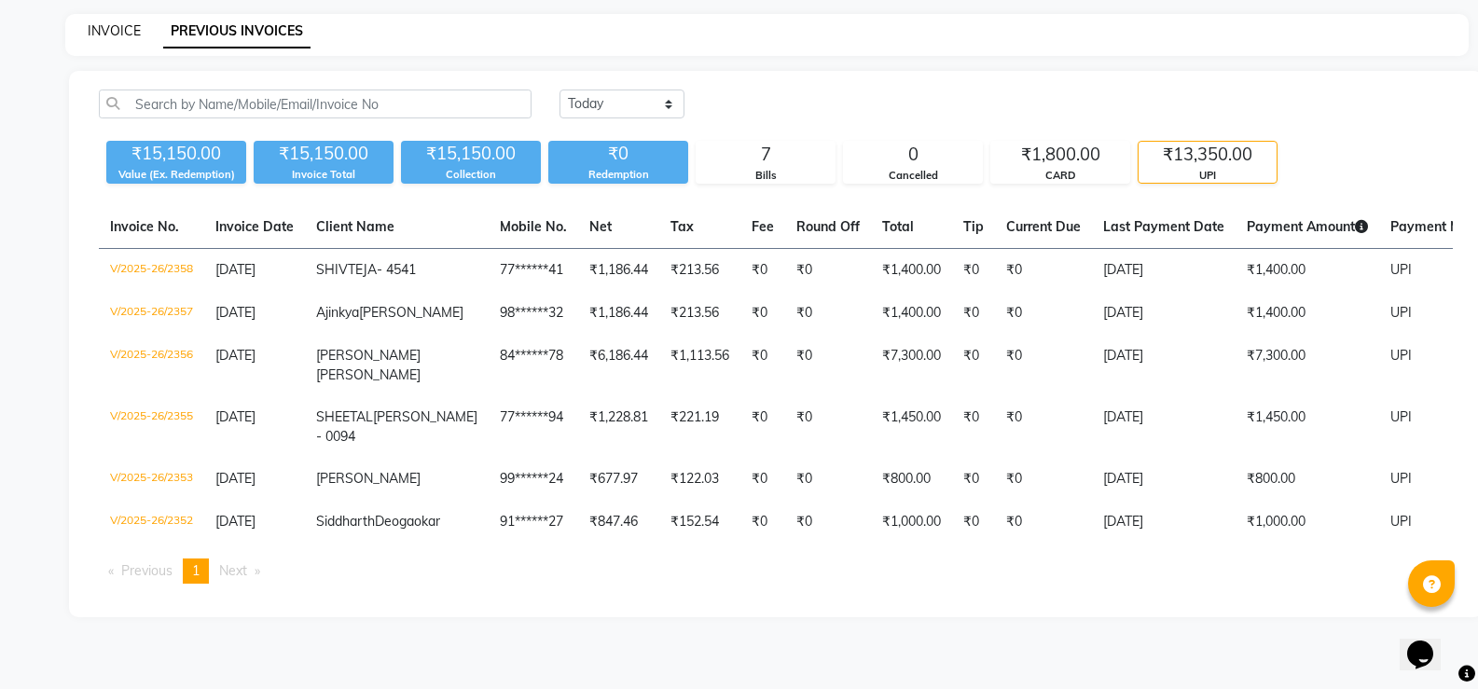
click at [94, 25] on link "INVOICE" at bounding box center [114, 30] width 53 height 17
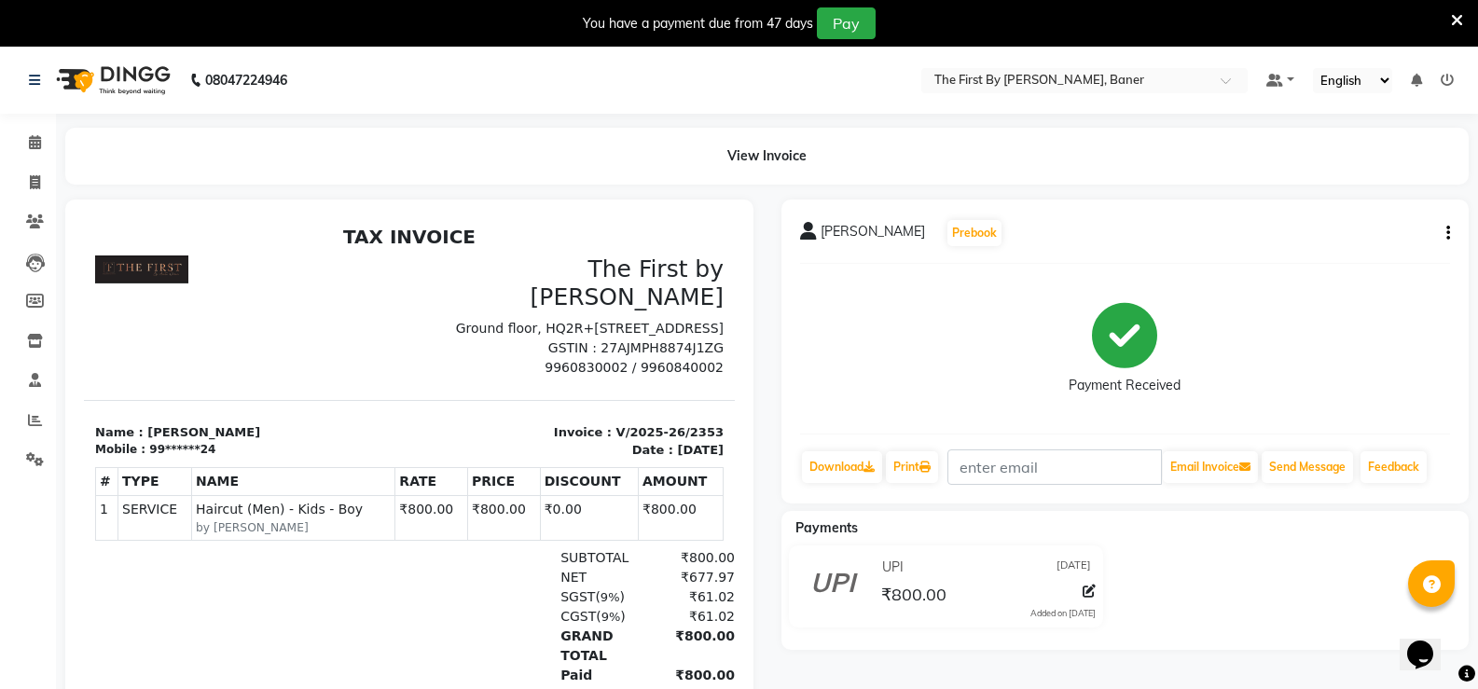
click at [1446, 234] on icon "button" at bounding box center [1448, 233] width 4 height 1
click at [1334, 201] on div "Cancel Invoice" at bounding box center [1356, 198] width 128 height 23
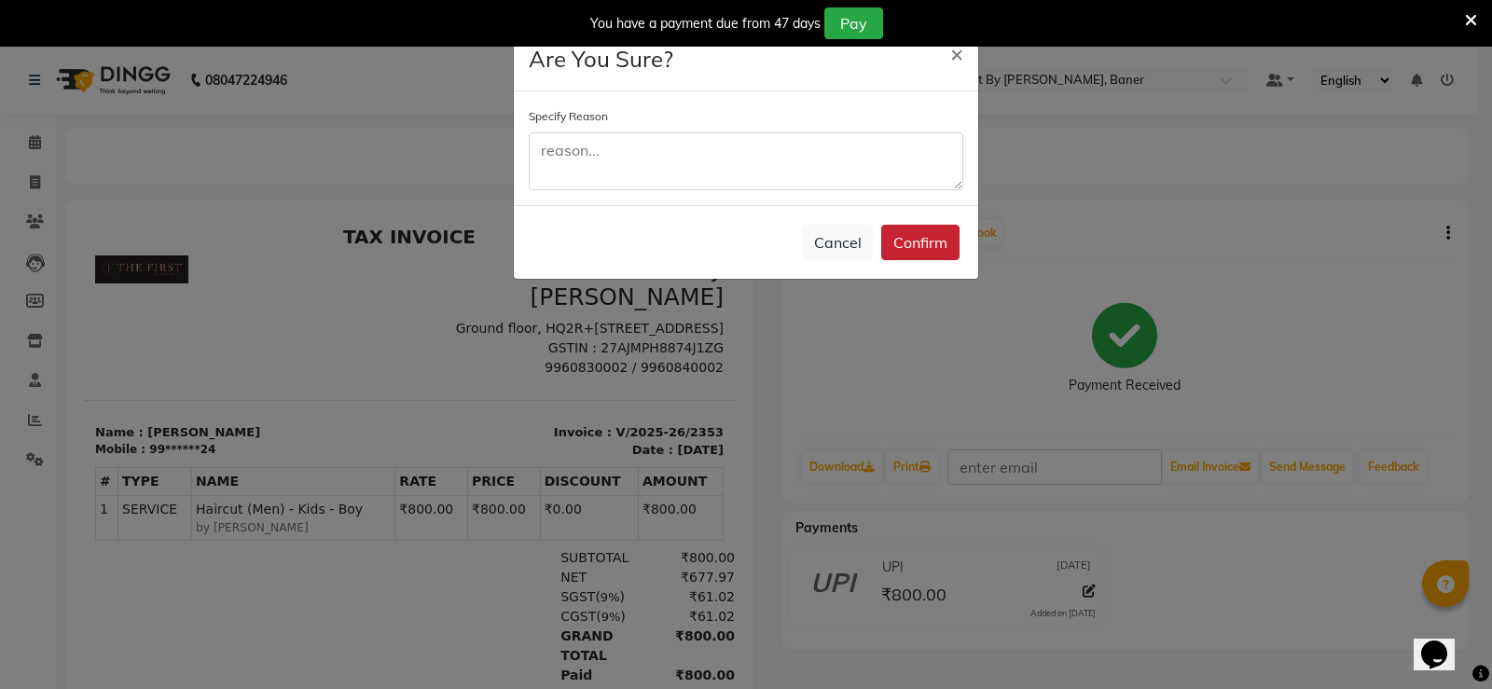
drag, startPoint x: 873, startPoint y: 239, endPoint x: 894, endPoint y: 241, distance: 21.5
click at [874, 240] on div "Cancel Confirm" at bounding box center [746, 242] width 464 height 74
click at [920, 250] on button "Confirm" at bounding box center [920, 242] width 78 height 35
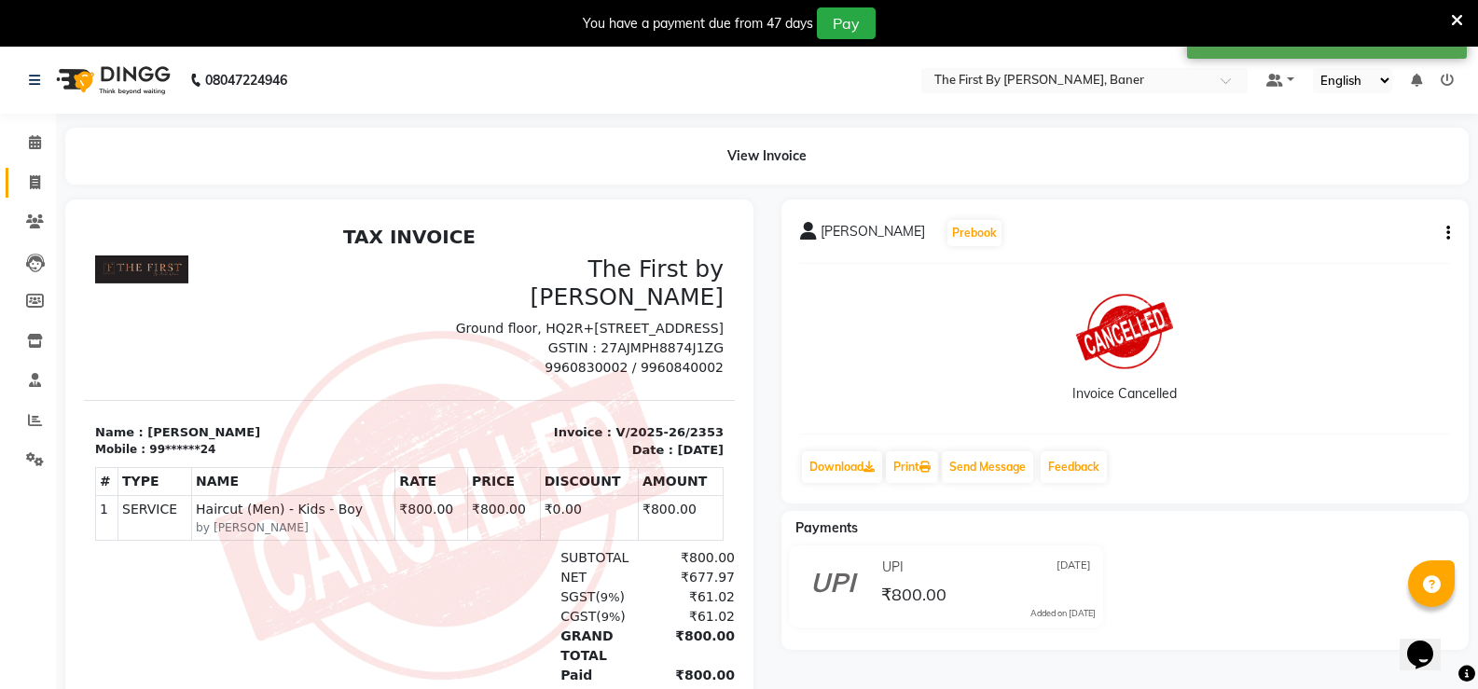
click at [23, 195] on link "Invoice" at bounding box center [28, 183] width 45 height 31
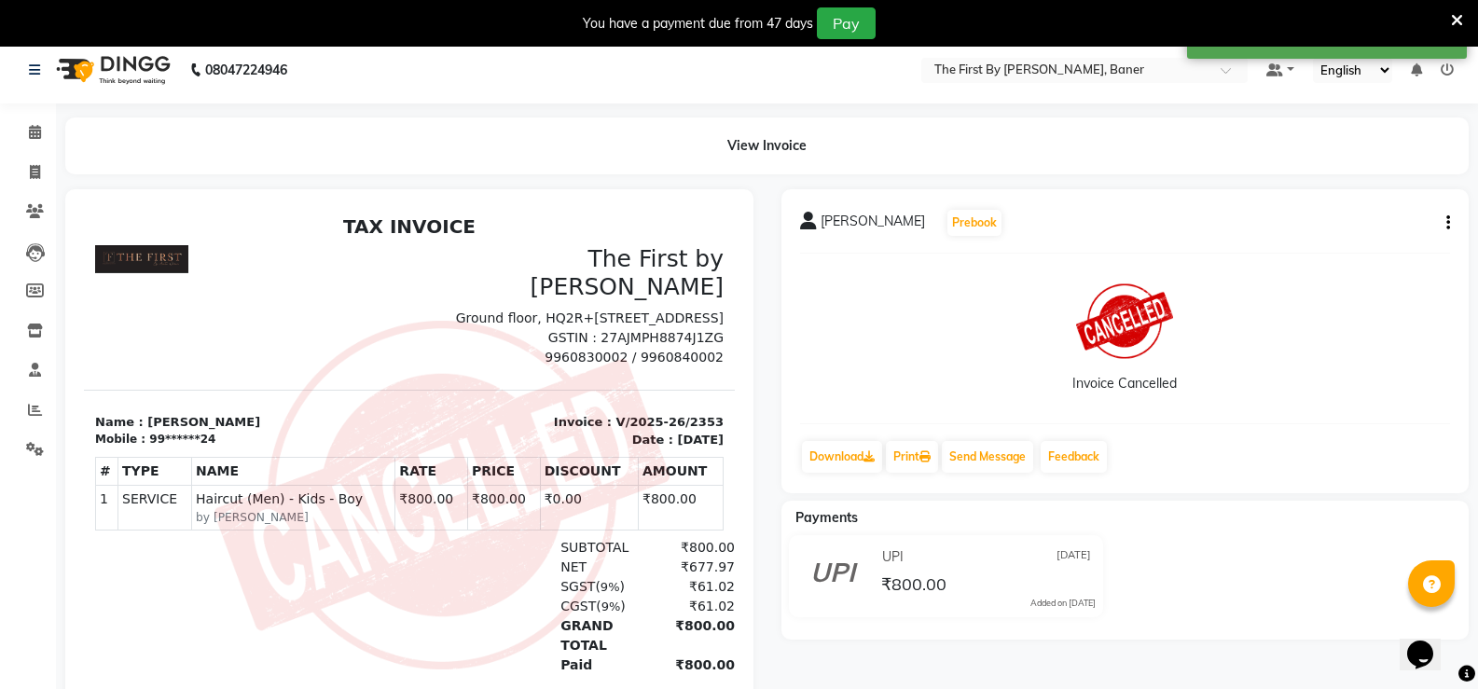
select select "6411"
select select "service"
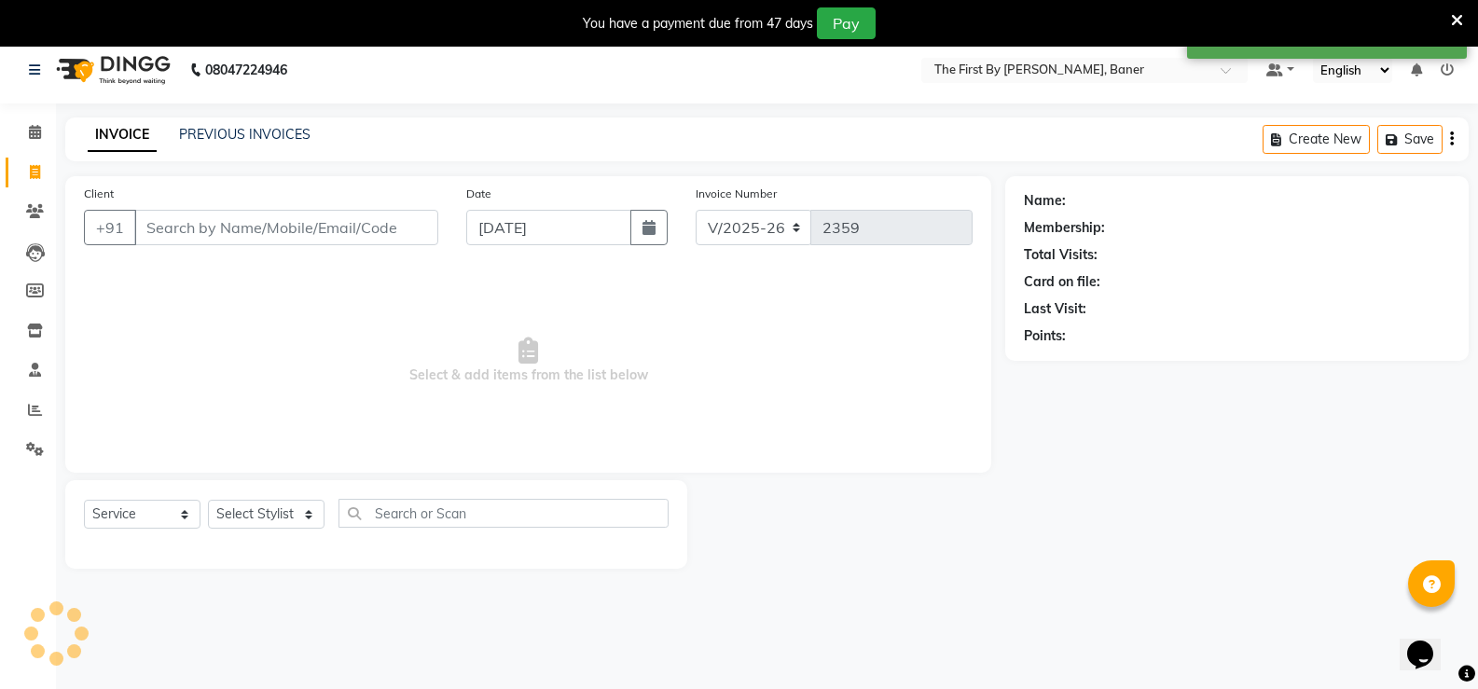
scroll to position [47, 0]
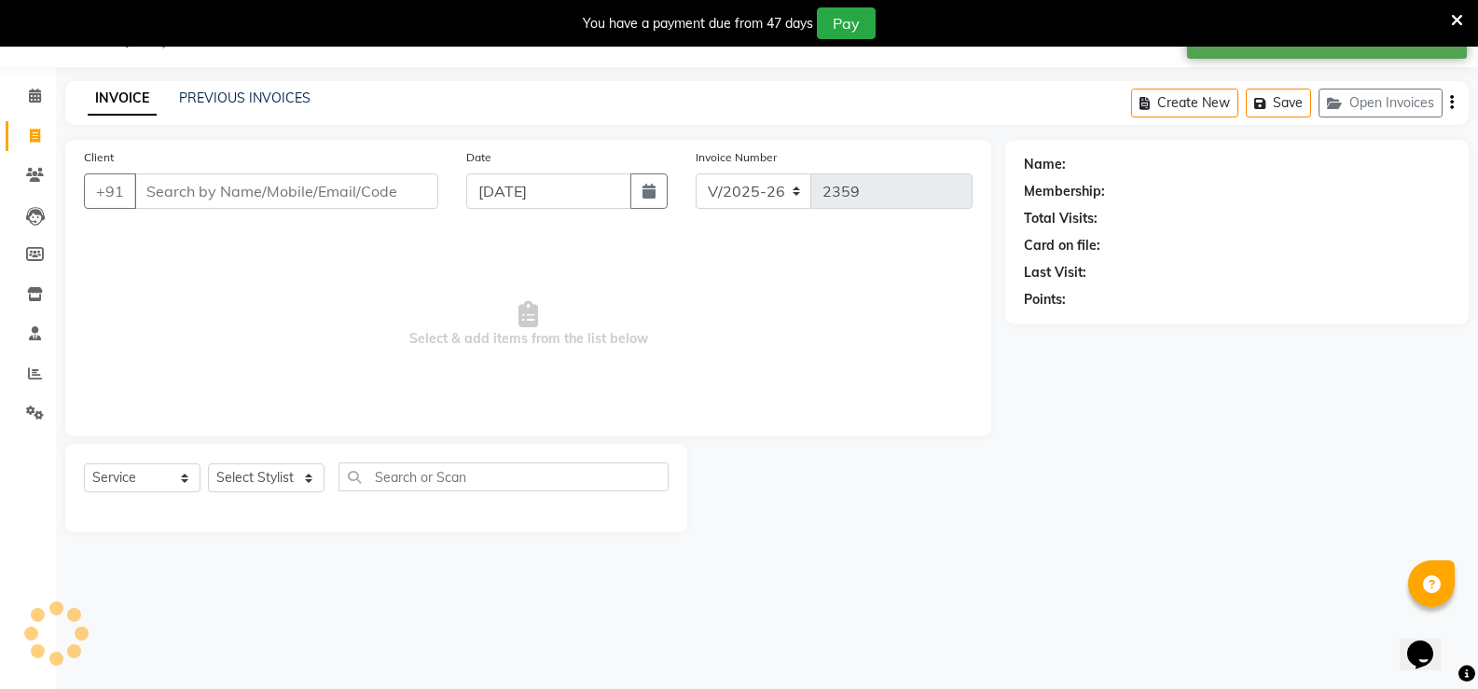
click at [207, 199] on input "Client" at bounding box center [286, 190] width 304 height 35
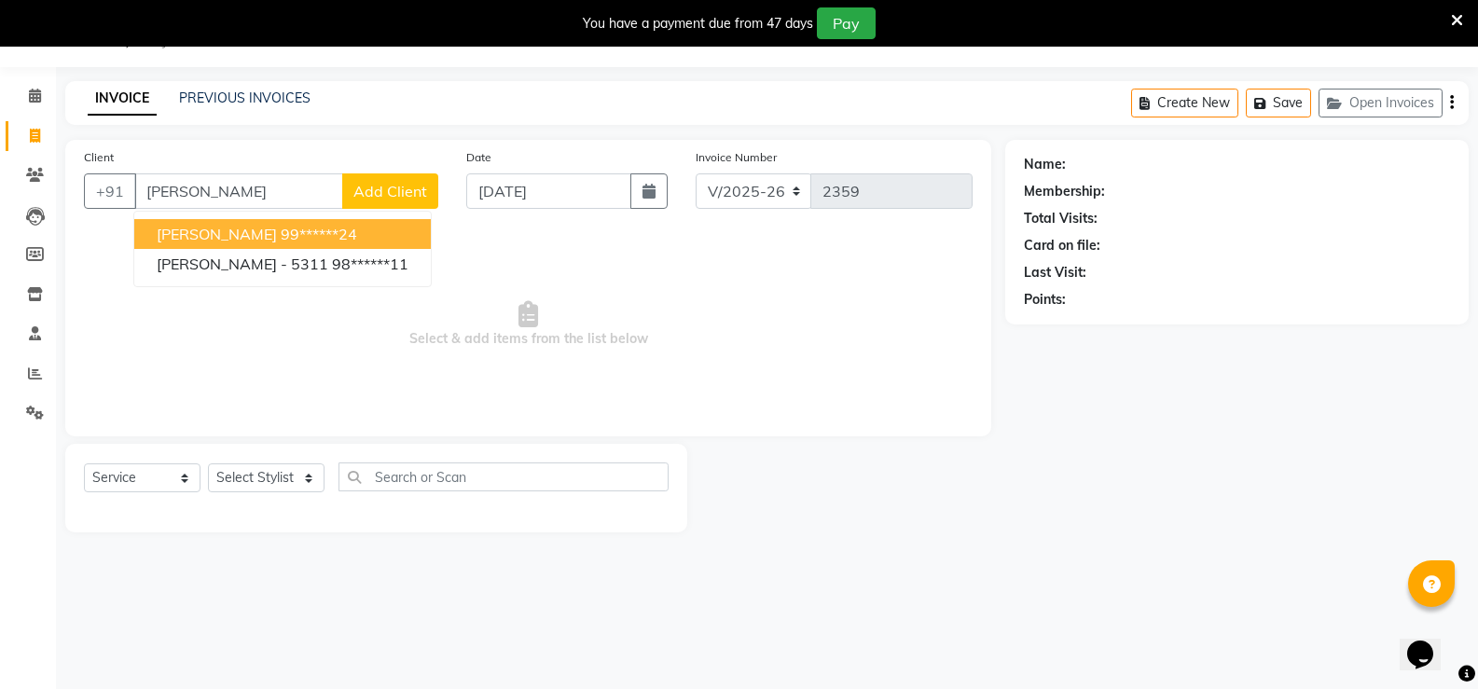
click at [197, 230] on span "[PERSON_NAME]" at bounding box center [217, 234] width 120 height 19
type input "99******24"
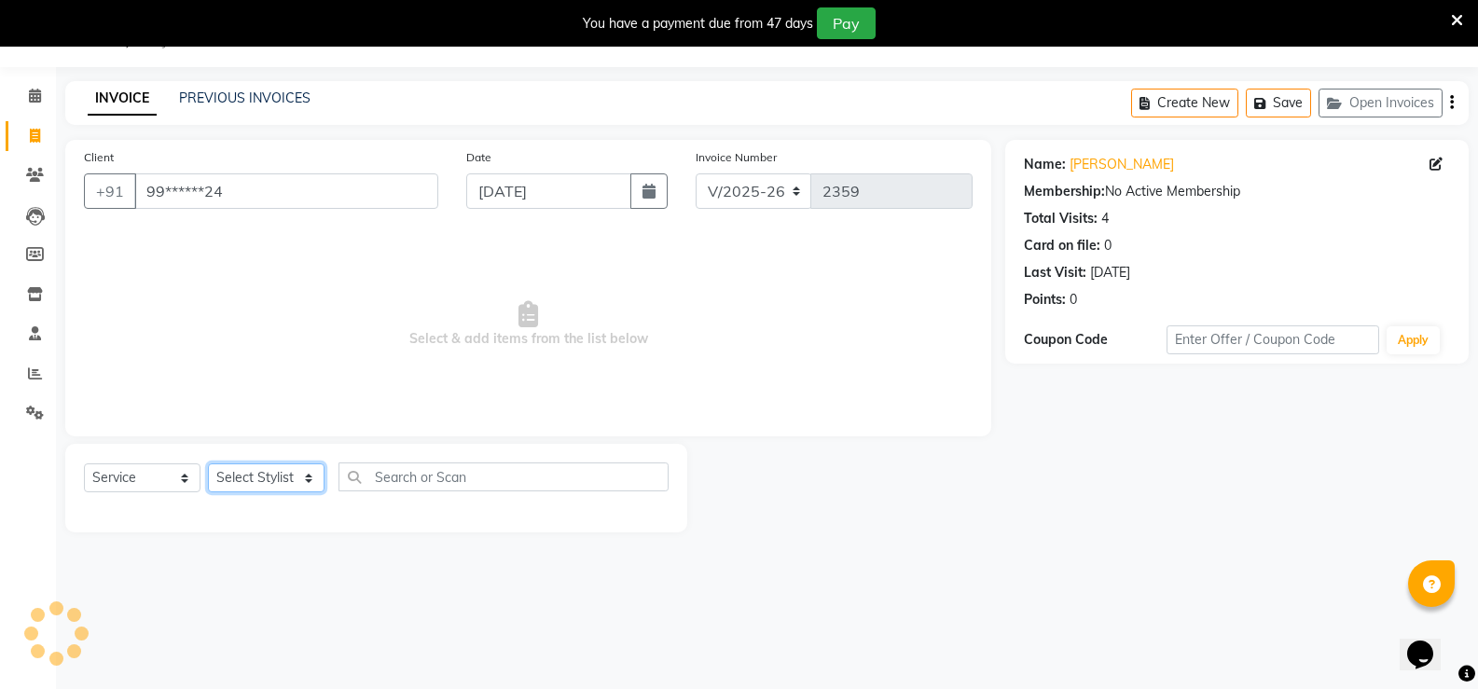
click at [299, 486] on select "Select Stylist Aarti W Abhishek Admin Ankita Avinash Digambar Kute Hazra Keshav…" at bounding box center [266, 477] width 117 height 29
select select "49034"
click at [208, 463] on select "Select Stylist Aarti W Abhishek Admin Ankita Avinash Digambar Kute Hazra Keshav…" at bounding box center [266, 477] width 117 height 29
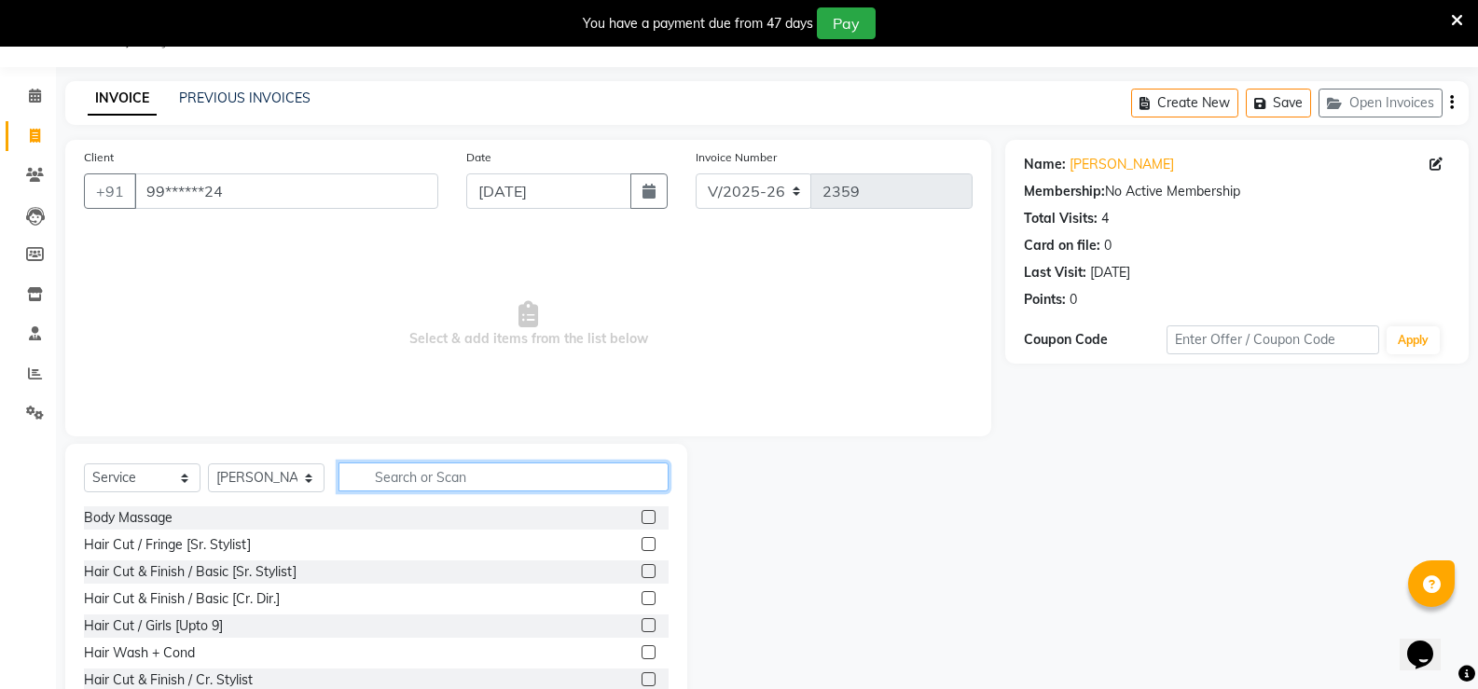
click at [389, 478] on input "text" at bounding box center [504, 477] width 330 height 29
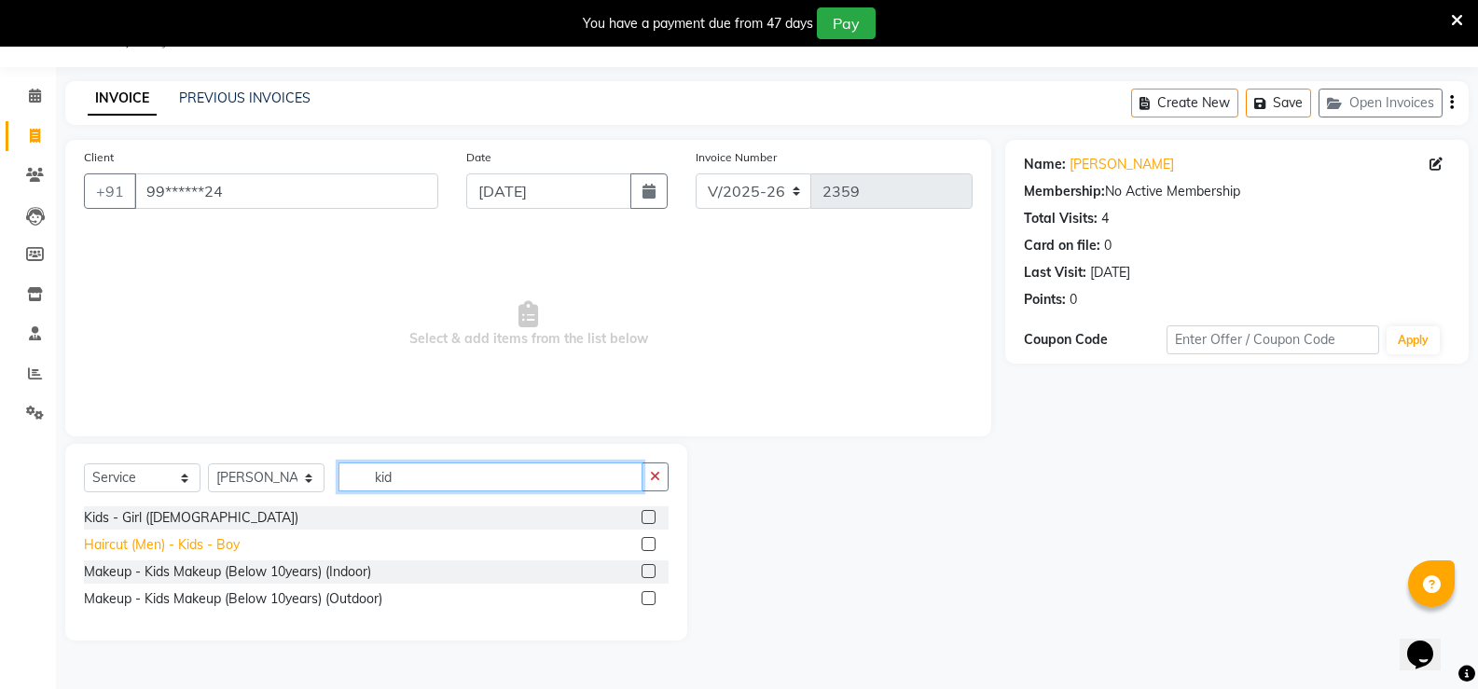
type input "kid"
click at [198, 551] on div "Haircut (Men) - Kids - Boy" at bounding box center [162, 545] width 156 height 20
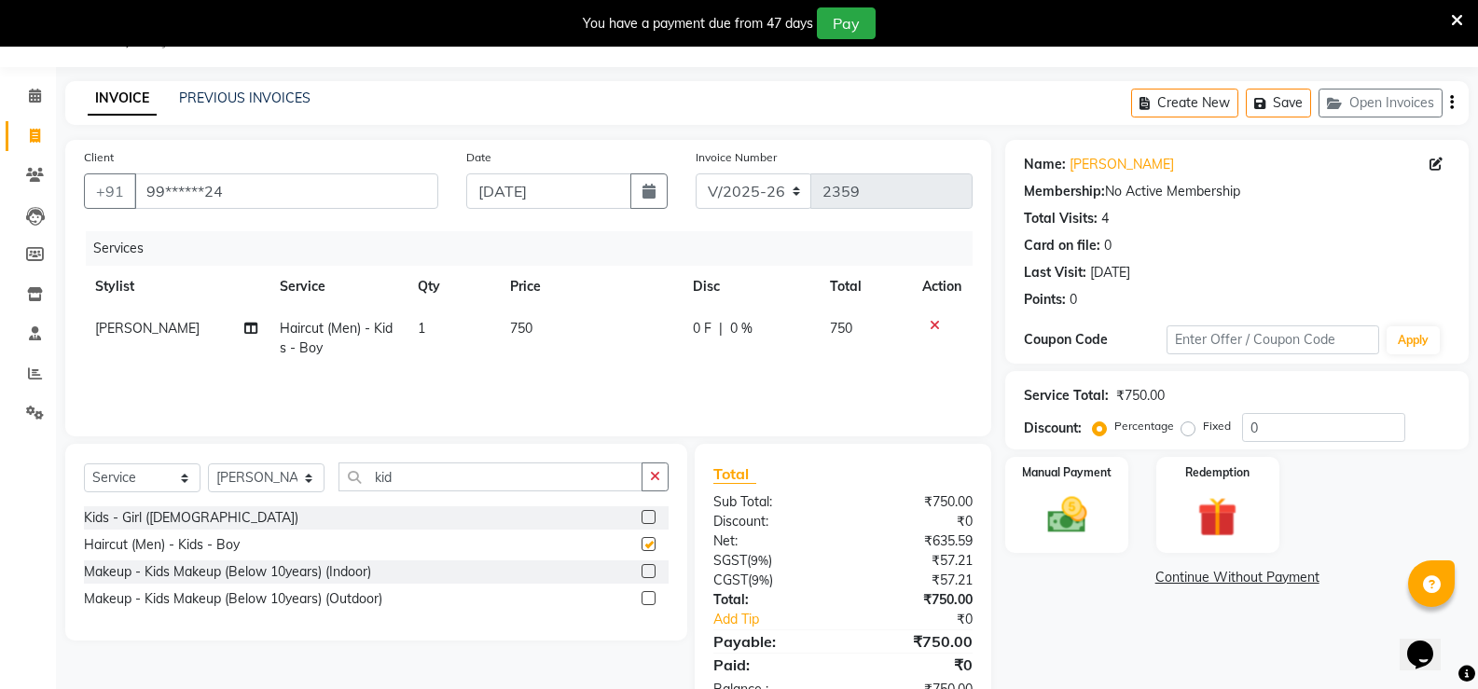
checkbox input "false"
click at [526, 338] on td "750" at bounding box center [590, 339] width 183 height 62
select select "49034"
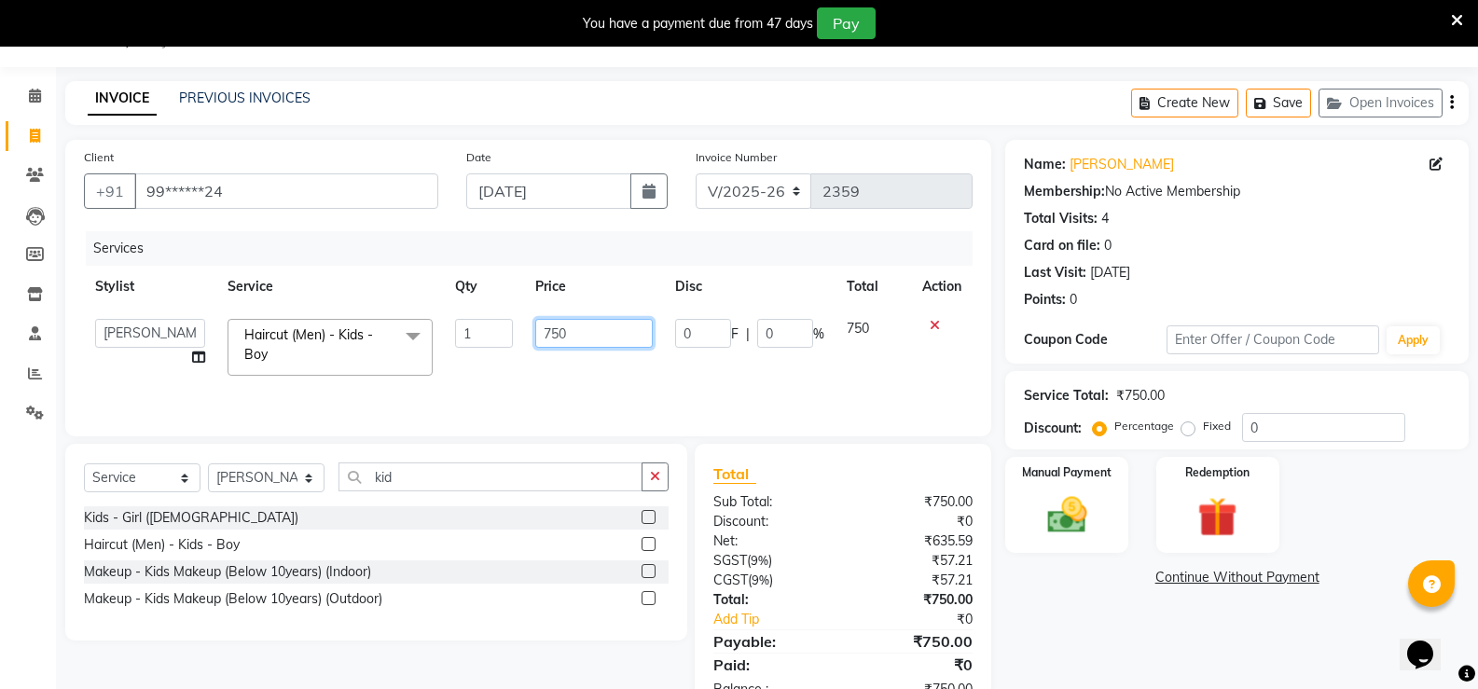
click at [546, 330] on input "750" at bounding box center [593, 333] width 117 height 29
click at [546, 329] on input "750" at bounding box center [593, 333] width 117 height 29
type input "1000"
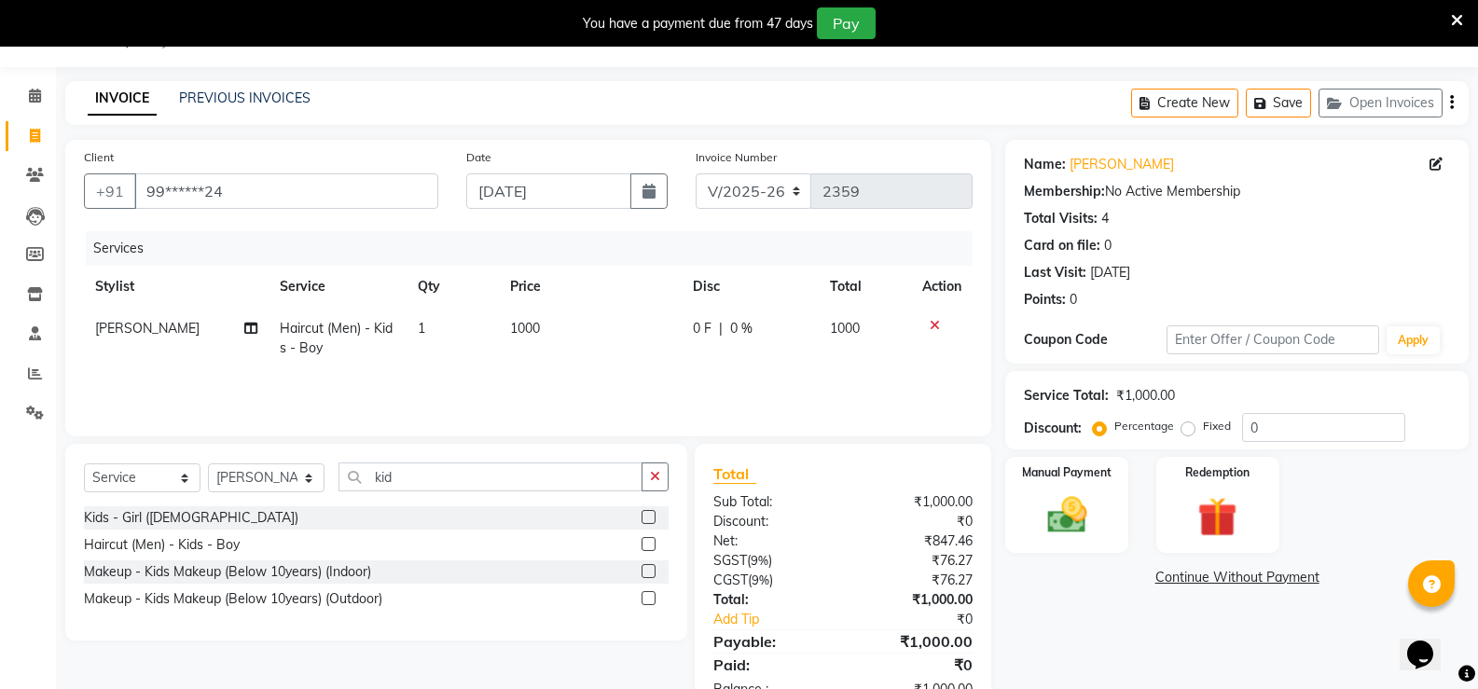
drag, startPoint x: 826, startPoint y: 354, endPoint x: 850, endPoint y: 358, distance: 24.5
click at [829, 354] on tr "Rushikesh Haircut (Men) - Kids - Boy 1 1000 0 F | 0 % 1000" at bounding box center [528, 339] width 889 height 62
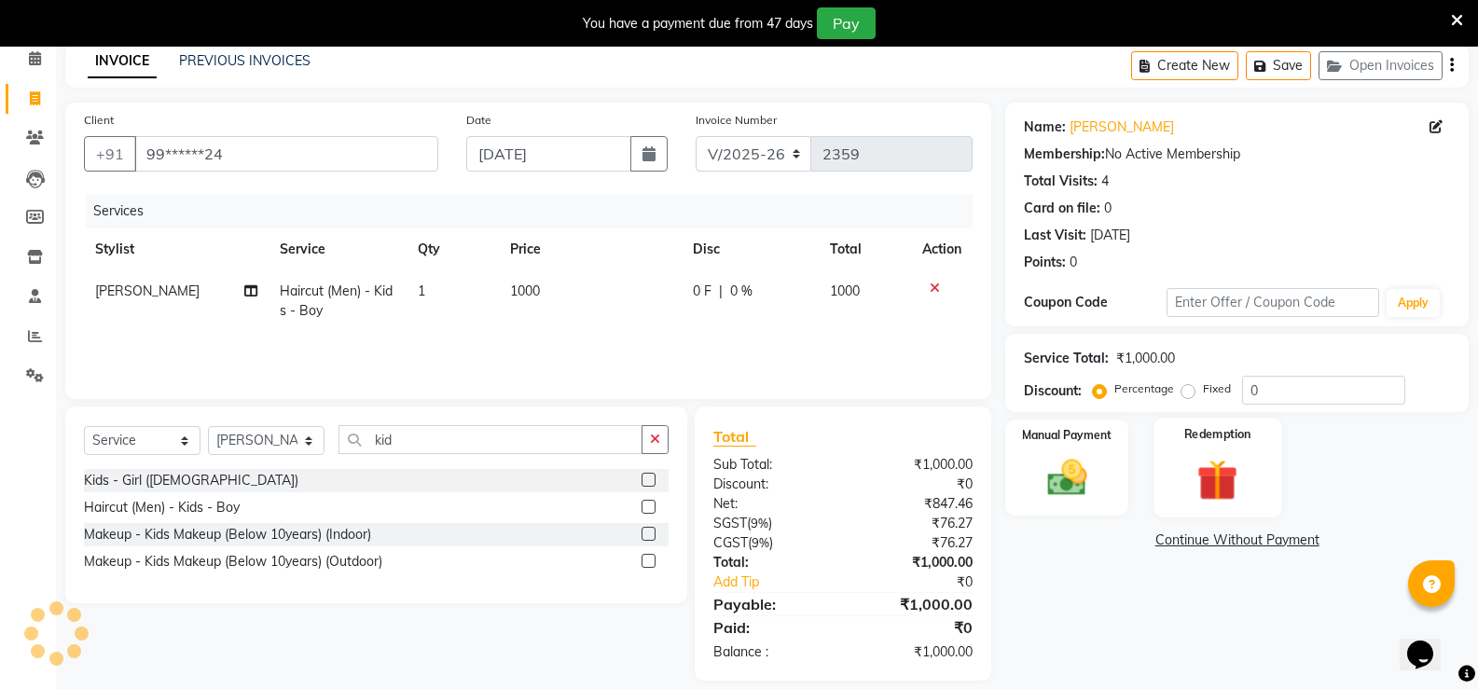
scroll to position [104, 0]
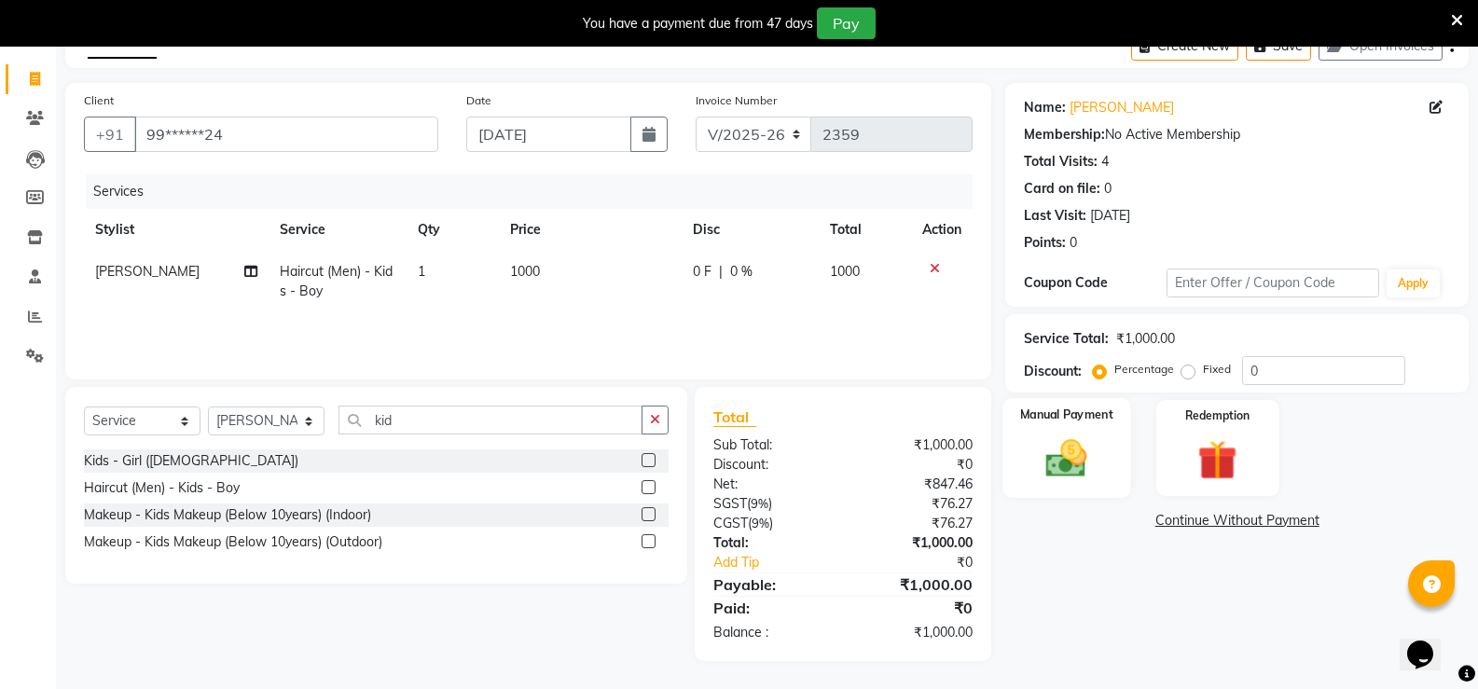
click at [1035, 463] on div "Manual Payment" at bounding box center [1067, 448] width 128 height 100
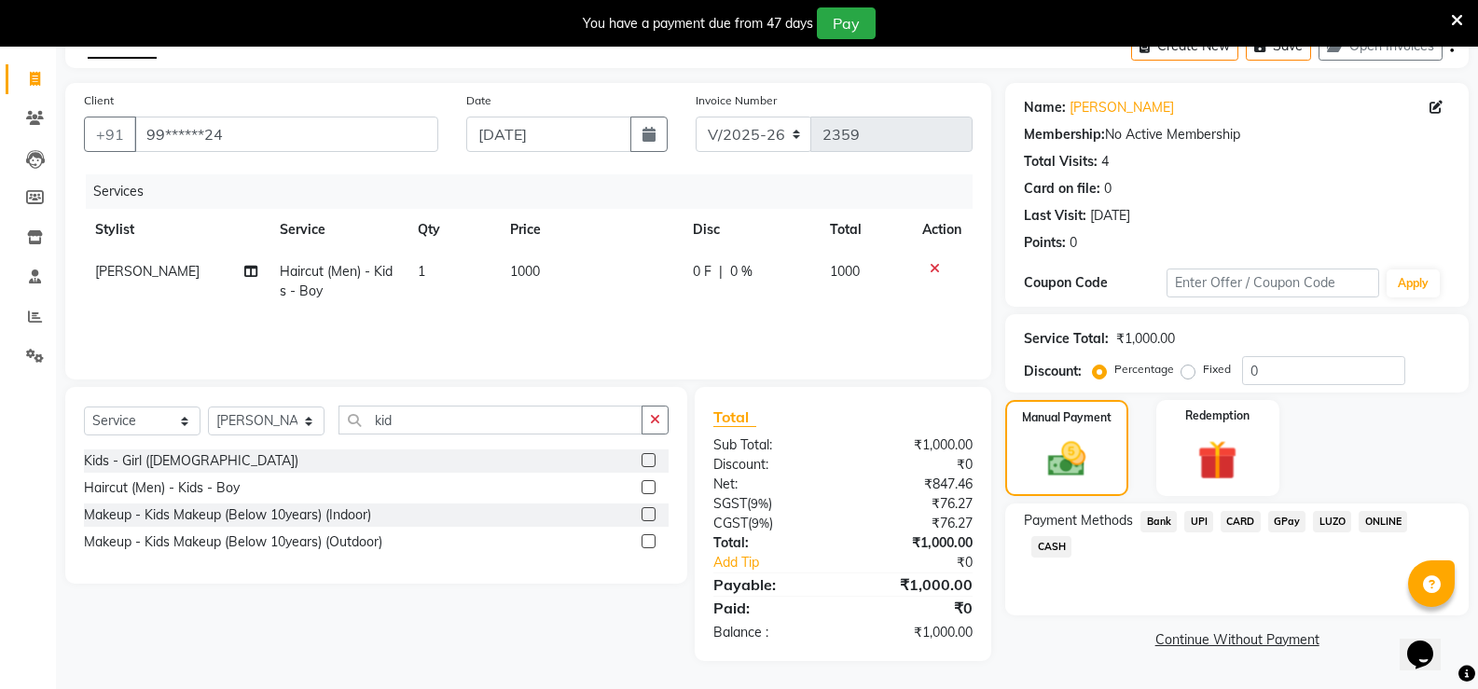
click at [1209, 520] on span "UPI" at bounding box center [1198, 521] width 29 height 21
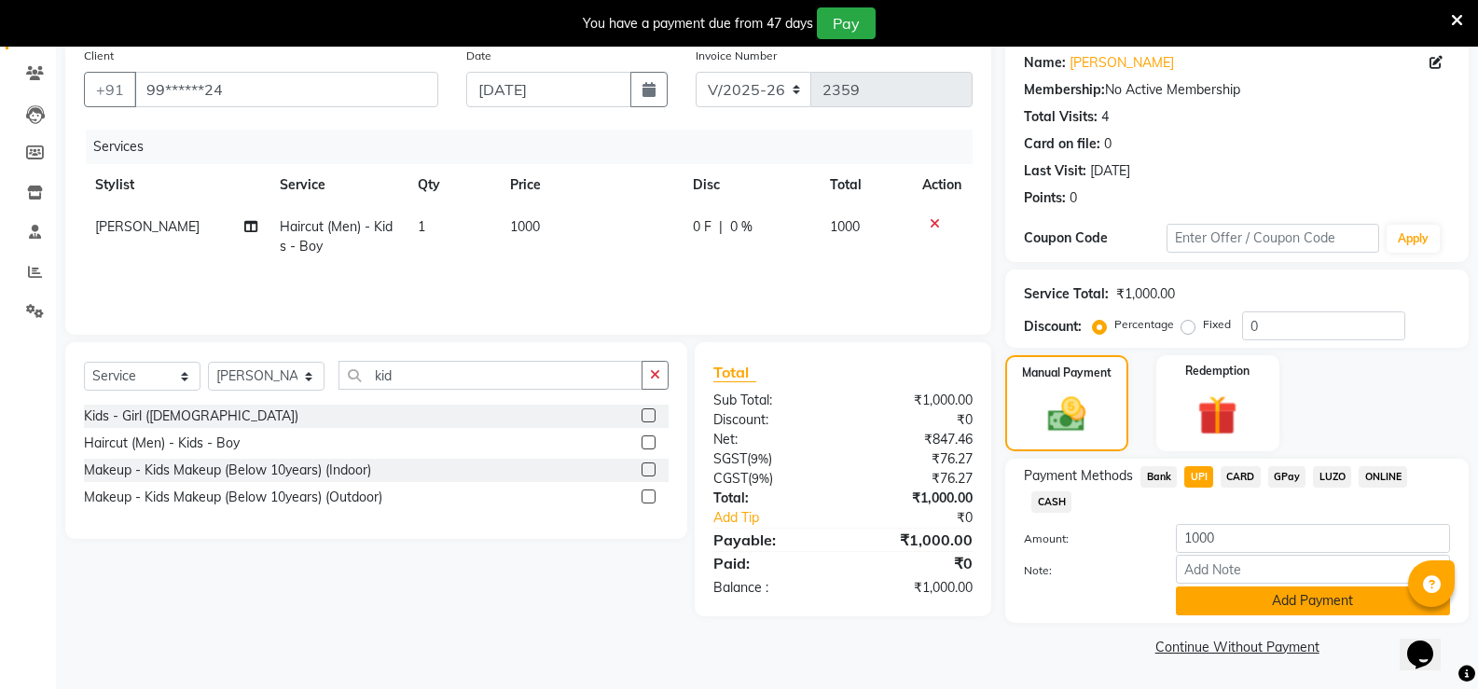
click at [1229, 610] on button "Add Payment" at bounding box center [1313, 601] width 274 height 29
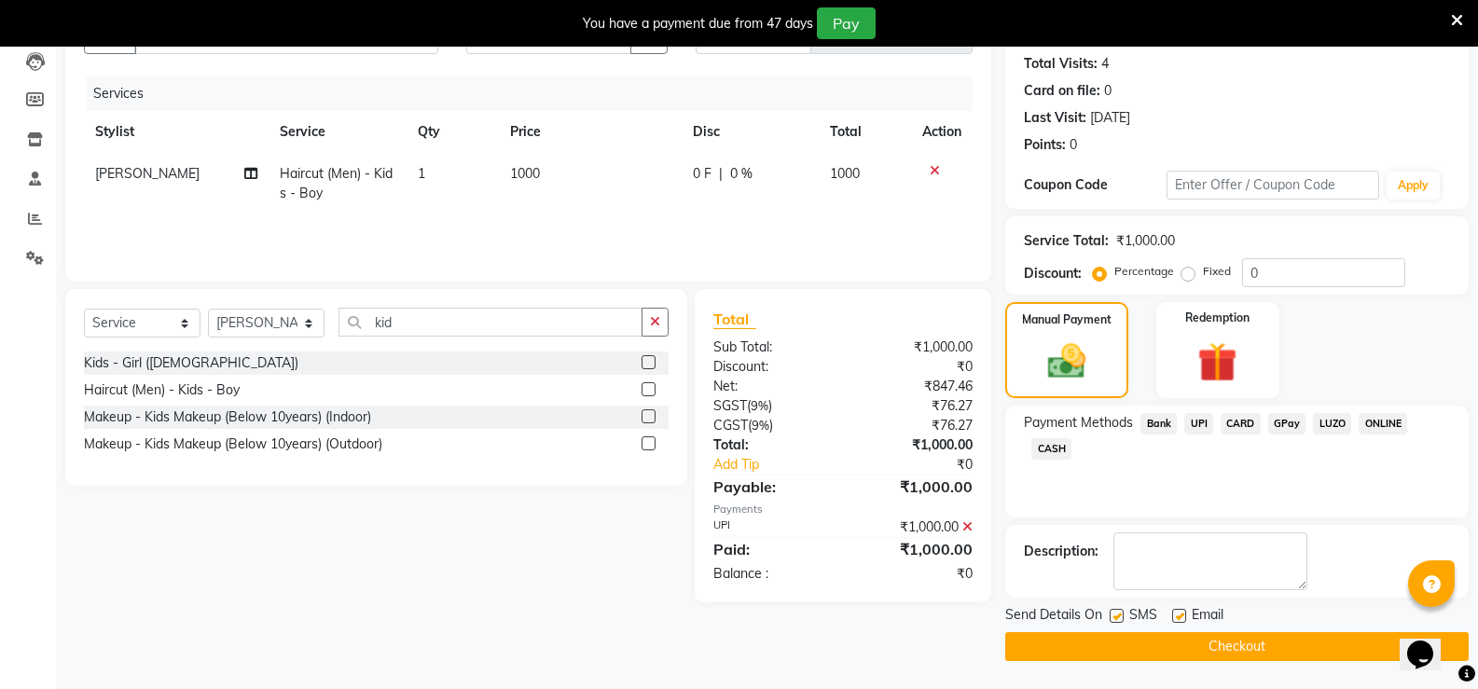
click at [1240, 635] on button "Checkout" at bounding box center [1236, 646] width 463 height 29
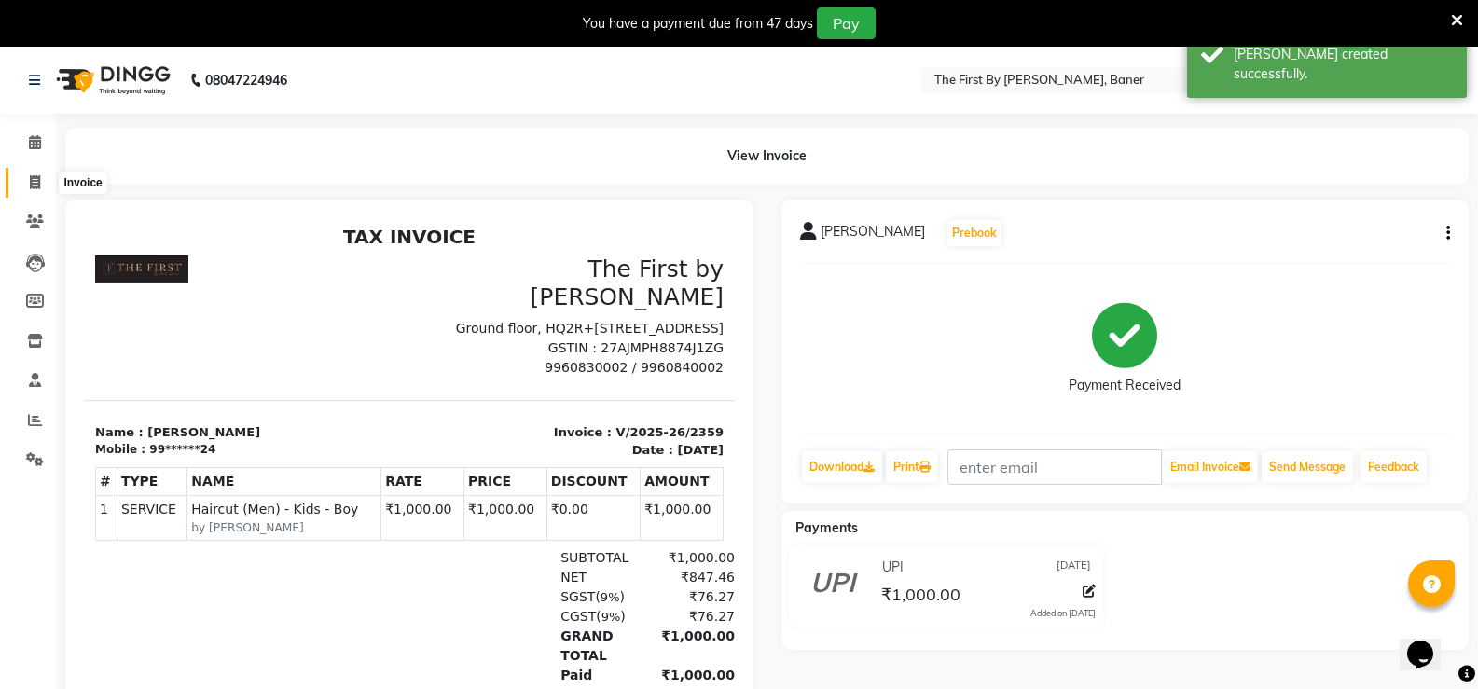
drag, startPoint x: 24, startPoint y: 181, endPoint x: 61, endPoint y: 182, distance: 36.4
click at [24, 182] on span at bounding box center [35, 183] width 33 height 21
select select "6411"
select select "service"
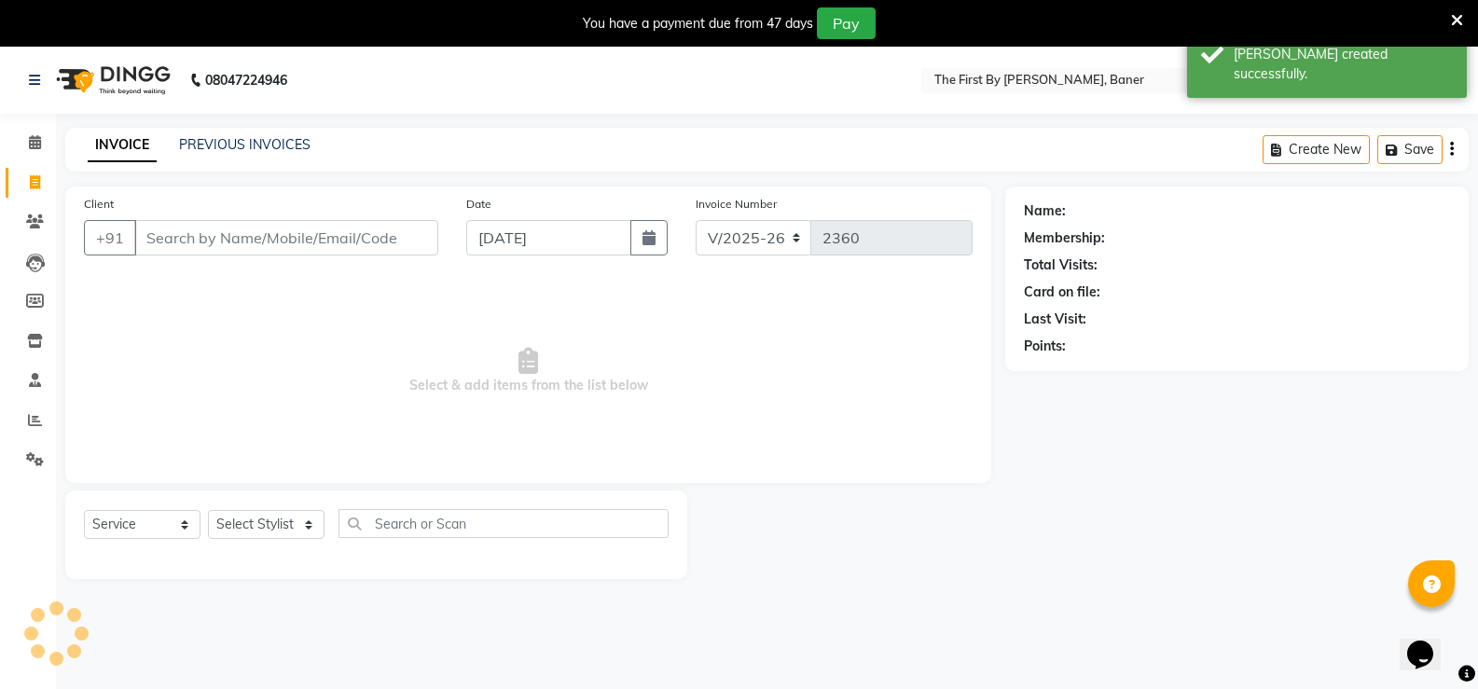
scroll to position [47, 0]
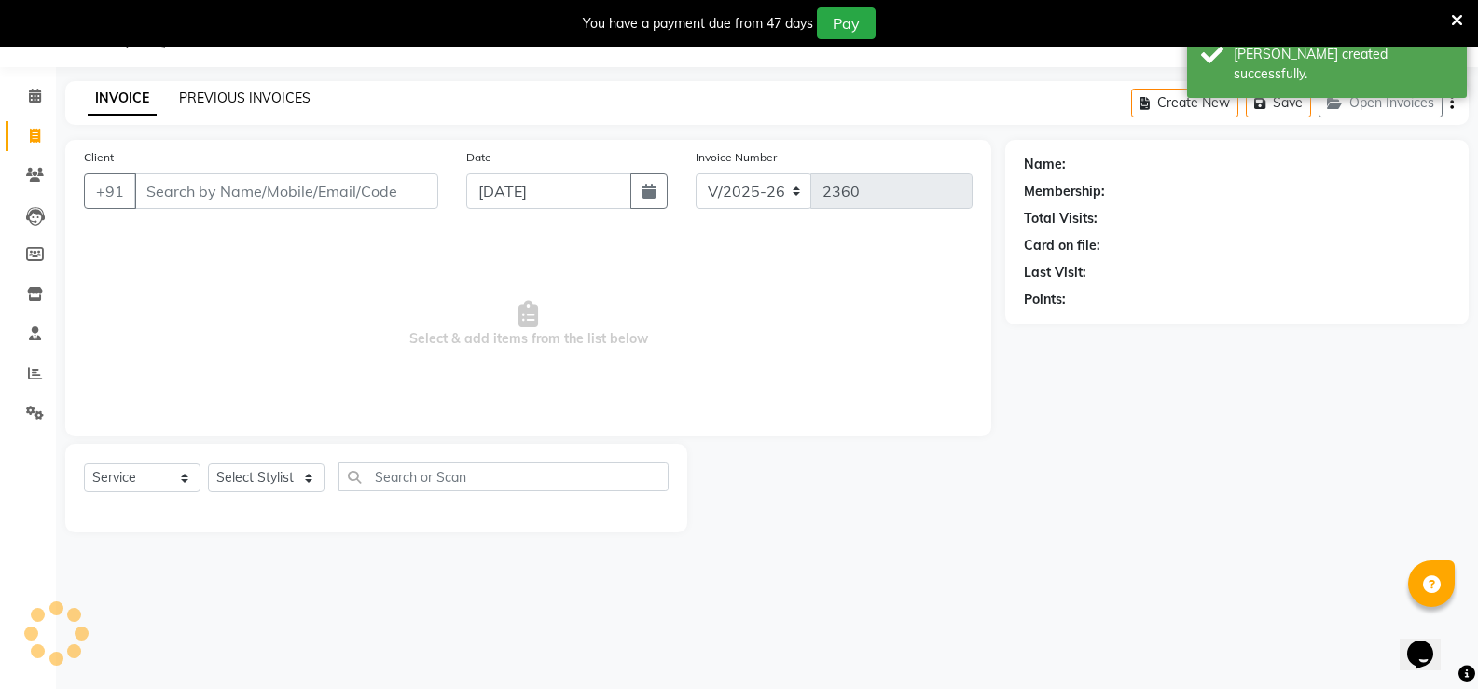
click at [228, 93] on link "PREVIOUS INVOICES" at bounding box center [244, 98] width 131 height 17
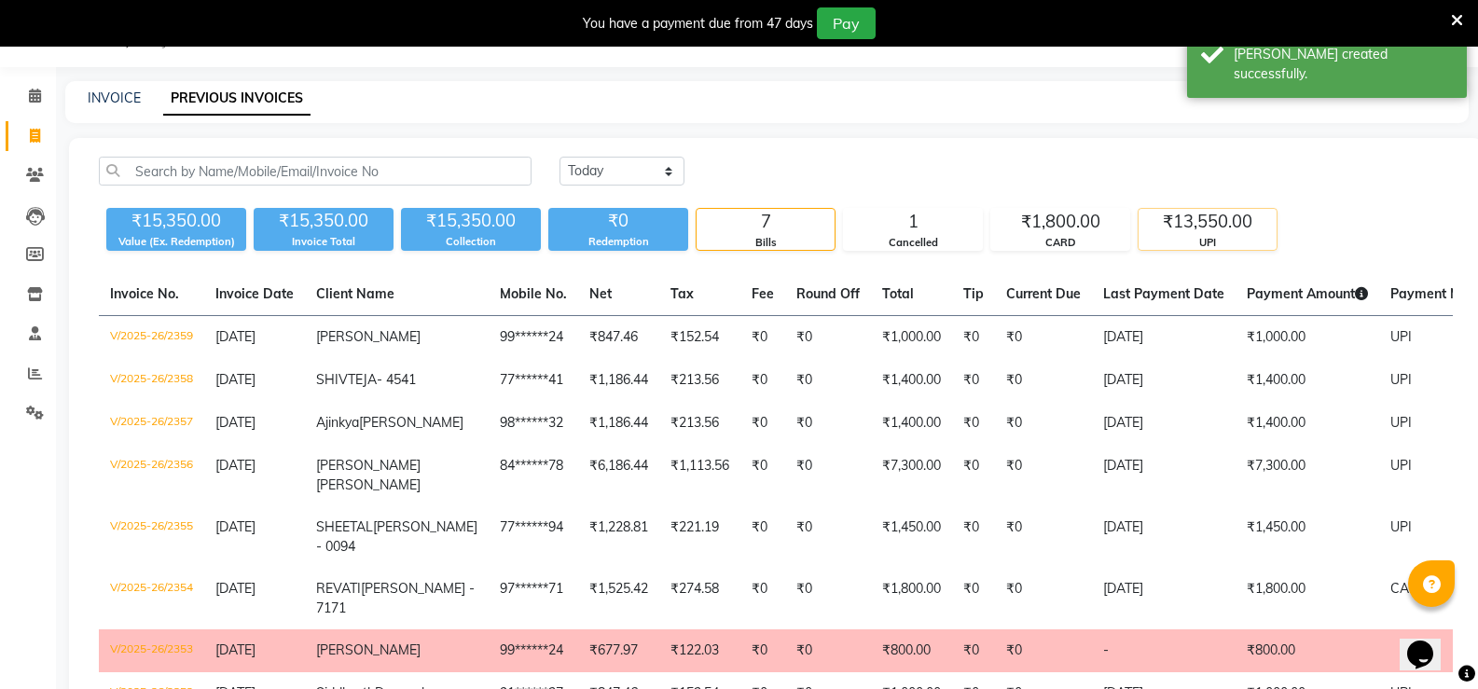
click at [1214, 244] on div "UPI" at bounding box center [1208, 243] width 138 height 16
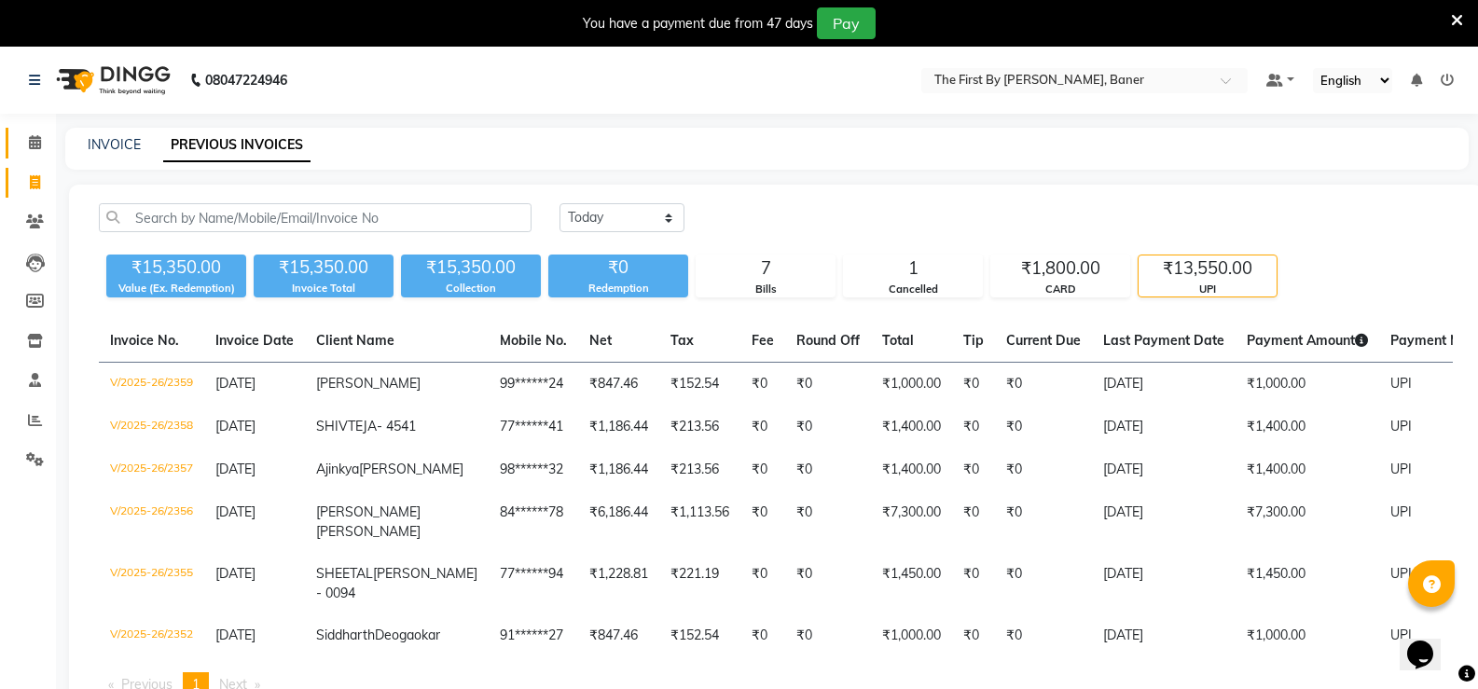
click at [28, 156] on link "Calendar" at bounding box center [28, 143] width 45 height 31
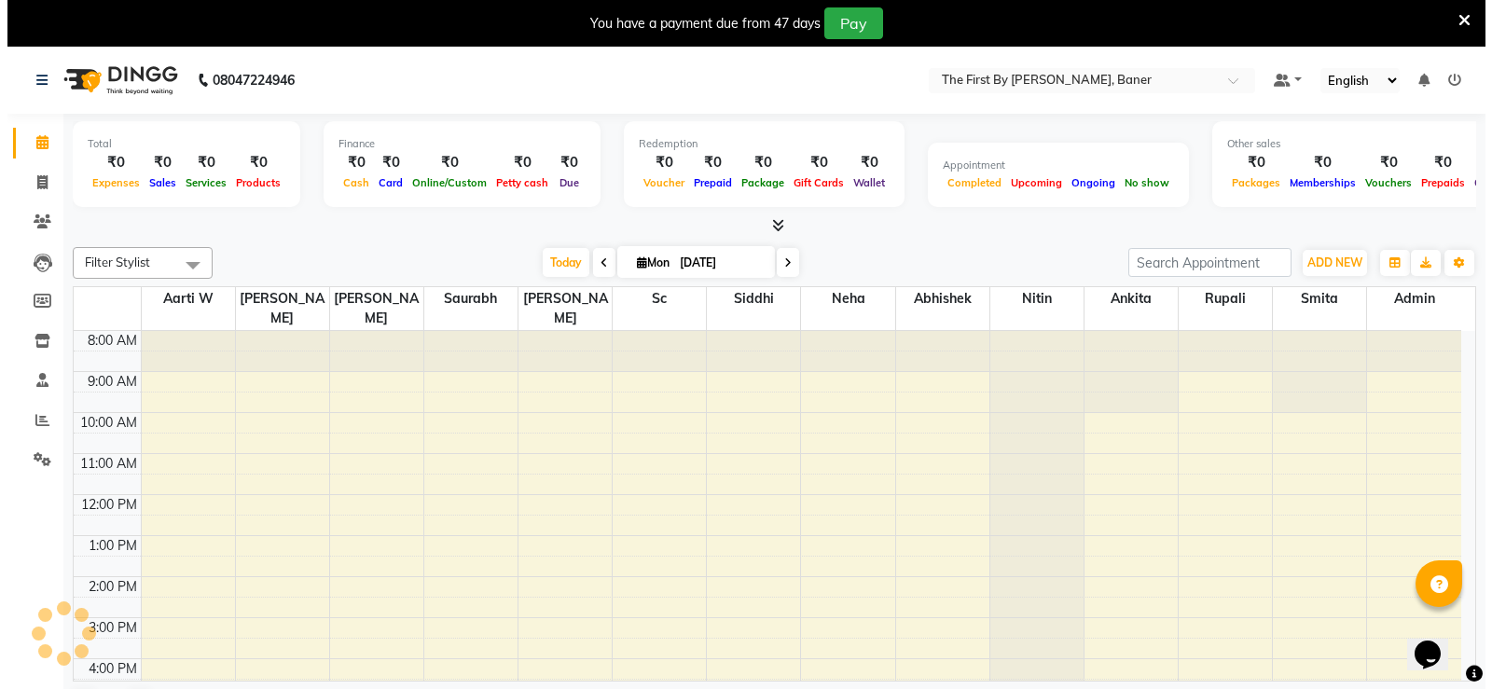
scroll to position [128, 0]
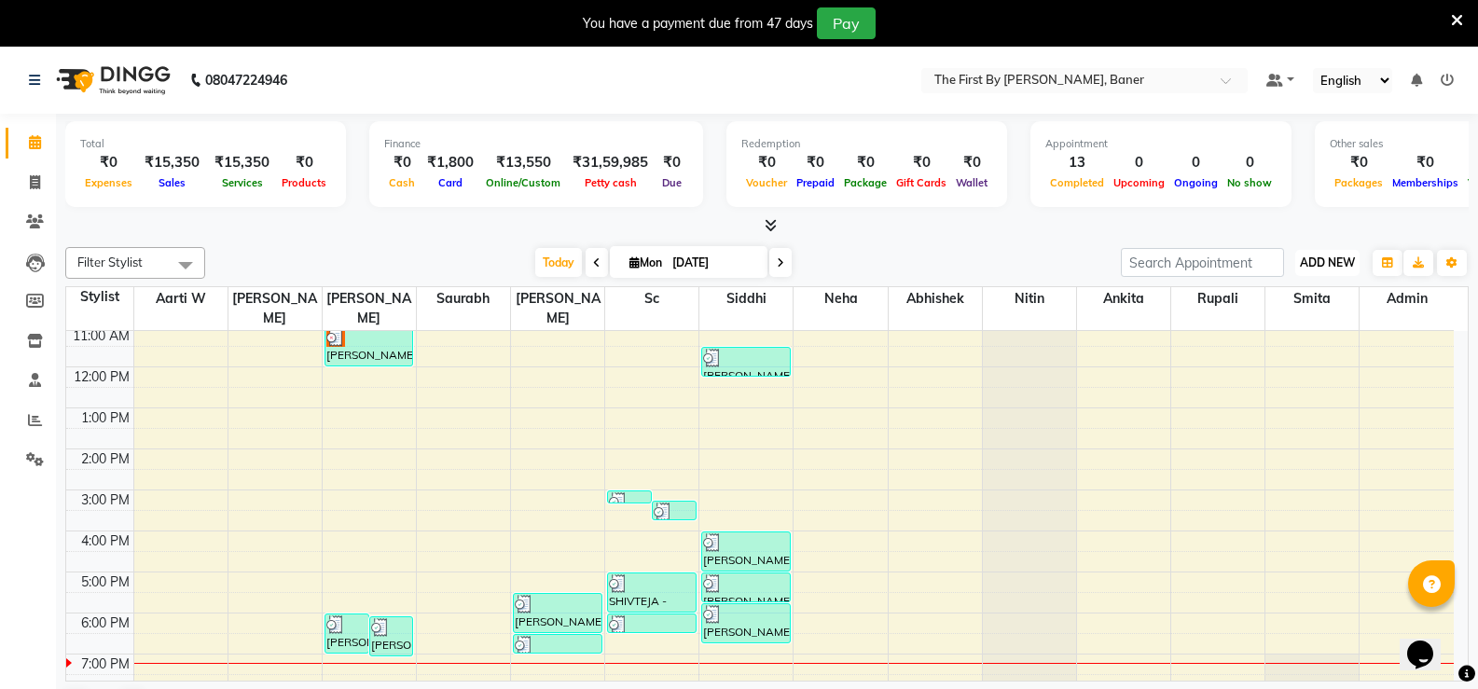
click at [1342, 263] on span "ADD NEW" at bounding box center [1327, 263] width 55 height 14
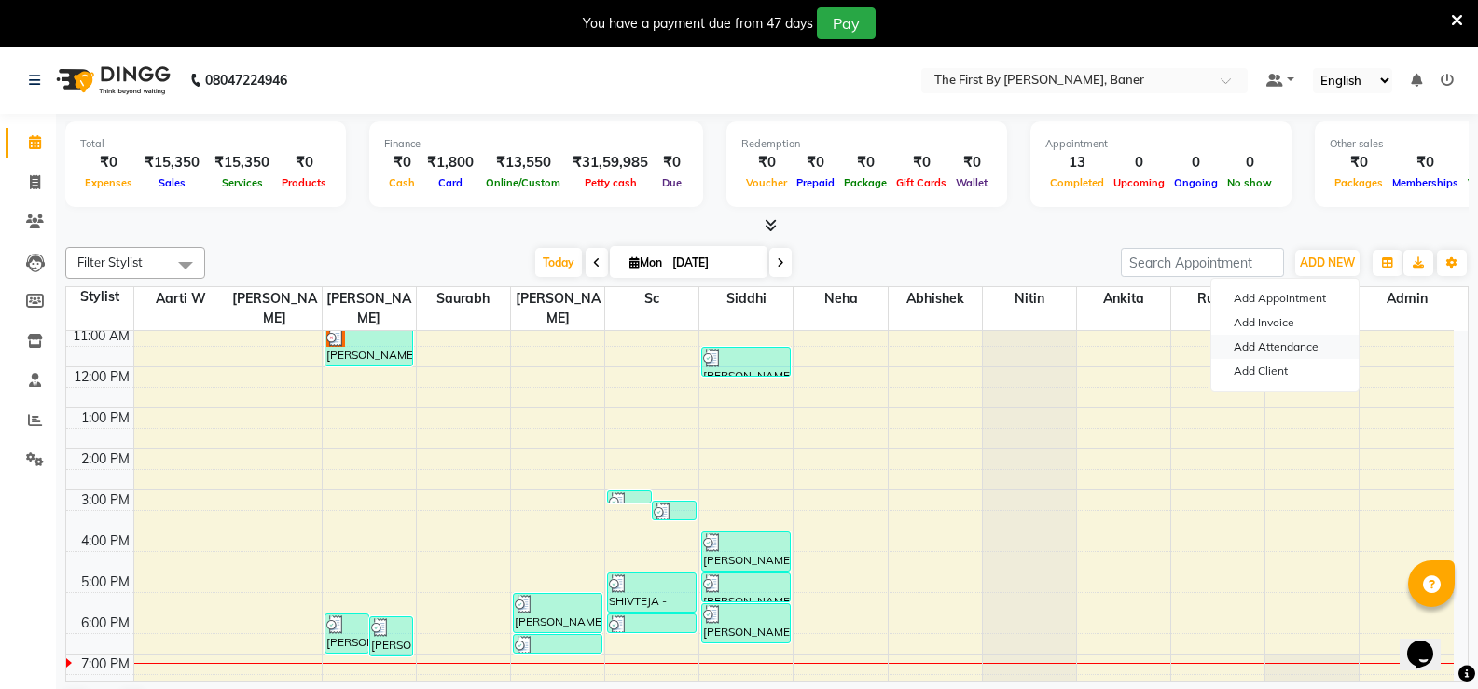
click at [1242, 346] on link "Add Attendance" at bounding box center [1284, 347] width 147 height 24
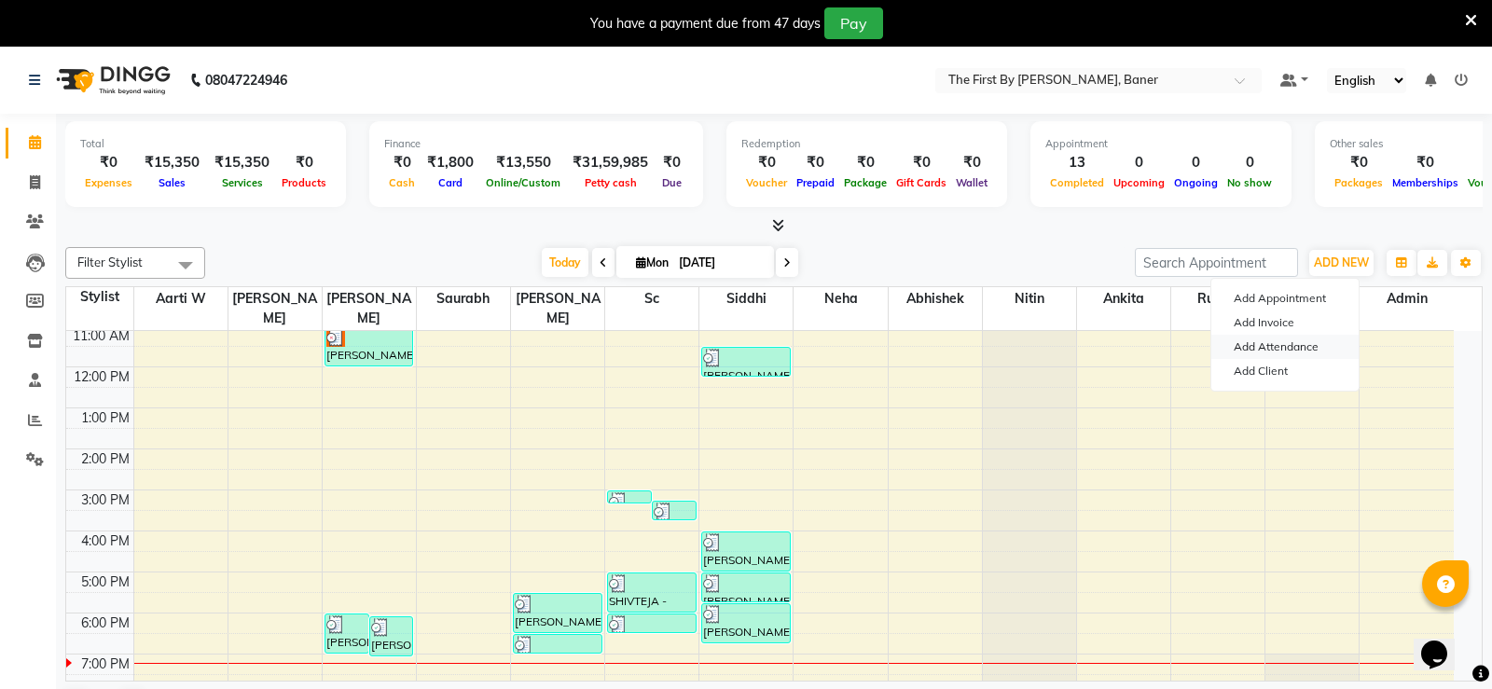
select select "A"
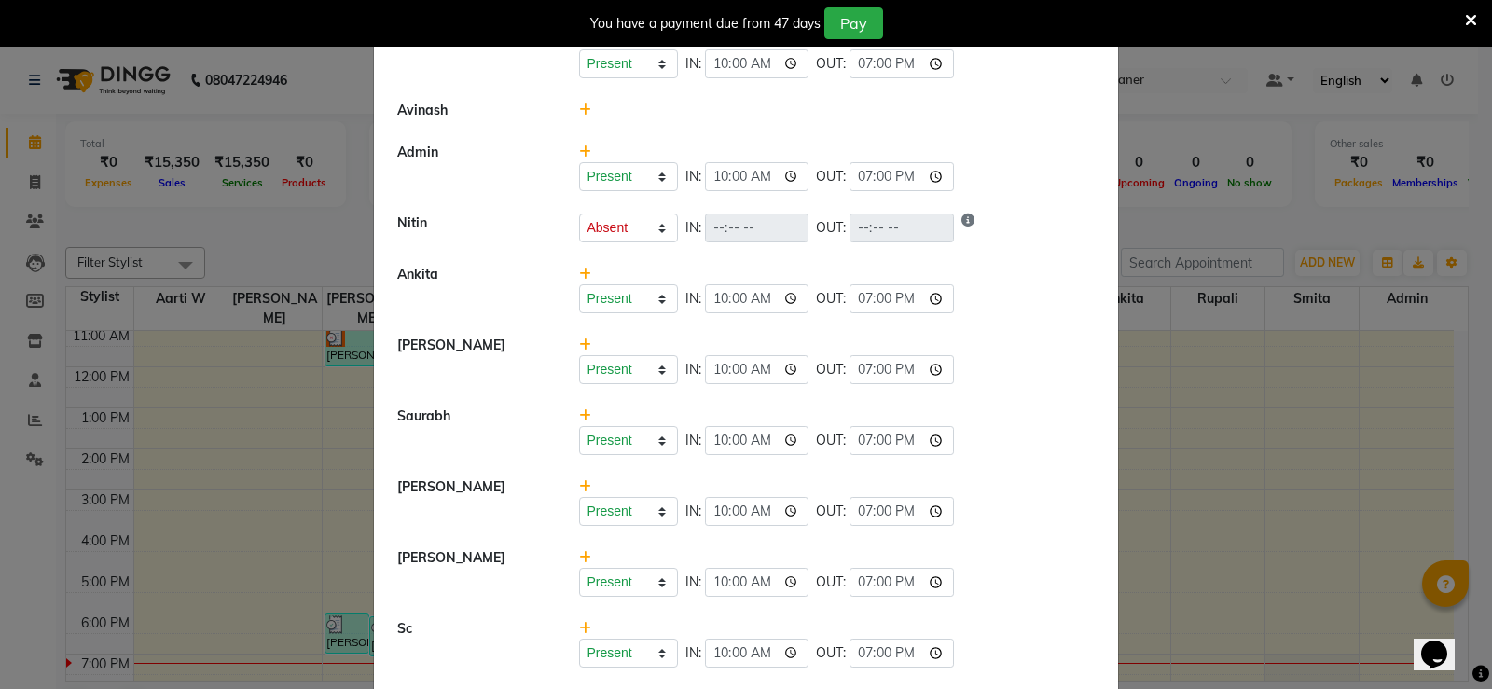
scroll to position [0, 0]
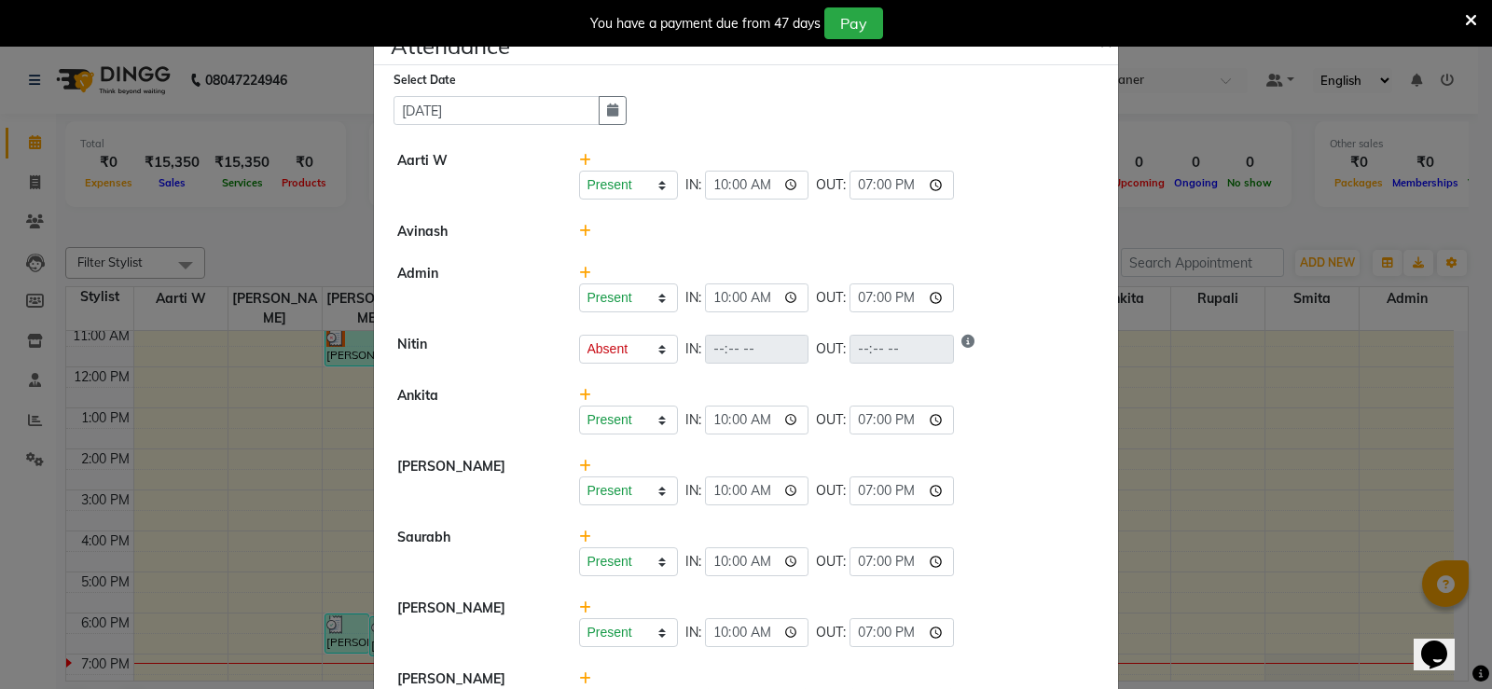
click at [1099, 51] on span "×" at bounding box center [1105, 40] width 13 height 28
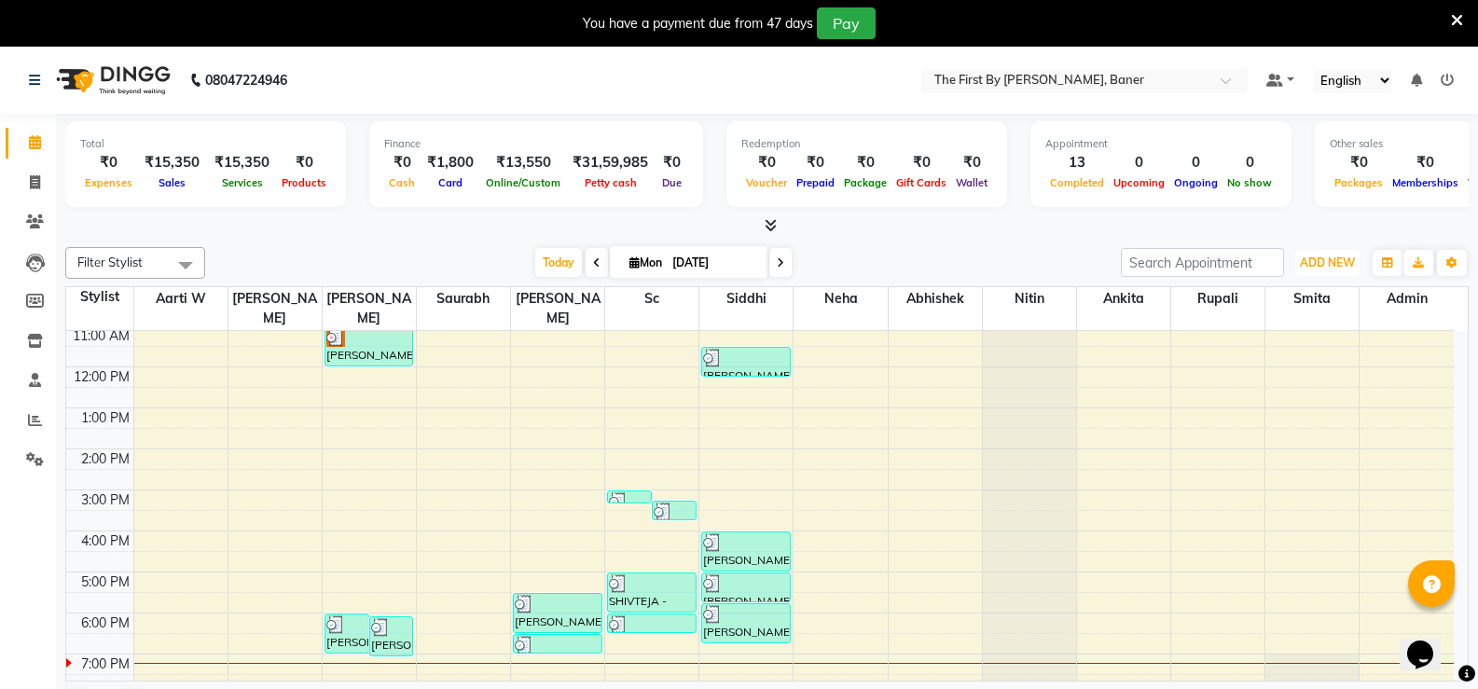
drag, startPoint x: 1332, startPoint y: 265, endPoint x: 1339, endPoint y: 283, distance: 19.2
click at [1332, 268] on span "ADD NEW" at bounding box center [1327, 263] width 55 height 14
click at [1305, 346] on link "Add Attendance" at bounding box center [1284, 347] width 147 height 24
select select "A"
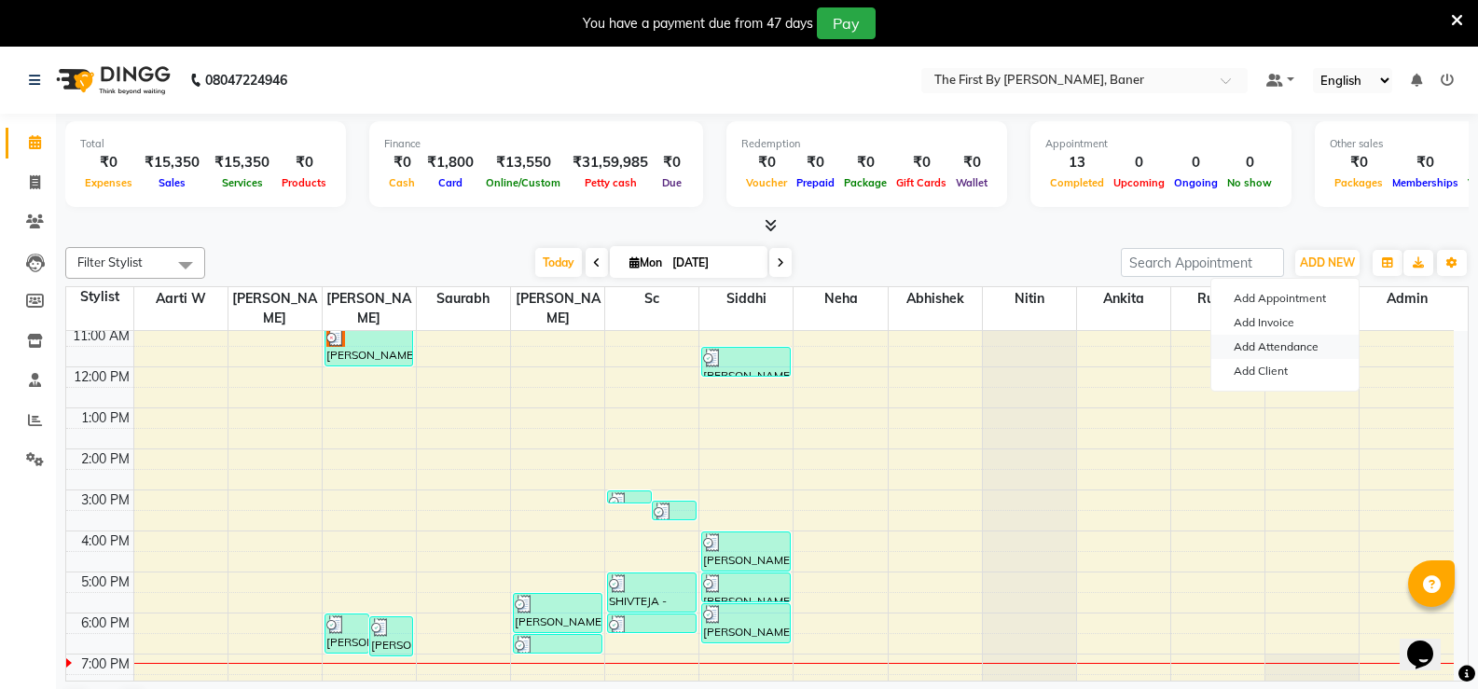
select select "A"
click at [1452, 79] on icon at bounding box center [1447, 80] width 13 height 13
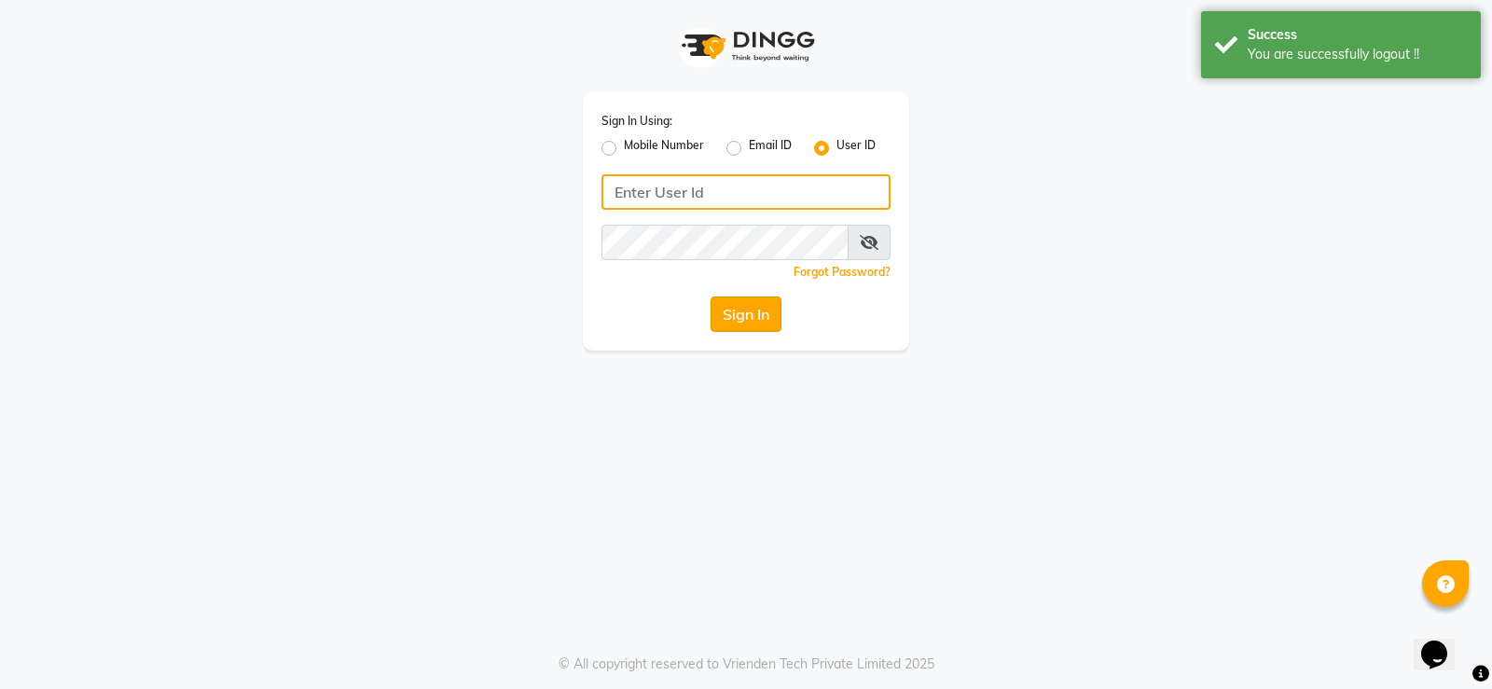
type input "9960830002"
